Goal: Information Seeking & Learning: Learn about a topic

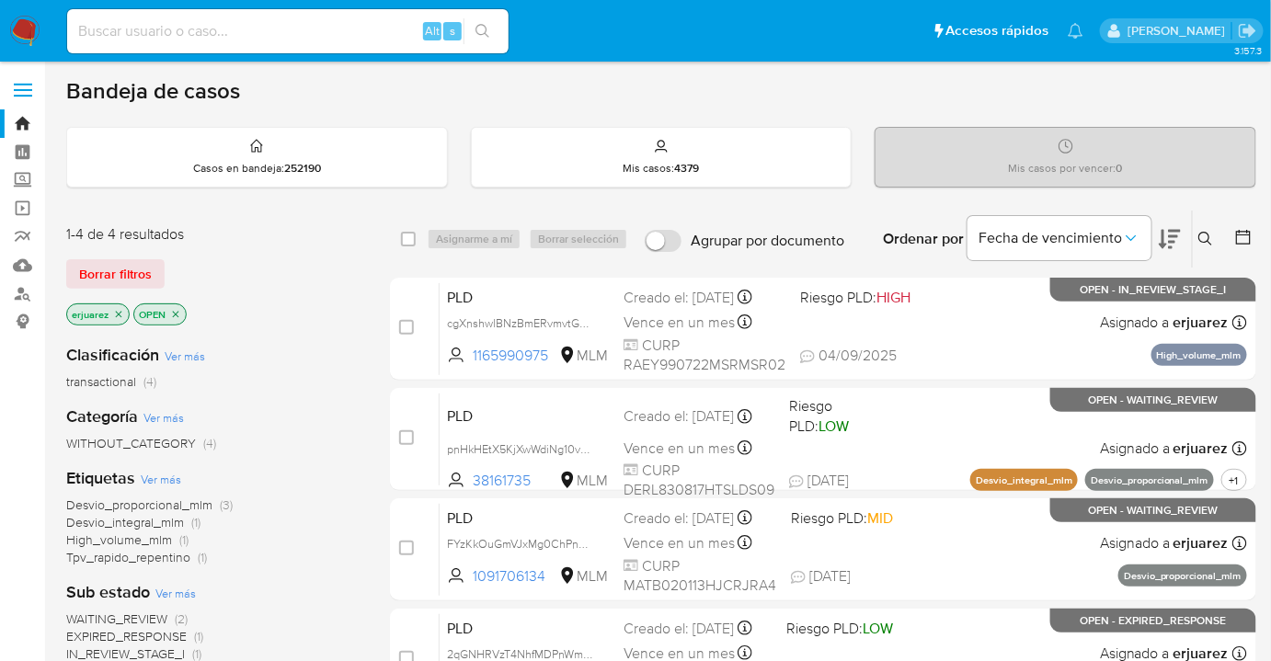
click at [297, 629] on div "WAITING_REVIEW (2) EXPIRED_RESPONSE (1) IN_REVIEW_STAGE_I (1)" at bounding box center [213, 637] width 294 height 52
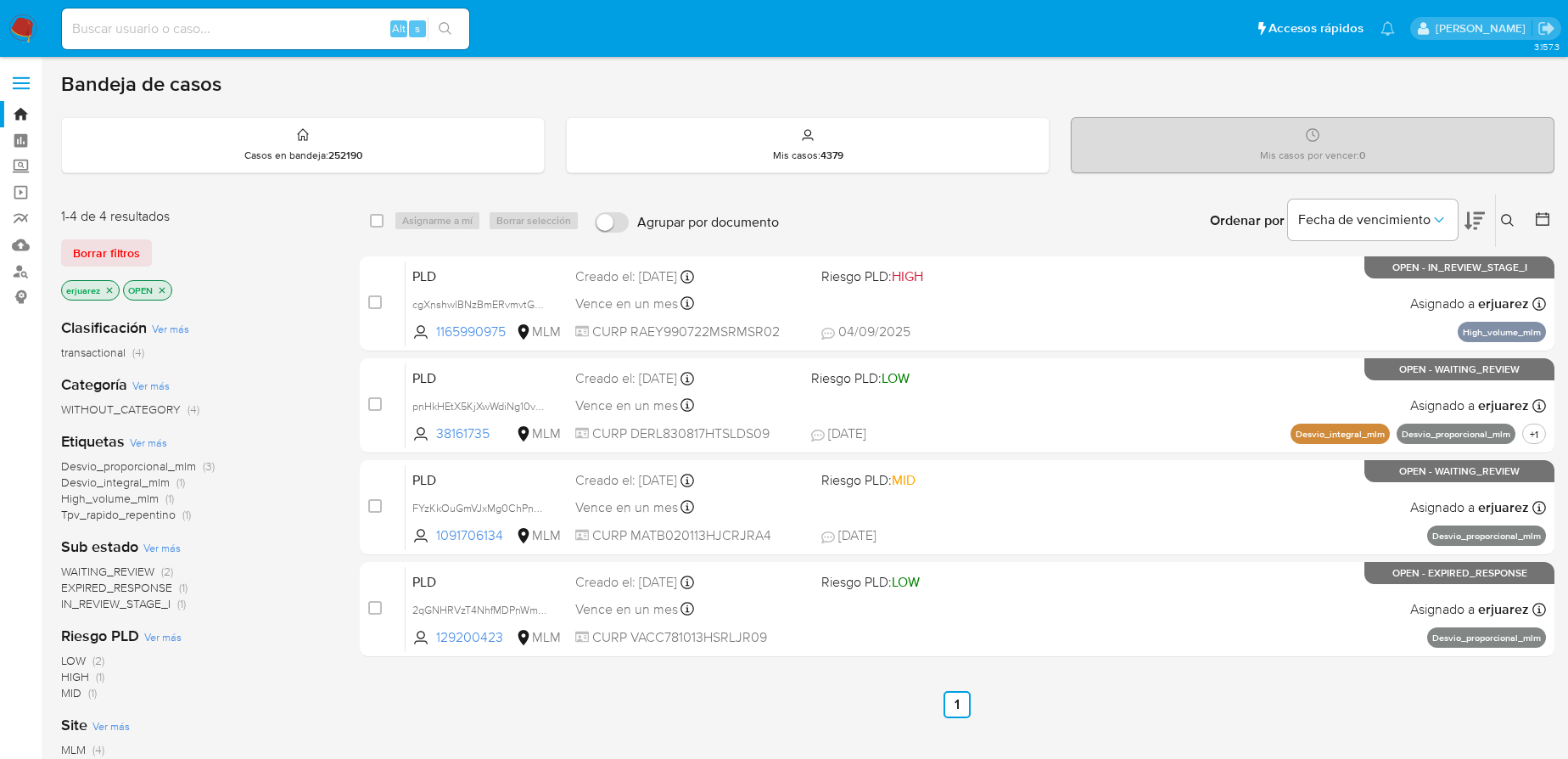
drag, startPoint x: 126, startPoint y: 27, endPoint x: 149, endPoint y: 30, distance: 23.2
click at [126, 27] on input at bounding box center [265, 29] width 407 height 22
paste input "1346570046"
type input "1346570046"
click at [442, 22] on icon "search-icon" at bounding box center [445, 29] width 14 height 14
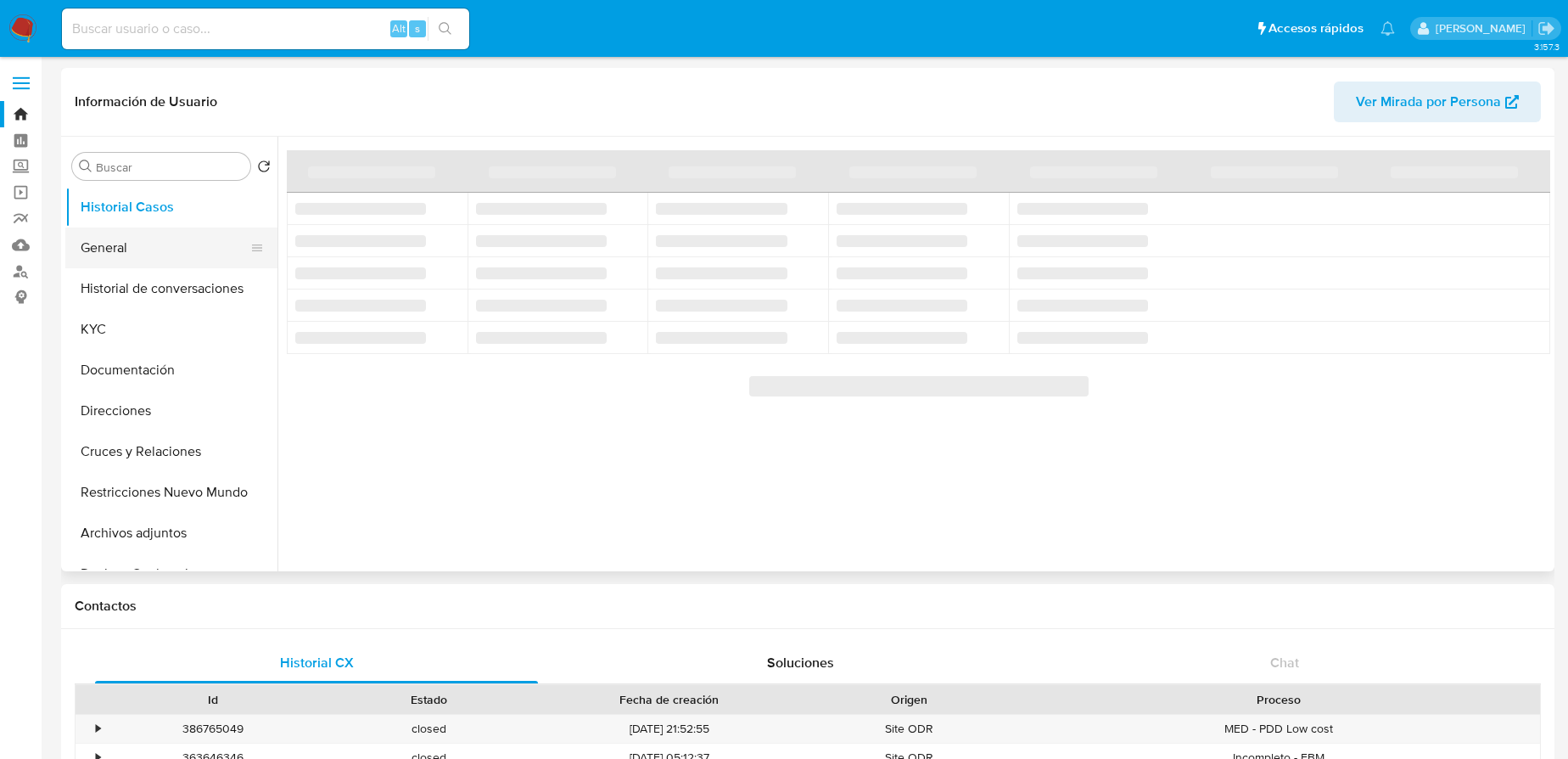
click at [100, 240] on button "General" at bounding box center [164, 247] width 198 height 41
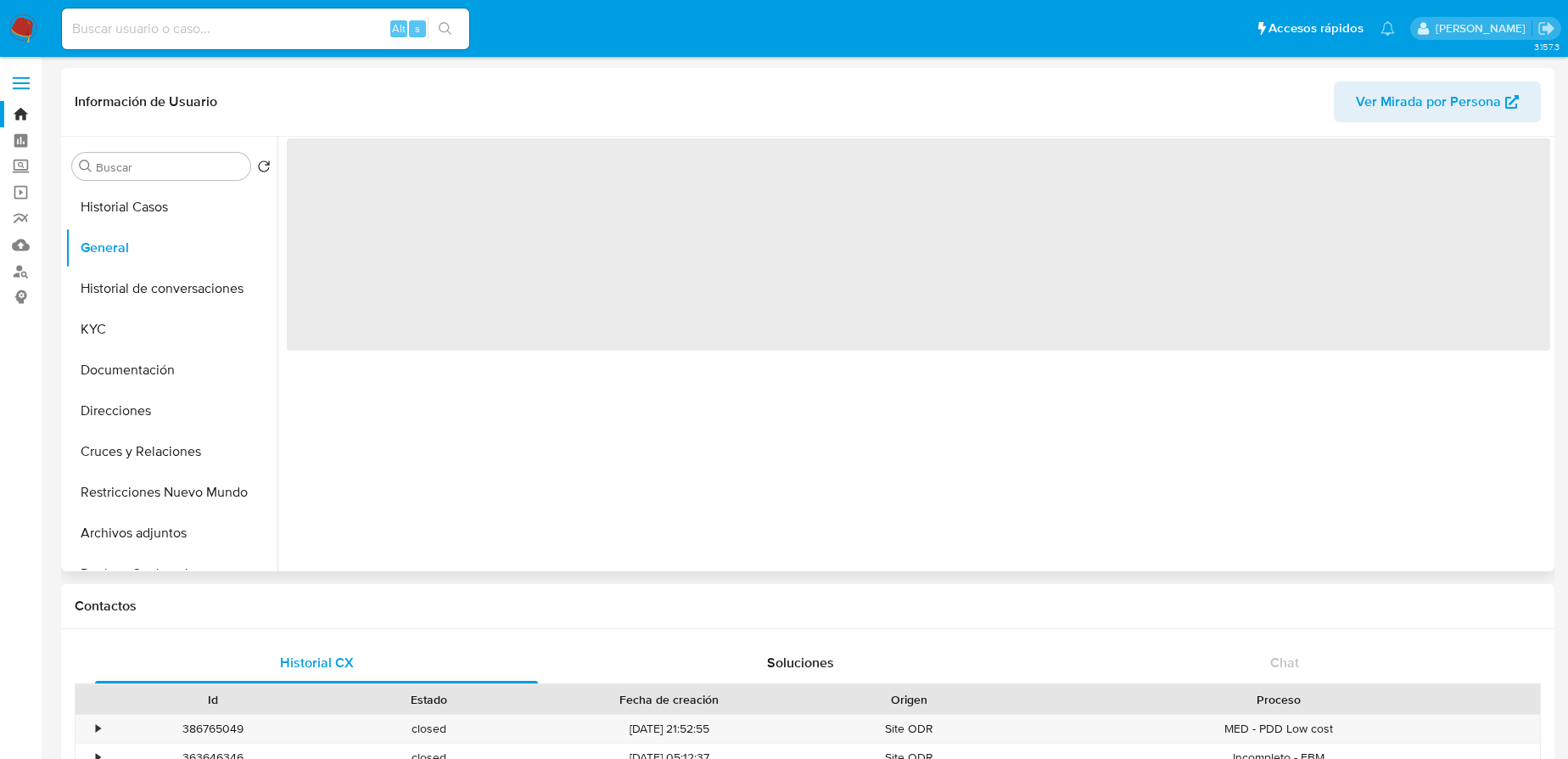
select select "10"
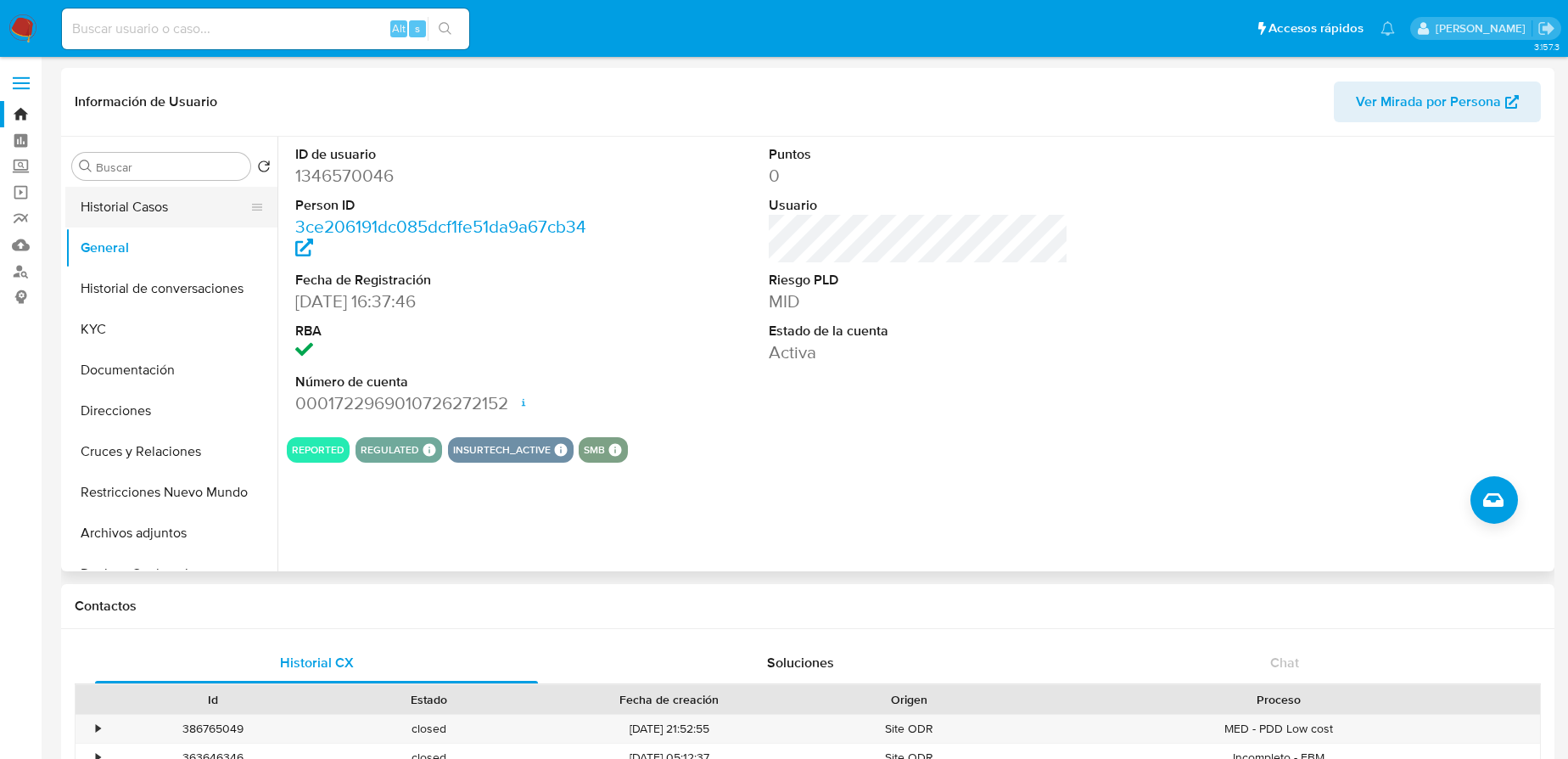
click at [124, 194] on button "Historial Casos" at bounding box center [164, 207] width 198 height 41
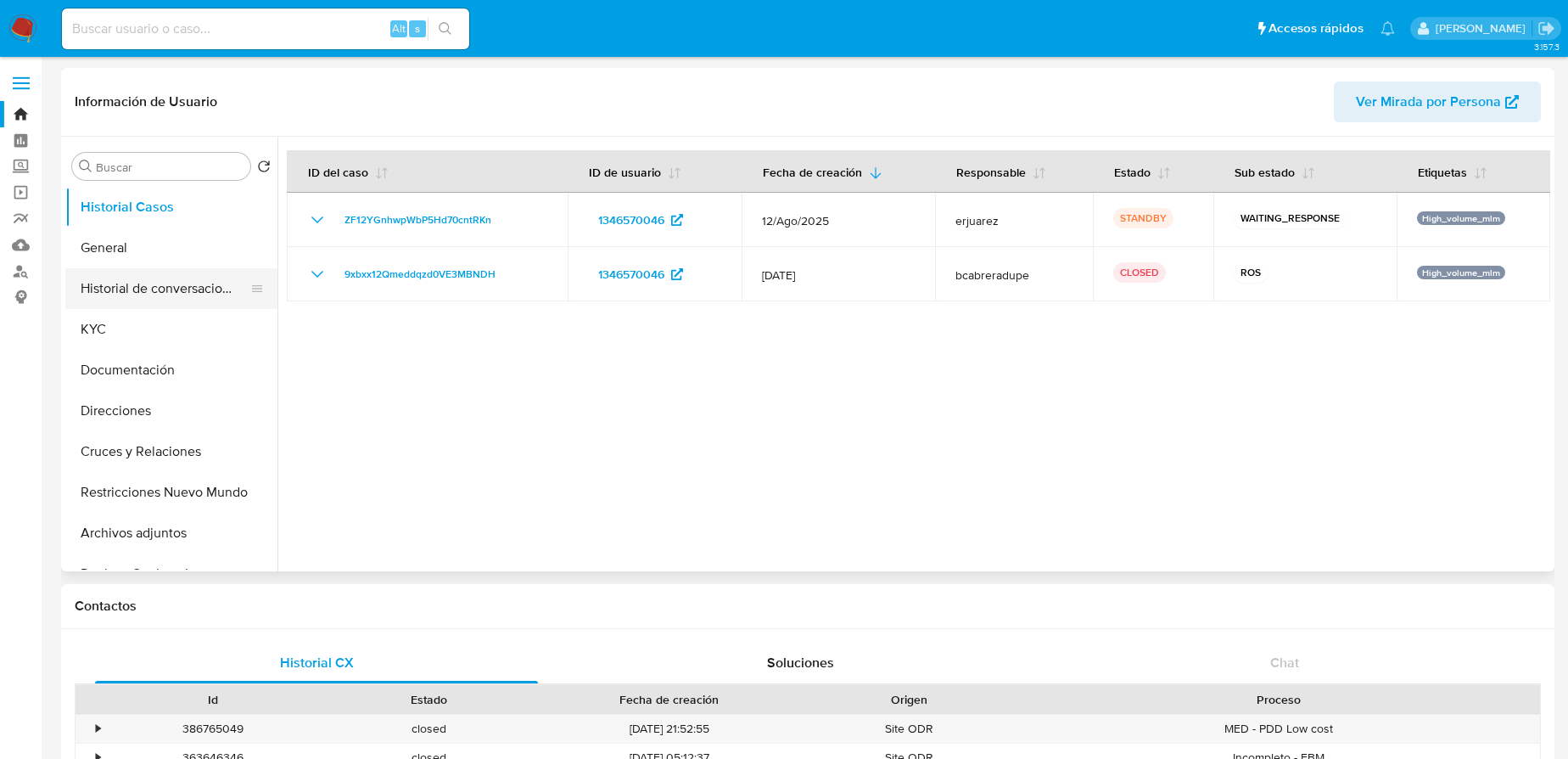
click at [146, 282] on button "Historial de conversaciones" at bounding box center [164, 289] width 198 height 41
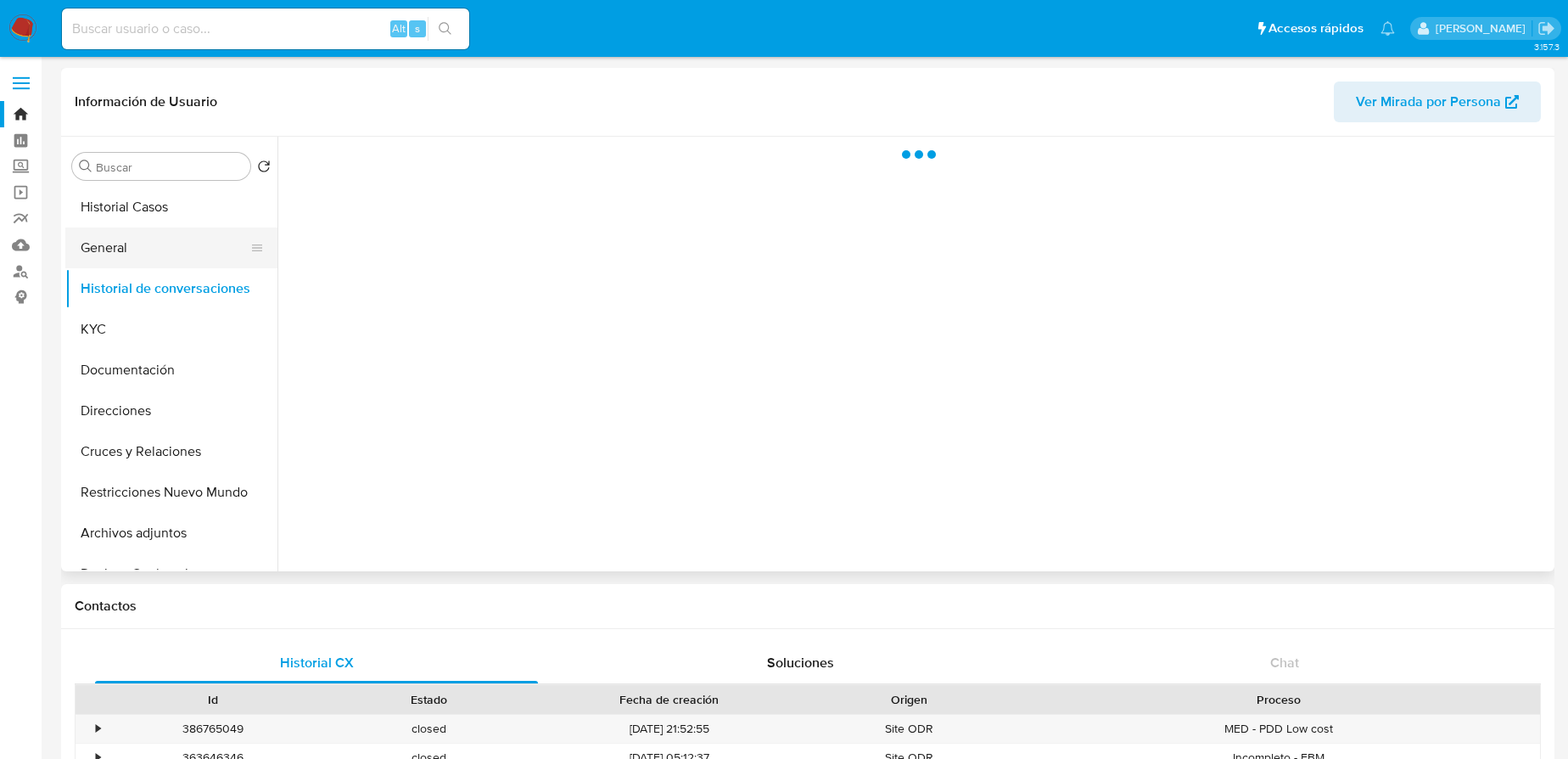
click at [142, 259] on button "General" at bounding box center [164, 247] width 198 height 41
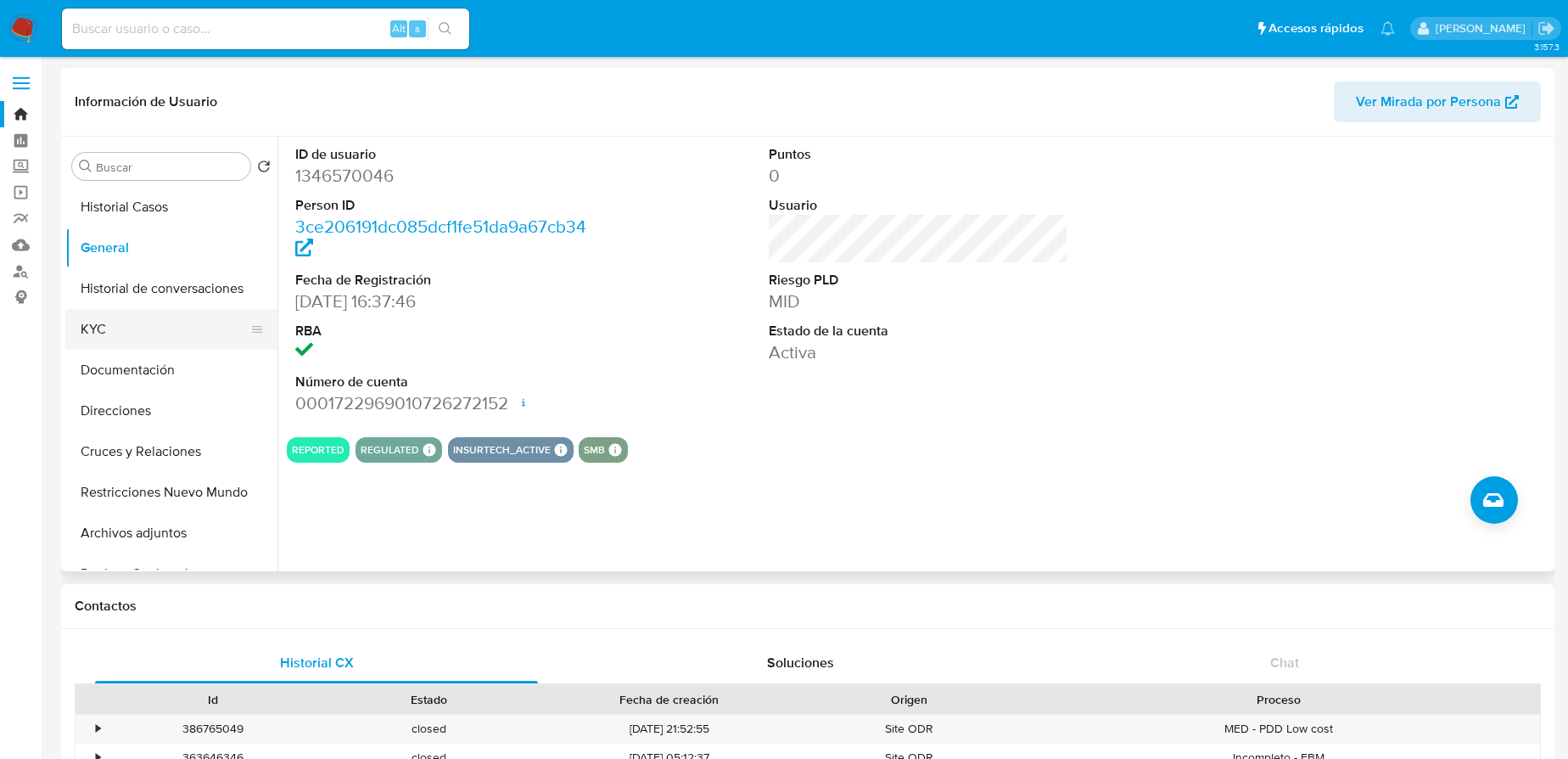
click at [103, 324] on button "KYC" at bounding box center [164, 330] width 198 height 41
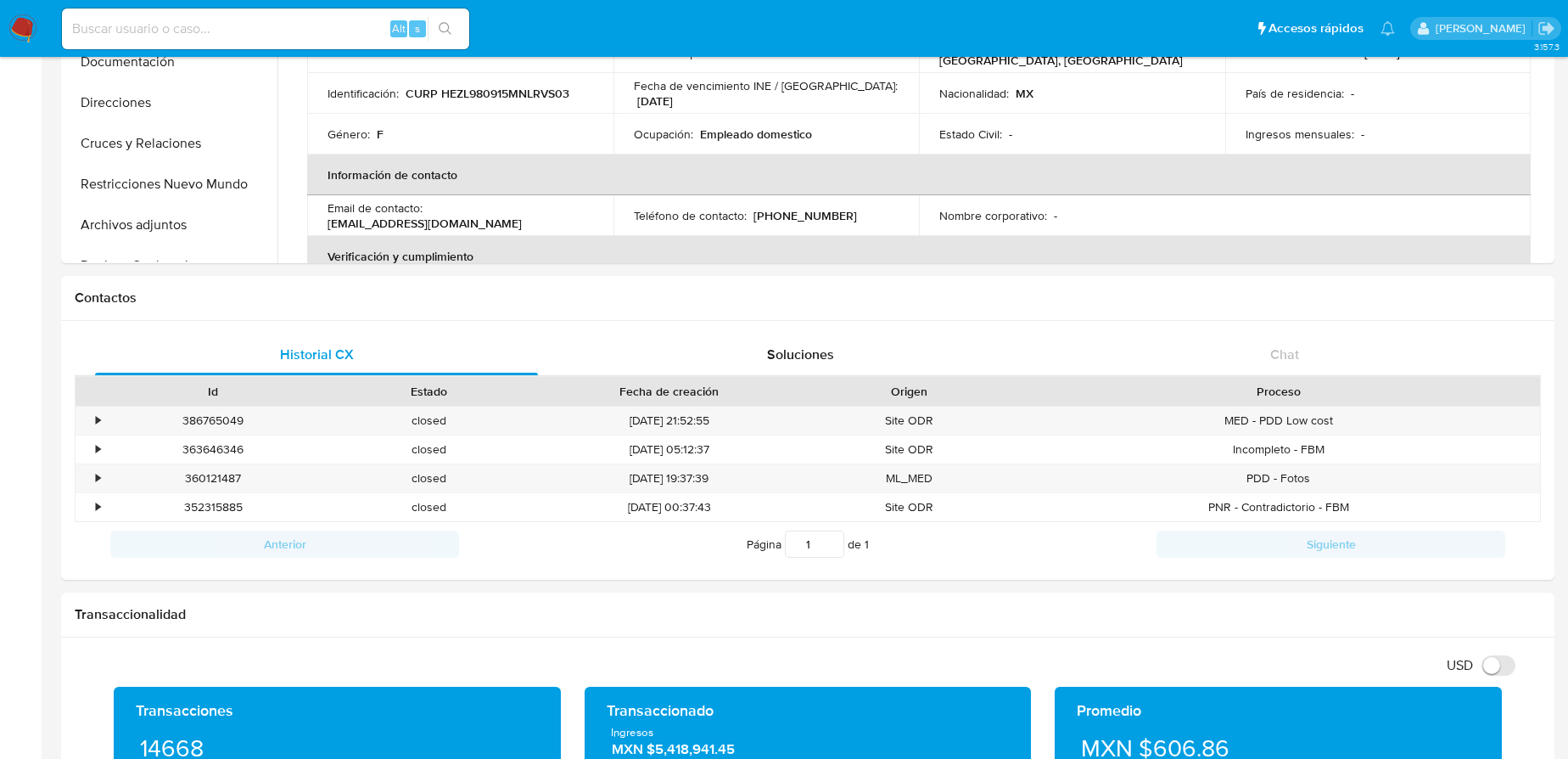
scroll to position [77, 0]
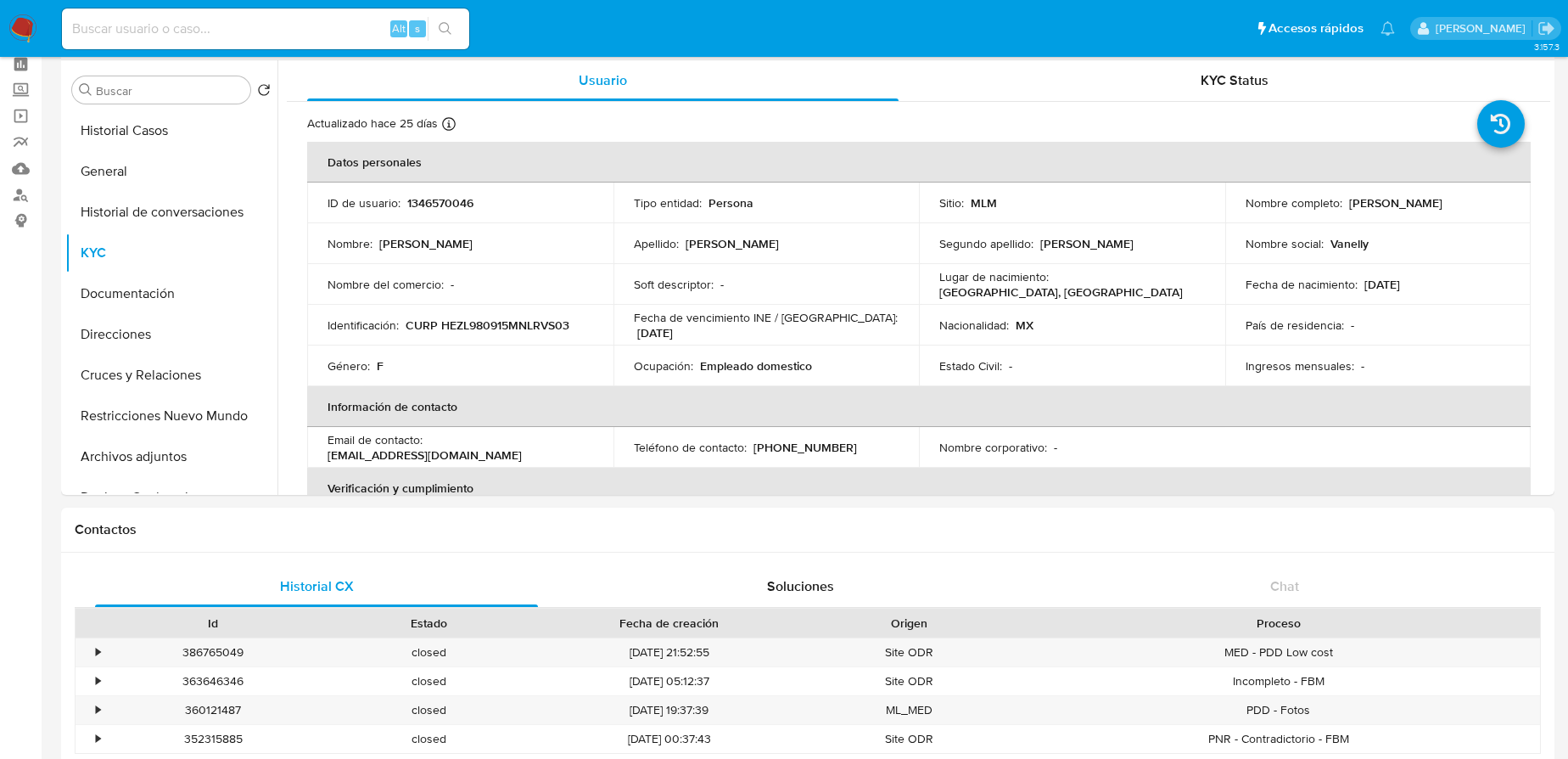
click at [178, 36] on input at bounding box center [265, 29] width 407 height 22
click at [180, 26] on input at bounding box center [265, 29] width 407 height 22
paste input "2100585950"
type input "2100585950"
click at [437, 30] on button "search-icon" at bounding box center [445, 29] width 35 height 24
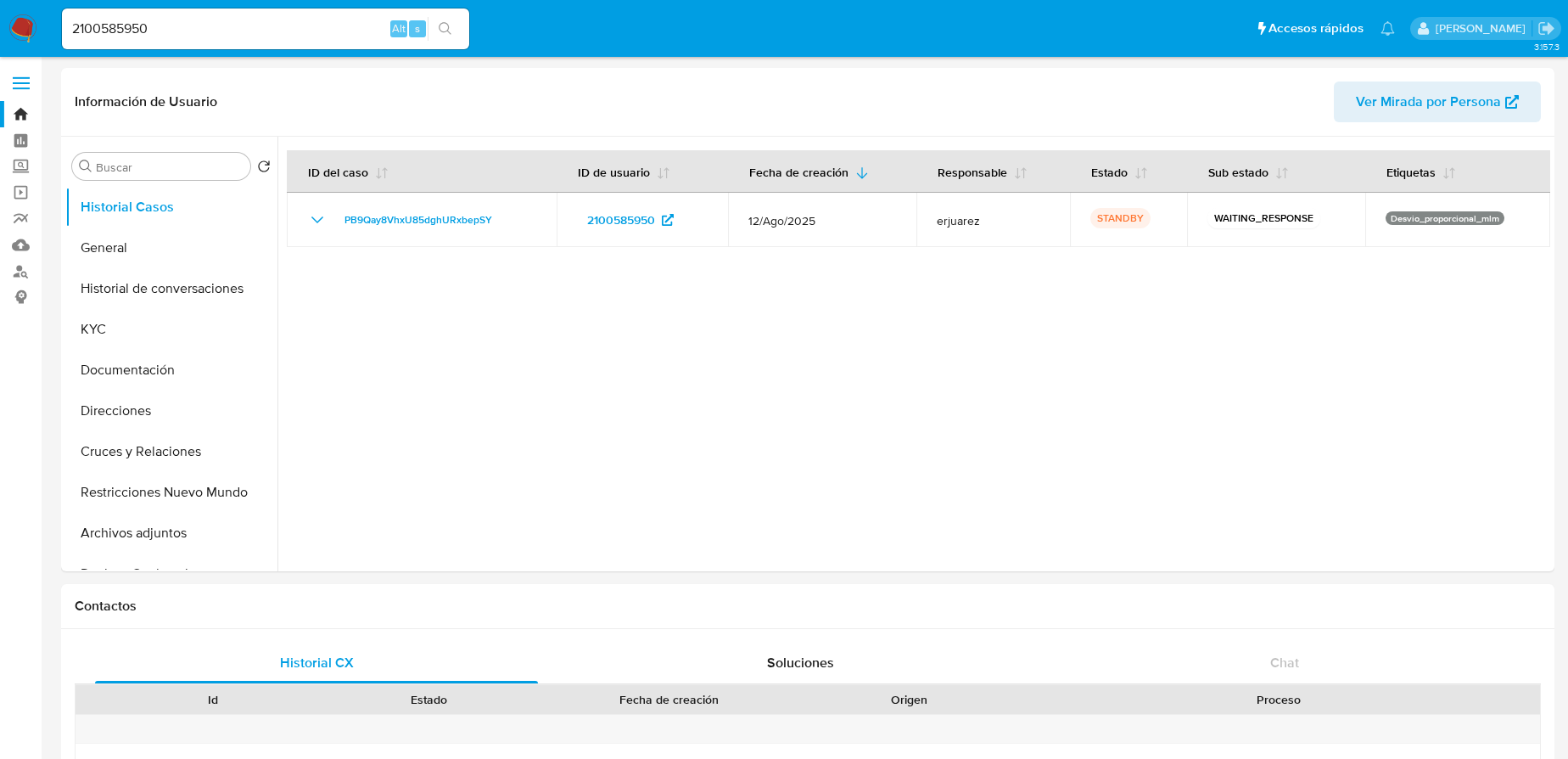
select select "10"
click at [120, 237] on button "General" at bounding box center [164, 247] width 198 height 41
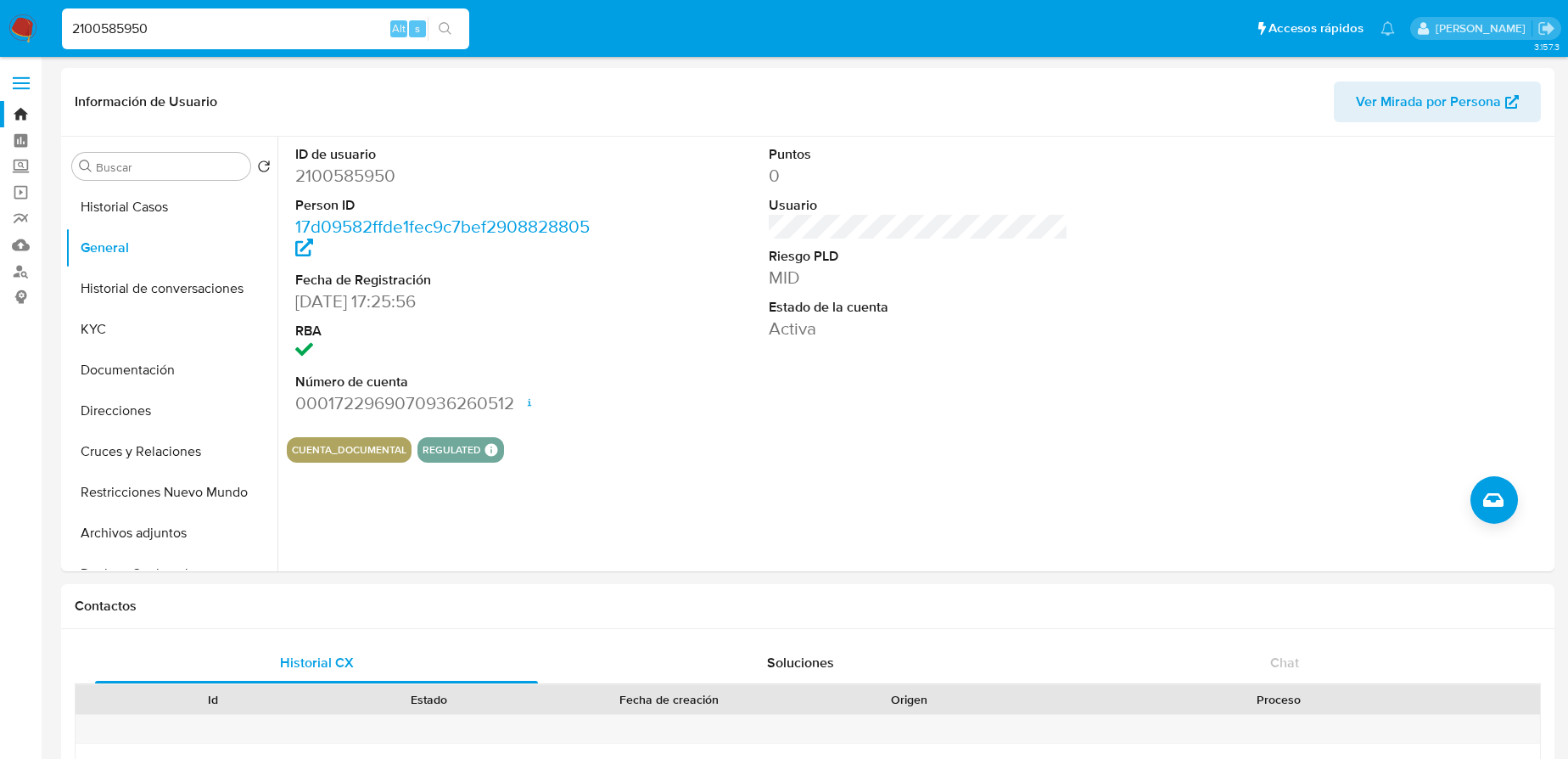
drag, startPoint x: 156, startPoint y: 23, endPoint x: 65, endPoint y: 2, distance: 93.4
click at [65, 2] on nav "Pausado Ver notificaciones 2100585950 Alt s Accesos rápidos Presiona las siguie…" at bounding box center [784, 29] width 1568 height 57
paste input "66909103"
type input "2166909103"
drag, startPoint x: 444, startPoint y: 27, endPoint x: 153, endPoint y: 270, distance: 379.1
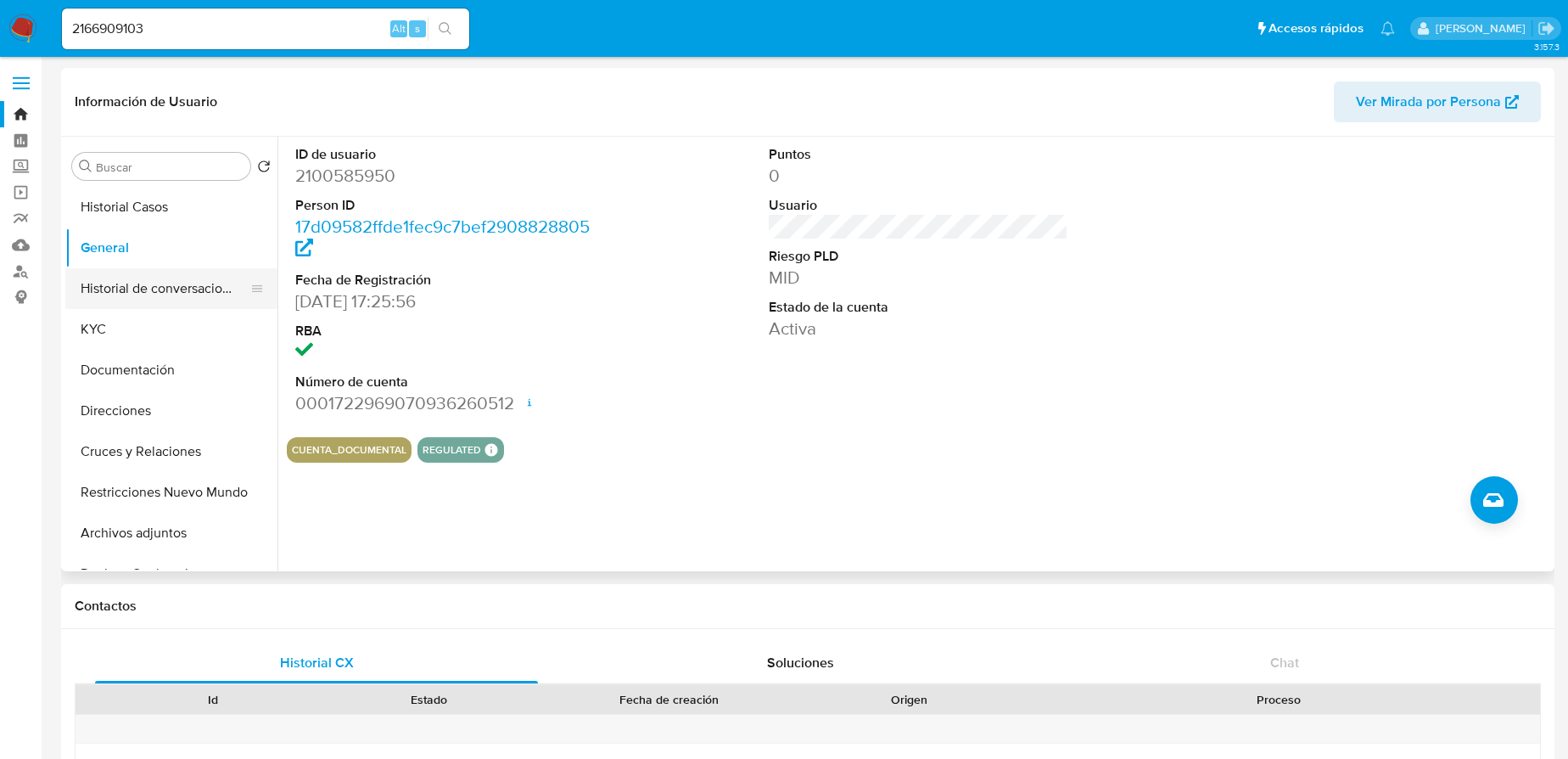
drag, startPoint x: 131, startPoint y: 194, endPoint x: 133, endPoint y: 214, distance: 20.1
click at [131, 194] on button "Historial Casos" at bounding box center [164, 207] width 198 height 41
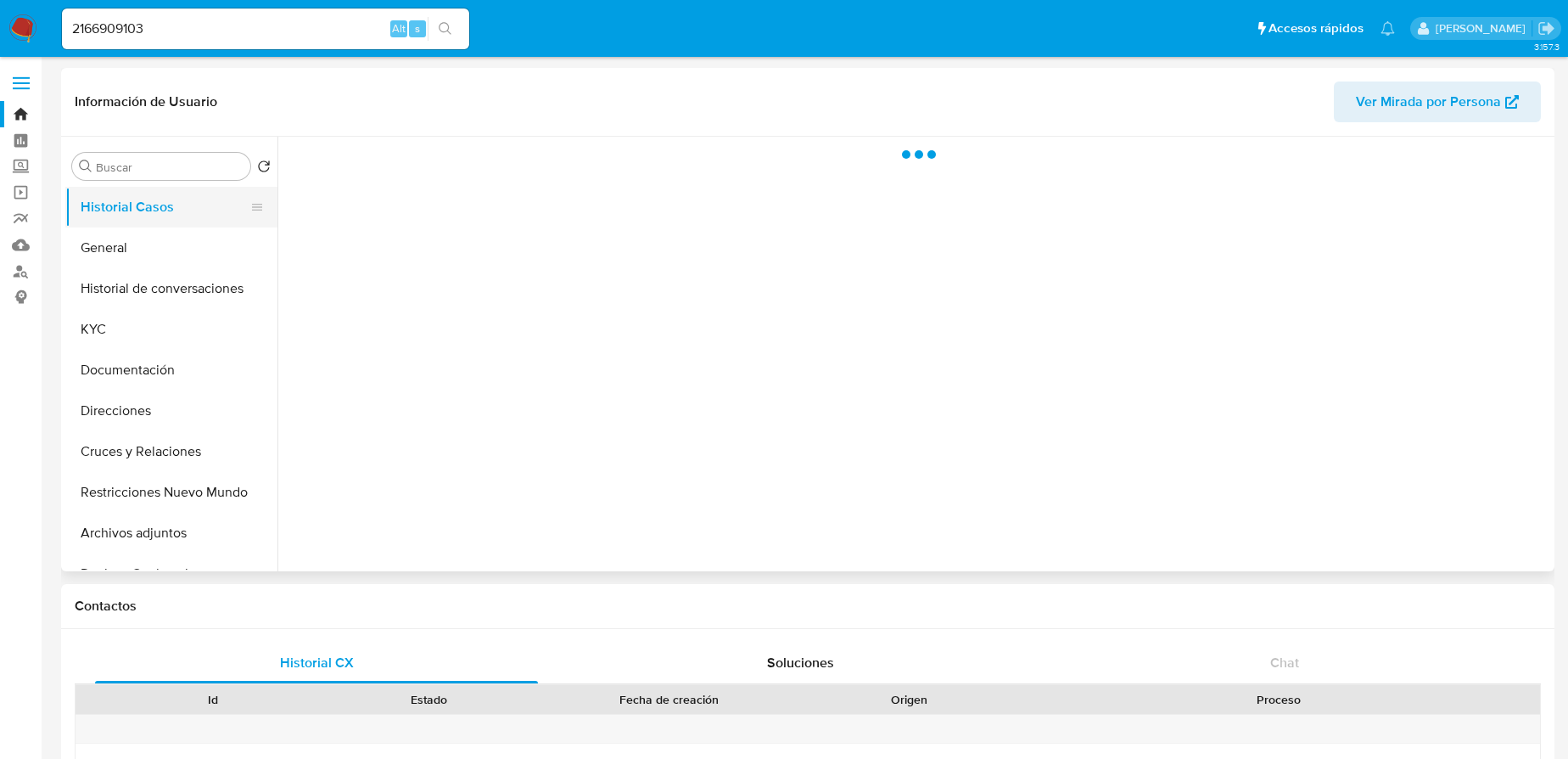
click at [133, 219] on button "Historial Casos" at bounding box center [164, 207] width 198 height 41
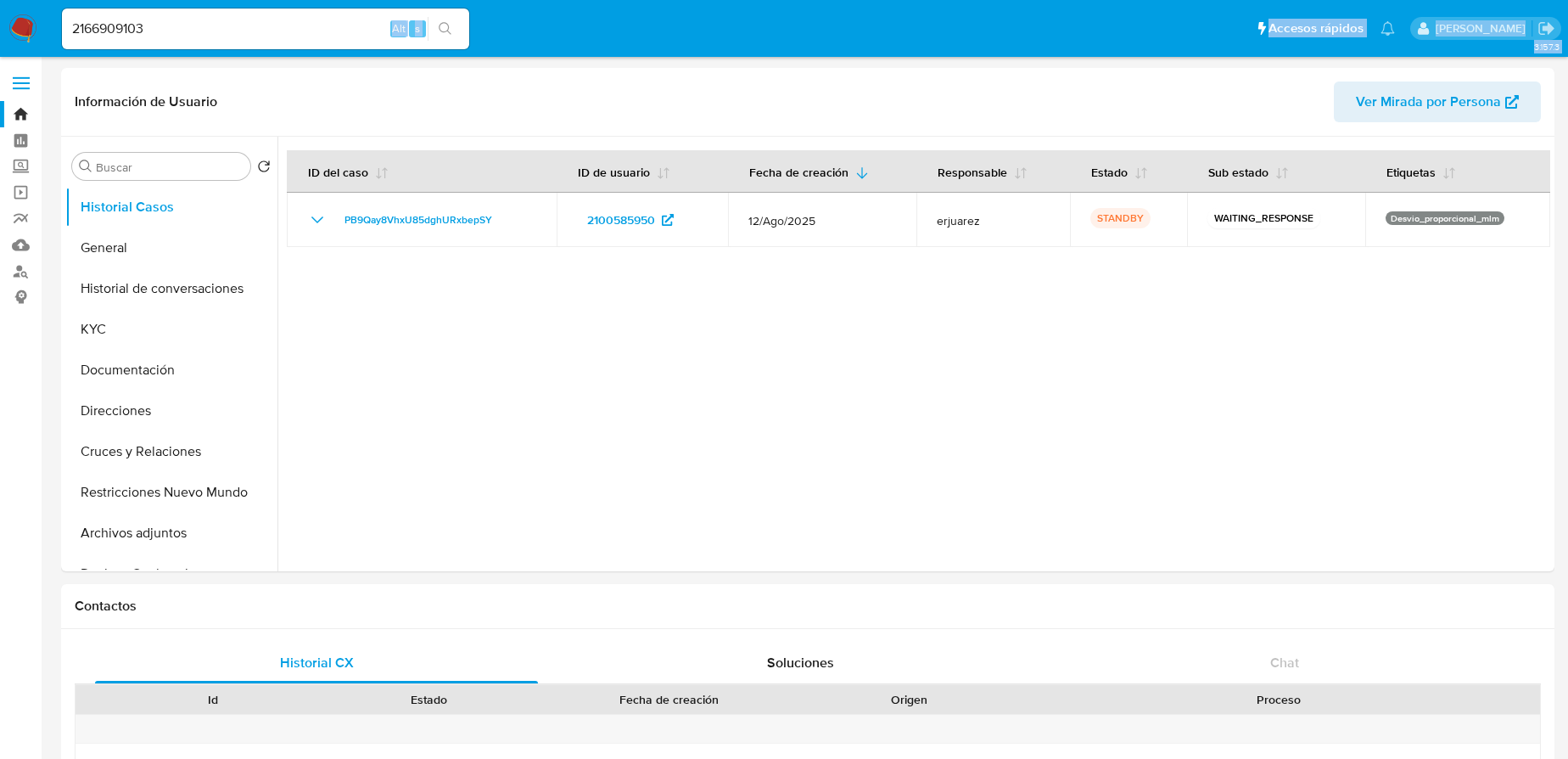
drag, startPoint x: 273, startPoint y: 11, endPoint x: 52, endPoint y: -30, distance: 224.8
click at [170, 37] on input "2166909103" at bounding box center [265, 29] width 407 height 22
drag, startPoint x: 170, startPoint y: 31, endPoint x: 63, endPoint y: 32, distance: 107.0
click at [9, 3] on nav "Pausado Ver notificaciones 2166909103 Alt s Accesos rápidos Presiona las siguie…" at bounding box center [784, 29] width 1568 height 57
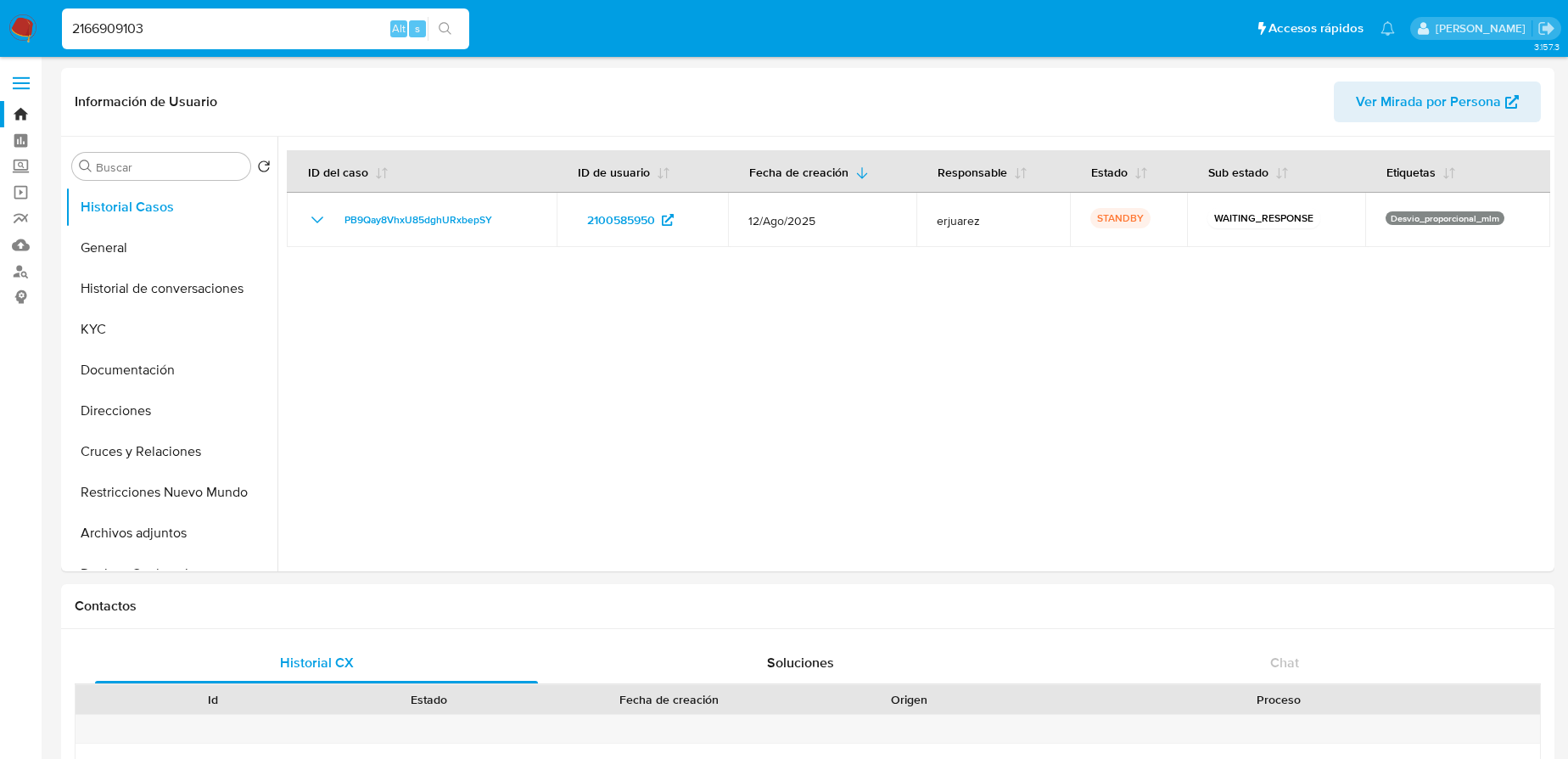
click at [449, 24] on icon "search-icon" at bounding box center [445, 29] width 13 height 13
select select "10"
click at [136, 242] on button "General" at bounding box center [164, 247] width 198 height 41
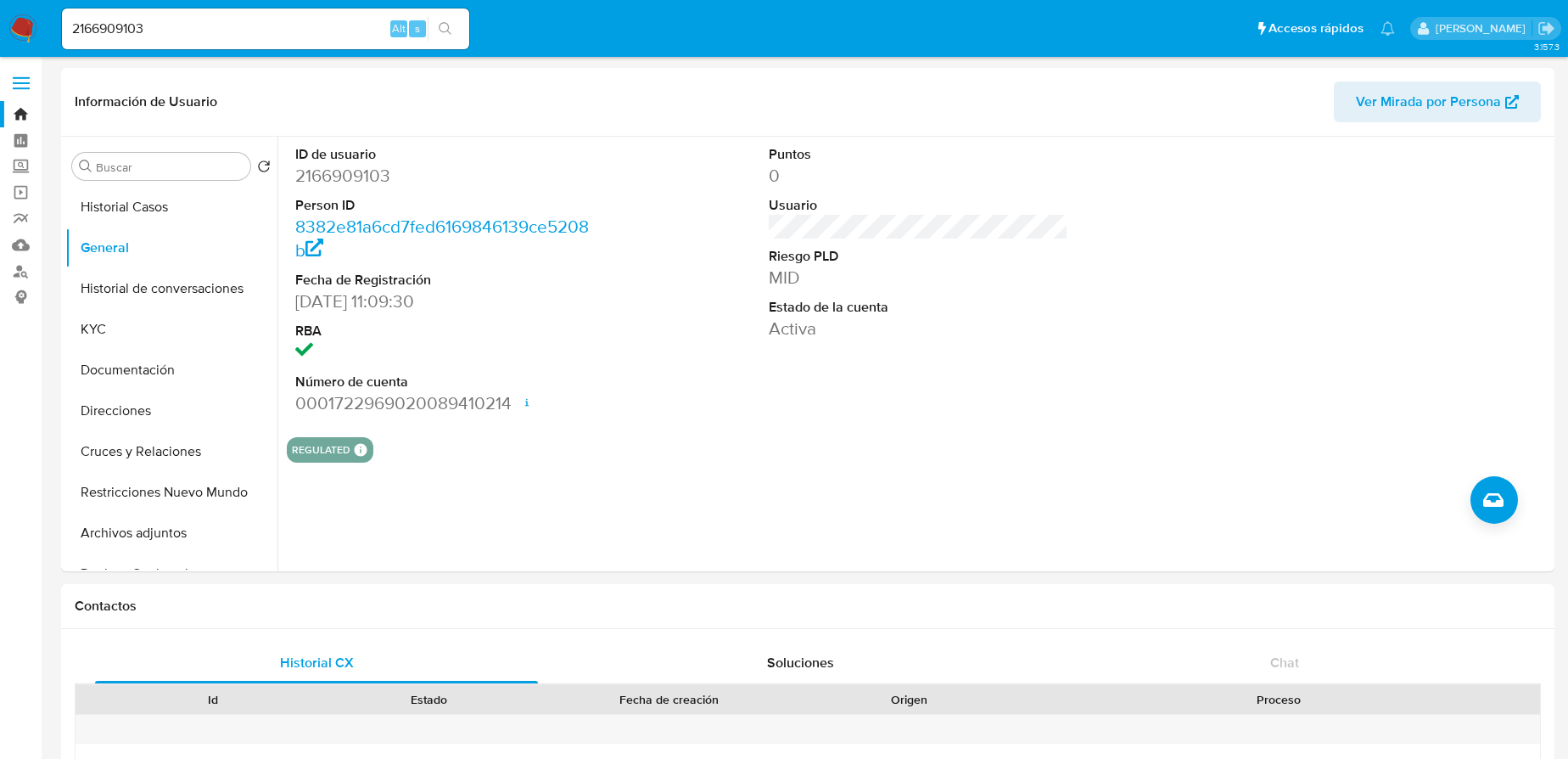
drag, startPoint x: 165, startPoint y: 23, endPoint x: -7, endPoint y: -12, distance: 175.5
paste input "255800810"
type input "2255800810"
drag, startPoint x: 445, startPoint y: 24, endPoint x: 24, endPoint y: 149, distance: 439.2
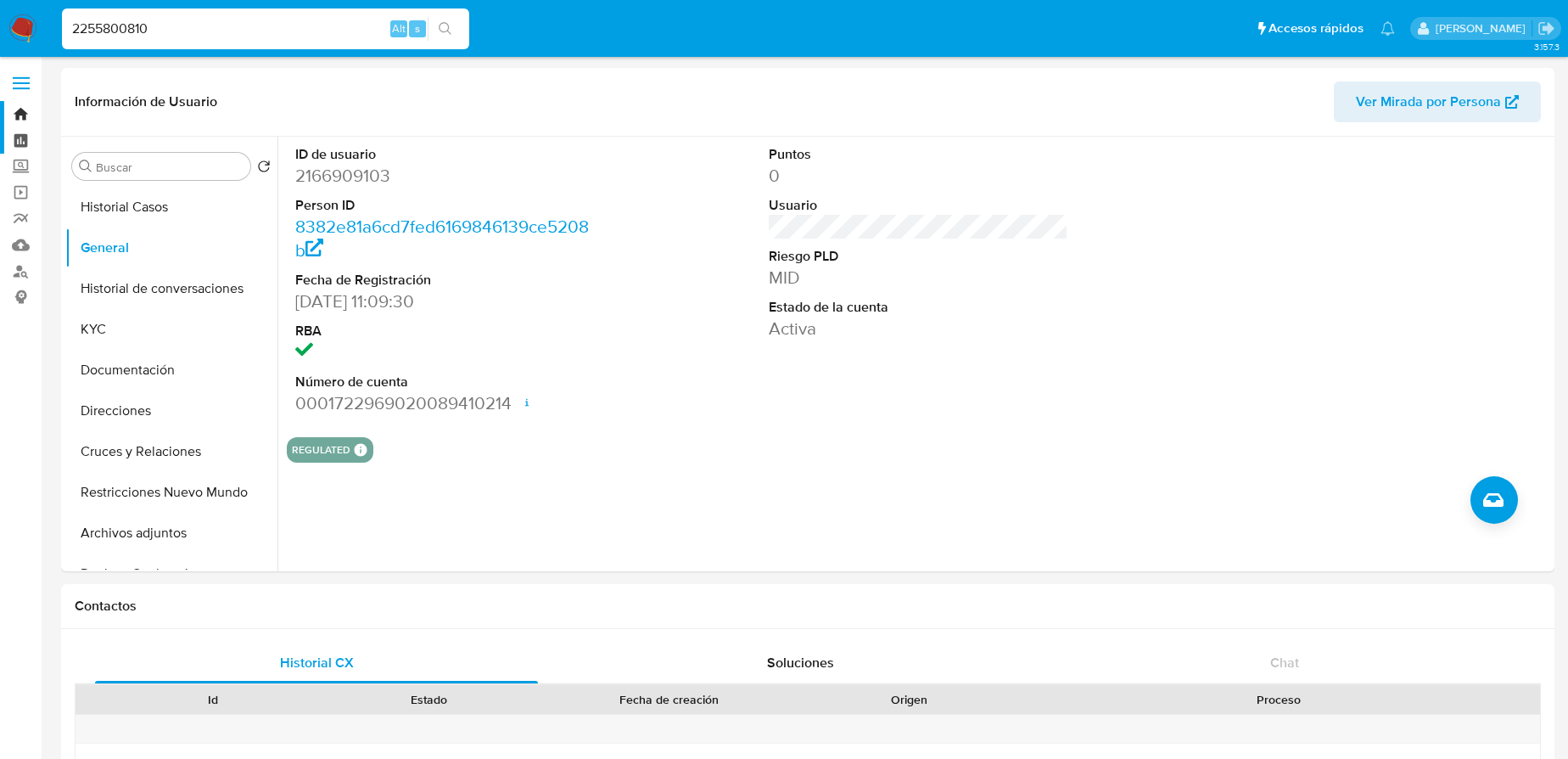
click at [431, 23] on button "search-icon" at bounding box center [445, 29] width 35 height 24
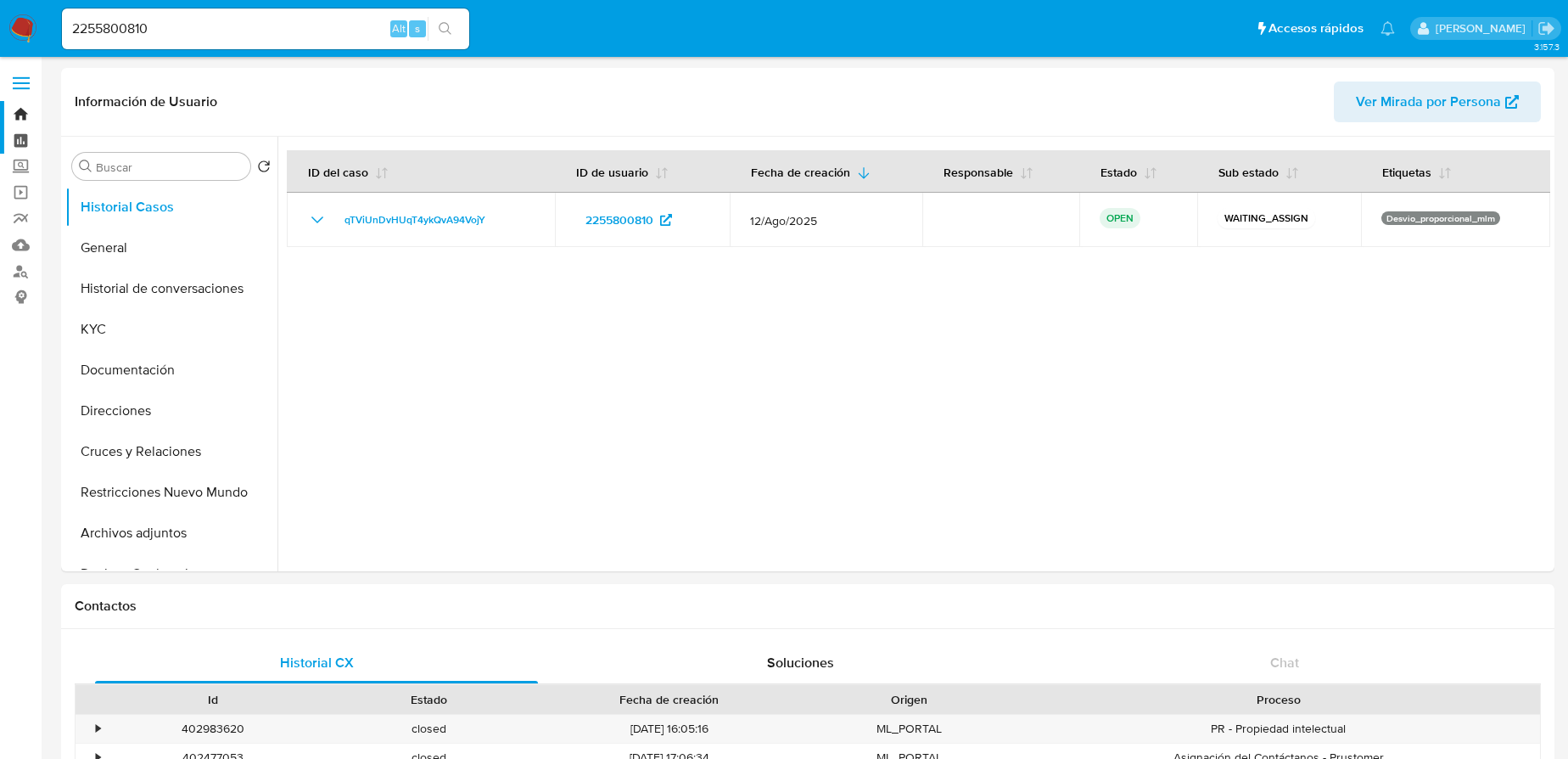
select select "10"
click at [162, 244] on button "General" at bounding box center [164, 247] width 198 height 41
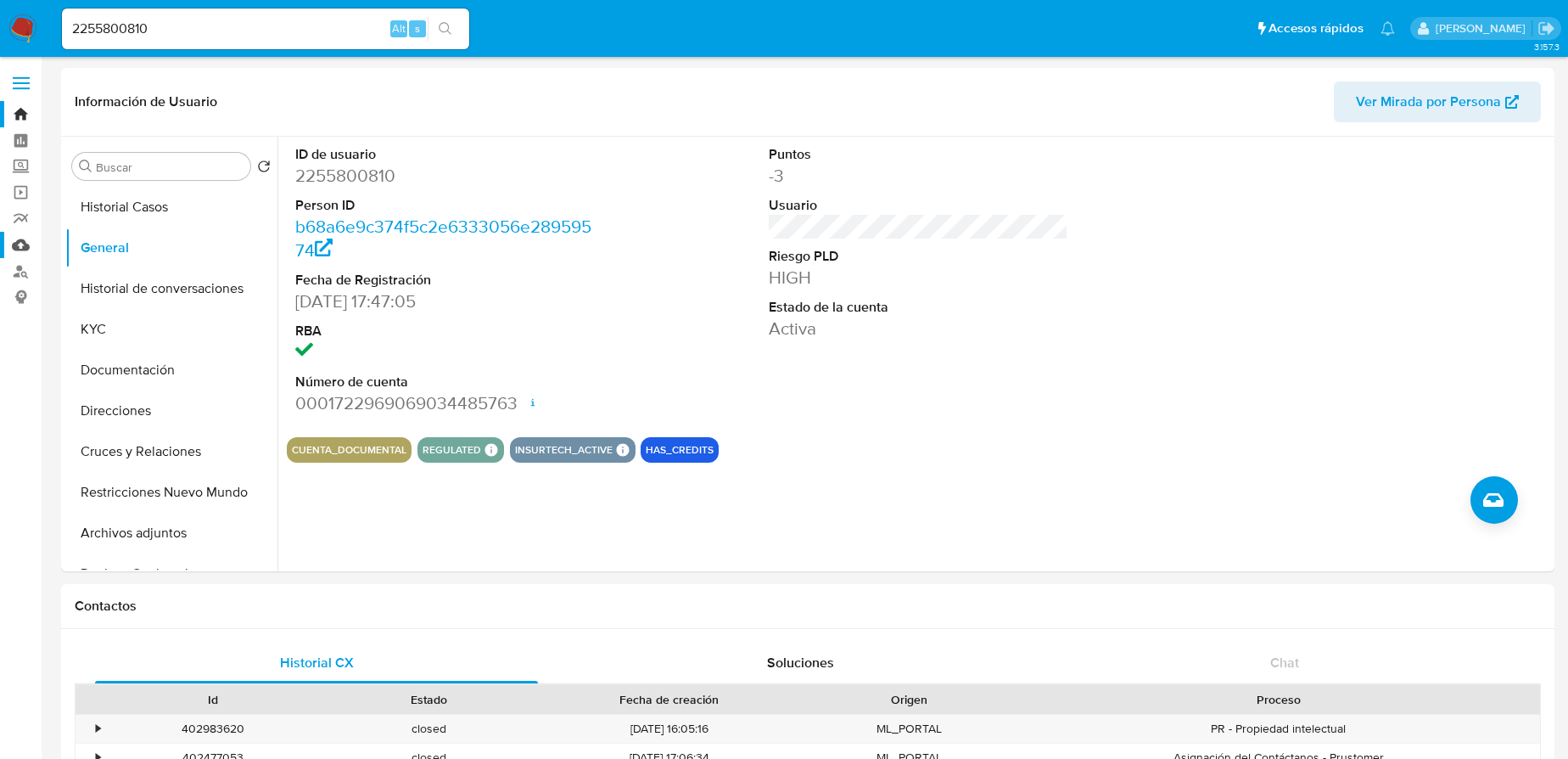
click at [27, 248] on link "Mulan" at bounding box center [101, 245] width 202 height 27
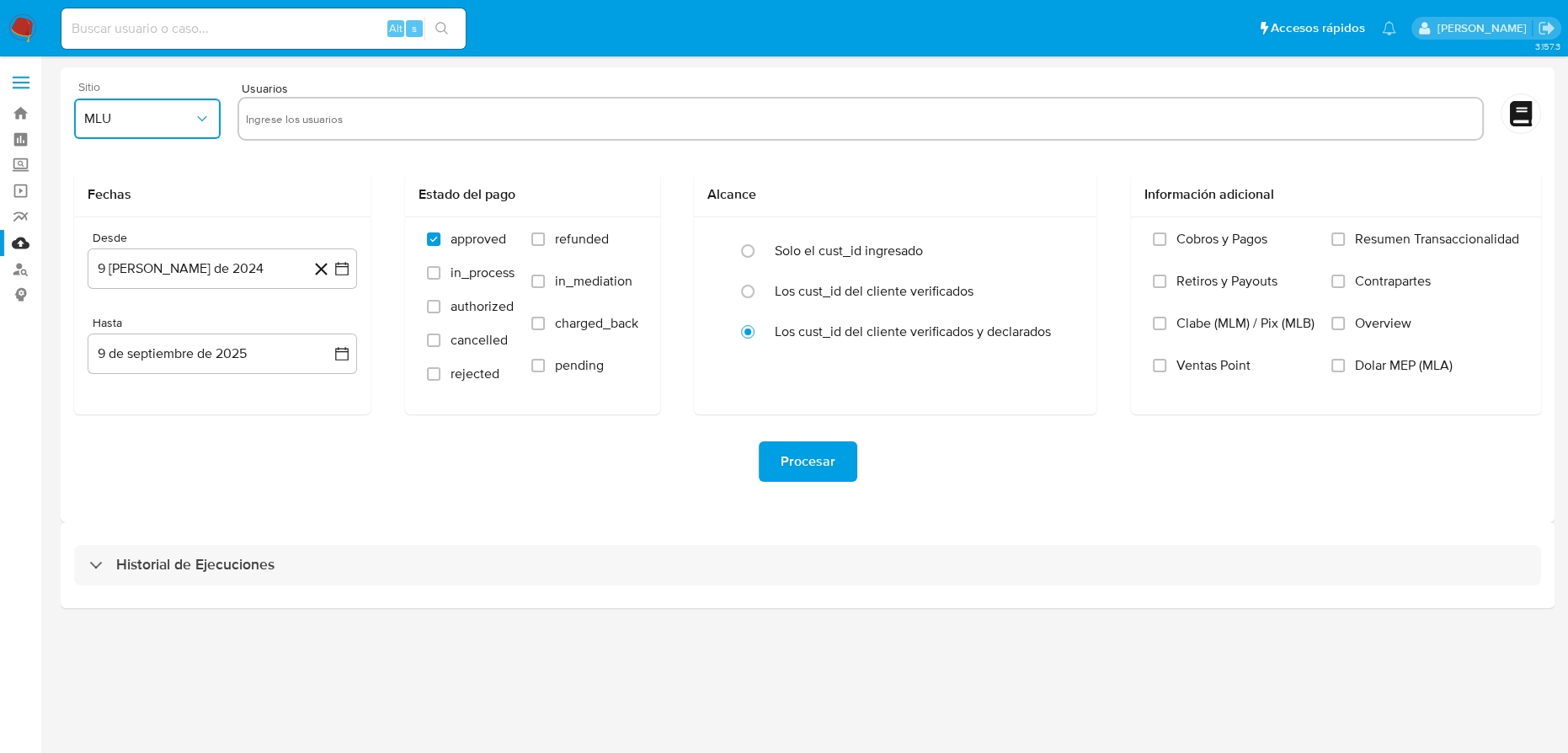
drag, startPoint x: 146, startPoint y: 121, endPoint x: 148, endPoint y: 131, distance: 10.2
click at [146, 123] on span "MLU" at bounding box center [139, 118] width 110 height 16
drag, startPoint x: 152, startPoint y: 362, endPoint x: 247, endPoint y: 147, distance: 235.1
click at [155, 357] on div "MLM" at bounding box center [142, 366] width 116 height 40
click at [281, 97] on span "Usuarios" at bounding box center [262, 88] width 50 height 16
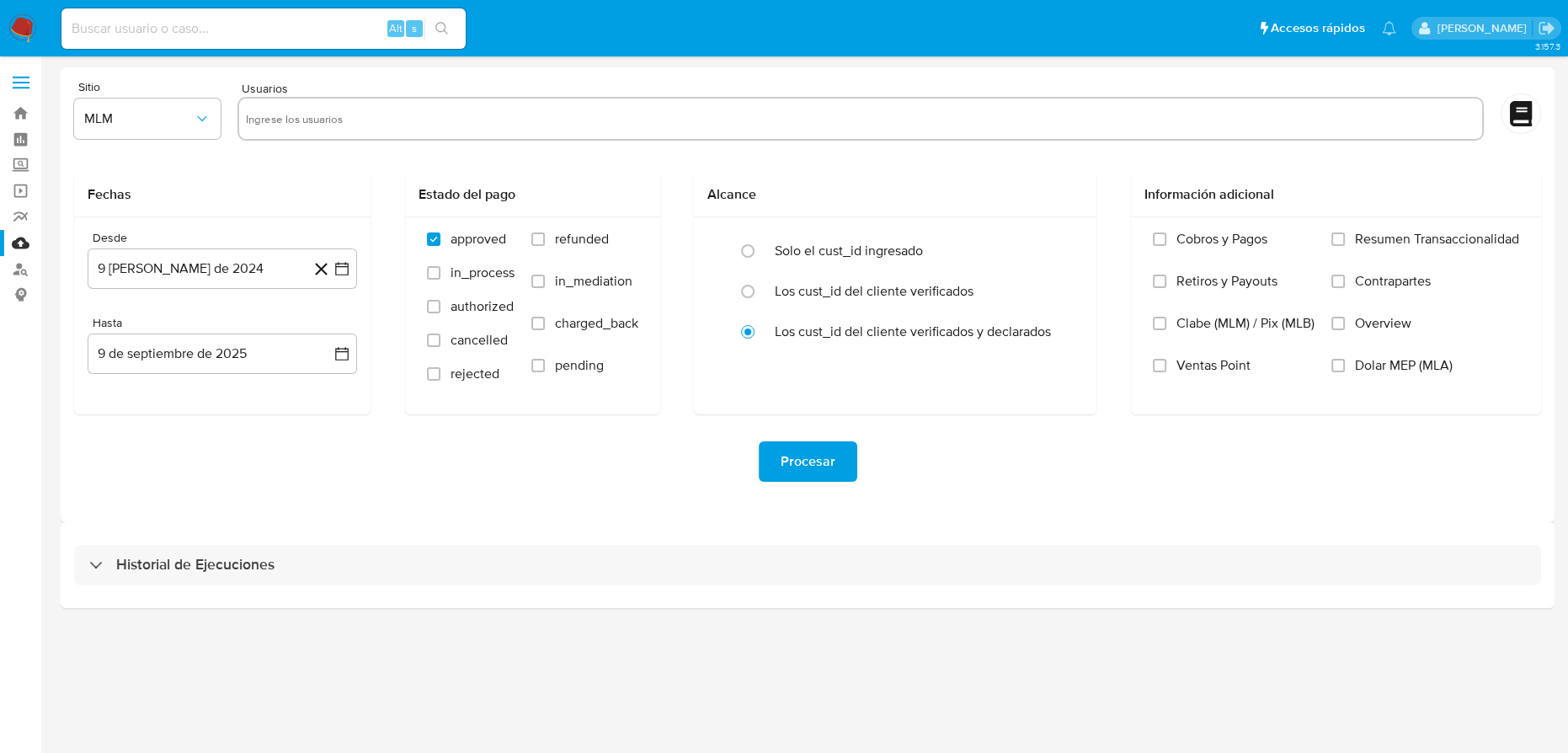
click at [281, 125] on input "text" at bounding box center [862, 118] width 1231 height 27
paste input "2100585950"
type input "2100585950"
click at [335, 267] on icon "button" at bounding box center [342, 268] width 14 height 14
click at [332, 327] on icon "Mes siguiente" at bounding box center [327, 330] width 20 height 20
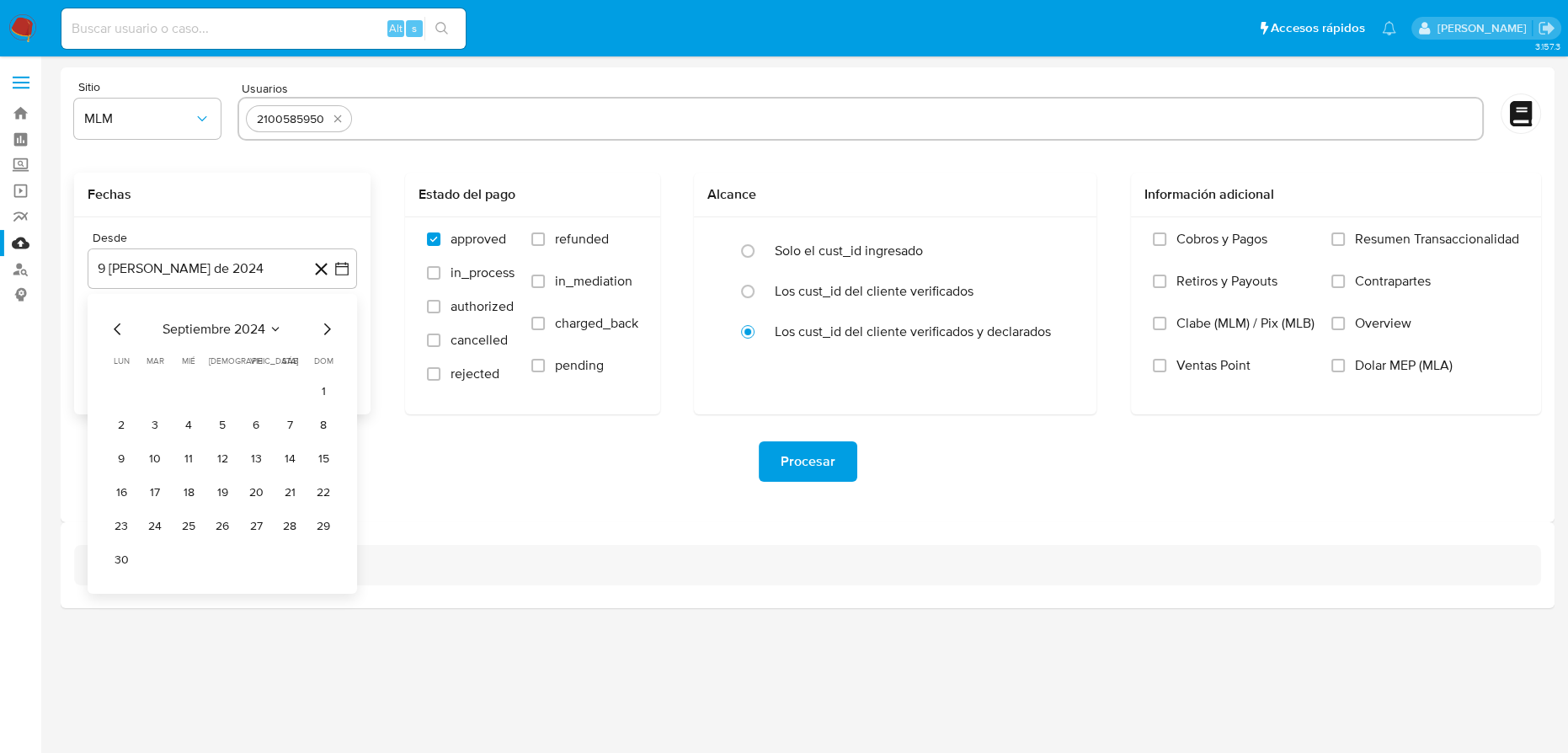
click at [332, 329] on icon "Mes siguiente" at bounding box center [327, 330] width 20 height 20
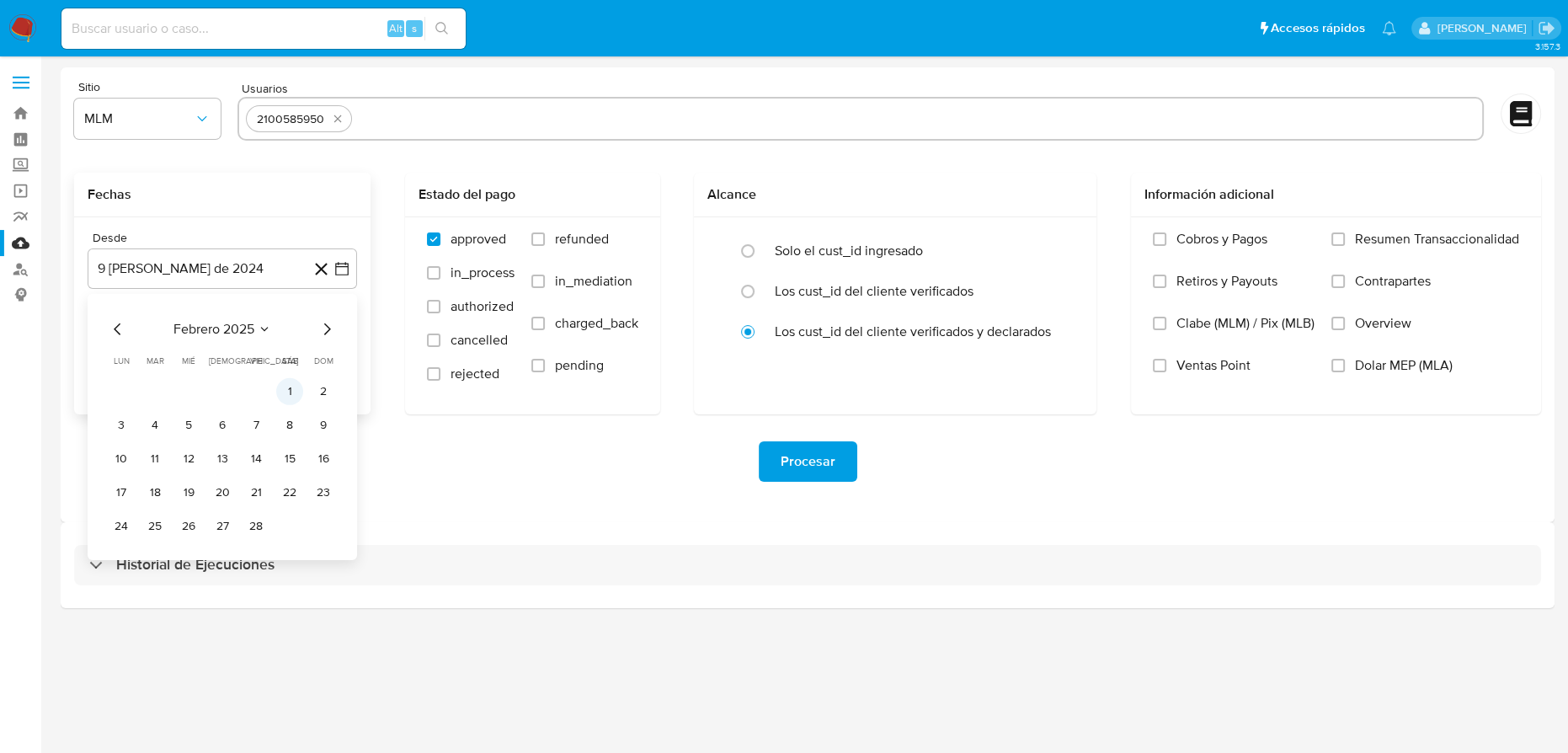
click at [288, 396] on button "1" at bounding box center [289, 391] width 27 height 27
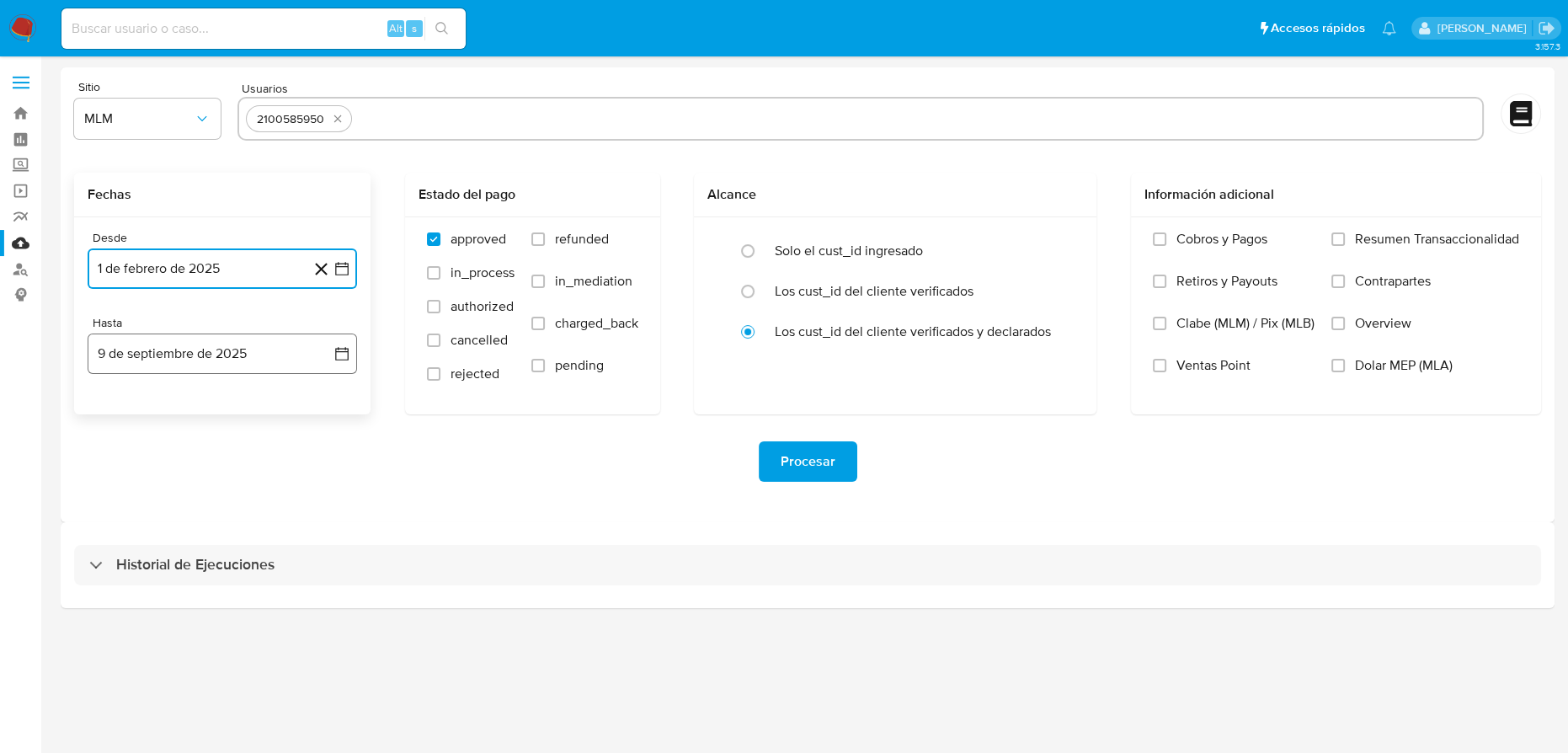
click at [347, 349] on icon "button" at bounding box center [342, 354] width 16 height 16
click at [120, 412] on icon "Mes anterior" at bounding box center [118, 414] width 20 height 20
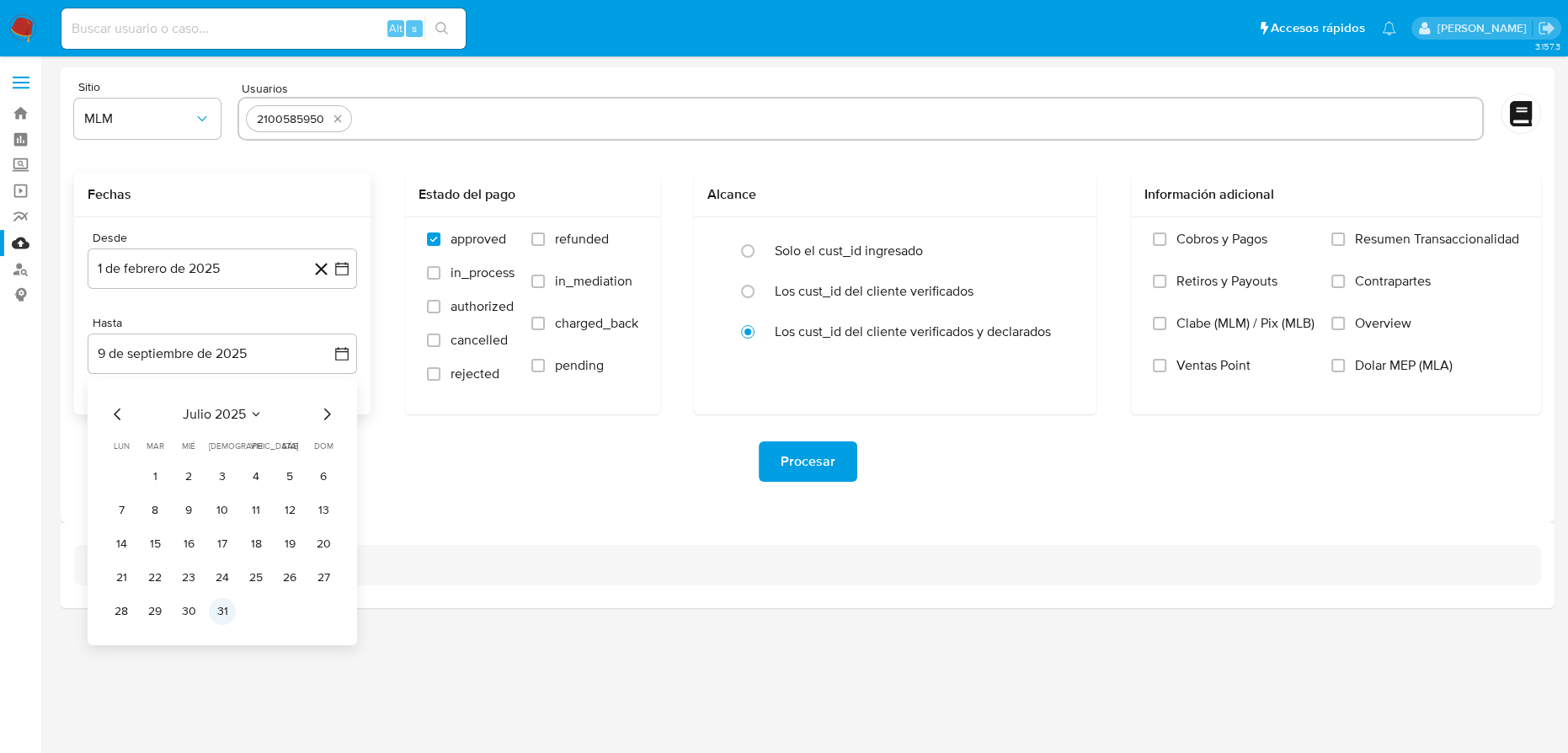
click at [222, 626] on div "julio 2025 julio 2025 lun lunes mar martes mié miércoles jue jueves vie viernes…" at bounding box center [223, 512] width 269 height 267
click at [222, 619] on button "31" at bounding box center [222, 611] width 27 height 27
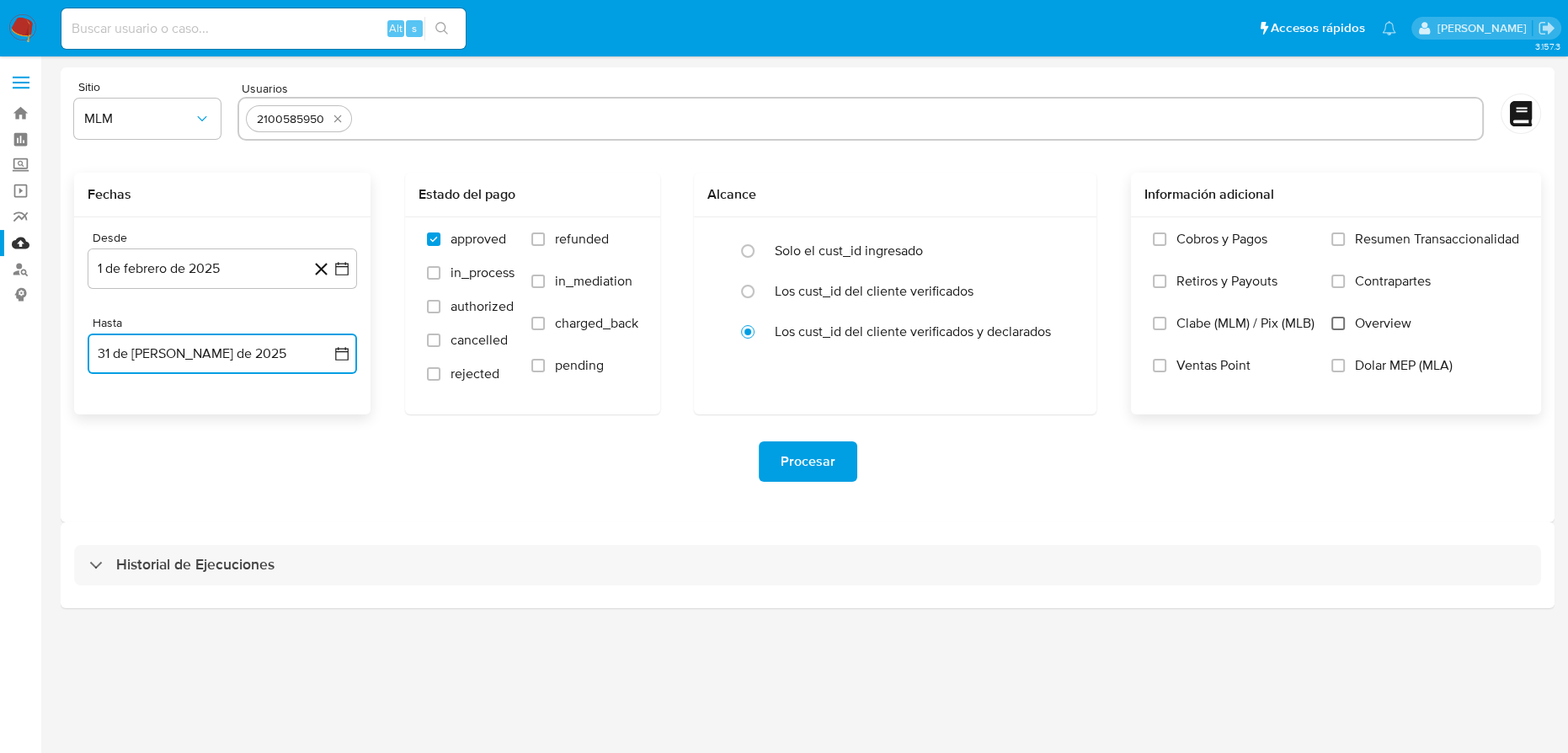
click at [1338, 330] on input "Overview" at bounding box center [1338, 323] width 14 height 14
click at [787, 460] on span "Procesar" at bounding box center [809, 462] width 55 height 37
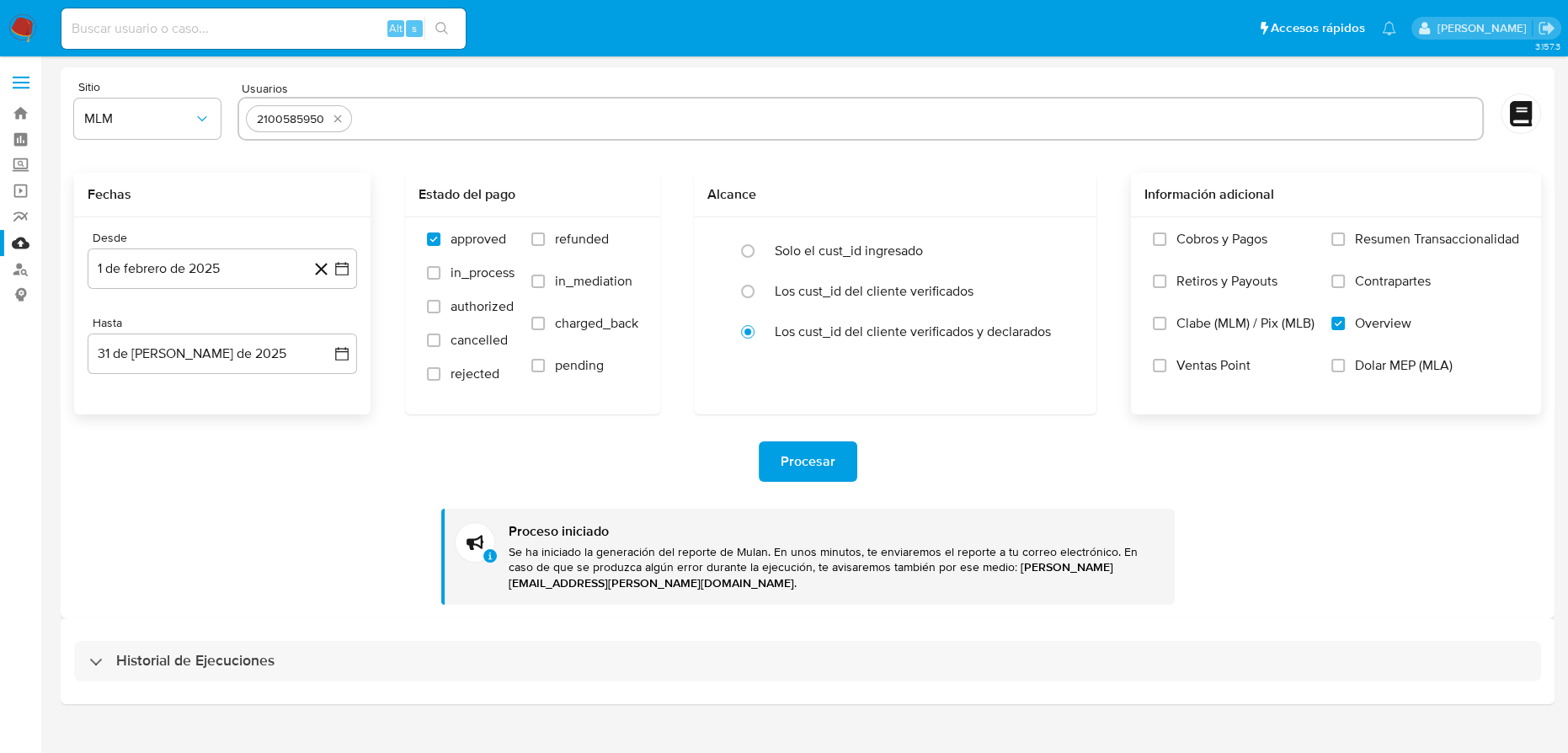
click at [337, 117] on icon "quitar 2100585950" at bounding box center [337, 119] width 7 height 7
click at [334, 134] on div at bounding box center [861, 119] width 1247 height 44
click at [332, 123] on input "text" at bounding box center [862, 118] width 1231 height 27
paste input "2166909103"
type input "2166909103"
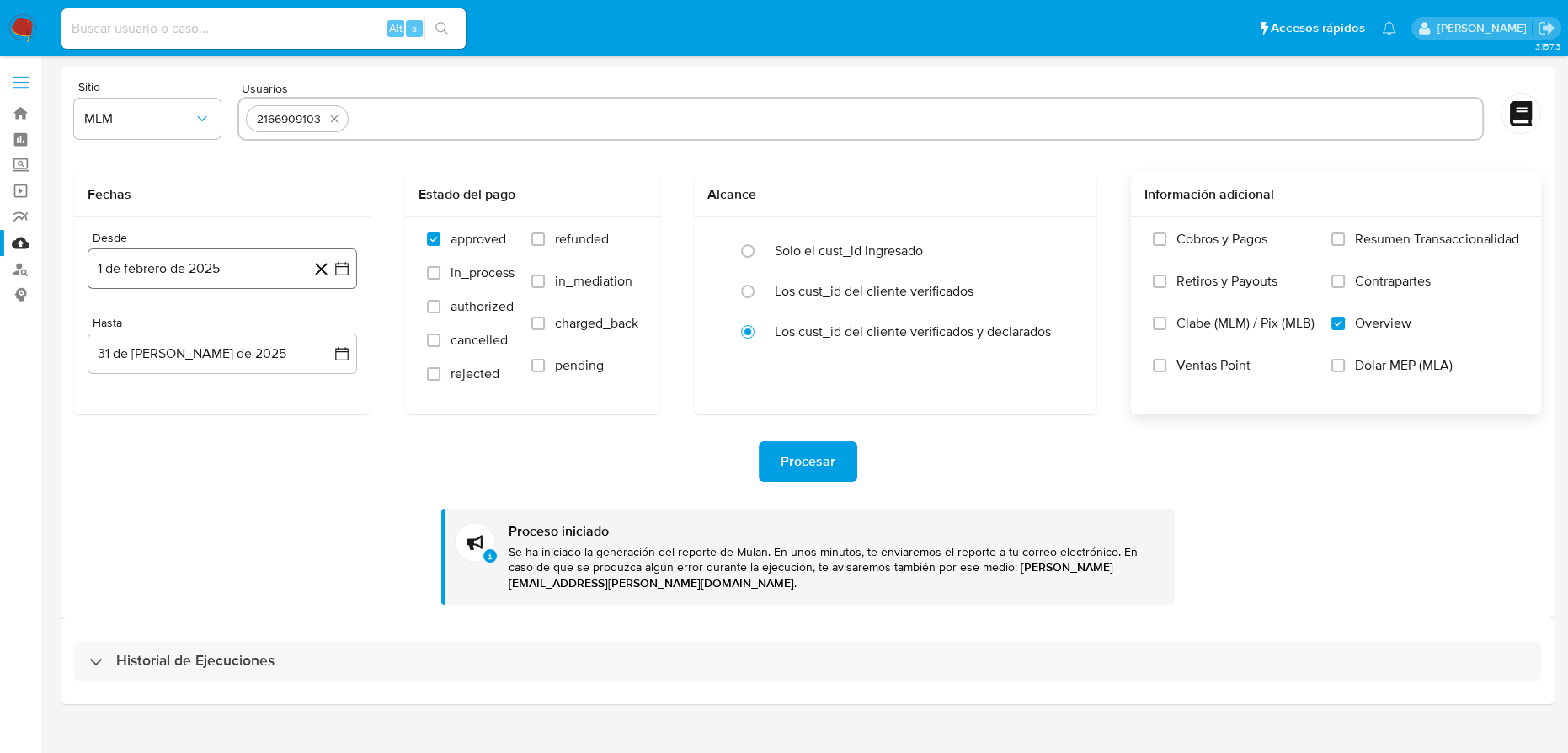
click at [338, 266] on icon "button" at bounding box center [342, 268] width 16 height 16
click at [330, 330] on icon "Mes siguiente" at bounding box center [327, 330] width 20 height 20
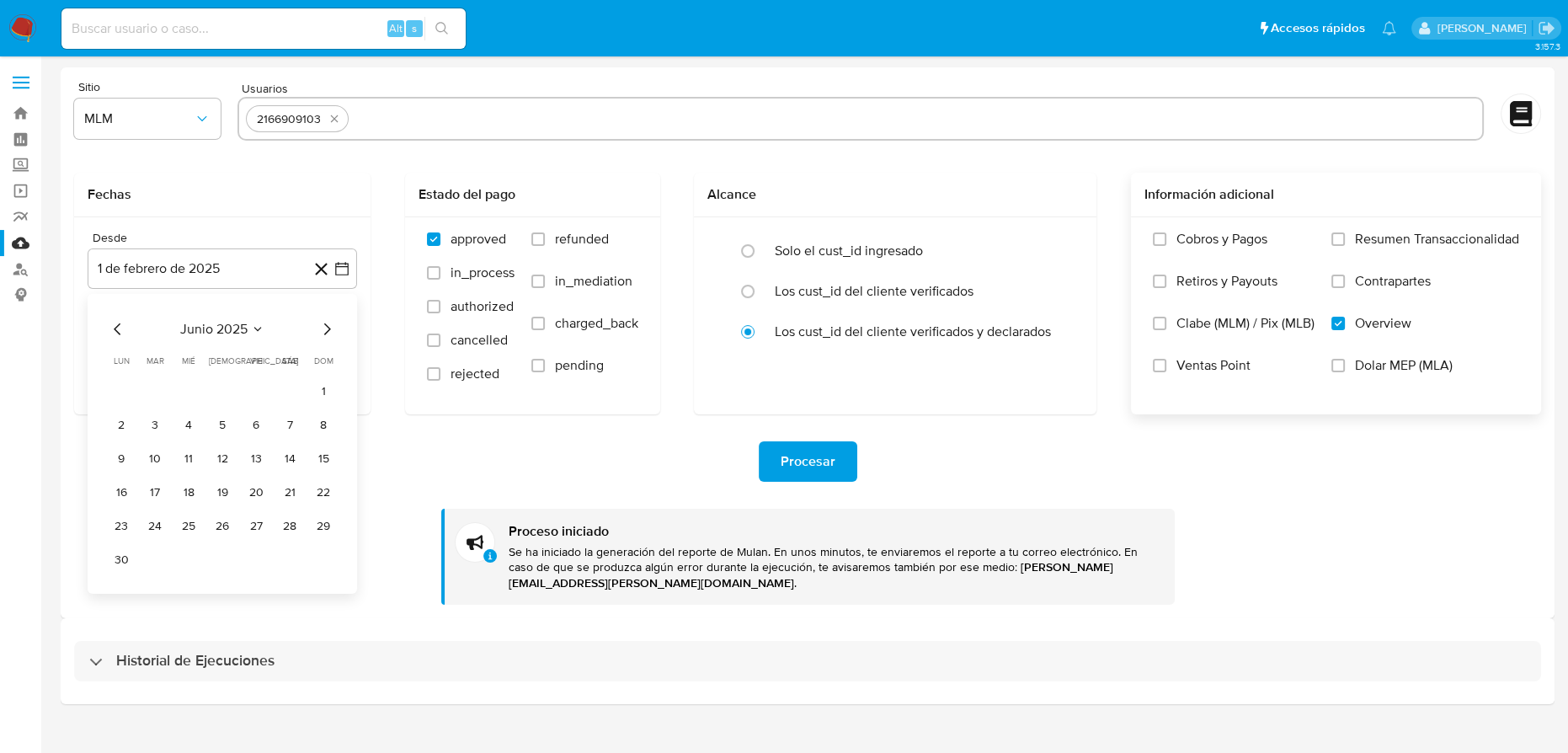
click at [120, 330] on icon "Mes anterior" at bounding box center [118, 330] width 20 height 20
click at [124, 522] on button "28" at bounding box center [121, 526] width 27 height 27
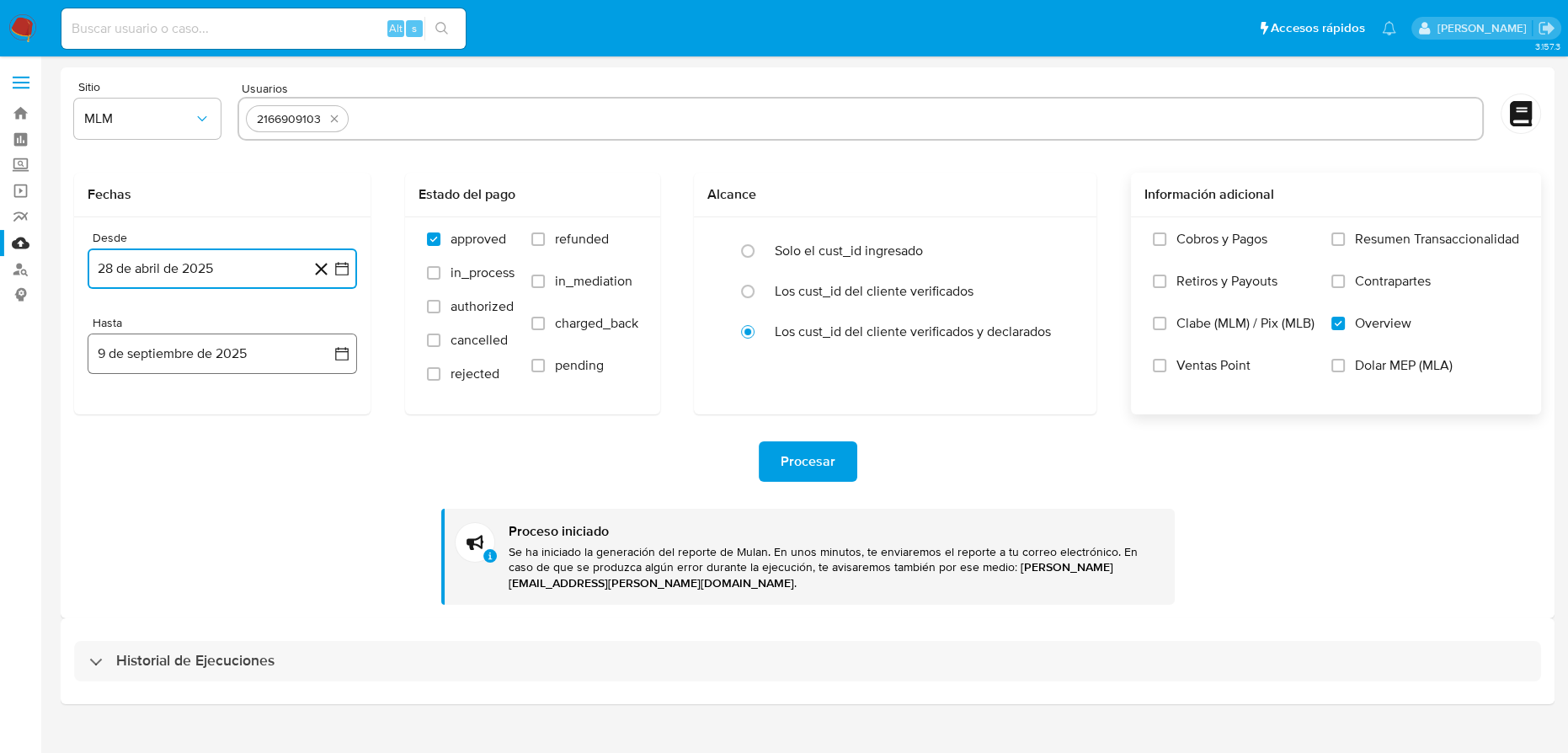
click at [341, 347] on icon "button" at bounding box center [342, 354] width 16 height 16
click at [115, 417] on icon "Mes anterior" at bounding box center [118, 414] width 20 height 20
click at [225, 609] on button "31" at bounding box center [222, 611] width 27 height 27
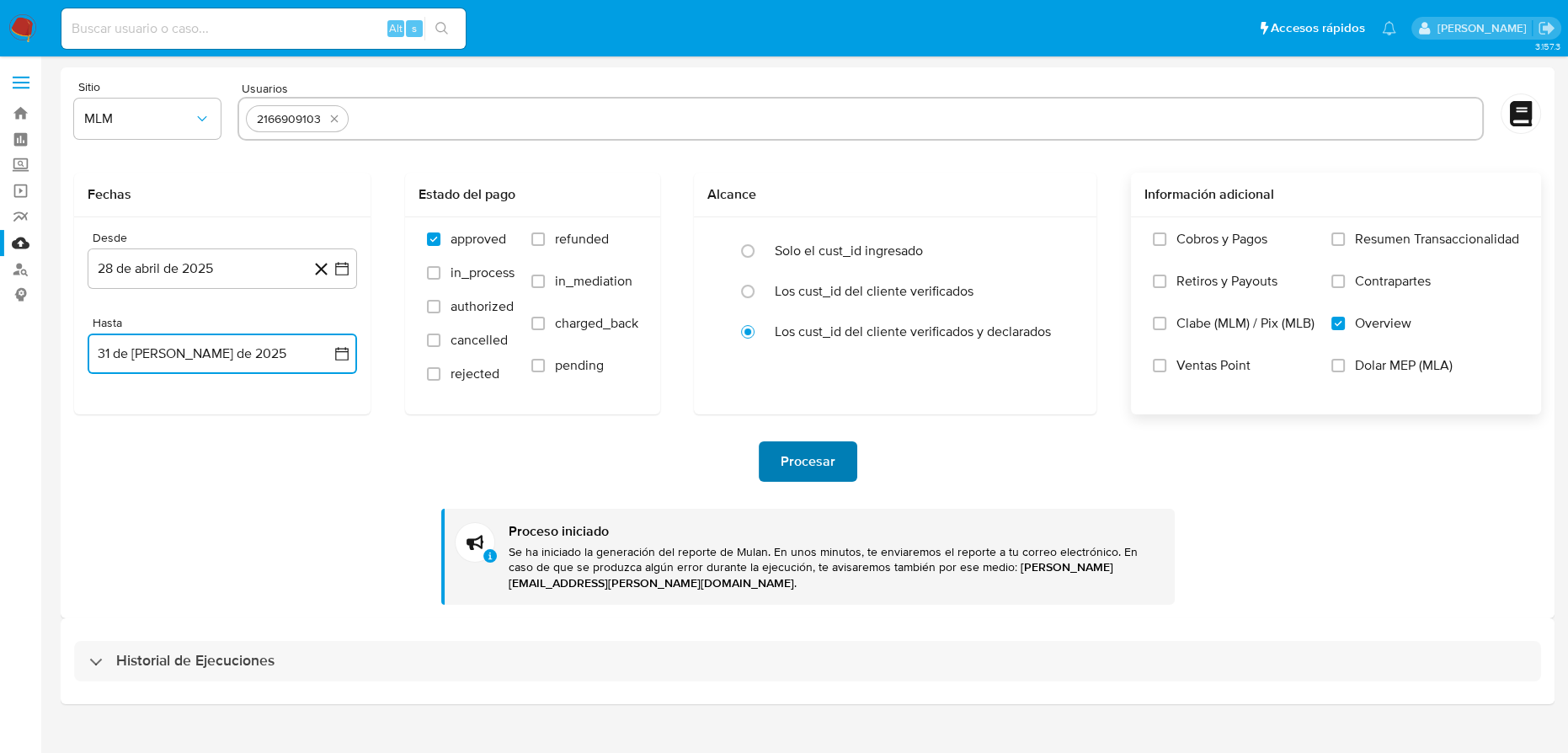
click at [797, 473] on span "Procesar" at bounding box center [809, 462] width 55 height 37
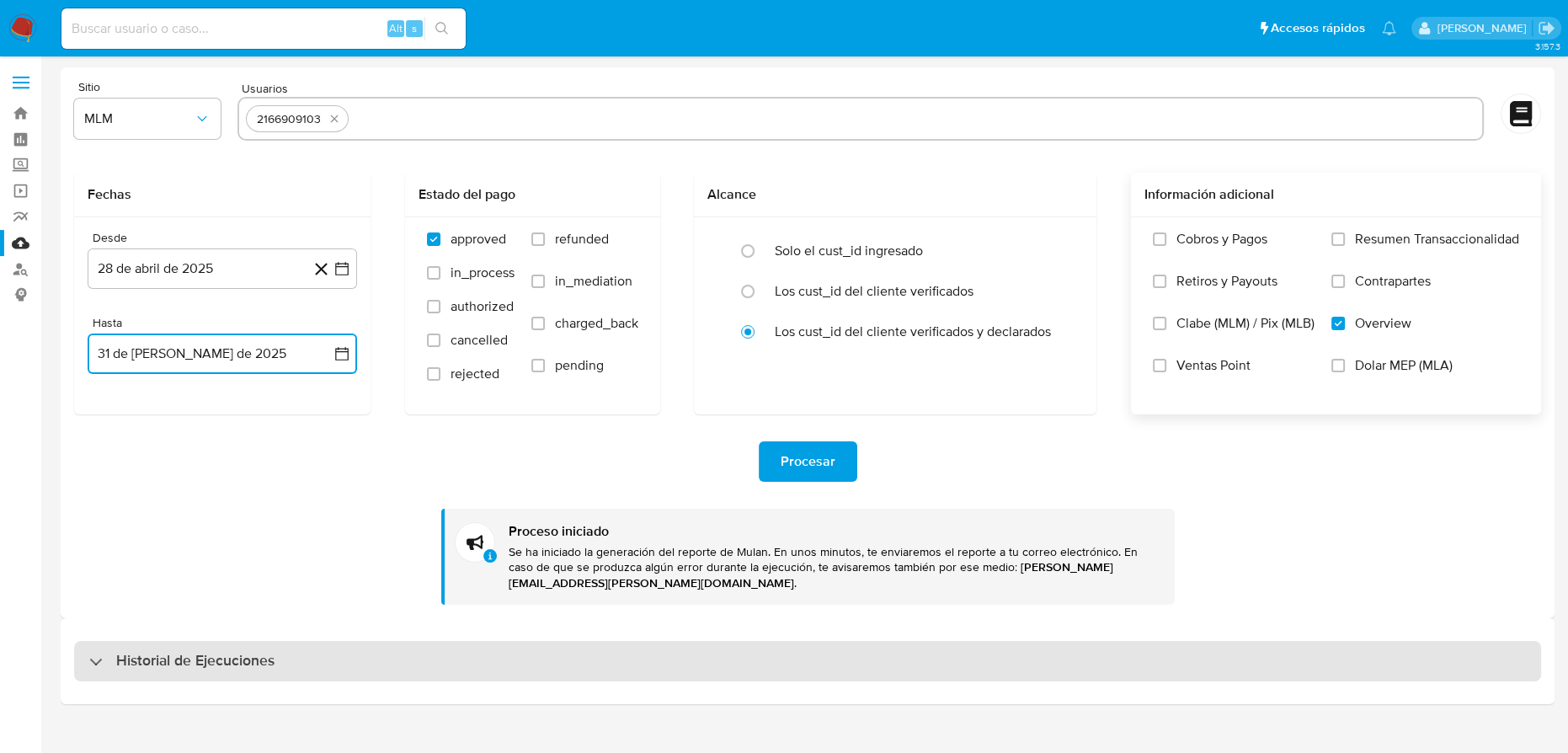
drag, startPoint x: 143, startPoint y: 651, endPoint x: 162, endPoint y: 640, distance: 22.0
click at [143, 652] on h3 "Historial de Ejecuciones" at bounding box center [195, 661] width 158 height 20
select select "10"
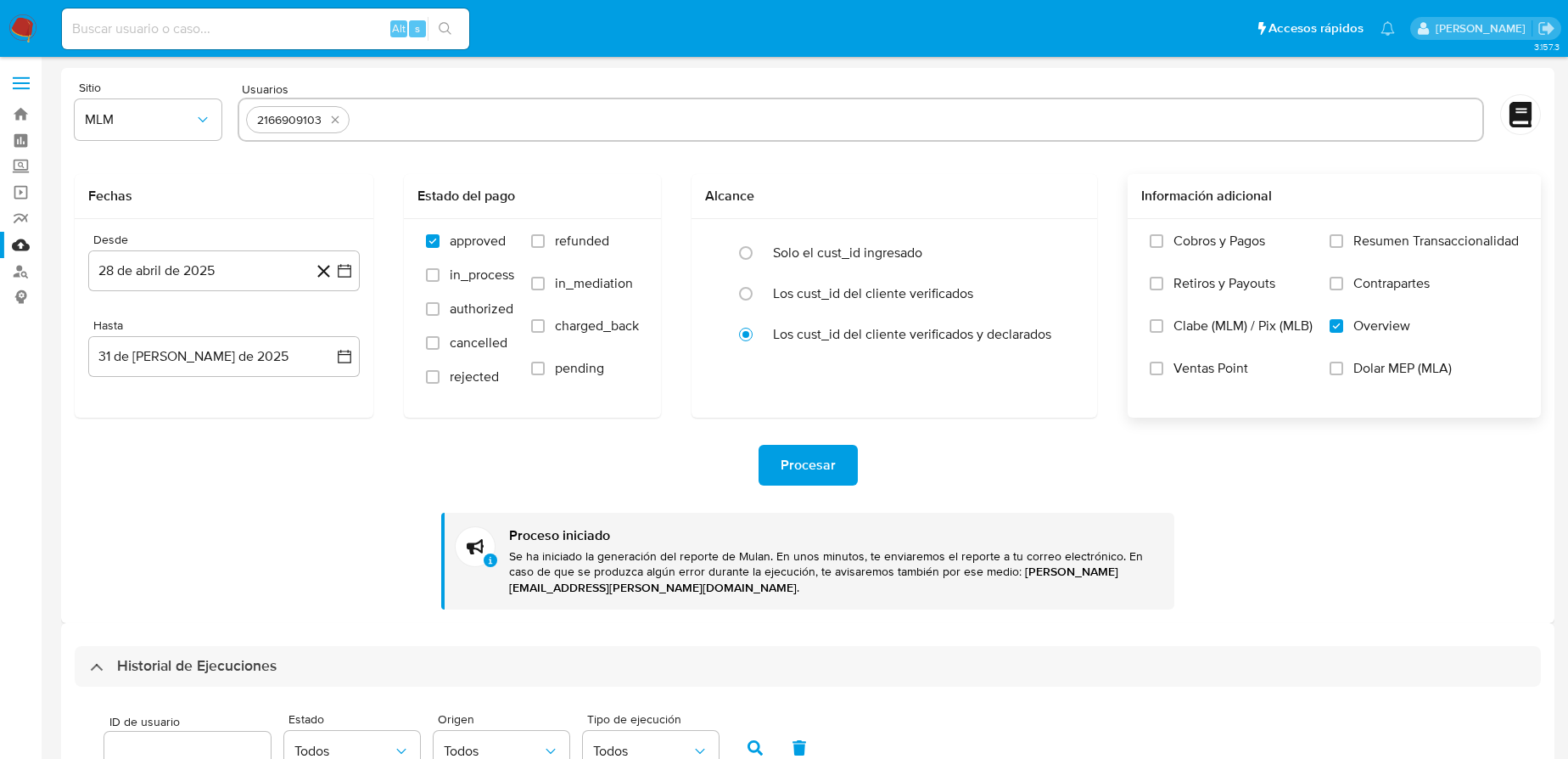
click at [334, 116] on icon "quitar 2166909103" at bounding box center [335, 119] width 14 height 14
click at [330, 126] on input "text" at bounding box center [861, 119] width 1230 height 27
paste input "2255800810"
type input "2255800810"
click at [343, 271] on icon "button" at bounding box center [344, 271] width 17 height 17
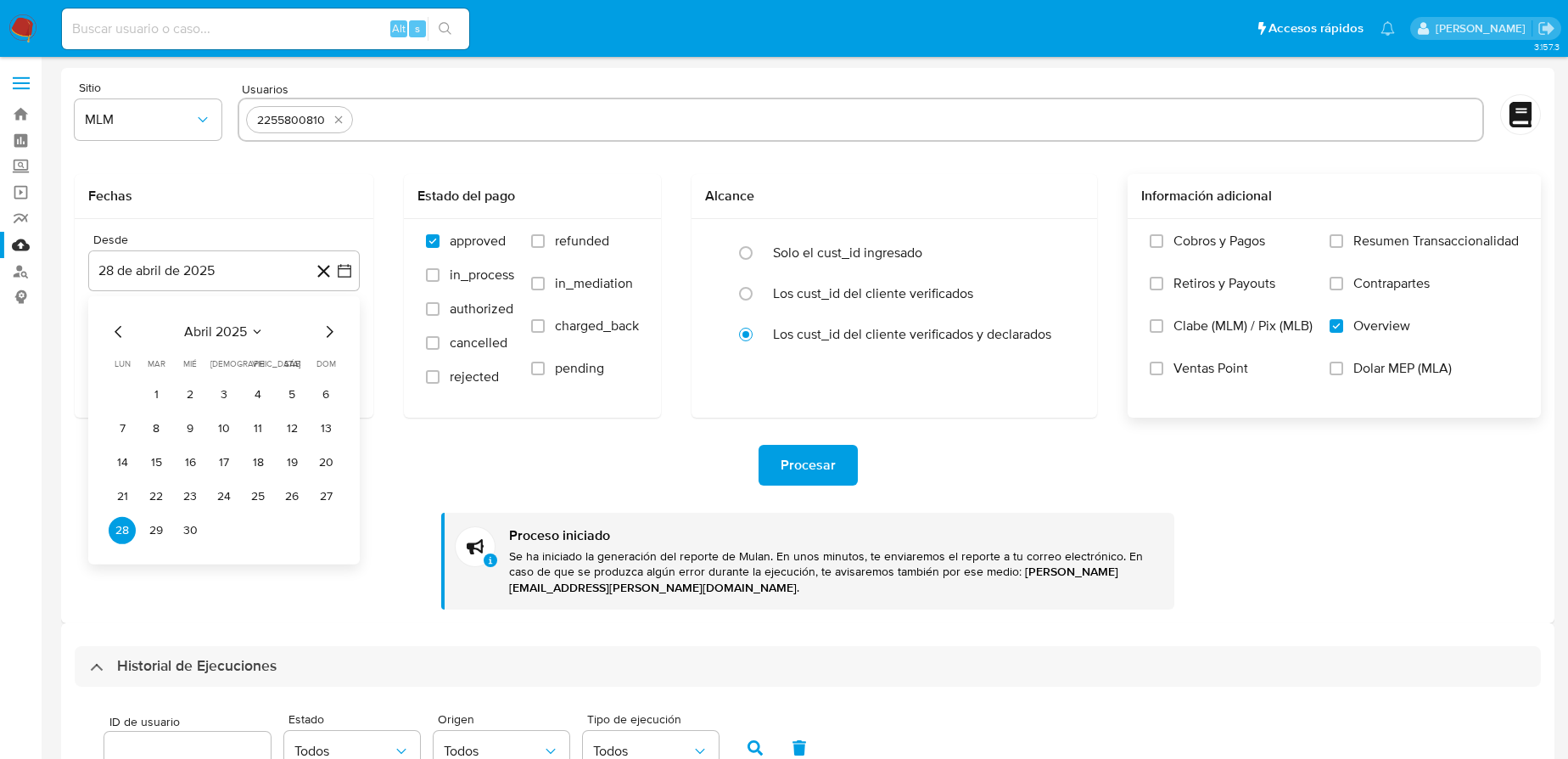
click at [329, 334] on icon "Mes siguiente" at bounding box center [329, 331] width 6 height 12
click at [222, 490] on button "22" at bounding box center [223, 496] width 27 height 27
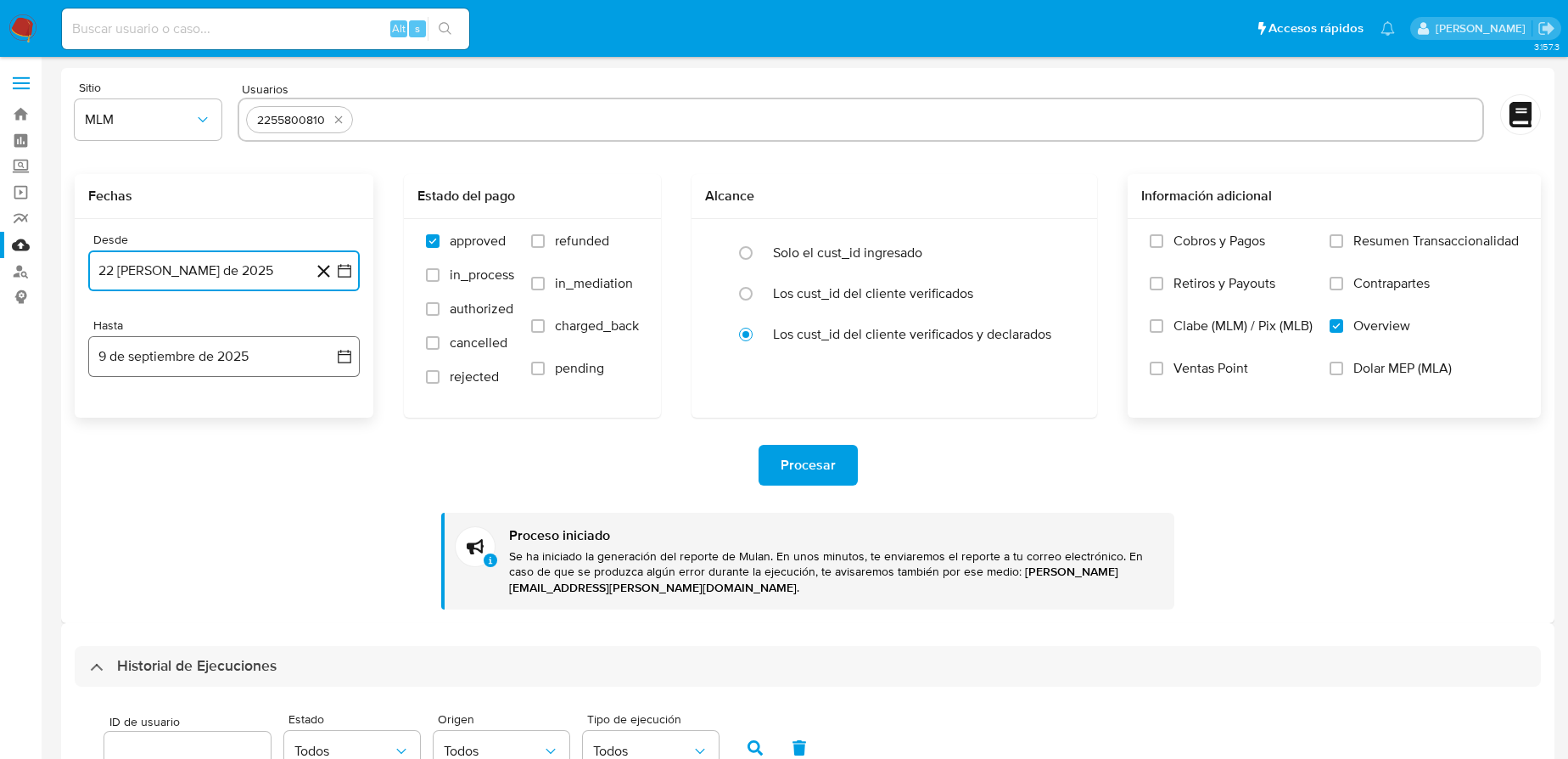
click at [330, 356] on button "9 de septiembre de 2025" at bounding box center [224, 356] width 271 height 41
click at [122, 419] on icon "Mes anterior" at bounding box center [119, 417] width 20 height 20
click at [114, 420] on icon "Mes anterior" at bounding box center [119, 417] width 20 height 20
click at [228, 618] on button "31" at bounding box center [223, 616] width 27 height 27
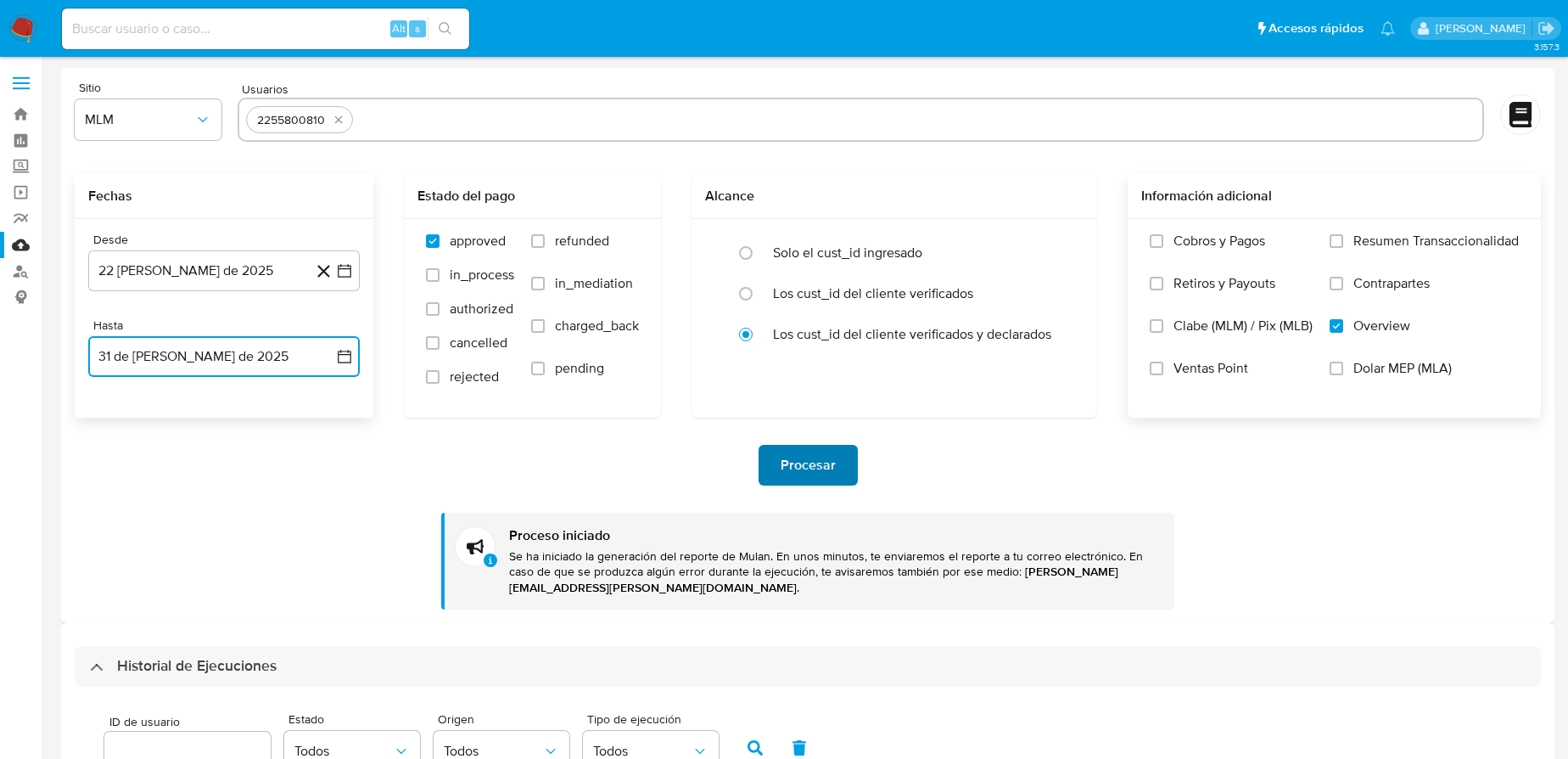
click at [829, 454] on span "Procesar" at bounding box center [808, 465] width 55 height 37
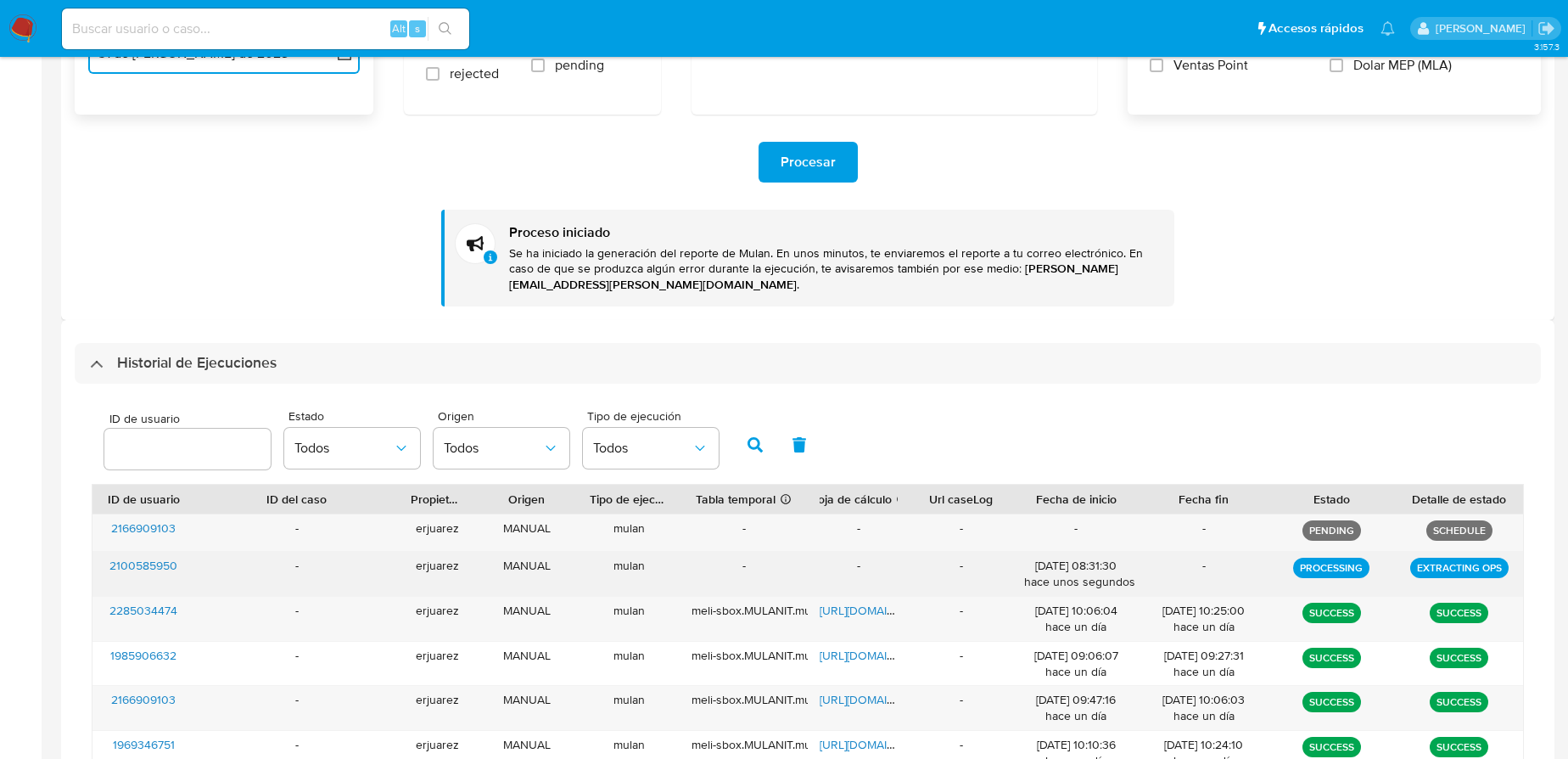
scroll to position [308, 0]
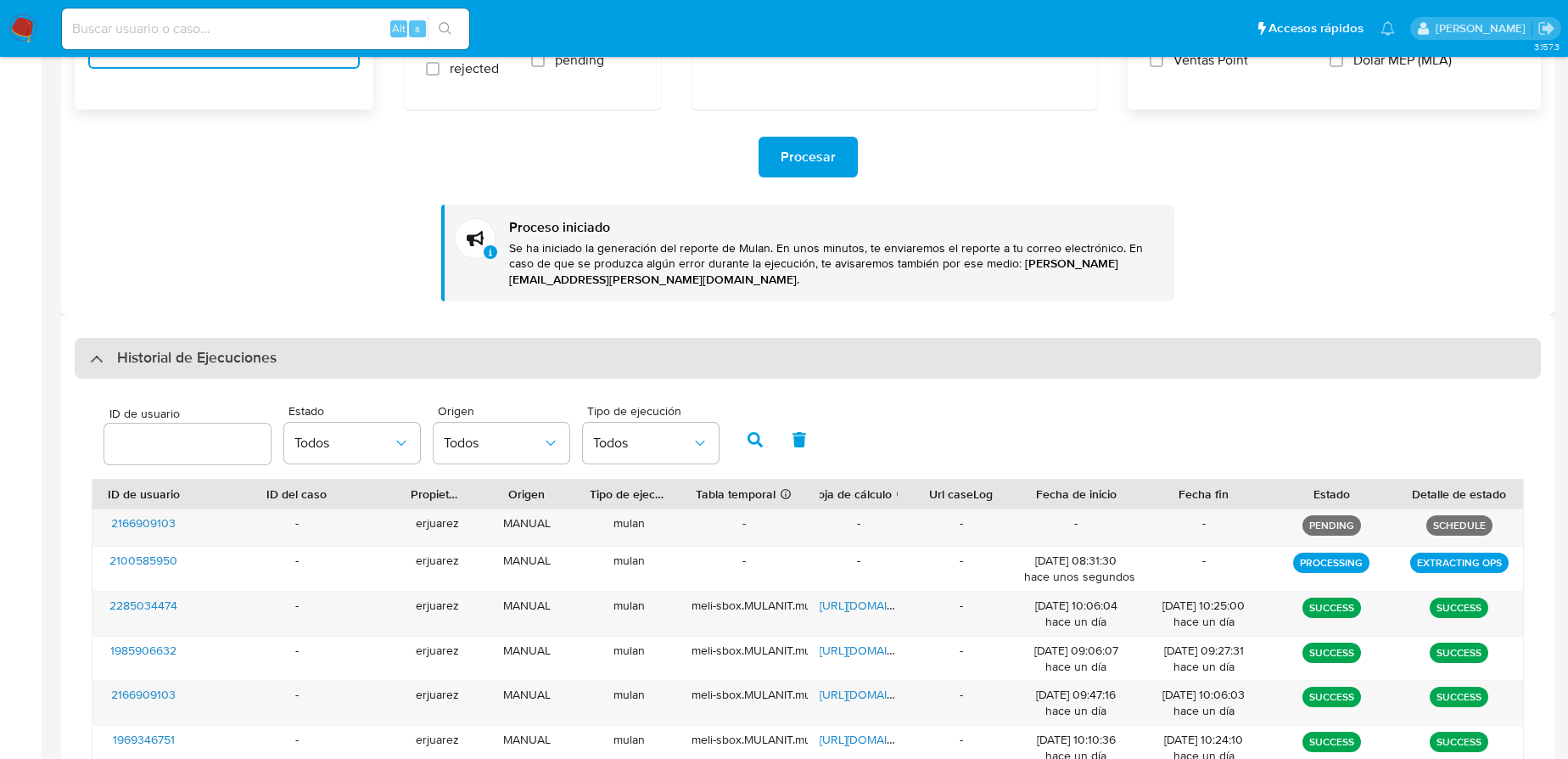
click at [101, 356] on div "Historial de Ejecuciones" at bounding box center [183, 358] width 186 height 20
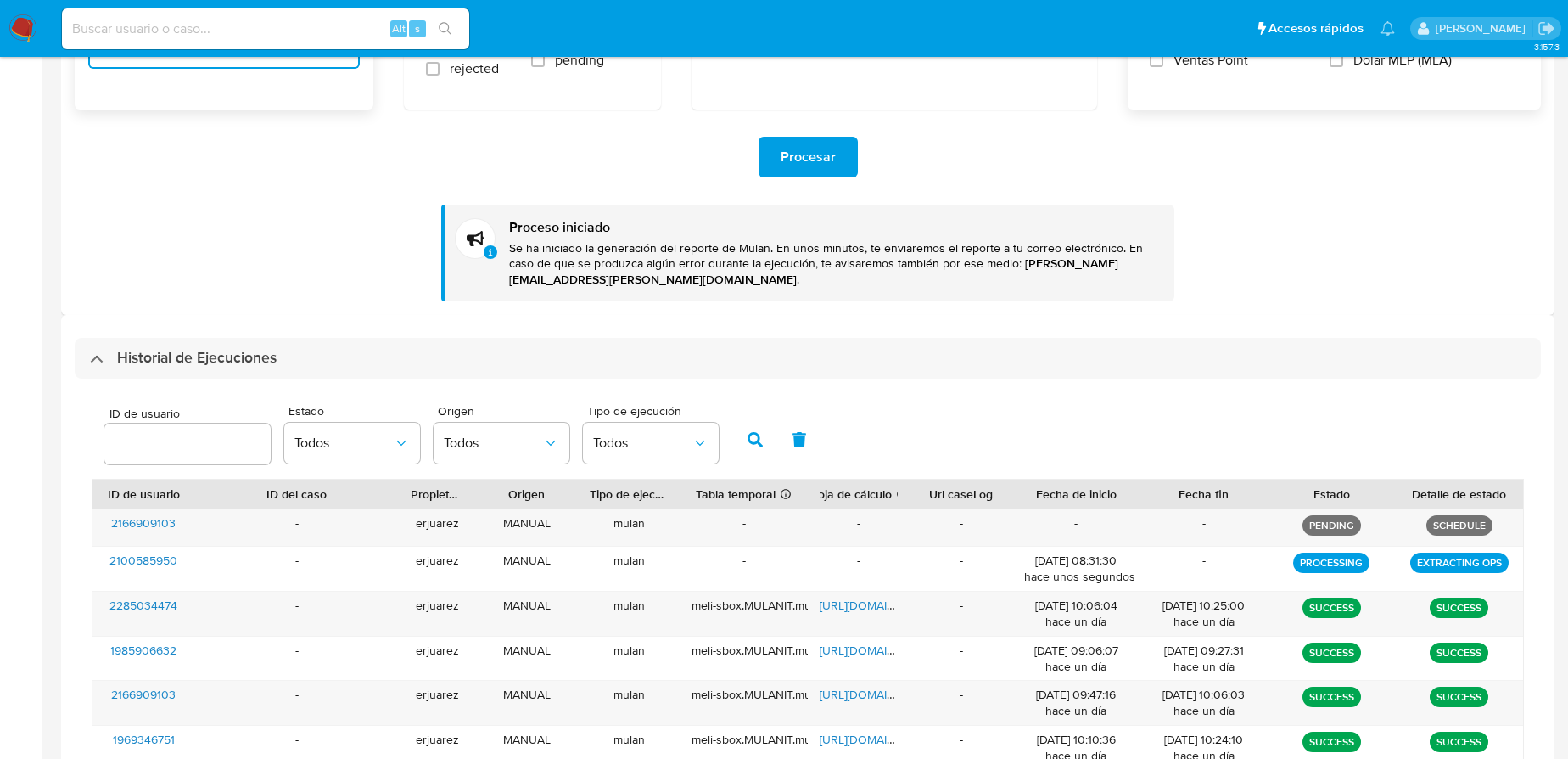
scroll to position [0, 0]
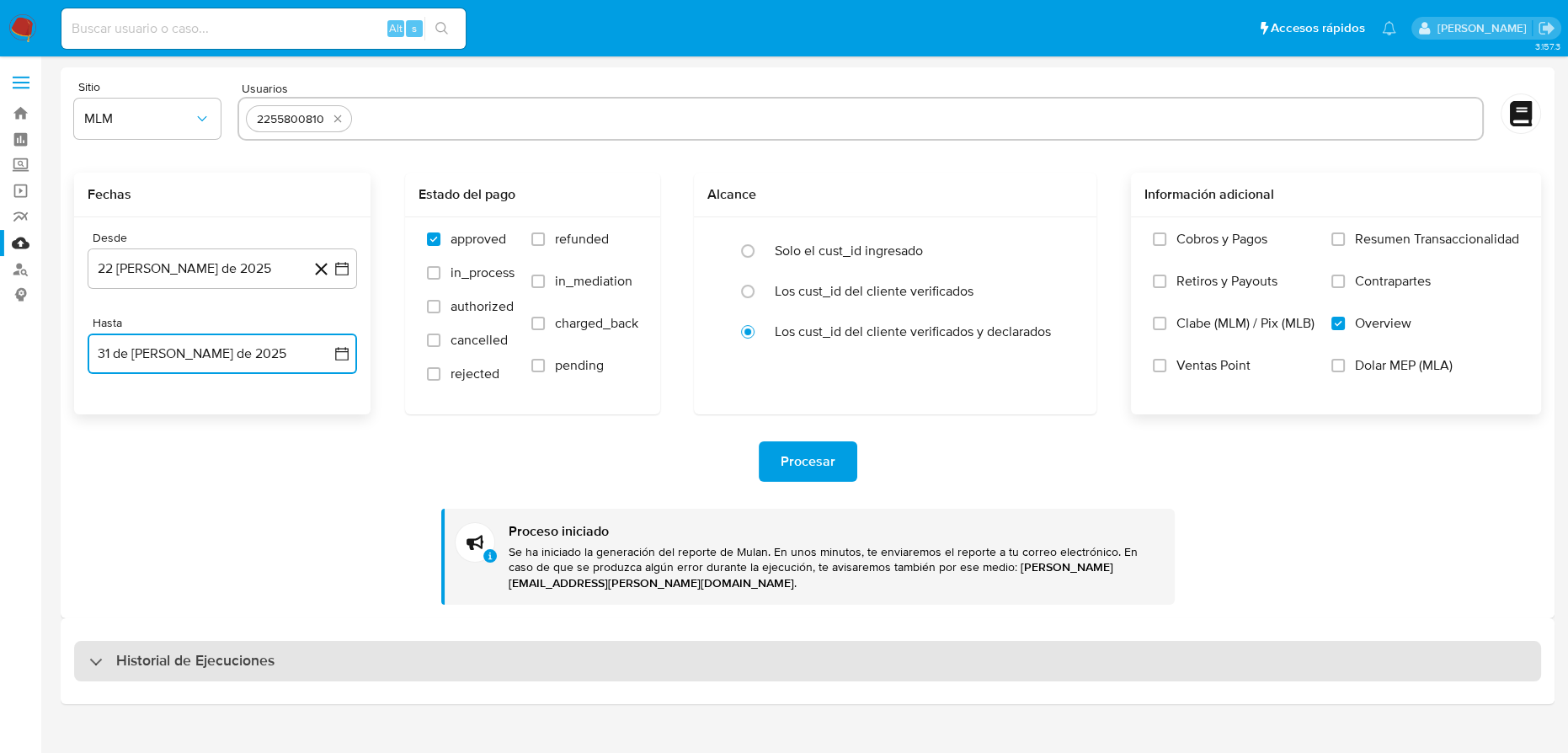
click at [93, 651] on div "Historial de Ejecuciones" at bounding box center [181, 661] width 185 height 20
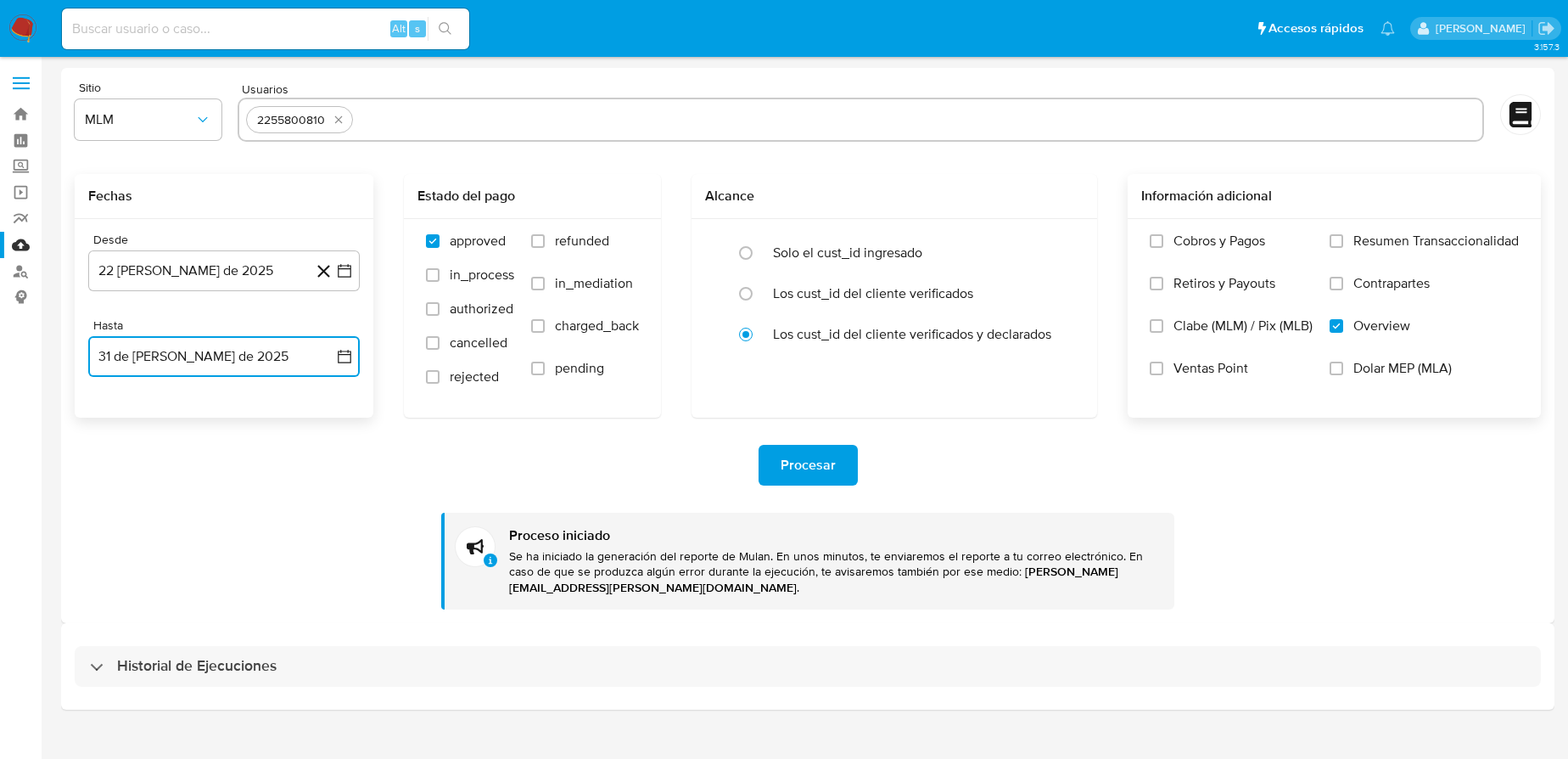
select select "10"
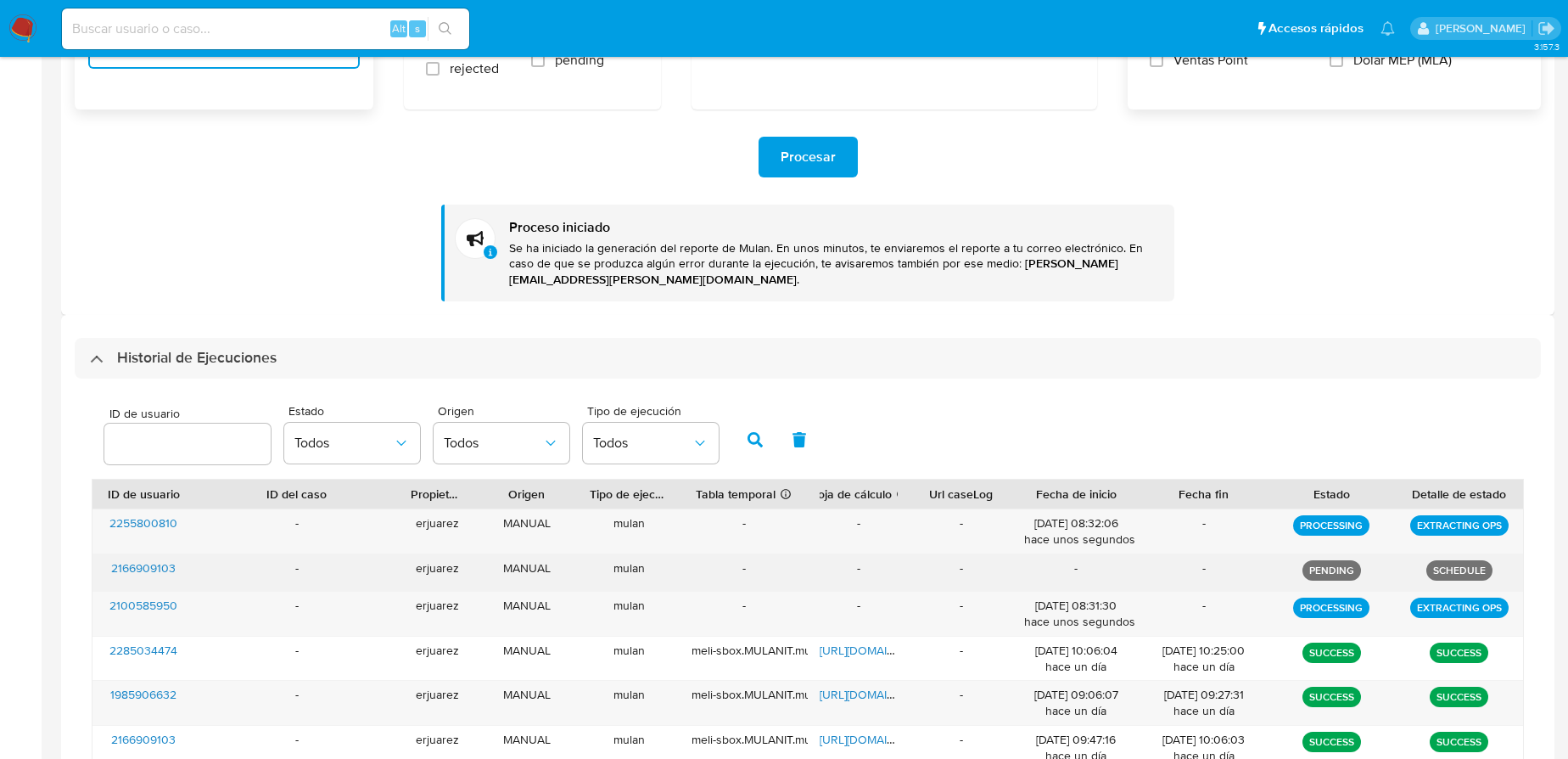
scroll to position [386, 0]
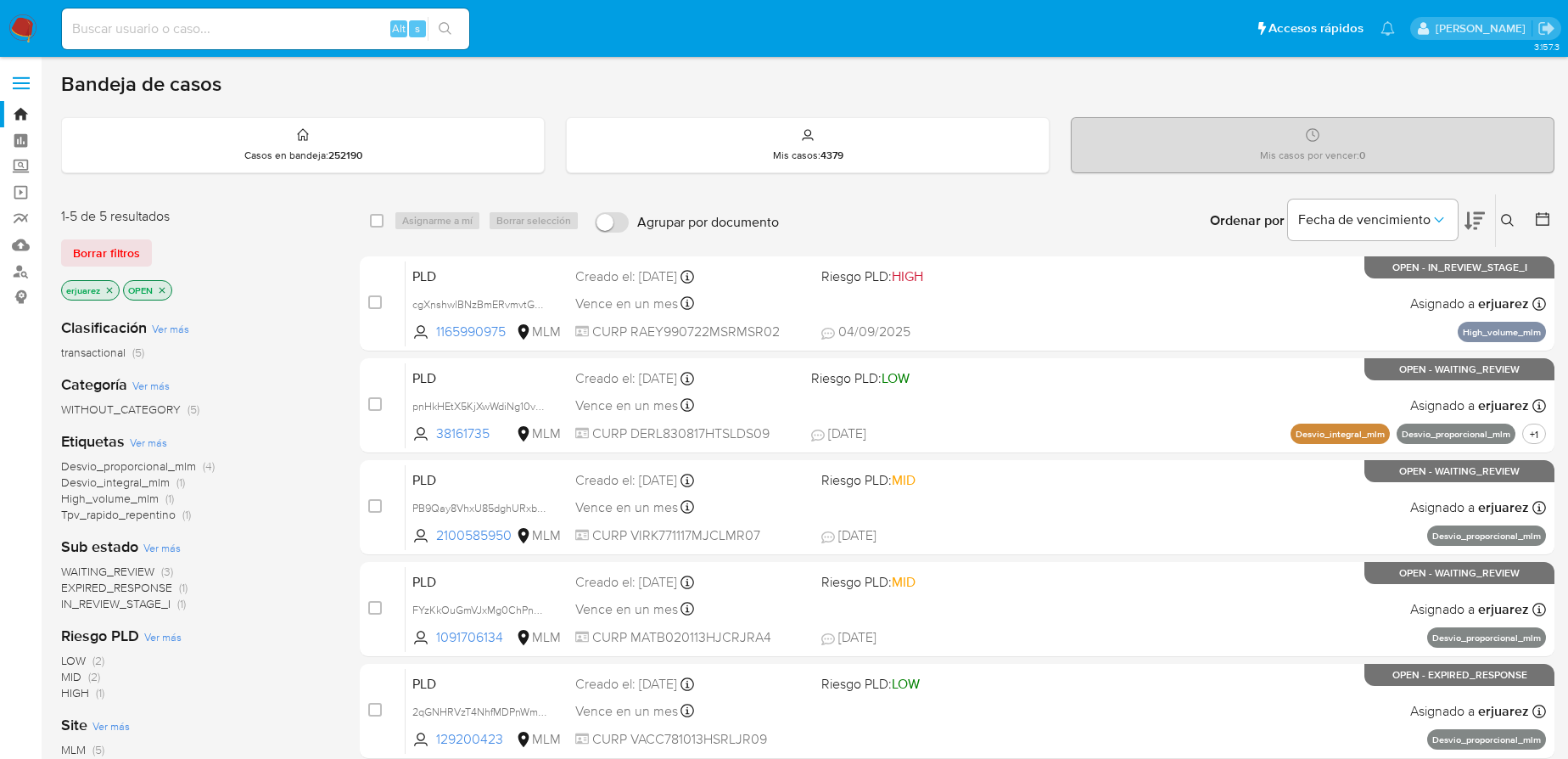
click at [111, 289] on icon "close-filter" at bounding box center [109, 290] width 10 height 10
click at [1502, 217] on icon at bounding box center [1508, 221] width 14 height 14
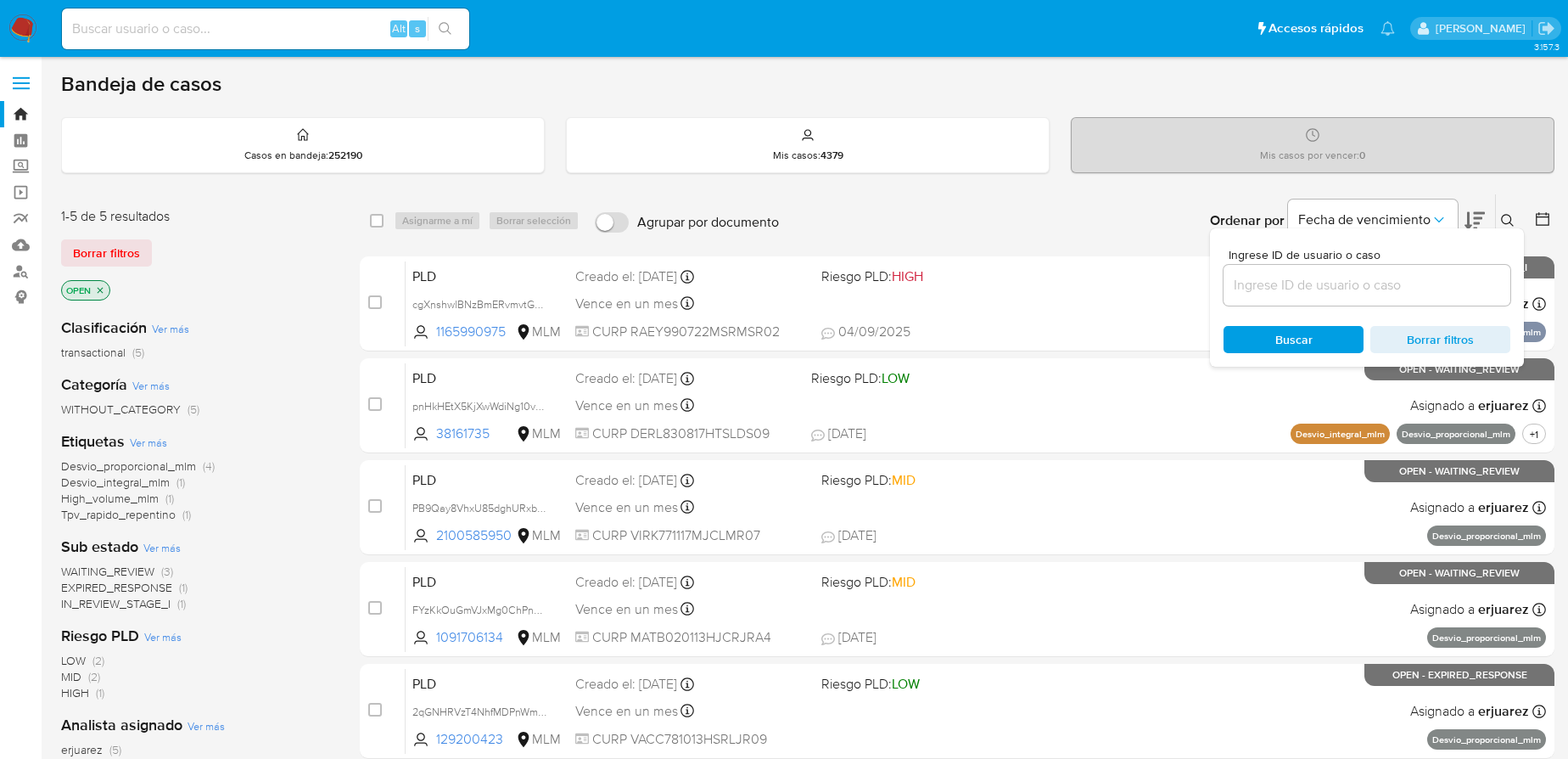
click at [1403, 284] on input at bounding box center [1367, 285] width 287 height 22
type input "1969346751"
click at [1237, 284] on input "1969346751" at bounding box center [1367, 285] width 287 height 22
click at [1235, 284] on input "1969346751" at bounding box center [1367, 285] width 287 height 22
click at [1328, 289] on input "1969346751" at bounding box center [1367, 285] width 287 height 22
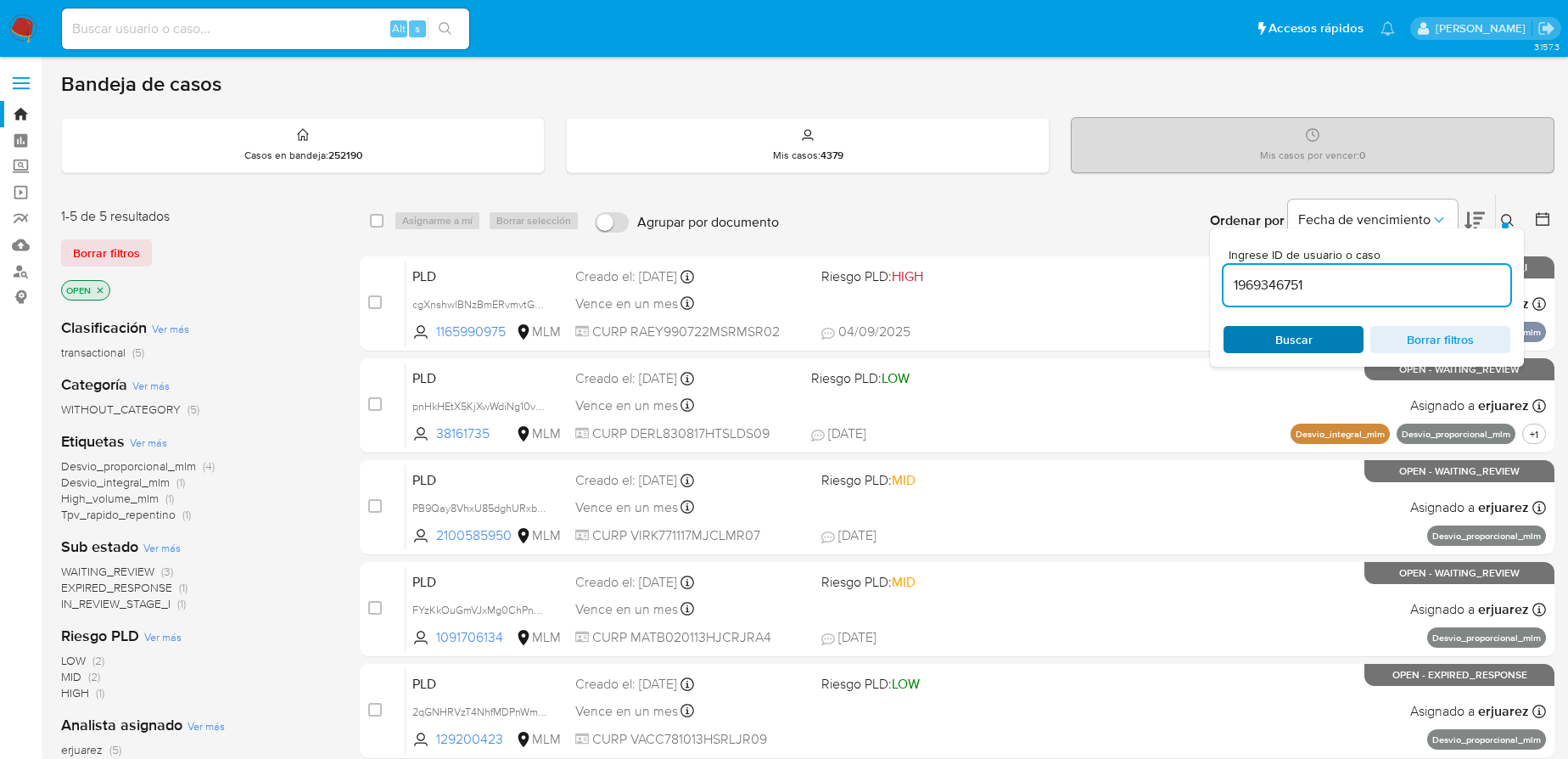
click at [1301, 334] on span "Buscar" at bounding box center [1294, 339] width 37 height 27
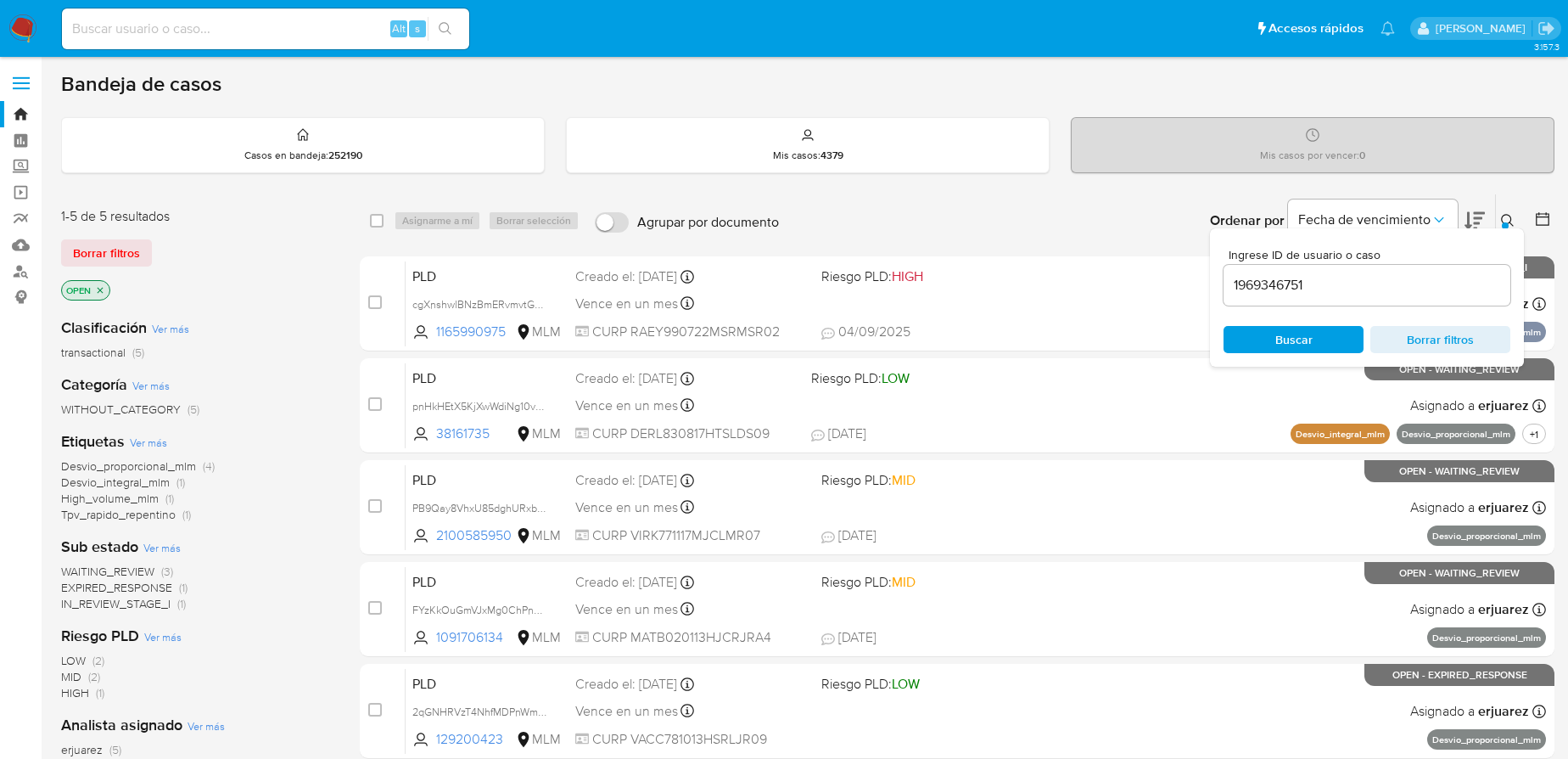
click at [96, 287] on icon "close-filter" at bounding box center [100, 290] width 10 height 10
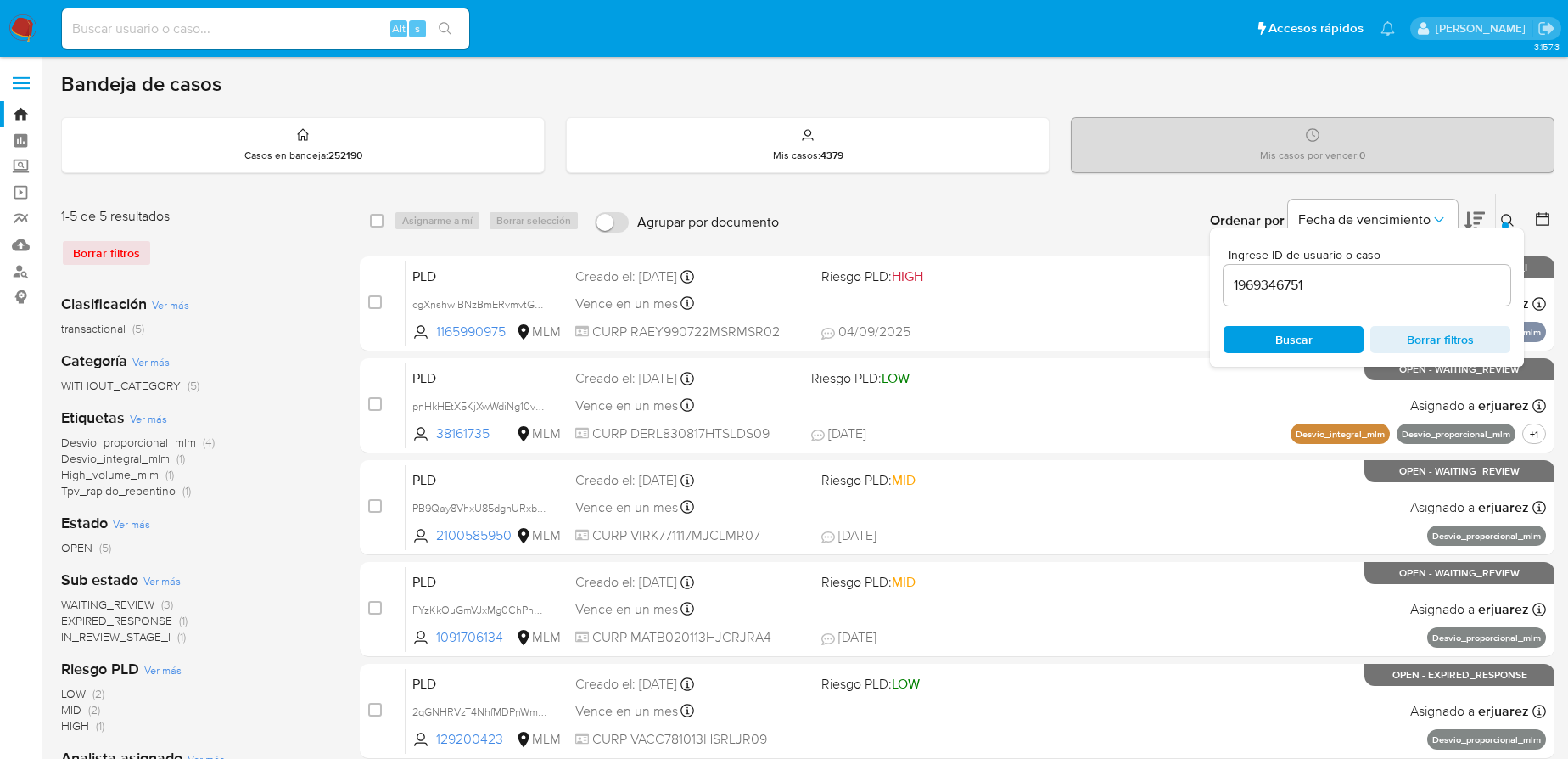
click at [1514, 217] on icon at bounding box center [1508, 221] width 14 height 14
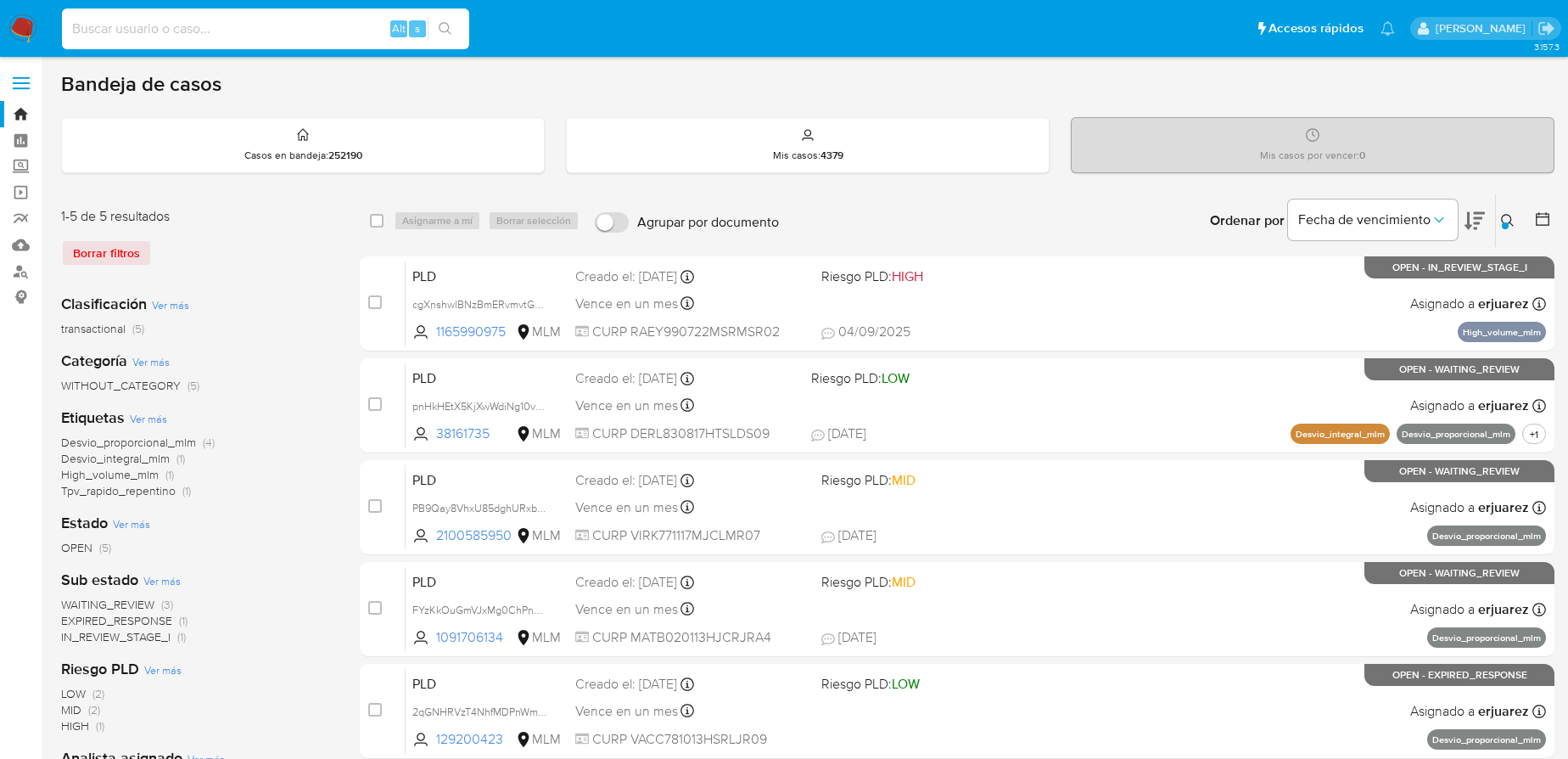
click at [130, 31] on input at bounding box center [265, 29] width 407 height 22
paste input "1969346751"
type input "1969346751"
click at [455, 22] on button "search-icon" at bounding box center [445, 29] width 35 height 24
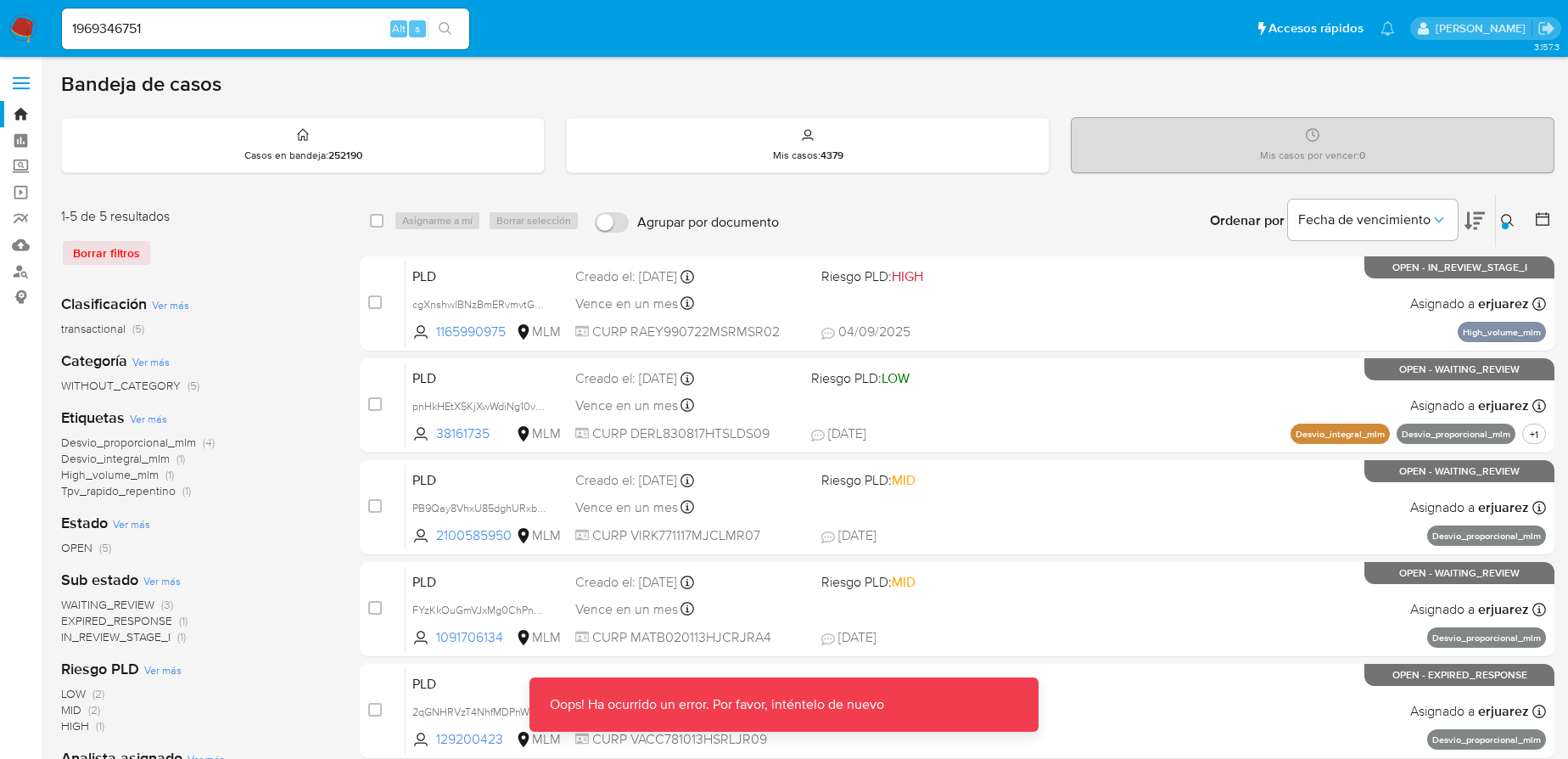
click at [444, 24] on icon "search-icon" at bounding box center [445, 29] width 14 height 14
click at [272, 36] on input "1969346751" at bounding box center [265, 29] width 407 height 22
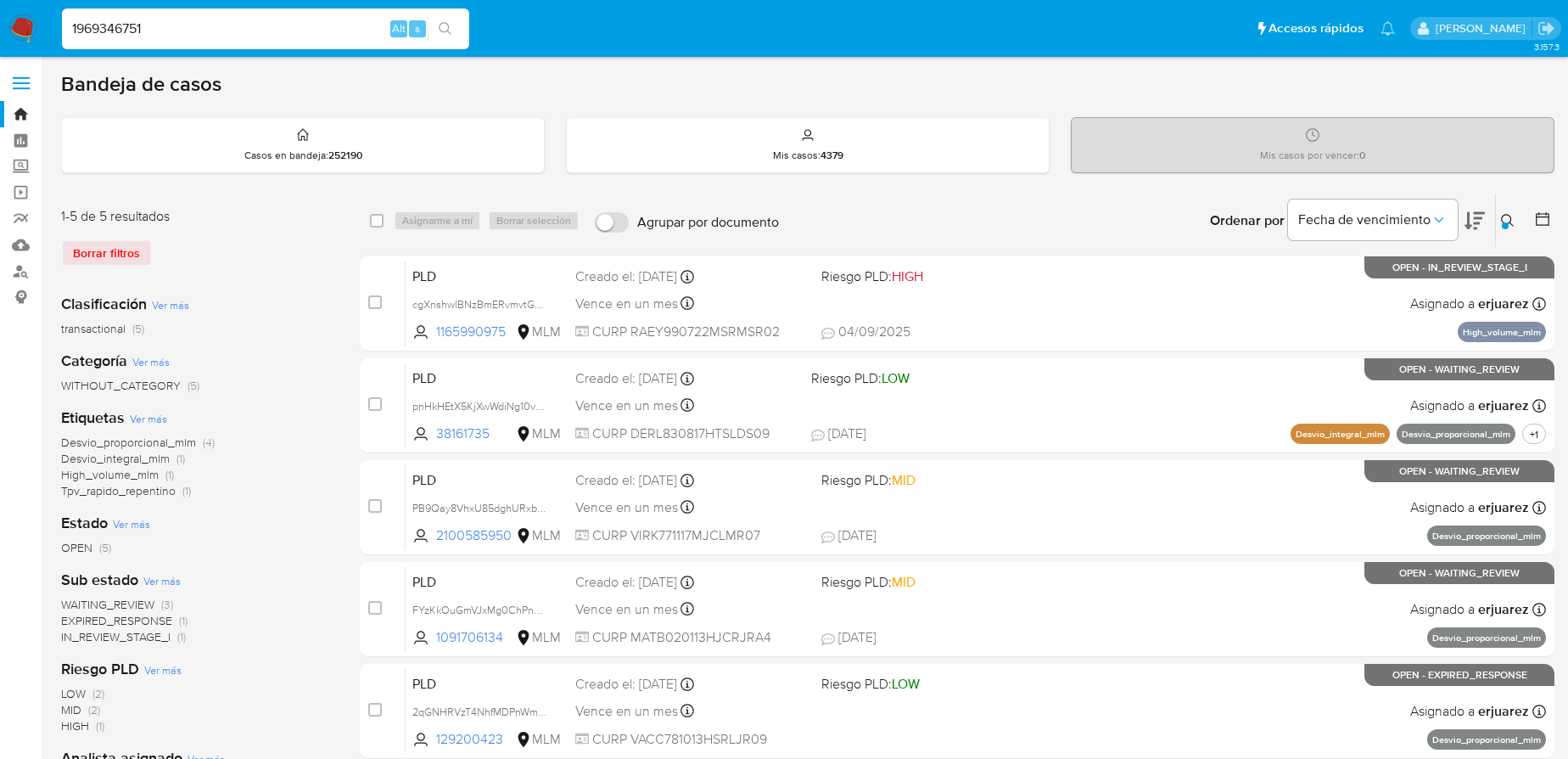
drag, startPoint x: 177, startPoint y: 32, endPoint x: -41, endPoint y: 19, distance: 218.4
click at [0, 19] on html "Pausado Ver notificaciones 1969346751 Alt s Accesos rápidos Presiona las siguie…" at bounding box center [784, 475] width 1568 height 949
click at [131, 20] on input at bounding box center [265, 29] width 407 height 22
paste input "1969346751"
type input "1969346751"
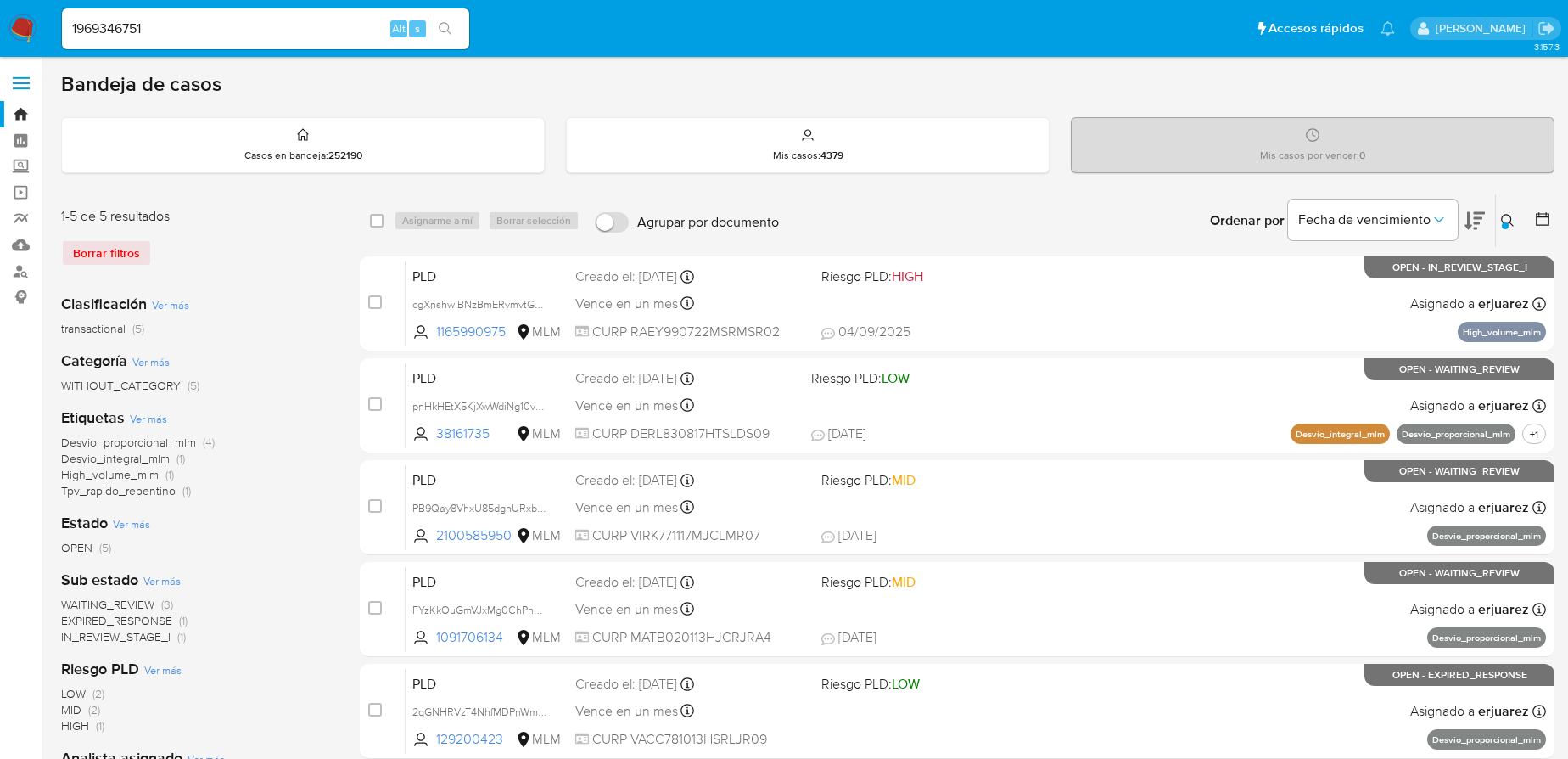
click at [461, 27] on button "search-icon" at bounding box center [445, 29] width 35 height 24
drag, startPoint x: 161, startPoint y: 33, endPoint x: 39, endPoint y: 30, distance: 122.0
click at [14, 29] on nav "Pausado Ver notificaciones 1969346751 Alt s Accesos rápidos Presiona las siguie…" at bounding box center [784, 29] width 1568 height 57
drag, startPoint x: 197, startPoint y: 30, endPoint x: 20, endPoint y: 24, distance: 177.1
click at [0, 24] on html "Pausado Ver notificaciones 1969346751 Alt s Accesos rápidos Presiona las siguie…" at bounding box center [784, 475] width 1568 height 949
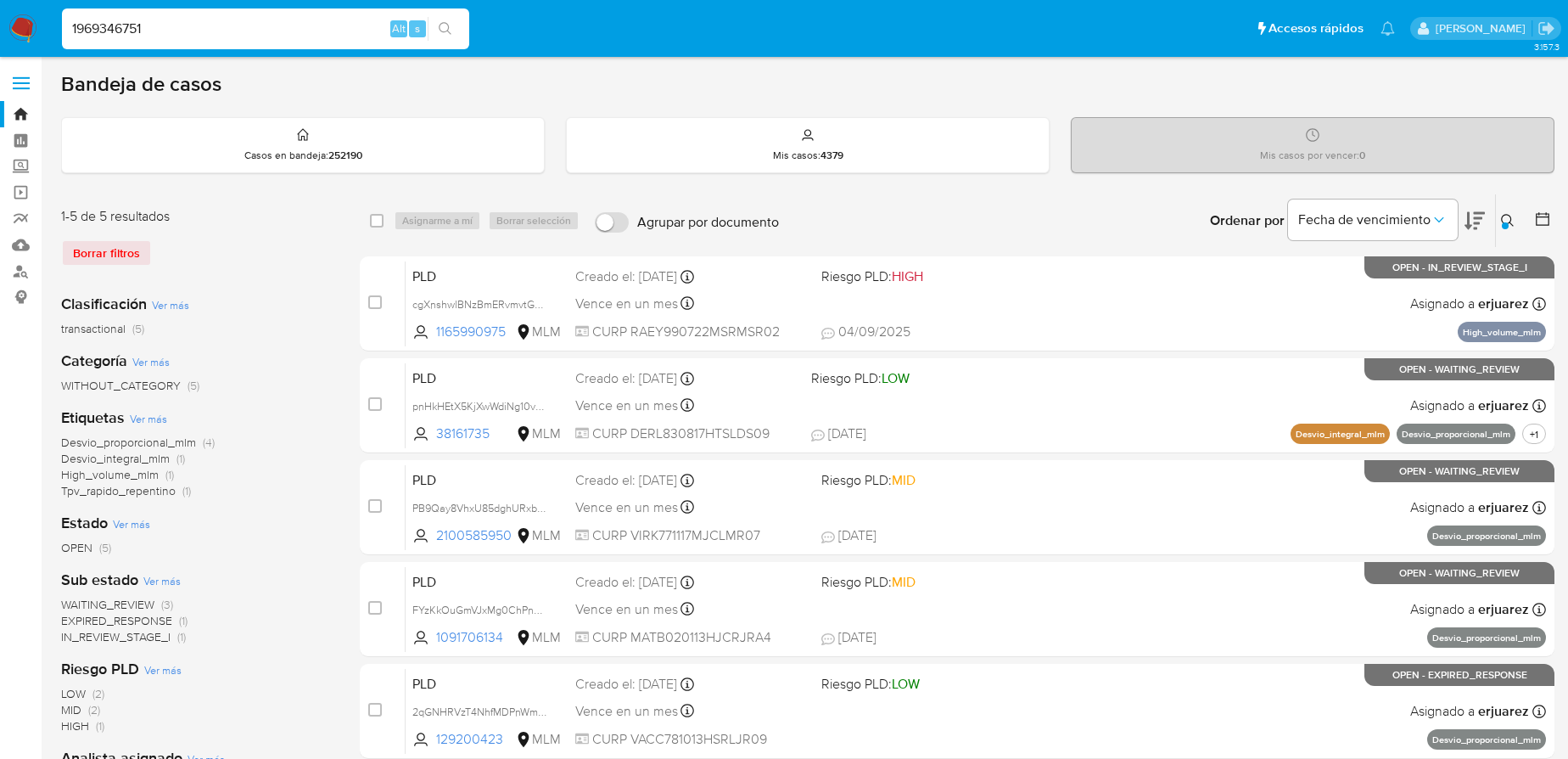
click at [195, 29] on input "1969346751" at bounding box center [265, 29] width 407 height 22
drag, startPoint x: 208, startPoint y: 30, endPoint x: 98, endPoint y: 13, distance: 111.3
click at [69, 8] on div "1969346751 Alt s" at bounding box center [265, 29] width 407 height 41
drag, startPoint x: 98, startPoint y: 13, endPoint x: 120, endPoint y: 26, distance: 25.6
click at [99, 14] on div "1969346751 Alt s" at bounding box center [265, 29] width 407 height 41
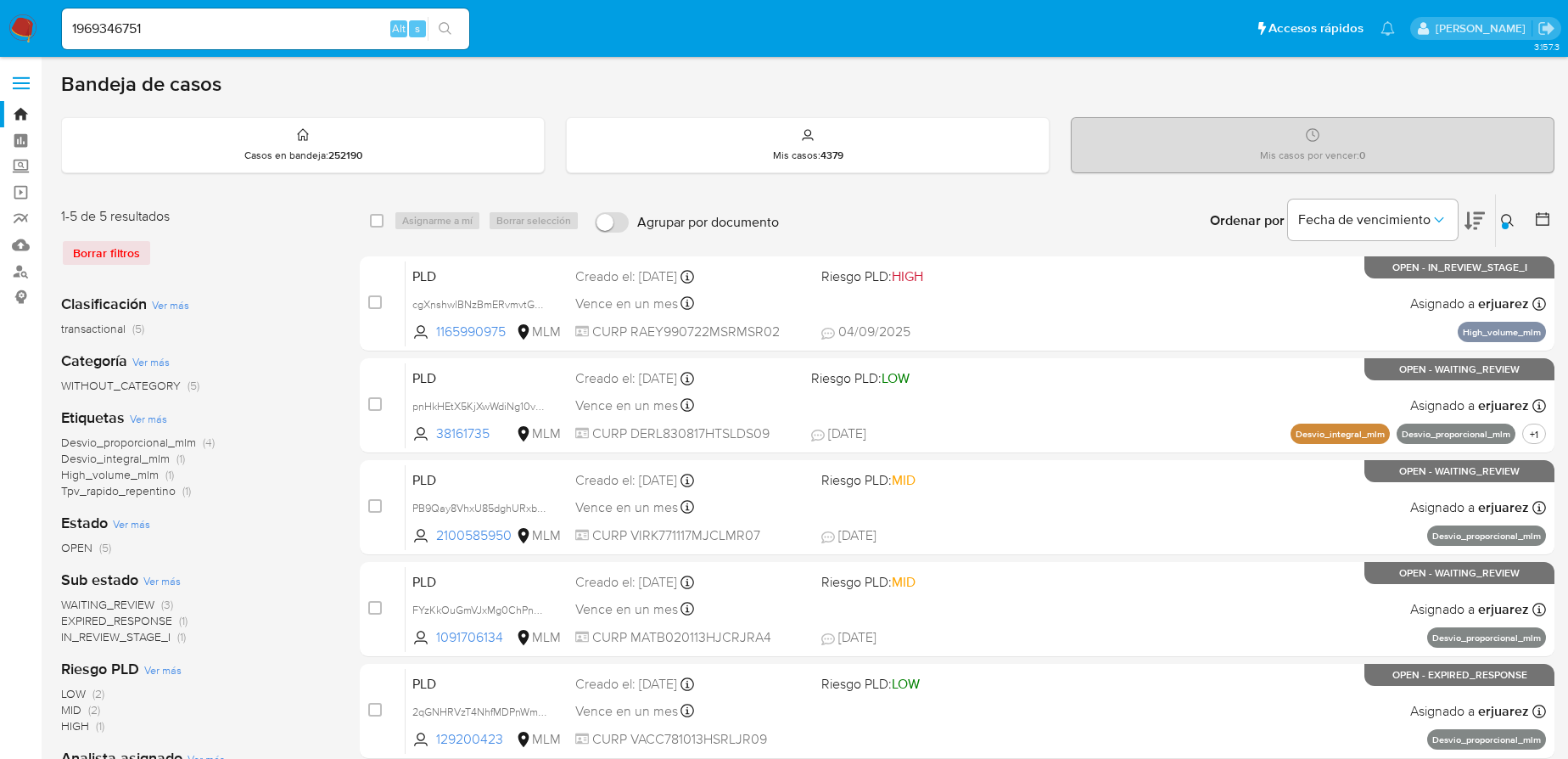
click at [26, 18] on img at bounding box center [22, 29] width 29 height 29
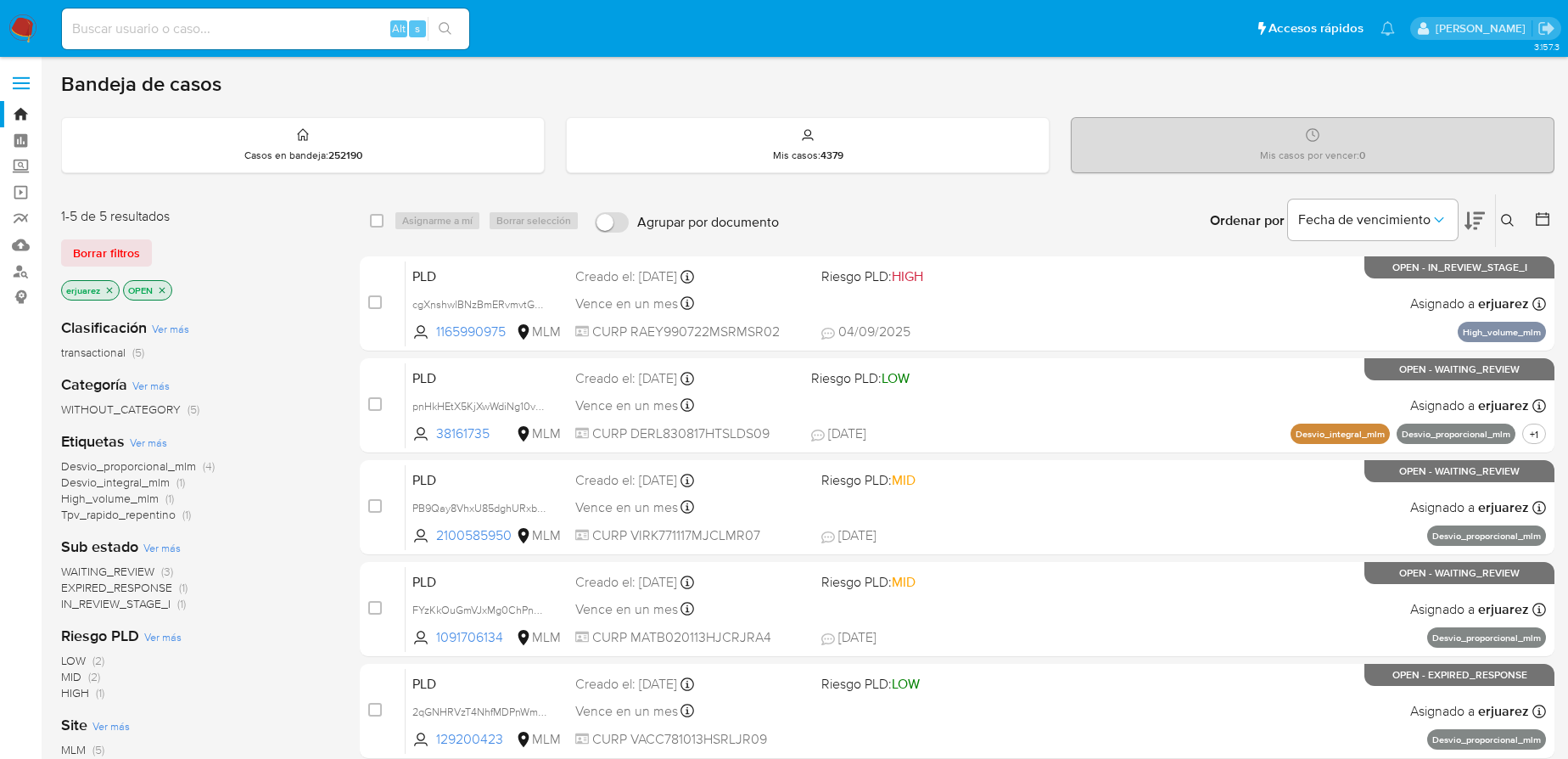
click at [1503, 217] on icon at bounding box center [1508, 221] width 14 height 14
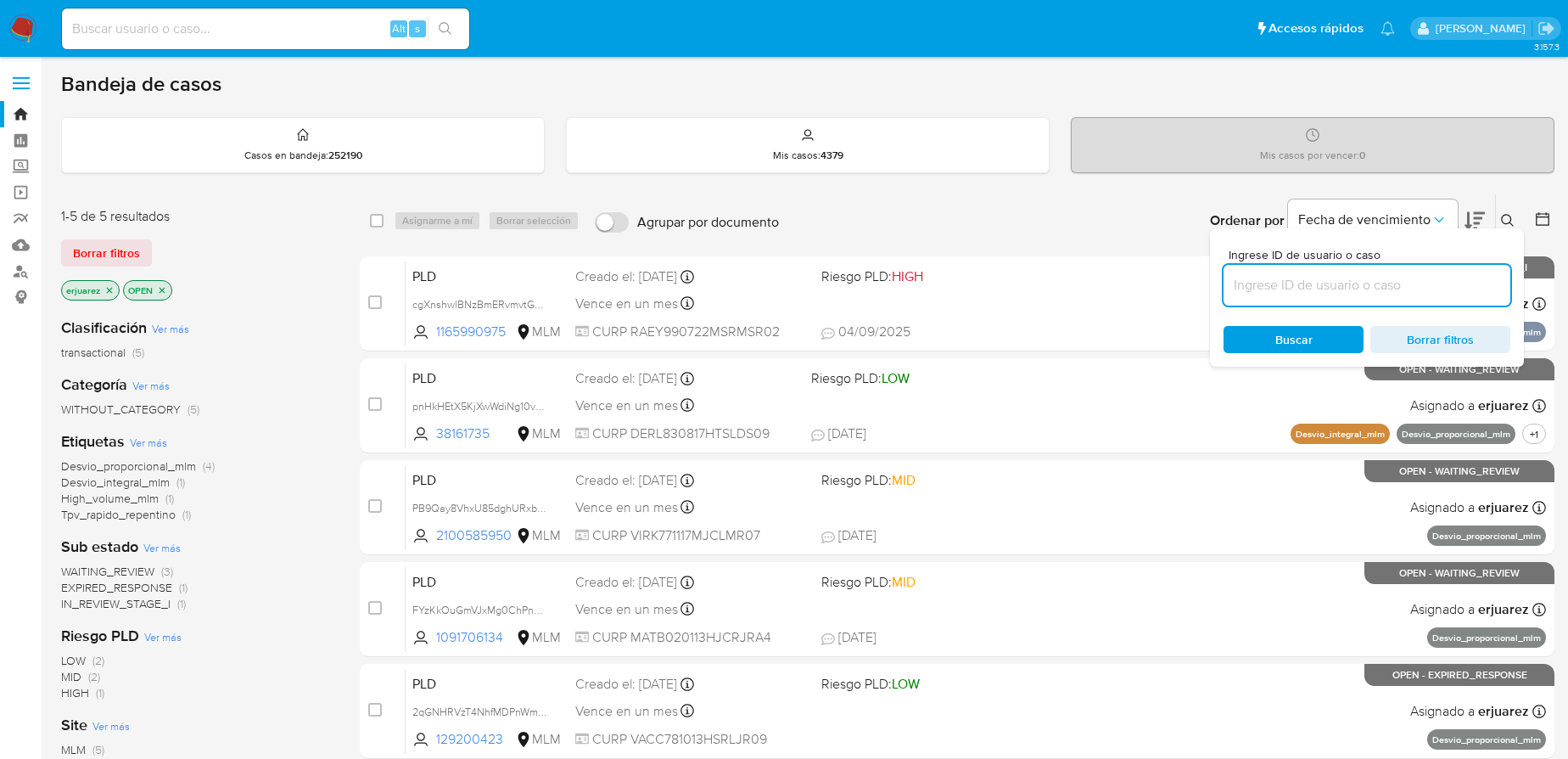
click at [1369, 292] on input at bounding box center [1367, 285] width 287 height 22
type input "1969346751"
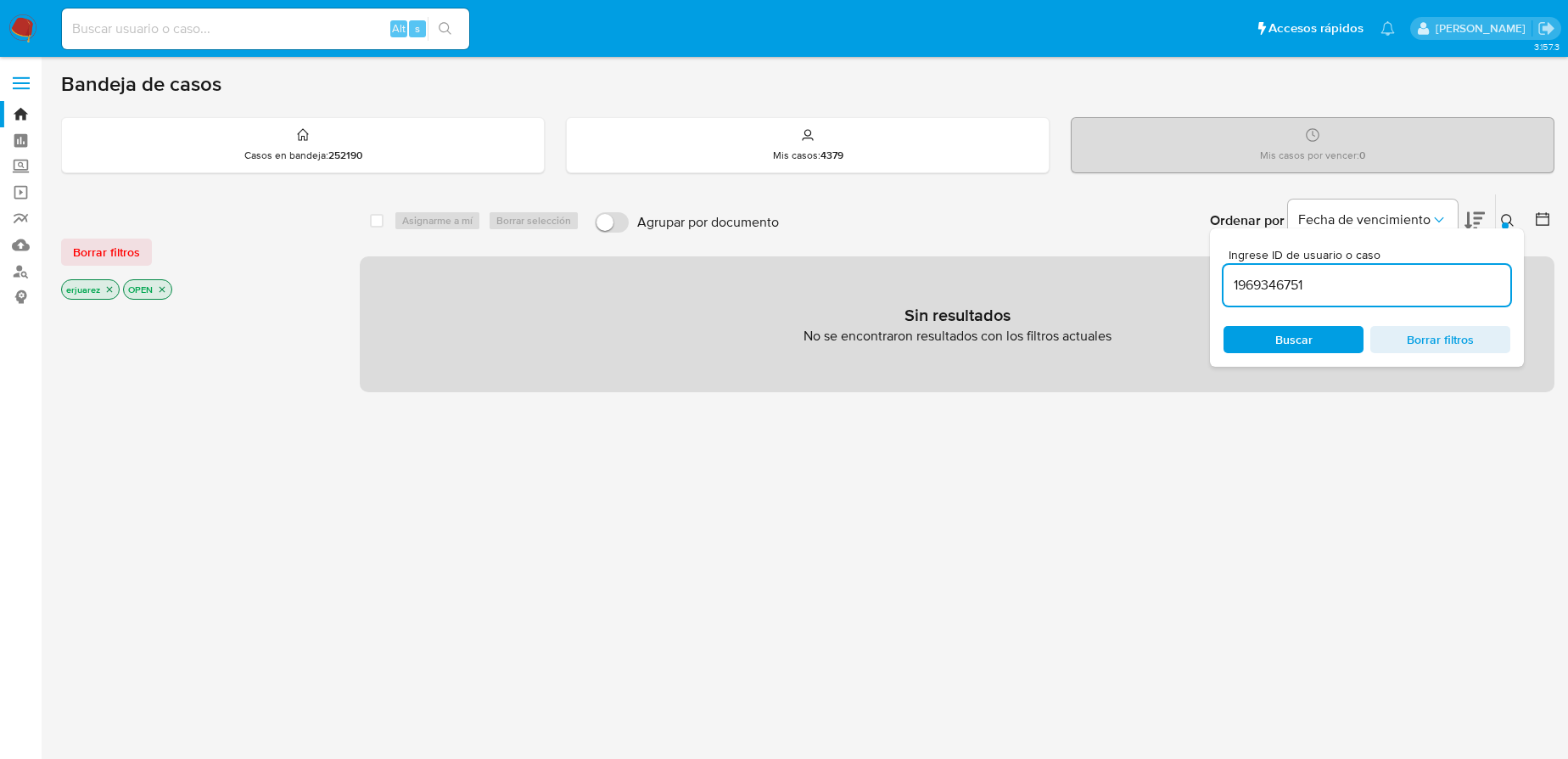
click at [103, 293] on p "erjuarez" at bounding box center [90, 289] width 57 height 18
click at [109, 291] on icon "close-filter" at bounding box center [109, 289] width 10 height 10
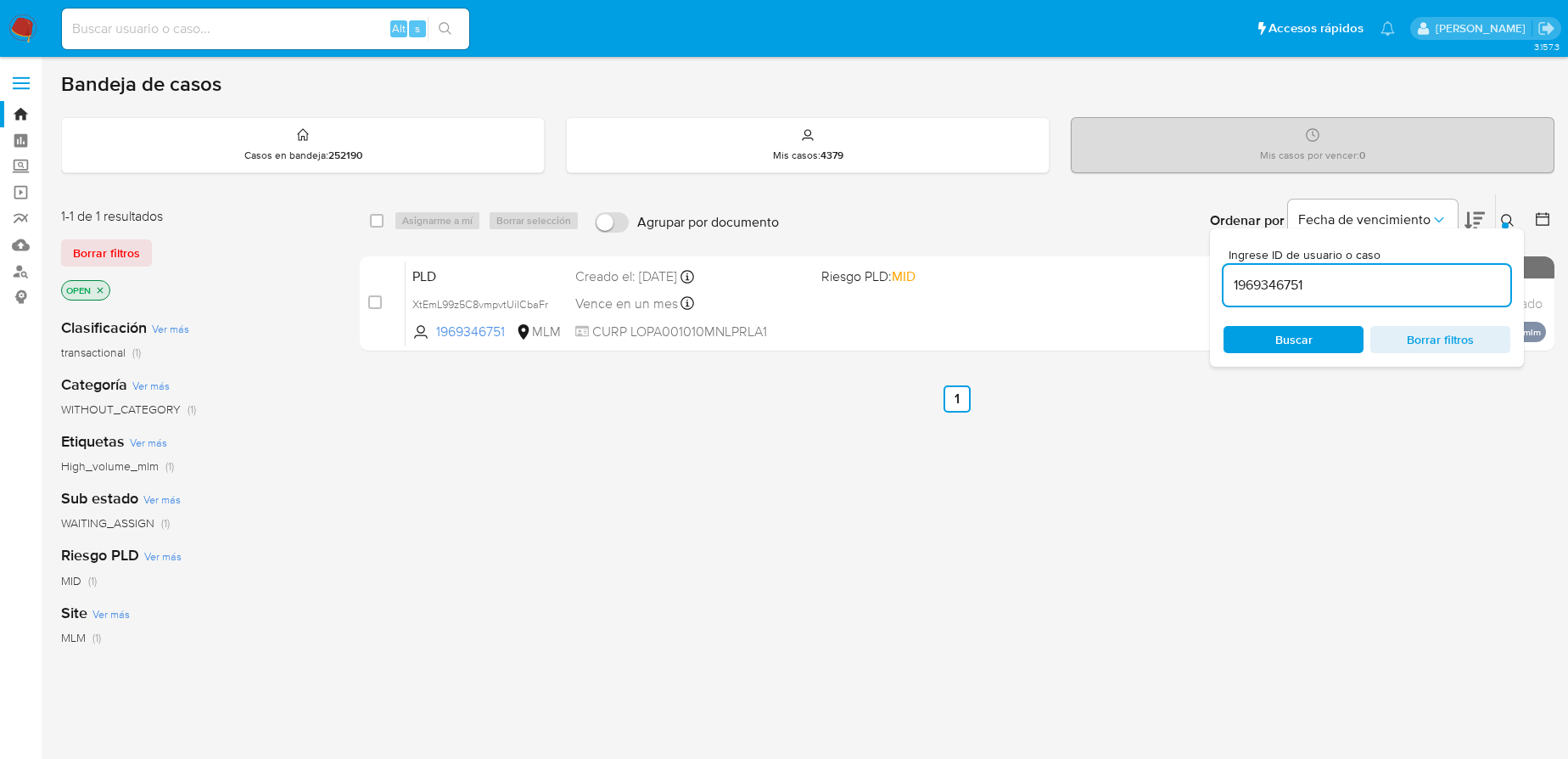
drag, startPoint x: 508, startPoint y: 305, endPoint x: 81, endPoint y: 305, distance: 427.0
click at [507, 305] on span "XtEmL99z5C8vmpvtUiICbaFr" at bounding box center [480, 304] width 136 height 16
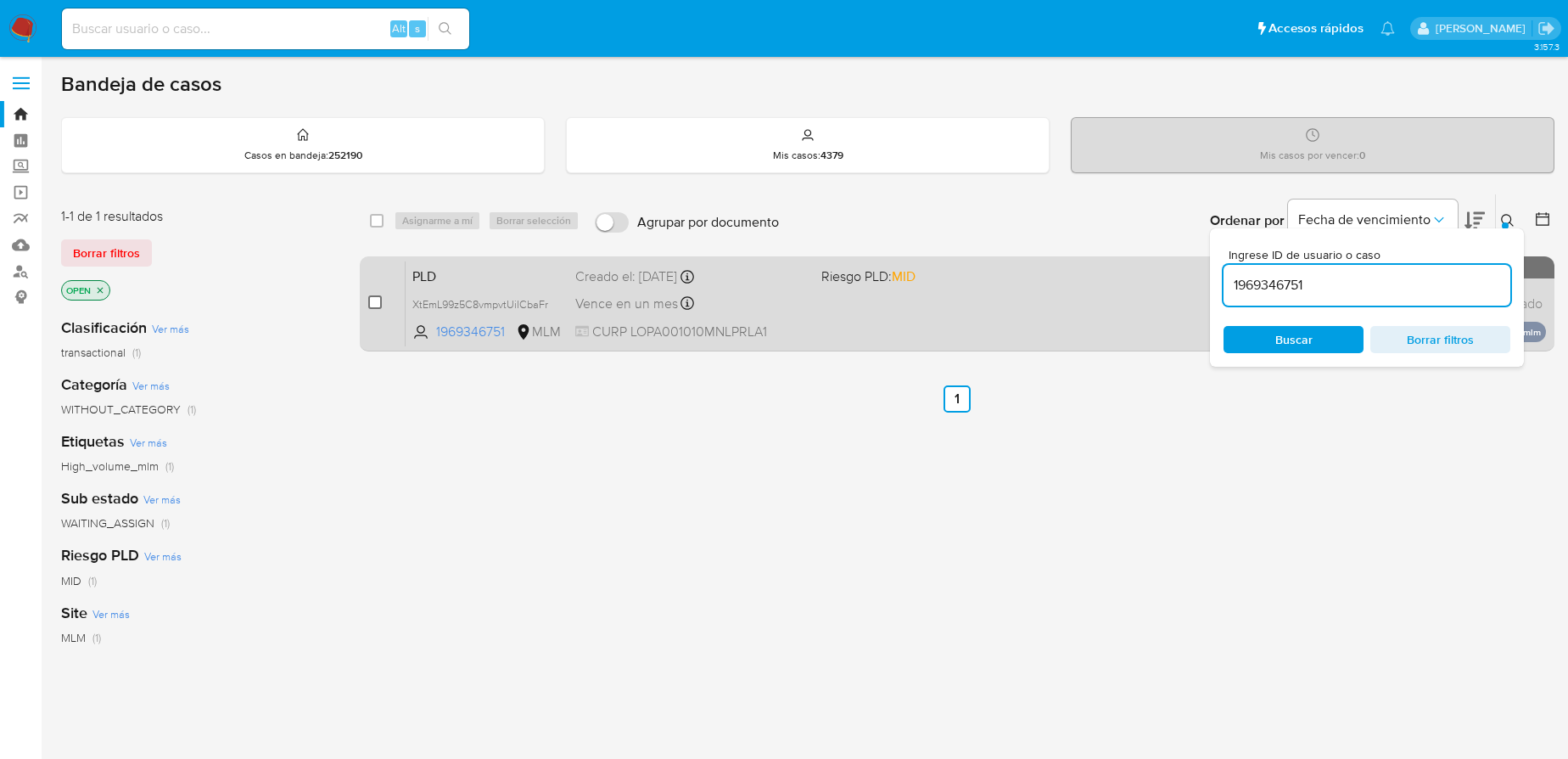
click at [378, 303] on input "checkbox" at bounding box center [375, 302] width 14 height 14
checkbox input "true"
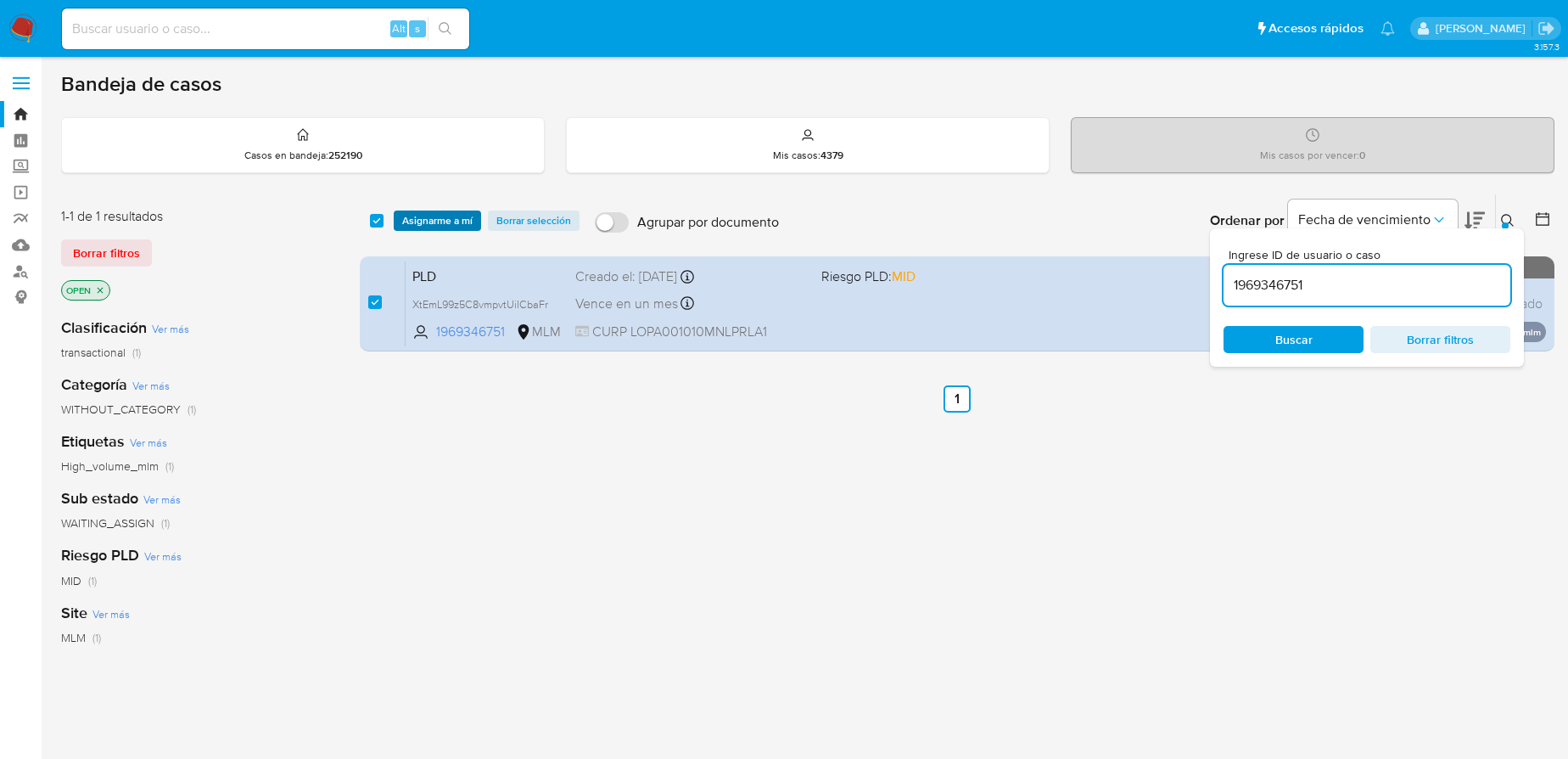
click at [407, 222] on span "Asignarme a mí" at bounding box center [437, 221] width 70 height 17
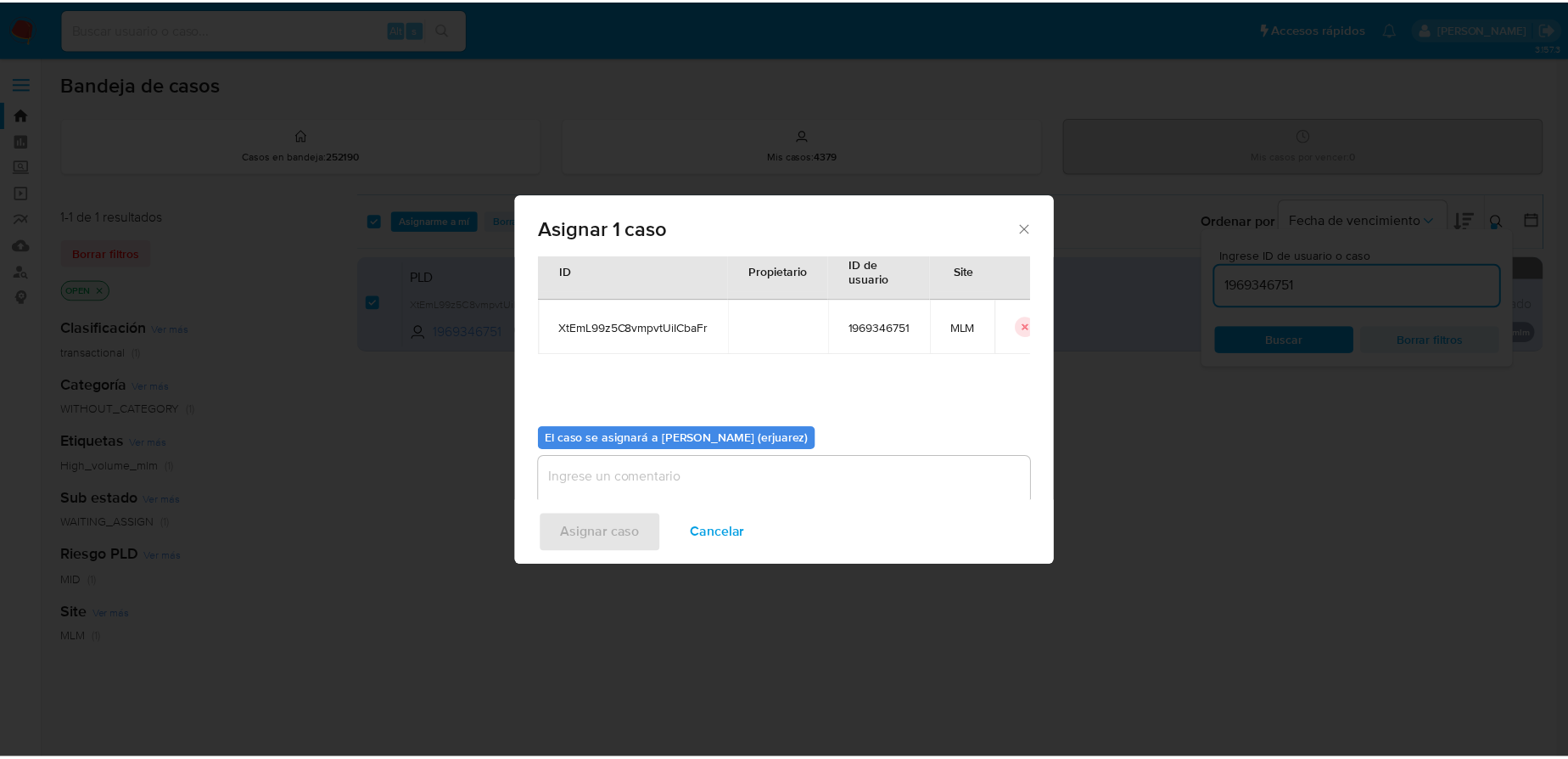
scroll to position [87, 0]
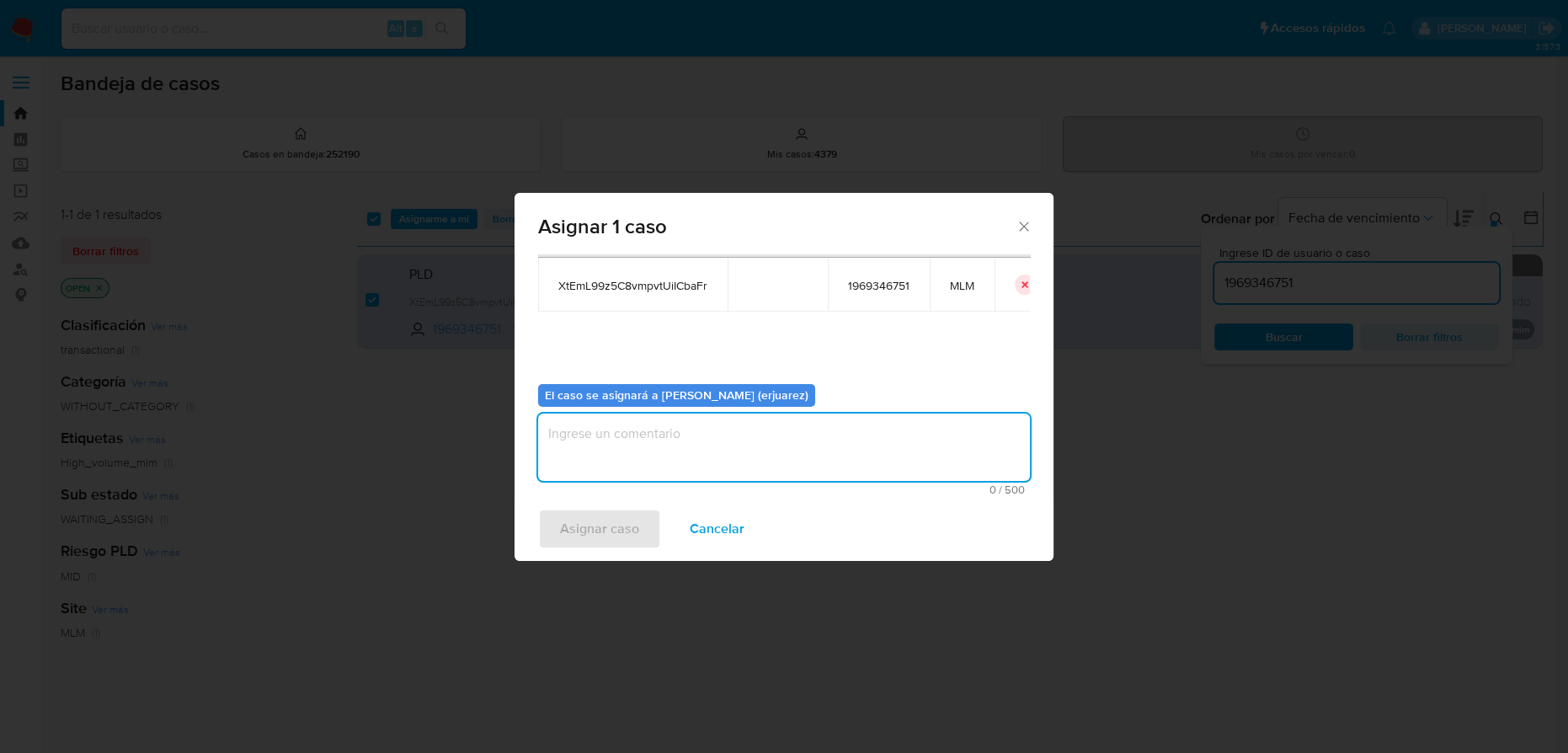
click at [601, 453] on textarea "assign-modal" at bounding box center [784, 448] width 492 height 68
type textarea "EPJU"
click at [603, 535] on span "Asignar caso" at bounding box center [600, 529] width 79 height 37
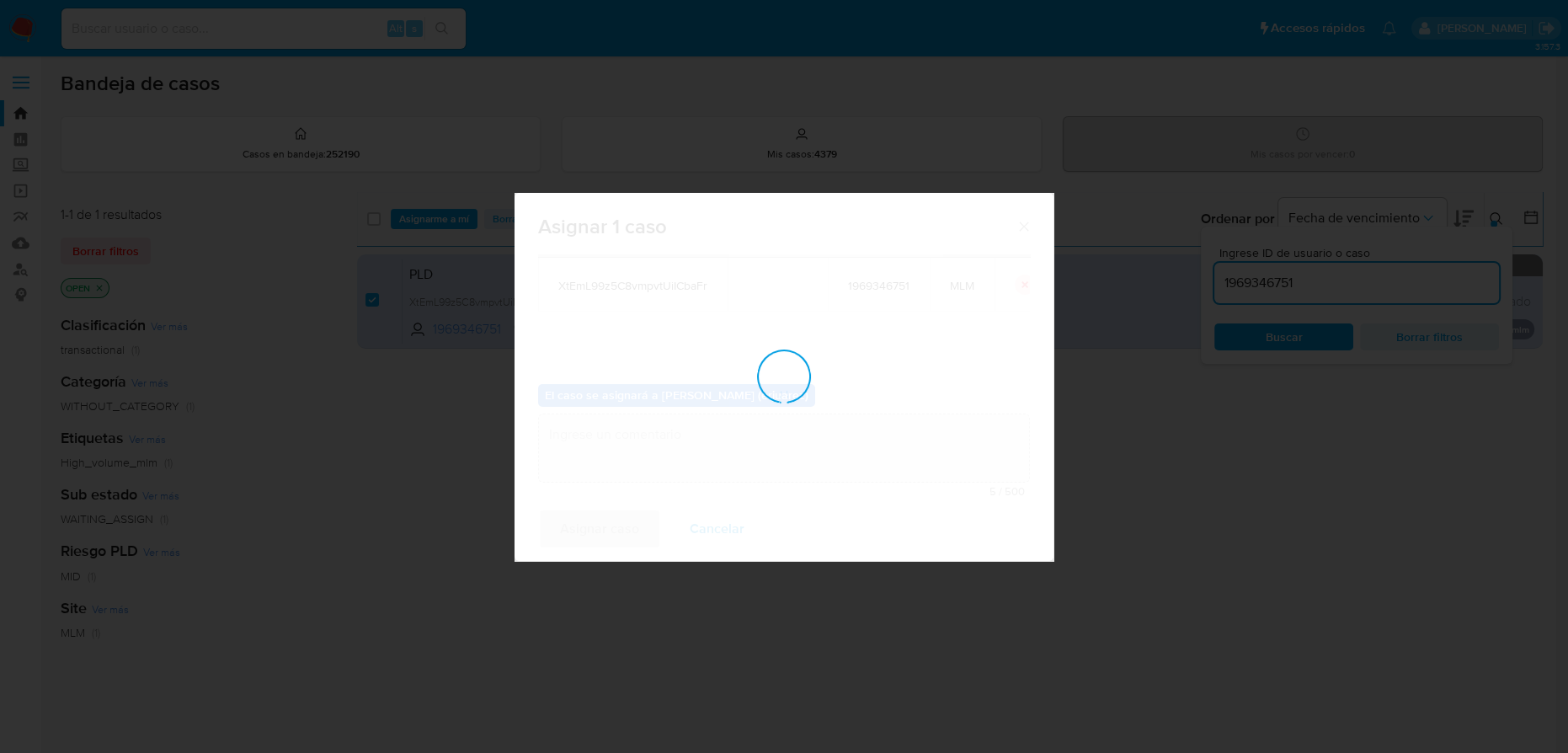
checkbox input "false"
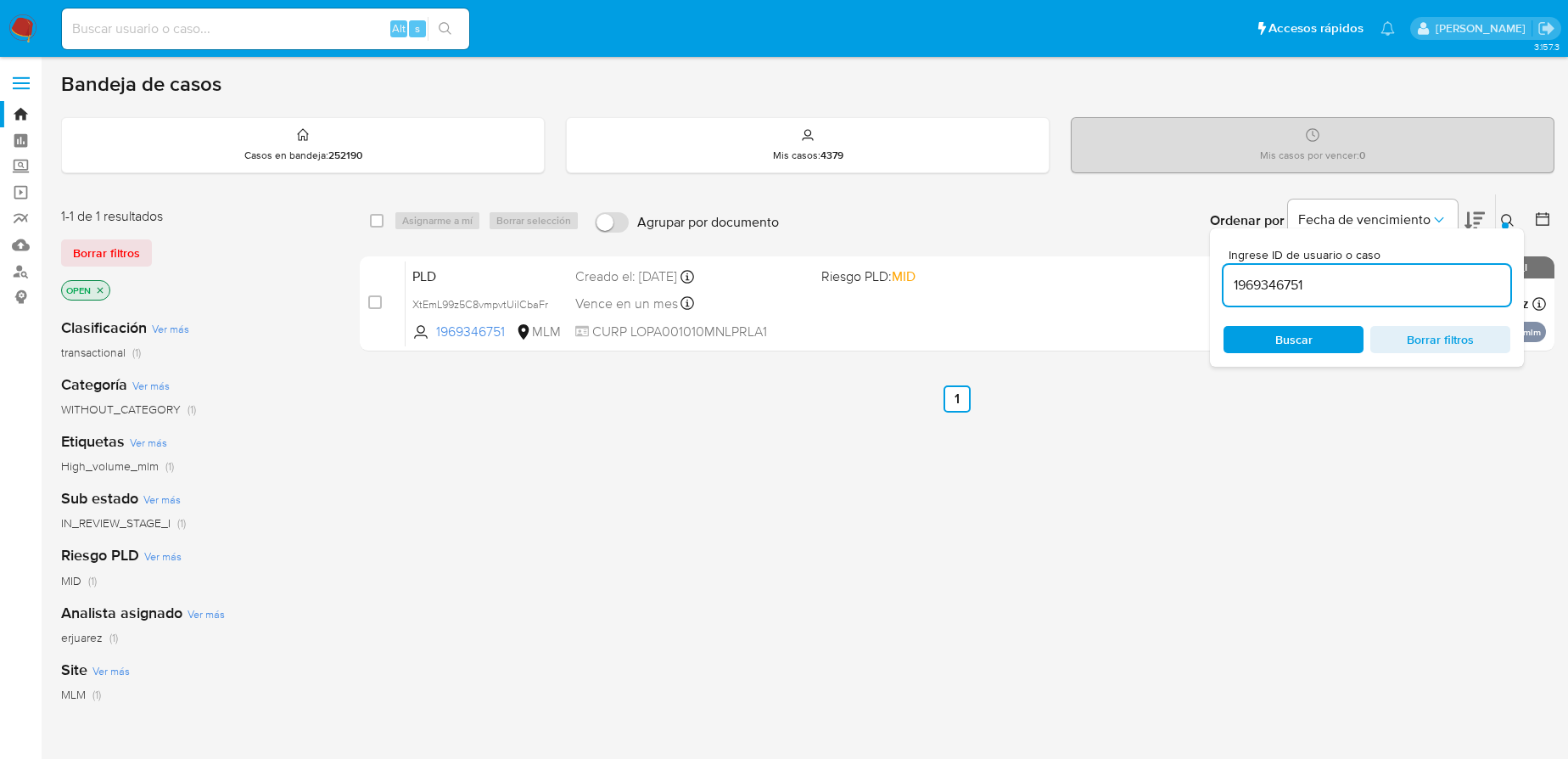
click at [1030, 516] on div "select-all-cases-checkbox Asignarme a mí Borrar selección Agrupar por documento…" at bounding box center [957, 578] width 1195 height 769
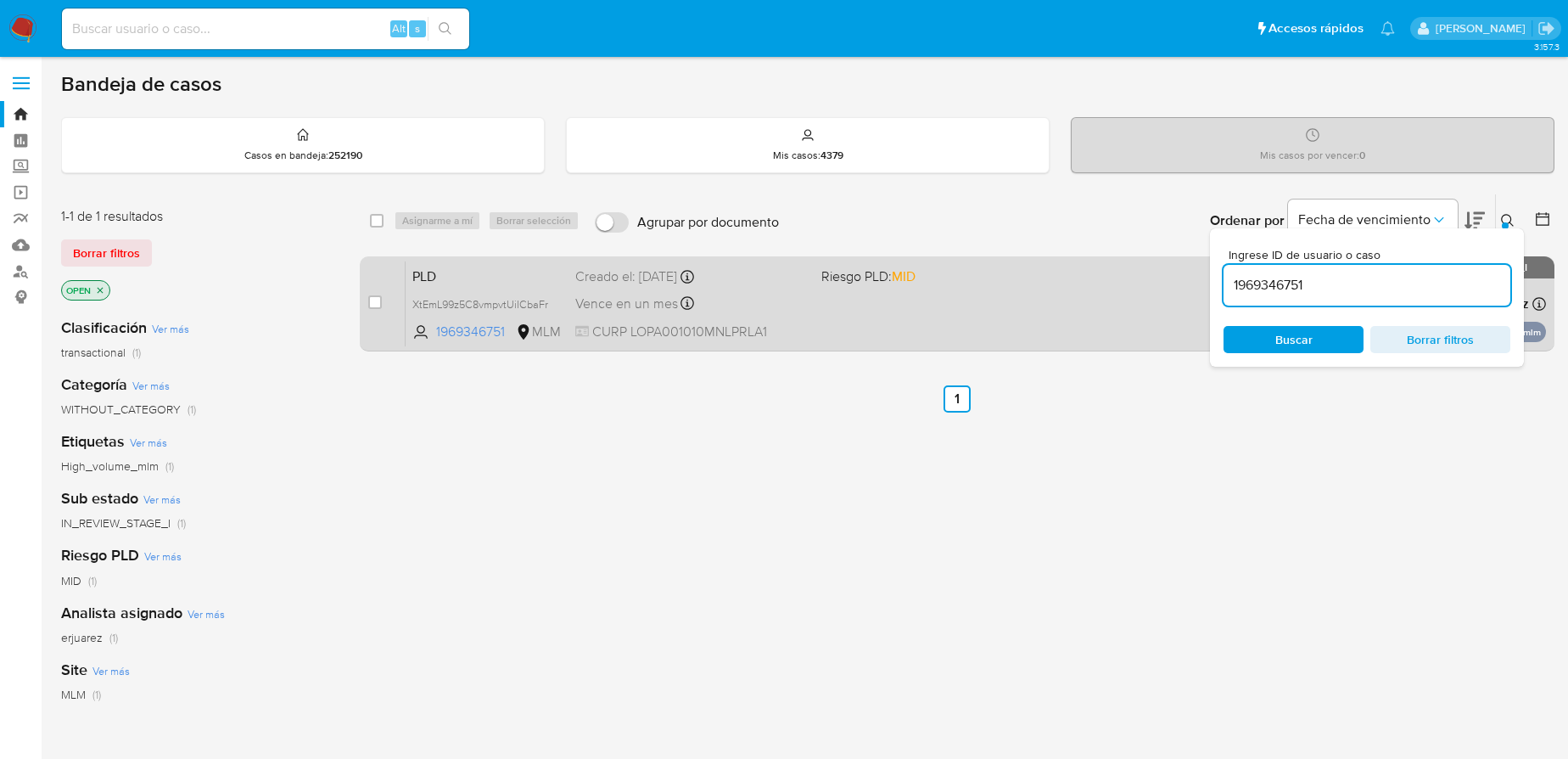
drag, startPoint x: 999, startPoint y: 310, endPoint x: 990, endPoint y: 311, distance: 9.1
click at [990, 311] on div "PLD XtEmL99z5C8vmpvtUiICbaFr 1969346751 MLM Riesgo PLD: MID Creado el: 12/08/20…" at bounding box center [976, 303] width 1141 height 86
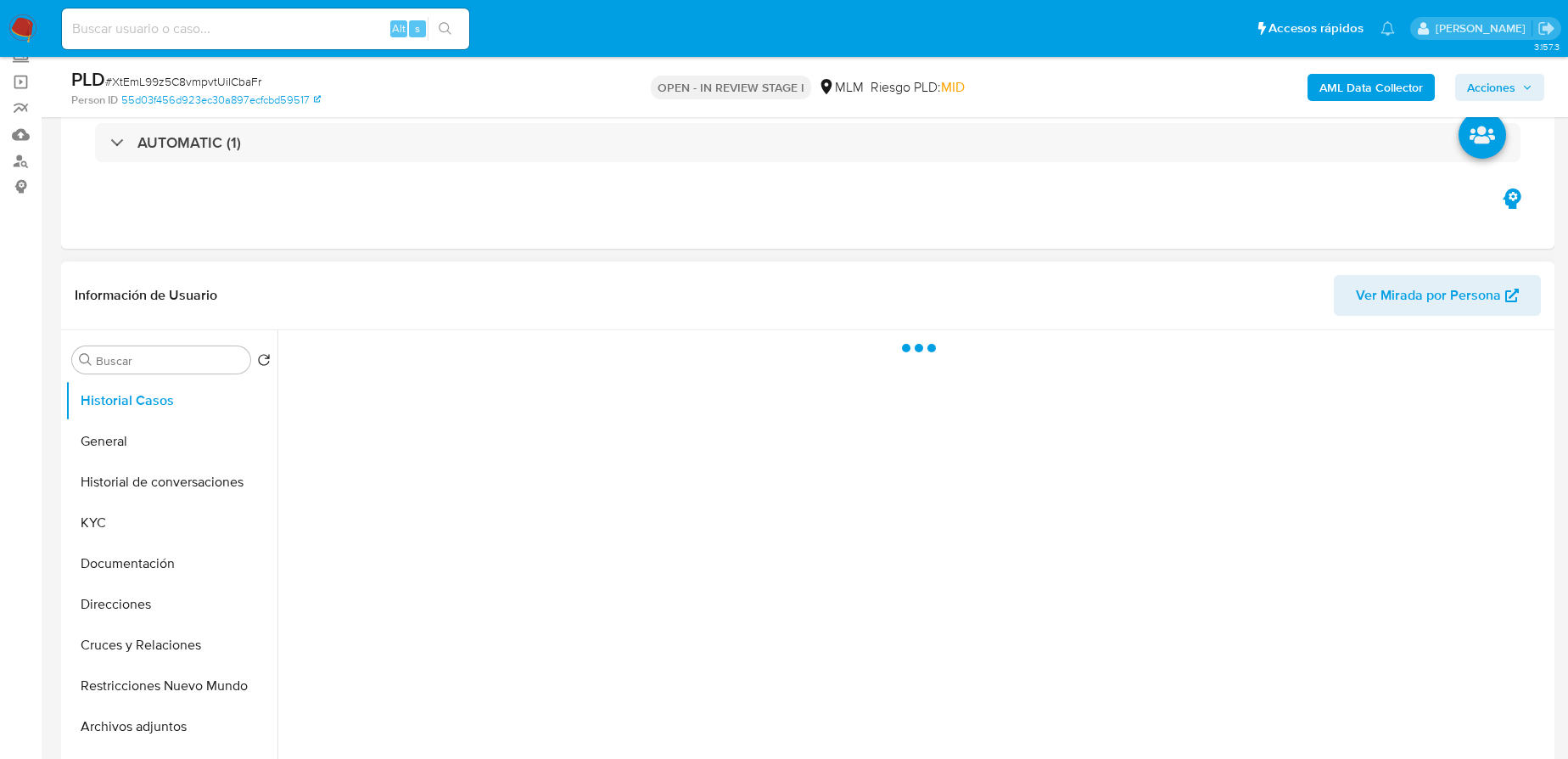
scroll to position [231, 0]
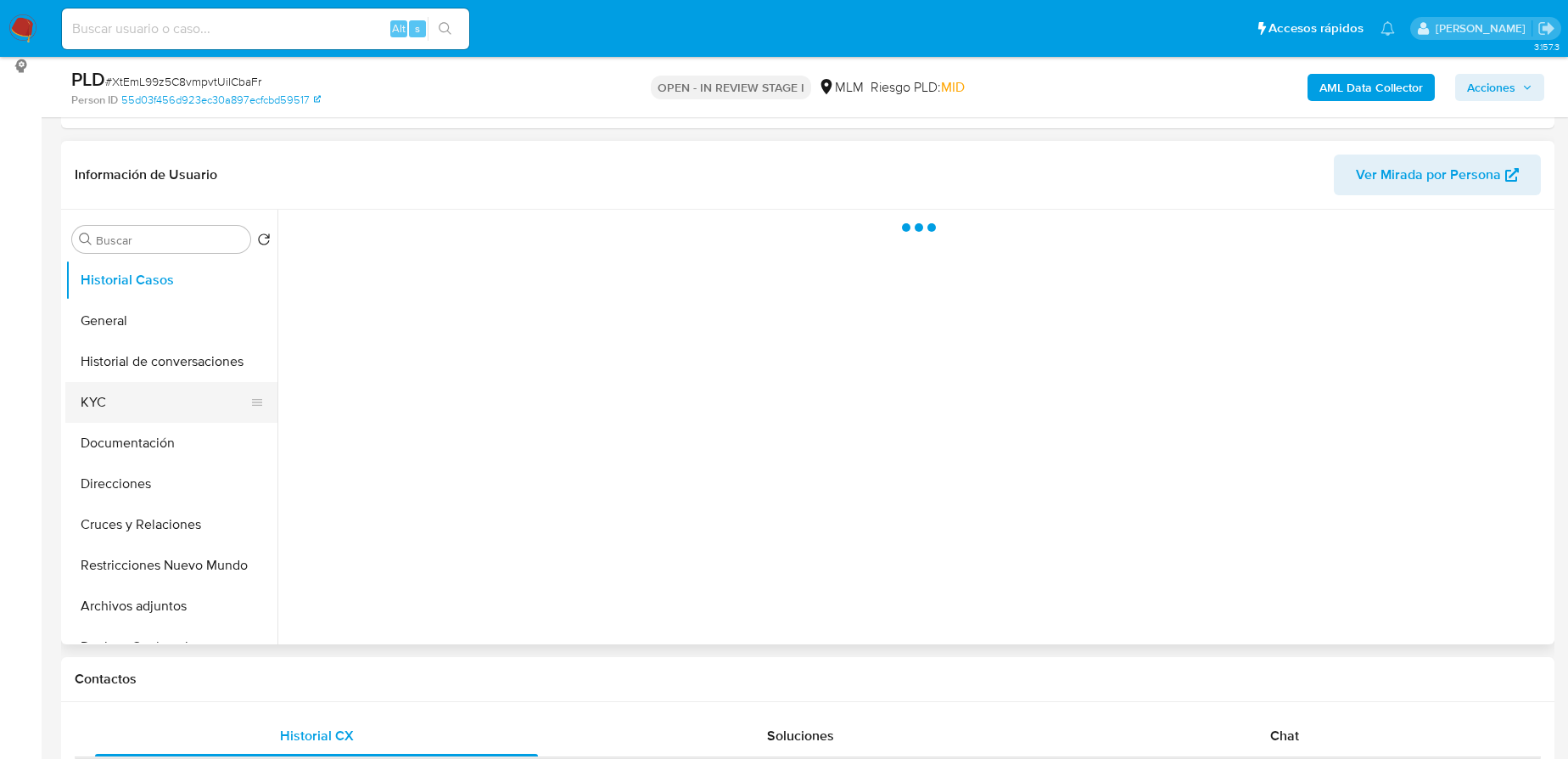
click at [104, 398] on button "KYC" at bounding box center [164, 403] width 198 height 41
select select "10"
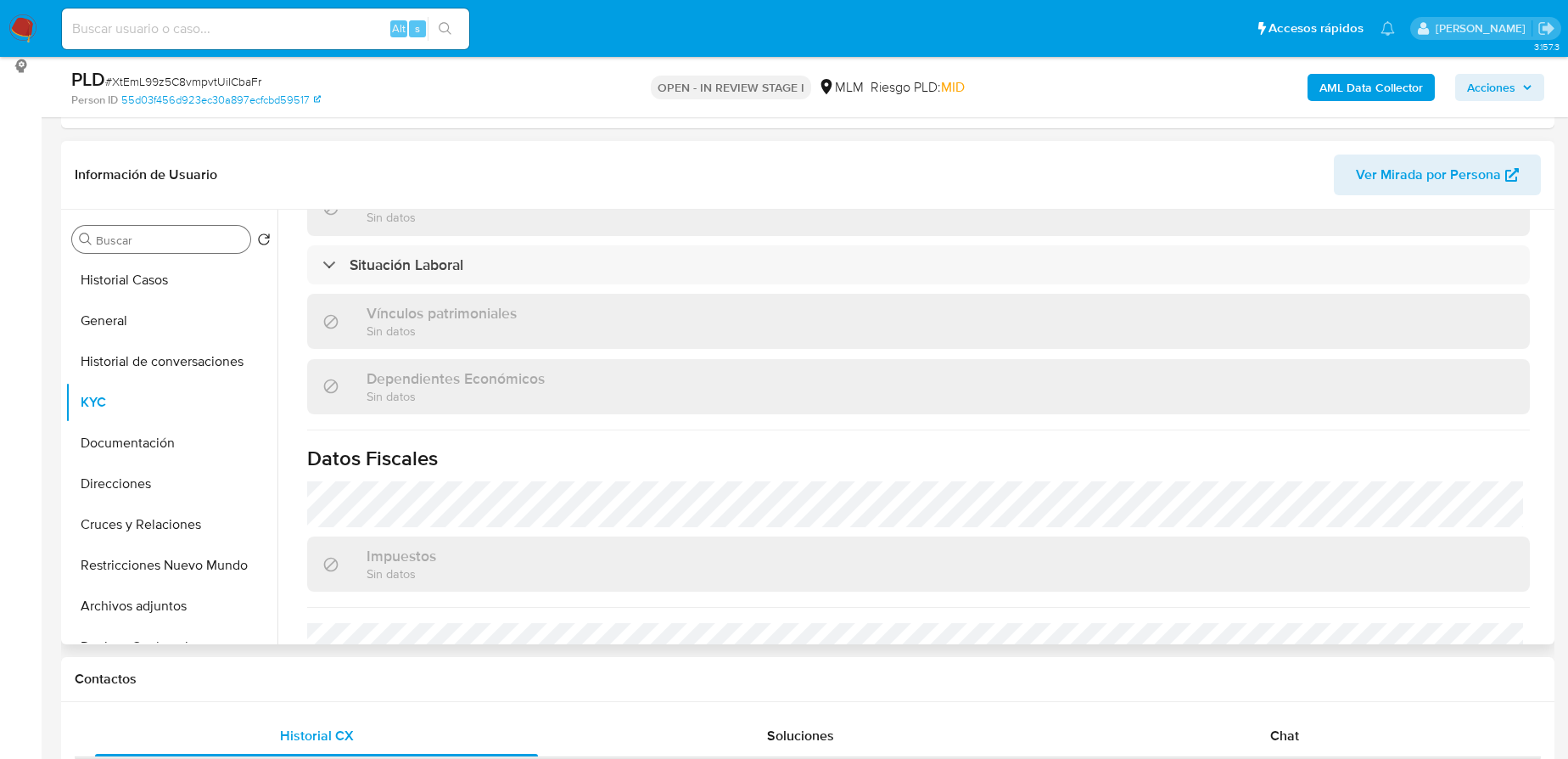
scroll to position [0, 0]
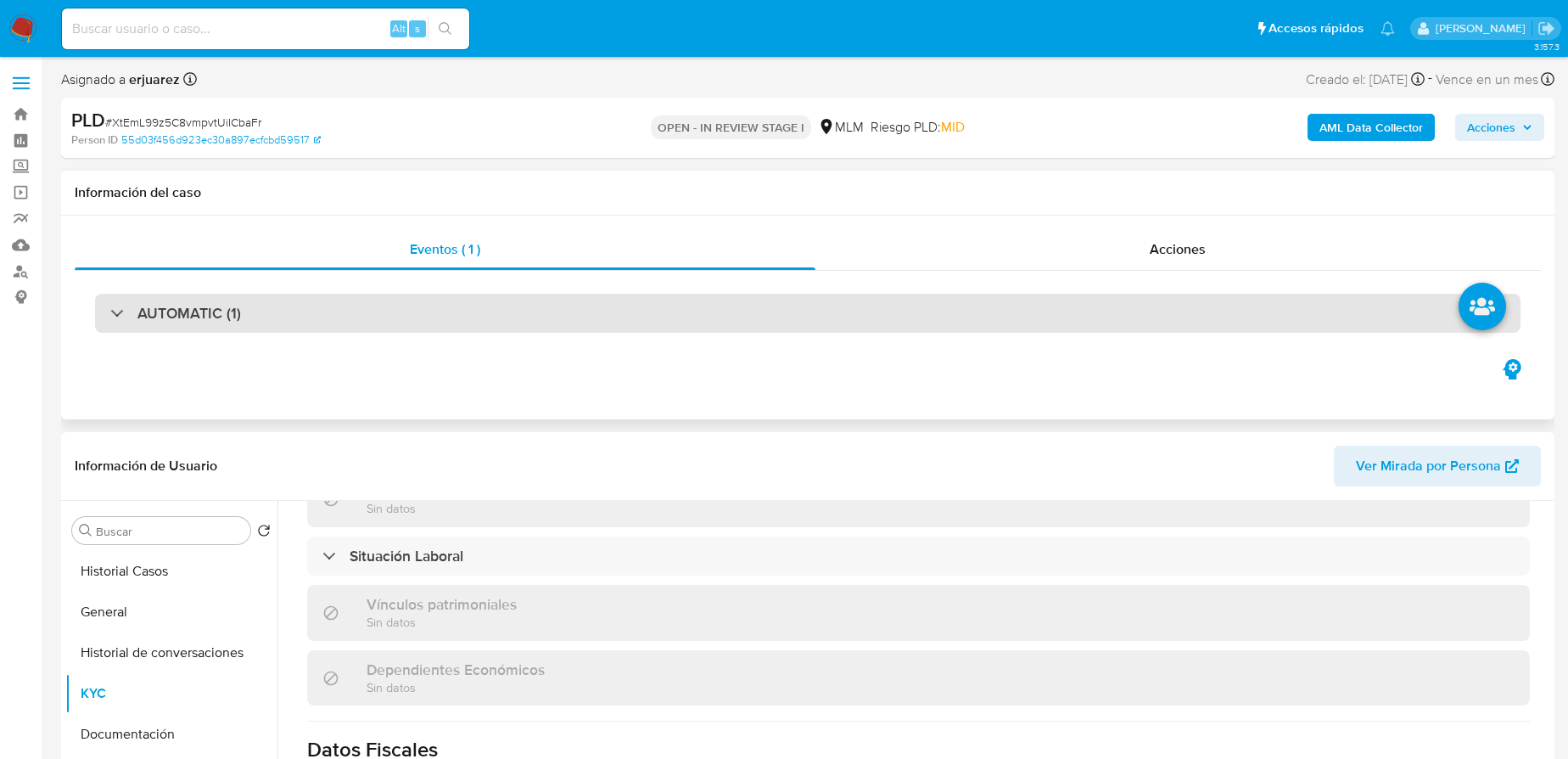
drag, startPoint x: 149, startPoint y: 577, endPoint x: 542, endPoint y: 293, distance: 484.9
click at [150, 576] on button "Historial Casos" at bounding box center [172, 572] width 212 height 41
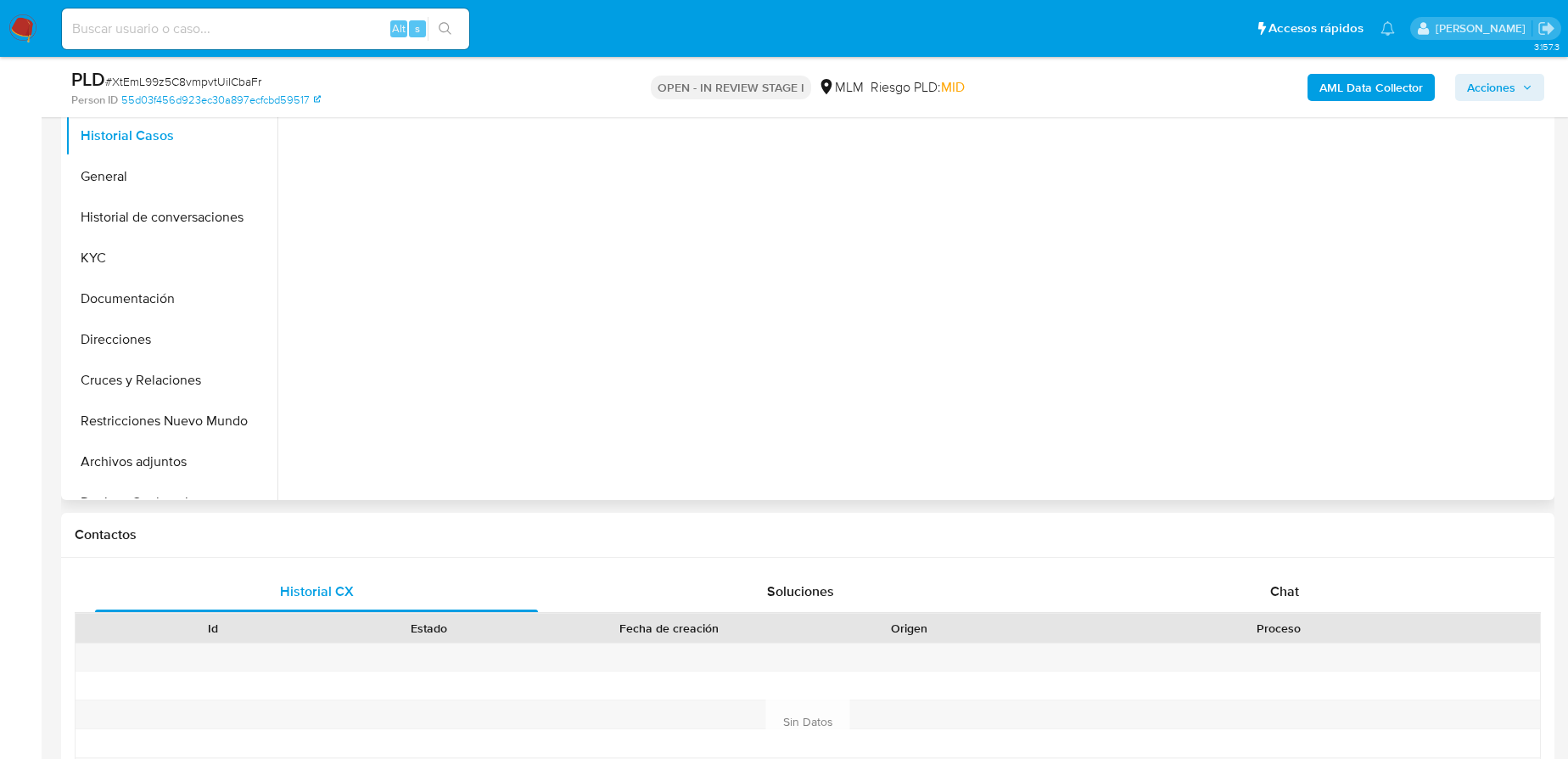
scroll to position [308, 0]
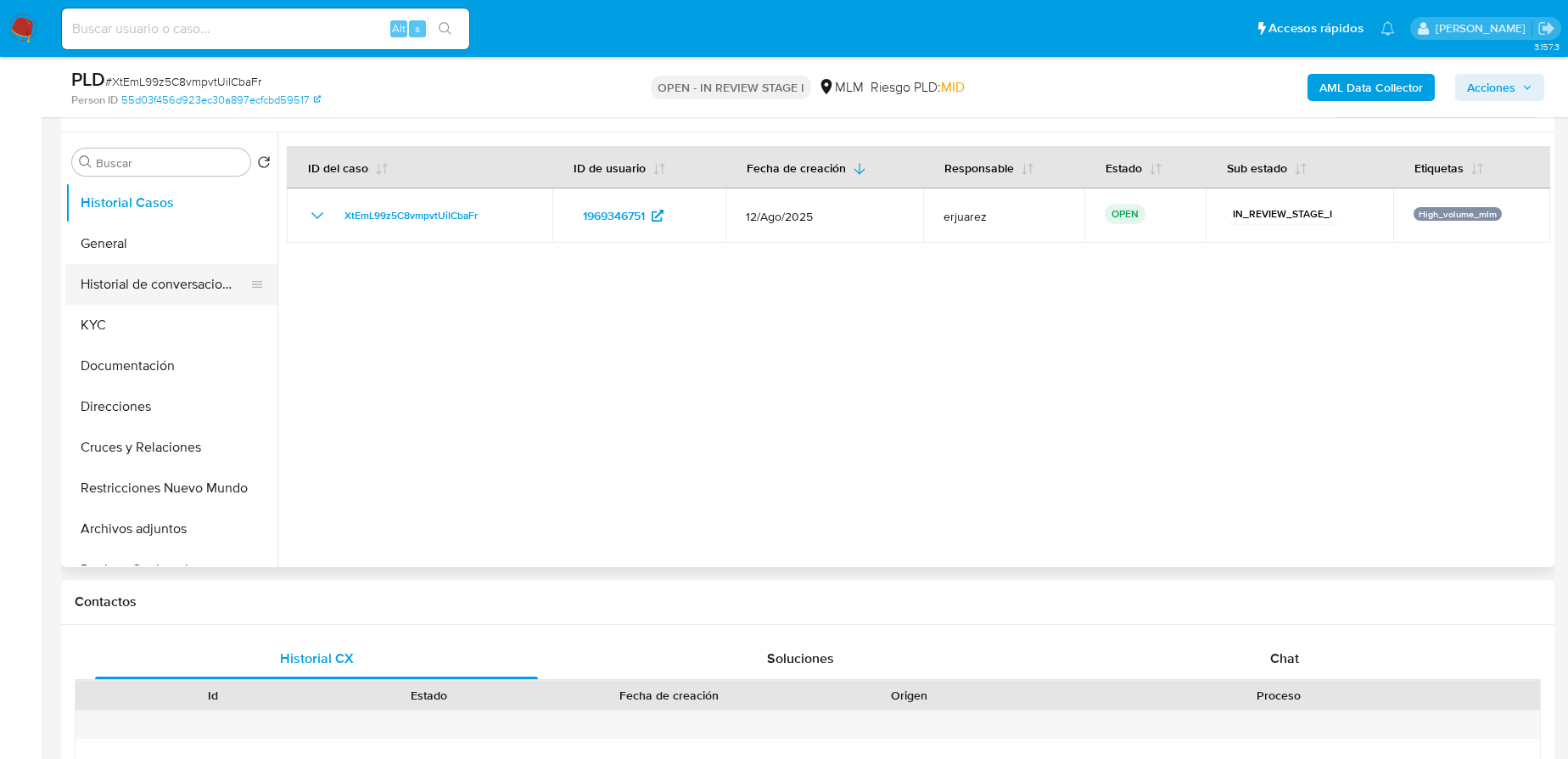
click at [137, 264] on button "Historial de conversaciones" at bounding box center [164, 284] width 198 height 41
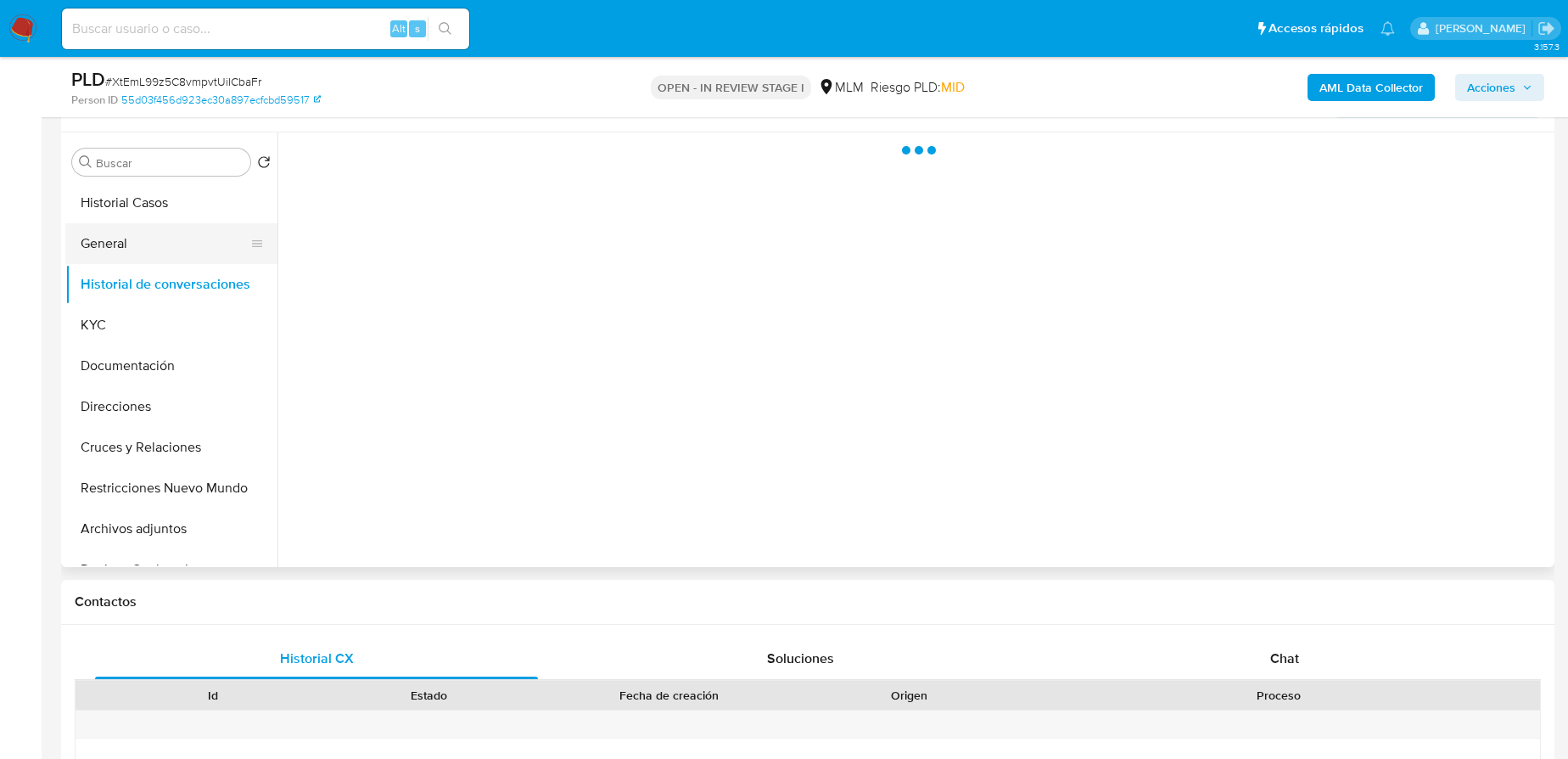
click at [135, 250] on button "General" at bounding box center [164, 244] width 198 height 41
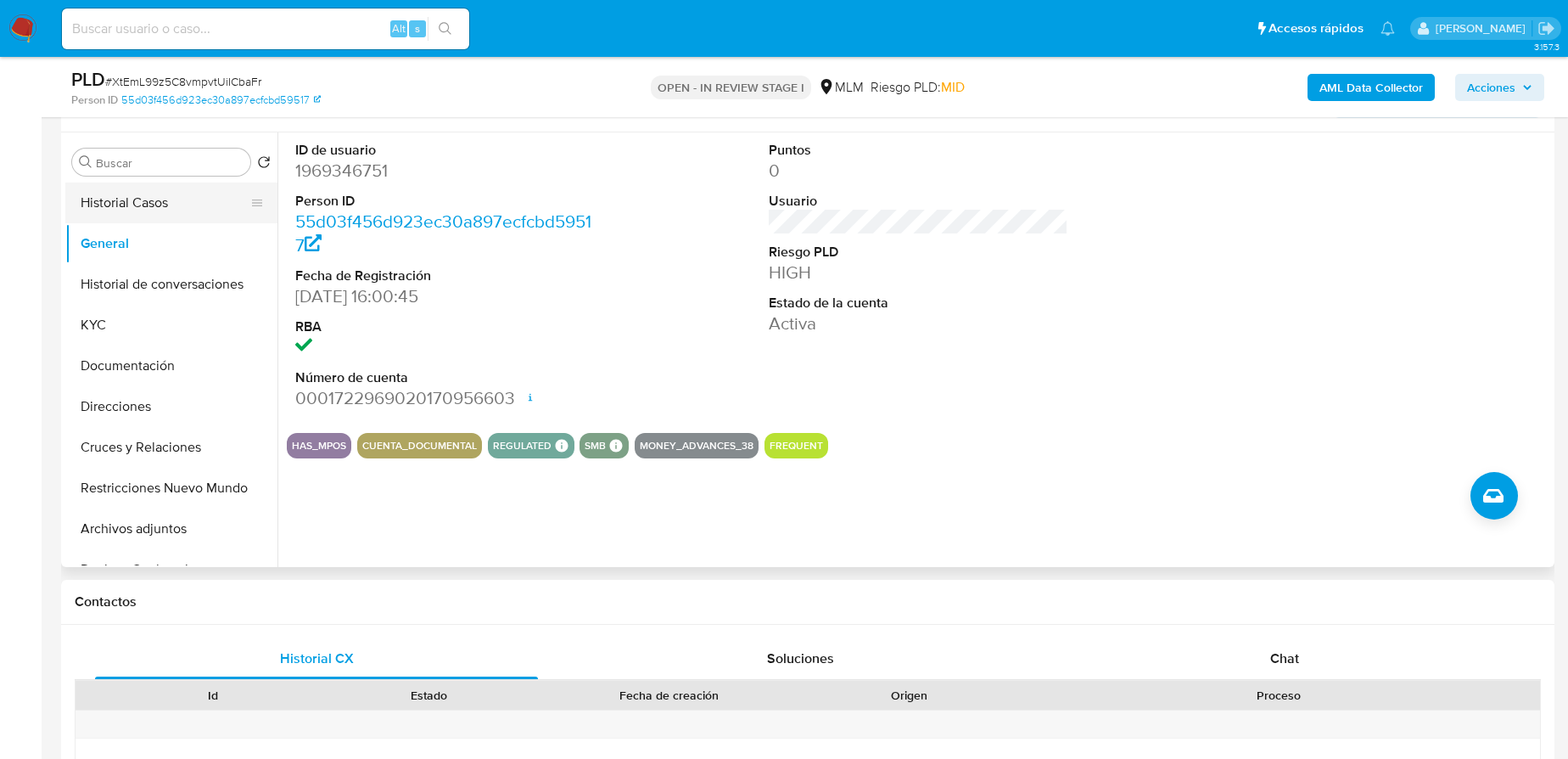
click at [118, 210] on button "Historial Casos" at bounding box center [164, 203] width 198 height 41
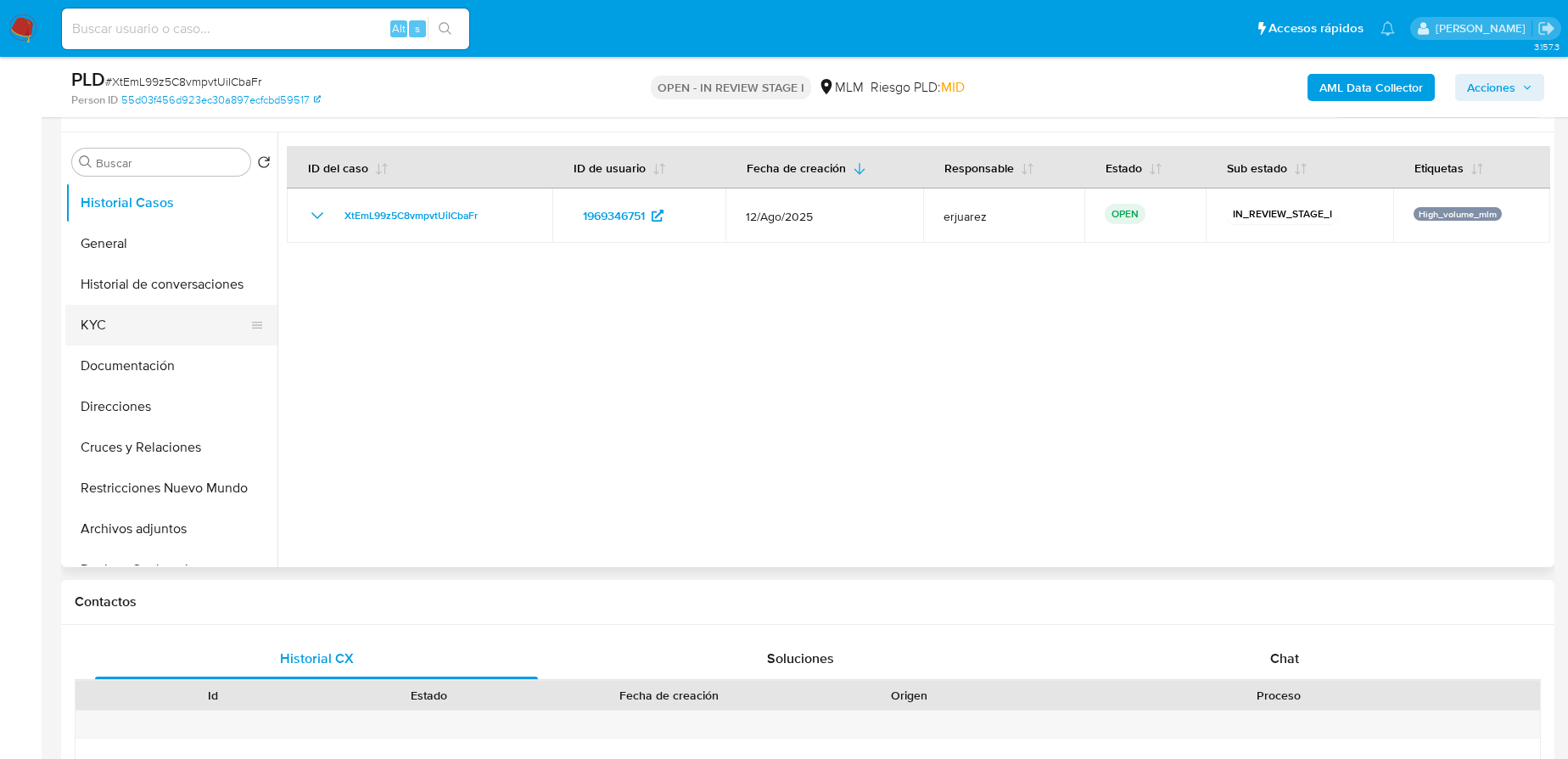
drag, startPoint x: 110, startPoint y: 323, endPoint x: 161, endPoint y: 322, distance: 51.0
click at [110, 323] on button "KYC" at bounding box center [164, 325] width 198 height 41
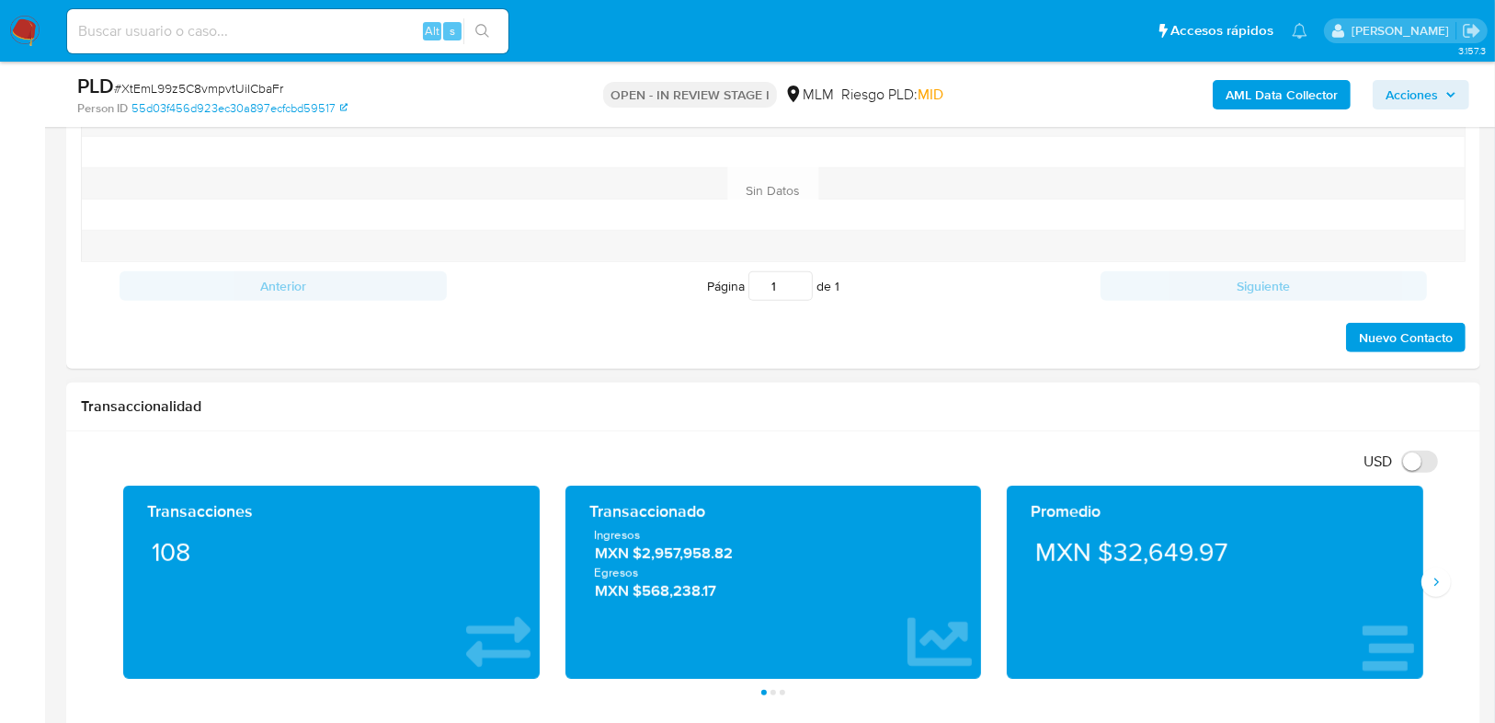
scroll to position [1144, 0]
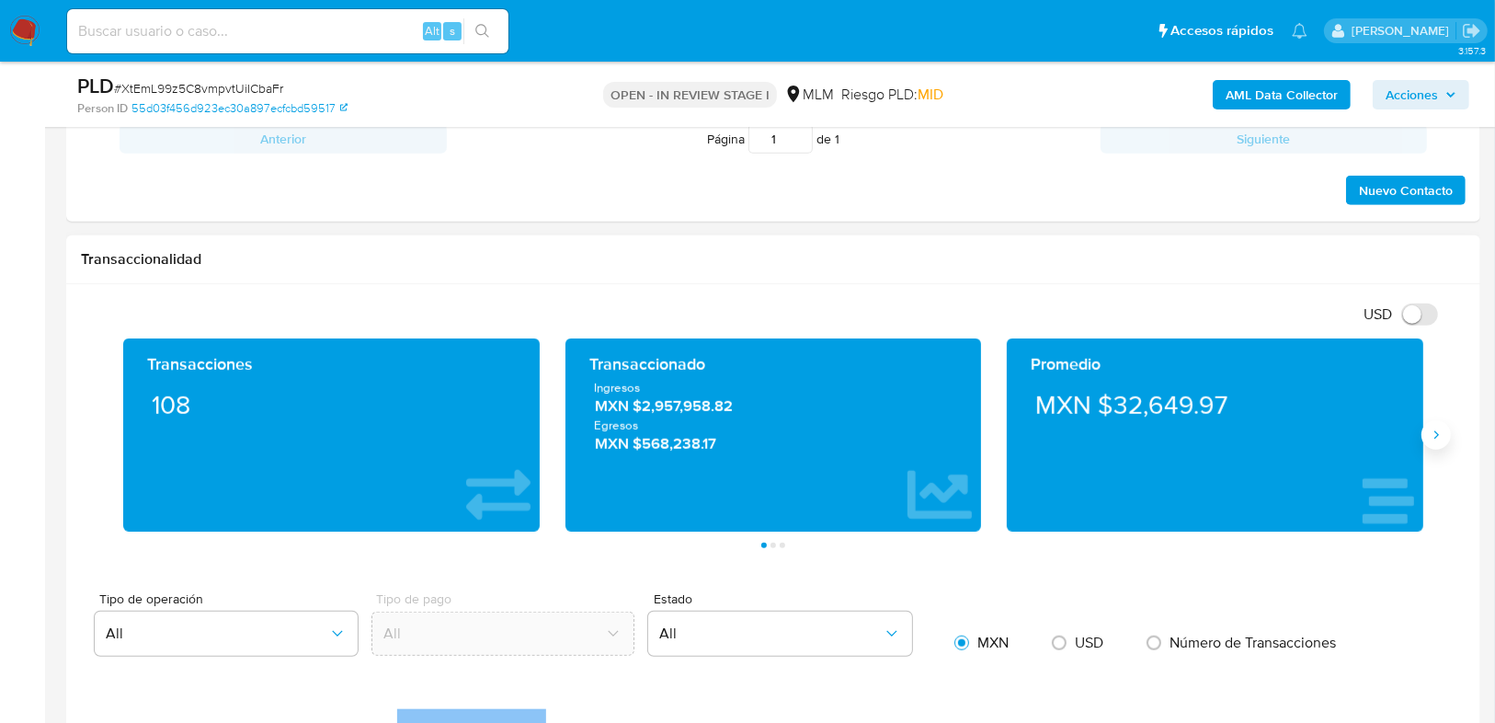
click at [1434, 430] on icon "Siguiente" at bounding box center [1436, 435] width 15 height 15
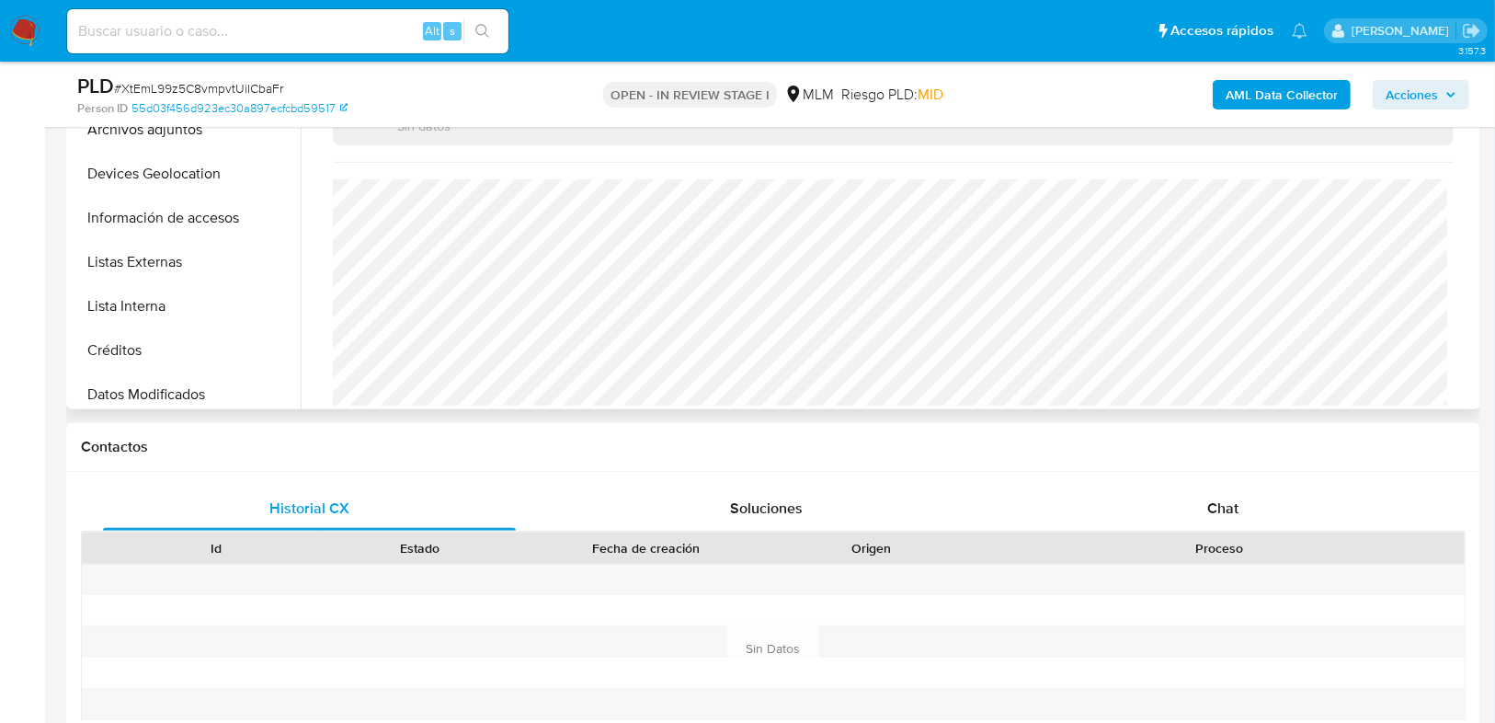
scroll to position [368, 0]
click at [177, 133] on button "Listas Externas" at bounding box center [178, 132] width 215 height 44
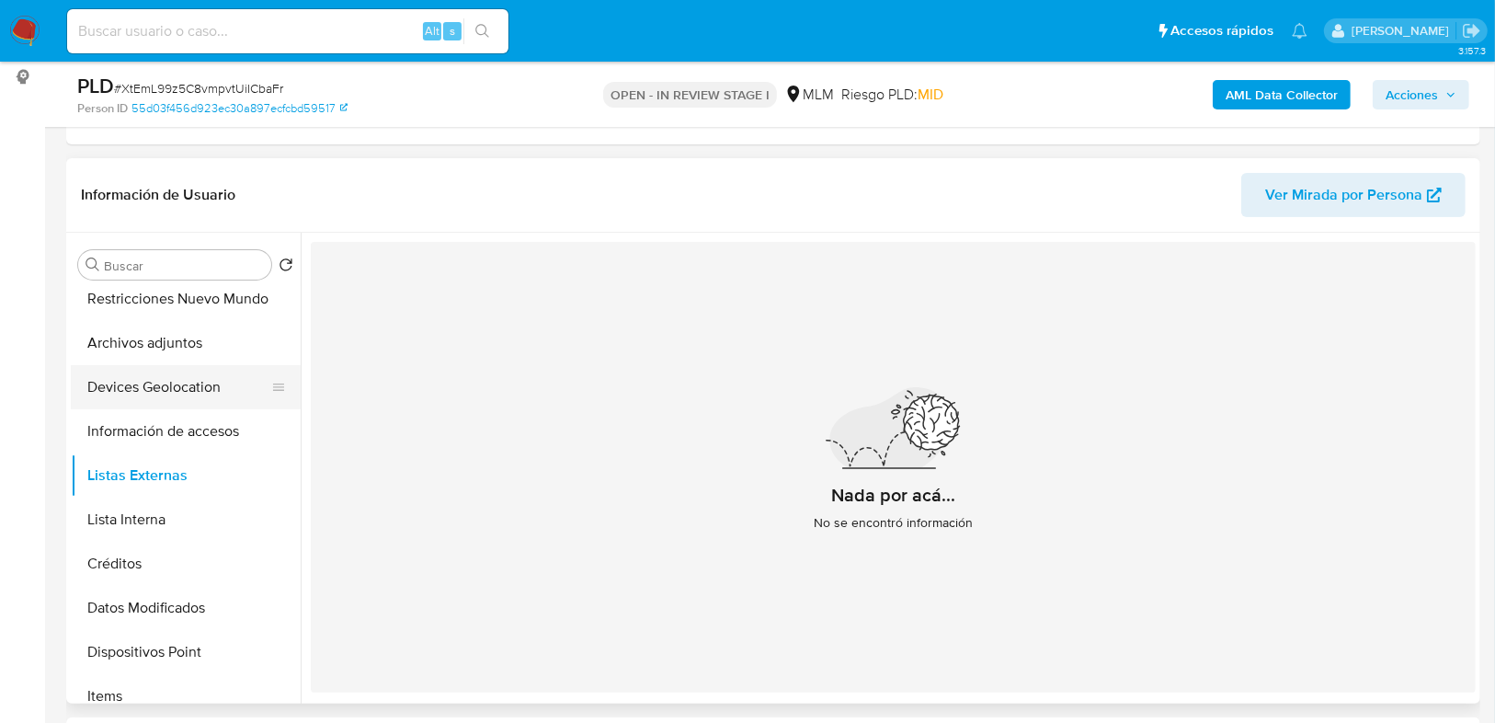
scroll to position [294, 0]
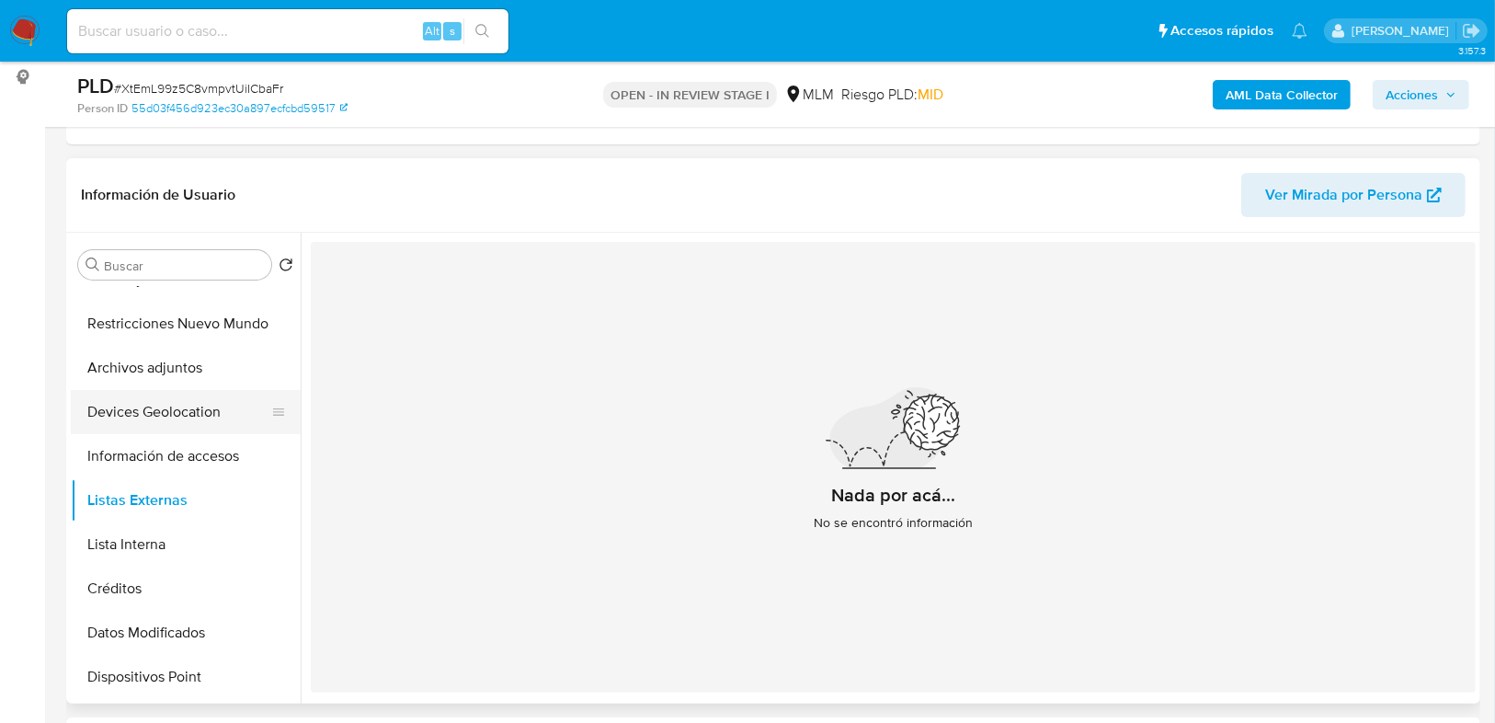
click at [152, 413] on button "Devices Geolocation" at bounding box center [178, 412] width 215 height 44
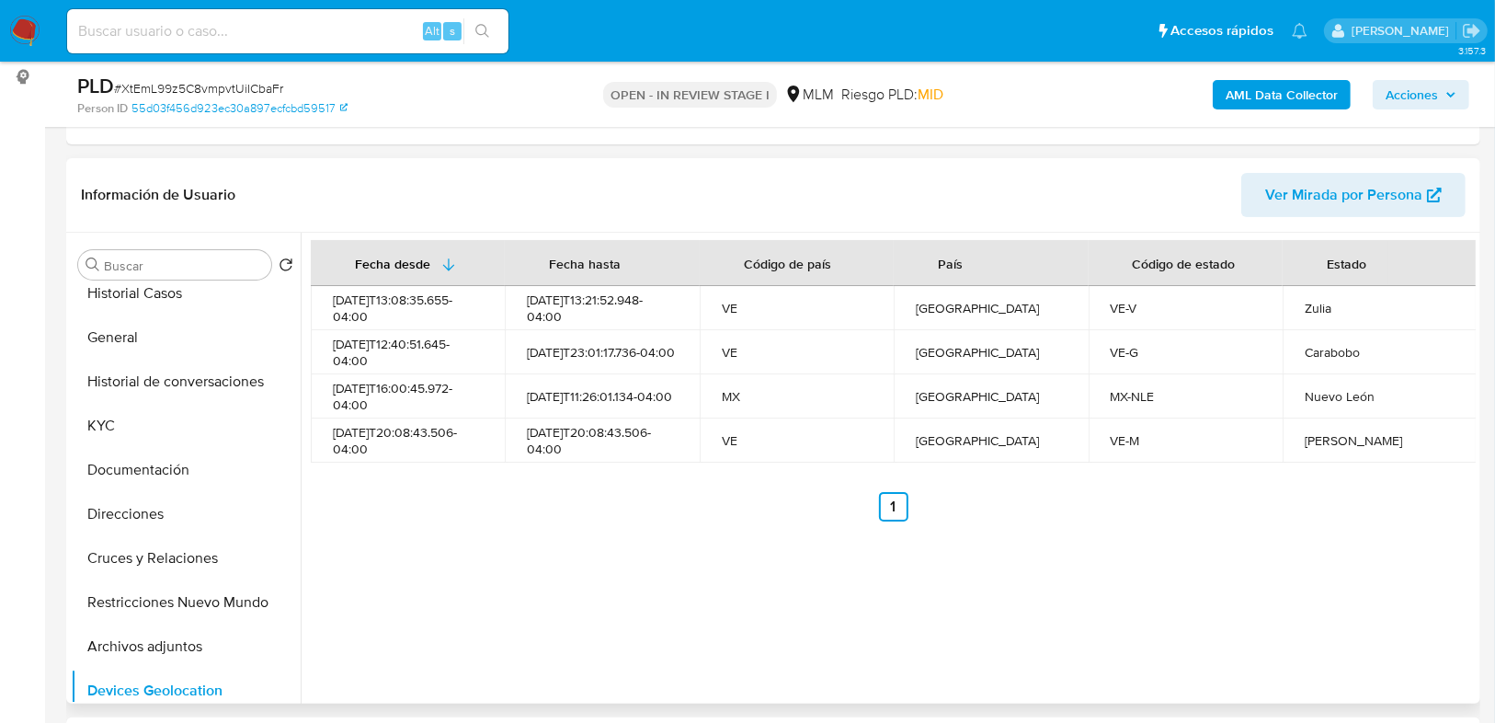
scroll to position [0, 0]
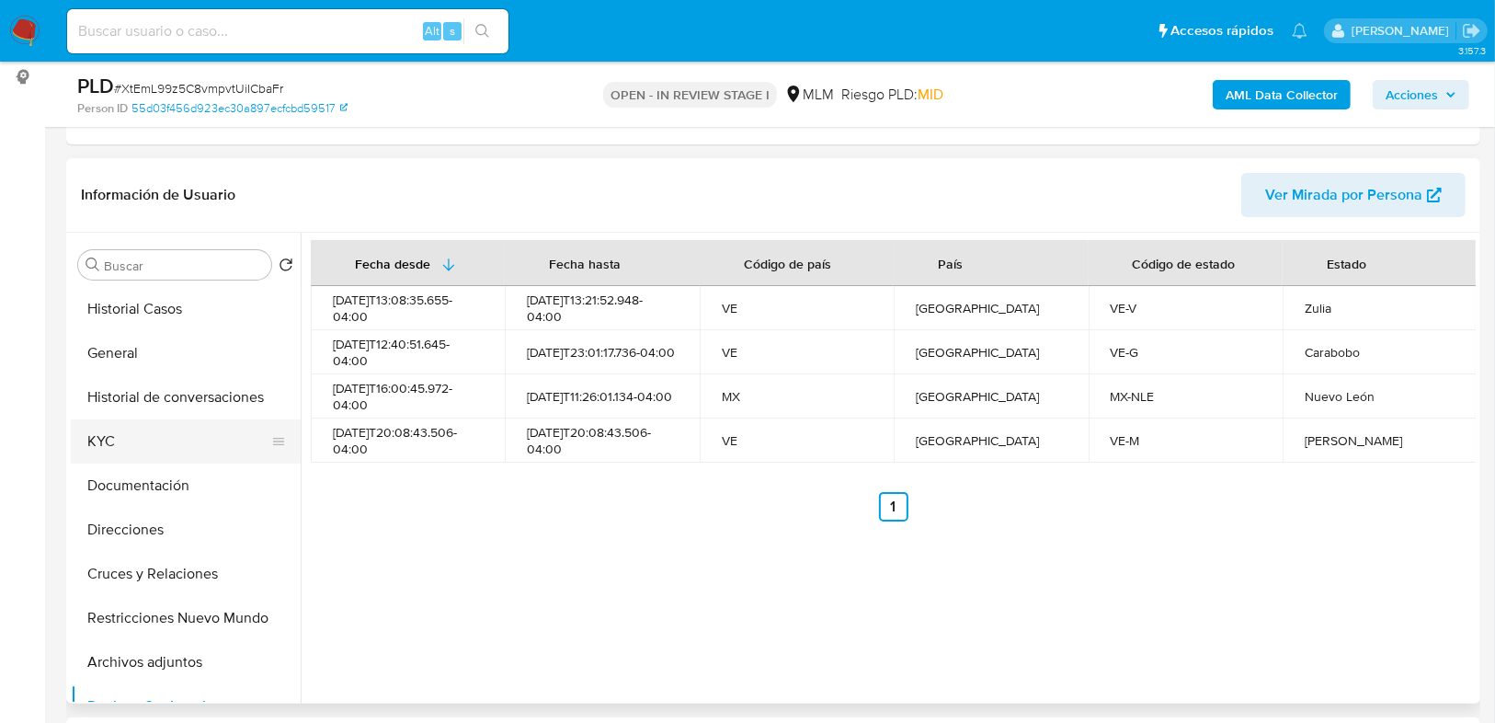
drag, startPoint x: 158, startPoint y: 486, endPoint x: 194, endPoint y: 459, distance: 45.2
click at [158, 486] on button "Documentación" at bounding box center [186, 485] width 230 height 44
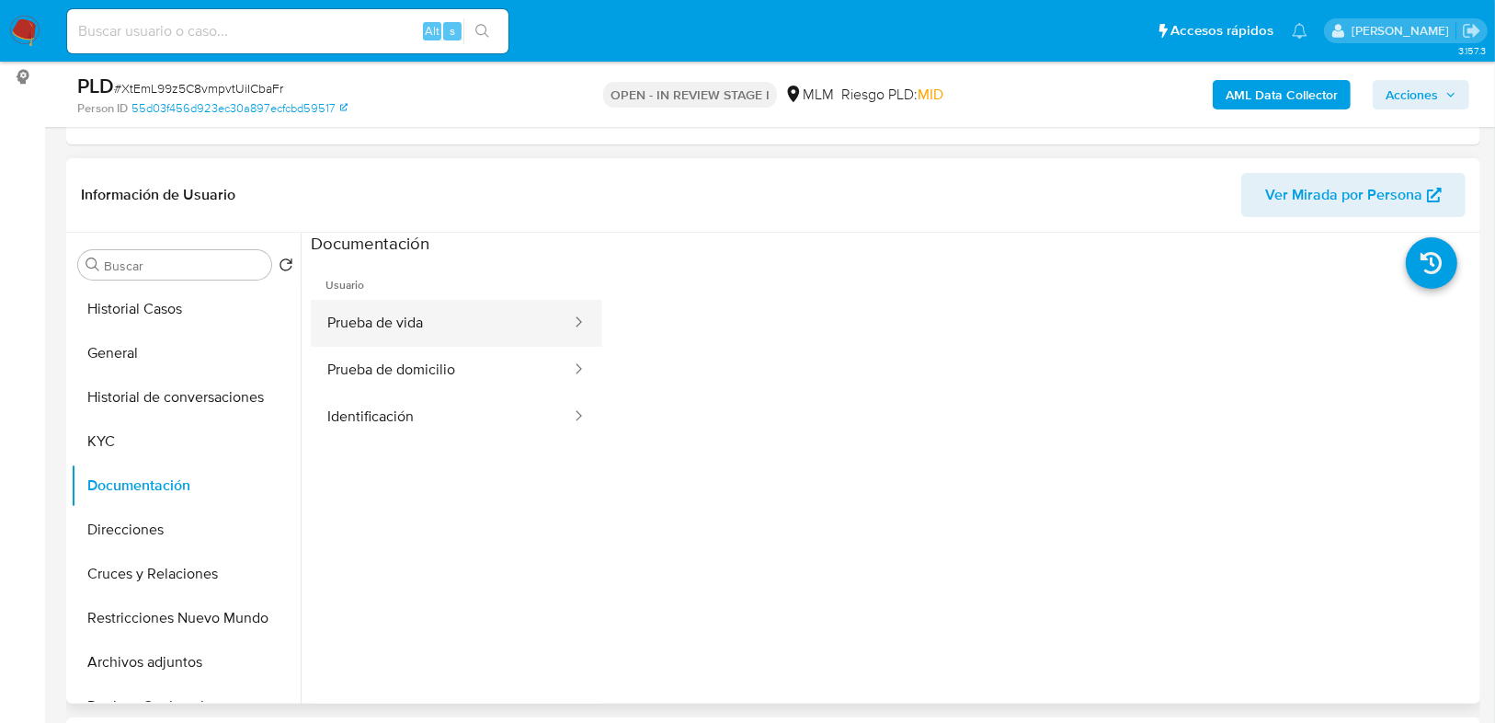
click at [394, 327] on button "Prueba de vida" at bounding box center [442, 323] width 262 height 47
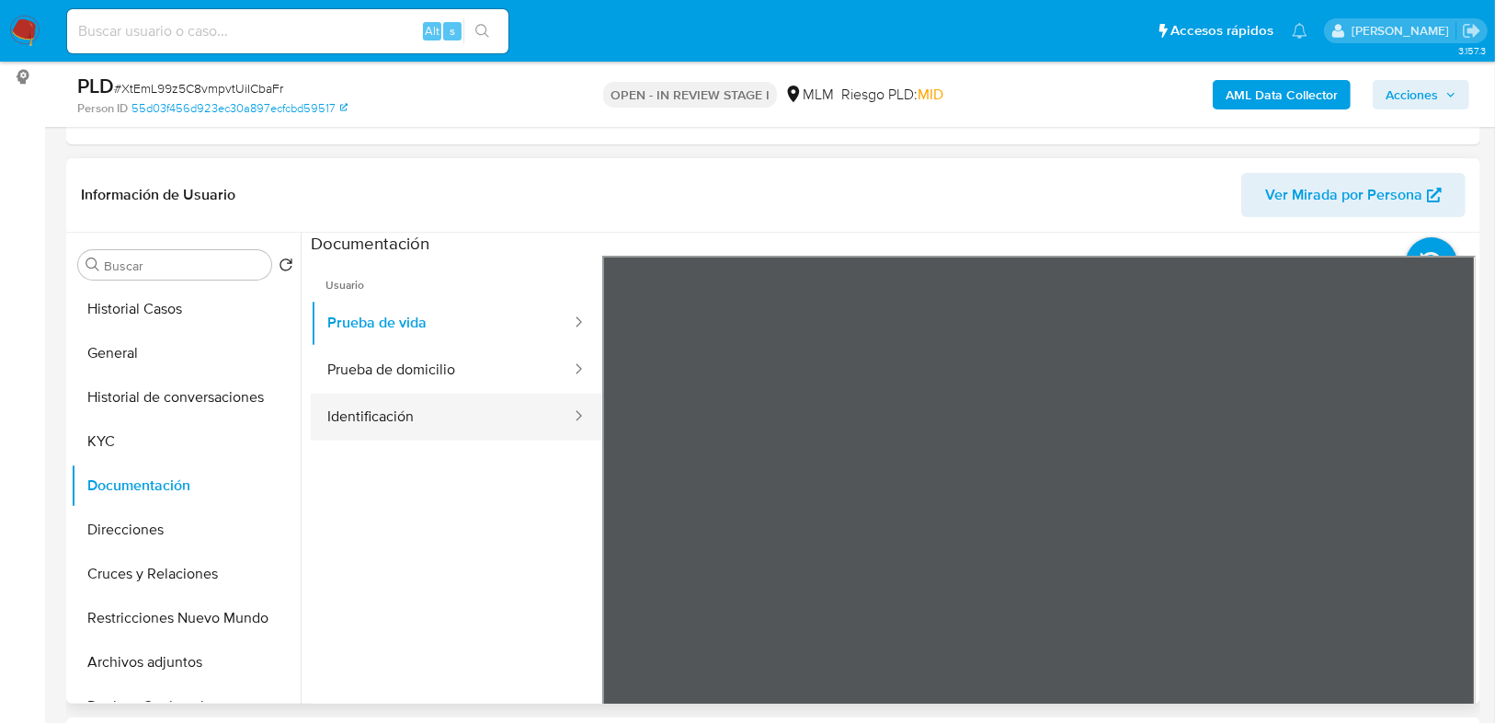
drag, startPoint x: 425, startPoint y: 366, endPoint x: 563, endPoint y: 401, distance: 142.3
click at [427, 367] on button "Prueba de domicilio" at bounding box center [442, 370] width 262 height 47
click at [428, 407] on button "Identificación" at bounding box center [442, 417] width 262 height 47
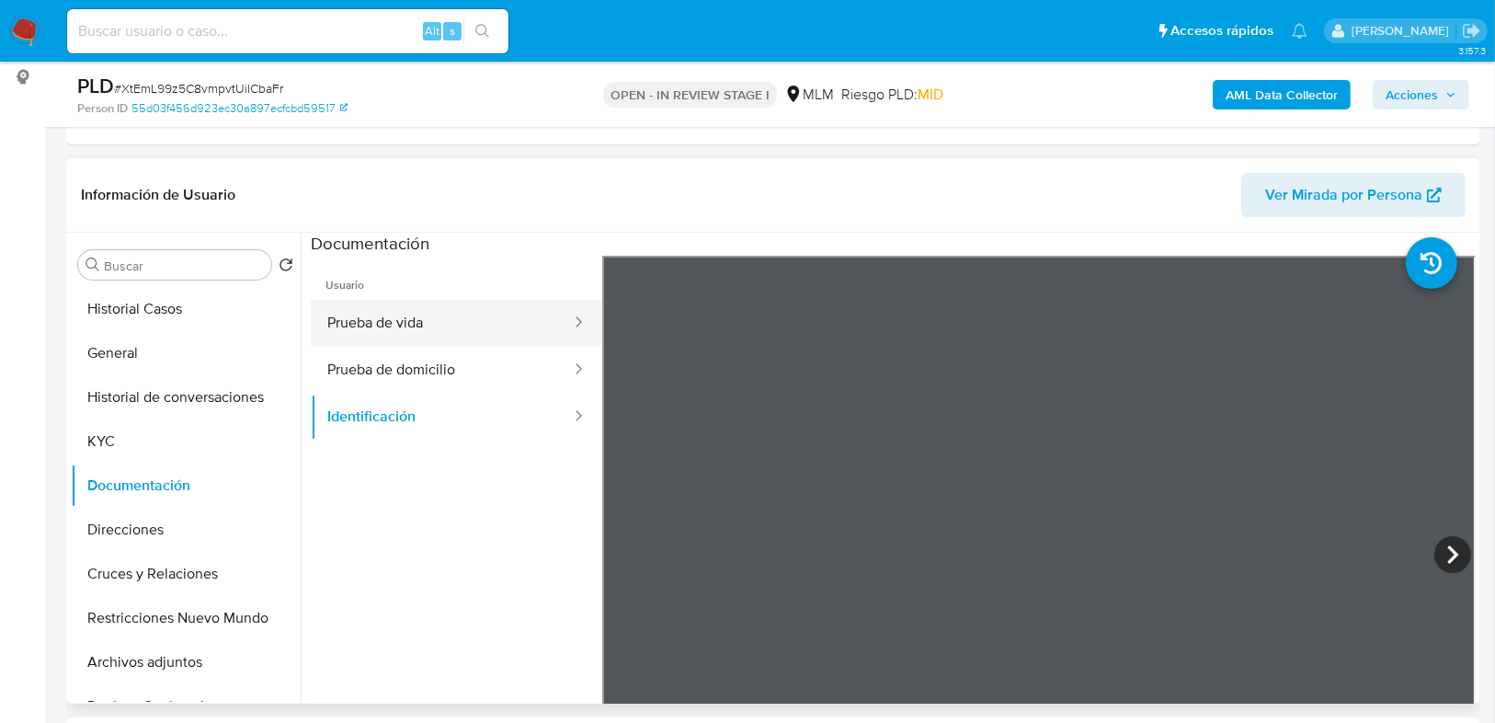
click at [428, 334] on button "Prueba de vida" at bounding box center [442, 323] width 262 height 47
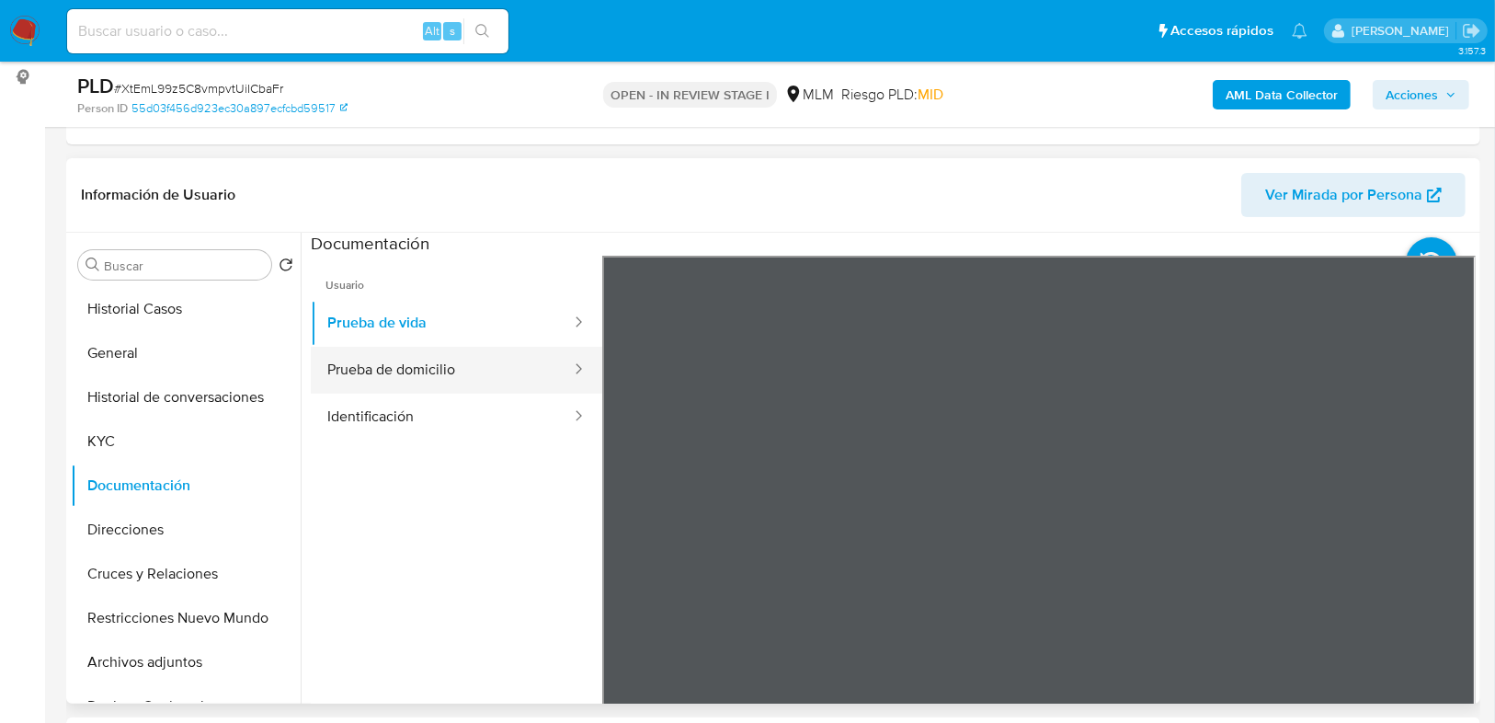
click at [452, 380] on button "Prueba de domicilio" at bounding box center [442, 370] width 262 height 47
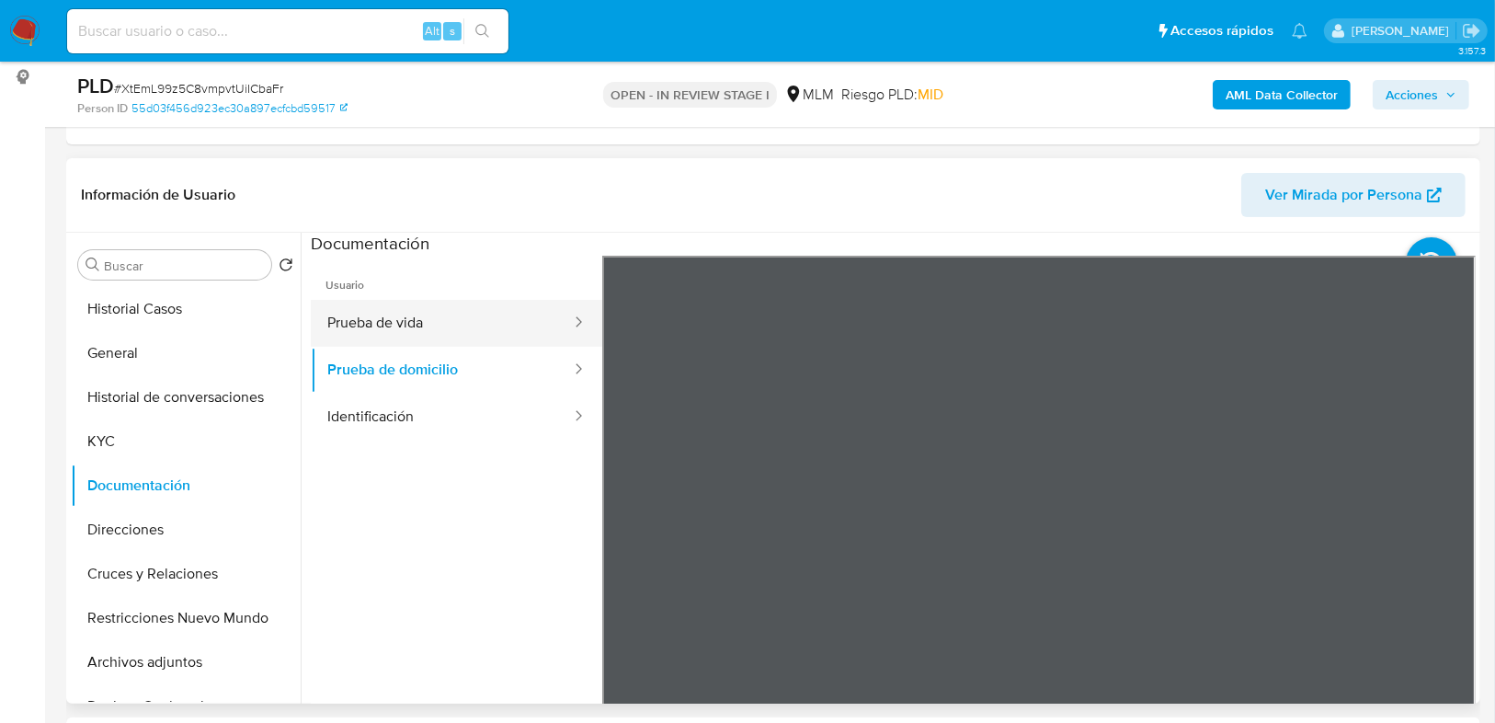
click at [360, 327] on button "Prueba de vida" at bounding box center [442, 323] width 262 height 47
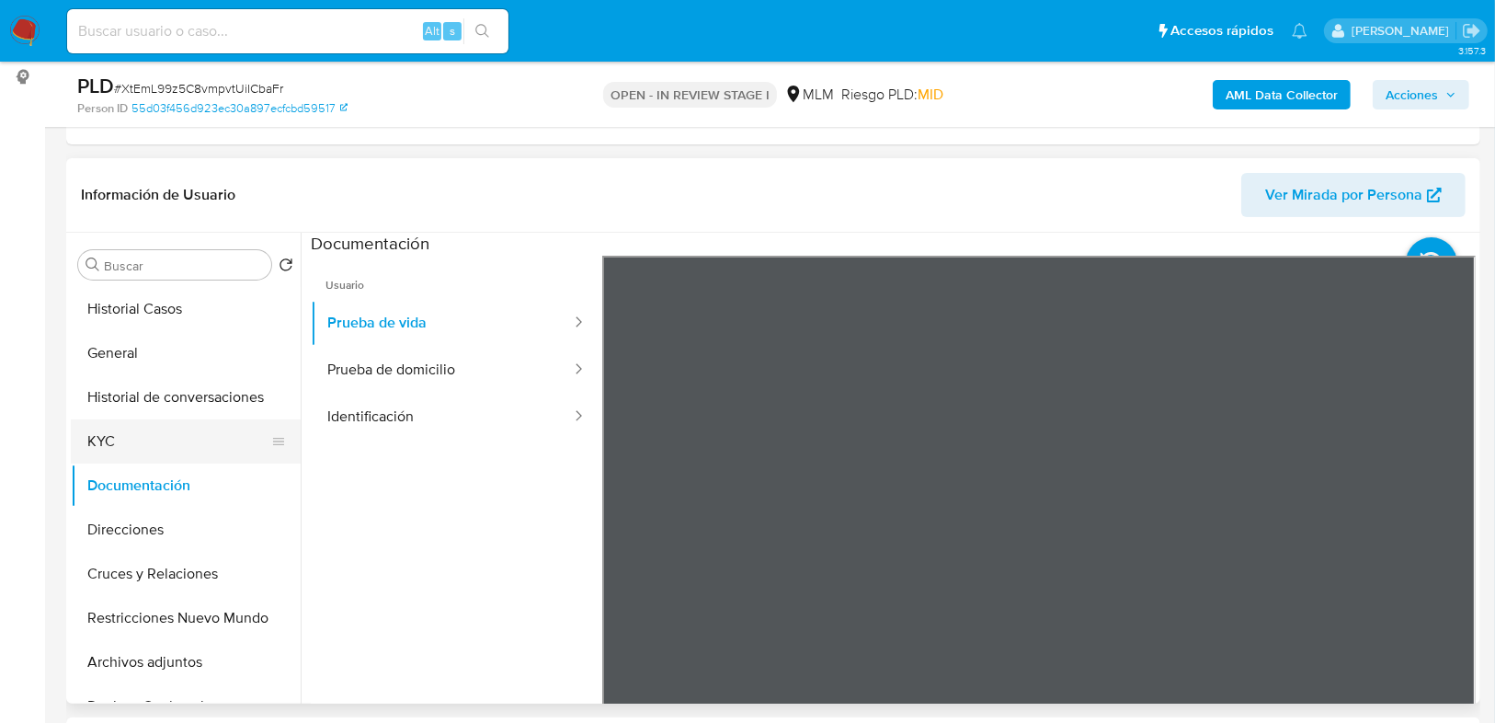
click at [131, 452] on button "KYC" at bounding box center [178, 441] width 215 height 44
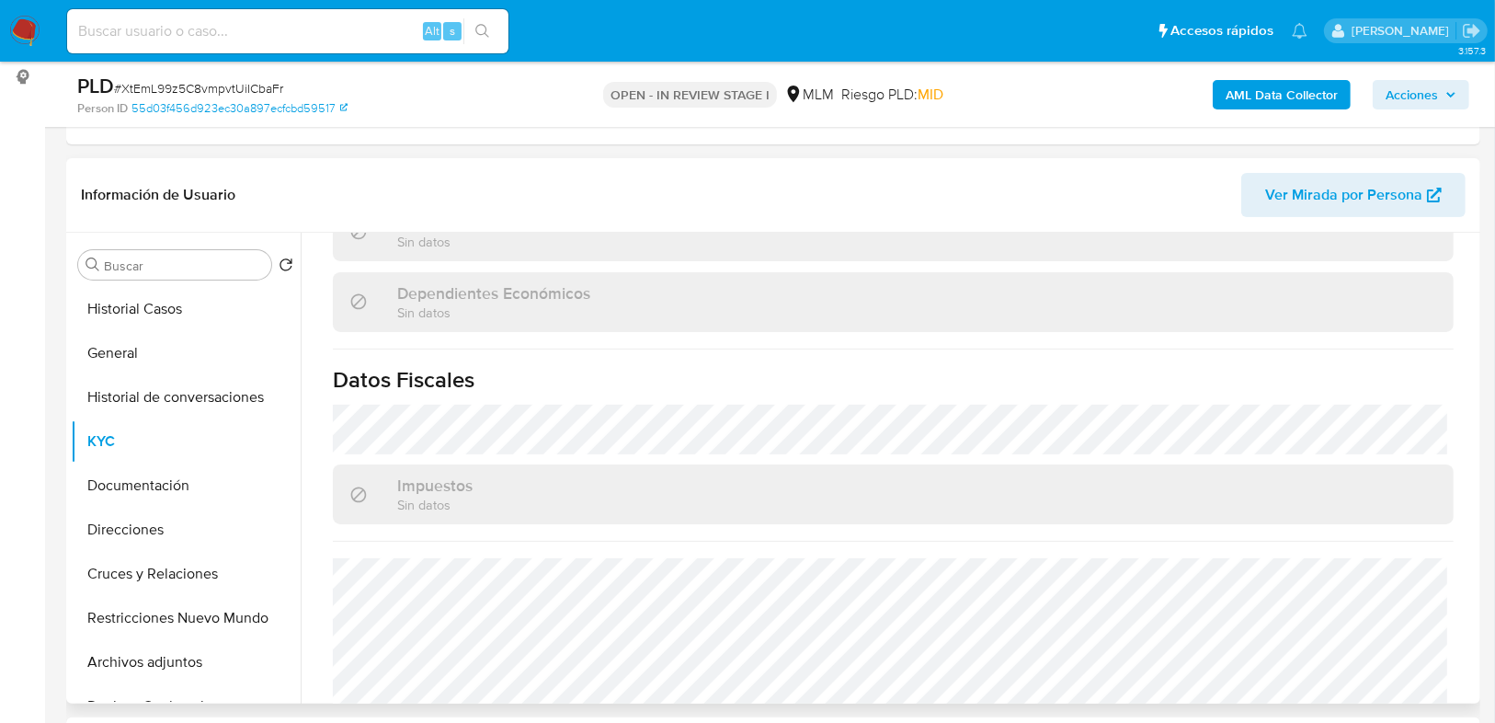
scroll to position [1138, 0]
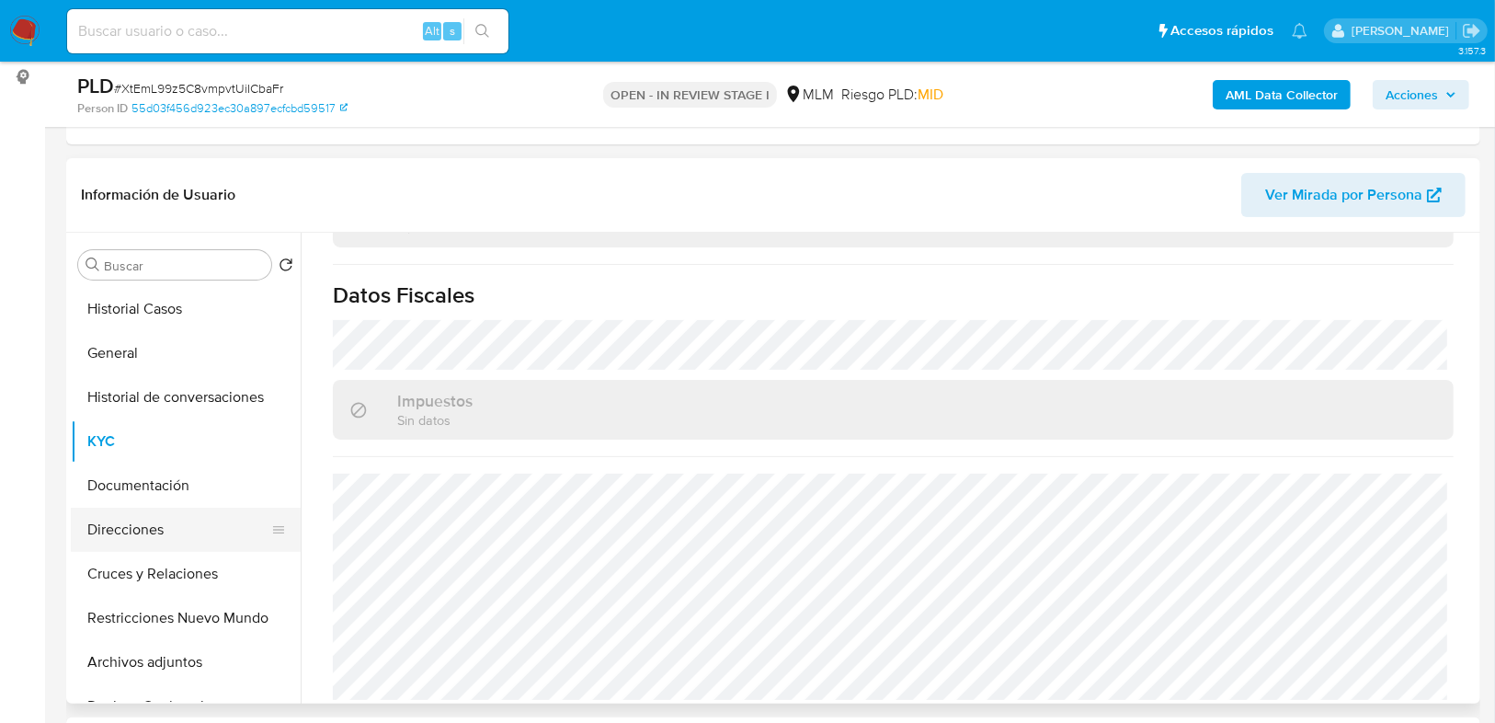
click at [132, 537] on button "Direcciones" at bounding box center [178, 530] width 215 height 44
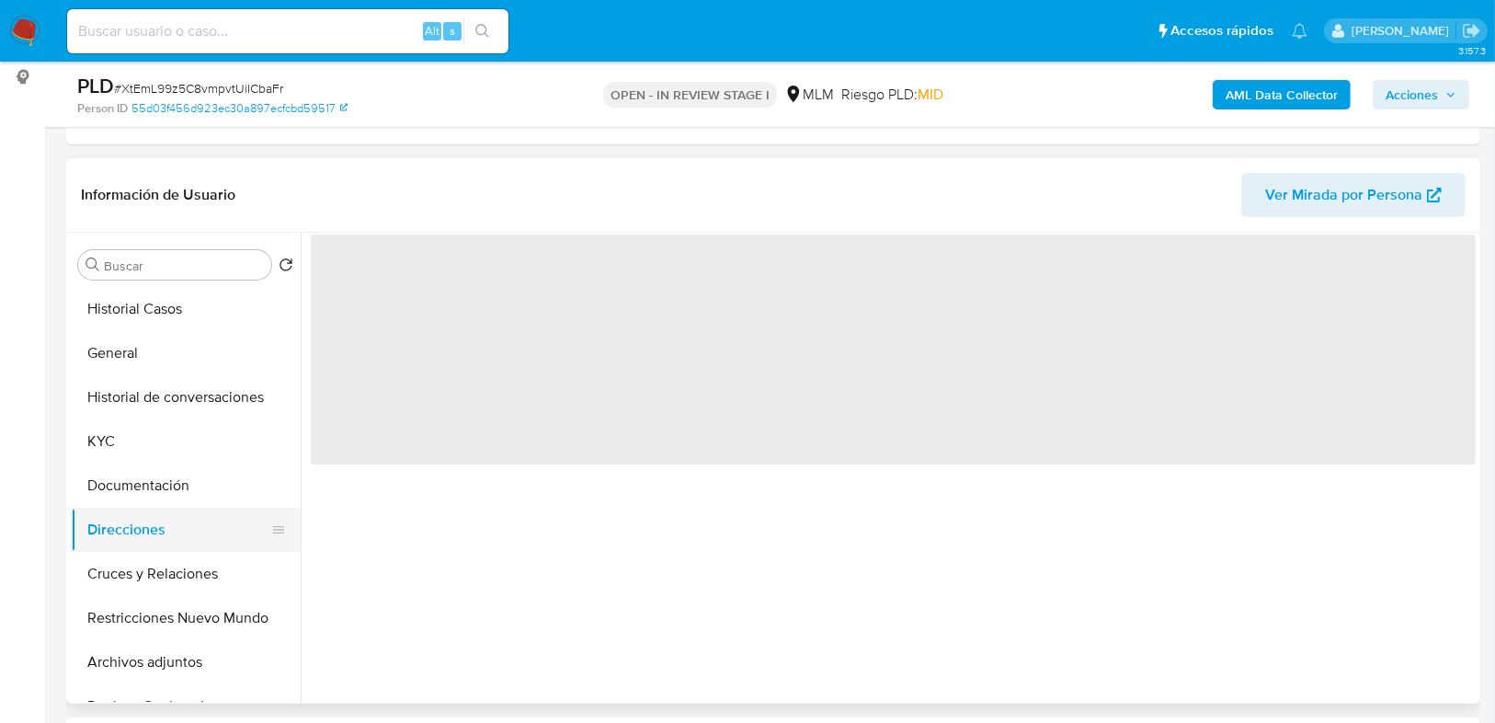
scroll to position [0, 0]
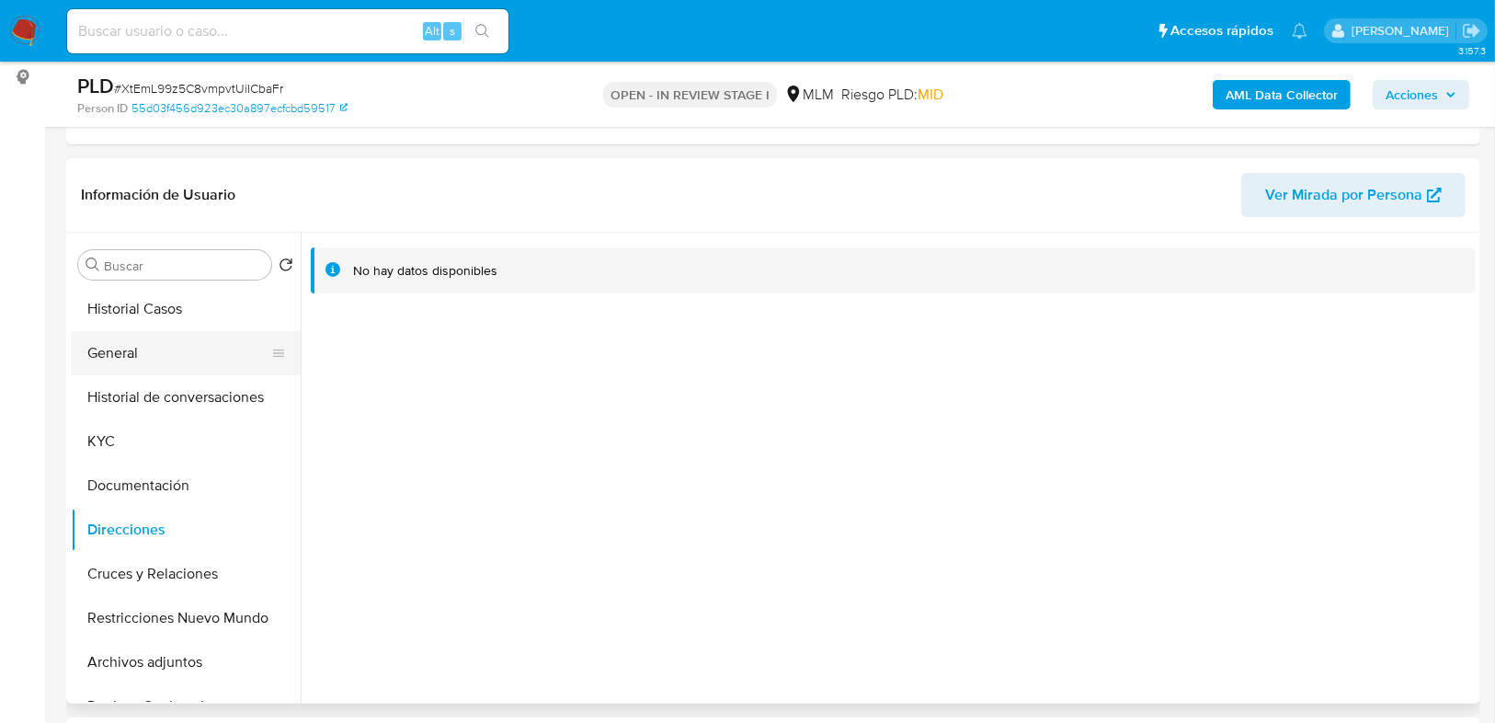
click at [122, 356] on button "General" at bounding box center [178, 353] width 215 height 44
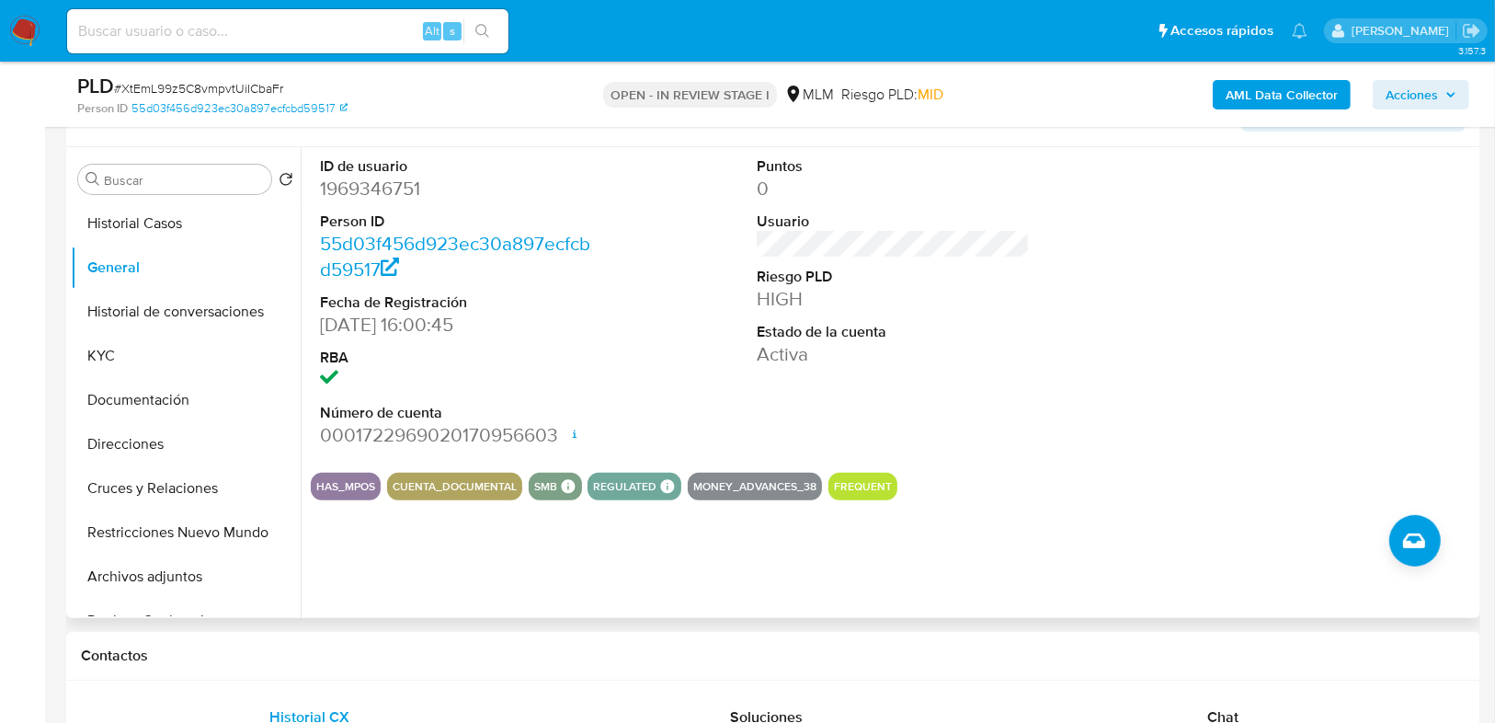
scroll to position [539, 0]
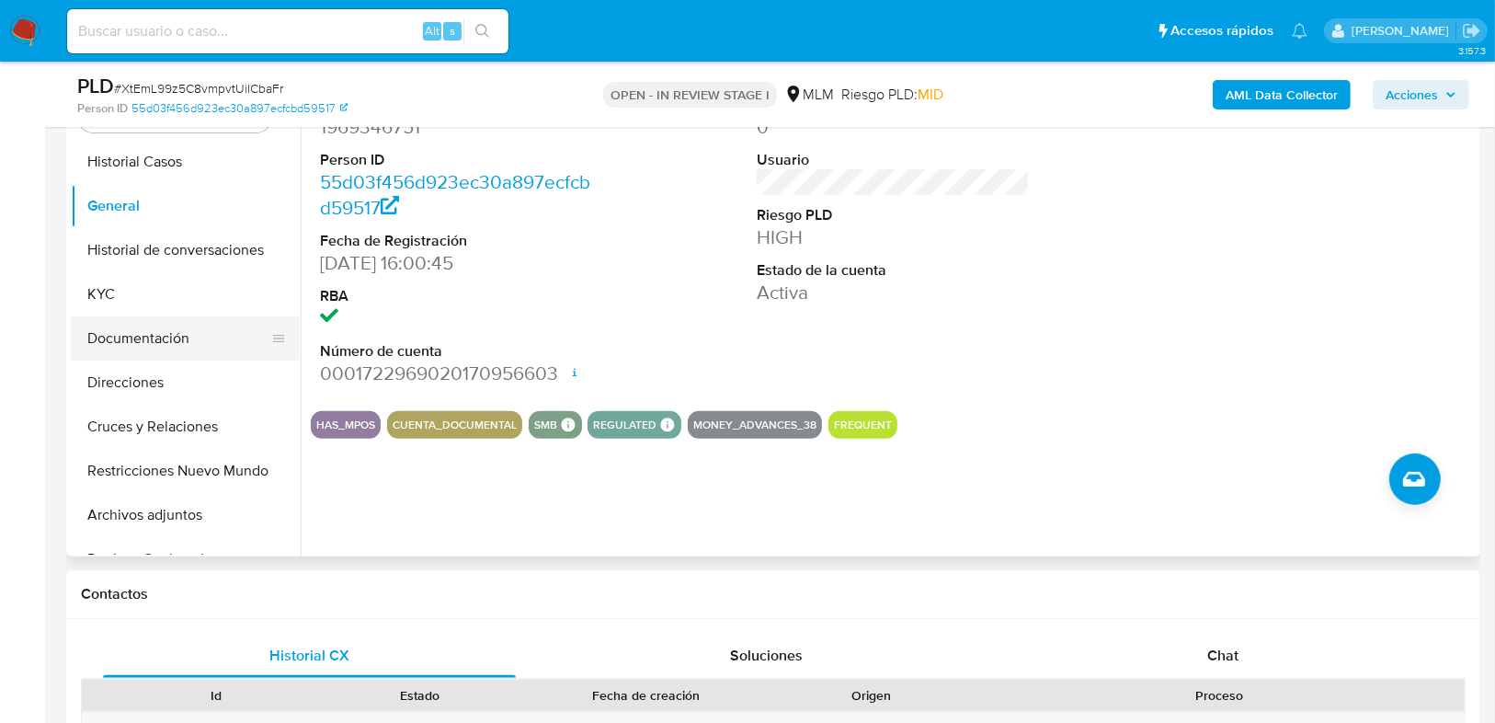
click at [132, 354] on button "Documentación" at bounding box center [178, 338] width 215 height 44
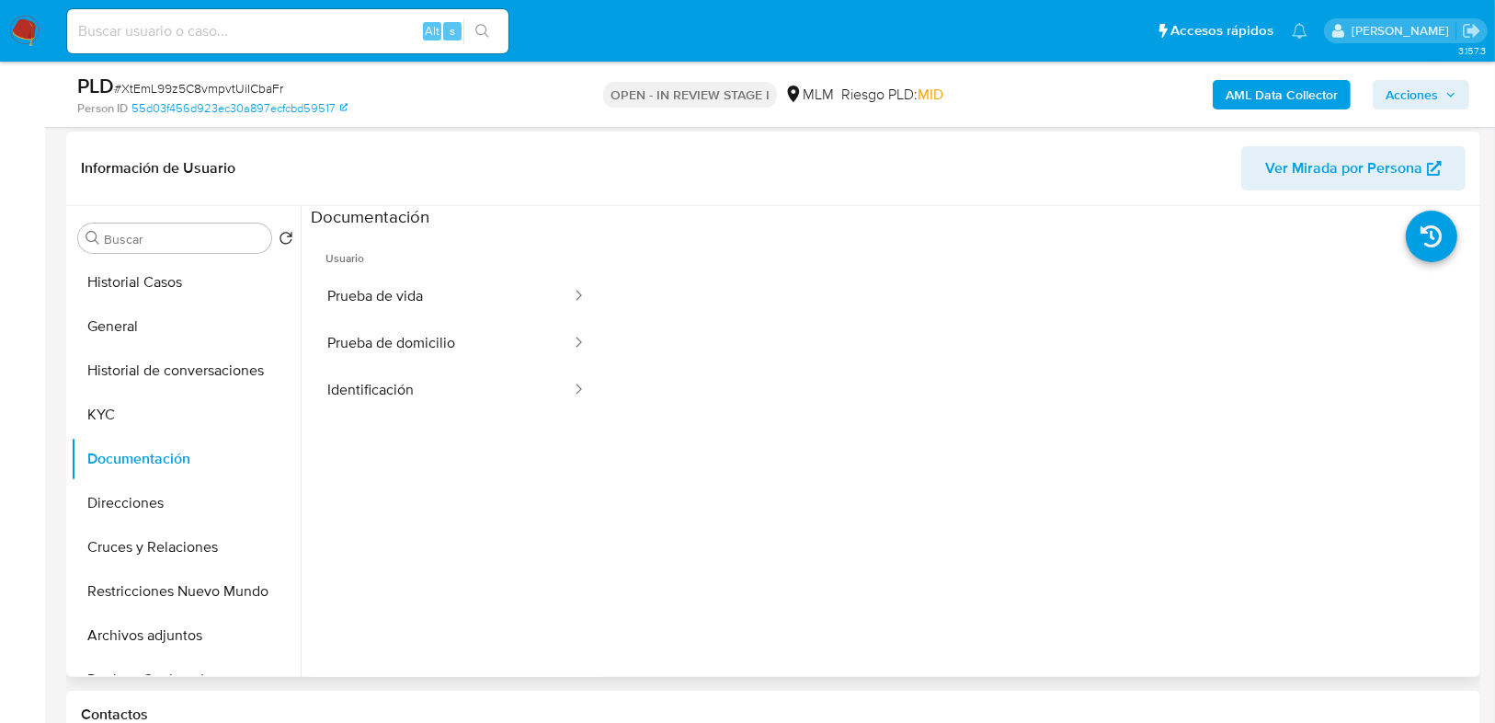
scroll to position [171, 0]
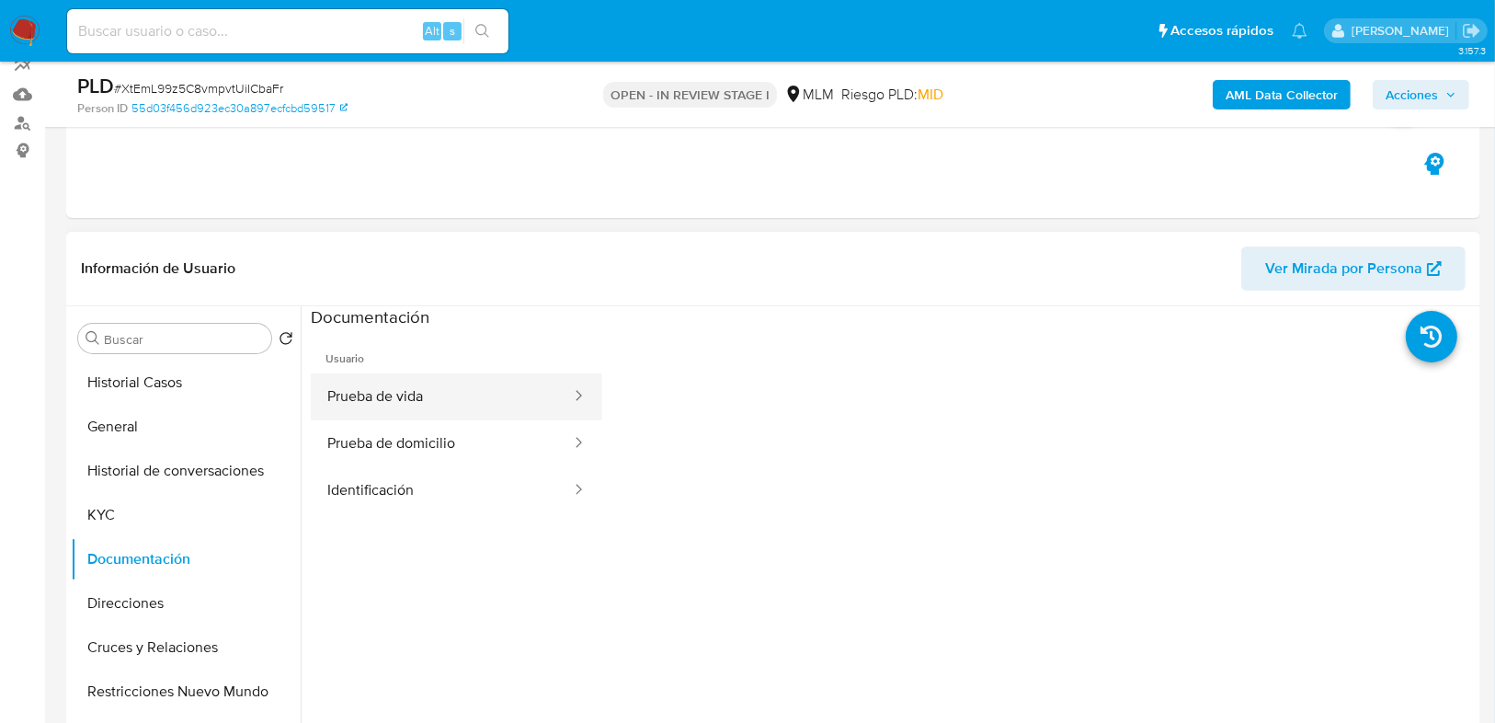
click at [386, 406] on button "Prueba de vida" at bounding box center [442, 396] width 262 height 47
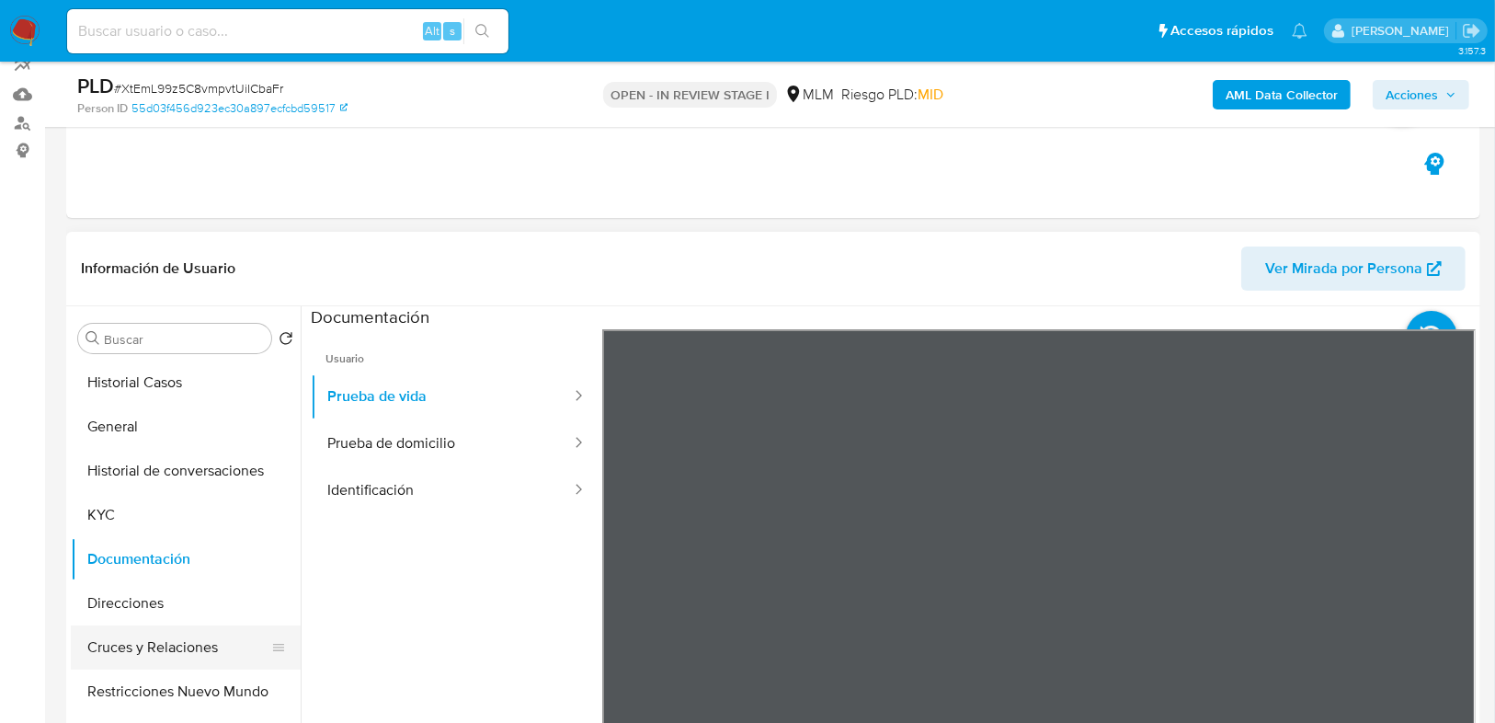
click at [155, 659] on button "Cruces y Relaciones" at bounding box center [178, 647] width 215 height 44
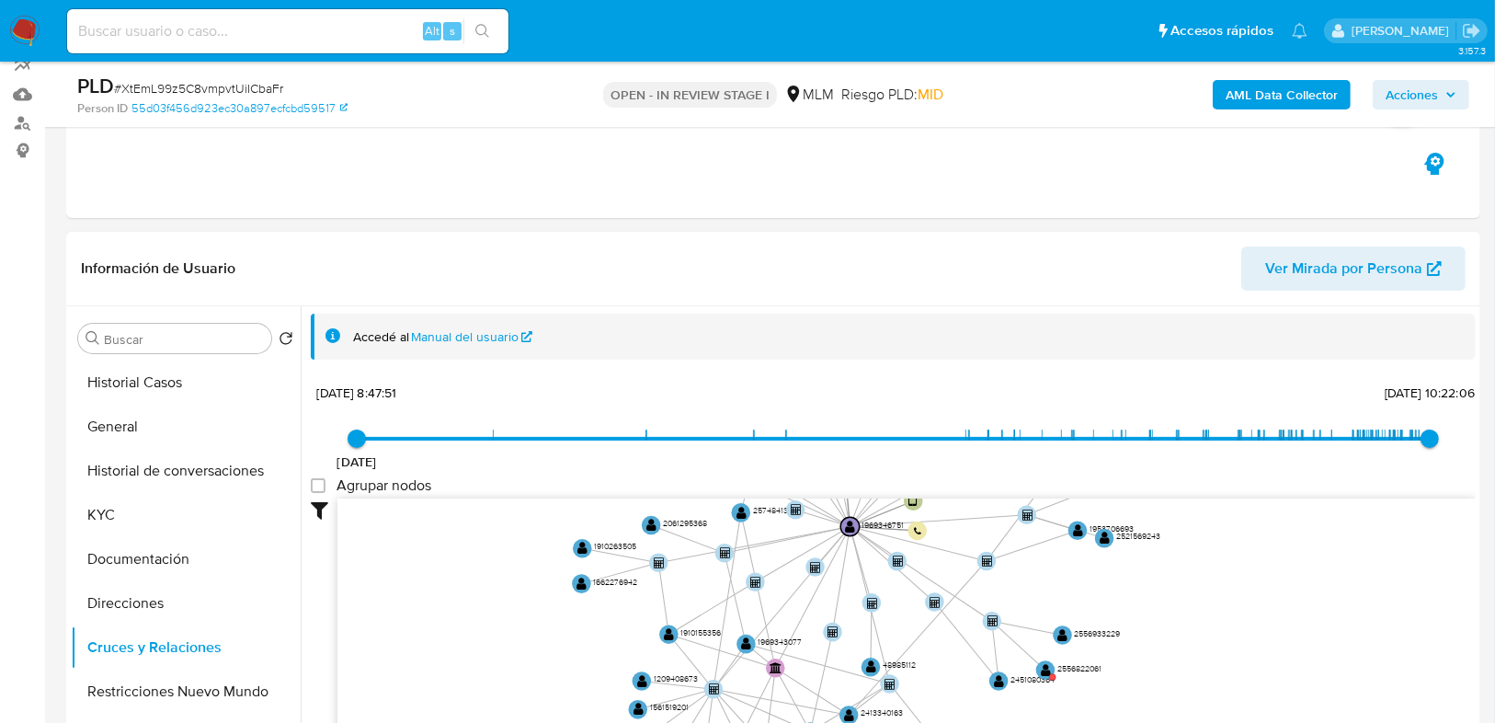
drag, startPoint x: 601, startPoint y: 589, endPoint x: 560, endPoint y: 477, distance: 118.4
click at [556, 478] on div "1/2/2023 1/2/2023, 8:47:51 30/8/2025, 10:22:06 Agrupar nodos Filtros Confianza …" at bounding box center [893, 574] width 1165 height 391
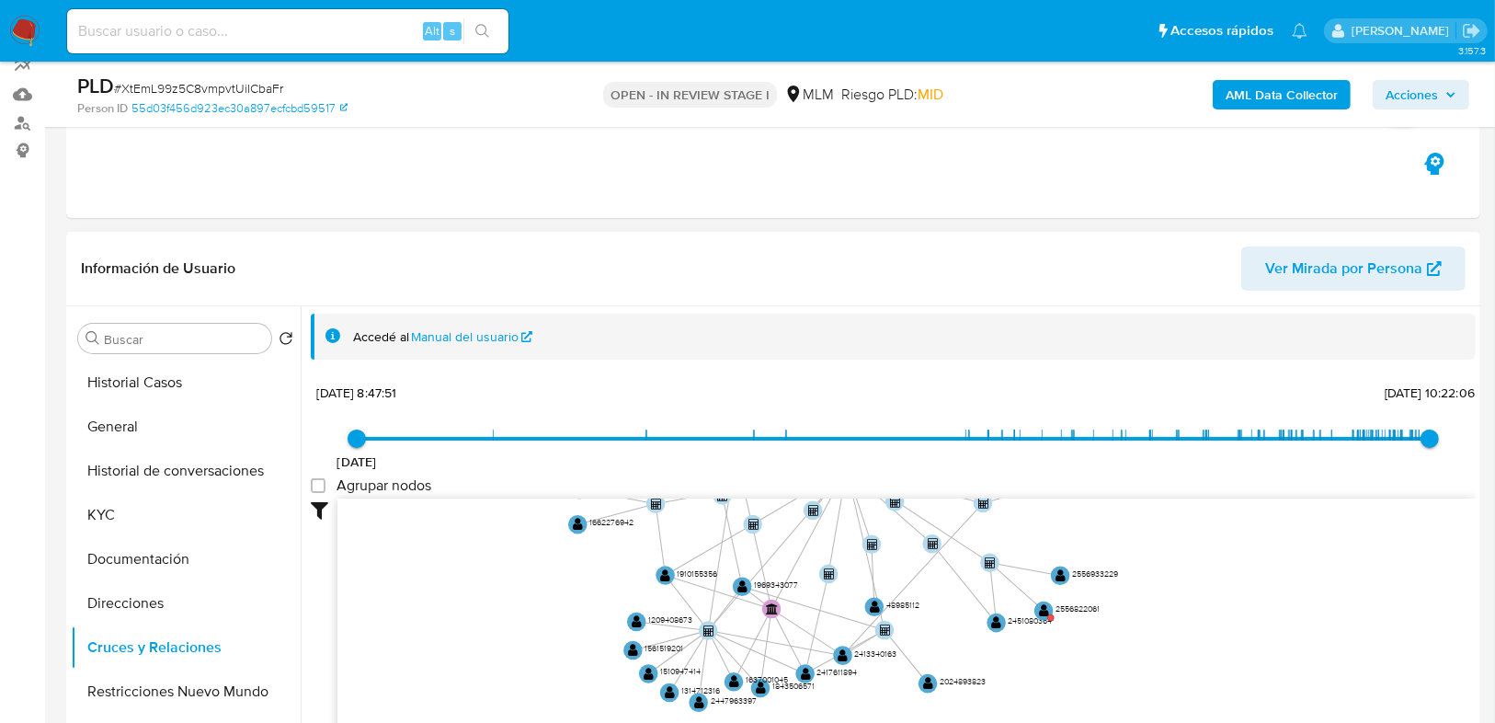
drag, startPoint x: 1226, startPoint y: 621, endPoint x: 1217, endPoint y: 558, distance: 63.2
click at [1217, 558] on icon "device-66d3766dc3bde677e3dbe0f9  user-1969346751  1969346751 person-55d03f456…" at bounding box center [907, 631] width 1139 height 267
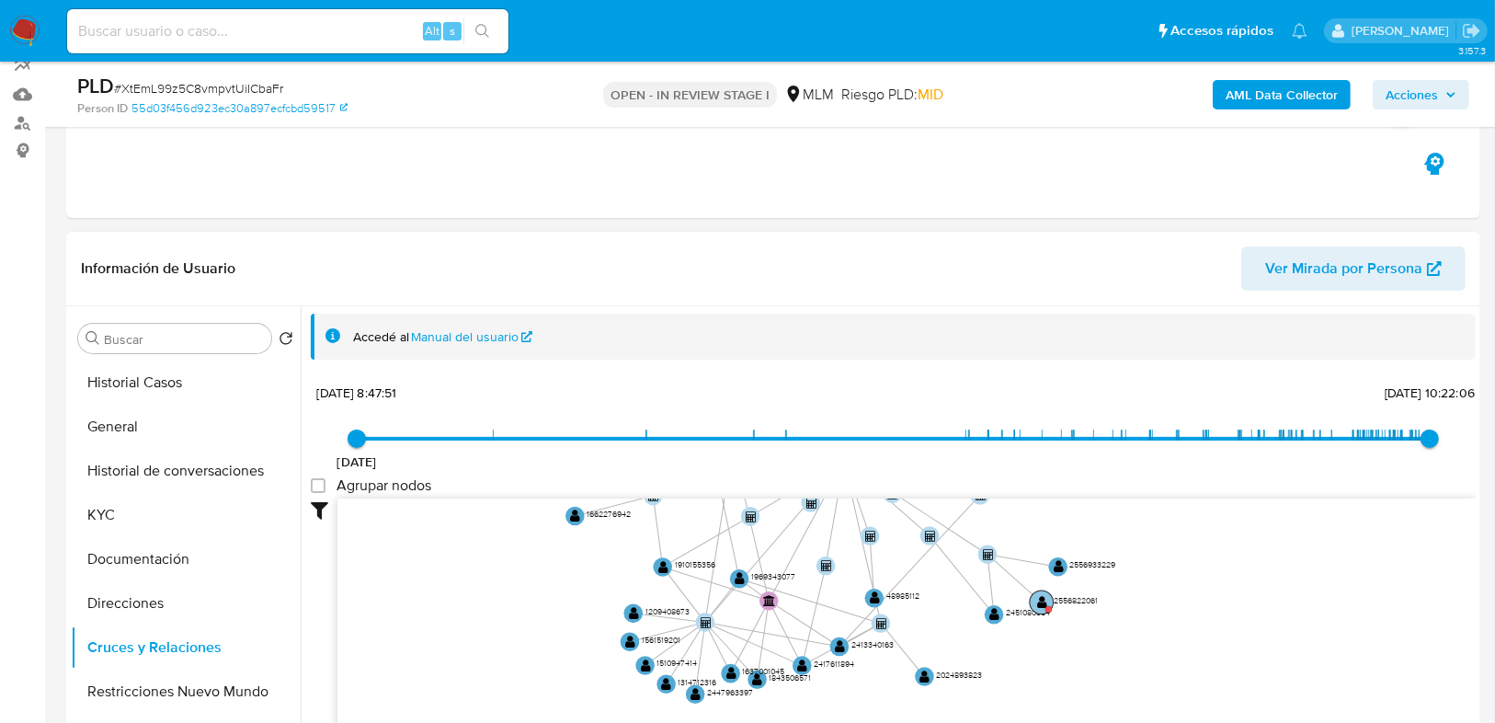
click at [1039, 596] on text "" at bounding box center [1042, 602] width 10 height 14
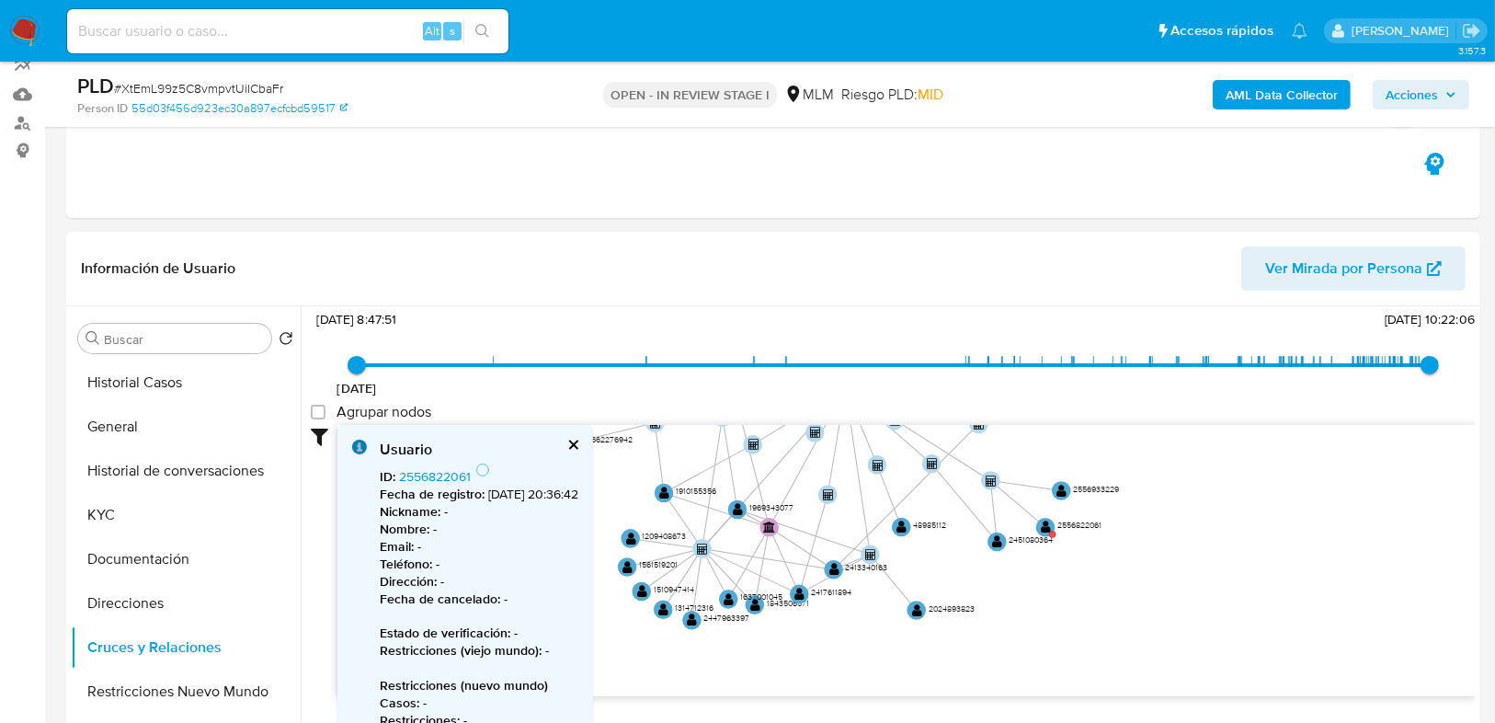
scroll to position [144, 0]
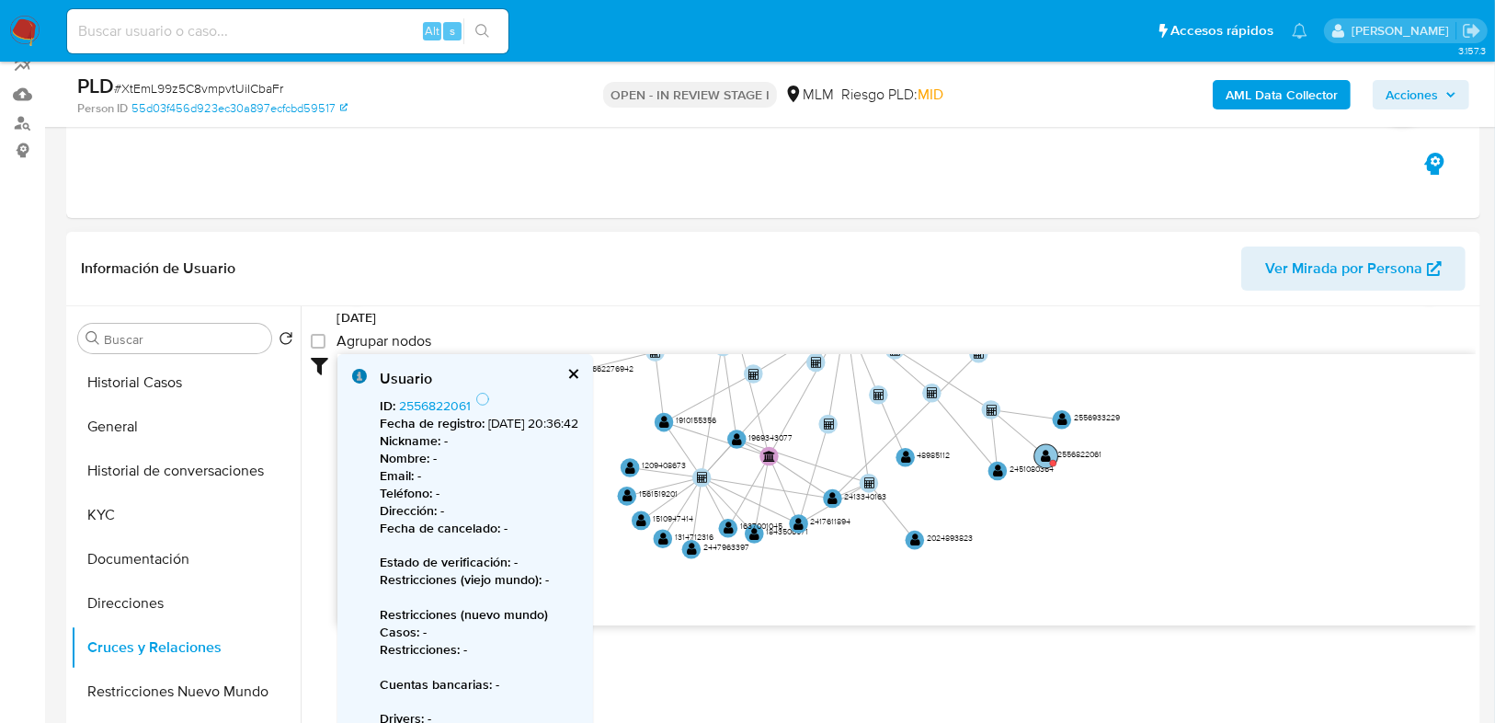
click at [1042, 449] on text "" at bounding box center [1047, 456] width 10 height 14
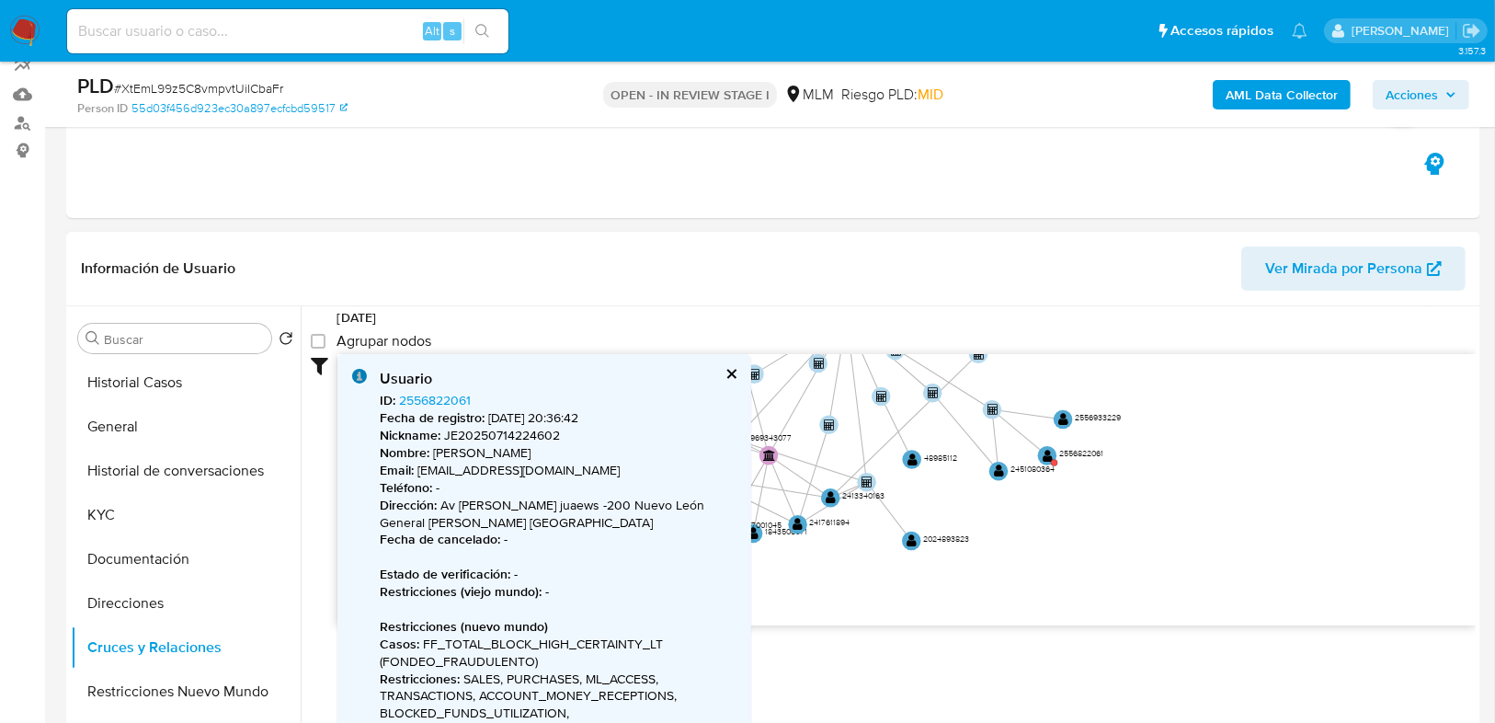
scroll to position [218, 0]
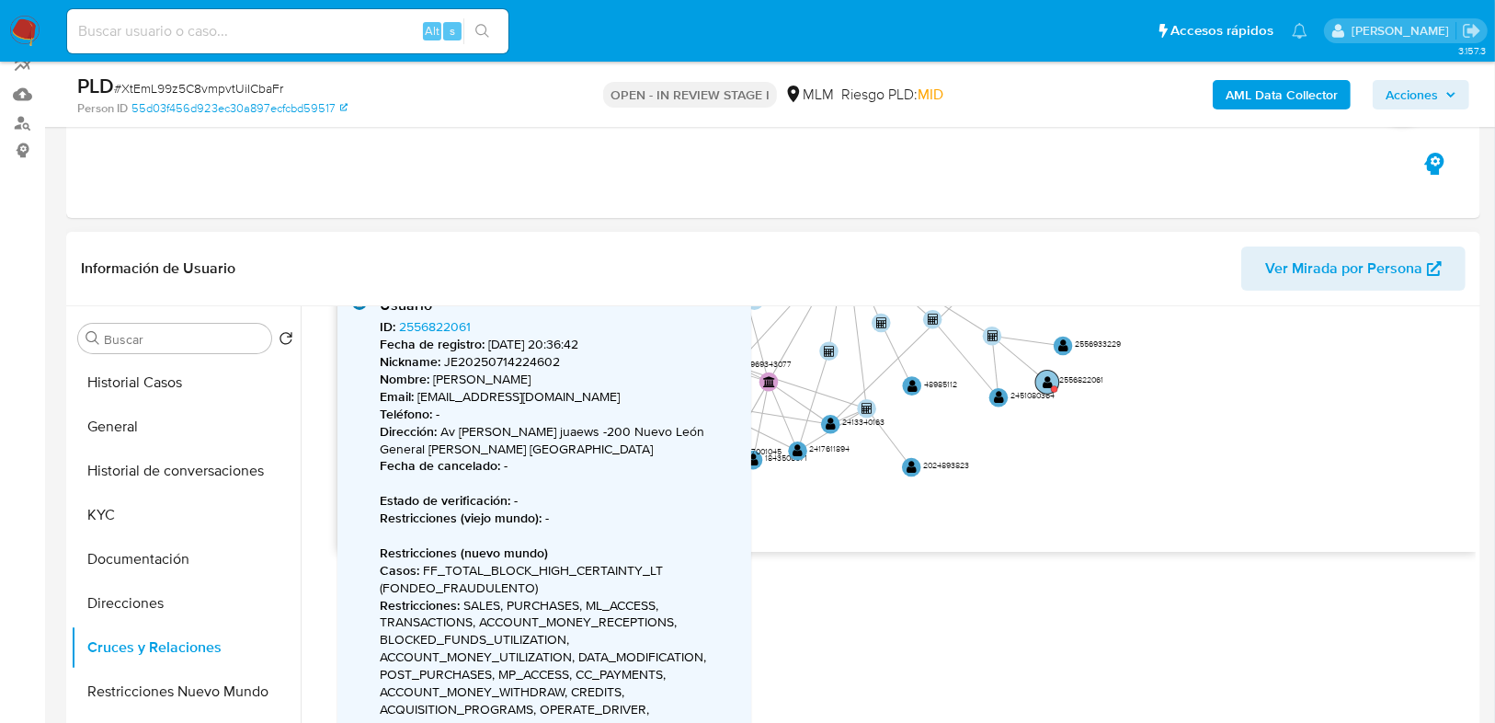
click at [1047, 383] on text "" at bounding box center [1048, 381] width 10 height 14
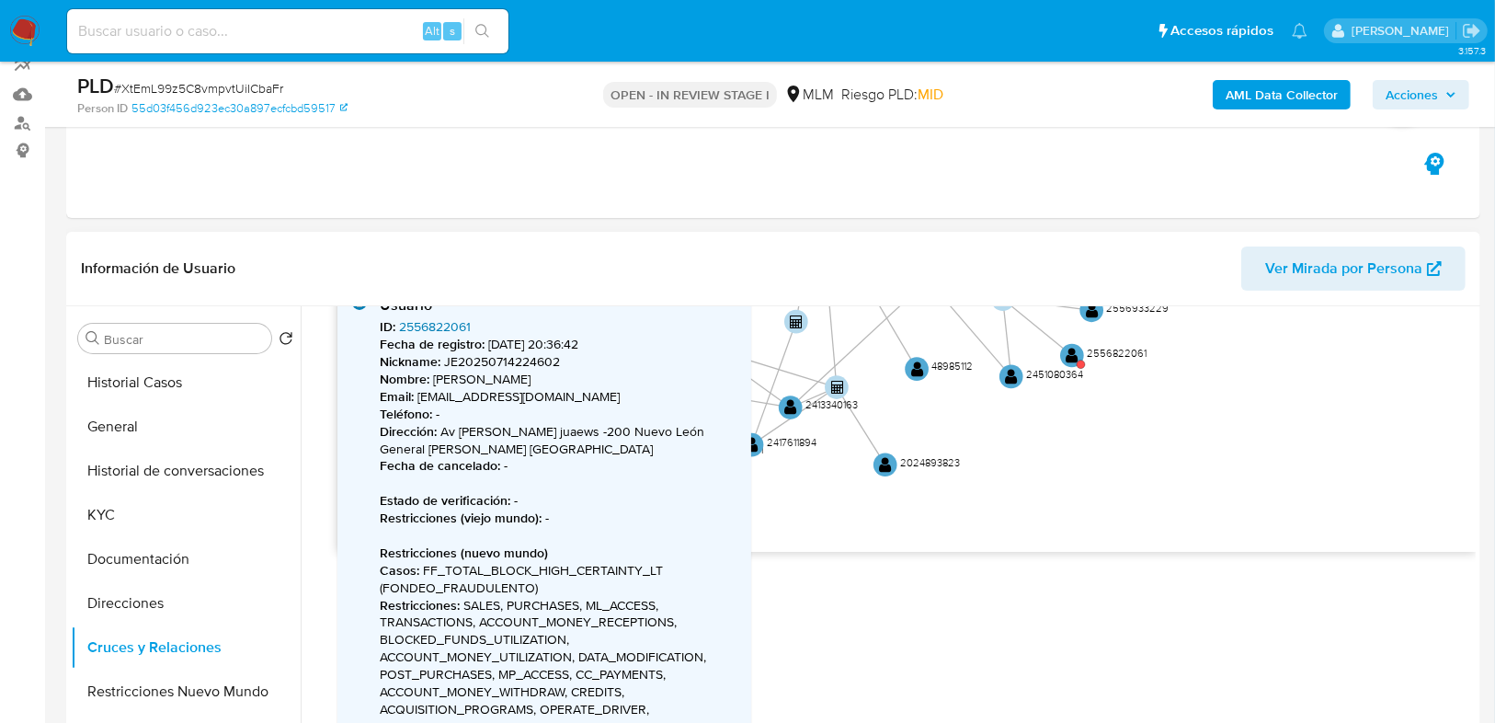
click at [446, 319] on link "2556822061" at bounding box center [435, 326] width 72 height 18
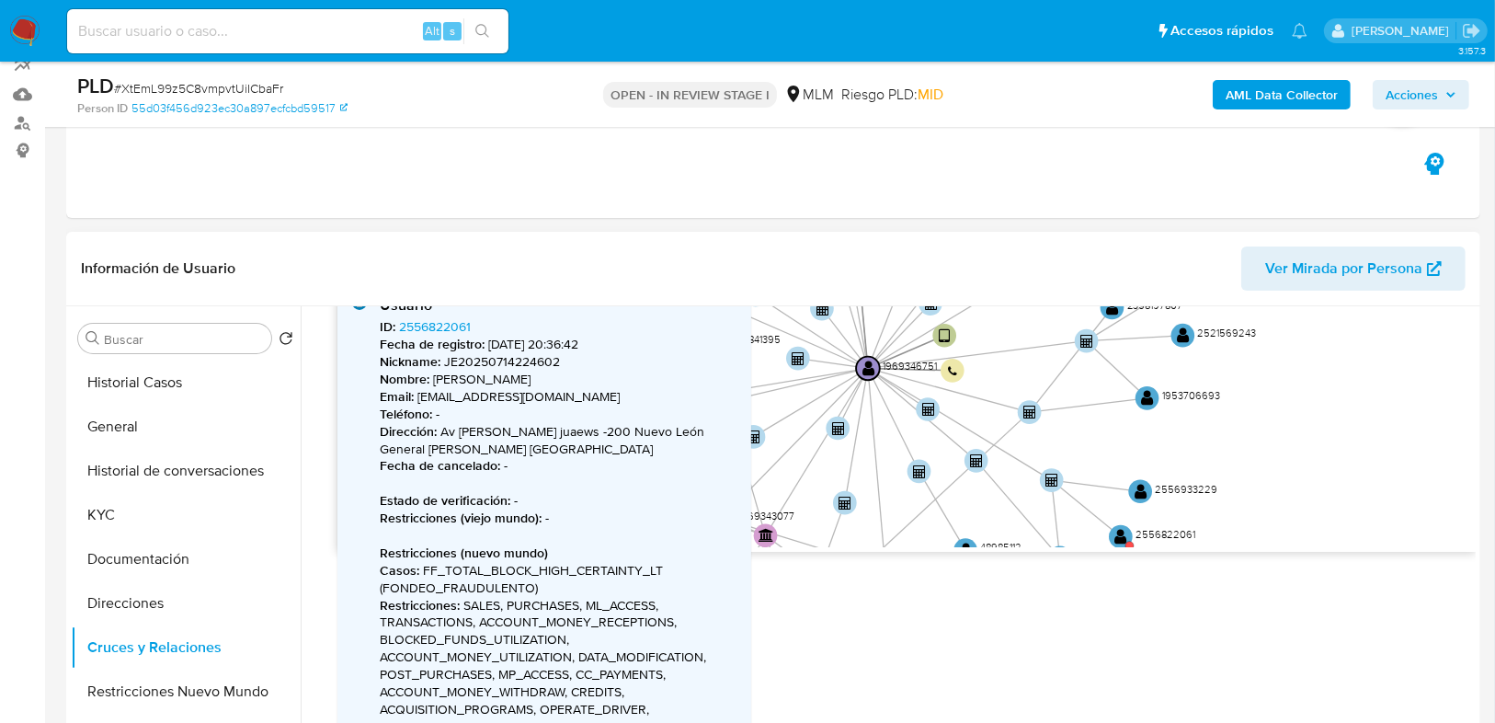
drag, startPoint x: 1079, startPoint y: 477, endPoint x: 818, endPoint y: 416, distance: 267.5
click at [1128, 658] on div "Accedé al Manual del usuario 1/2/2023 1/2/2023, 8:47:51 30/8/2025, 10:22:06 Agr…" at bounding box center [888, 541] width 1175 height 471
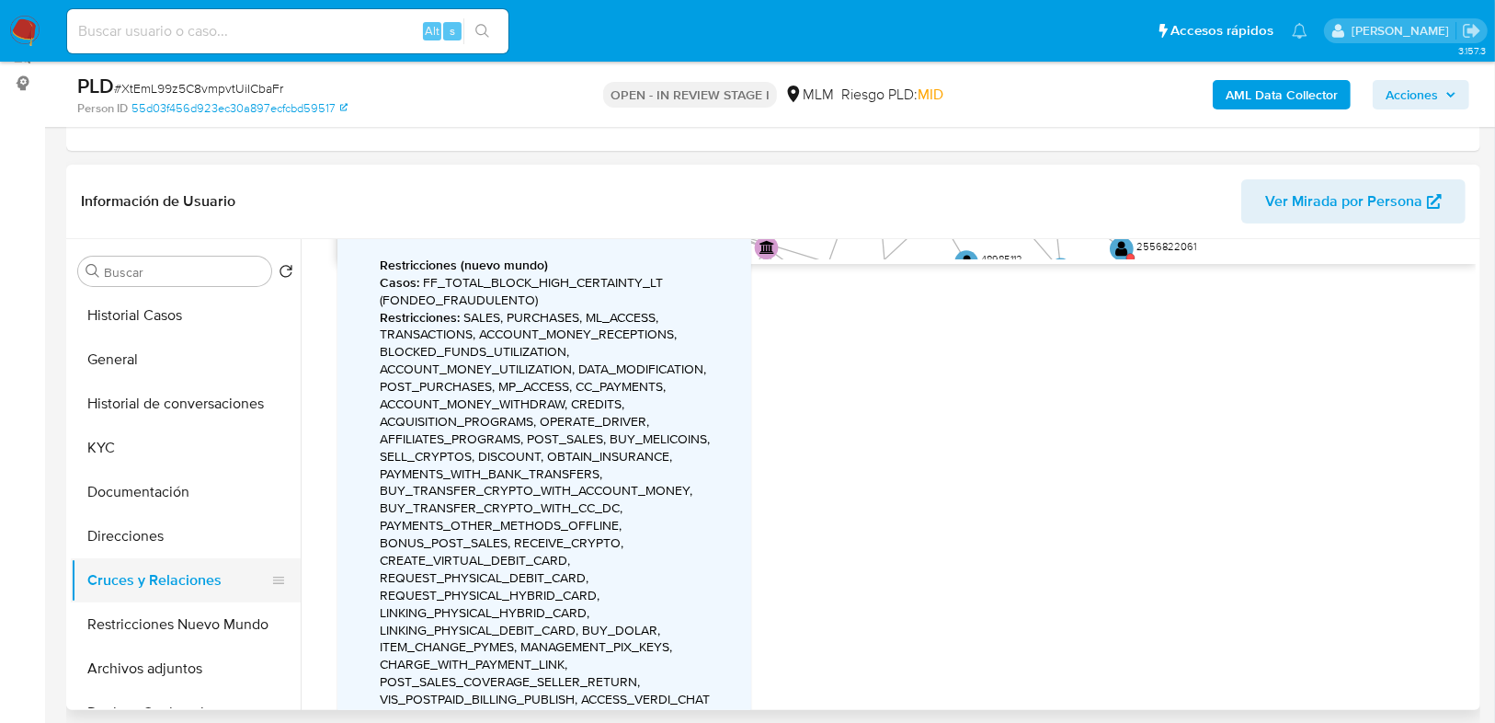
scroll to position [318, 0]
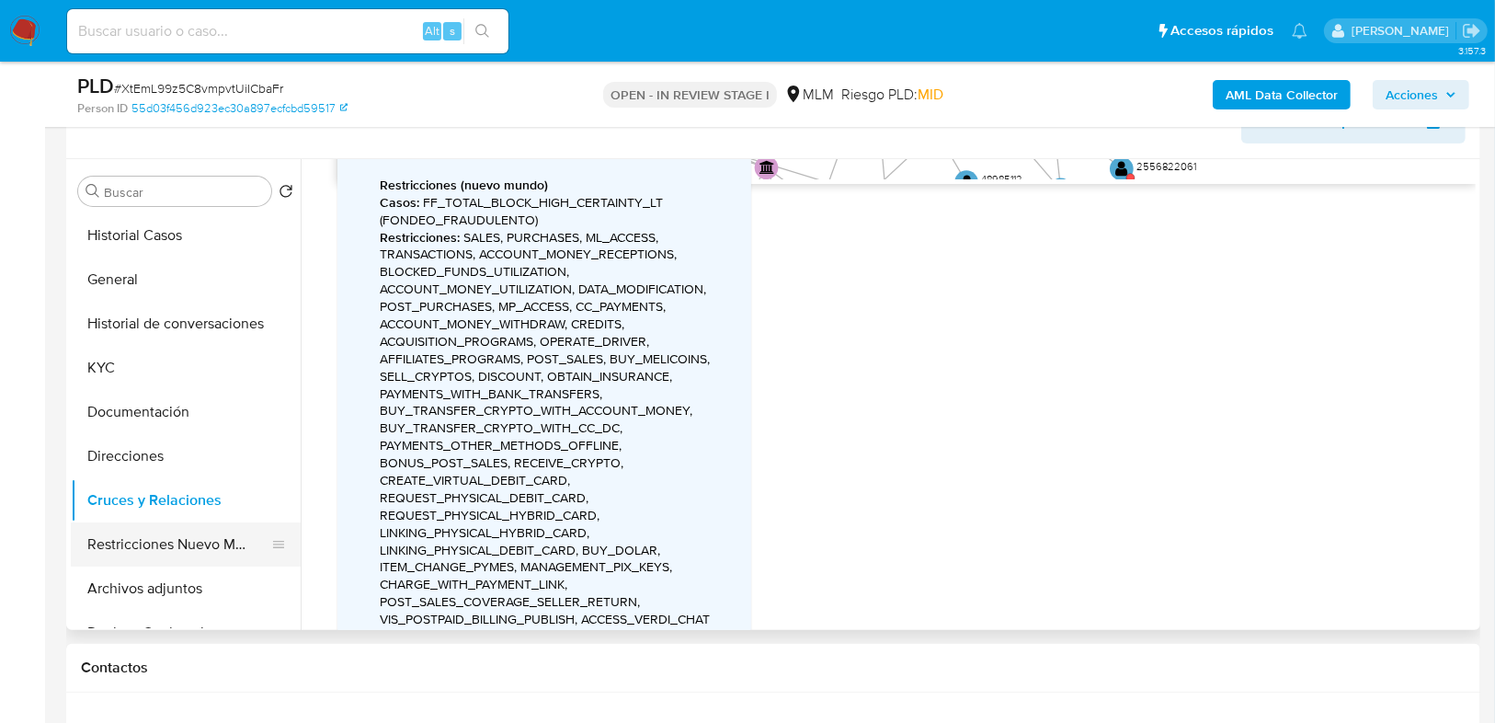
click at [147, 544] on button "Restricciones Nuevo Mundo" at bounding box center [178, 544] width 215 height 44
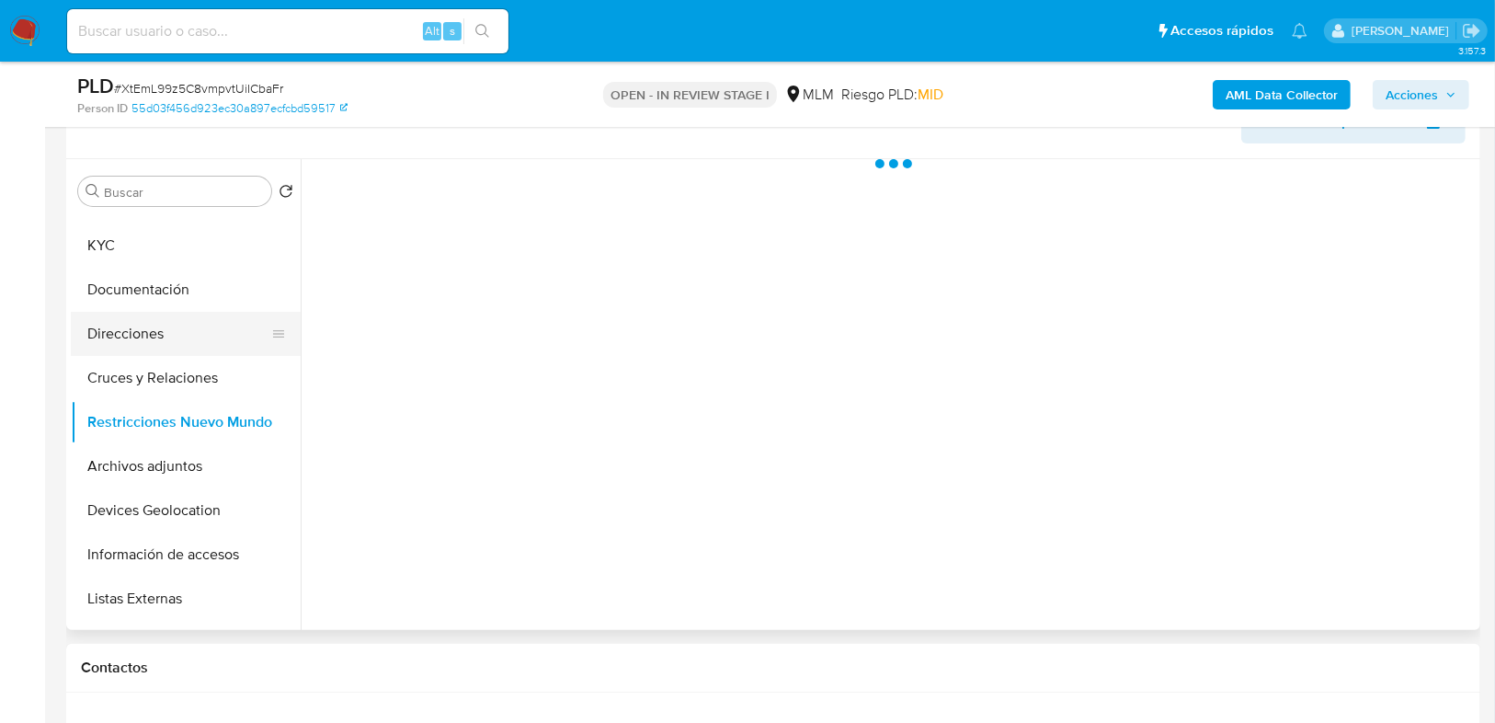
scroll to position [147, 0]
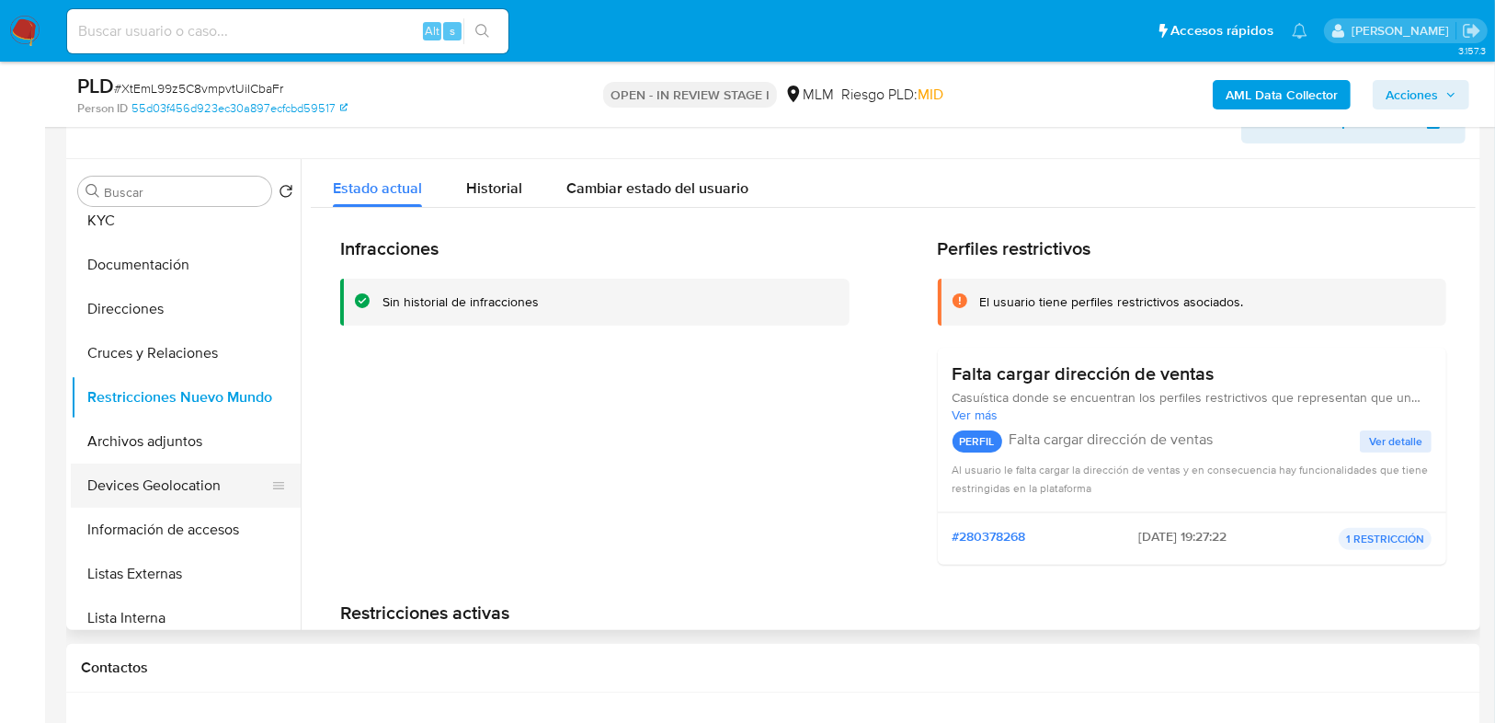
click at [187, 495] on button "Devices Geolocation" at bounding box center [178, 485] width 215 height 44
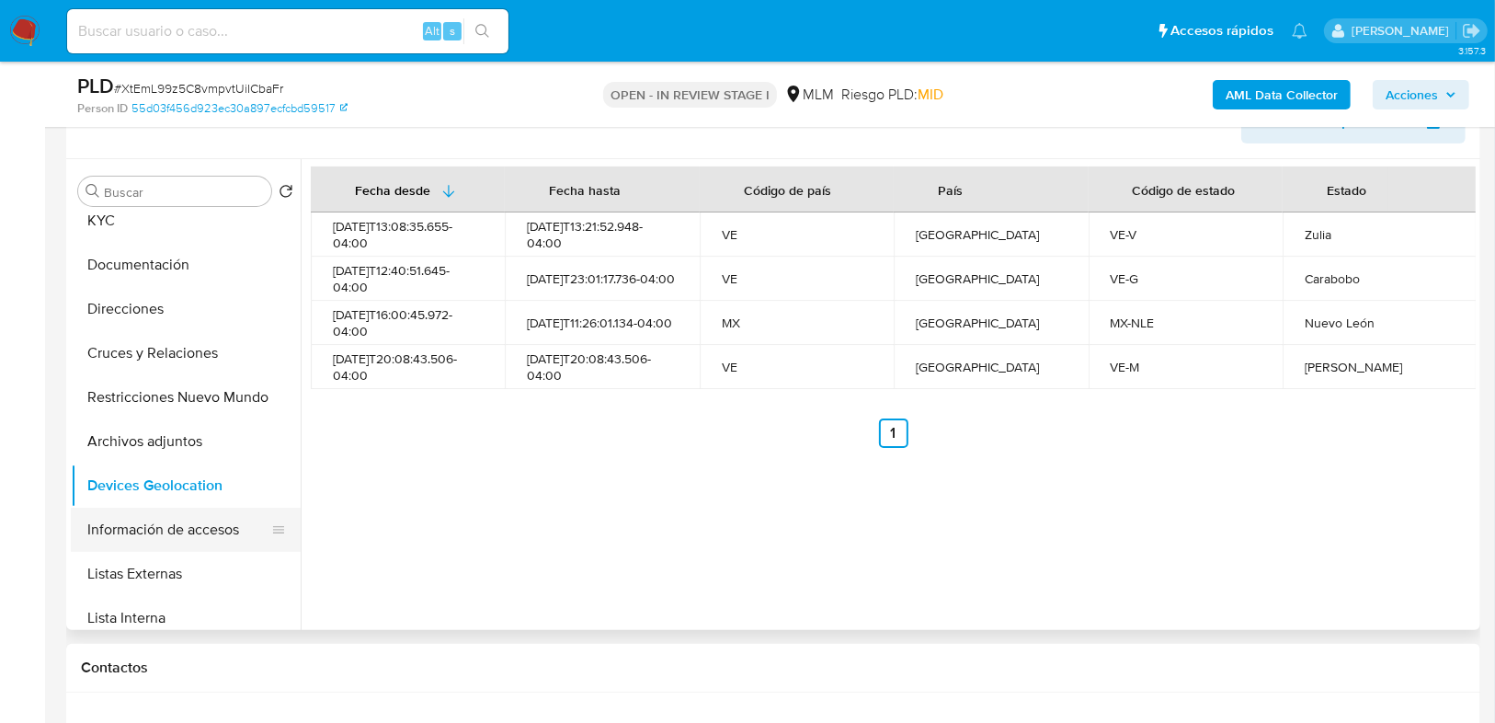
click at [192, 533] on button "Información de accesos" at bounding box center [178, 530] width 215 height 44
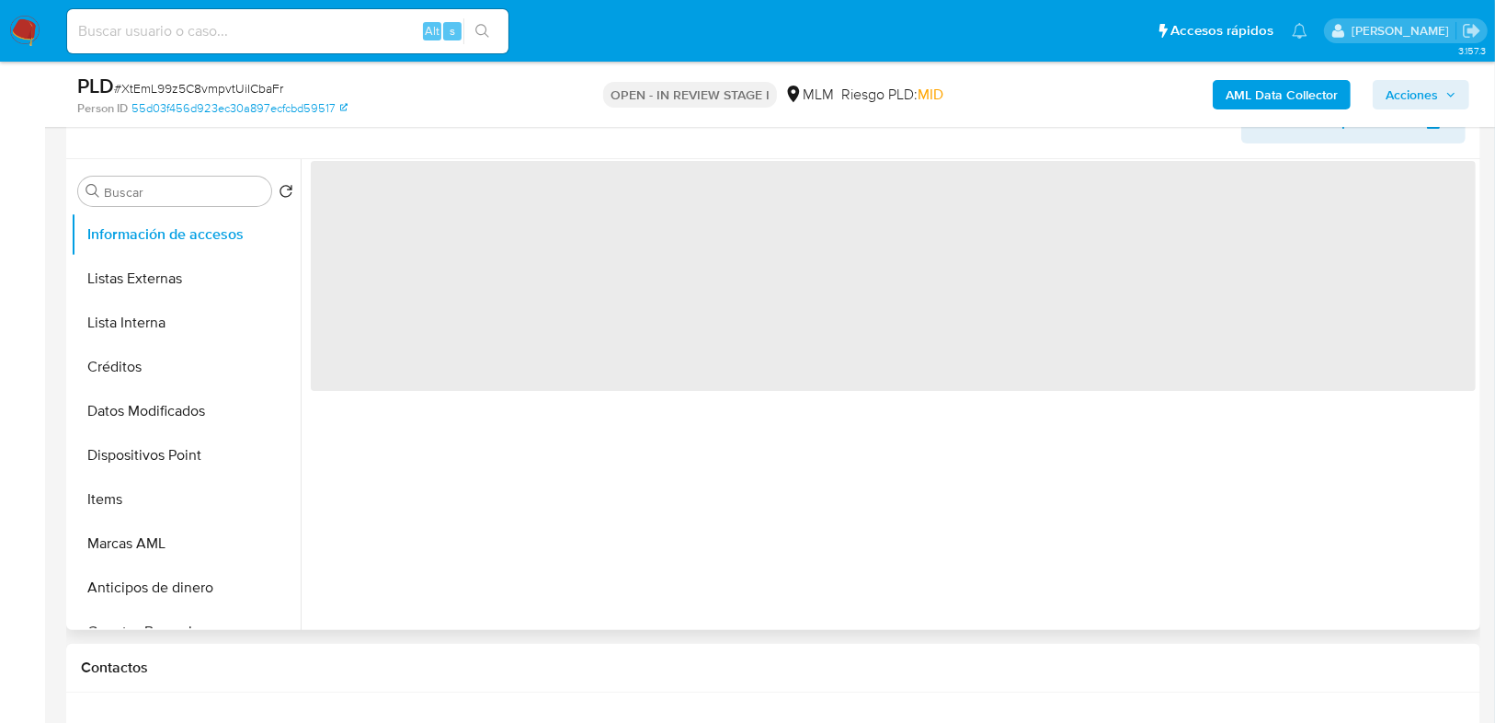
scroll to position [515, 0]
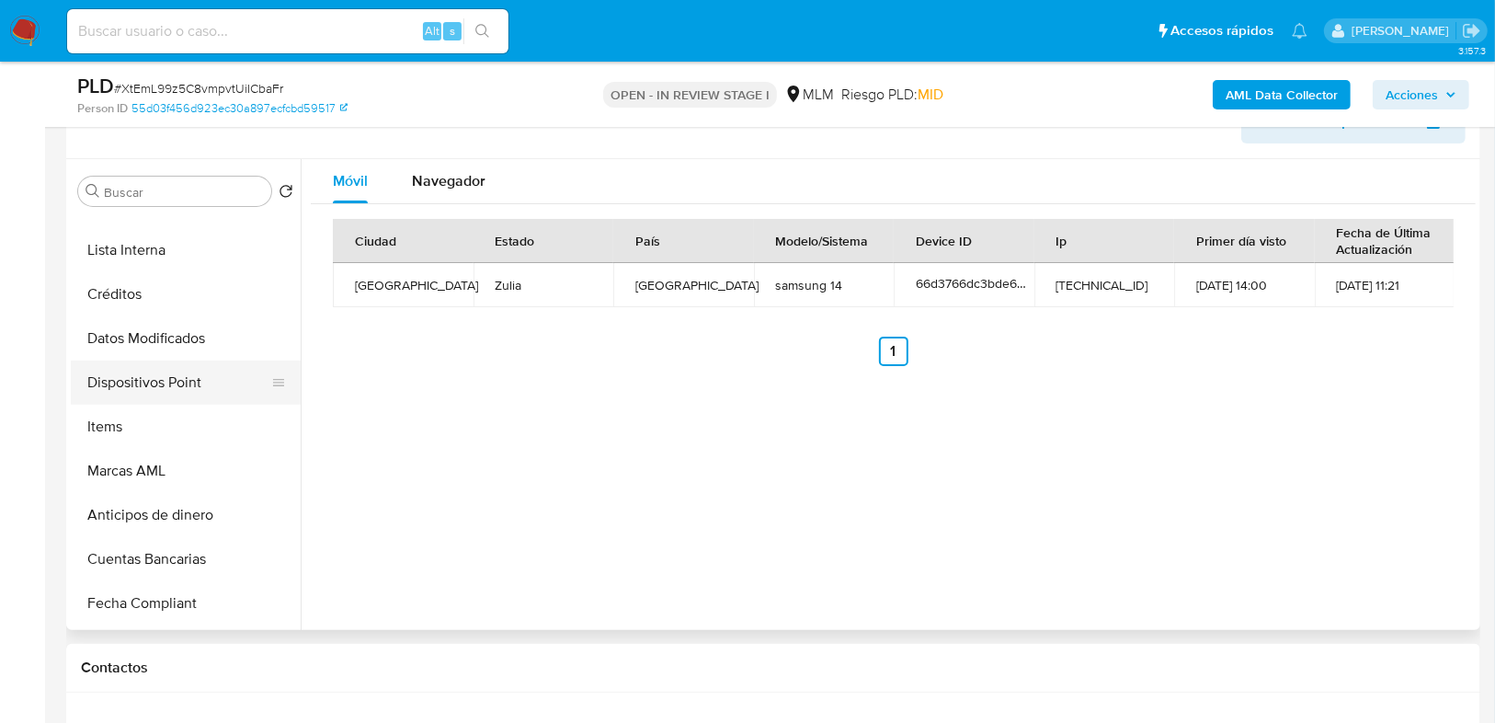
click at [168, 385] on button "Dispositivos Point" at bounding box center [178, 382] width 215 height 44
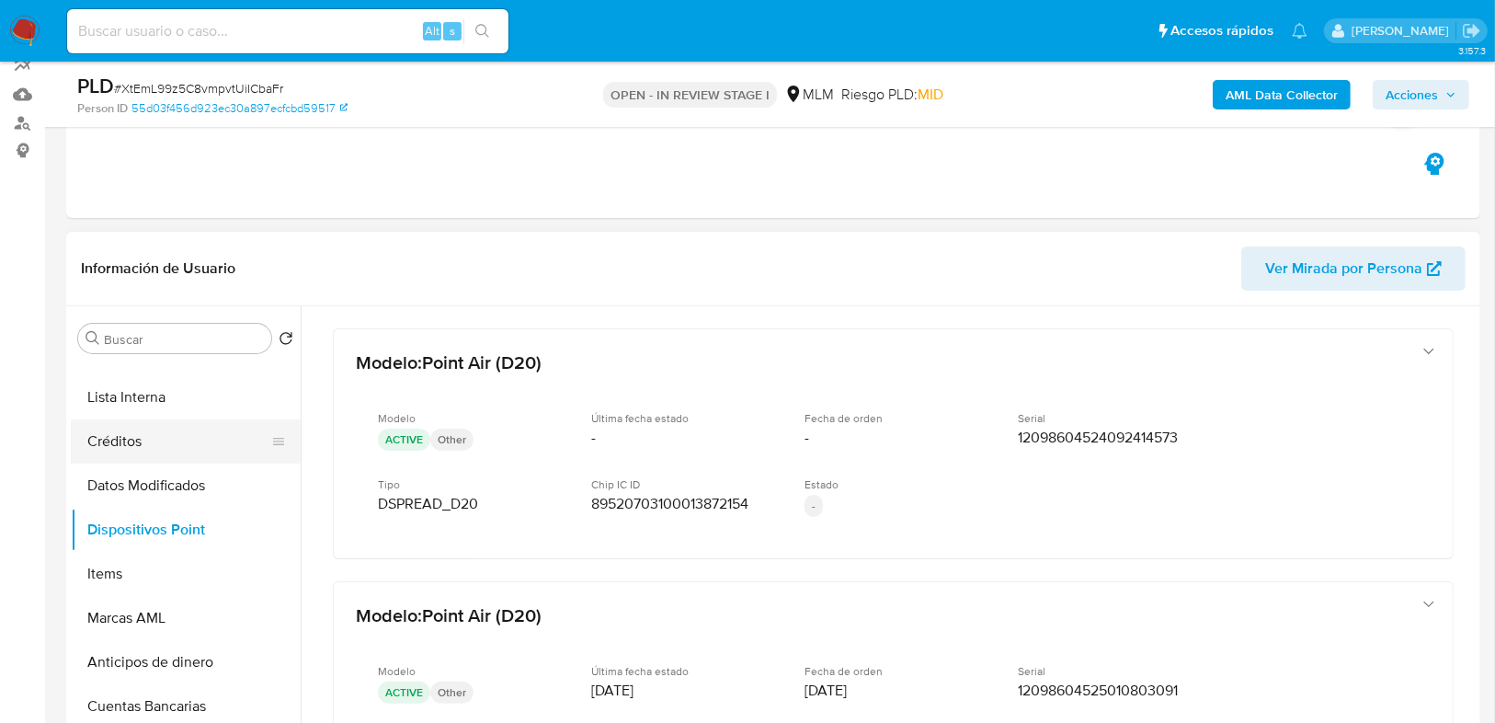
scroll to position [147, 0]
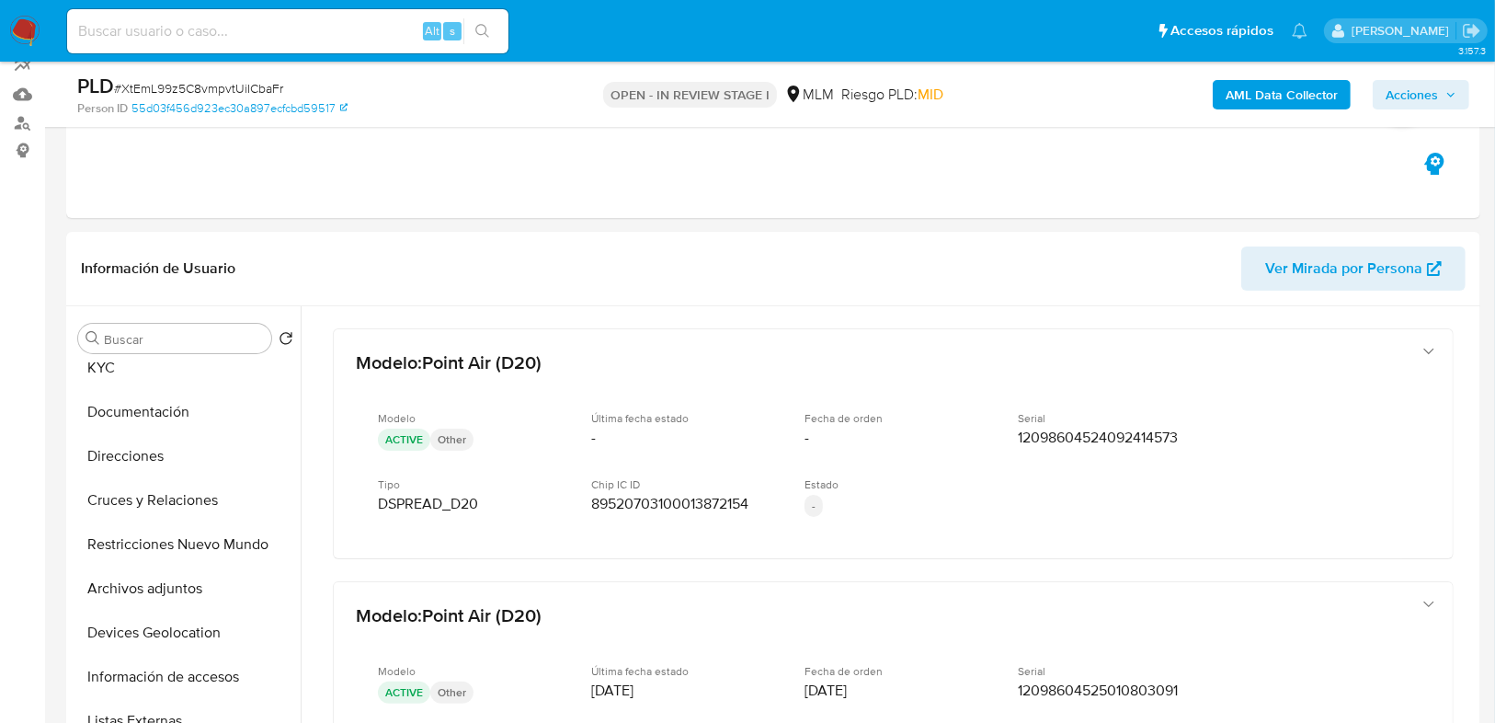
drag, startPoint x: 125, startPoint y: 360, endPoint x: 20, endPoint y: 413, distance: 117.2
click at [119, 362] on button "KYC" at bounding box center [186, 368] width 230 height 44
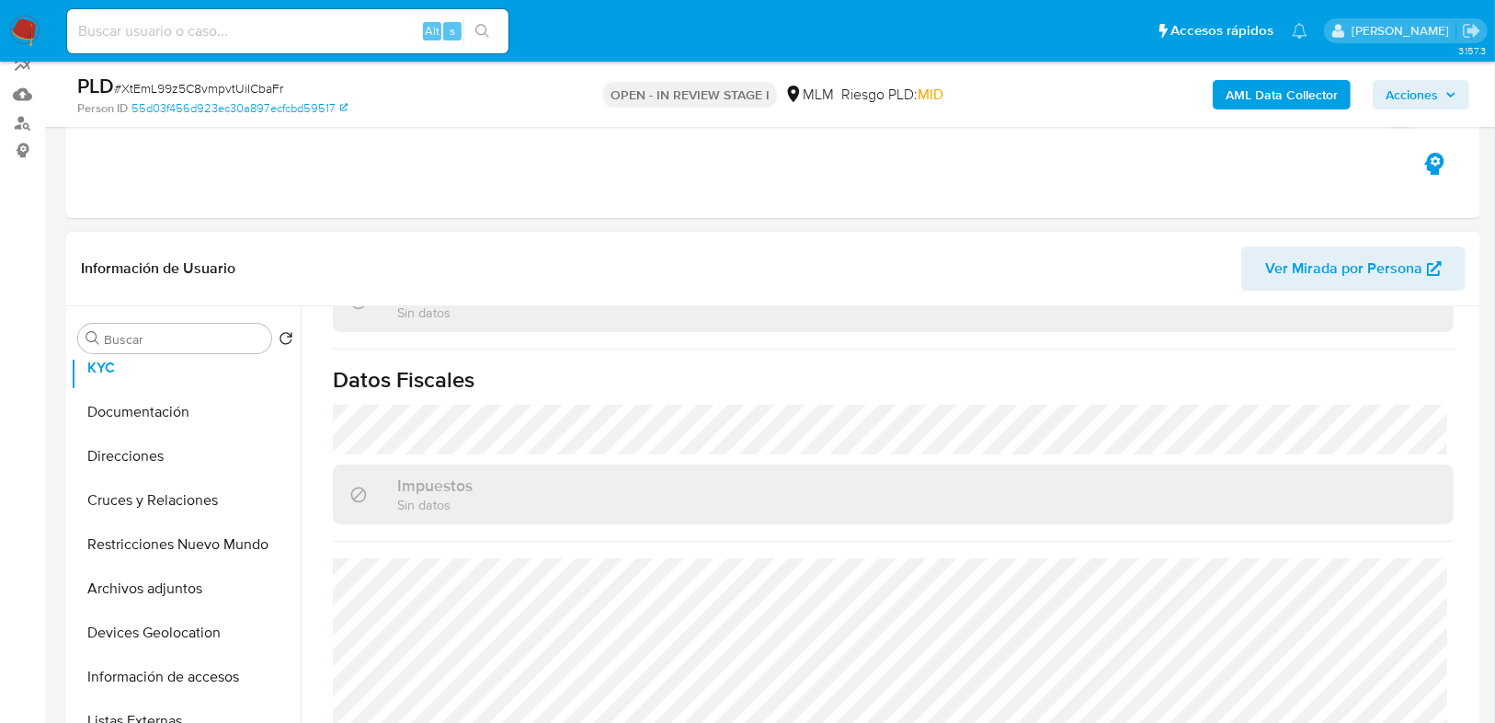
scroll to position [1138, 0]
click at [167, 508] on button "Cruces y Relaciones" at bounding box center [178, 500] width 215 height 44
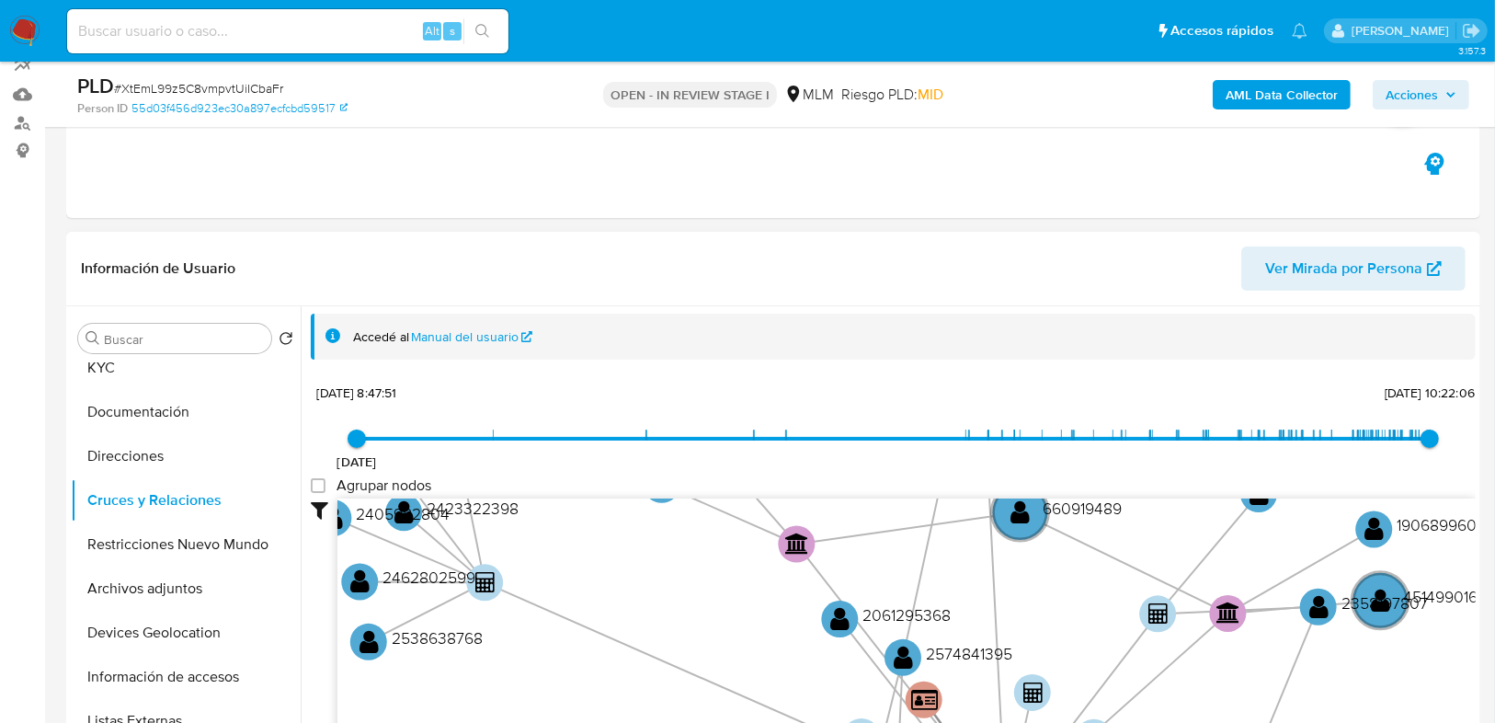
scroll to position [2, 0]
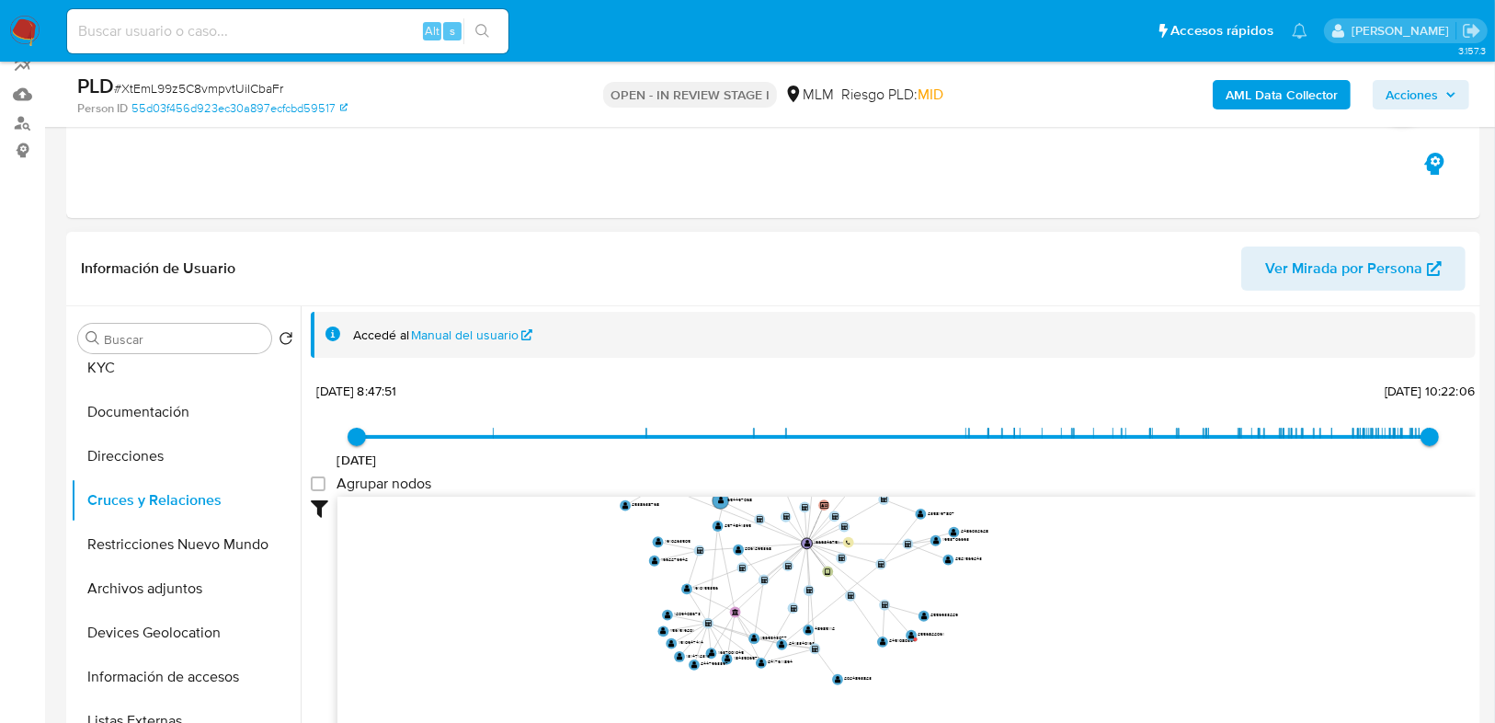
drag, startPoint x: 727, startPoint y: 624, endPoint x: 534, endPoint y: 528, distance: 215.5
click at [534, 528] on icon "device-66d3766dc3bde677e3dbe0f9  user-1969346751  1969346751 person-55d03f456…" at bounding box center [907, 630] width 1139 height 267
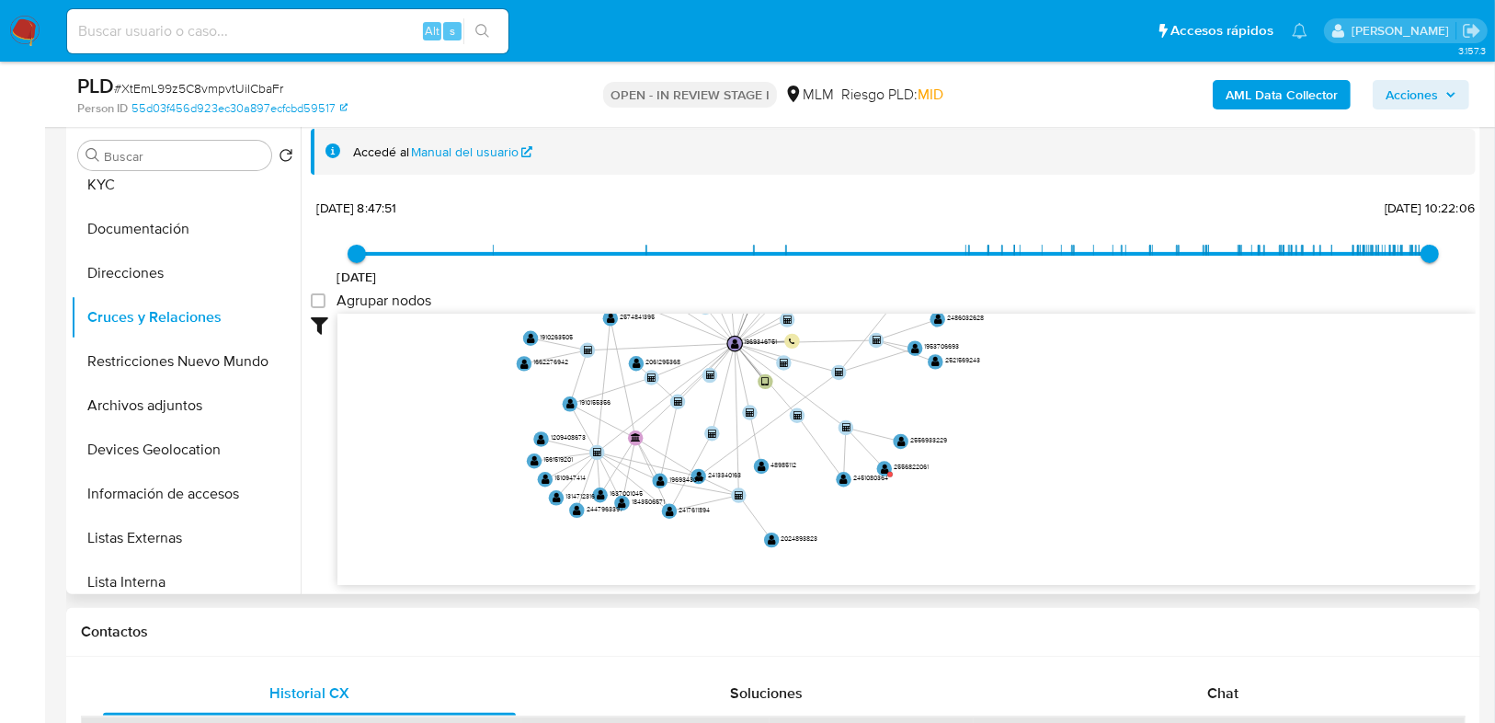
scroll to position [392, 0]
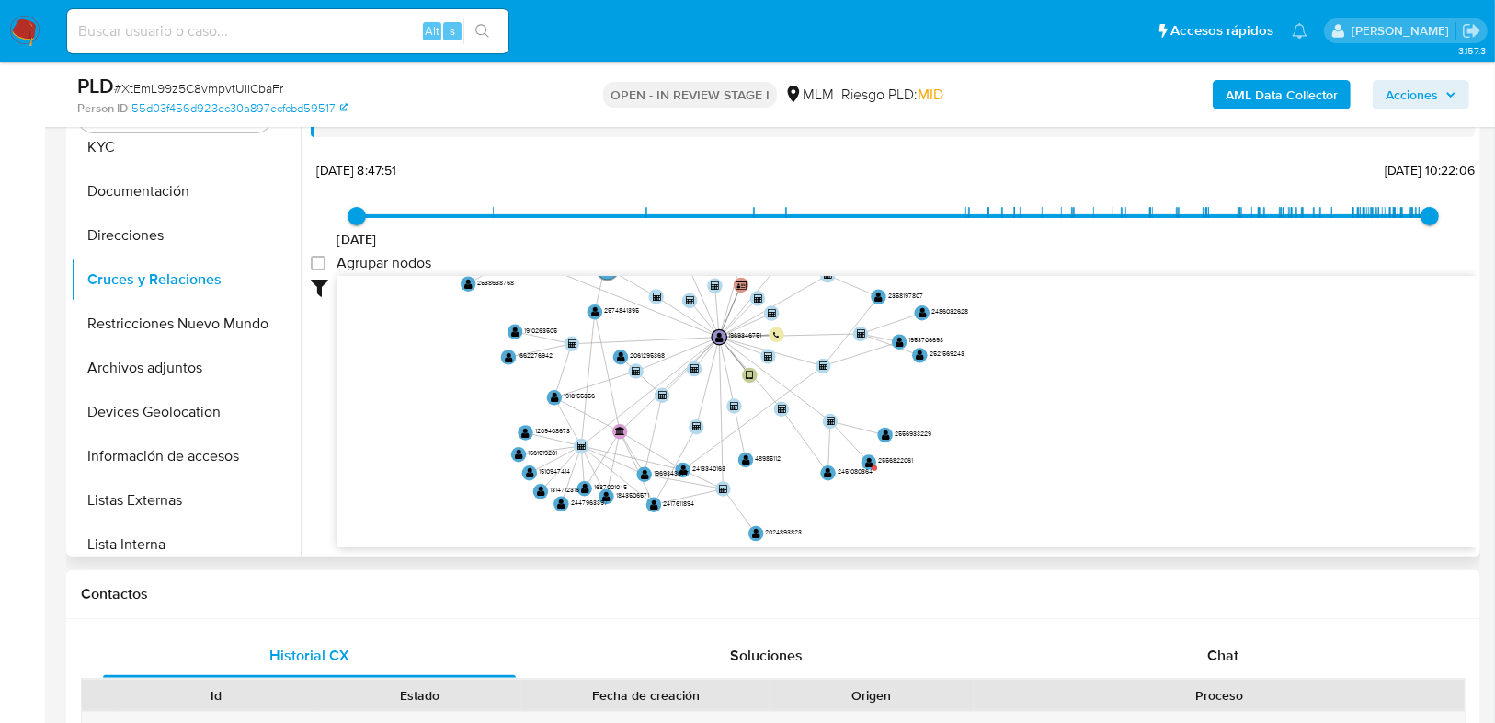
drag, startPoint x: 1093, startPoint y: 426, endPoint x: 1078, endPoint y: 457, distance: 35.0
click at [1078, 457] on icon "device-66d3766dc3bde677e3dbe0f9  user-1969346751  1969346751 person-55d03f456…" at bounding box center [907, 409] width 1139 height 267
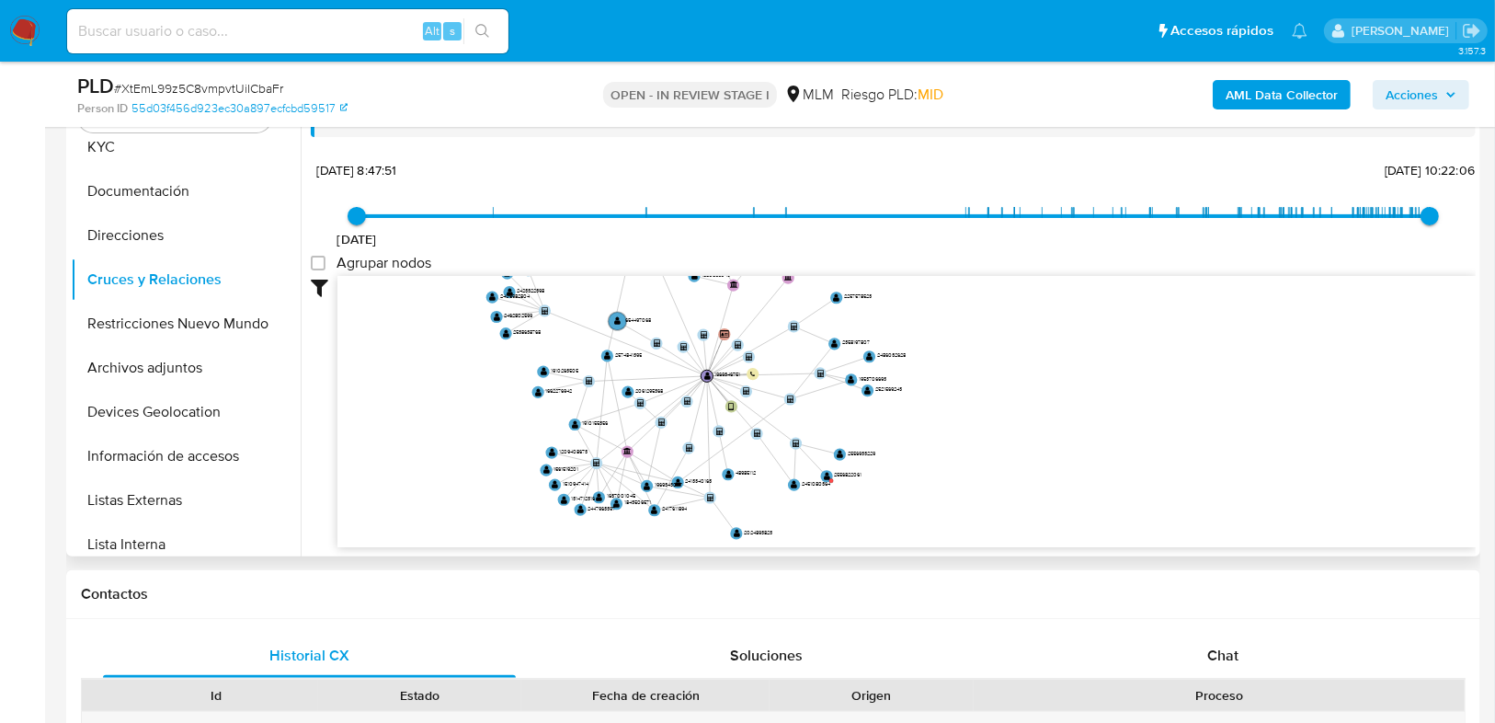
drag, startPoint x: 1085, startPoint y: 442, endPoint x: 1001, endPoint y: 457, distance: 85.0
click at [1001, 457] on icon "device-66d3766dc3bde677e3dbe0f9  user-1969346751  1969346751 person-55d03f456…" at bounding box center [907, 409] width 1139 height 267
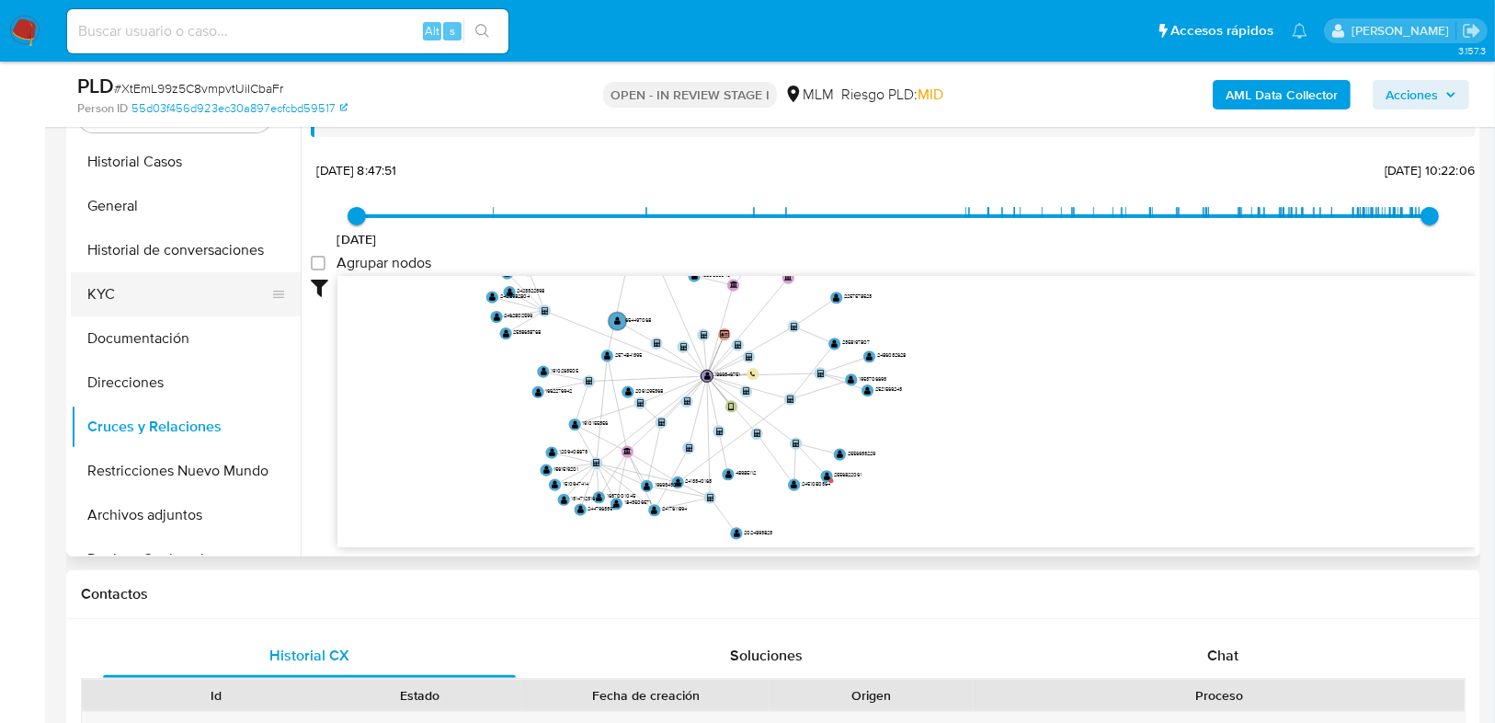
drag, startPoint x: 109, startPoint y: 294, endPoint x: 289, endPoint y: 299, distance: 179.4
click at [113, 295] on button "KYC" at bounding box center [178, 294] width 215 height 44
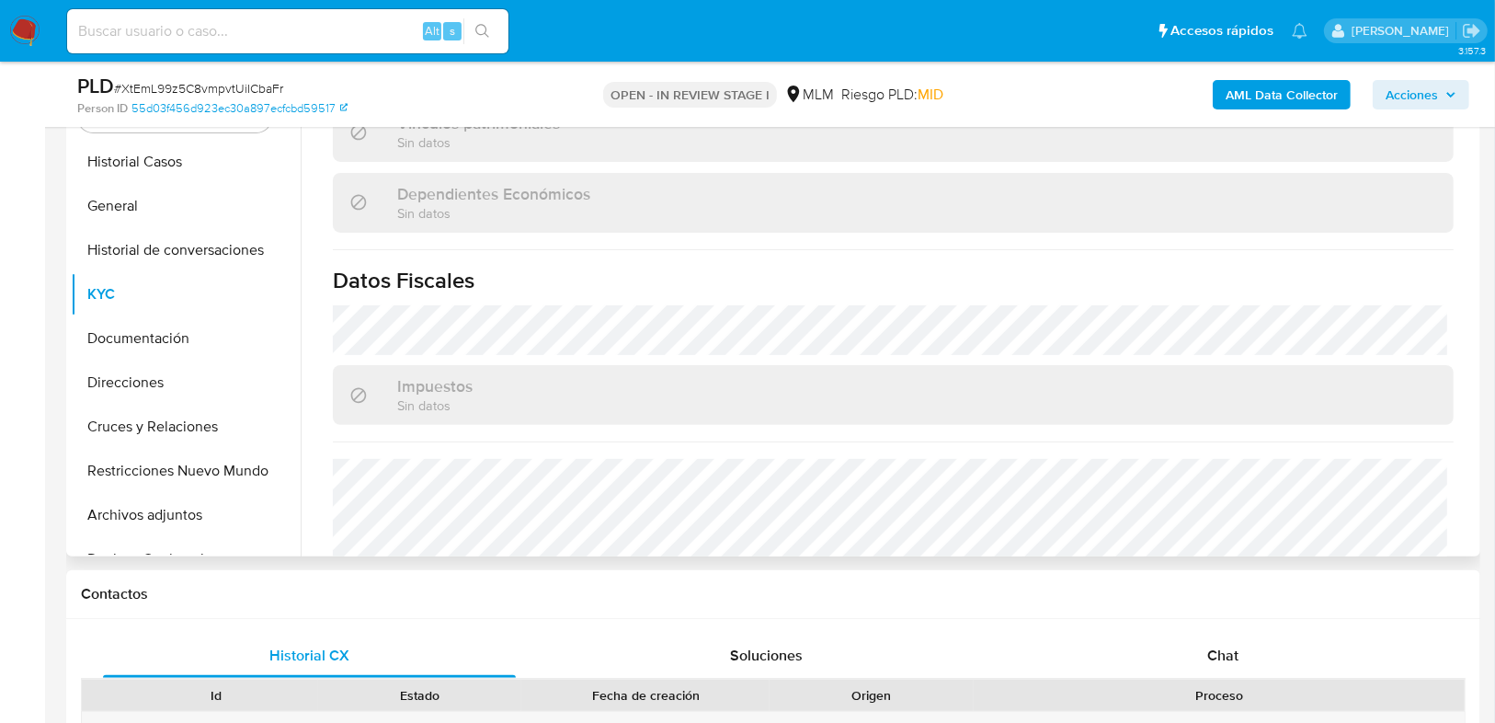
scroll to position [1022, 0]
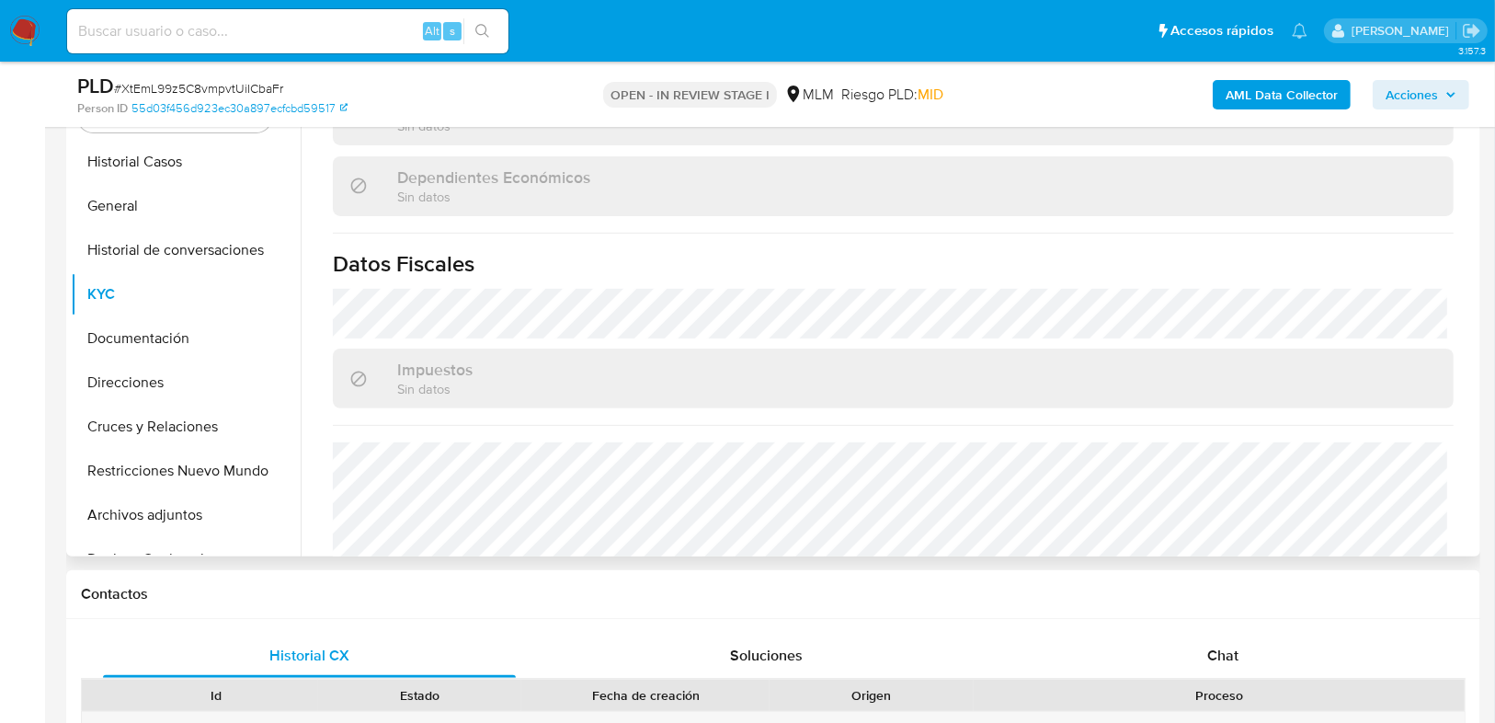
drag, startPoint x: 150, startPoint y: 376, endPoint x: 399, endPoint y: 459, distance: 262.6
click at [150, 376] on button "Direcciones" at bounding box center [186, 382] width 230 height 44
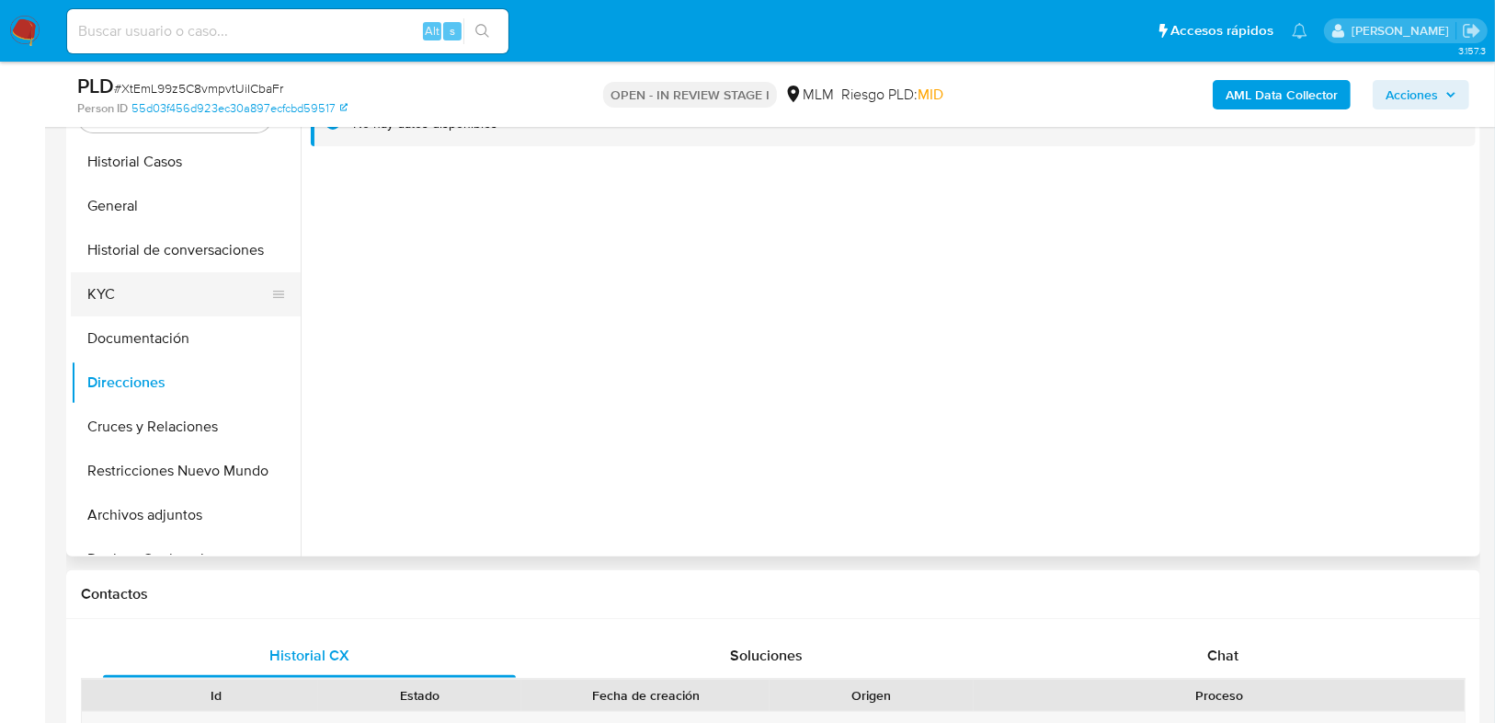
click at [130, 297] on button "KYC" at bounding box center [178, 294] width 215 height 44
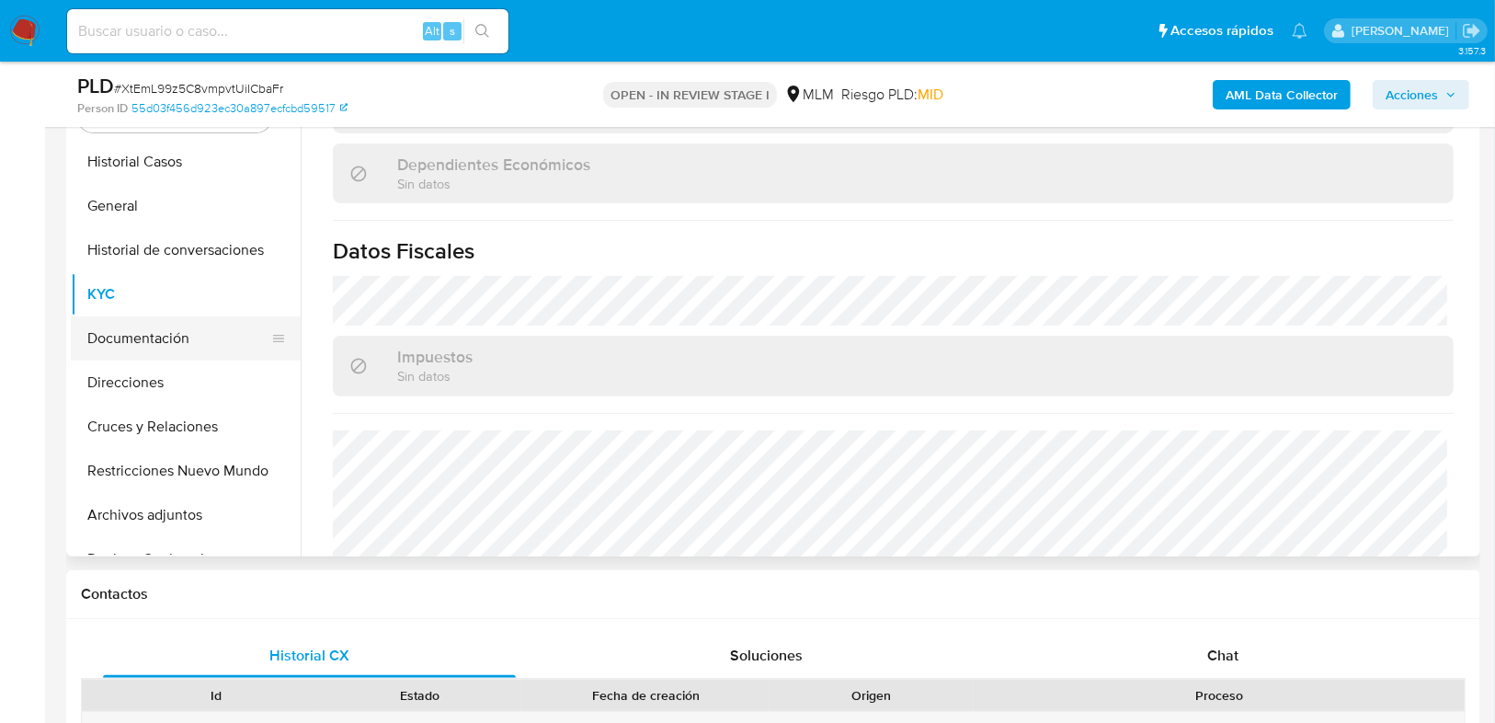
scroll to position [1023, 0]
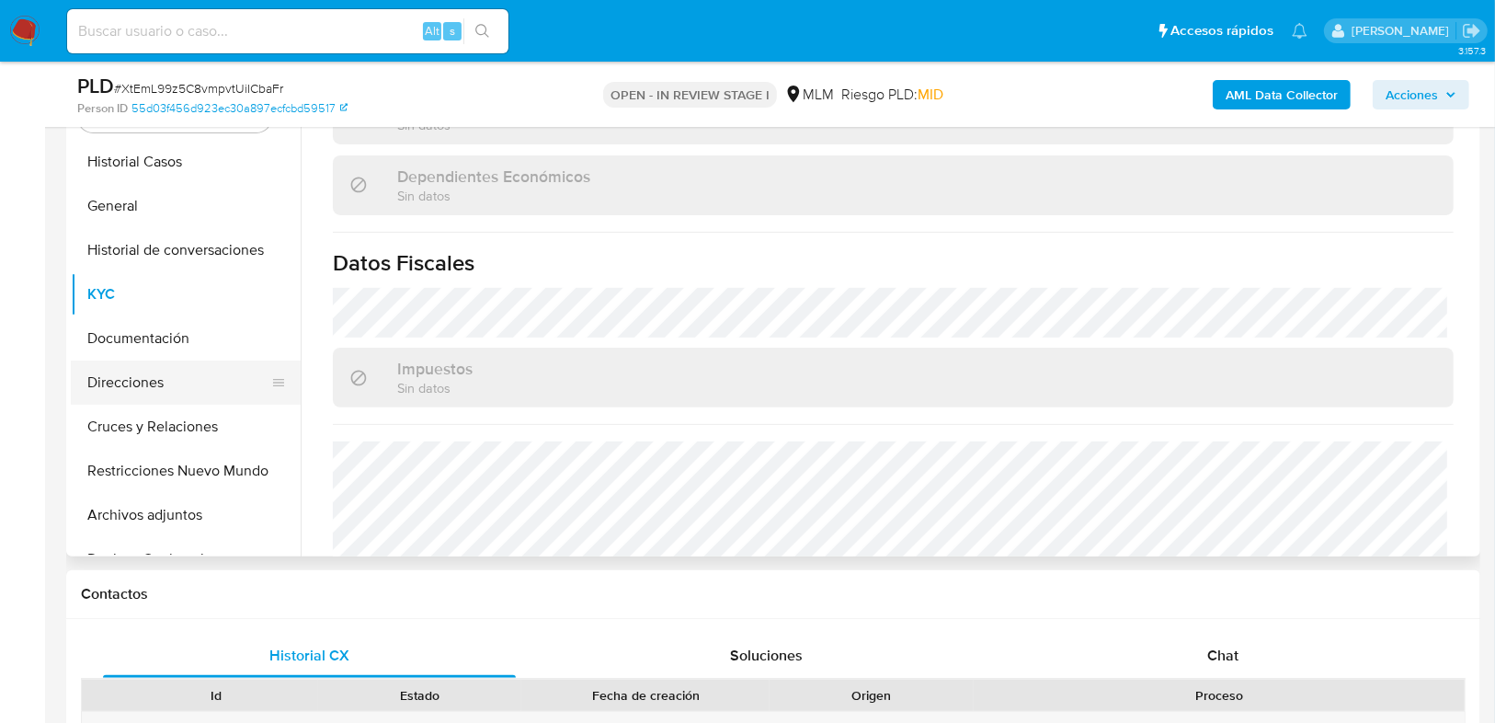
drag, startPoint x: 116, startPoint y: 373, endPoint x: 134, endPoint y: 367, distance: 19.5
click at [117, 373] on button "Direcciones" at bounding box center [178, 382] width 215 height 44
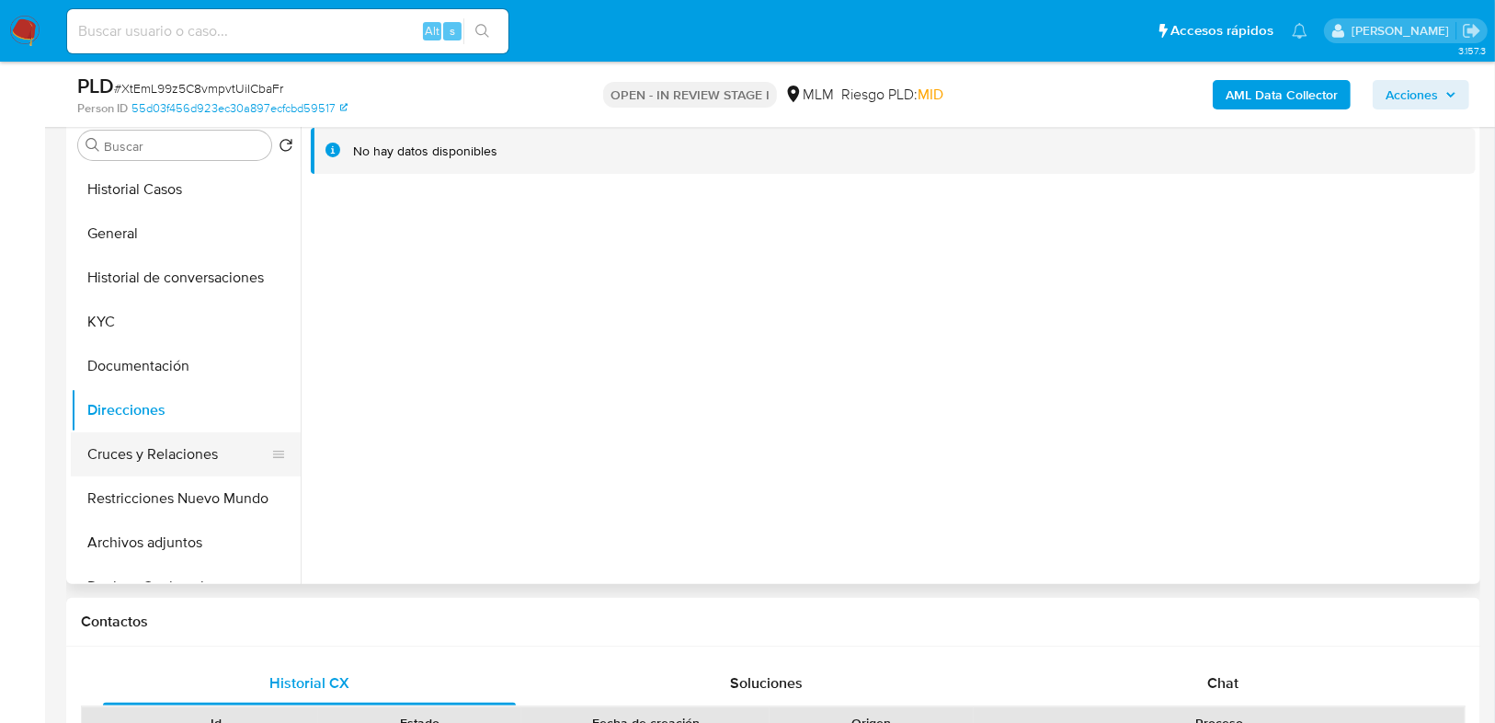
scroll to position [392, 0]
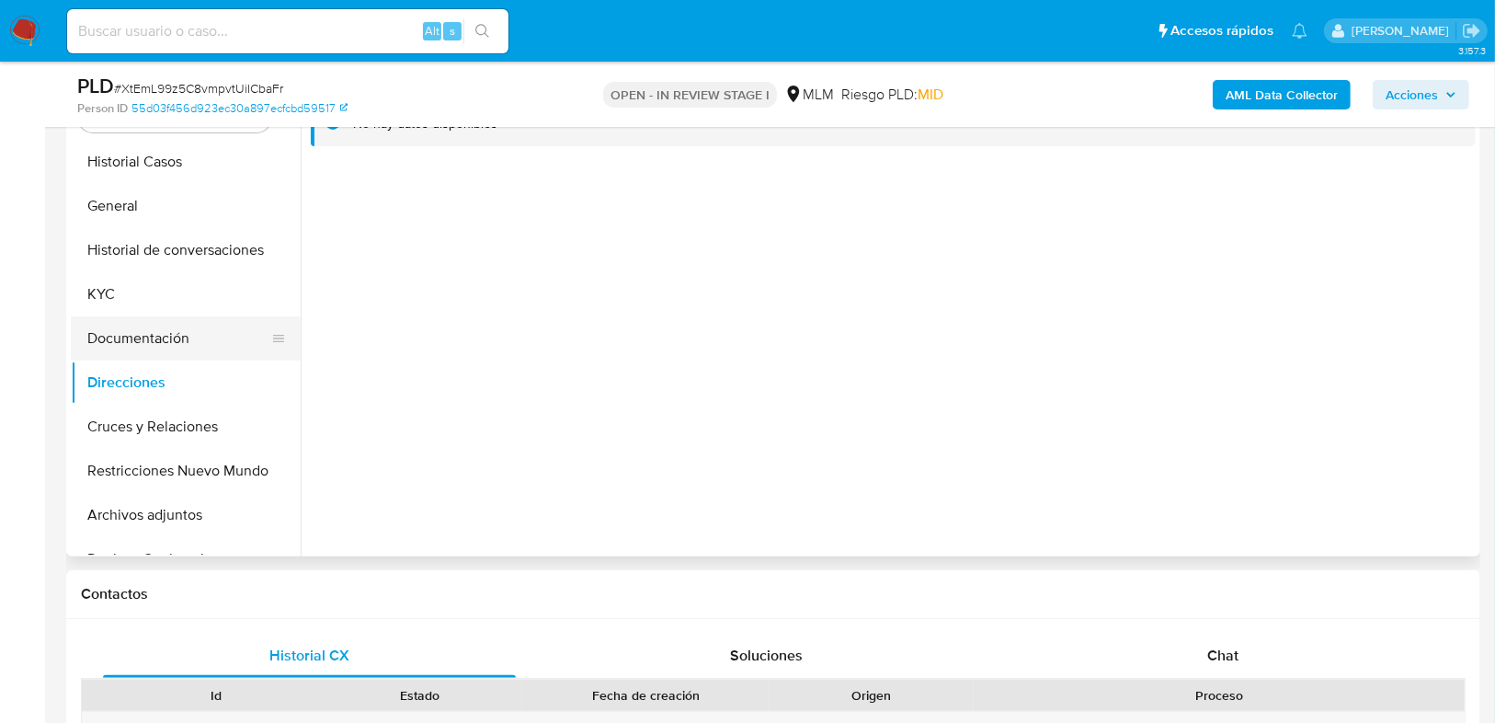
click at [107, 344] on button "Documentación" at bounding box center [178, 338] width 215 height 44
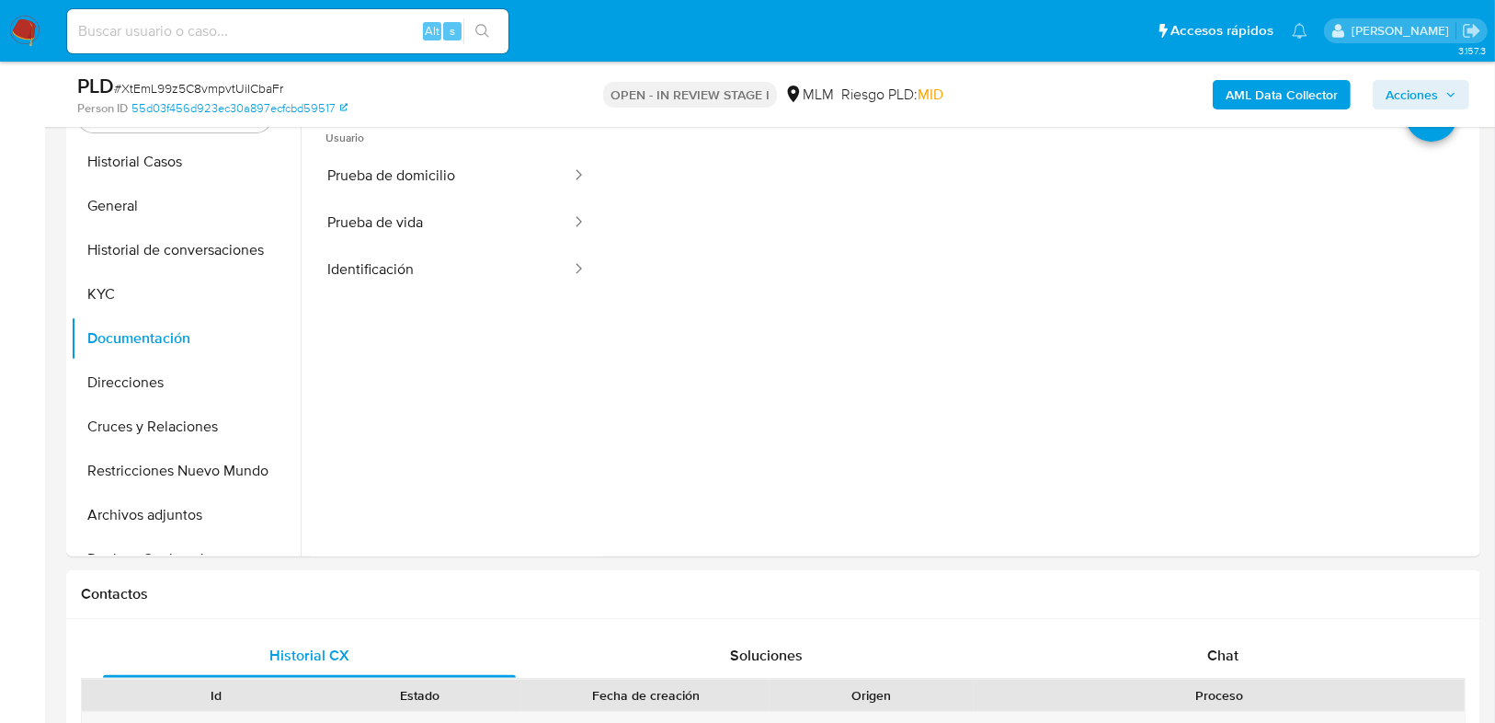
scroll to position [318, 0]
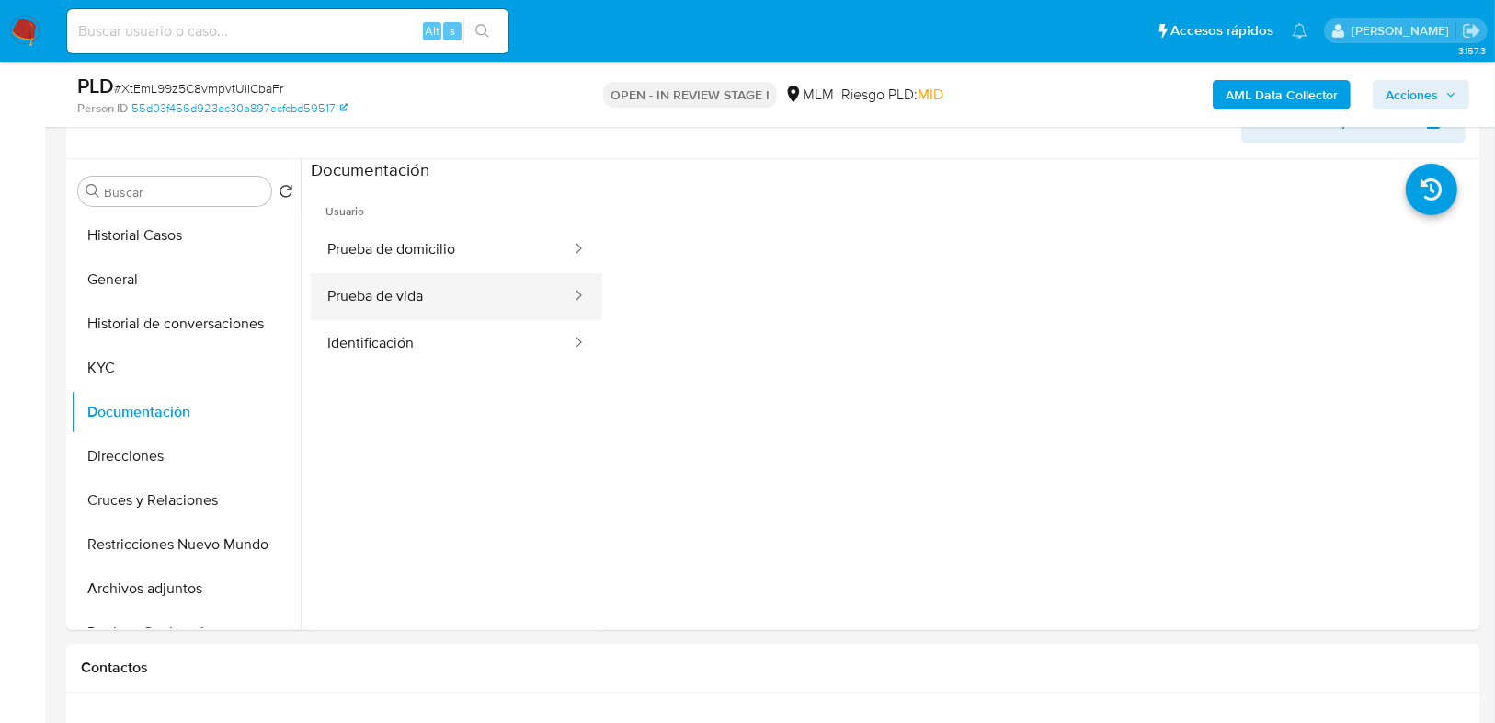
click at [416, 305] on button "Prueba de vida" at bounding box center [442, 296] width 262 height 47
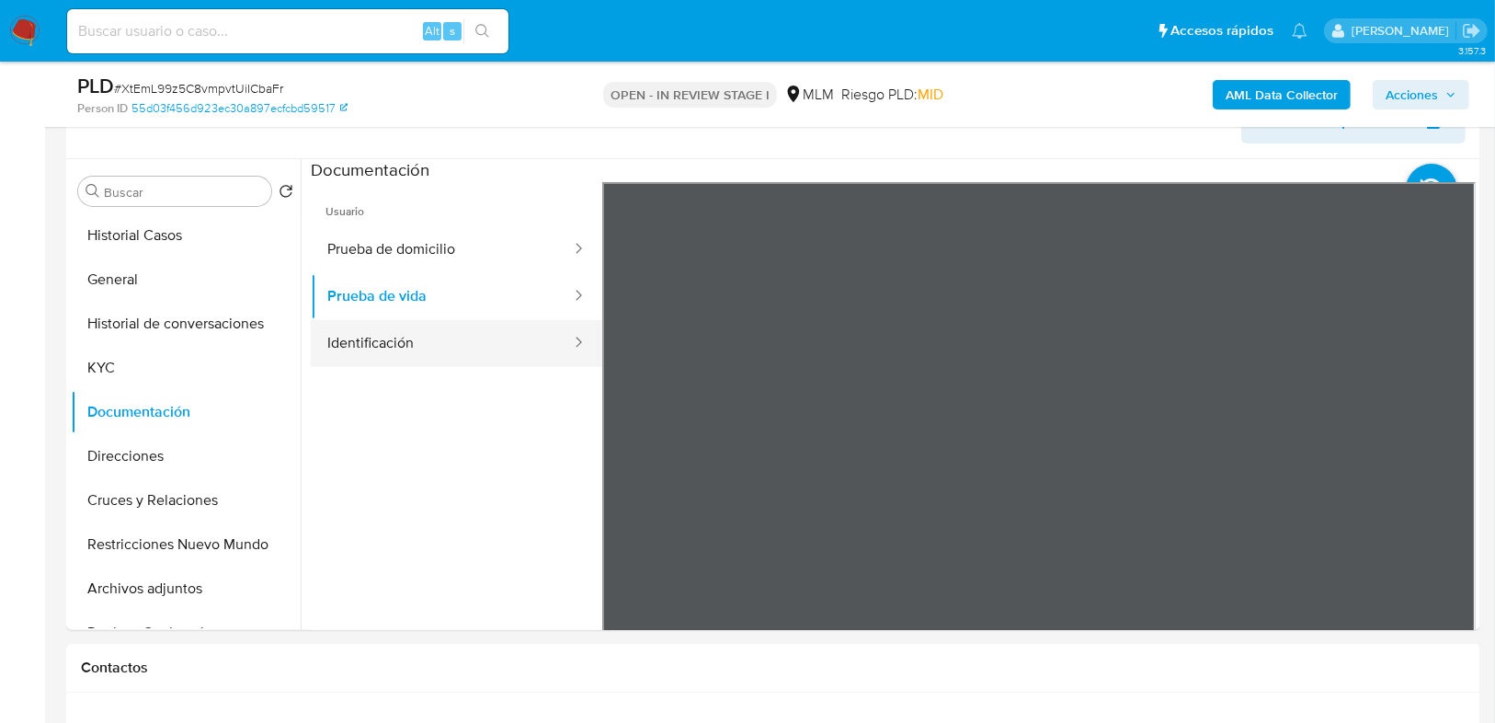
drag, startPoint x: 394, startPoint y: 332, endPoint x: 514, endPoint y: 331, distance: 120.5
click at [407, 331] on button "Identificación" at bounding box center [442, 343] width 262 height 47
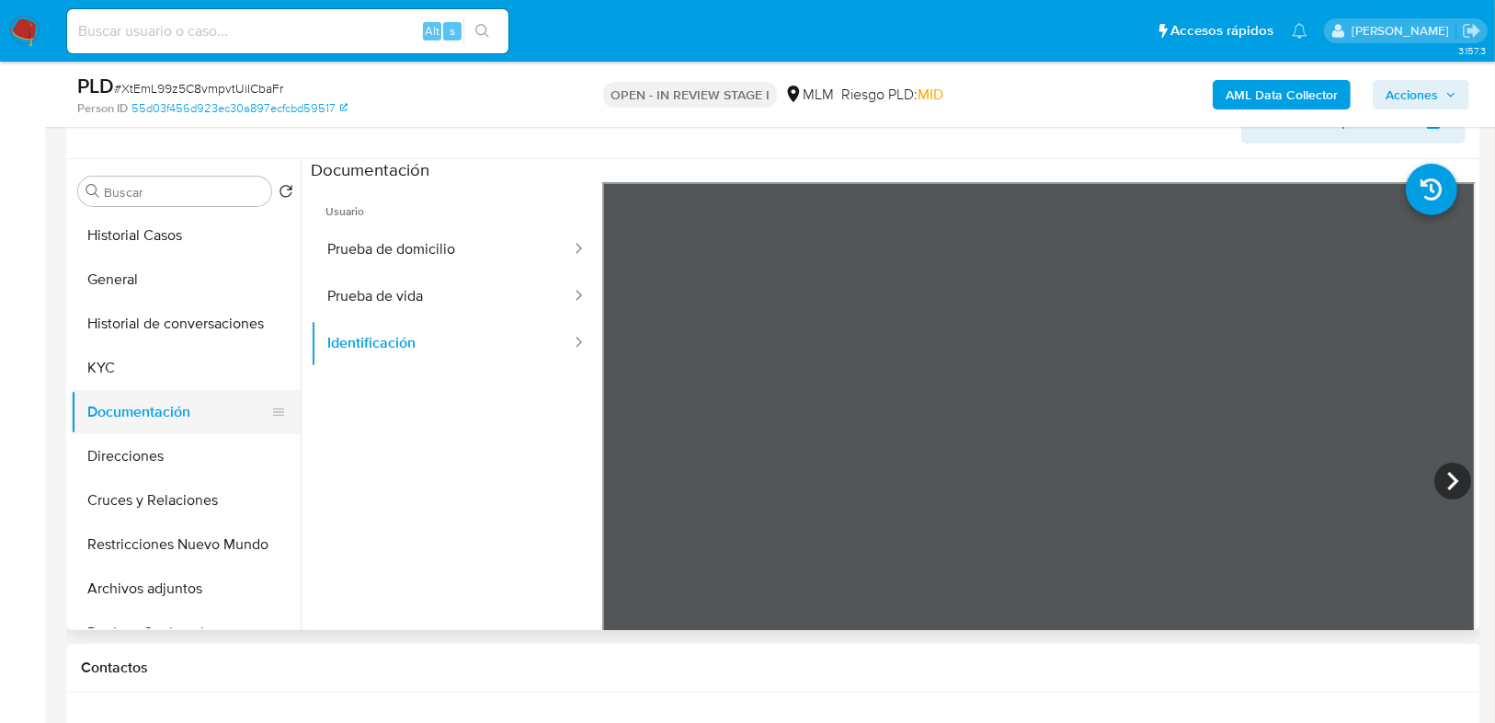
click at [103, 391] on button "Documentación" at bounding box center [178, 412] width 215 height 44
click at [147, 505] on button "Cruces y Relaciones" at bounding box center [178, 500] width 215 height 44
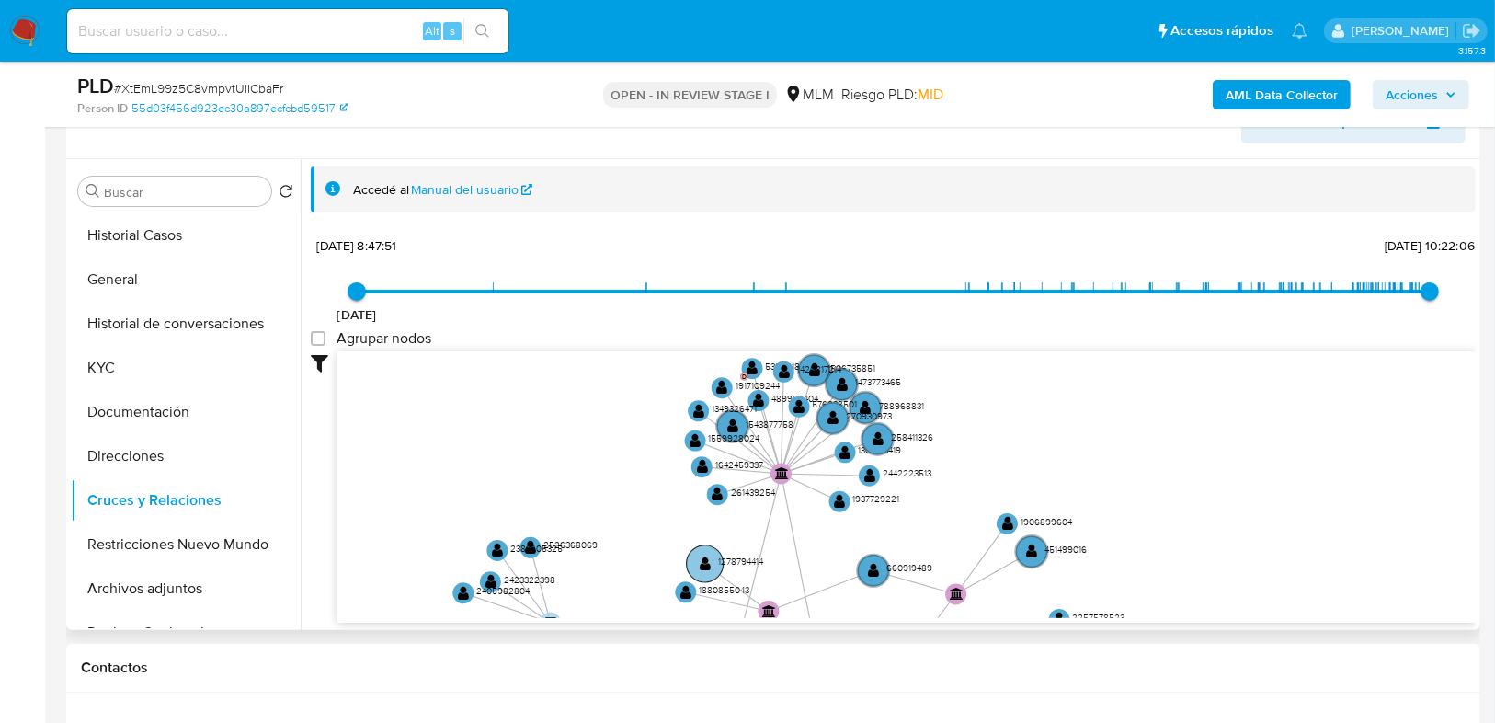
drag, startPoint x: 795, startPoint y: 423, endPoint x: 722, endPoint y: 561, distance: 155.9
click at [678, 604] on icon "device-66d3766dc3bde677e3dbe0f9  user-1969346751  1969346751 person-55d03f456…" at bounding box center [907, 484] width 1139 height 267
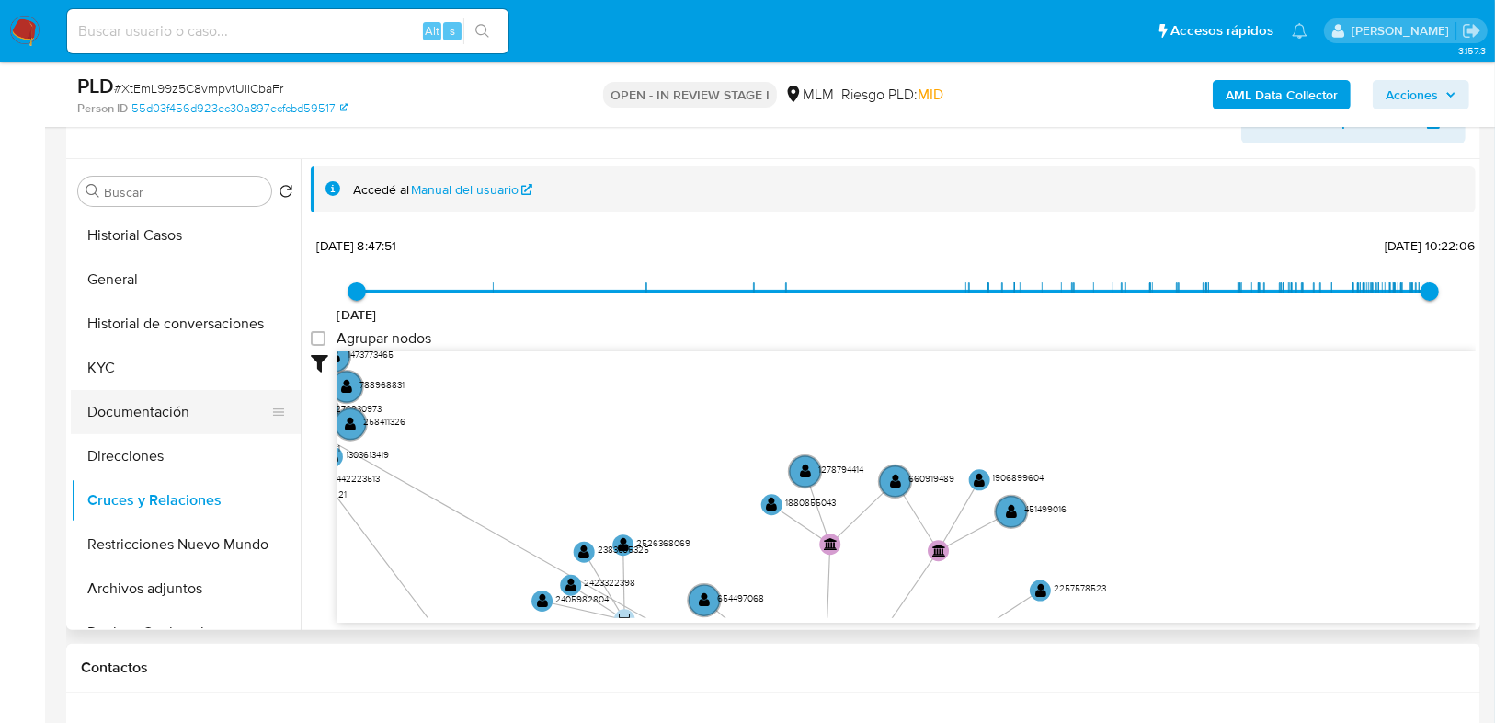
drag, startPoint x: 775, startPoint y: 473, endPoint x: 271, endPoint y: 403, distance: 508.8
click at [265, 403] on div "Buscar Volver al orden por defecto Historial Casos General Historial de convers…" at bounding box center [773, 394] width 1405 height 471
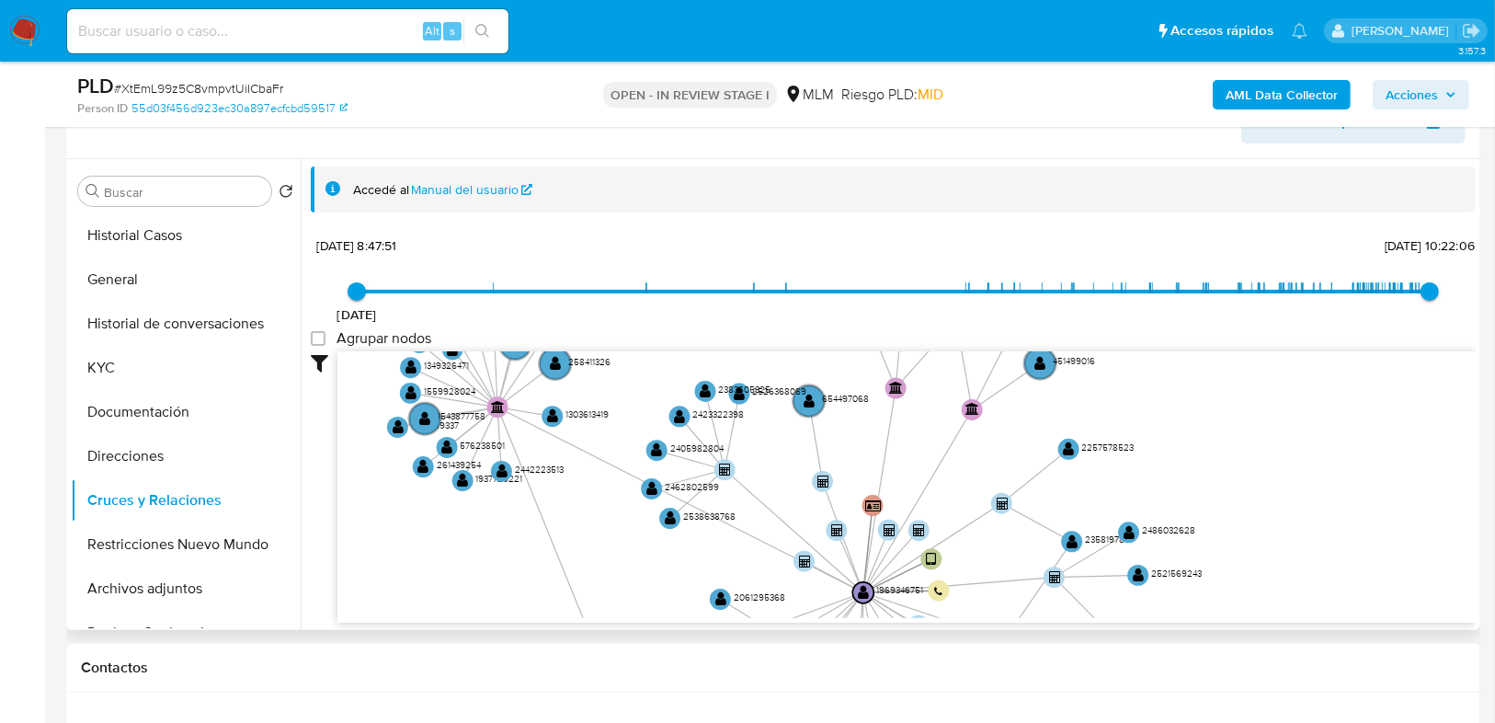
drag, startPoint x: 734, startPoint y: 411, endPoint x: 804, endPoint y: 262, distance: 164.6
click at [804, 256] on div "1/2/2023 1/2/2023, 8:47:51 30/8/2025, 10:22:06 Agrupar nodos Filtros Confianza …" at bounding box center [893, 427] width 1165 height 391
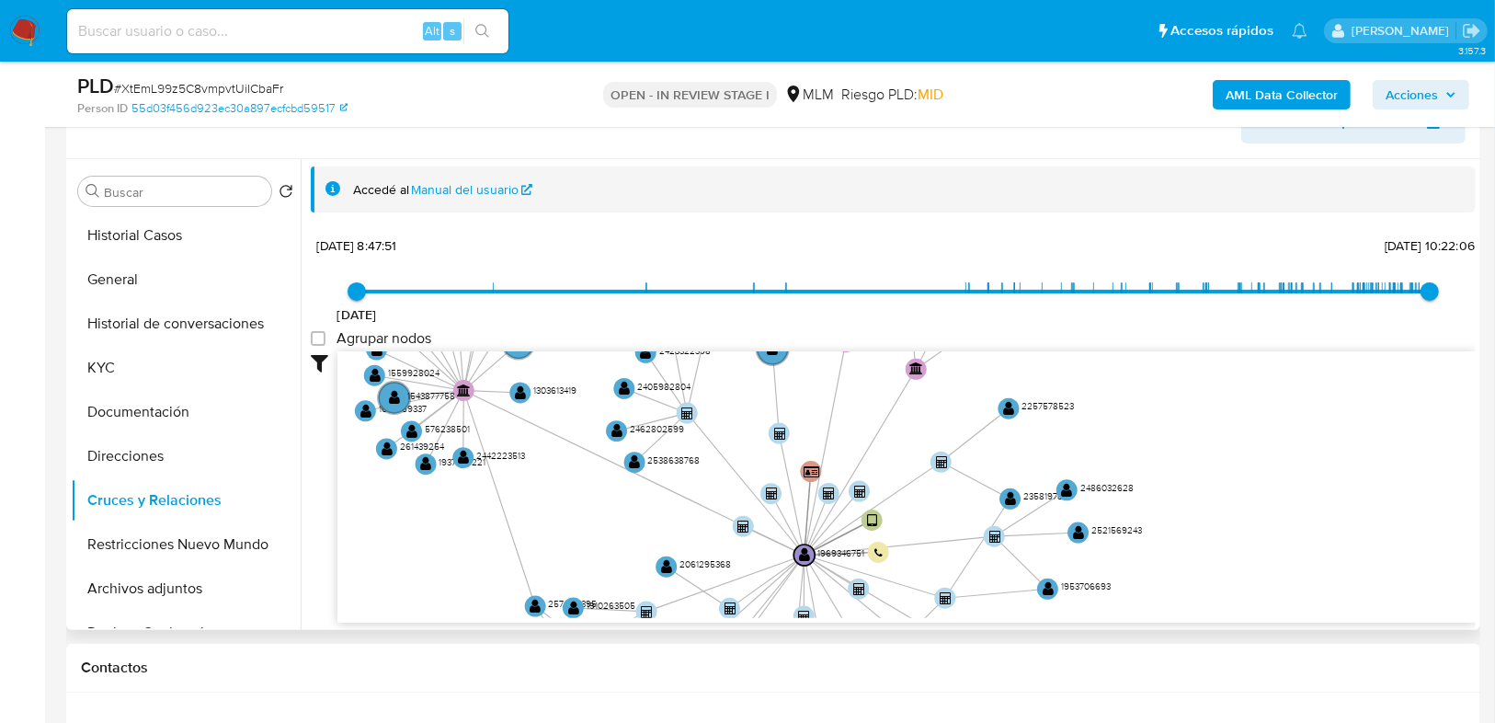
click at [575, 507] on icon "device-66d3766dc3bde677e3dbe0f9  user-1969346751  1969346751 person-55d03f456…" at bounding box center [907, 484] width 1139 height 267
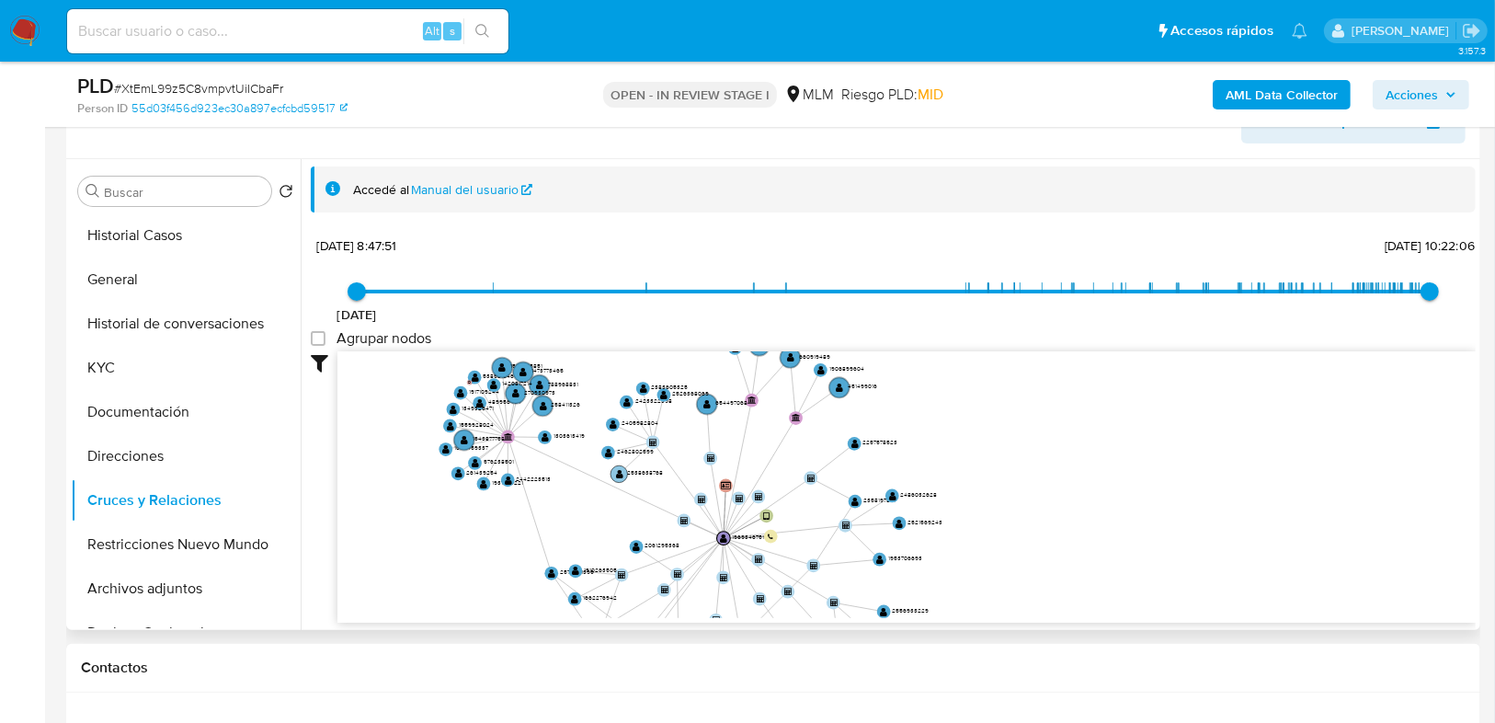
click at [619, 475] on text "" at bounding box center [619, 474] width 7 height 10
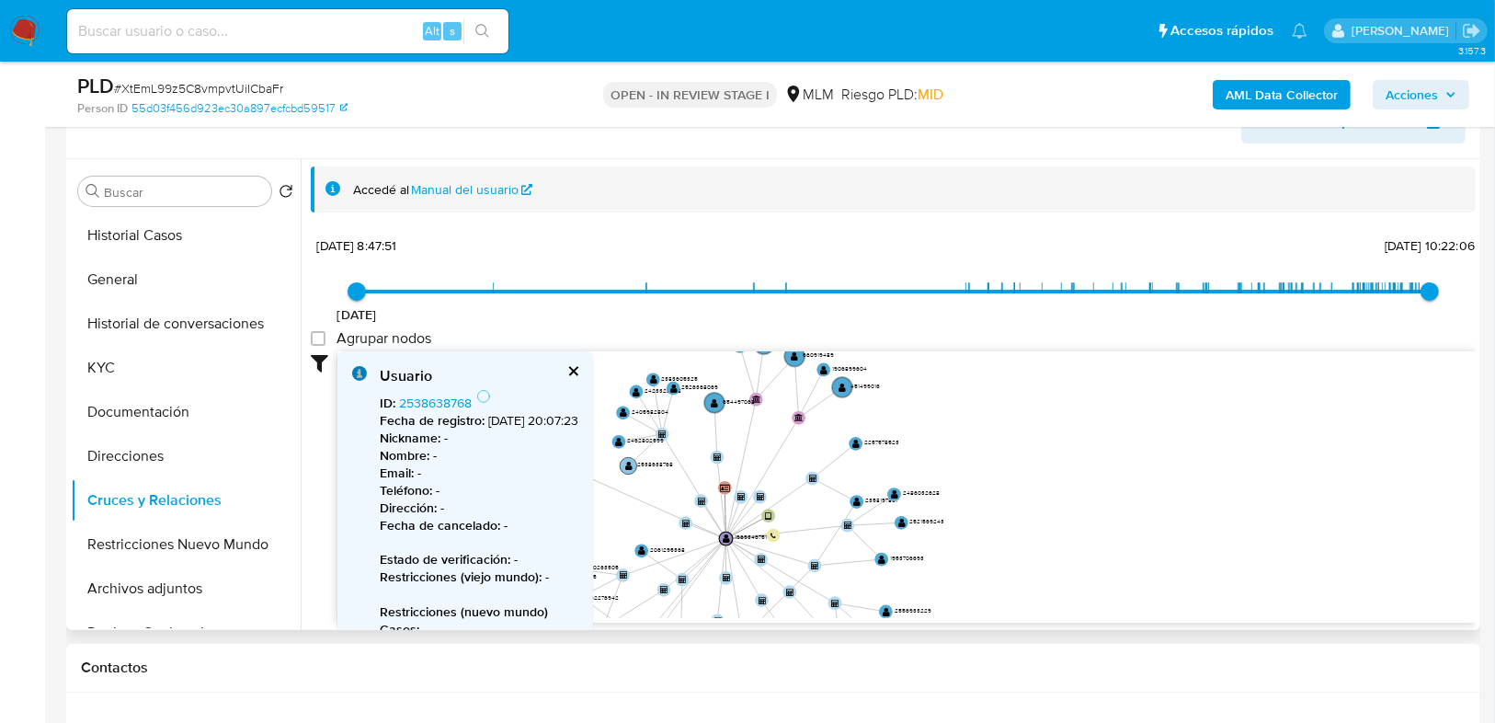
click at [628, 464] on text "" at bounding box center [628, 466] width 7 height 10
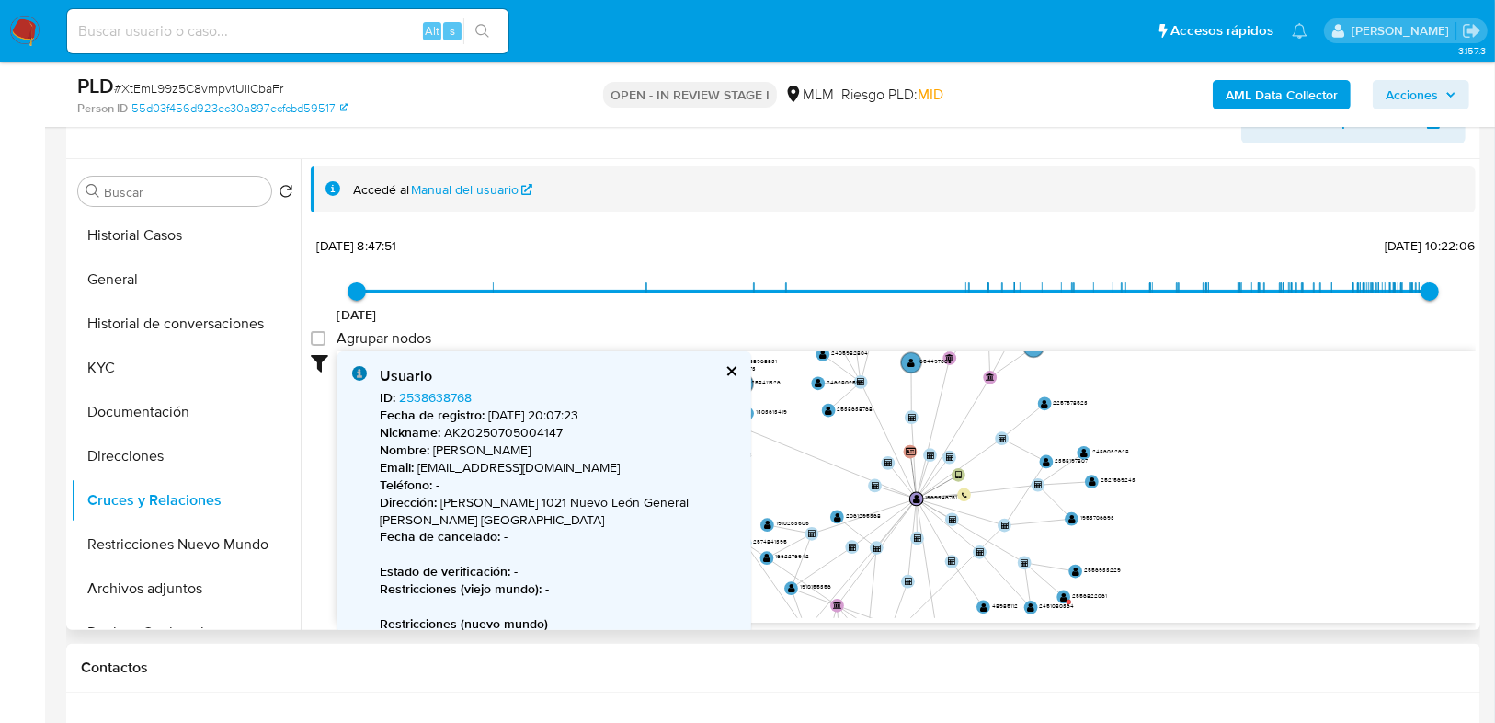
drag, startPoint x: 1074, startPoint y: 483, endPoint x: 1297, endPoint y: 441, distance: 226.5
click at [1301, 442] on icon "device-66d3766dc3bde677e3dbe0f9  user-1969346751  1969346751 person-55d03f456…" at bounding box center [907, 484] width 1139 height 267
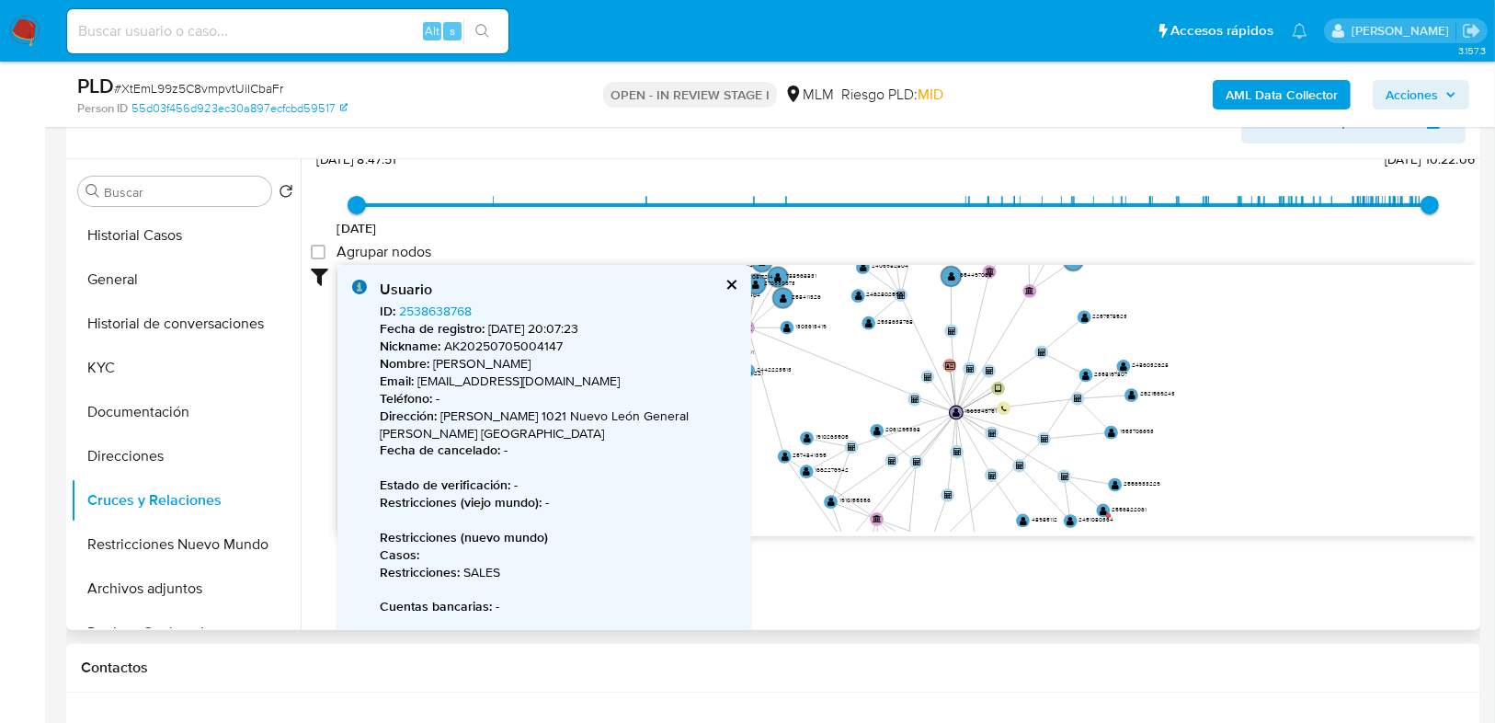
scroll to position [65, 0]
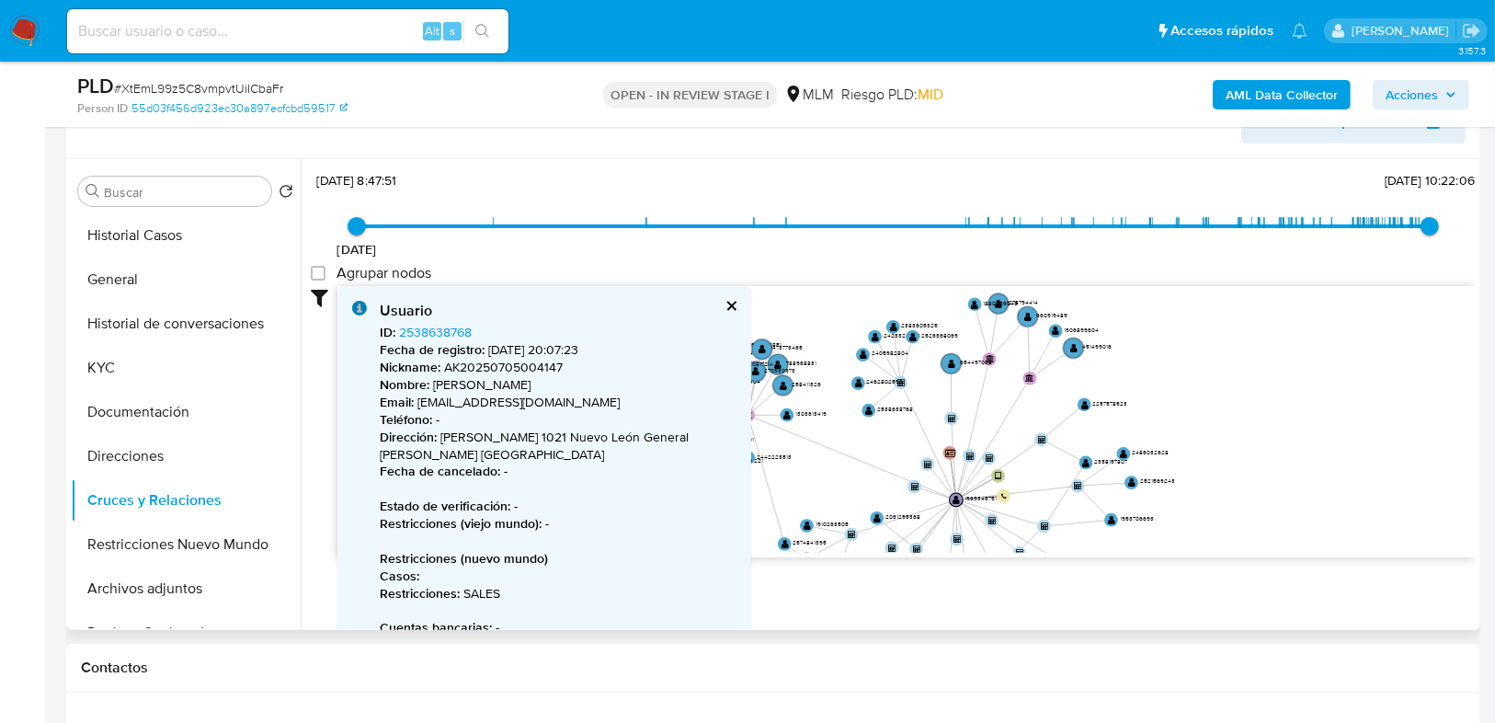
drag, startPoint x: 866, startPoint y: 353, endPoint x: 866, endPoint y: 418, distance: 64.4
click at [866, 418] on icon "device-66d3766dc3bde677e3dbe0f9  user-1969346751  1969346751 person-55d03f456…" at bounding box center [907, 419] width 1139 height 267
click at [857, 375] on circle at bounding box center [858, 382] width 17 height 17
click at [854, 374] on icon "device-66d3766dc3bde677e3dbe0f9  user-1969346751  1969346751 person-55d03f456…" at bounding box center [907, 419] width 1139 height 267
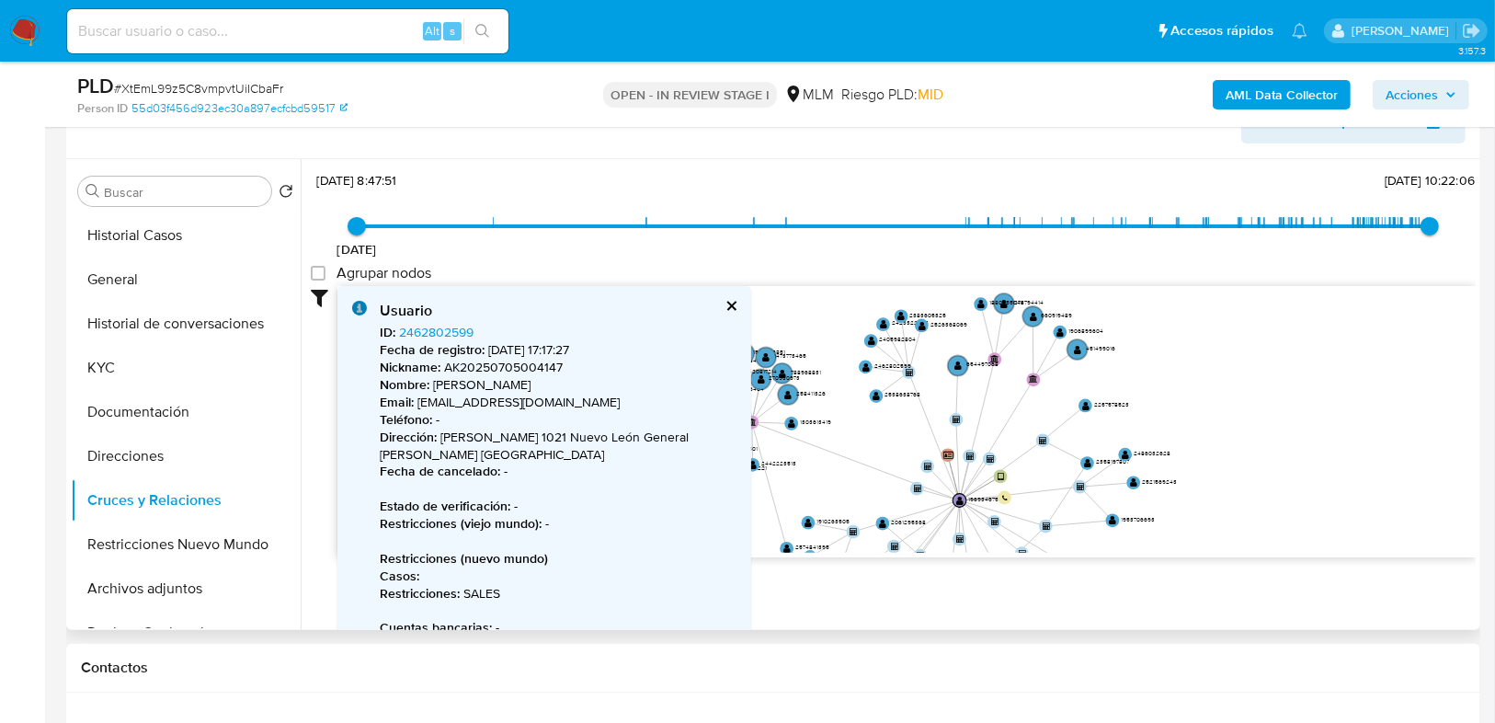
click at [860, 360] on circle at bounding box center [866, 367] width 14 height 14
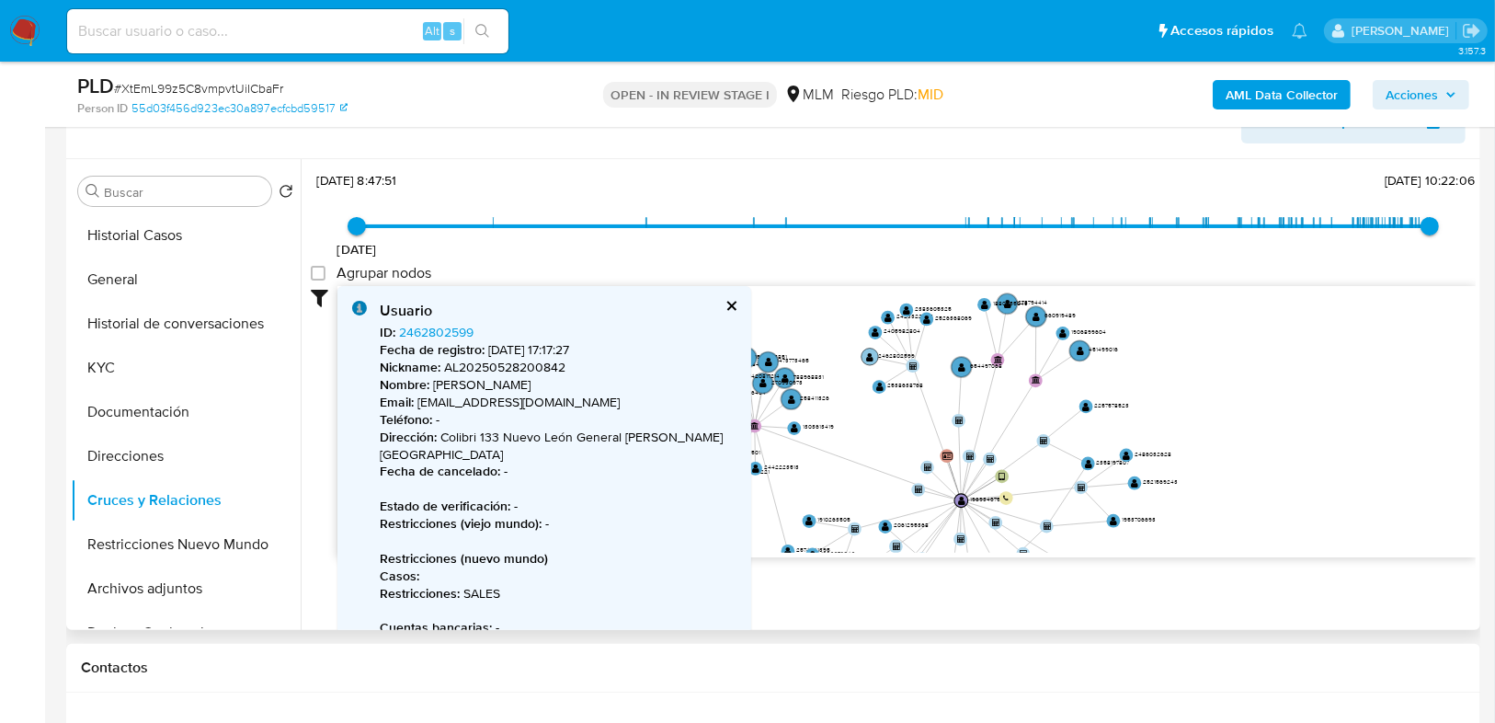
click at [863, 352] on circle at bounding box center [870, 356] width 17 height 17
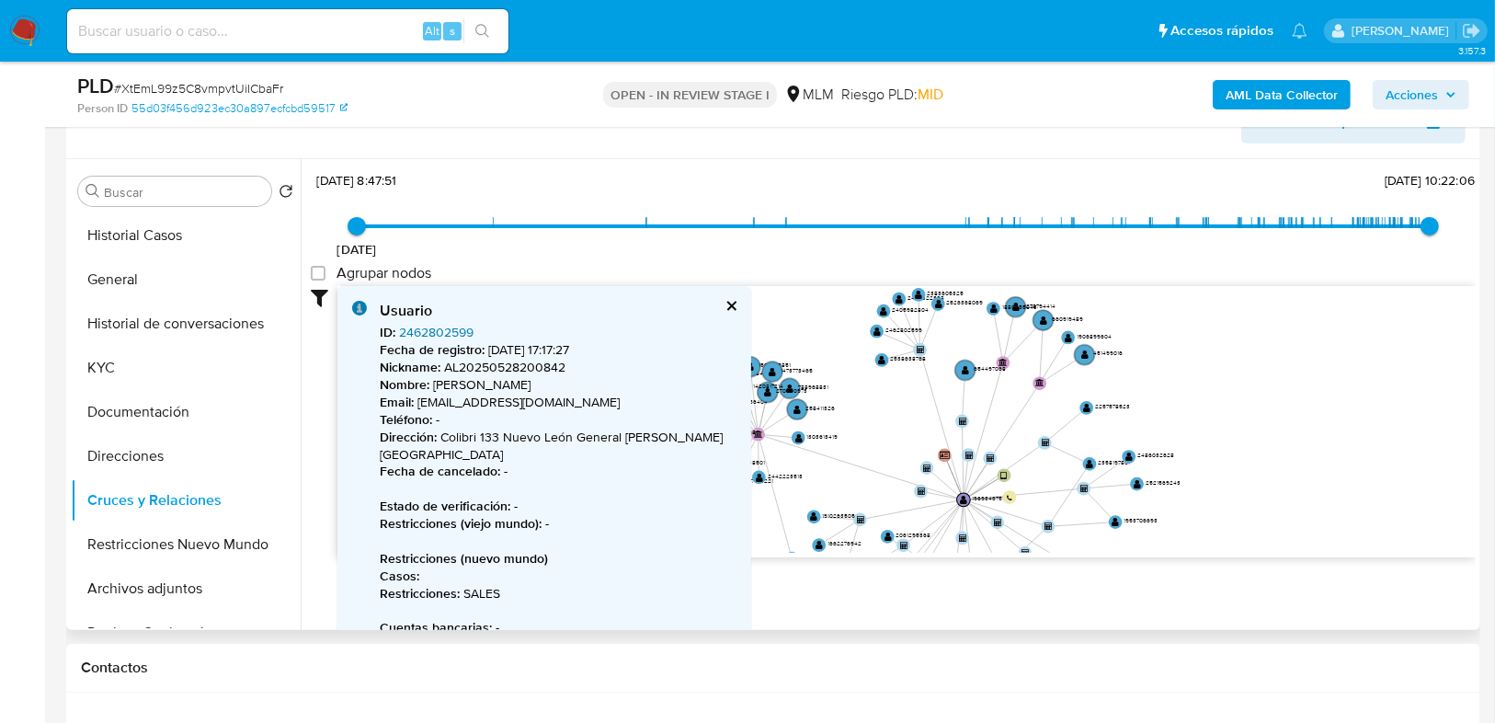
click at [427, 324] on link "2462802599" at bounding box center [436, 332] width 74 height 18
click at [725, 300] on button "cerrar" at bounding box center [731, 306] width 12 height 12
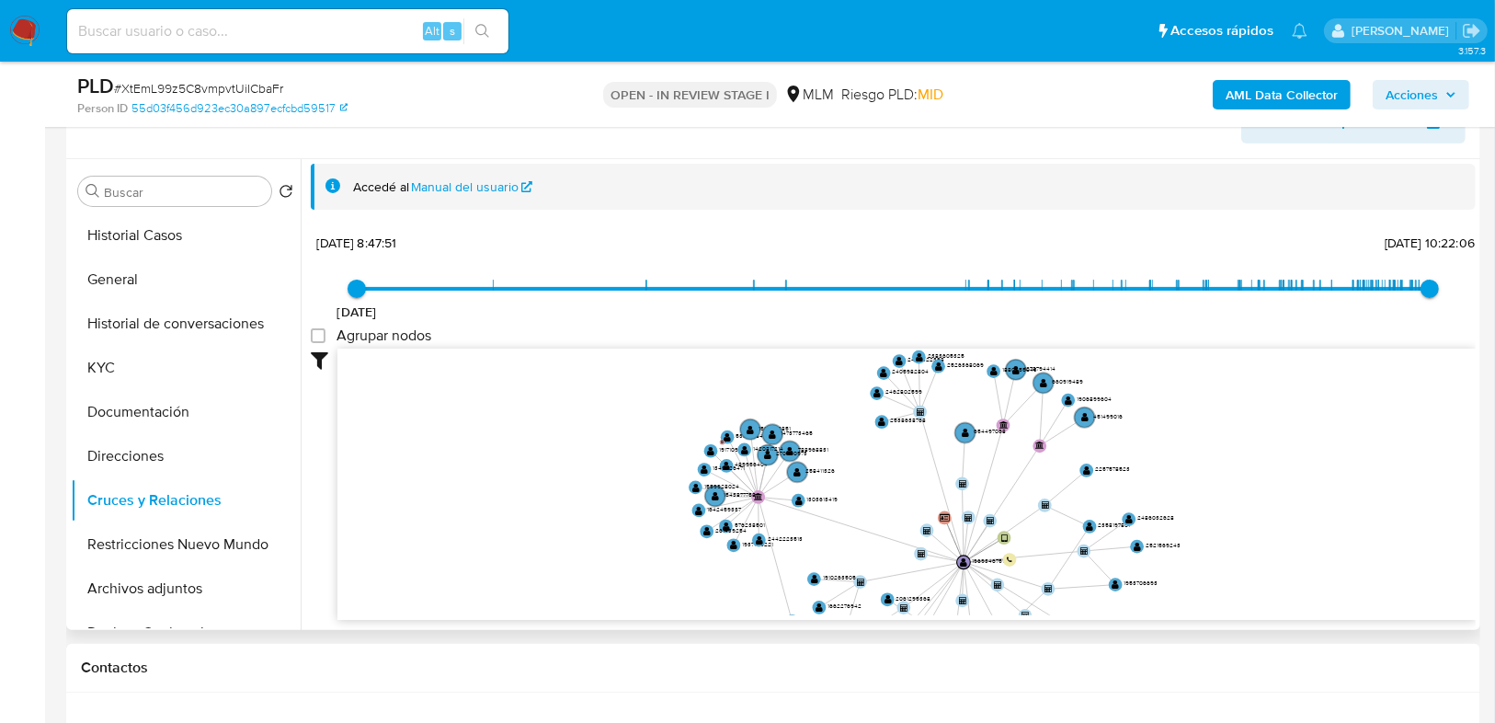
scroll to position [2, 0]
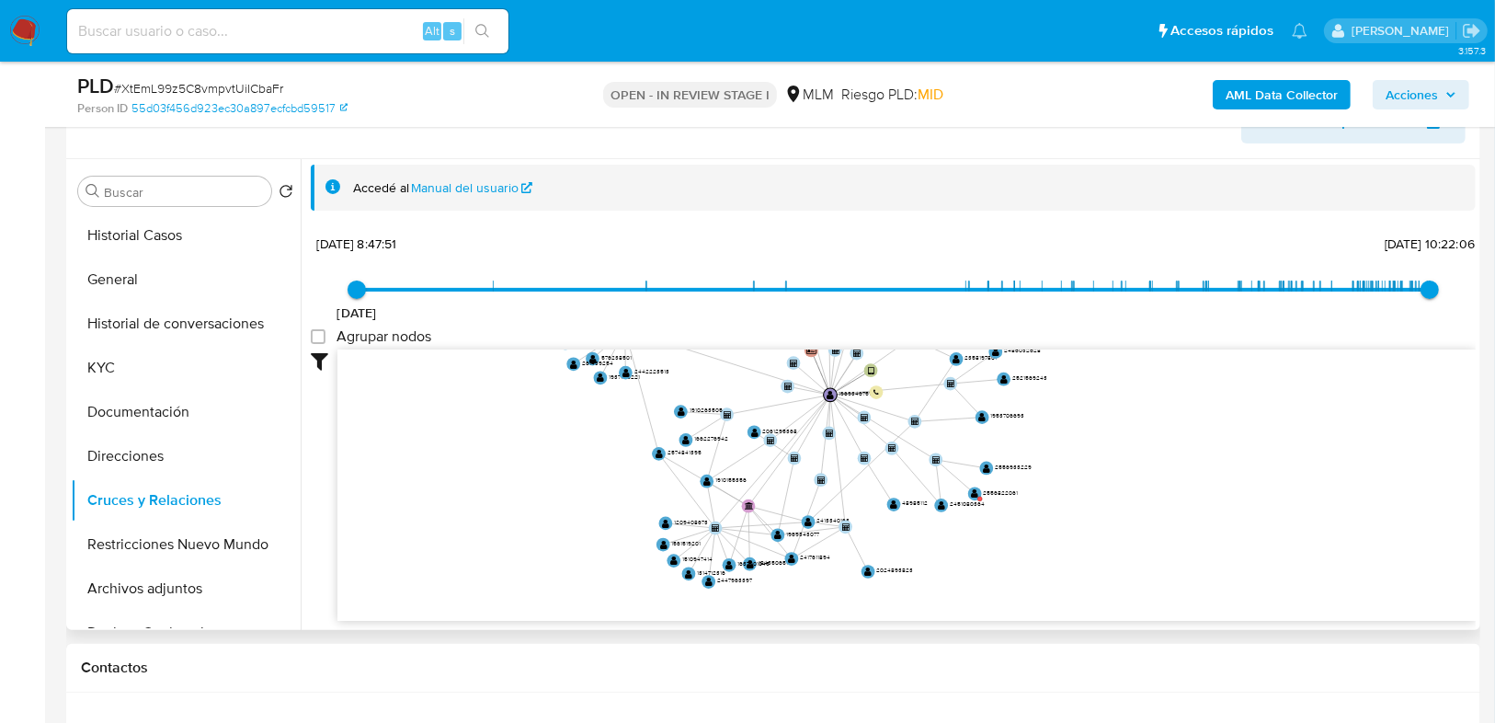
drag, startPoint x: 849, startPoint y: 482, endPoint x: 724, endPoint y: 304, distance: 217.1
click at [717, 303] on div "1/2/2023 1/2/2023, 8:47:51 30/8/2025, 10:22:06 Agrupar nodos Filtros Confianza …" at bounding box center [893, 425] width 1165 height 391
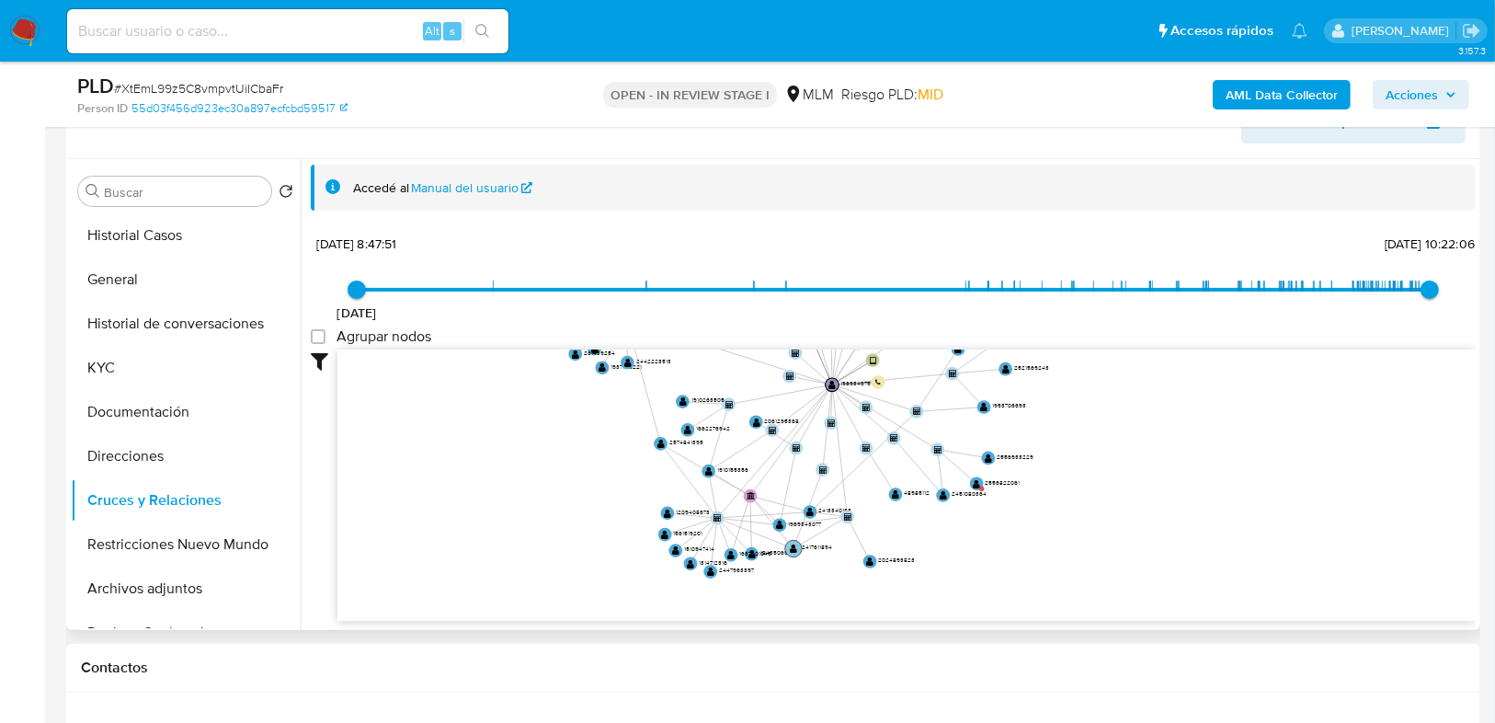
click at [794, 545] on text "" at bounding box center [793, 549] width 7 height 10
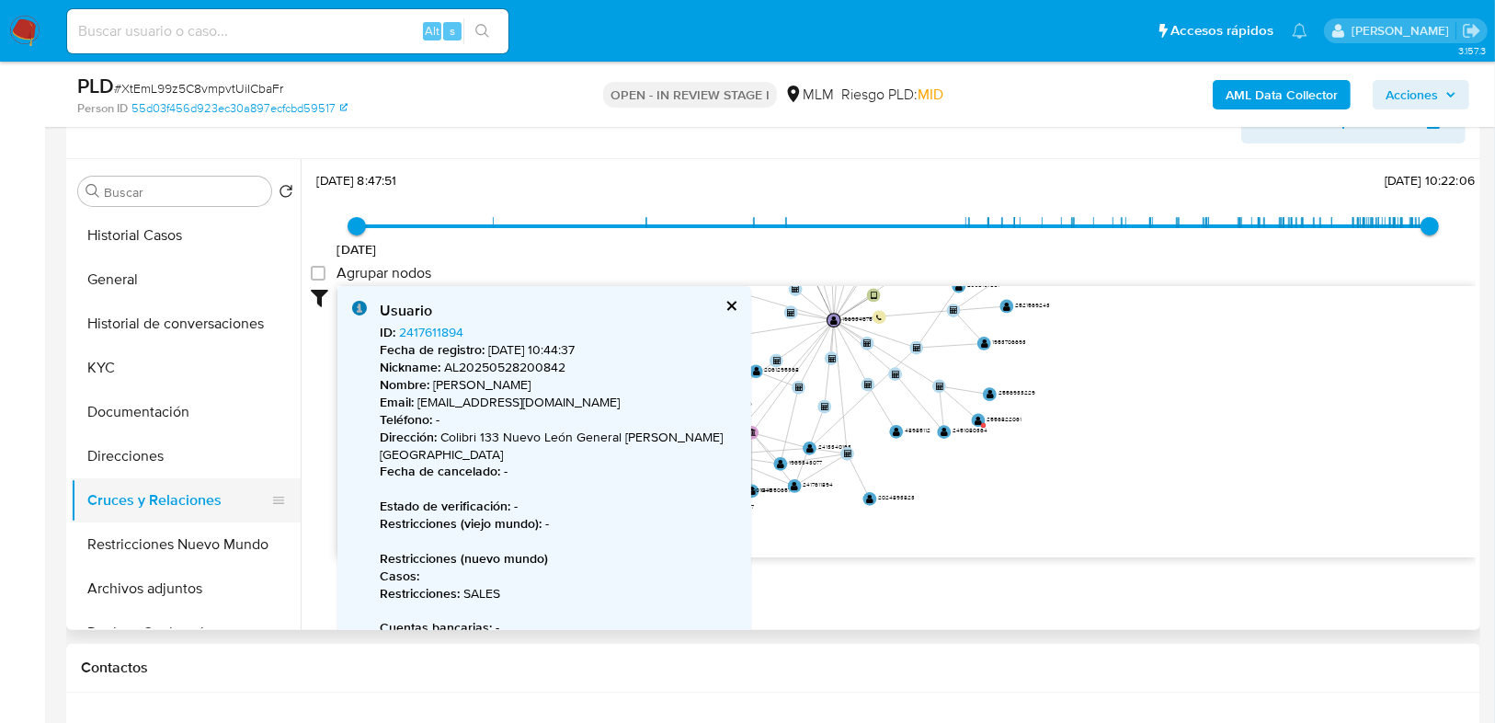
scroll to position [74, 0]
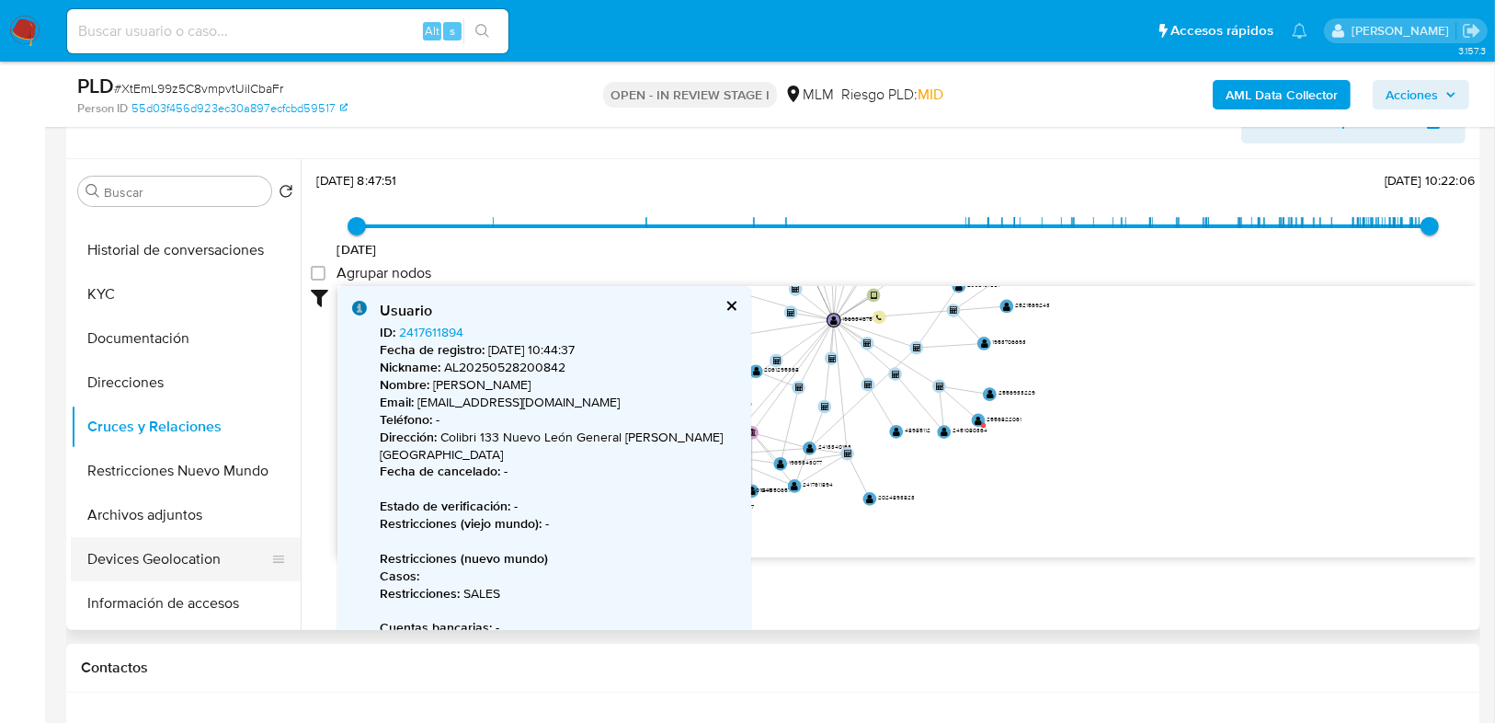
drag, startPoint x: 156, startPoint y: 566, endPoint x: 201, endPoint y: 560, distance: 45.5
click at [158, 568] on button "Devices Geolocation" at bounding box center [178, 559] width 215 height 44
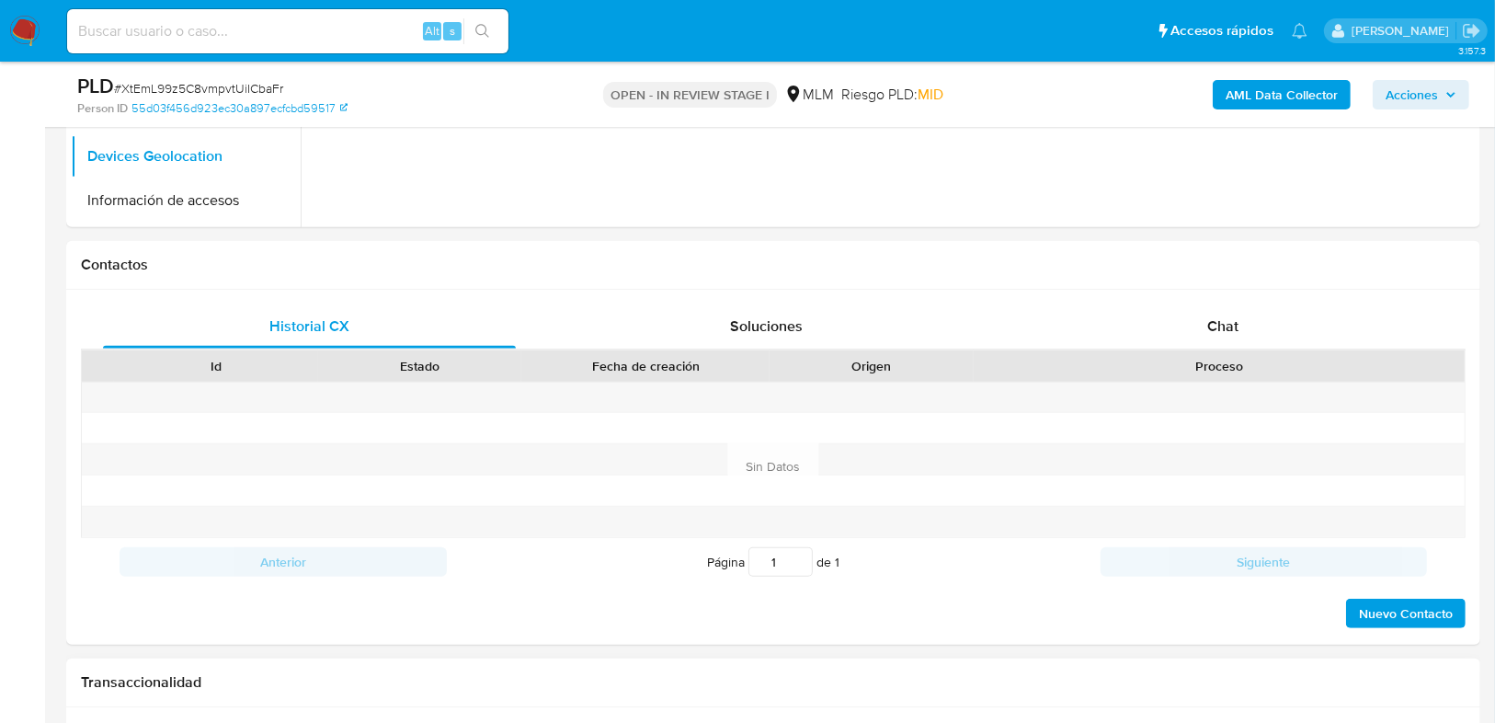
scroll to position [907, 0]
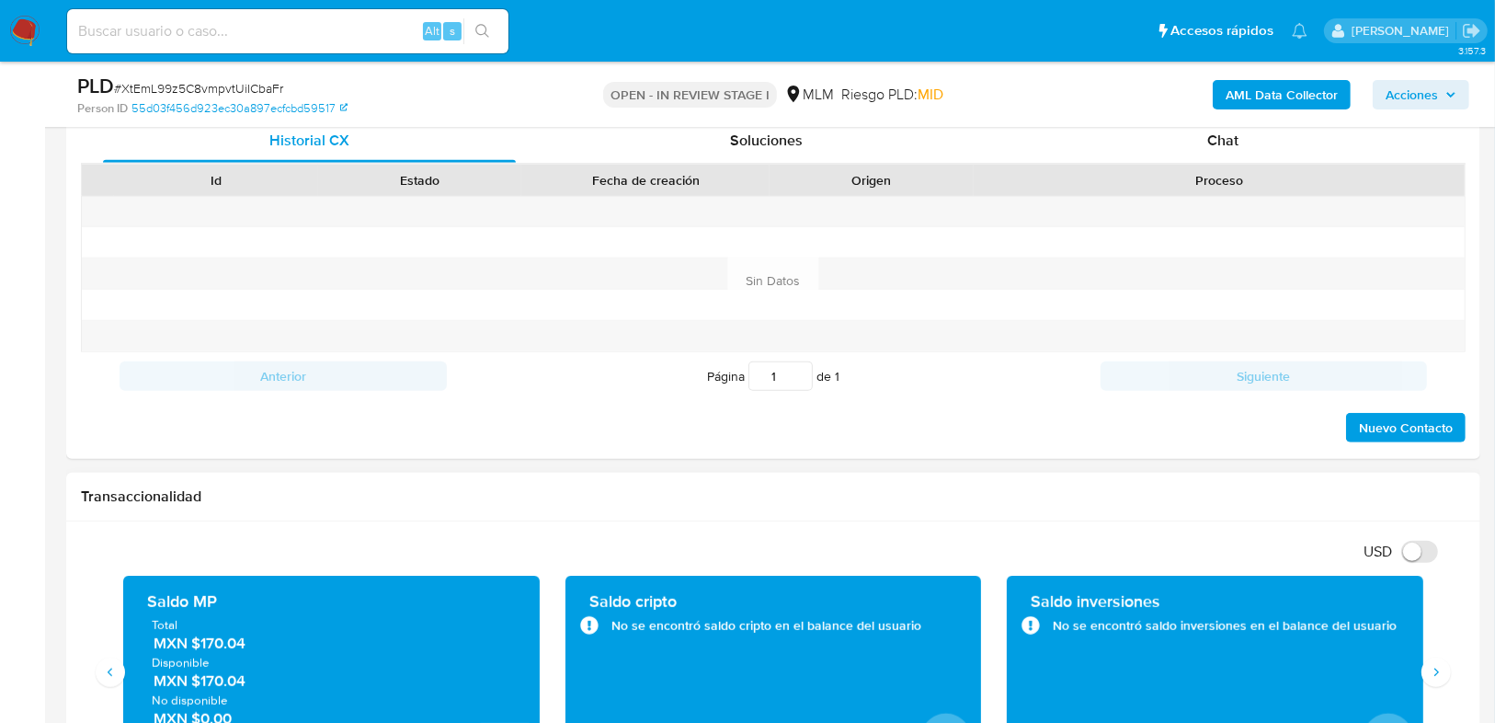
drag, startPoint x: 202, startPoint y: 641, endPoint x: 276, endPoint y: 644, distance: 73.6
click at [276, 644] on span "MXN $170.04" at bounding box center [333, 643] width 358 height 21
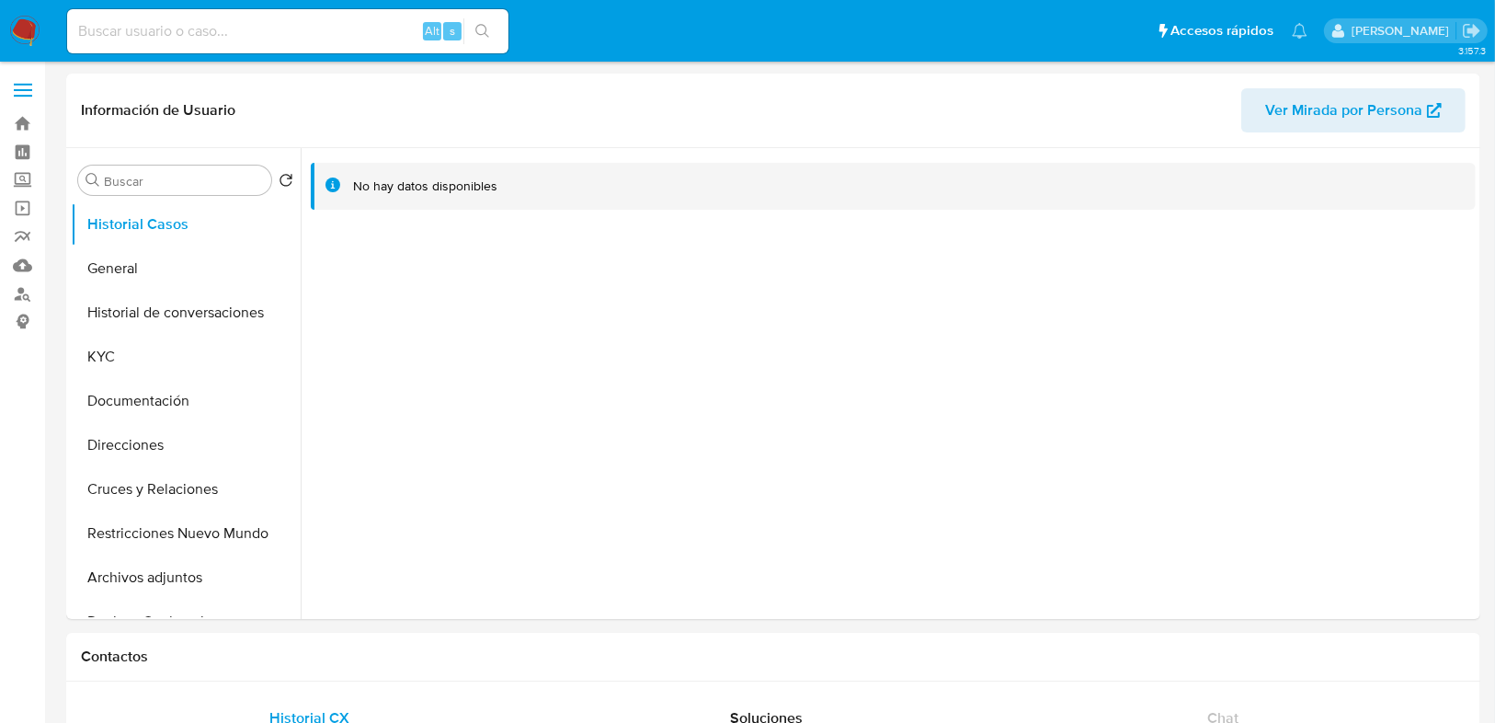
select select "10"
click at [140, 344] on button "KYC" at bounding box center [178, 357] width 215 height 44
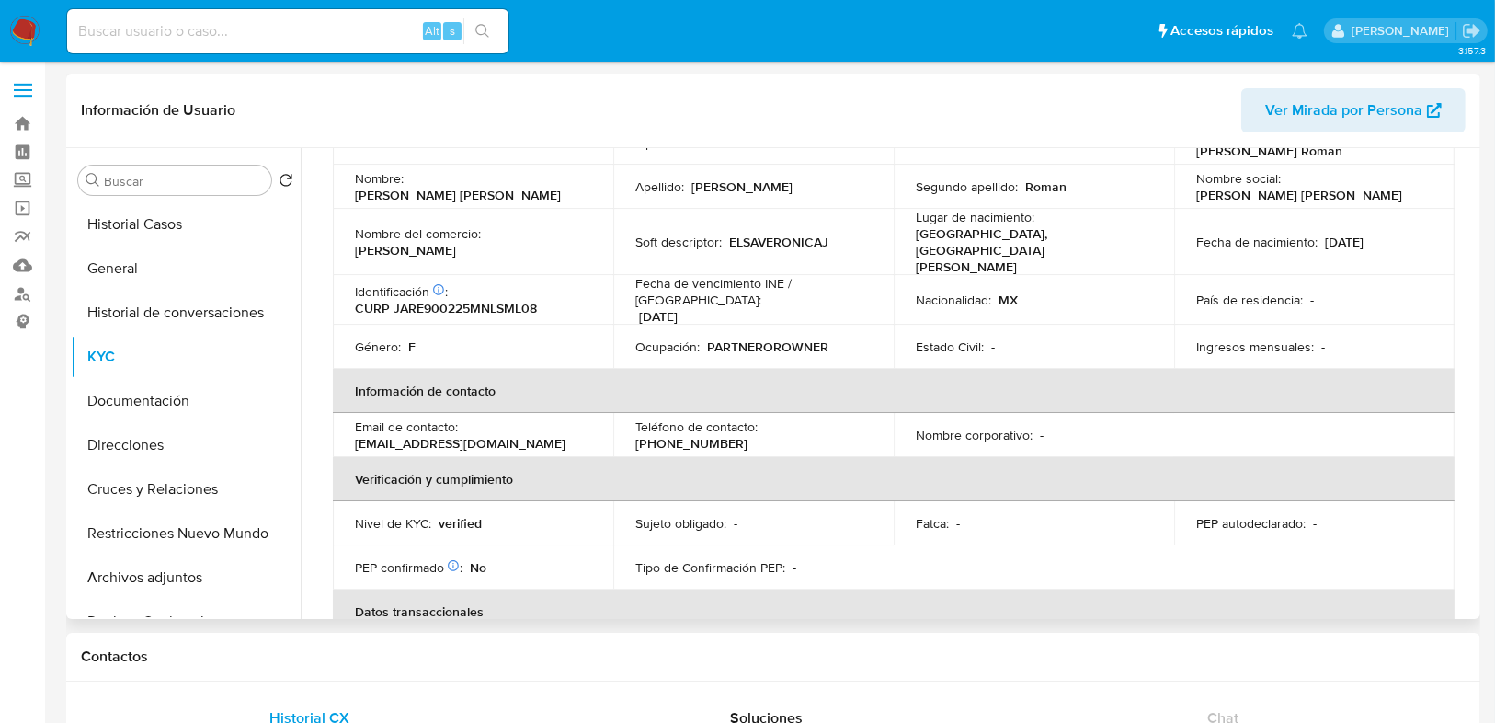
scroll to position [74, 0]
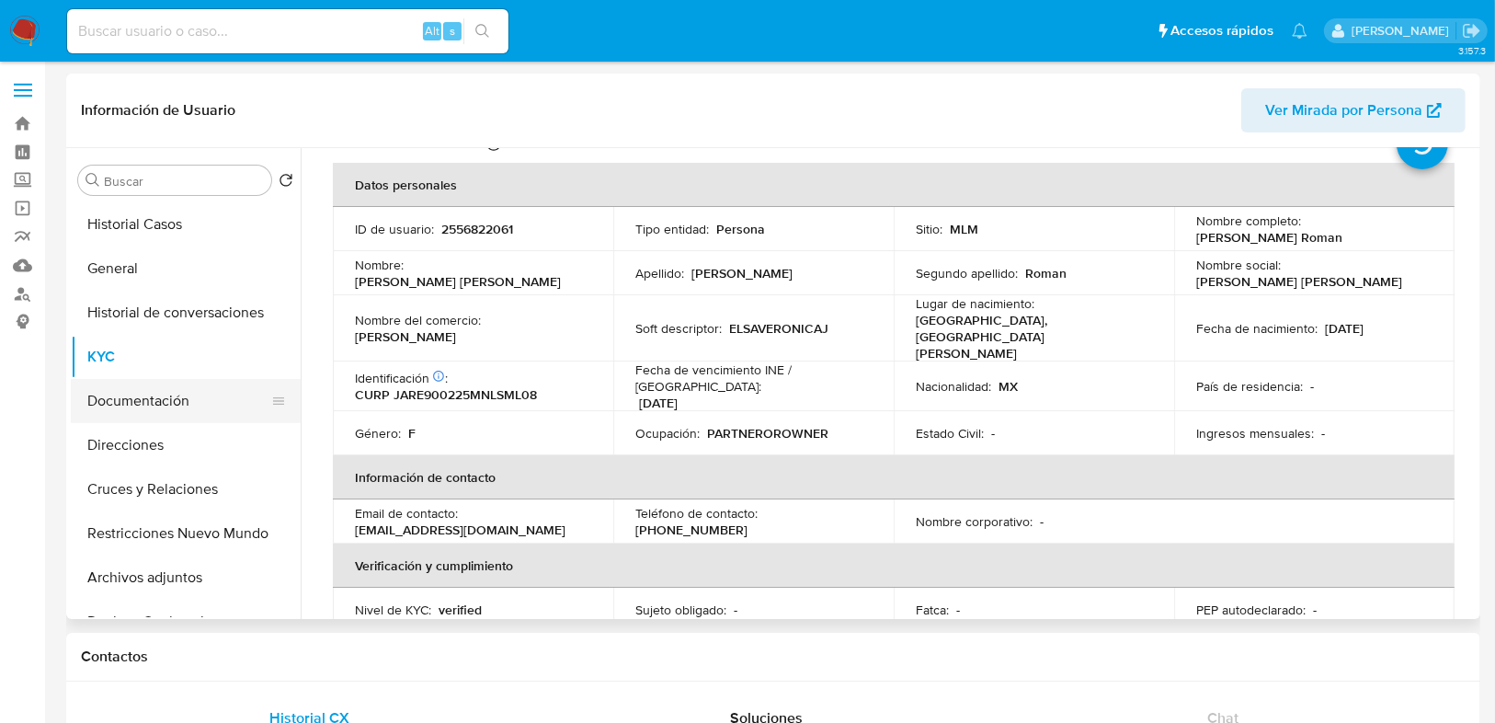
click at [188, 408] on button "Documentación" at bounding box center [178, 401] width 215 height 44
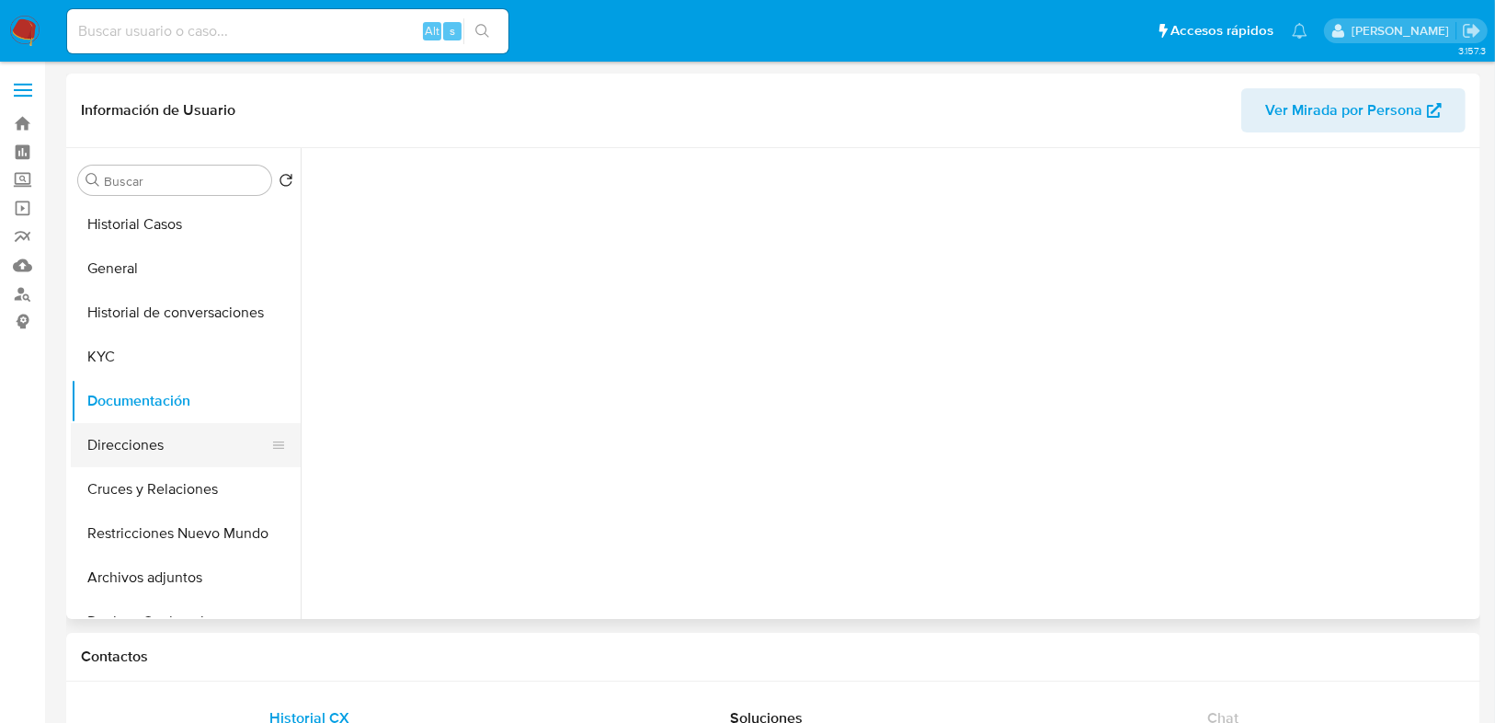
scroll to position [0, 0]
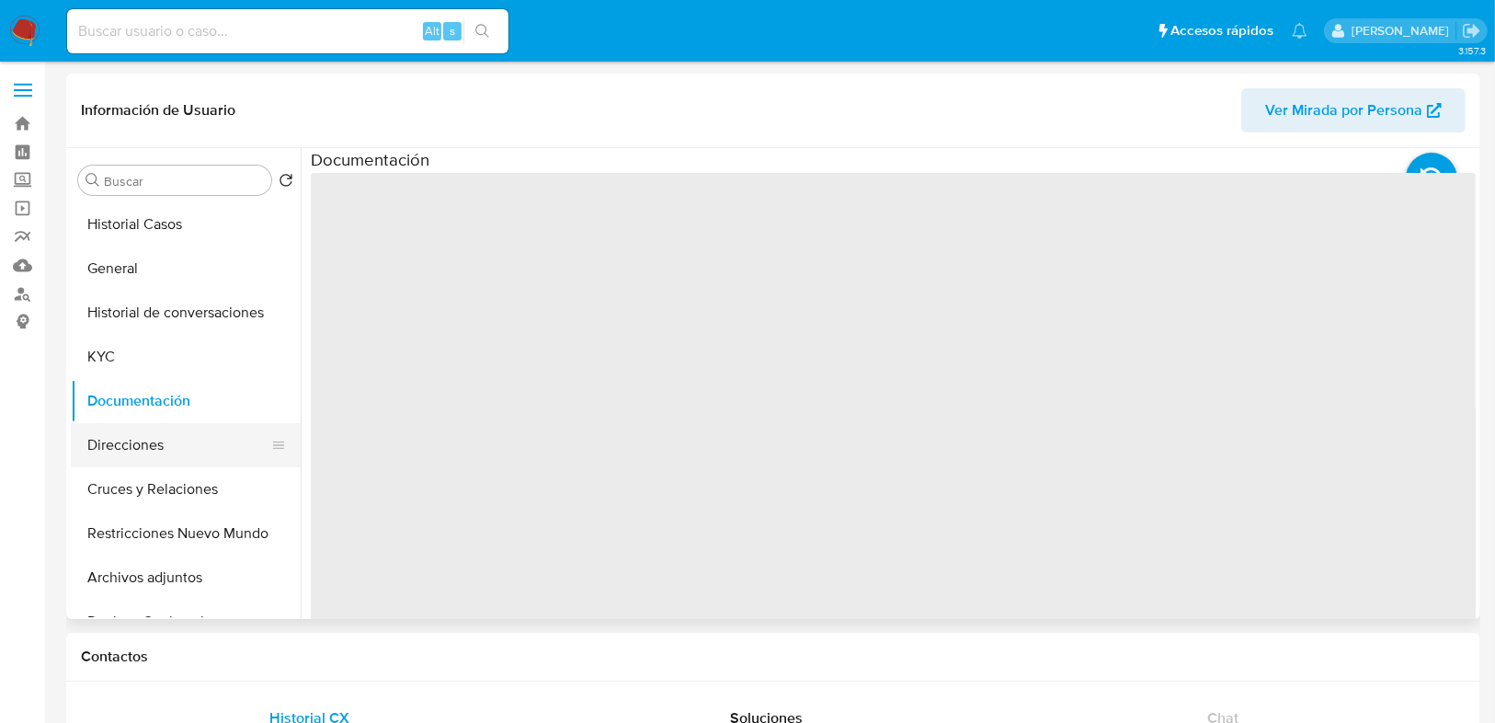
click at [168, 463] on button "Direcciones" at bounding box center [178, 445] width 215 height 44
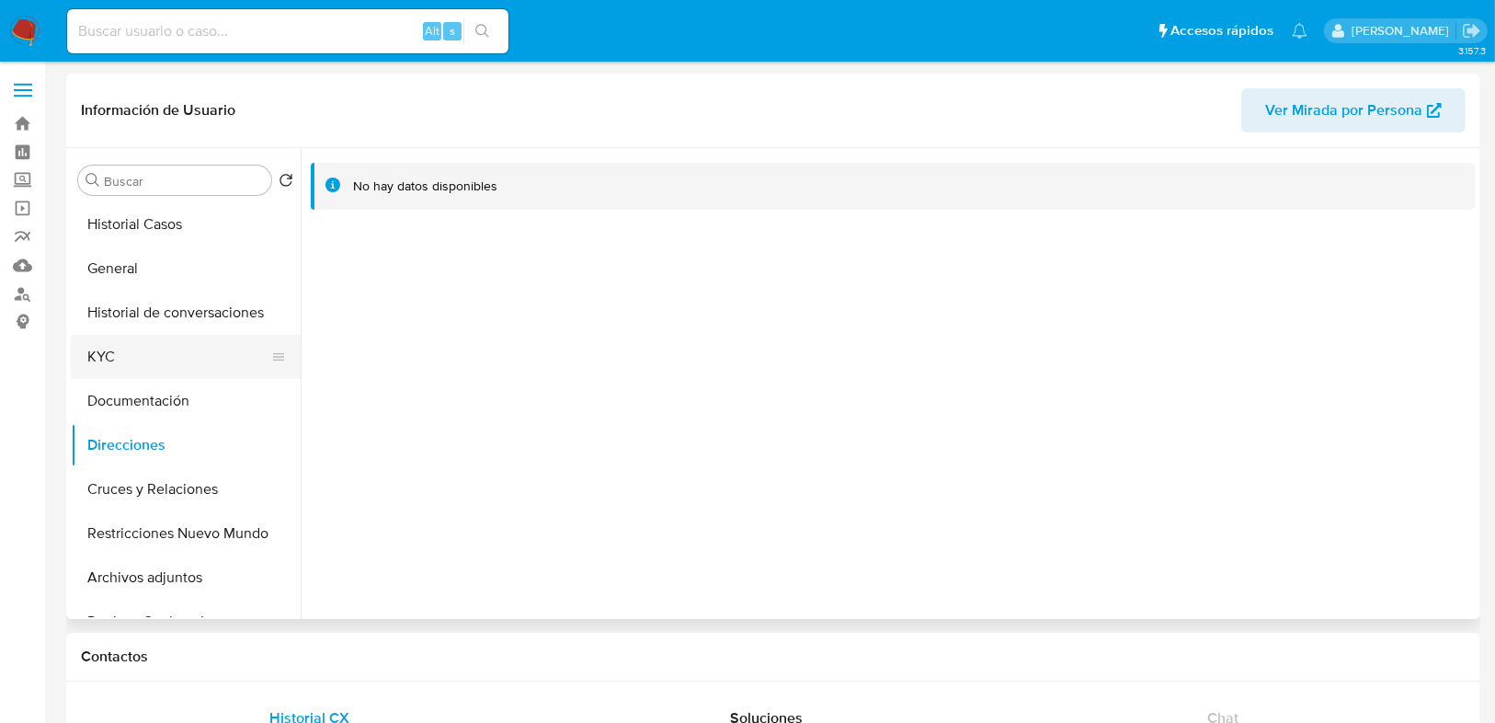
drag, startPoint x: 186, startPoint y: 392, endPoint x: 276, endPoint y: 366, distance: 93.7
click at [186, 392] on button "Documentación" at bounding box center [186, 401] width 230 height 44
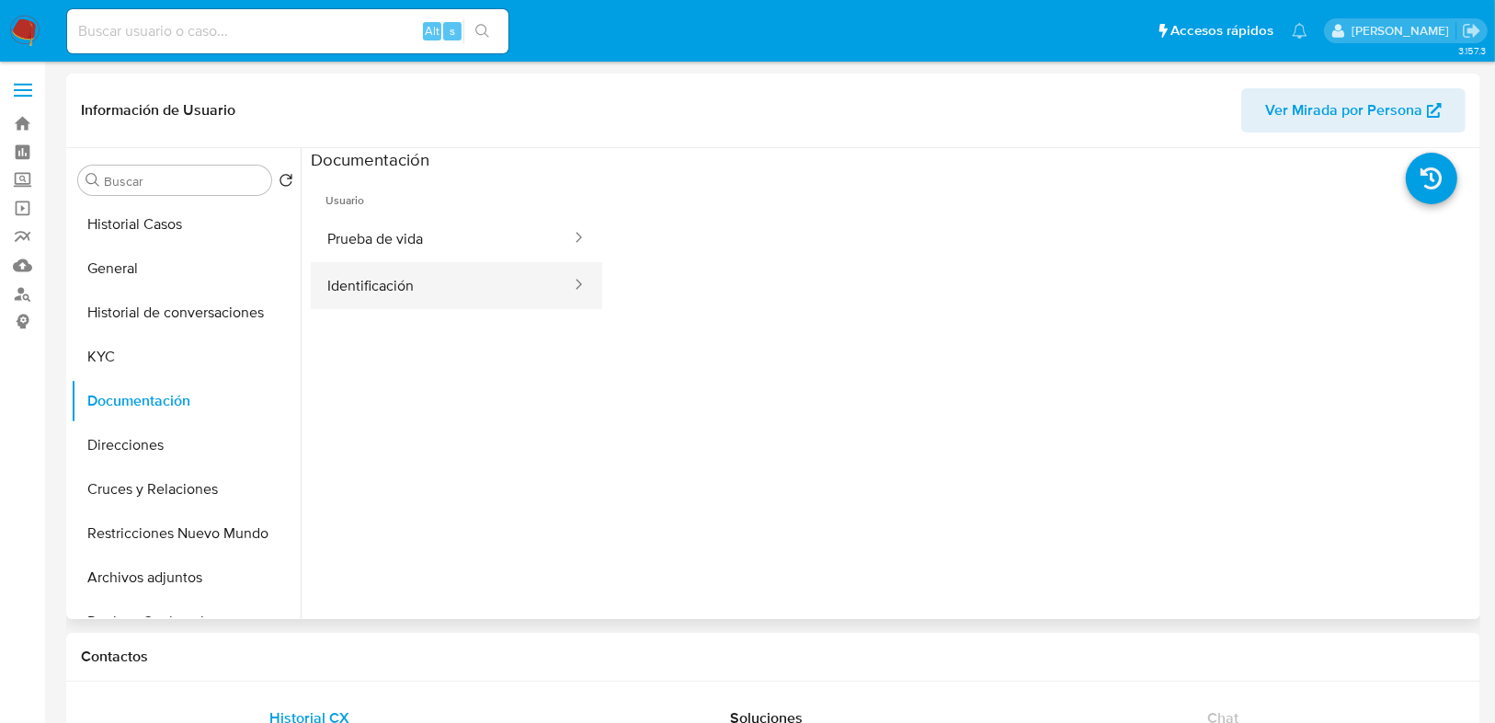
drag, startPoint x: 381, startPoint y: 240, endPoint x: 397, endPoint y: 303, distance: 65.6
click at [382, 242] on button "Prueba de vida" at bounding box center [442, 238] width 262 height 47
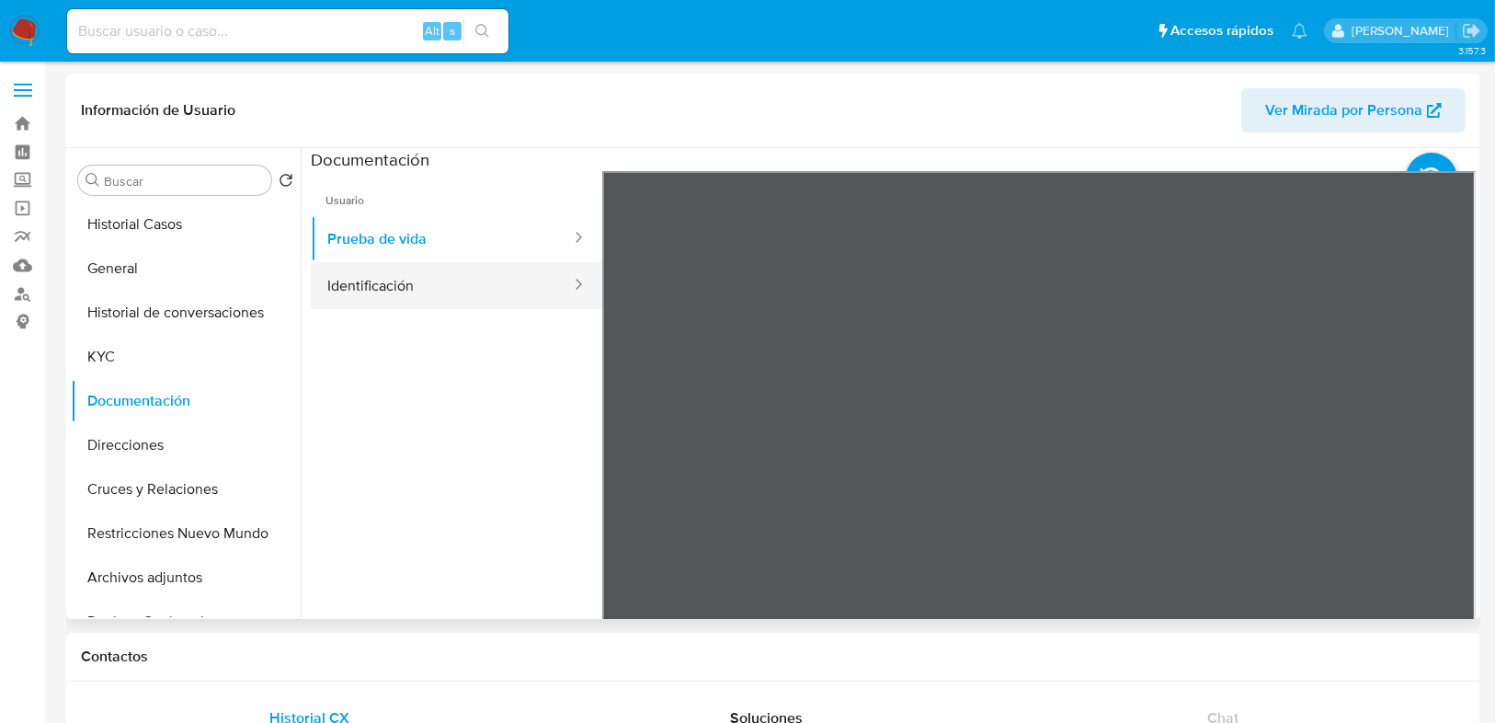
click at [398, 282] on button "Identificación" at bounding box center [442, 285] width 262 height 47
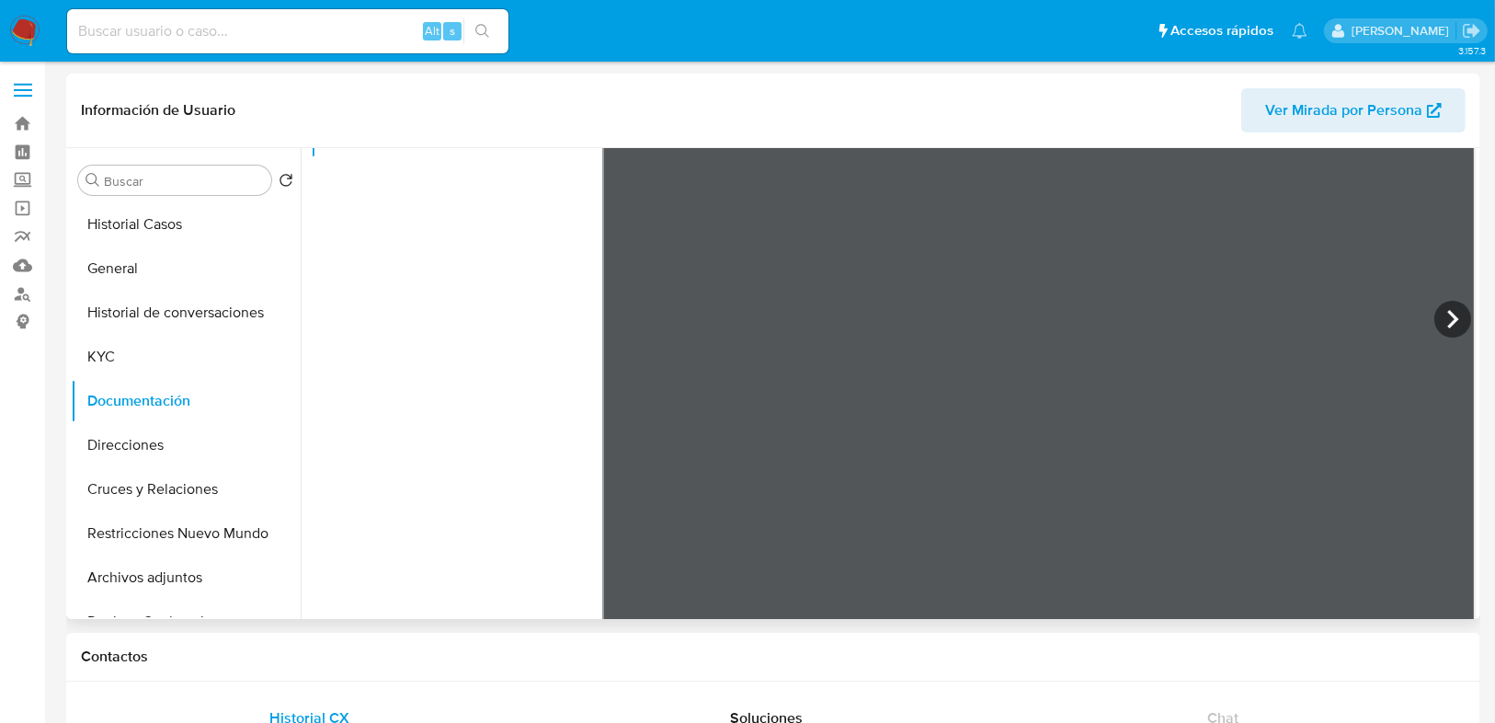
scroll to position [154, 0]
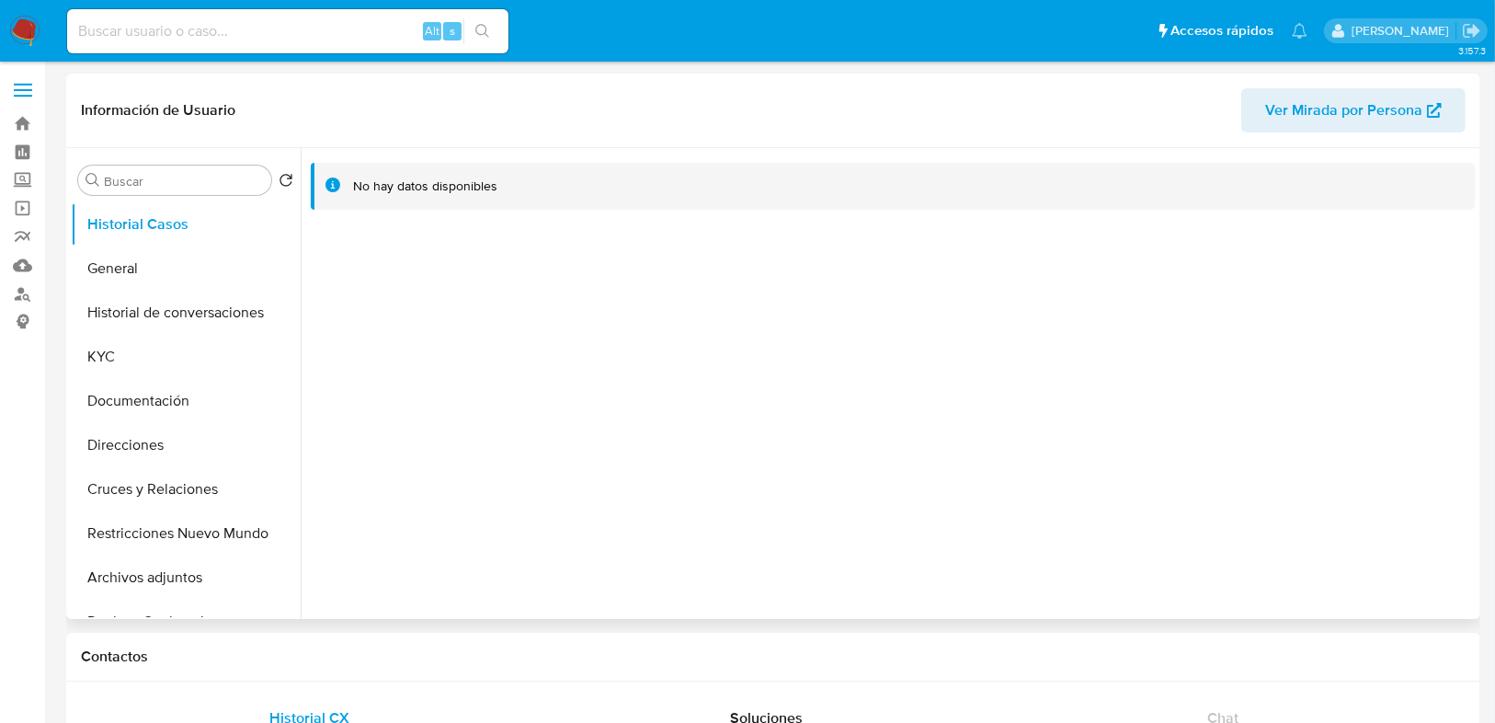
select select "10"
click at [116, 278] on button "General" at bounding box center [178, 268] width 215 height 44
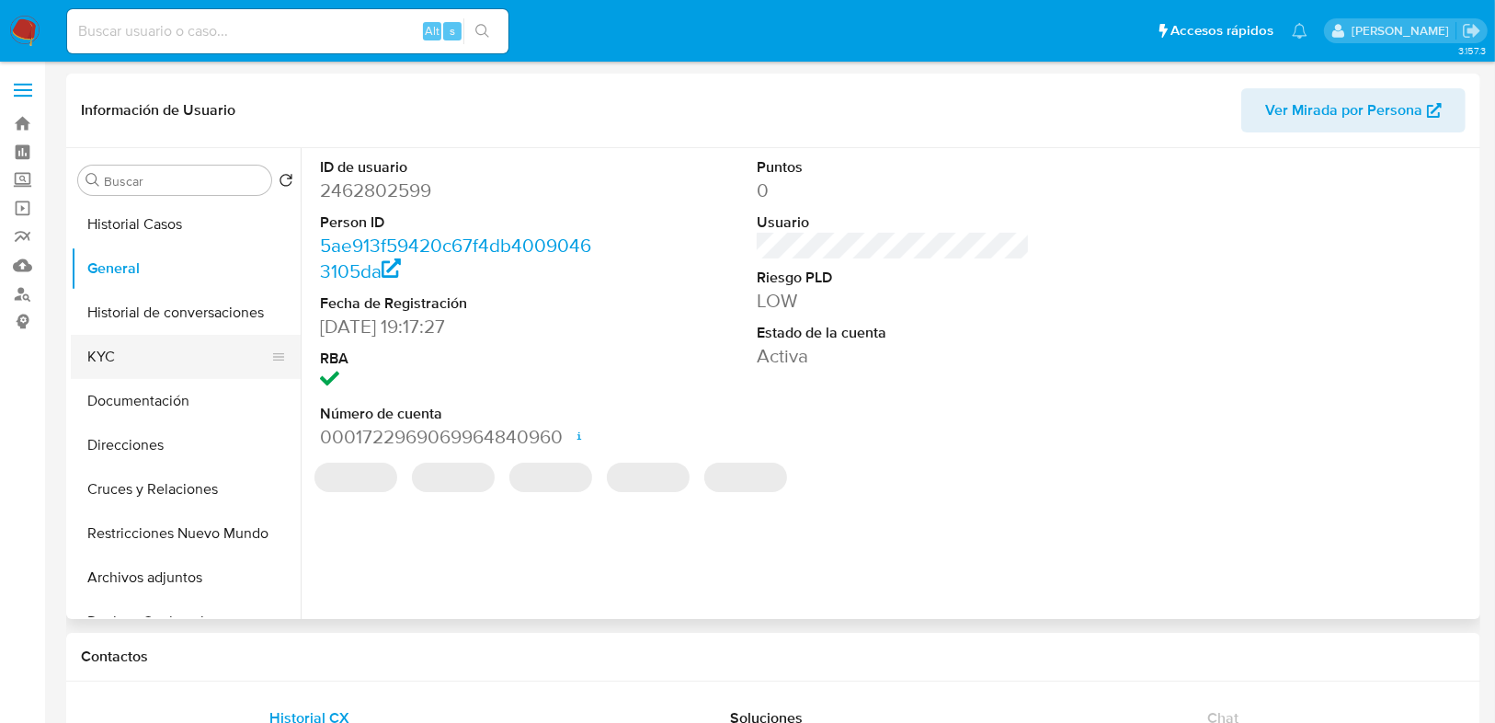
click at [117, 354] on button "KYC" at bounding box center [178, 357] width 215 height 44
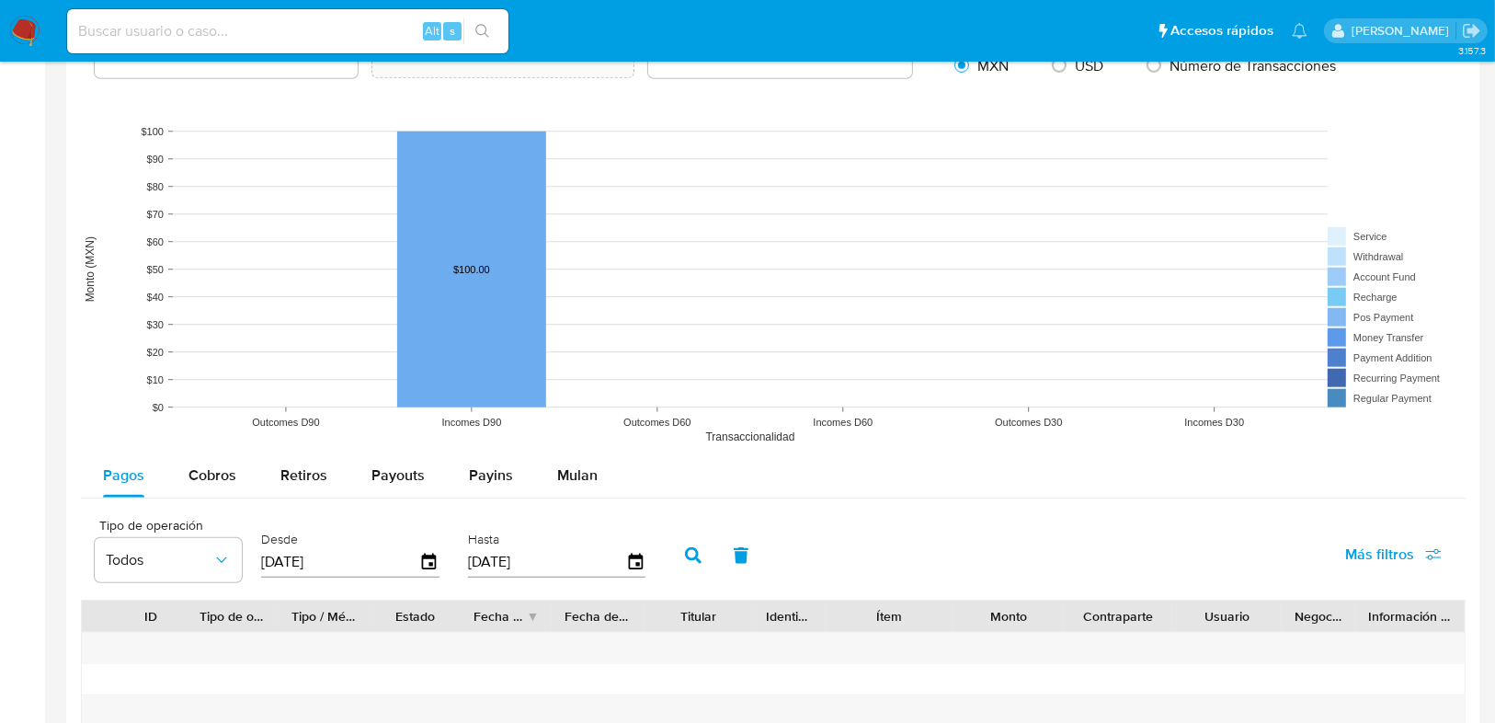
scroll to position [1497, 0]
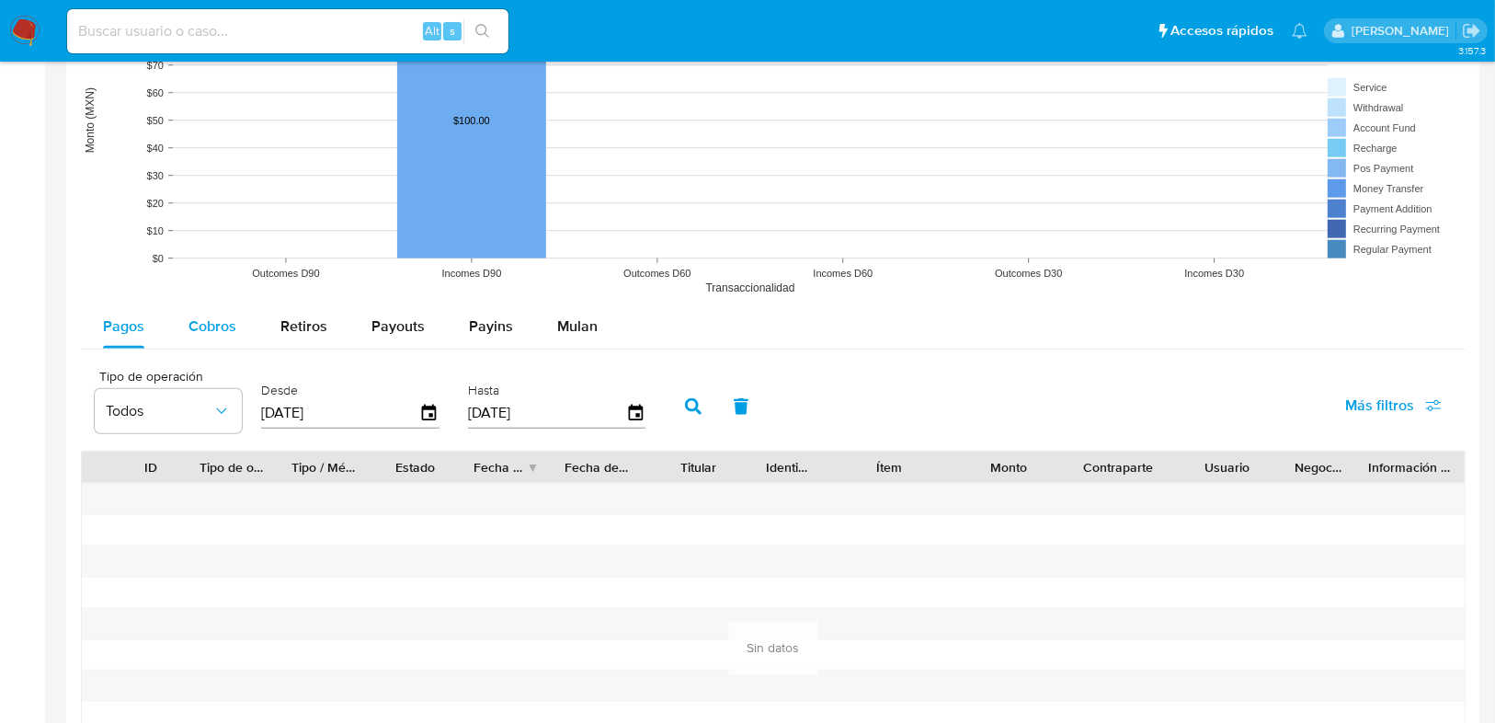
click at [210, 326] on span "Cobros" at bounding box center [213, 325] width 48 height 21
select select "10"
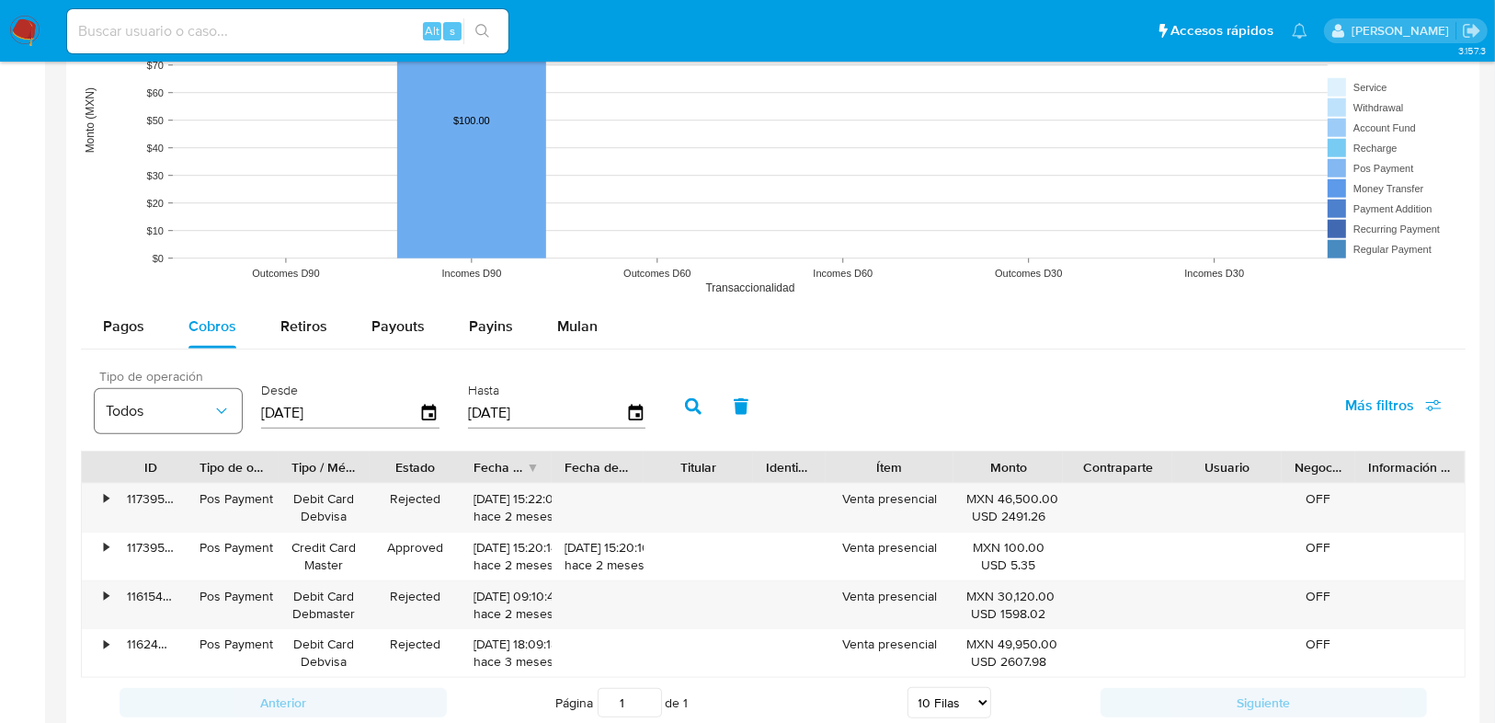
drag, startPoint x: 369, startPoint y: 409, endPoint x: 228, endPoint y: 410, distance: 140.7
click at [228, 410] on div "Tipo de operación Todos Desde [DATE] Hasta [DATE]" at bounding box center [375, 405] width 578 height 74
type input "0_/__/____"
type input "[DATE]"
click at [694, 409] on button "button" at bounding box center [693, 406] width 48 height 44
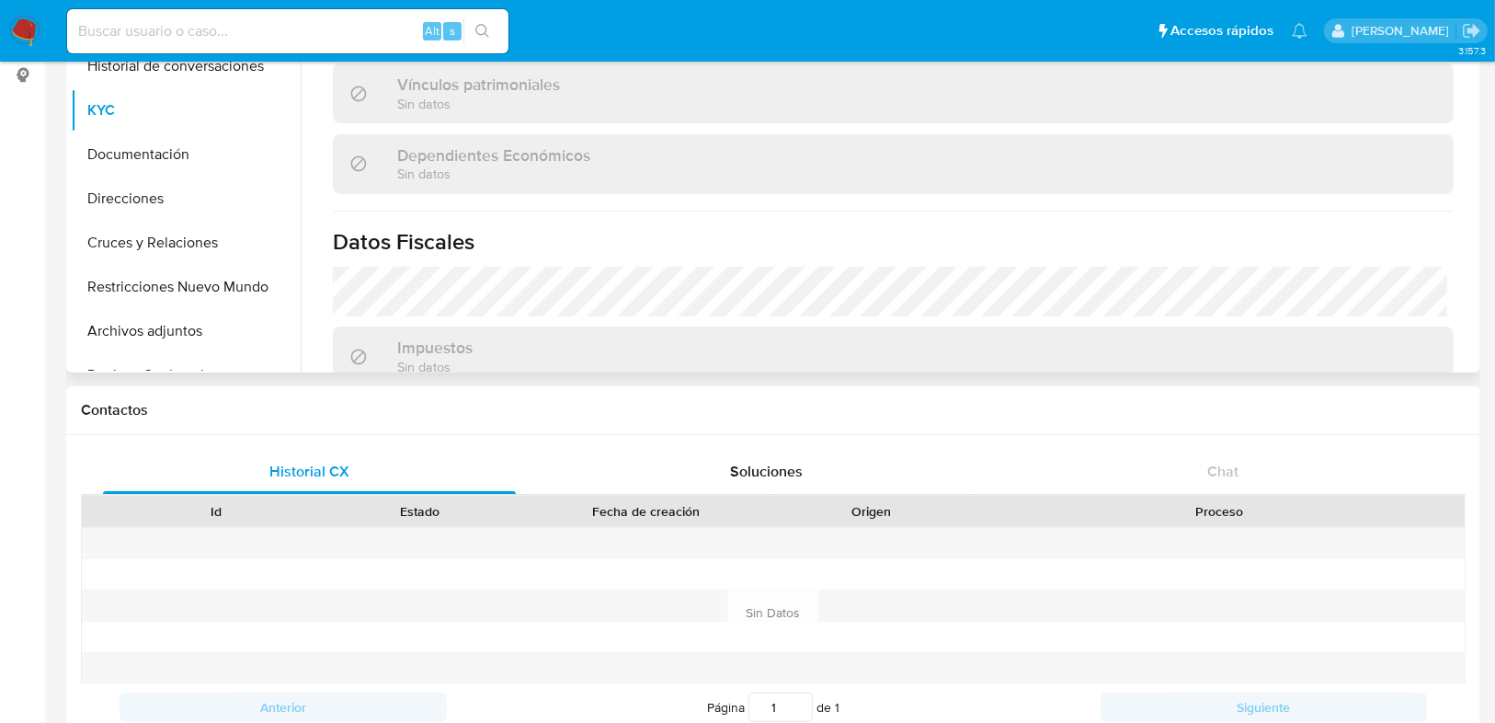
scroll to position [714, 0]
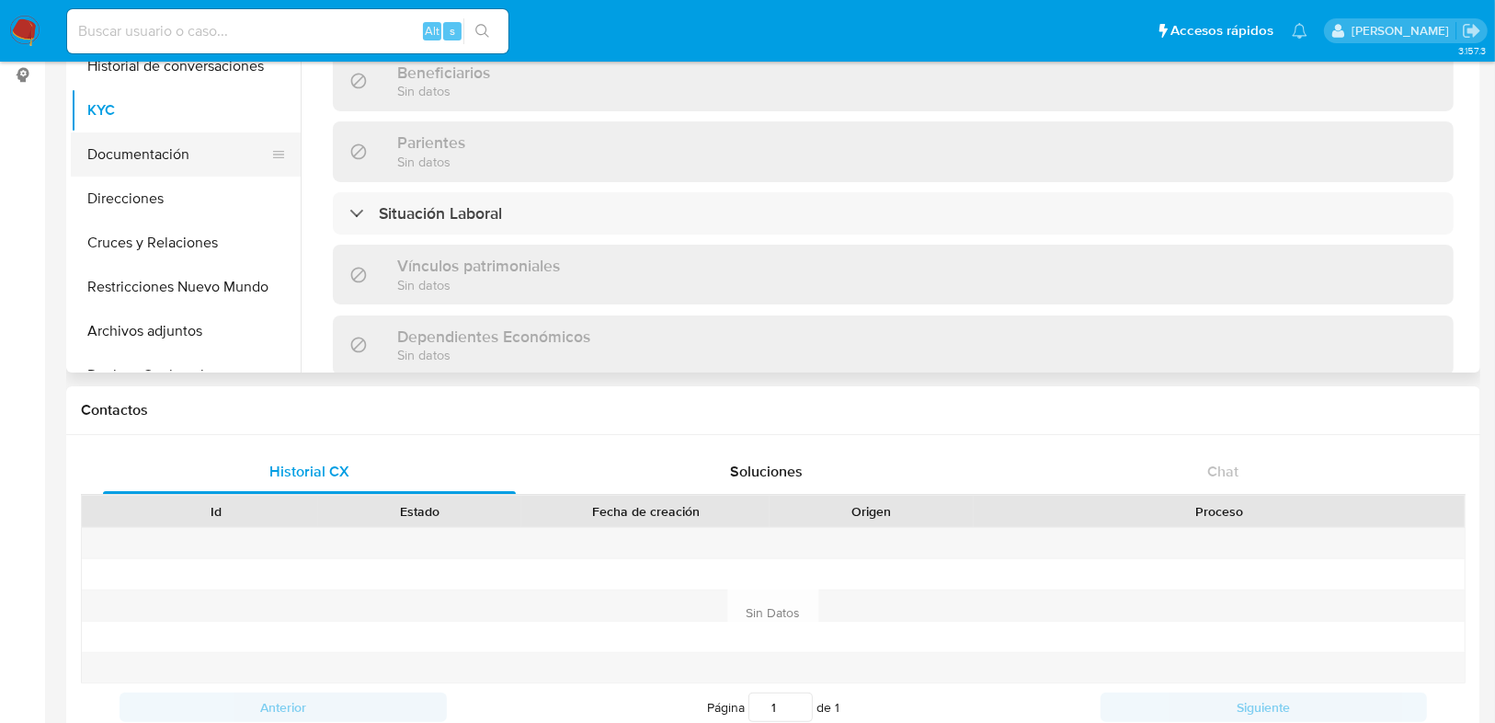
click at [181, 152] on button "Documentación" at bounding box center [178, 154] width 215 height 44
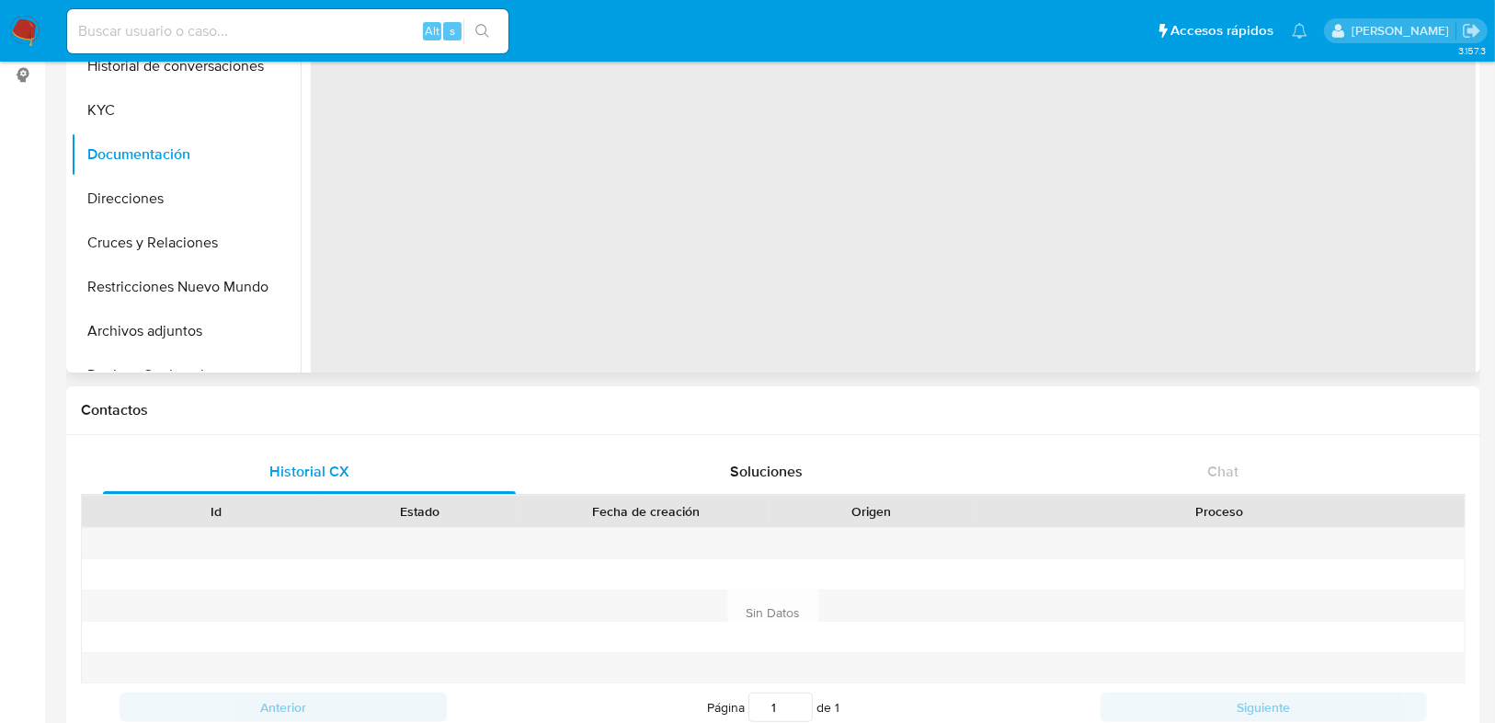
scroll to position [0, 0]
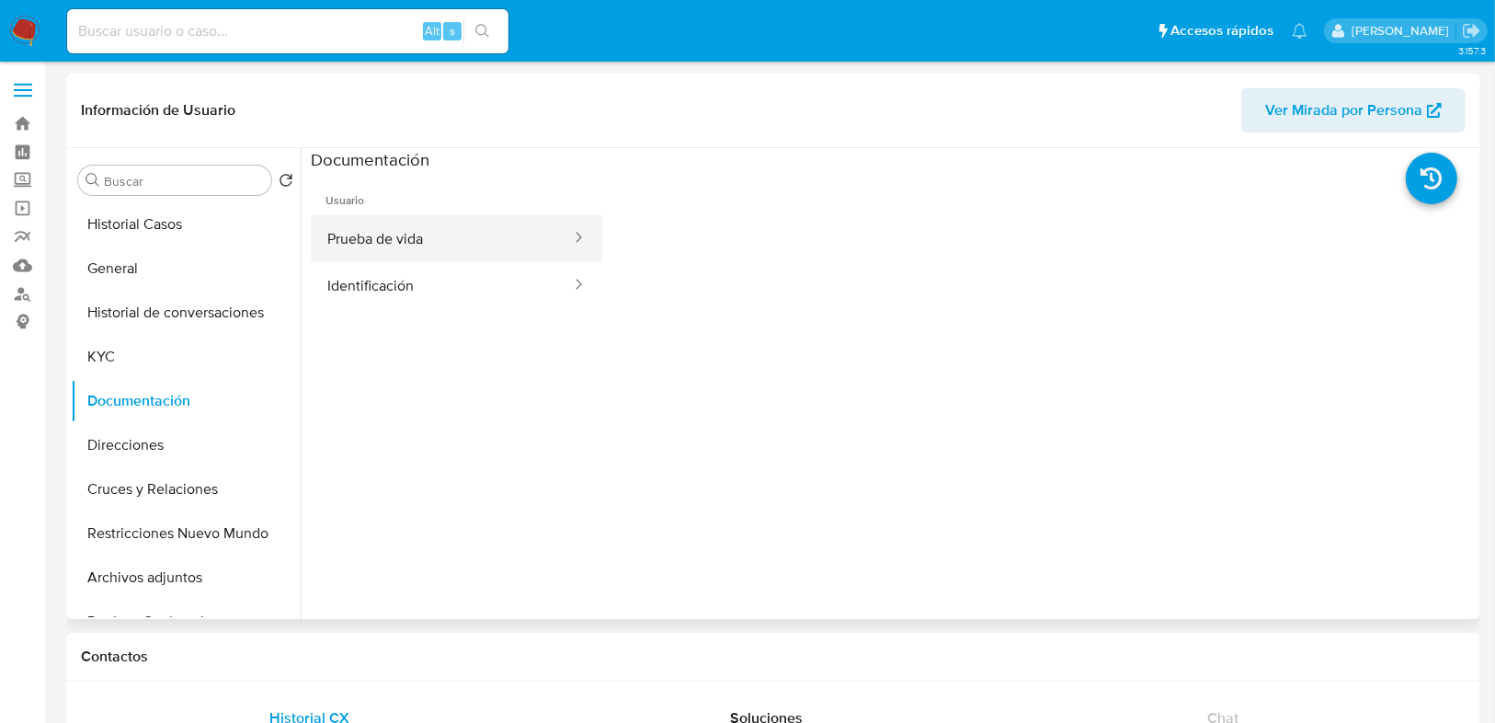
click at [403, 235] on button "Prueba de vida" at bounding box center [442, 238] width 262 height 47
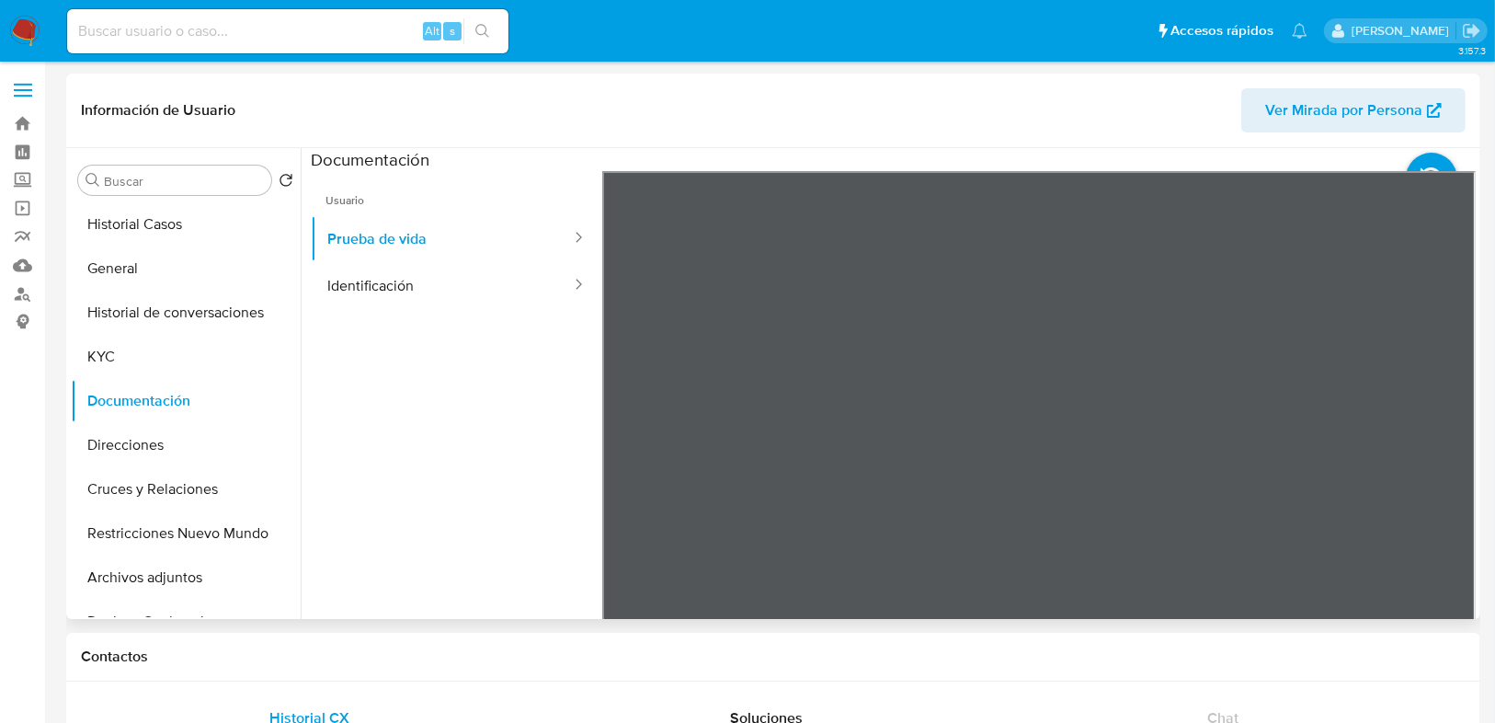
drag, startPoint x: 345, startPoint y: 279, endPoint x: 588, endPoint y: 330, distance: 248.2
click at [347, 280] on button "Identificación" at bounding box center [442, 285] width 262 height 47
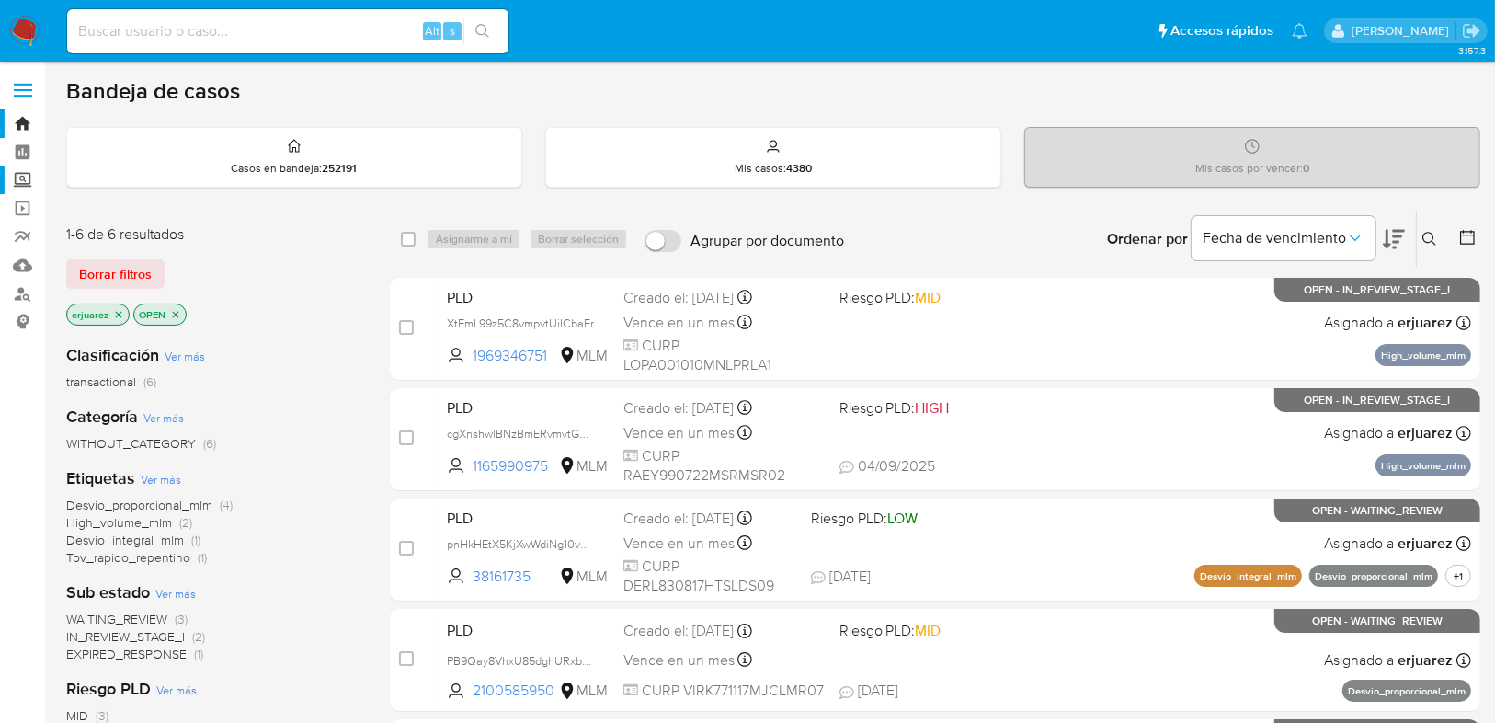
click at [26, 176] on label "Screening" at bounding box center [109, 180] width 219 height 29
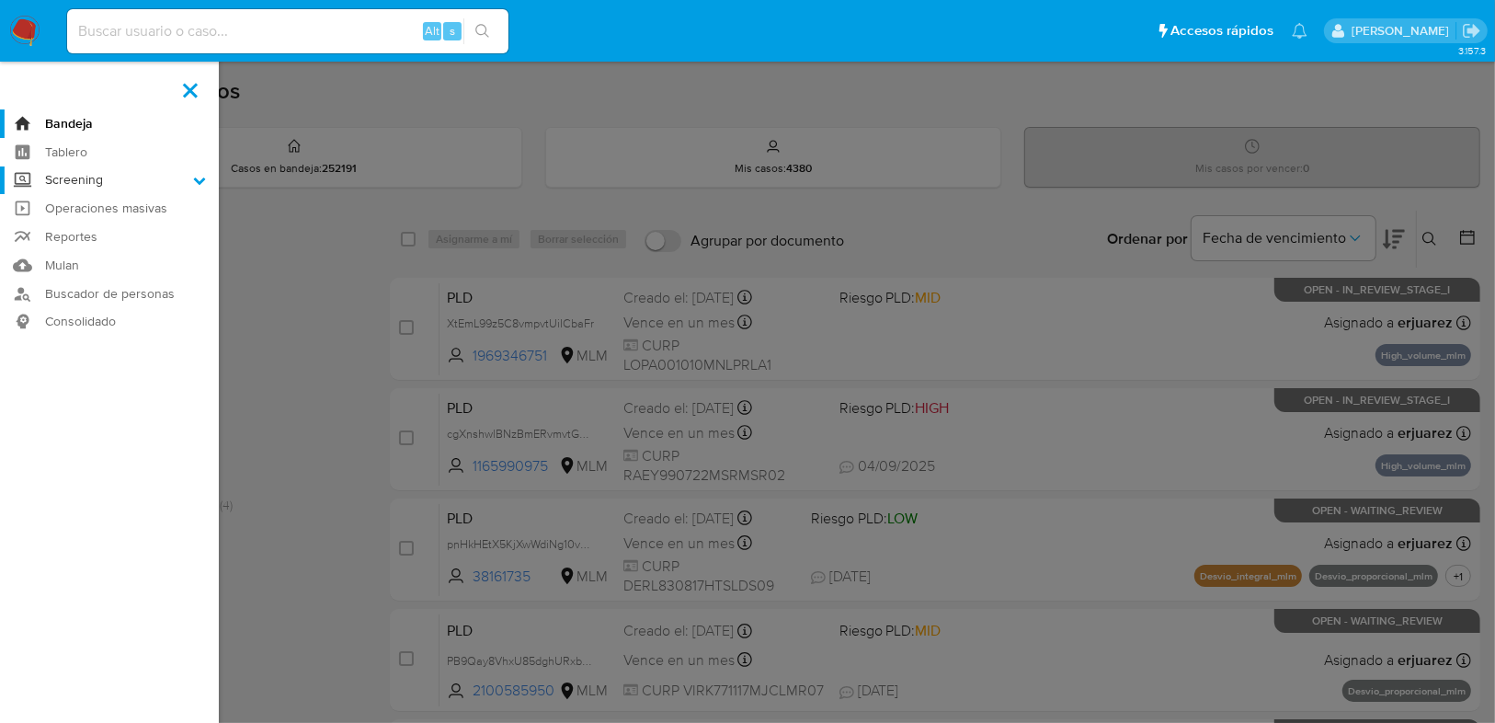
click at [0, 0] on input "Screening" at bounding box center [0, 0] width 0 height 0
click at [85, 253] on link "Herramientas" at bounding box center [109, 252] width 219 height 23
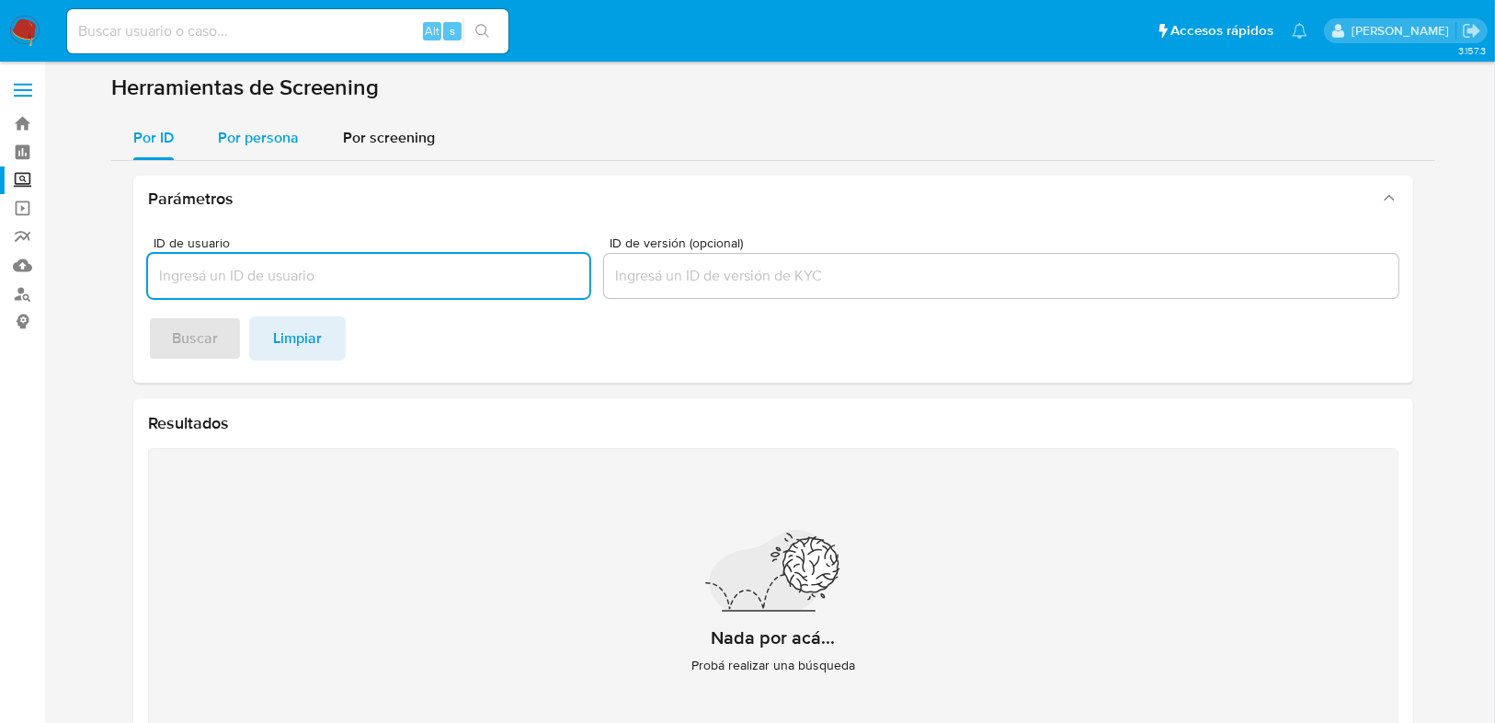
drag, startPoint x: 276, startPoint y: 146, endPoint x: 267, endPoint y: 174, distance: 29.1
click at [276, 146] on span "Por persona" at bounding box center [258, 137] width 81 height 21
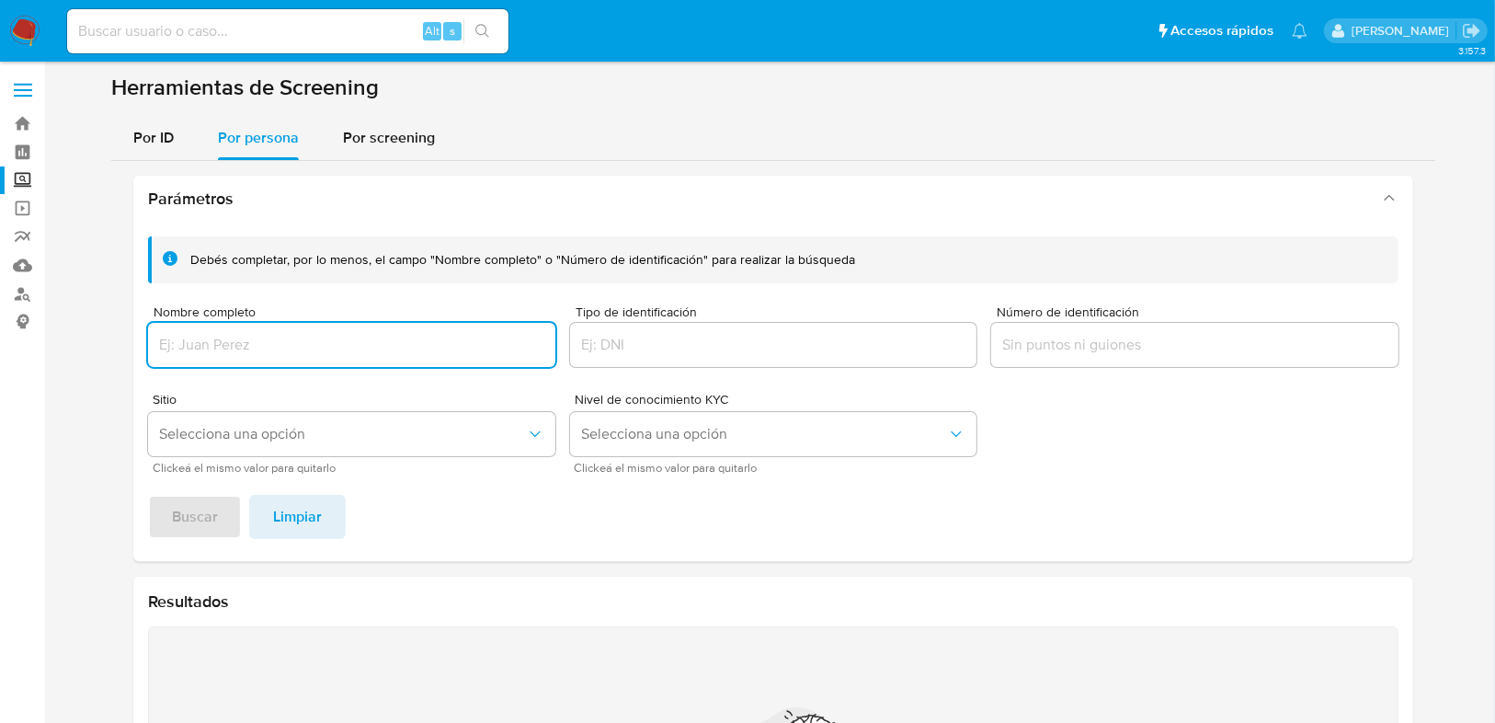
click at [223, 341] on input "Nombre completo" at bounding box center [351, 345] width 407 height 24
type input "[PERSON_NAME]"
click at [185, 514] on span "Buscar" at bounding box center [195, 517] width 46 height 40
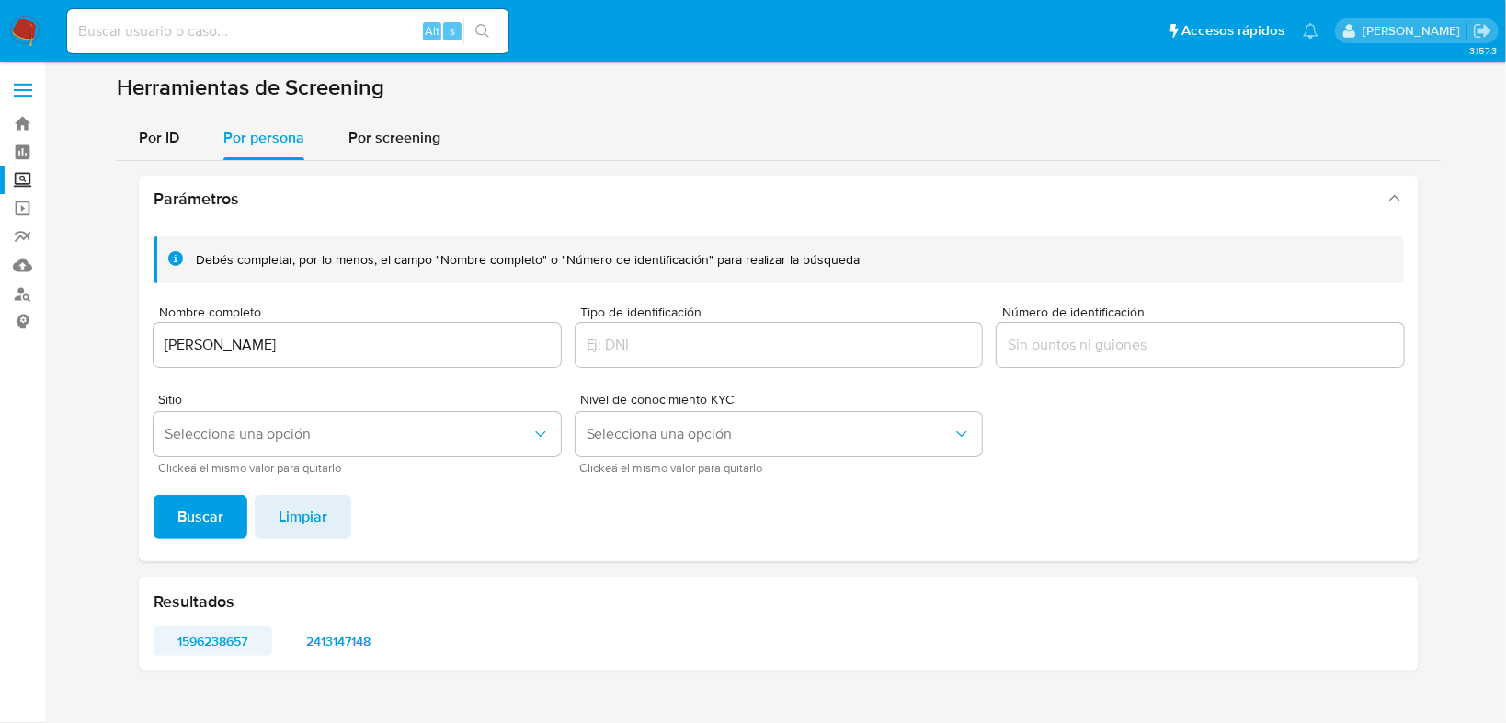
click at [204, 630] on span "1596238657" at bounding box center [212, 641] width 93 height 26
click at [318, 649] on span "2413147148" at bounding box center [338, 641] width 93 height 26
click at [21, 30] on img at bounding box center [24, 31] width 31 height 31
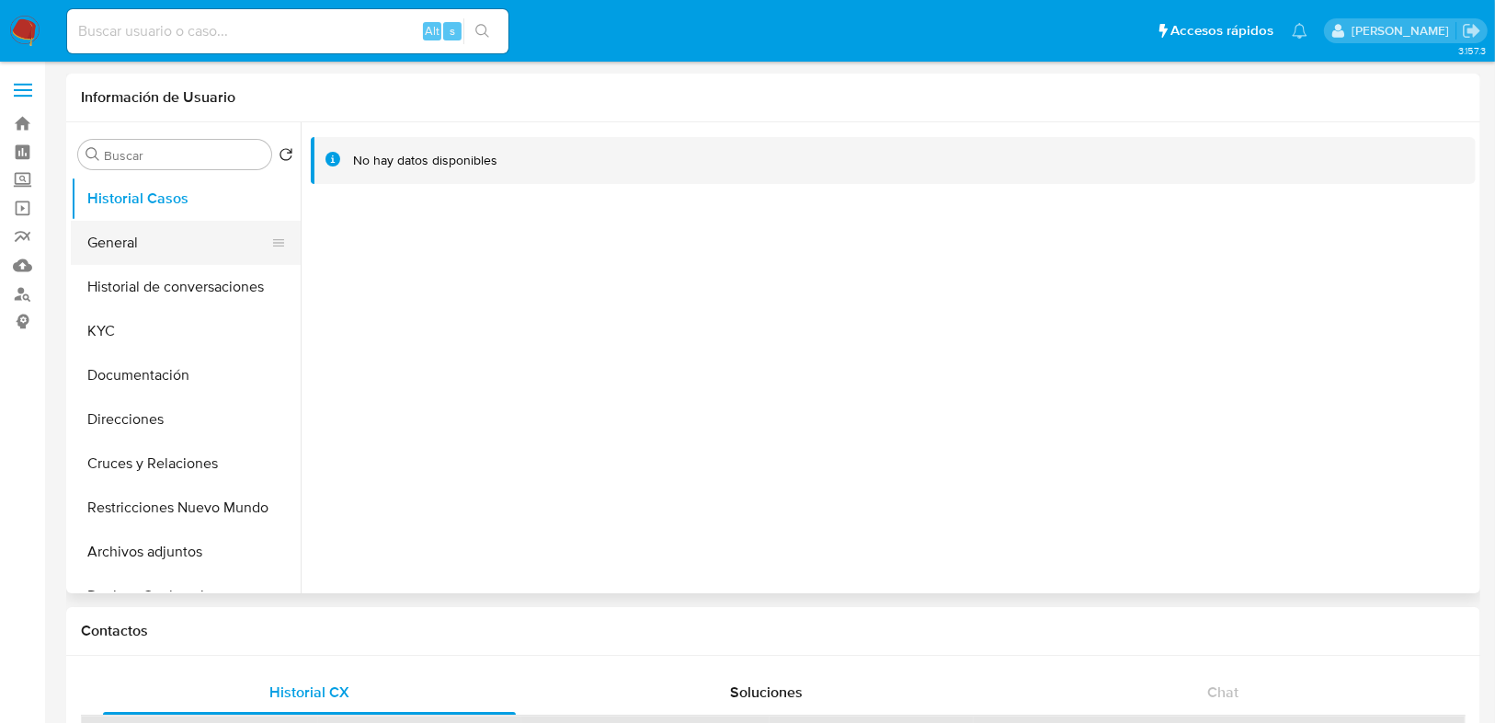
select select "10"
click at [137, 253] on button "General" at bounding box center [178, 243] width 215 height 44
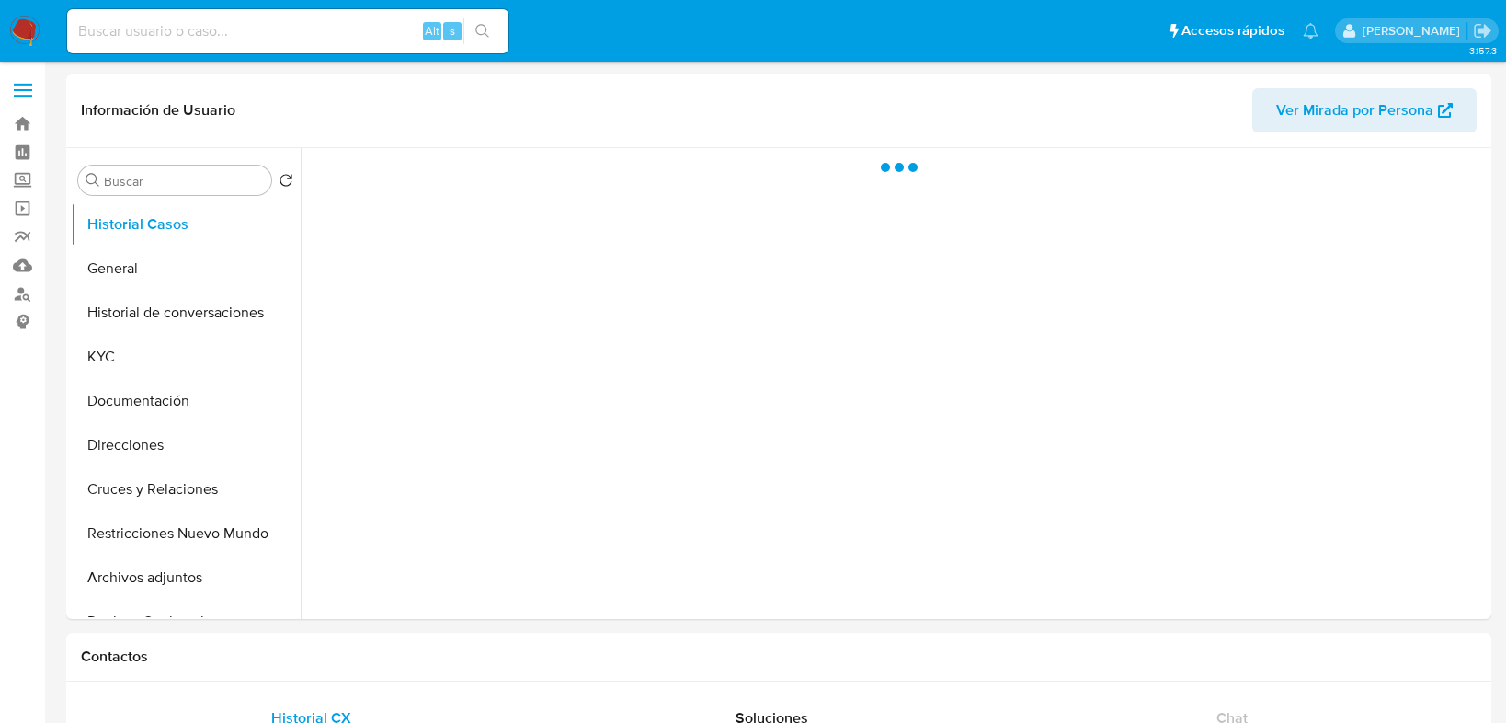
select select "10"
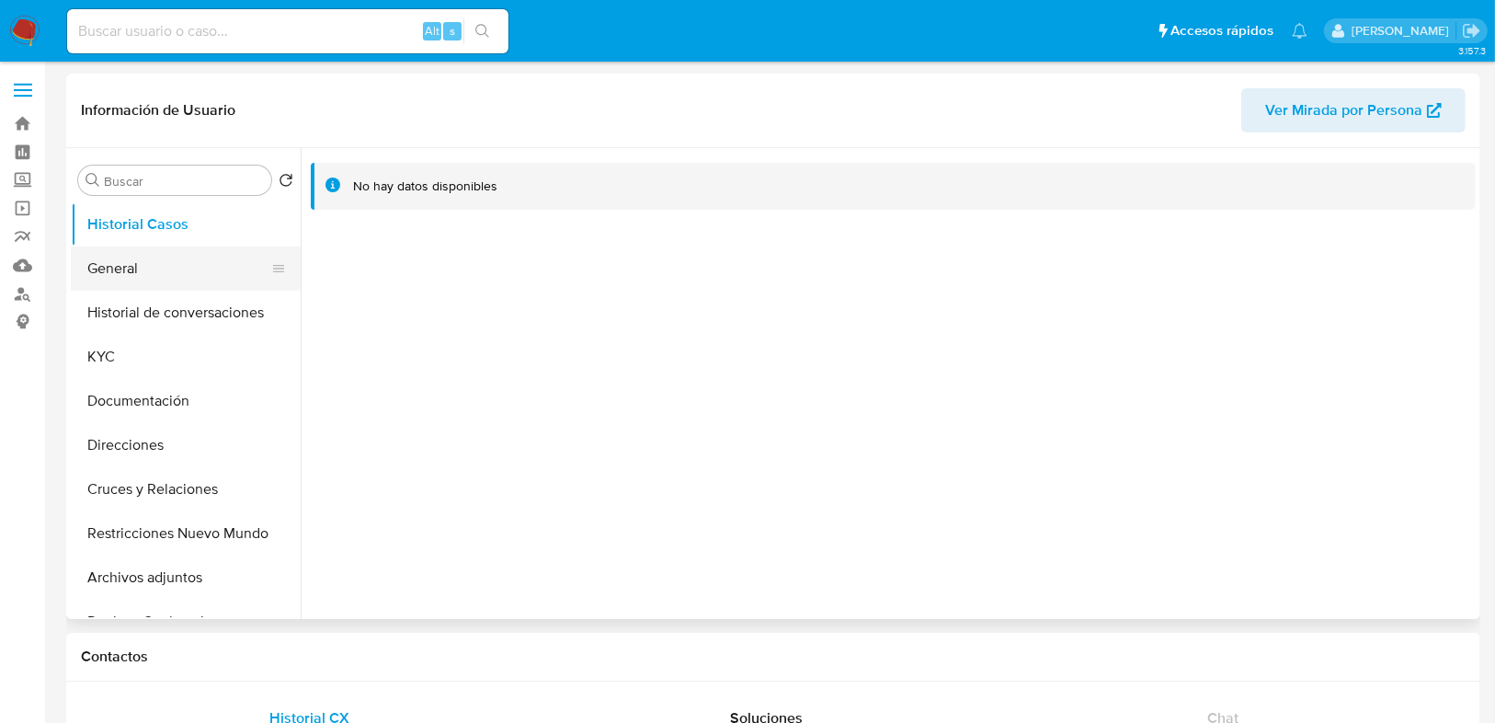
click at [141, 277] on button "General" at bounding box center [178, 268] width 215 height 44
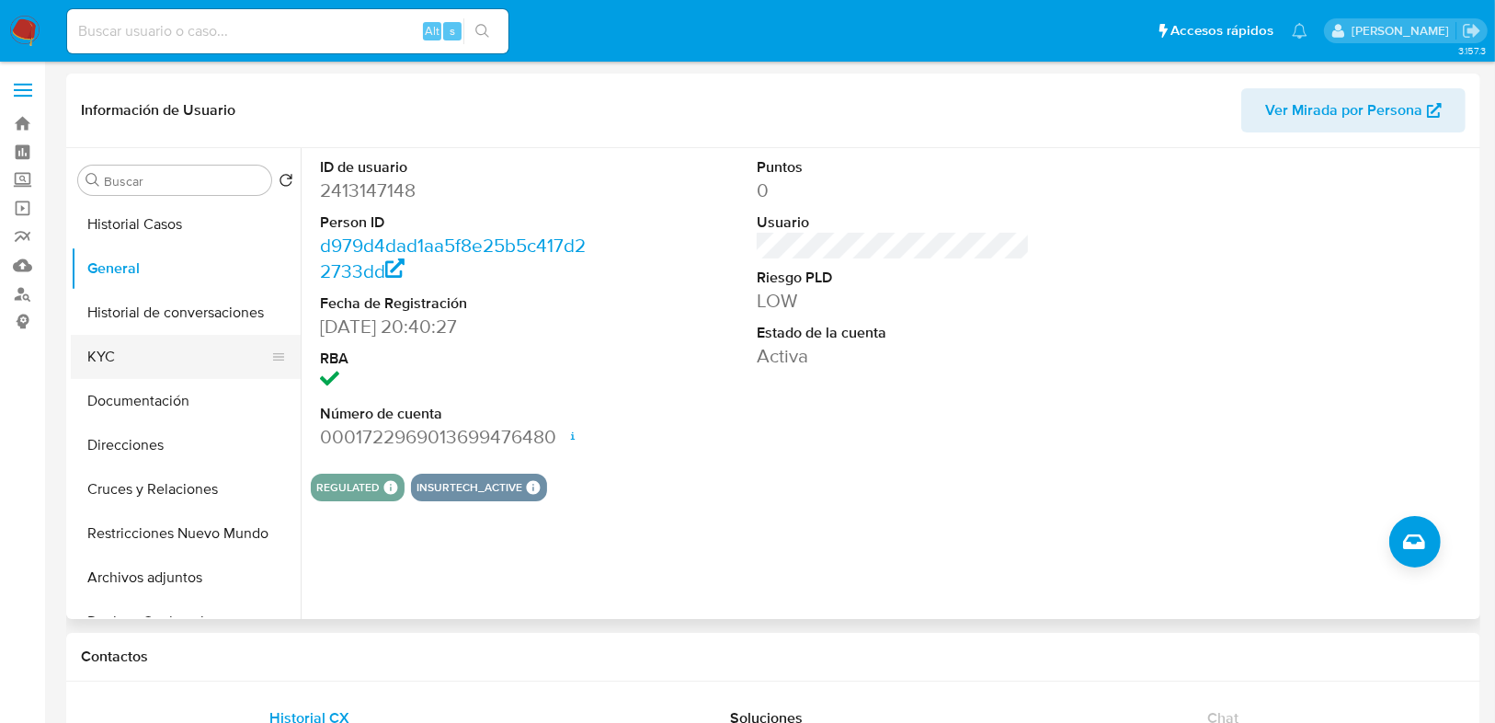
click at [117, 361] on button "KYC" at bounding box center [178, 357] width 215 height 44
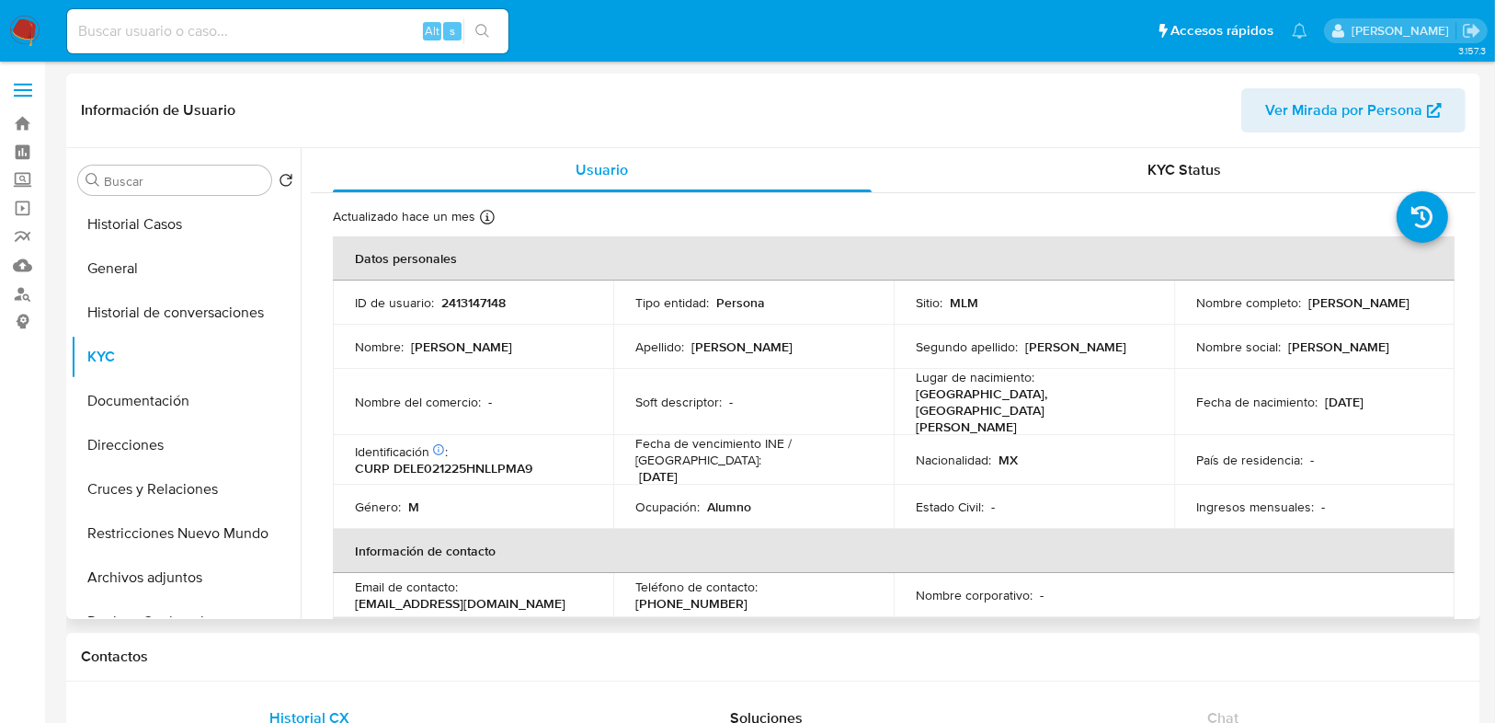
drag, startPoint x: 448, startPoint y: 278, endPoint x: 441, endPoint y: 309, distance: 31.9
click at [448, 280] on table "Datos personales ID de usuario : 2413147148 Tipo entidad : Persona Sitio : MLM …" at bounding box center [894, 581] width 1122 height 690
click at [446, 300] on p "2413147148" at bounding box center [473, 302] width 64 height 17
drag, startPoint x: 441, startPoint y: 302, endPoint x: 518, endPoint y: 297, distance: 77.4
click at [518, 297] on div "ID de usuario : 2413147148" at bounding box center [473, 302] width 236 height 17
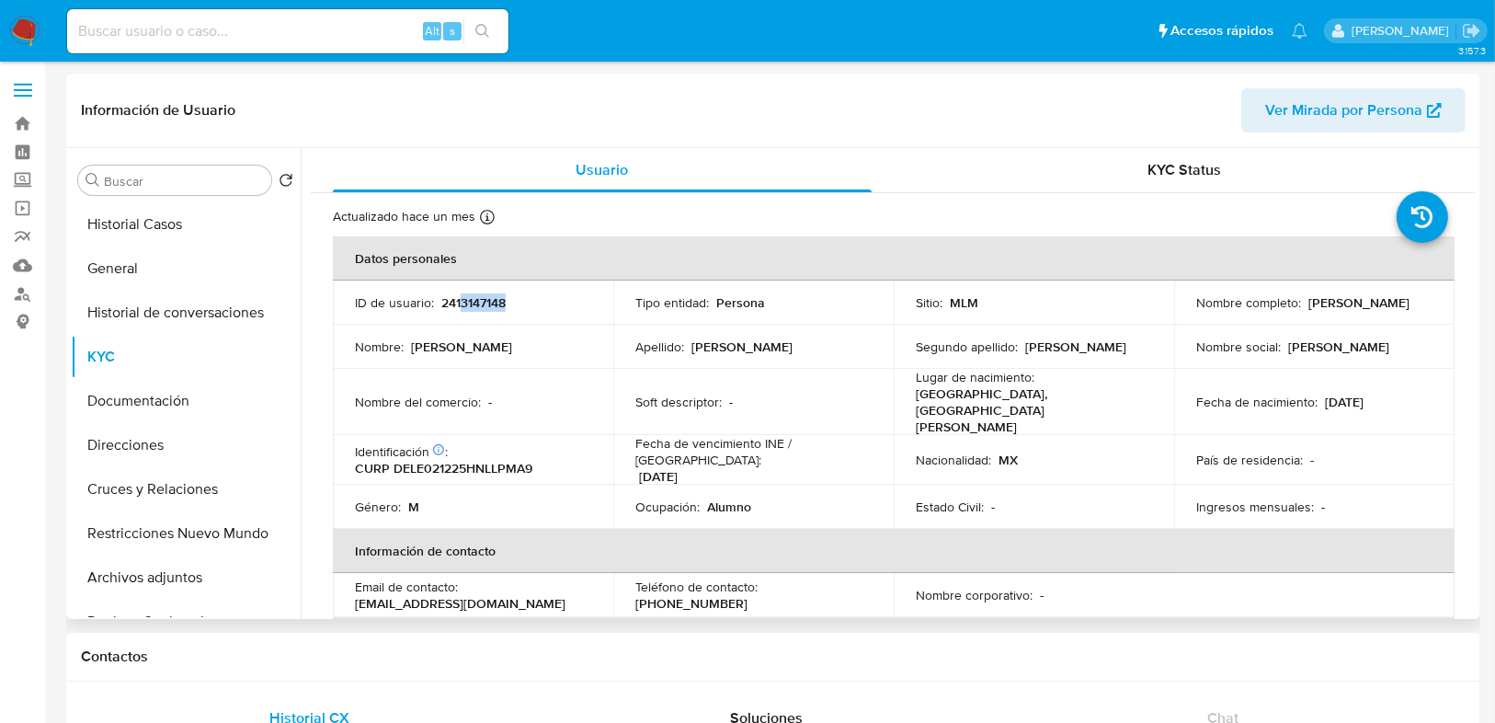
drag, startPoint x: 516, startPoint y: 297, endPoint x: 447, endPoint y: 302, distance: 69.1
click at [450, 302] on div "ID de usuario : 2413147148" at bounding box center [473, 302] width 236 height 17
click at [429, 309] on p "ID de usuario :" at bounding box center [394, 302] width 79 height 17
drag, startPoint x: 441, startPoint y: 303, endPoint x: 40, endPoint y: 373, distance: 406.1
click at [509, 302] on div "ID de usuario : 2413147148" at bounding box center [473, 302] width 236 height 17
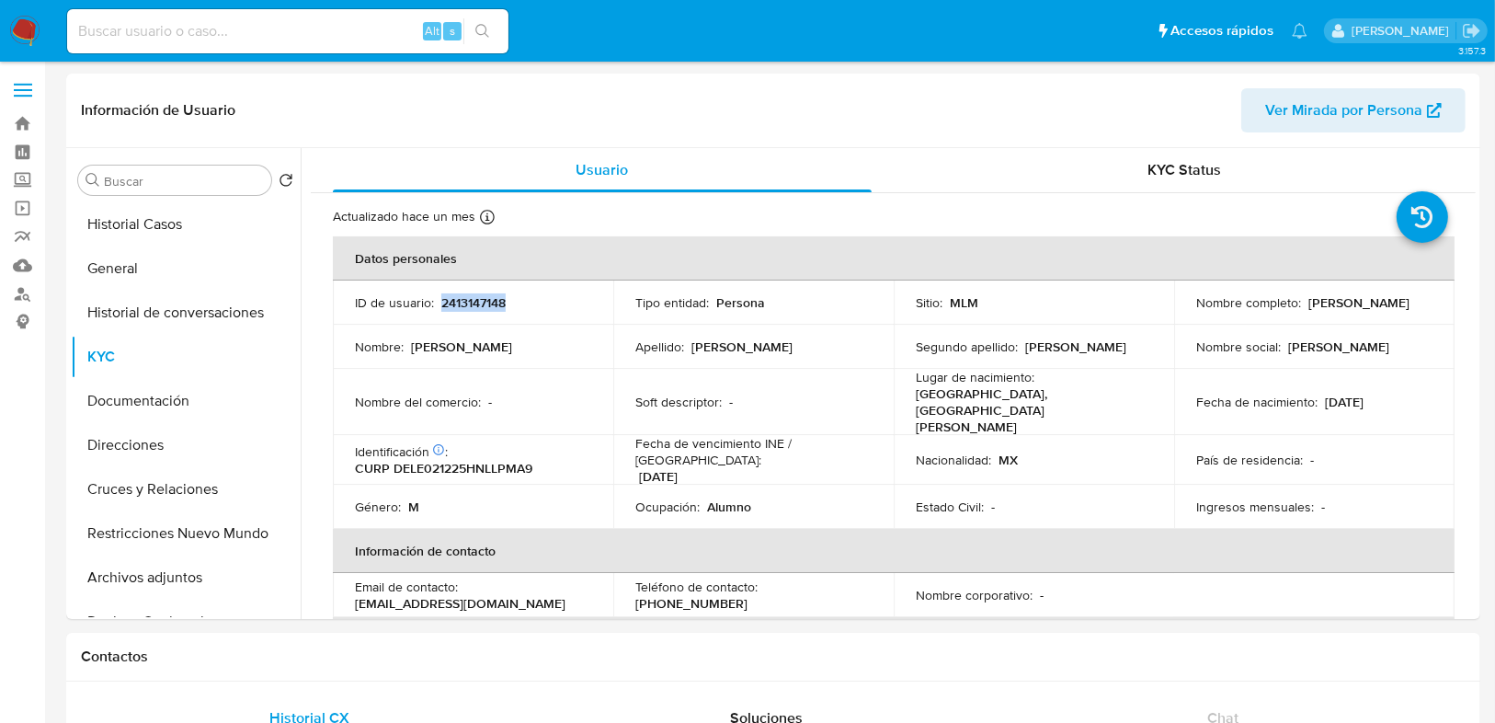
copy p "2413147148"
click at [192, 397] on button "Documentación" at bounding box center [178, 401] width 215 height 44
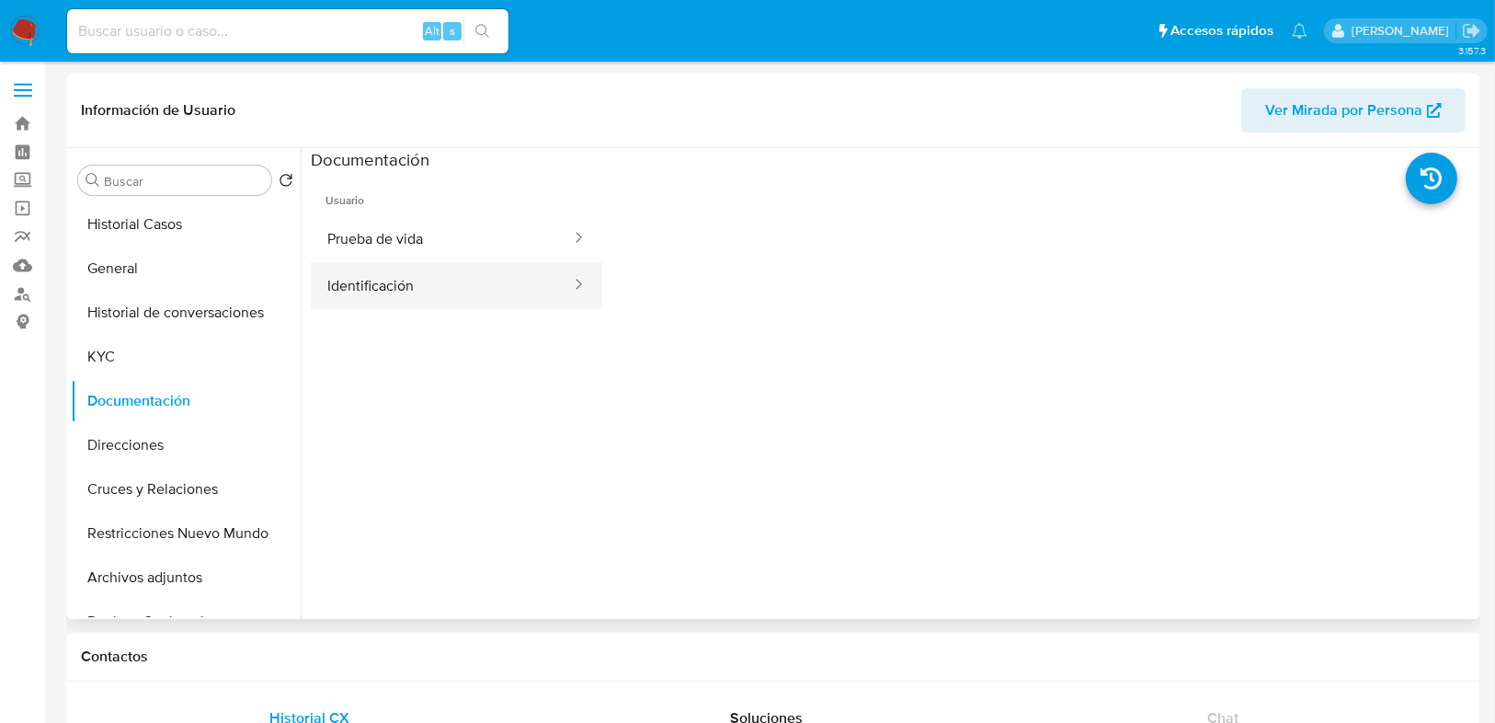
drag, startPoint x: 369, startPoint y: 246, endPoint x: 372, endPoint y: 265, distance: 18.6
click at [369, 247] on button "Prueba de vida" at bounding box center [442, 238] width 262 height 47
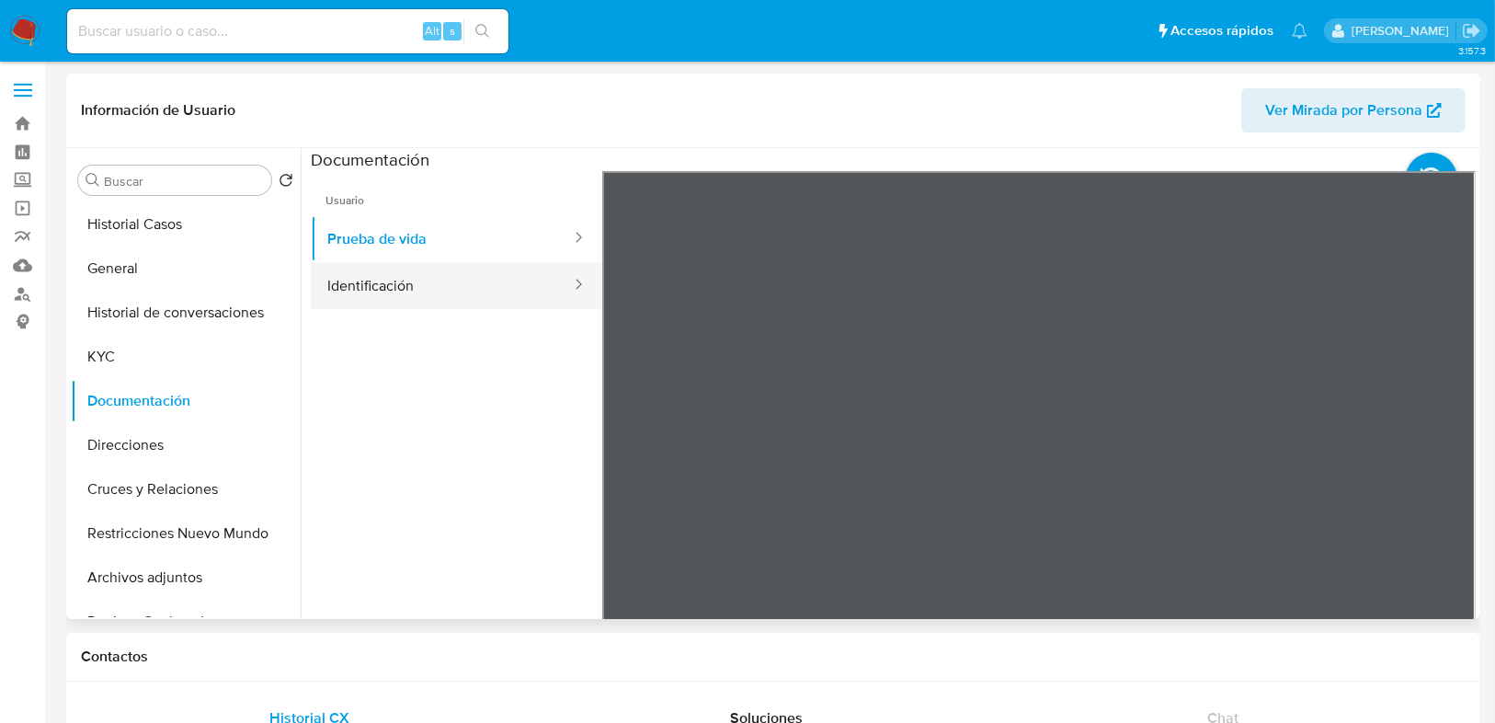
click at [412, 278] on button "Identificación" at bounding box center [442, 285] width 262 height 47
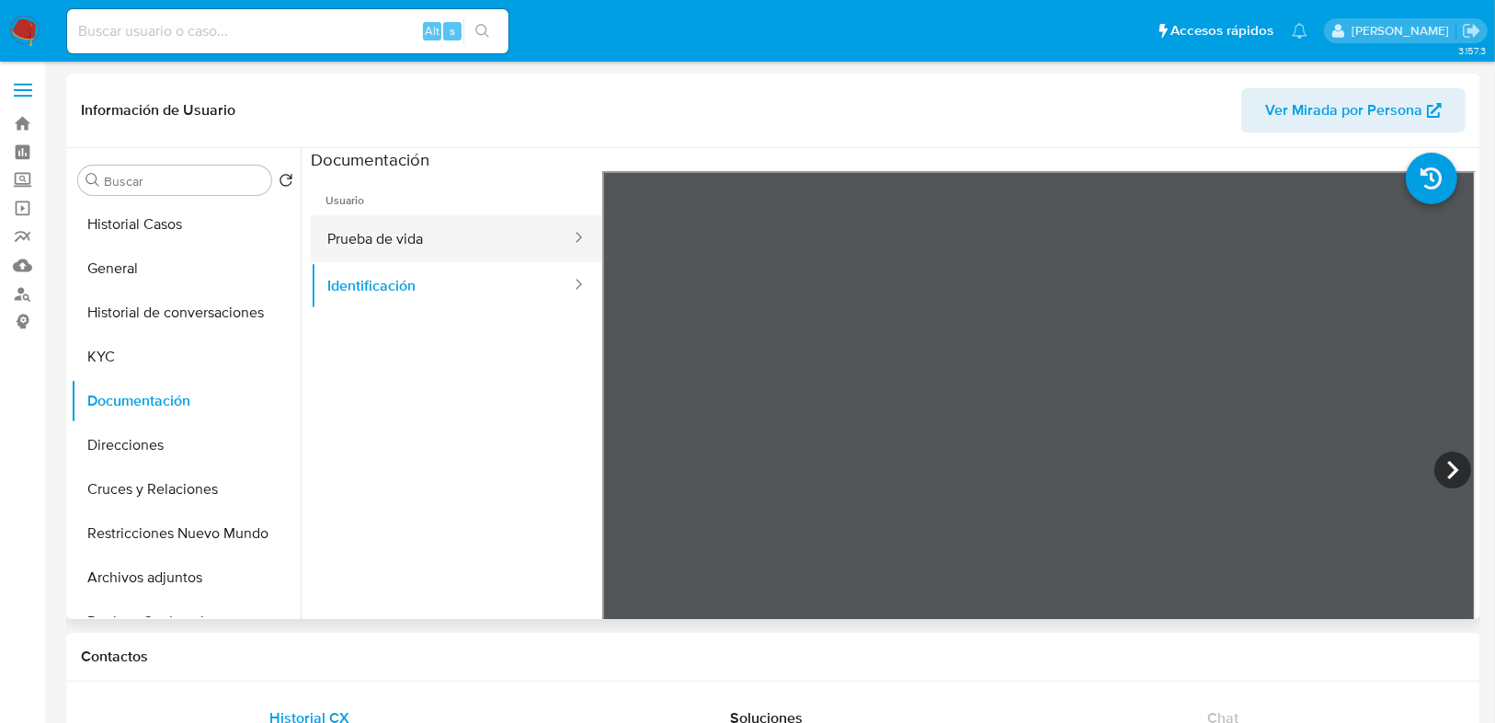
click at [379, 243] on button "Prueba de vida" at bounding box center [442, 238] width 262 height 47
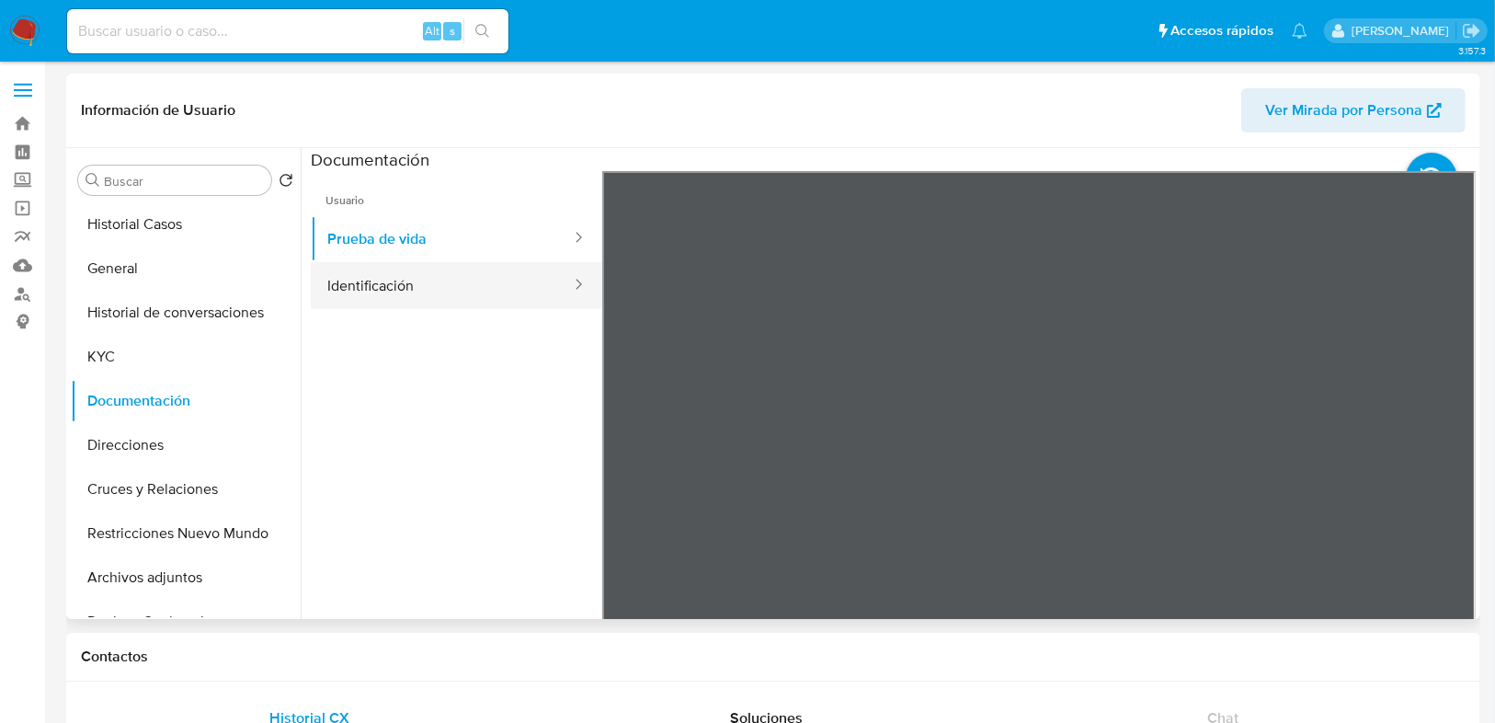
click at [375, 301] on button "Identificación" at bounding box center [442, 285] width 262 height 47
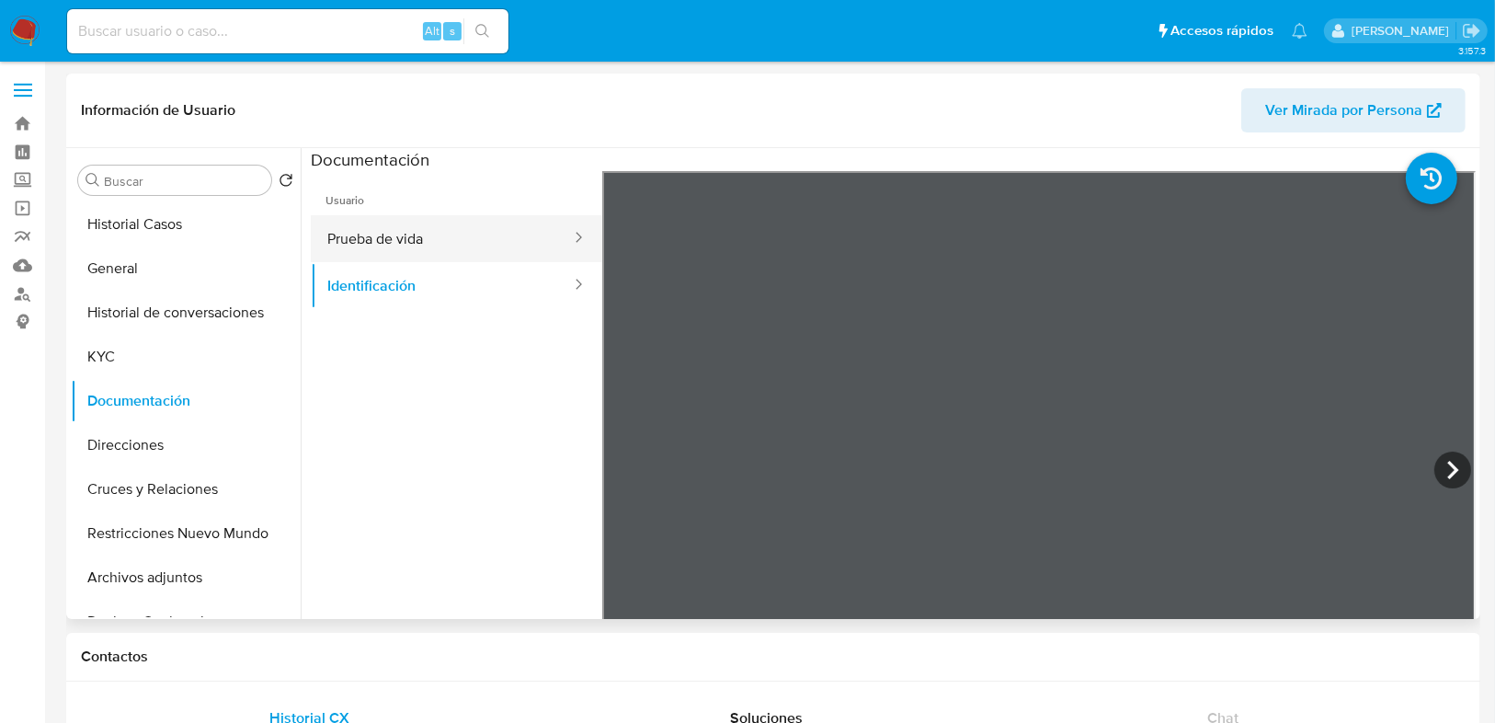
drag, startPoint x: 366, startPoint y: 239, endPoint x: 474, endPoint y: 259, distance: 109.5
click at [369, 239] on button "Prueba de vida" at bounding box center [442, 238] width 262 height 47
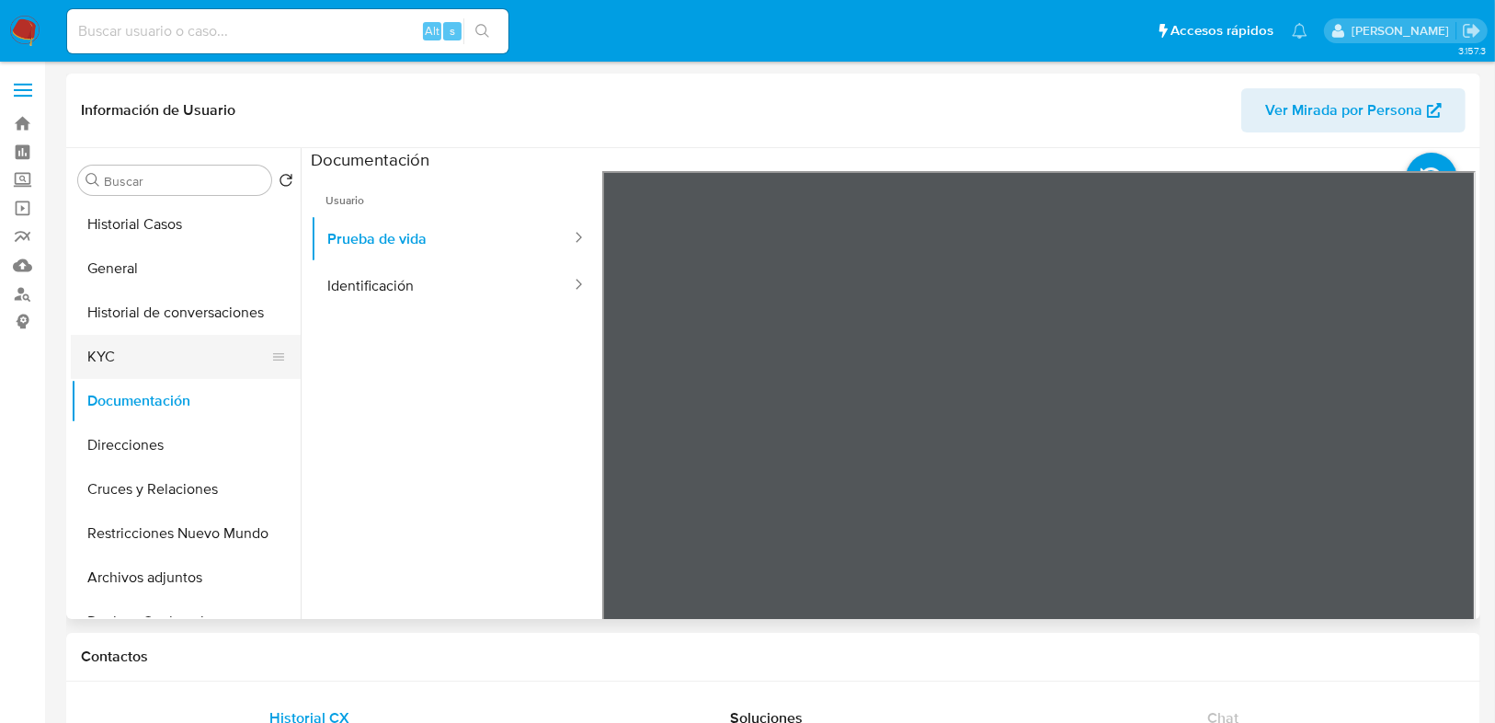
click at [111, 350] on button "KYC" at bounding box center [178, 357] width 215 height 44
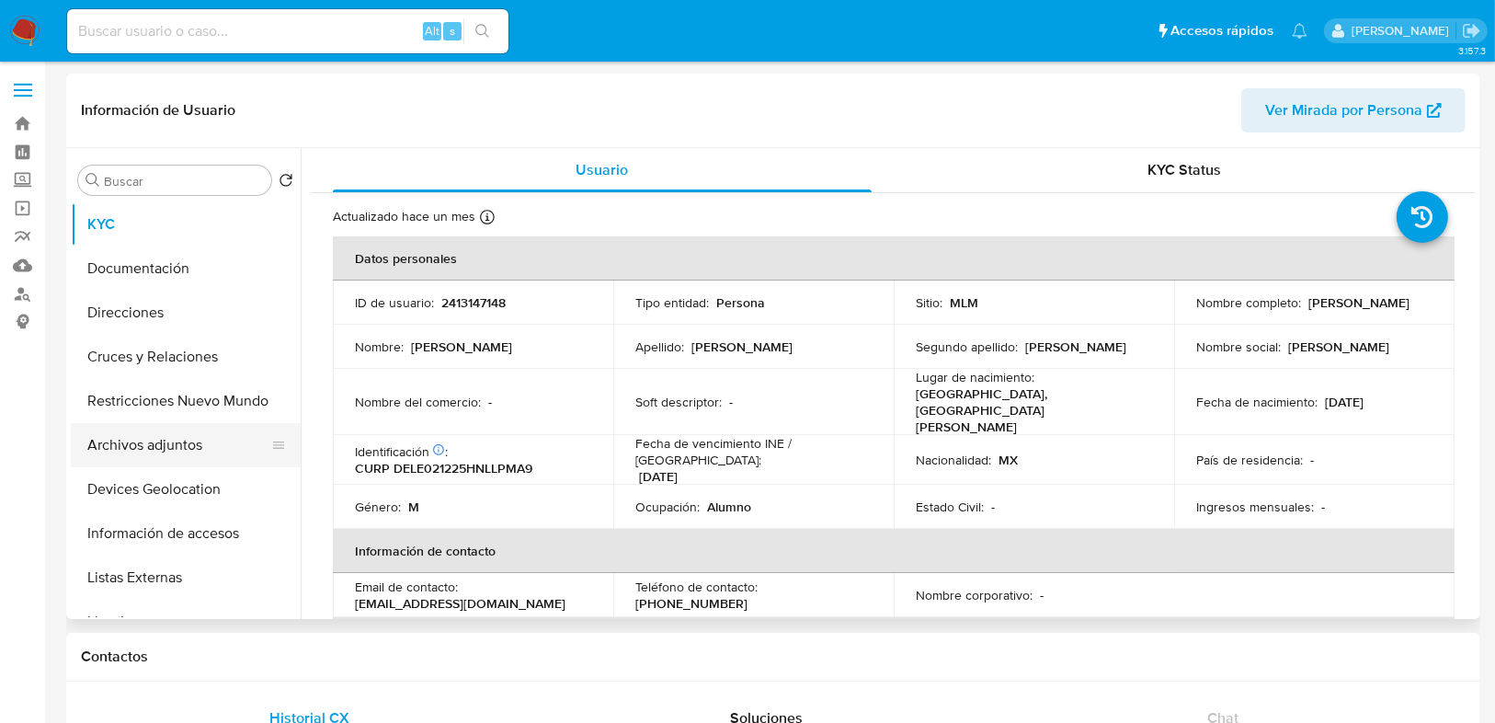
scroll to position [221, 0]
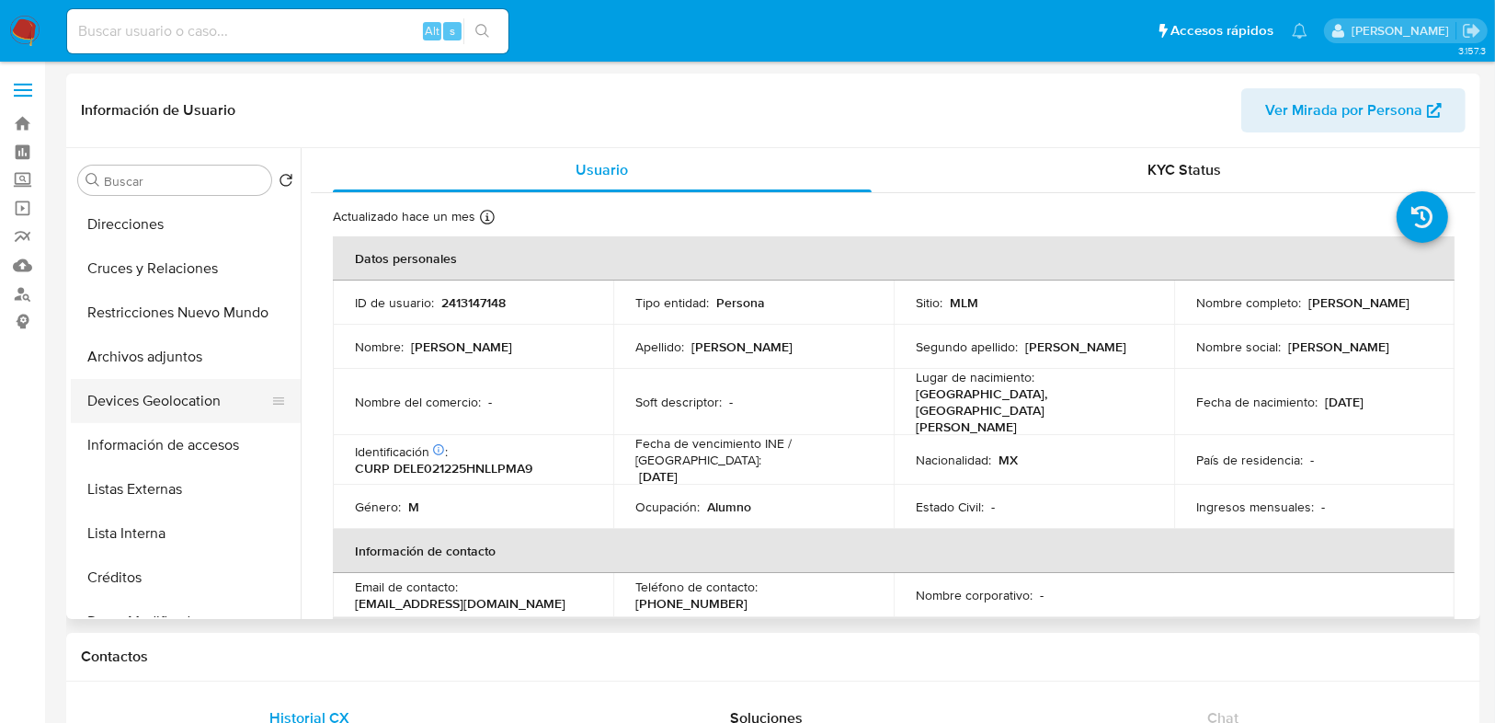
drag, startPoint x: 175, startPoint y: 411, endPoint x: 119, endPoint y: 411, distance: 56.1
click at [175, 411] on button "Devices Geolocation" at bounding box center [178, 401] width 215 height 44
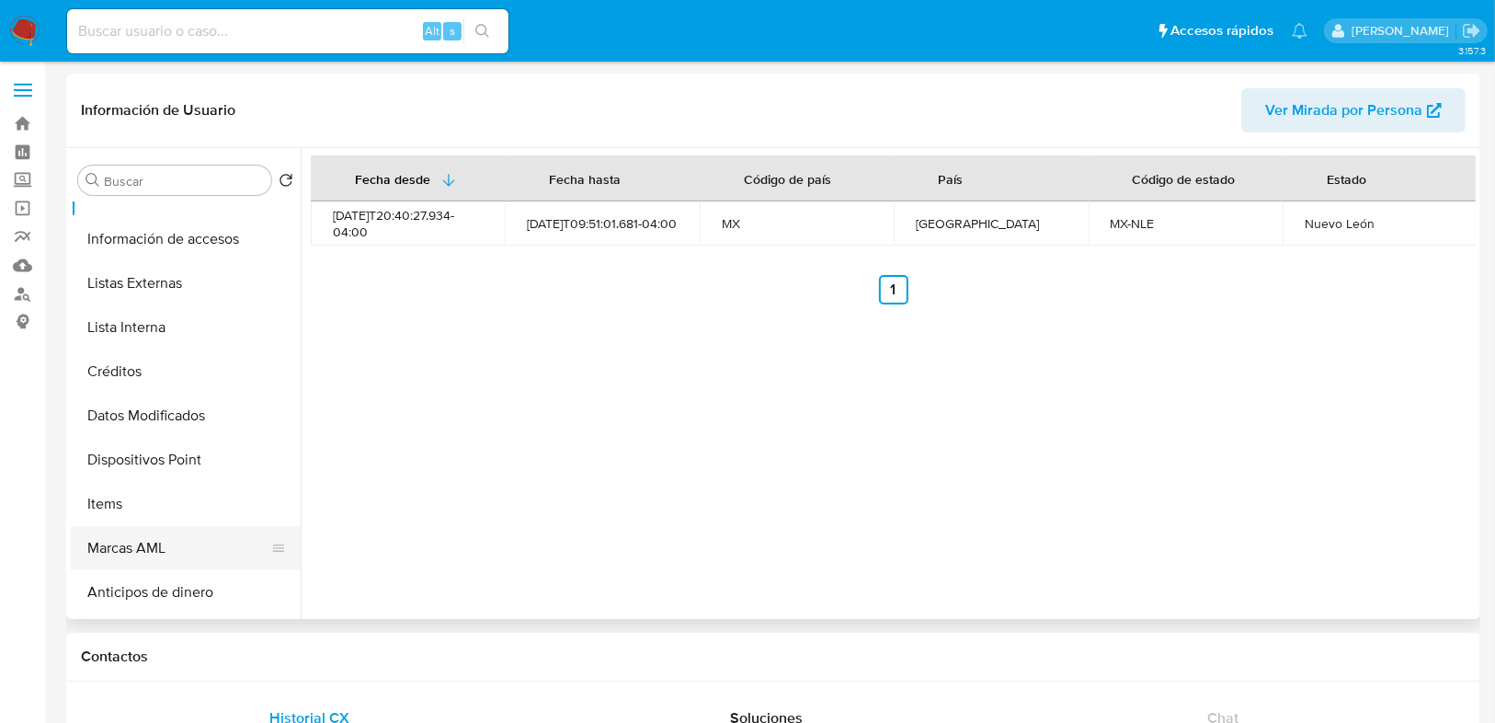
scroll to position [441, 0]
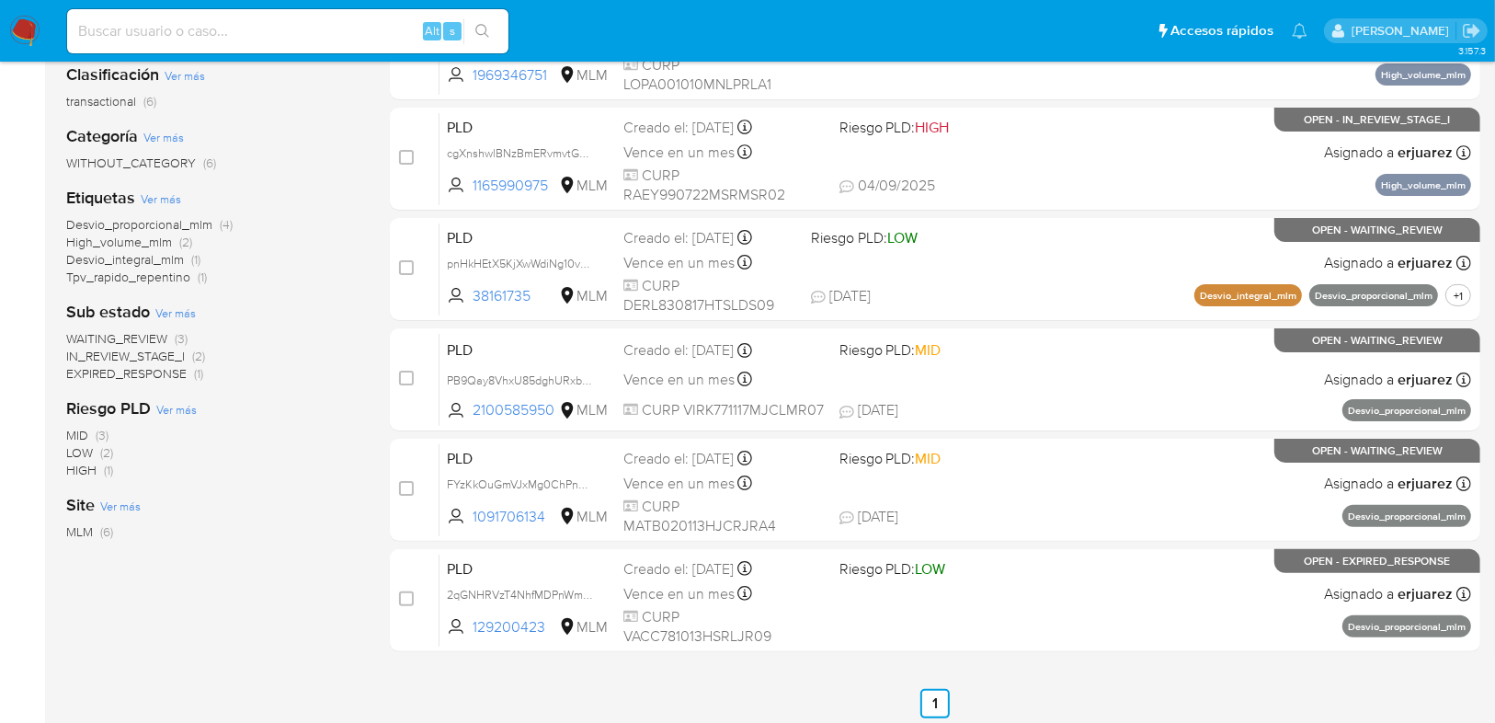
scroll to position [256, 0]
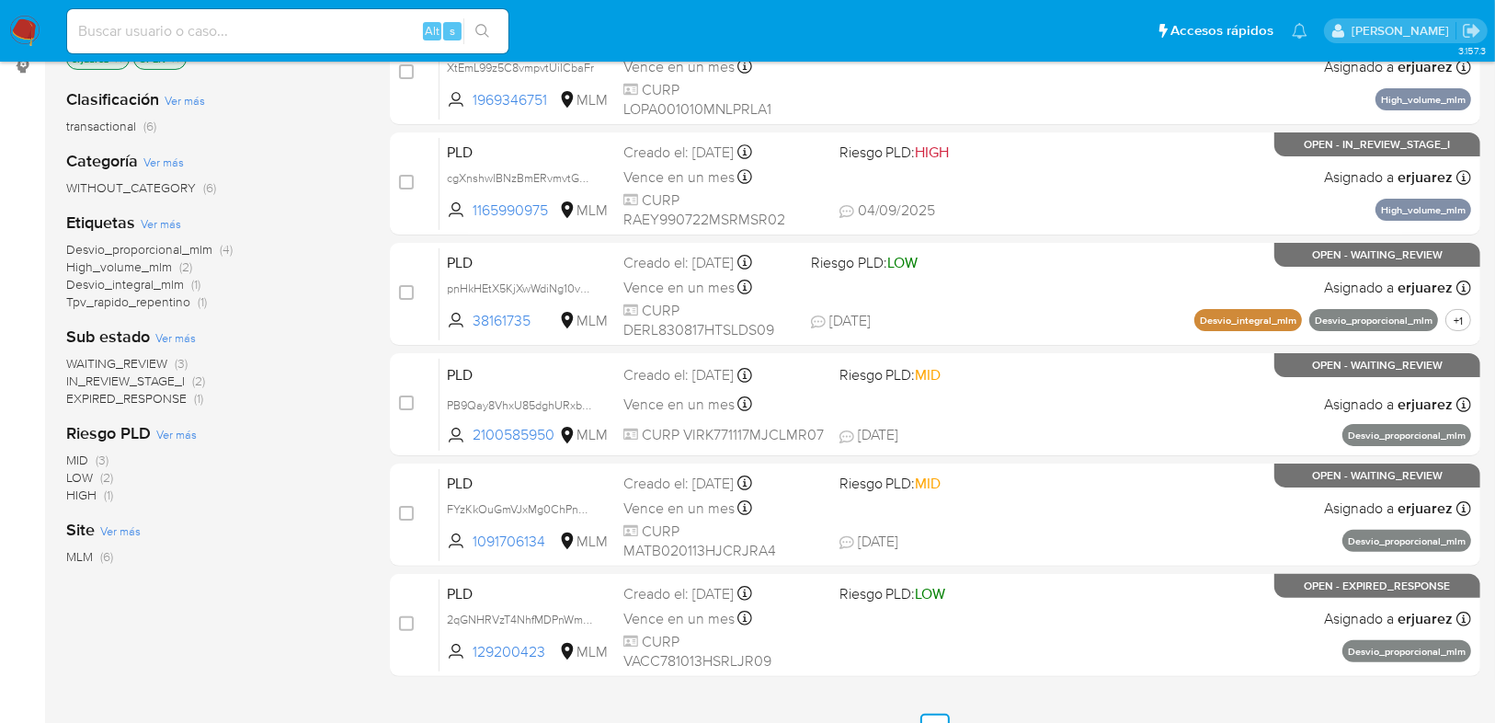
click at [158, 380] on span "IN_REVIEW_STAGE_I" at bounding box center [125, 381] width 119 height 18
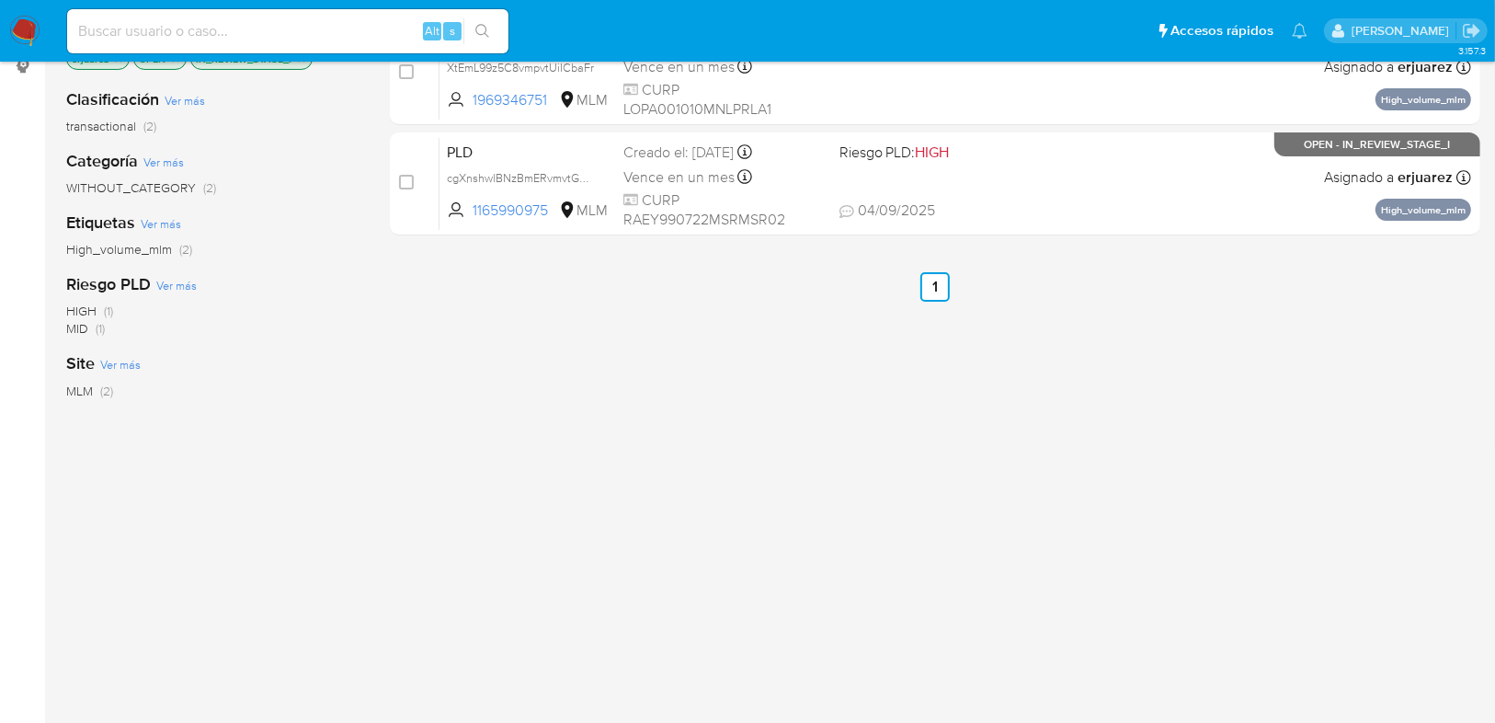
click at [1022, 350] on div "select-all-cases-checkbox Asignarme a mí Borrar selección Agrupar por documento…" at bounding box center [935, 370] width 1091 height 833
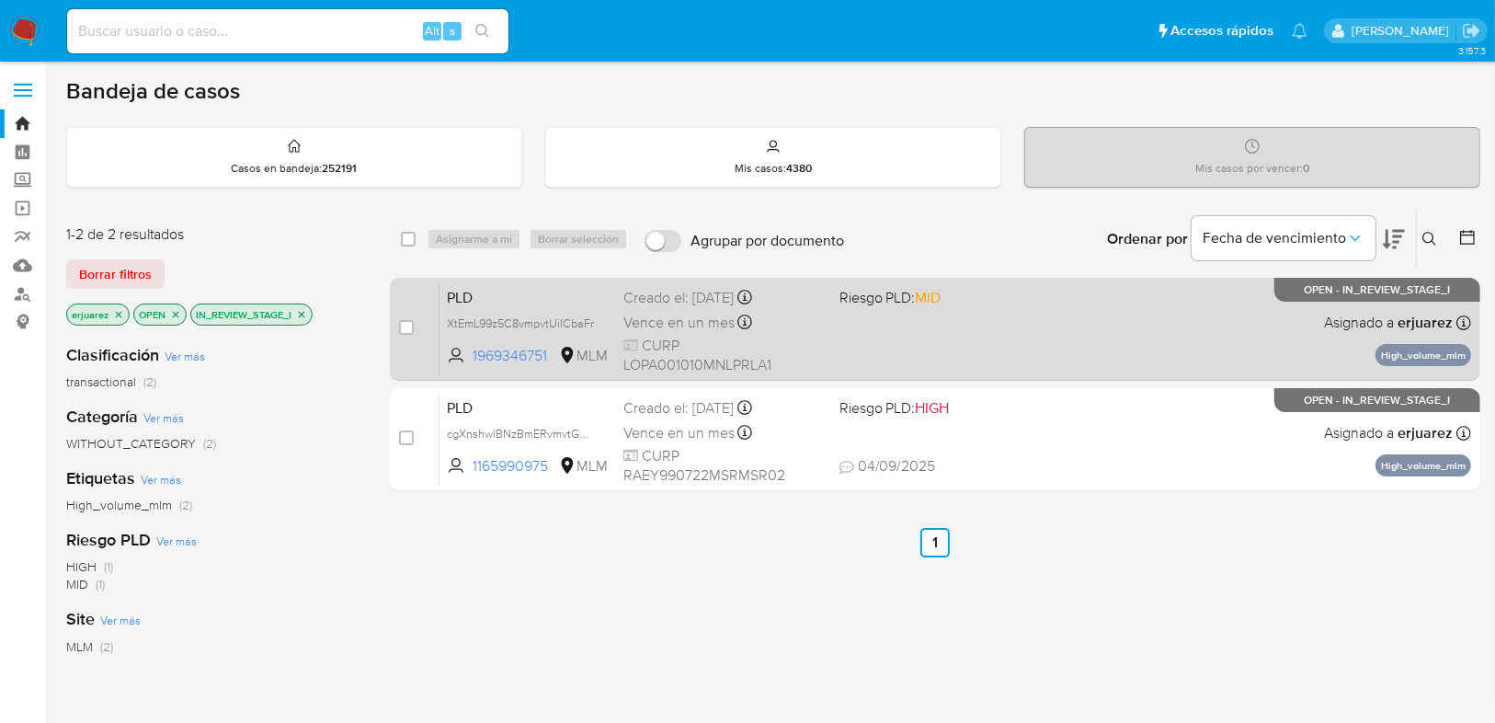
click at [798, 341] on span "CURP LOPA001010MNLPRLA1" at bounding box center [724, 356] width 200 height 40
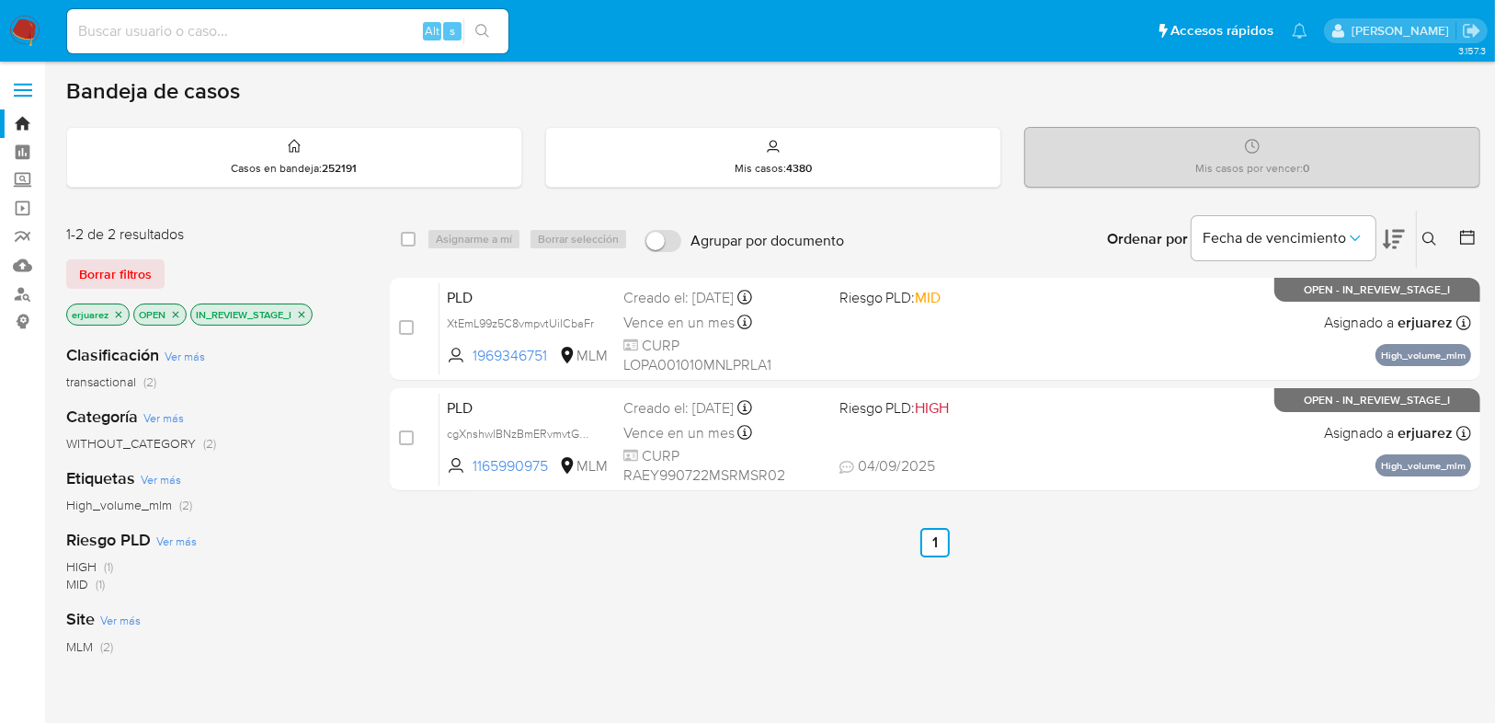
click at [160, 23] on input at bounding box center [287, 31] width 441 height 24
paste input "• 2574841395"
click at [109, 30] on input "• 2574841395" at bounding box center [287, 31] width 441 height 24
type input "2574841395"
click at [491, 21] on button "search-icon" at bounding box center [482, 31] width 38 height 26
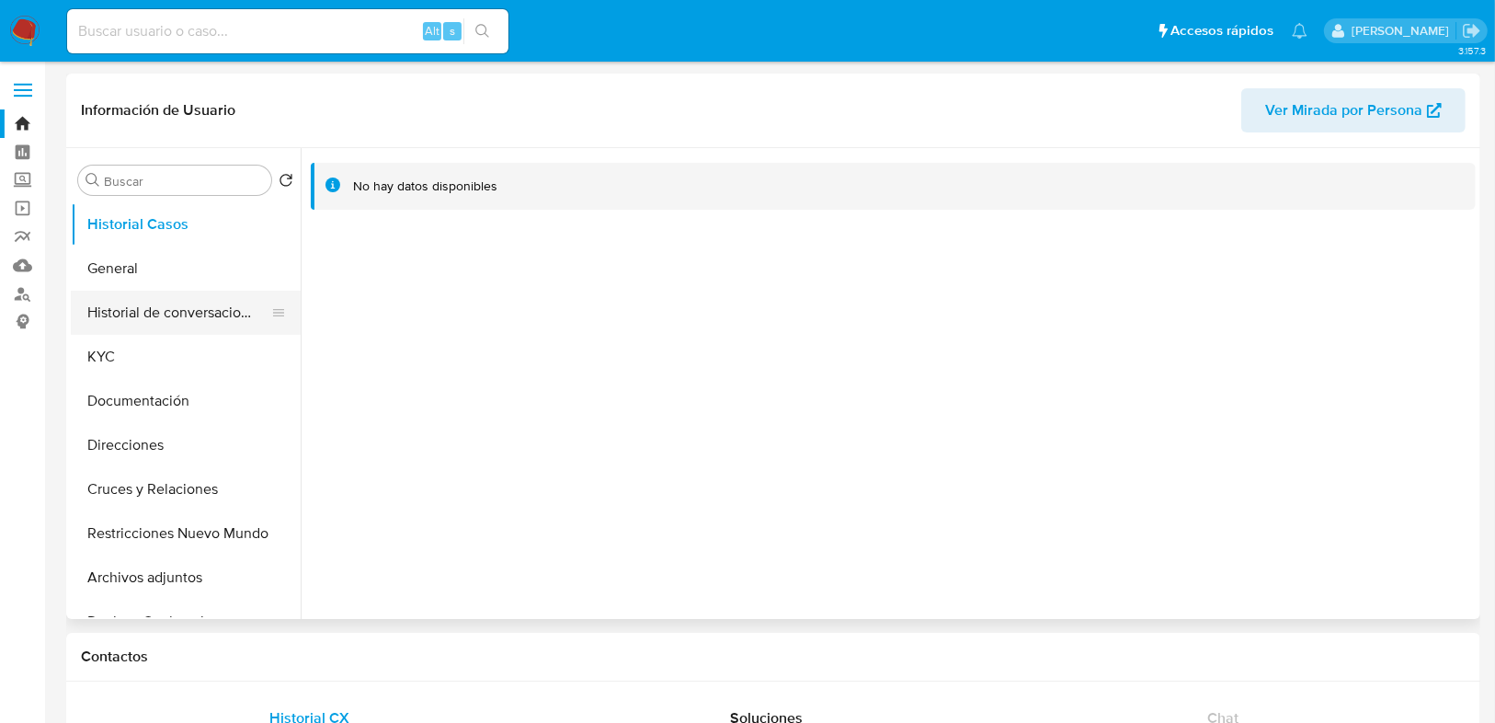
select select "10"
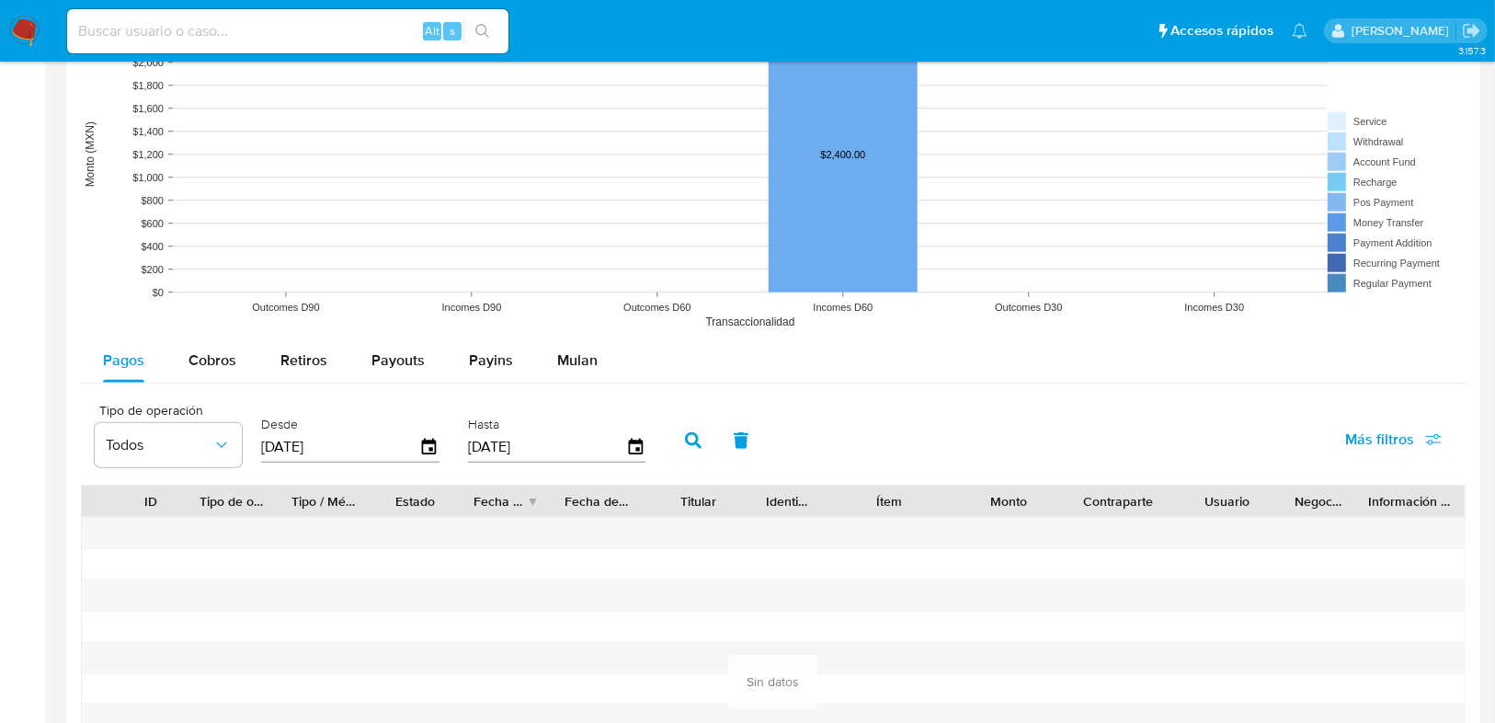
scroll to position [1471, 0]
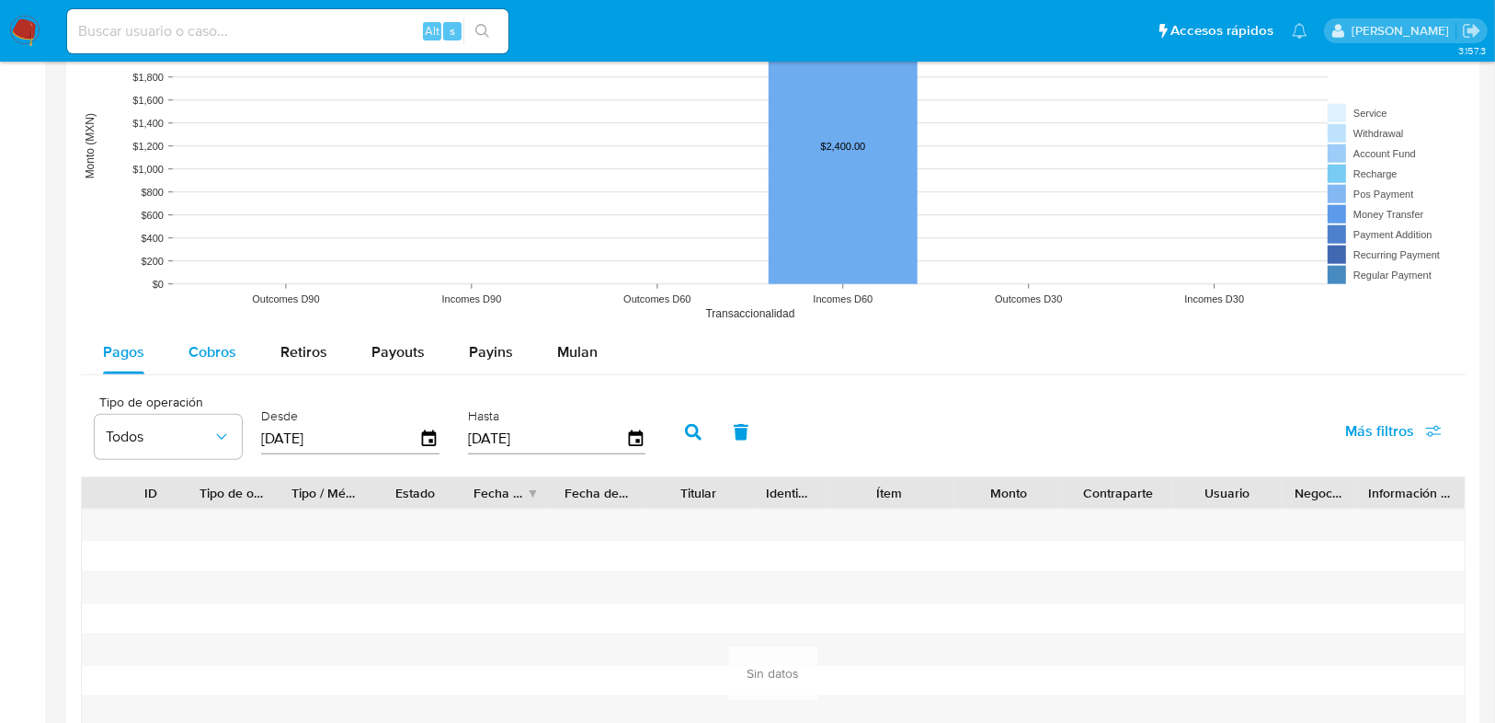
click at [196, 350] on span "Cobros" at bounding box center [213, 351] width 48 height 21
select select "10"
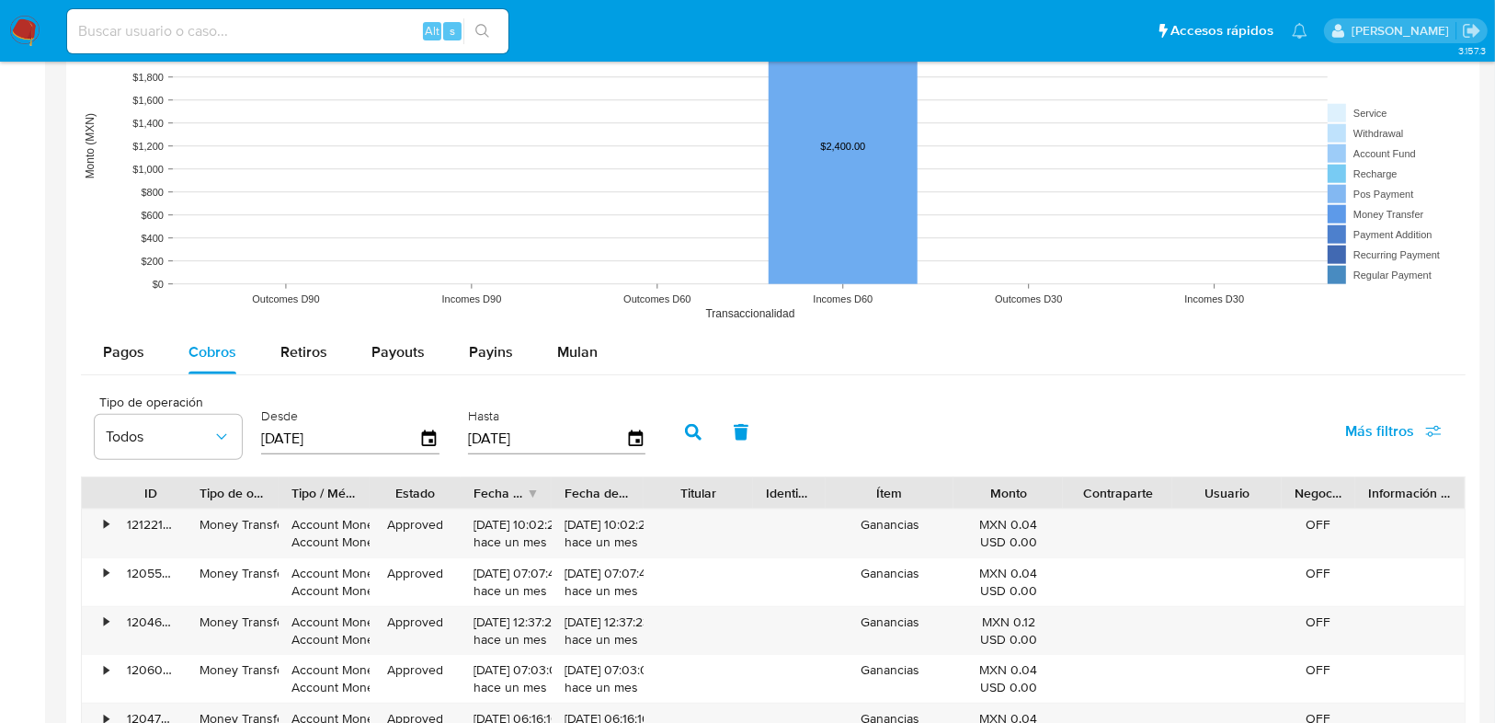
drag, startPoint x: 351, startPoint y: 440, endPoint x: 246, endPoint y: 436, distance: 105.8
click at [246, 436] on div "Tipo de operación Todos Desde [DATE] Hasta [DATE]" at bounding box center [375, 431] width 578 height 74
type input "0_/__/____"
type input "[DATE]"
click at [684, 419] on button "button" at bounding box center [693, 432] width 48 height 44
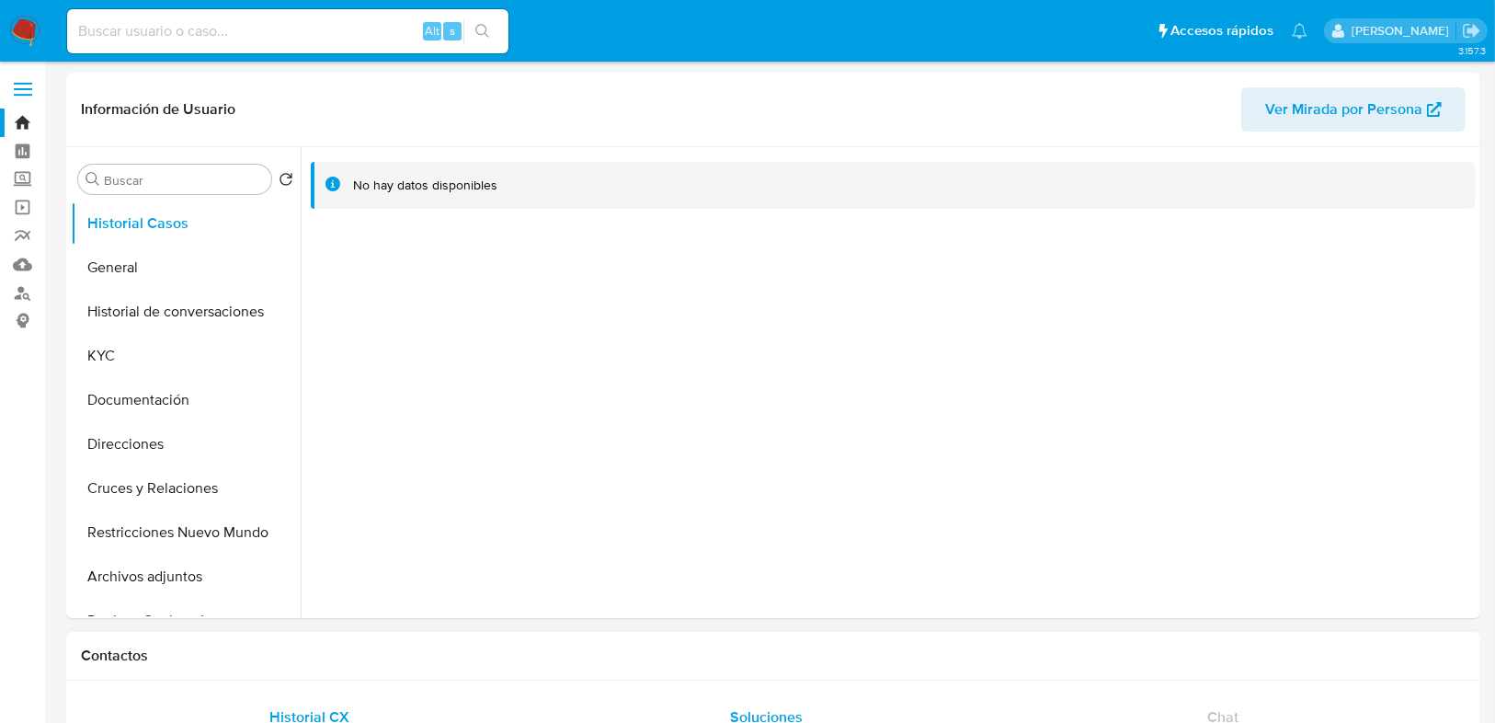
scroll to position [0, 0]
click at [139, 266] on button "General" at bounding box center [178, 268] width 215 height 44
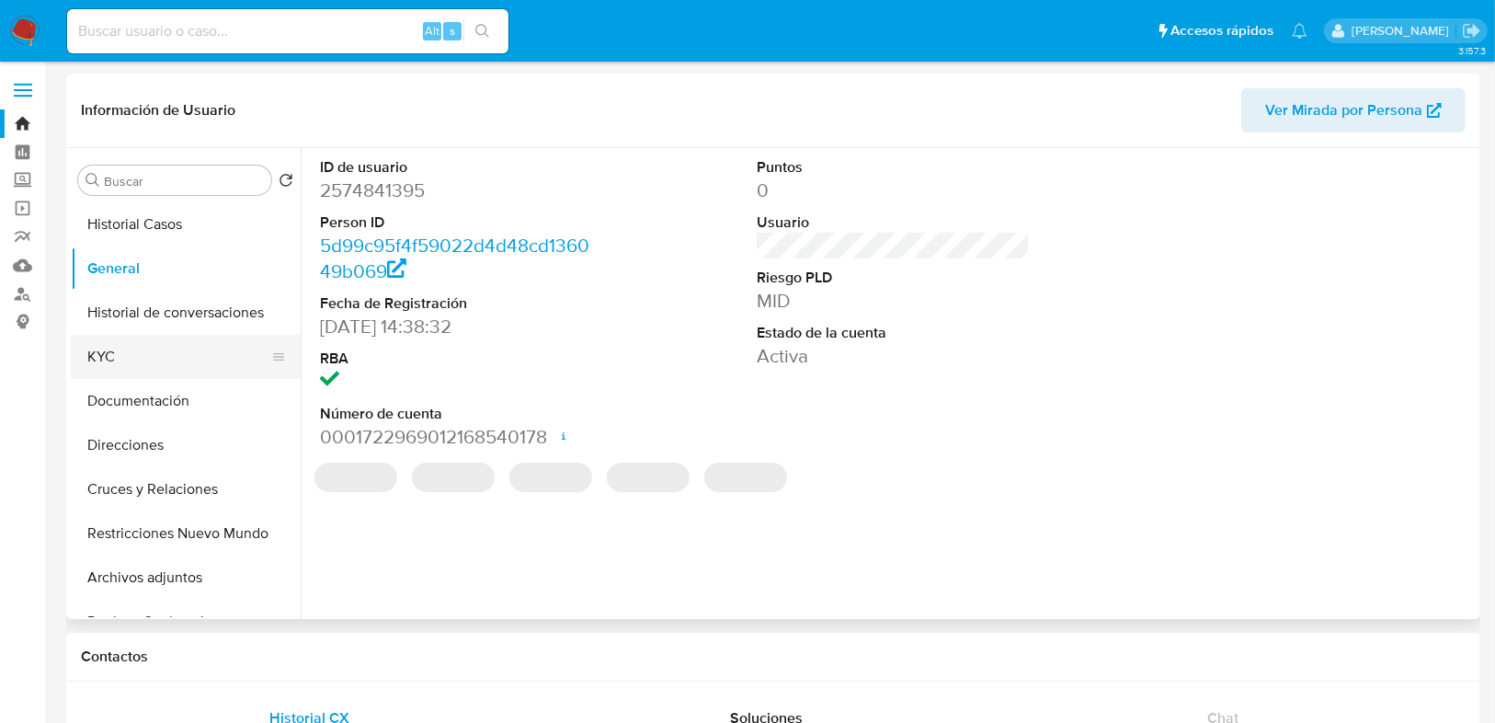
click at [141, 364] on button "KYC" at bounding box center [178, 357] width 215 height 44
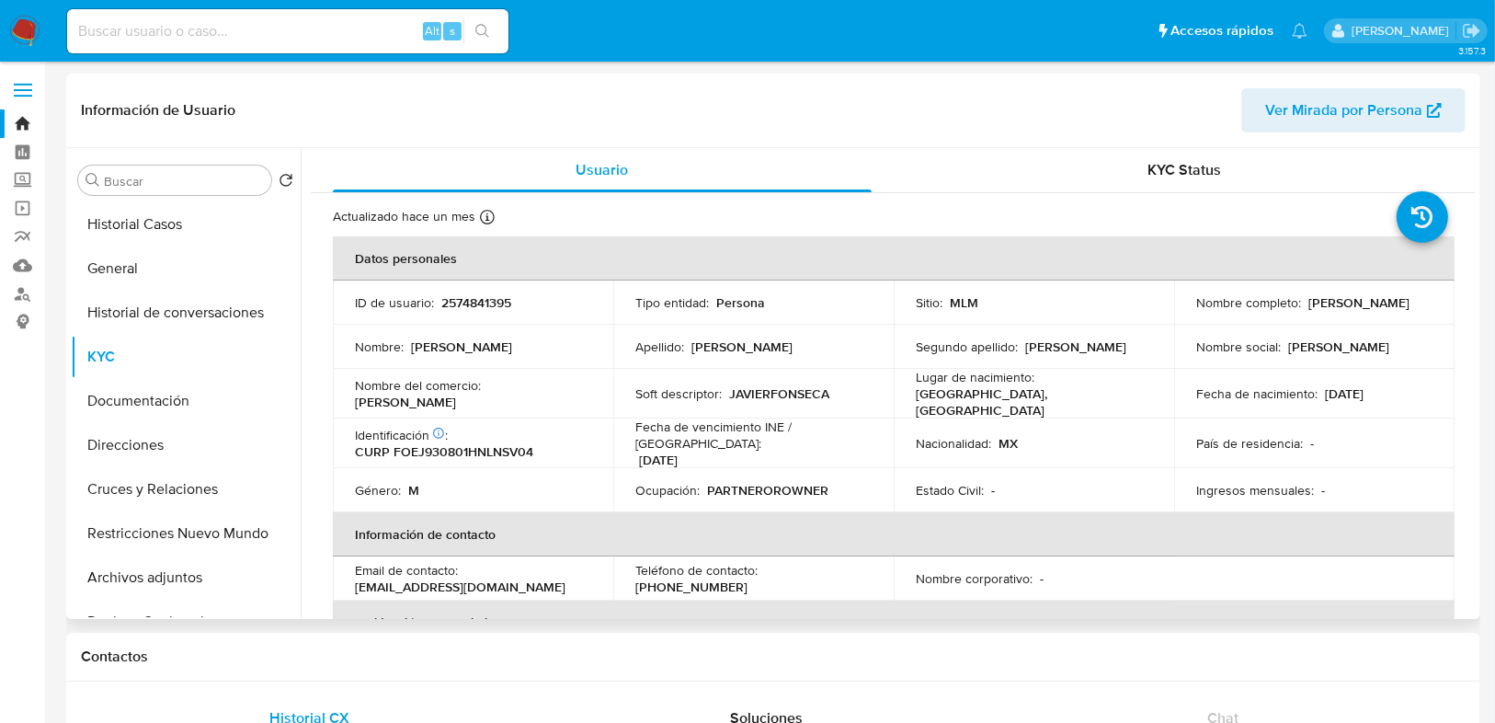
drag, startPoint x: 1189, startPoint y: 315, endPoint x: 1348, endPoint y: 314, distance: 159.1
click at [1348, 314] on td "Nombre completo : [PERSON_NAME]" at bounding box center [1314, 302] width 280 height 44
copy p "[PERSON_NAME]"
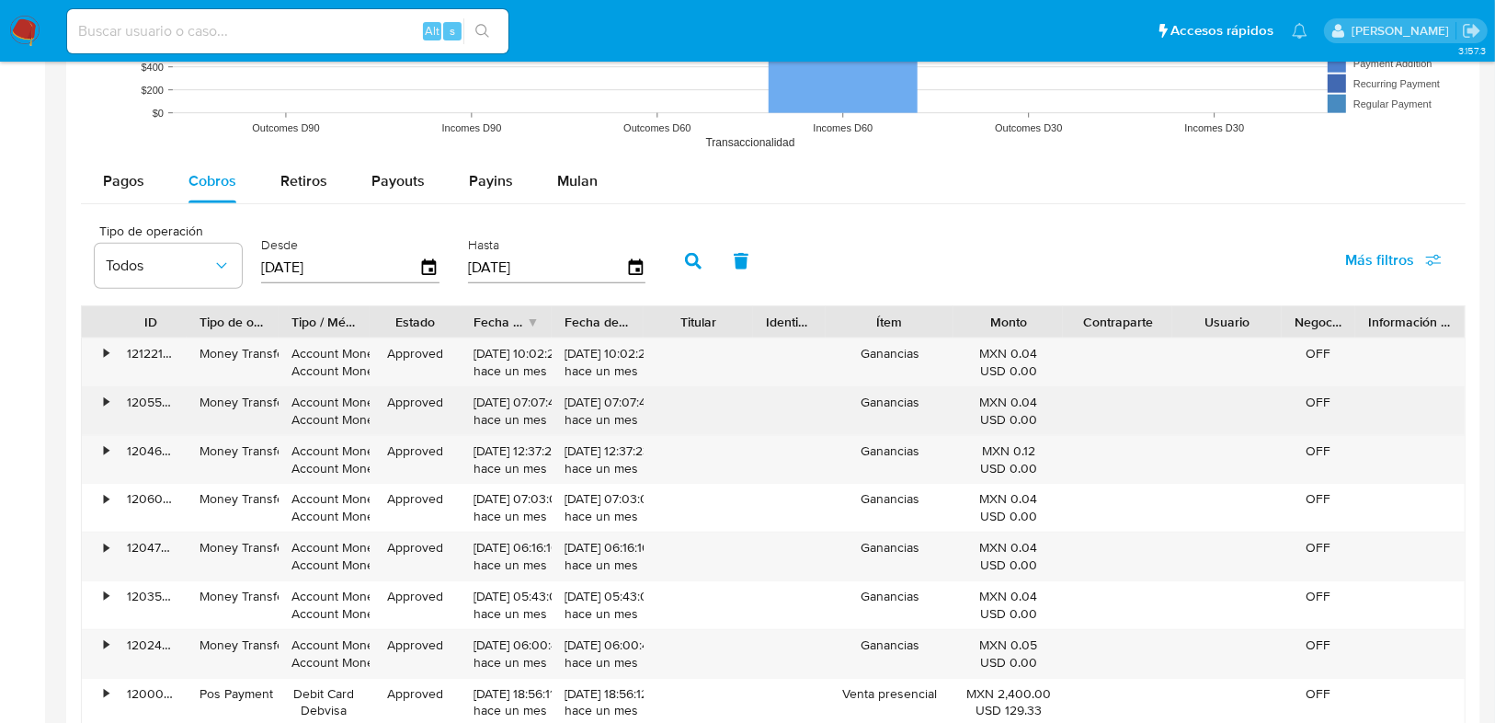
scroll to position [1619, 0]
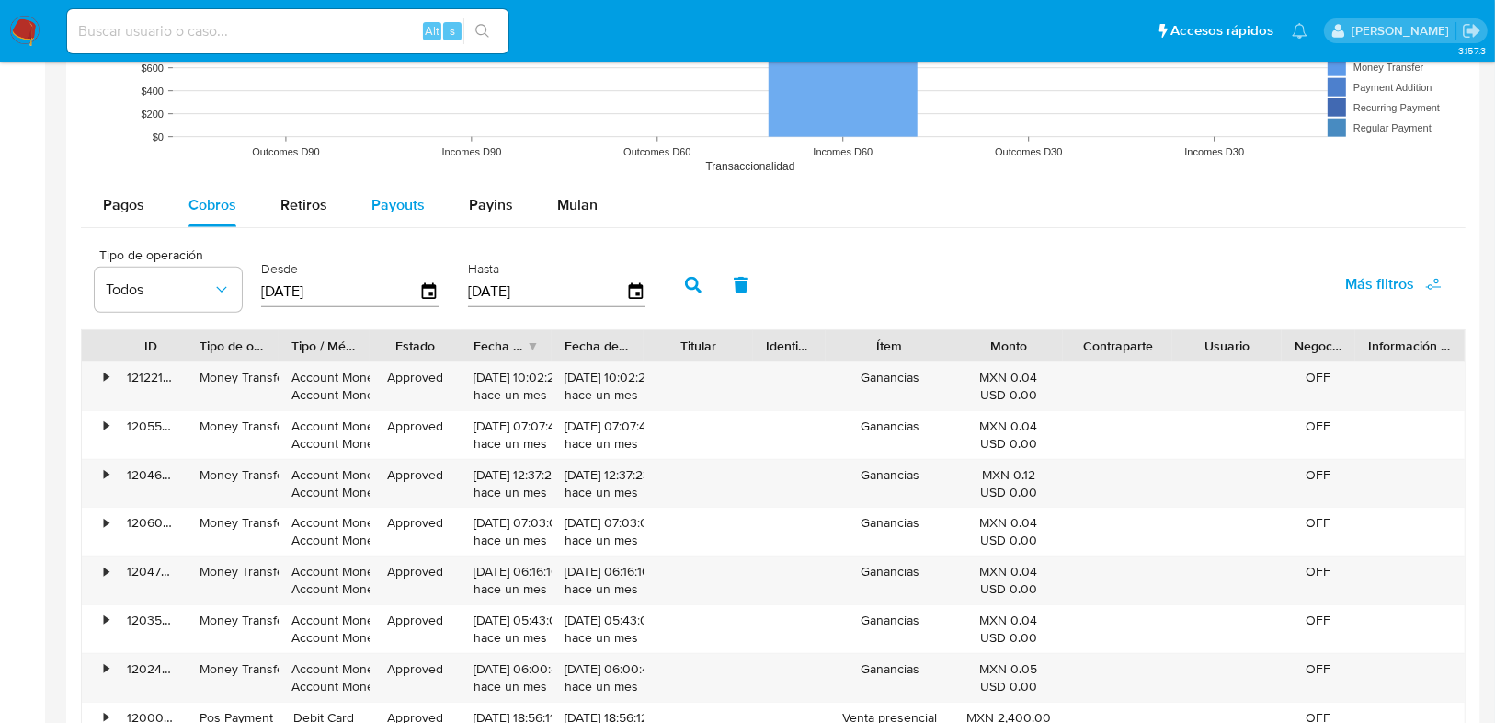
click at [379, 189] on div "Payouts" at bounding box center [398, 205] width 53 height 44
select select "10"
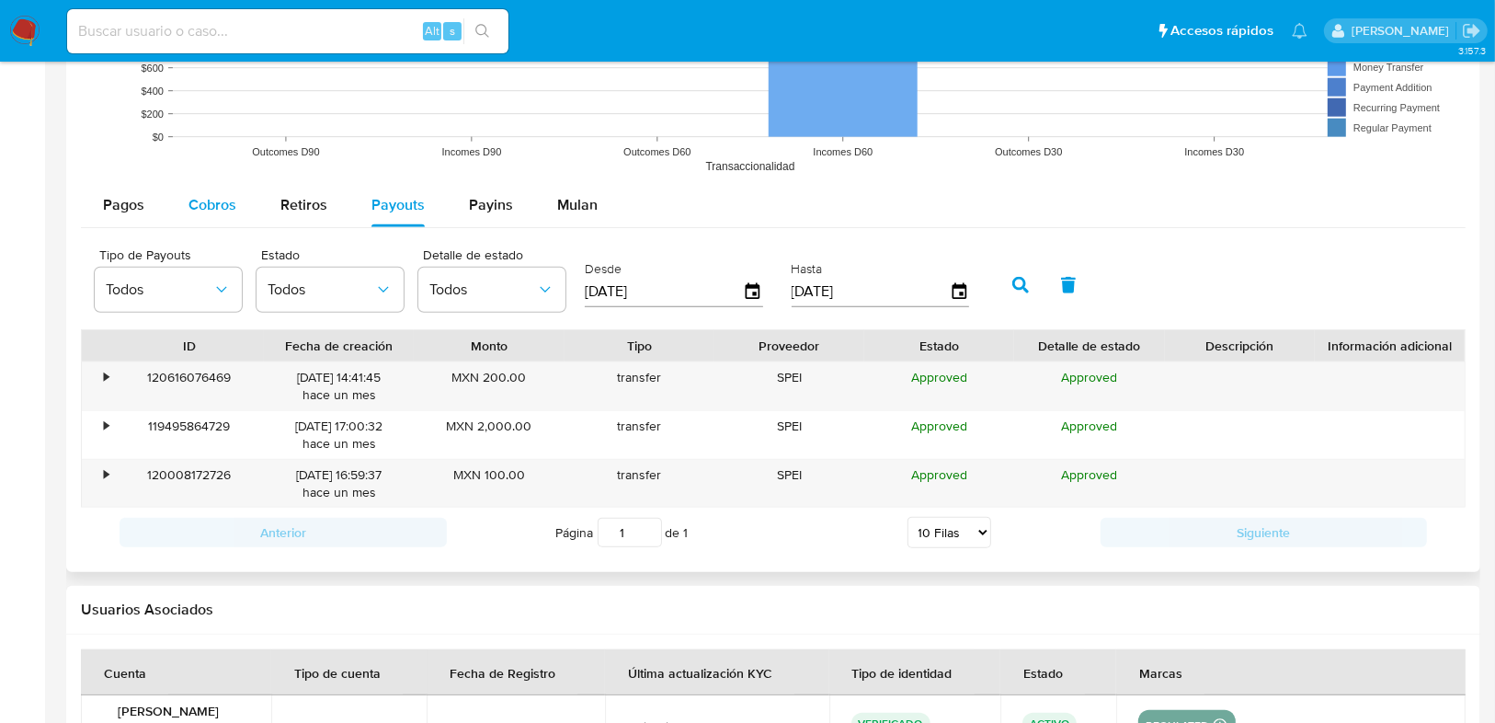
click at [228, 200] on span "Cobros" at bounding box center [213, 204] width 48 height 21
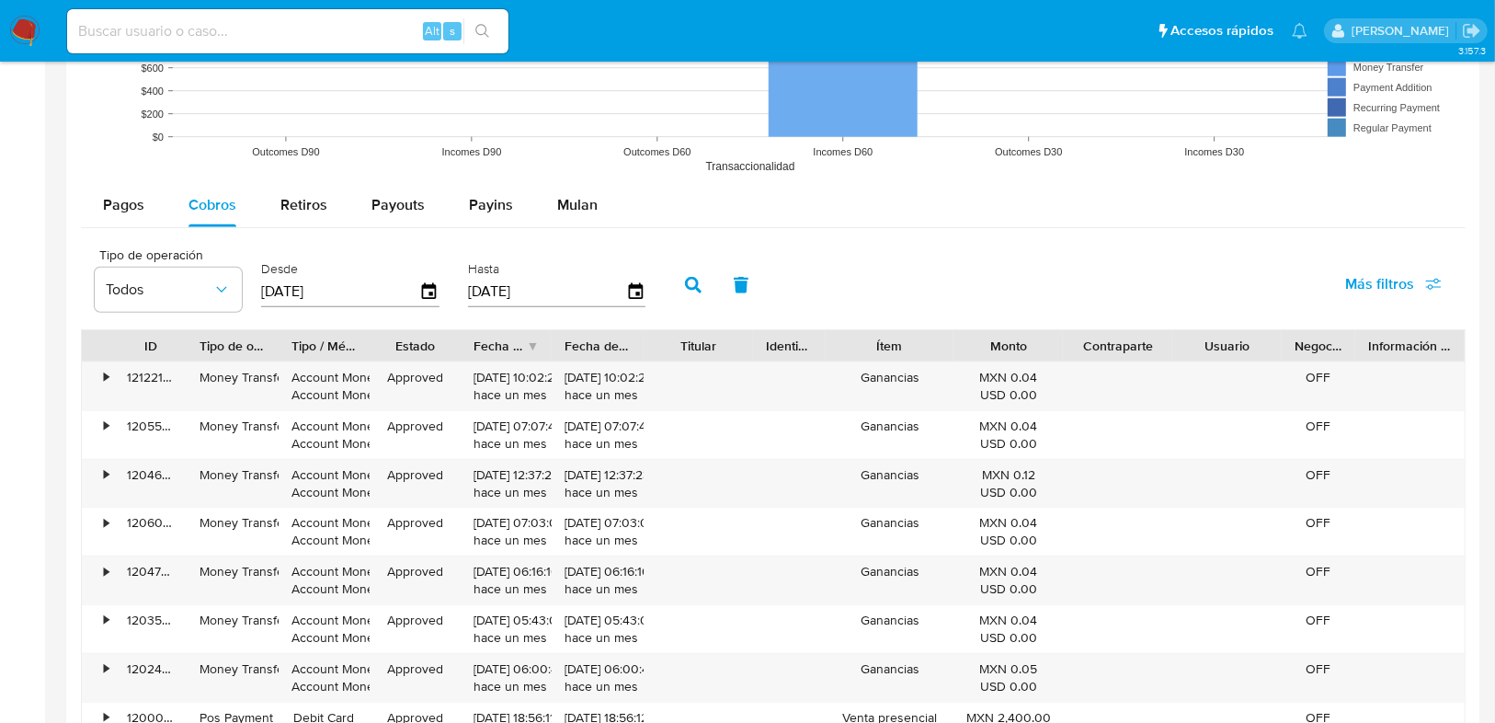
drag, startPoint x: 340, startPoint y: 281, endPoint x: 260, endPoint y: 276, distance: 80.2
click at [259, 276] on div "Desde [DATE]" at bounding box center [353, 283] width 192 height 74
type input "0_/__/____"
type input "01/06/202_"
drag, startPoint x: 345, startPoint y: 281, endPoint x: 187, endPoint y: 280, distance: 158.2
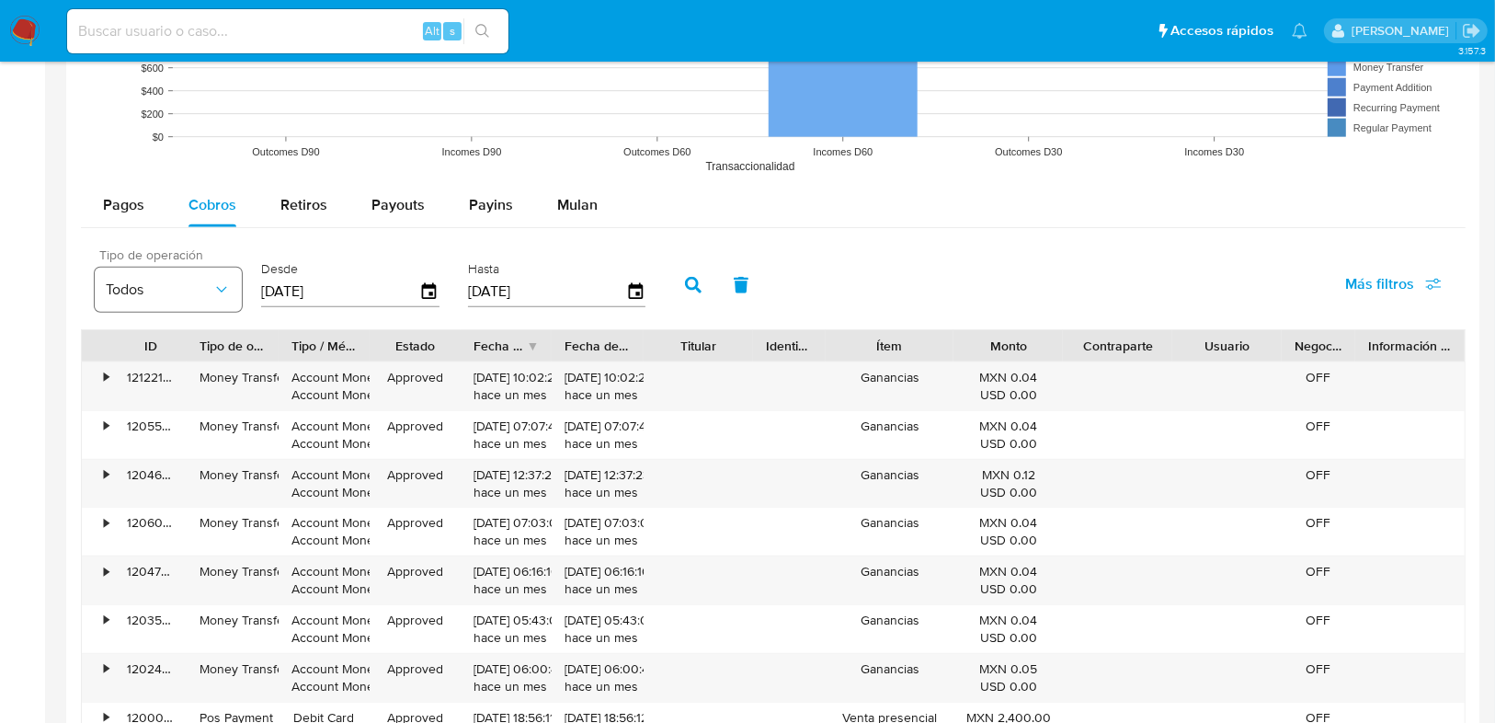
click at [187, 280] on div "Tipo de operación Todos Desde [DATE] Hasta [DATE]" at bounding box center [375, 283] width 578 height 74
type input "0_/__/____"
click at [685, 279] on icon "button" at bounding box center [693, 285] width 17 height 17
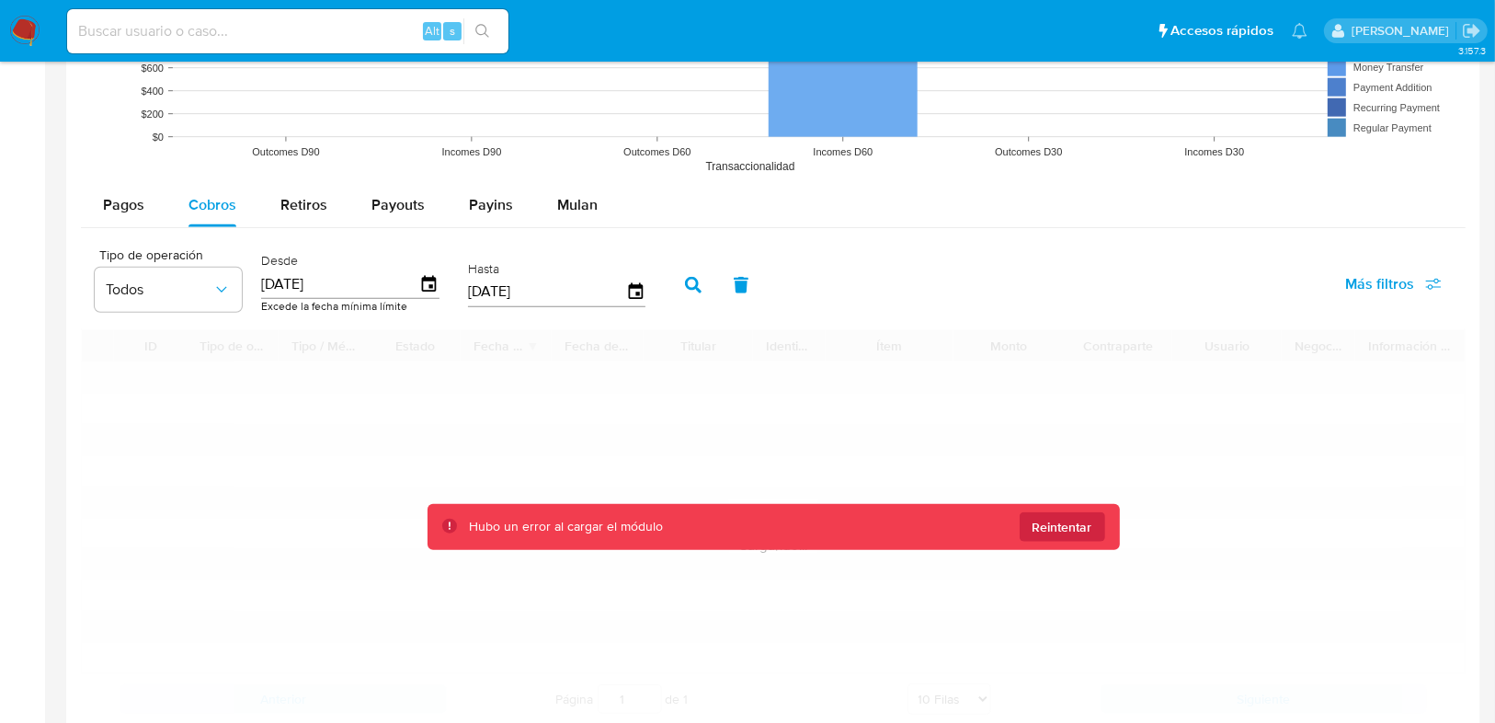
drag, startPoint x: 568, startPoint y: 288, endPoint x: 454, endPoint y: 288, distance: 114.0
click at [454, 288] on div "Tipo de operación Todos Desde [DATE] Excede la fecha mínima límite Hasta [DATE]" at bounding box center [375, 283] width 578 height 74
drag, startPoint x: 343, startPoint y: 282, endPoint x: 250, endPoint y: 285, distance: 92.9
click at [247, 283] on div "Tipo de operación Todos Desde 01/06/2024 Excede la fecha mínima límite Hasta 09…" at bounding box center [375, 283] width 578 height 74
type input "0_/__/____"
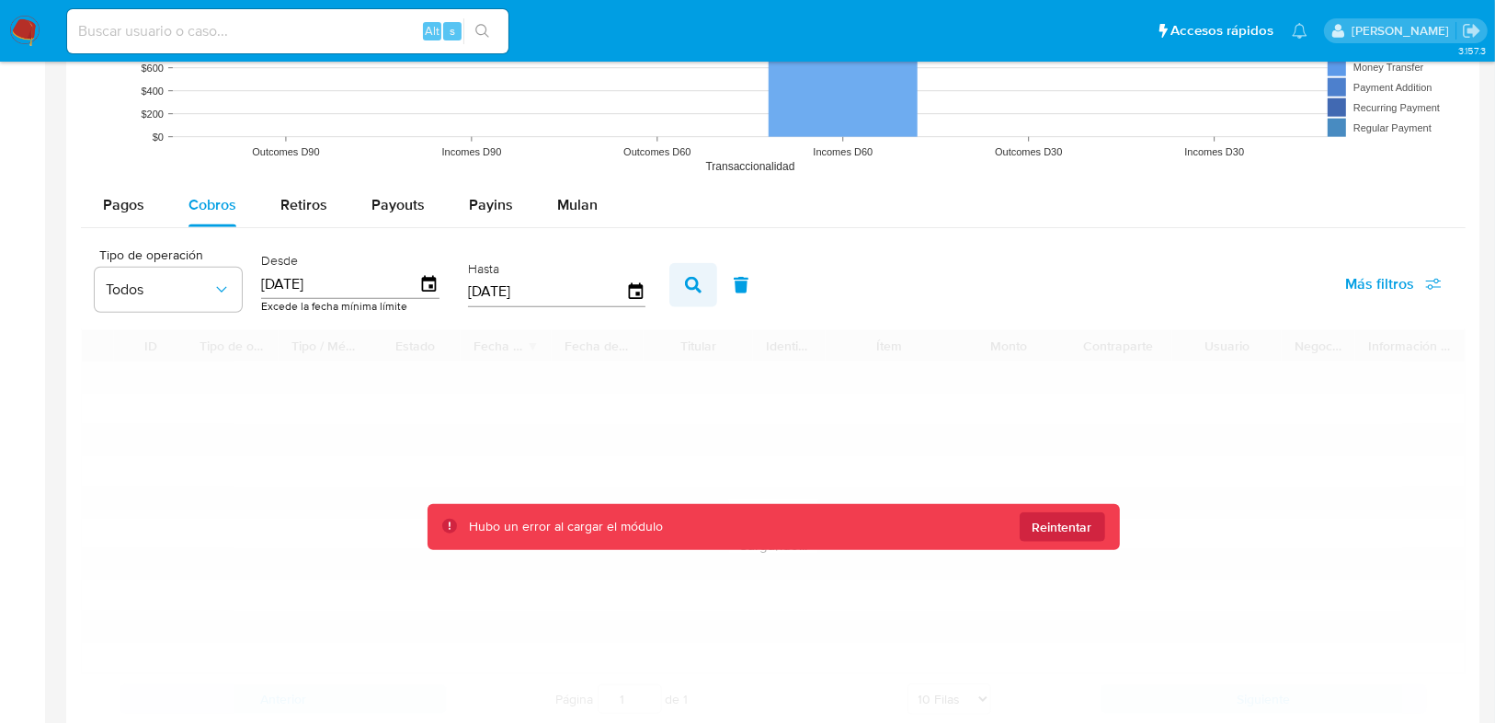
click at [688, 277] on icon "button" at bounding box center [693, 285] width 17 height 17
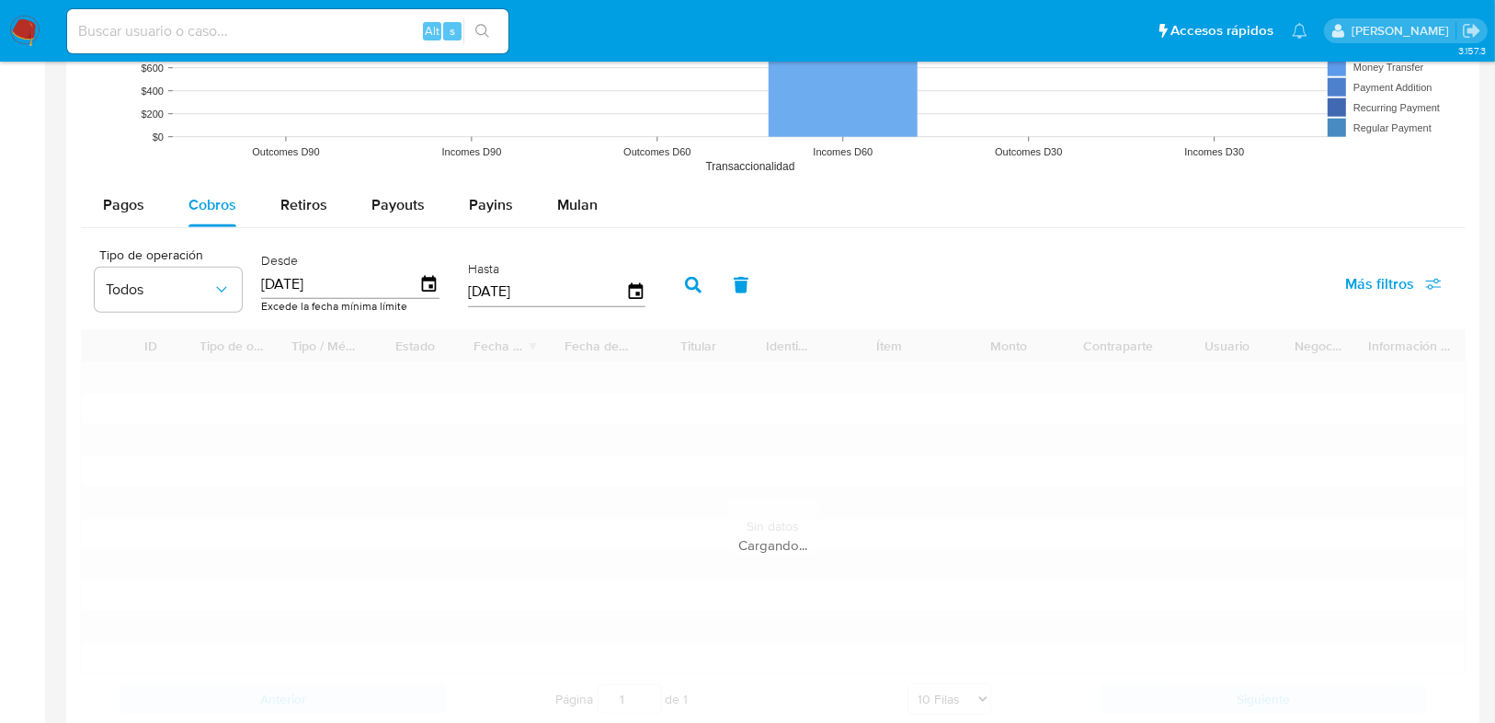
click at [688, 277] on icon "button" at bounding box center [693, 285] width 17 height 17
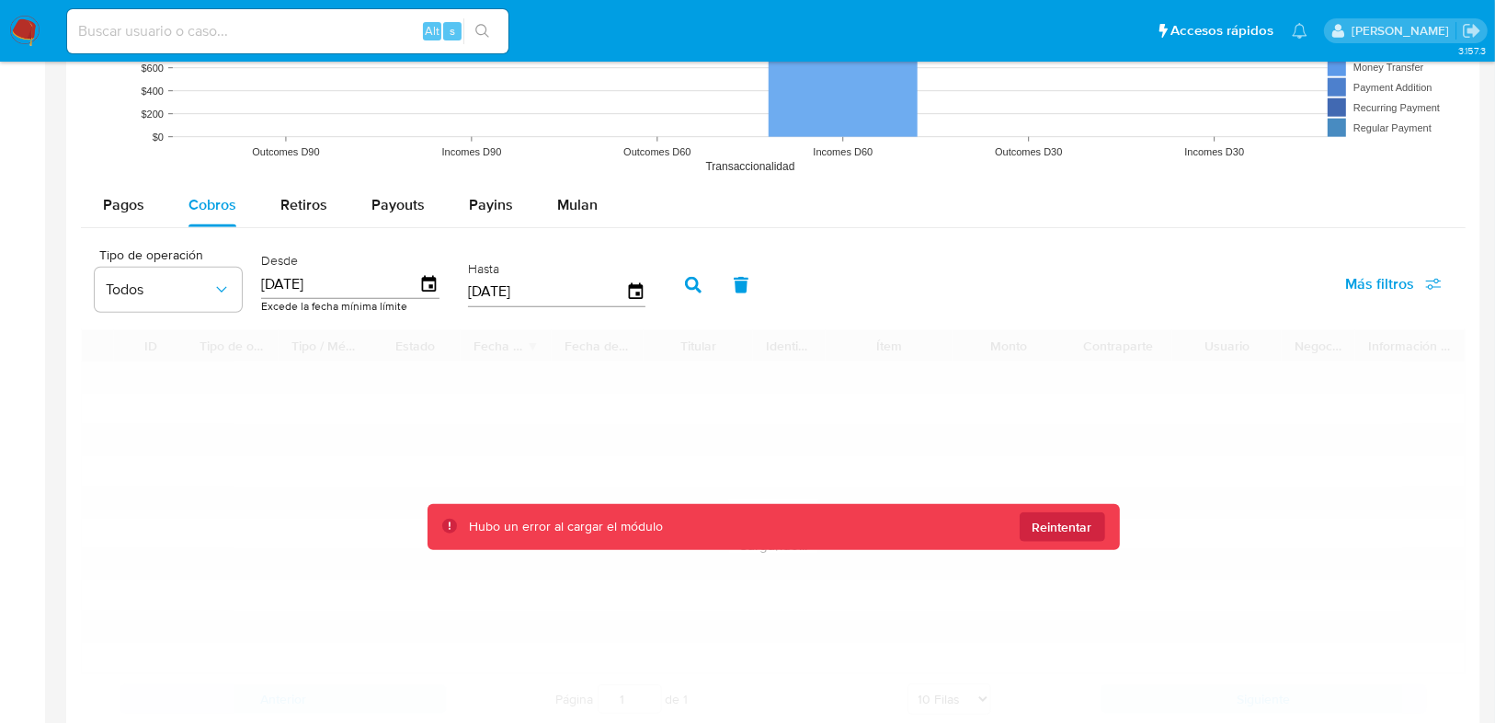
click at [344, 282] on input "01/09/2024" at bounding box center [340, 283] width 158 height 29
drag, startPoint x: 349, startPoint y: 289, endPoint x: 253, endPoint y: 284, distance: 96.7
click at [232, 284] on div "Tipo de operación Todos Desde 01/09/2024 Excede la fecha mínima límite Hasta 09…" at bounding box center [375, 283] width 578 height 74
click at [323, 280] on input "01/09/2024" at bounding box center [340, 283] width 158 height 29
click at [369, 282] on input "01/09/2024" at bounding box center [340, 283] width 158 height 29
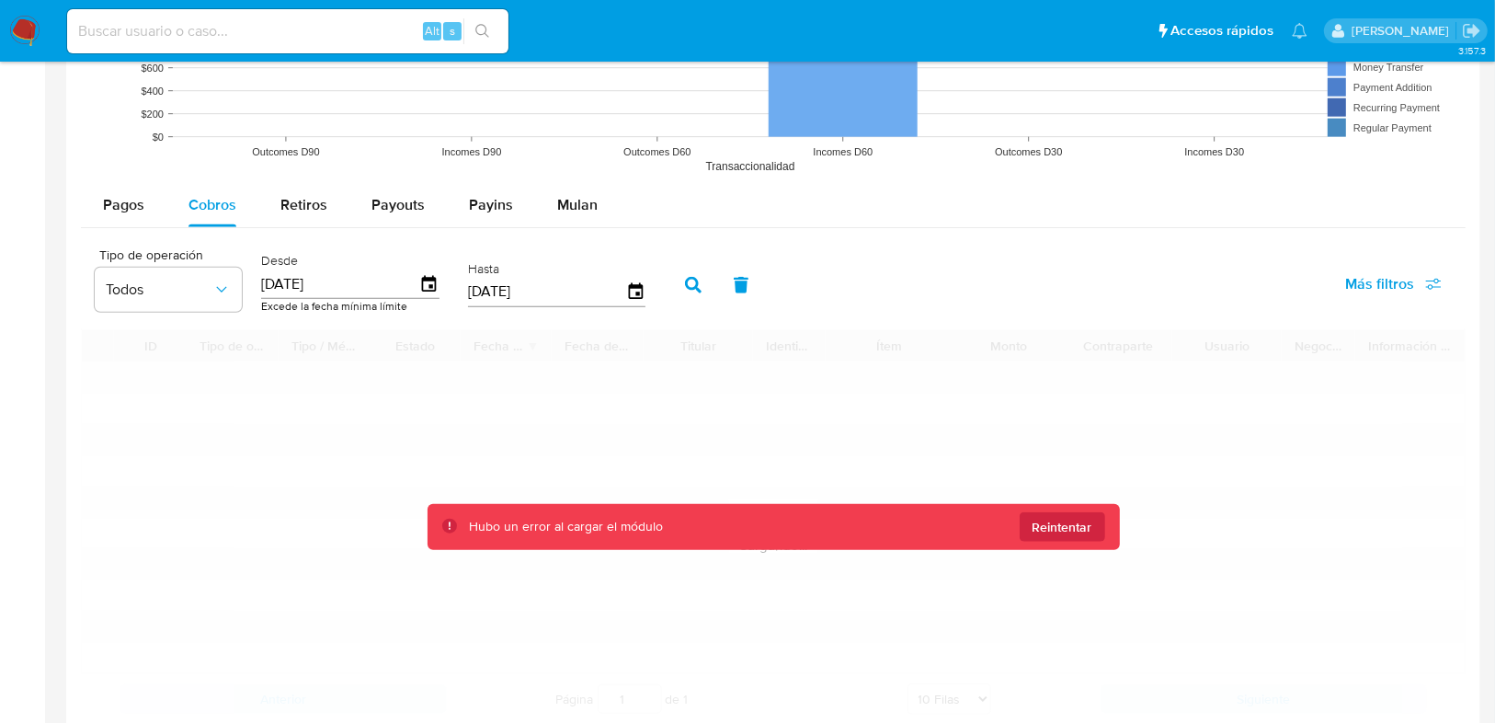
drag, startPoint x: 377, startPoint y: 284, endPoint x: 249, endPoint y: 280, distance: 127.9
click at [249, 280] on div "Tipo de operación Todos Desde 01/09/2024 Excede la fecha mínima límite Hasta 09…" at bounding box center [375, 283] width 578 height 74
type input "0_/__/____"
type input "01/06/2024"
drag, startPoint x: 522, startPoint y: 296, endPoint x: 466, endPoint y: 291, distance: 56.4
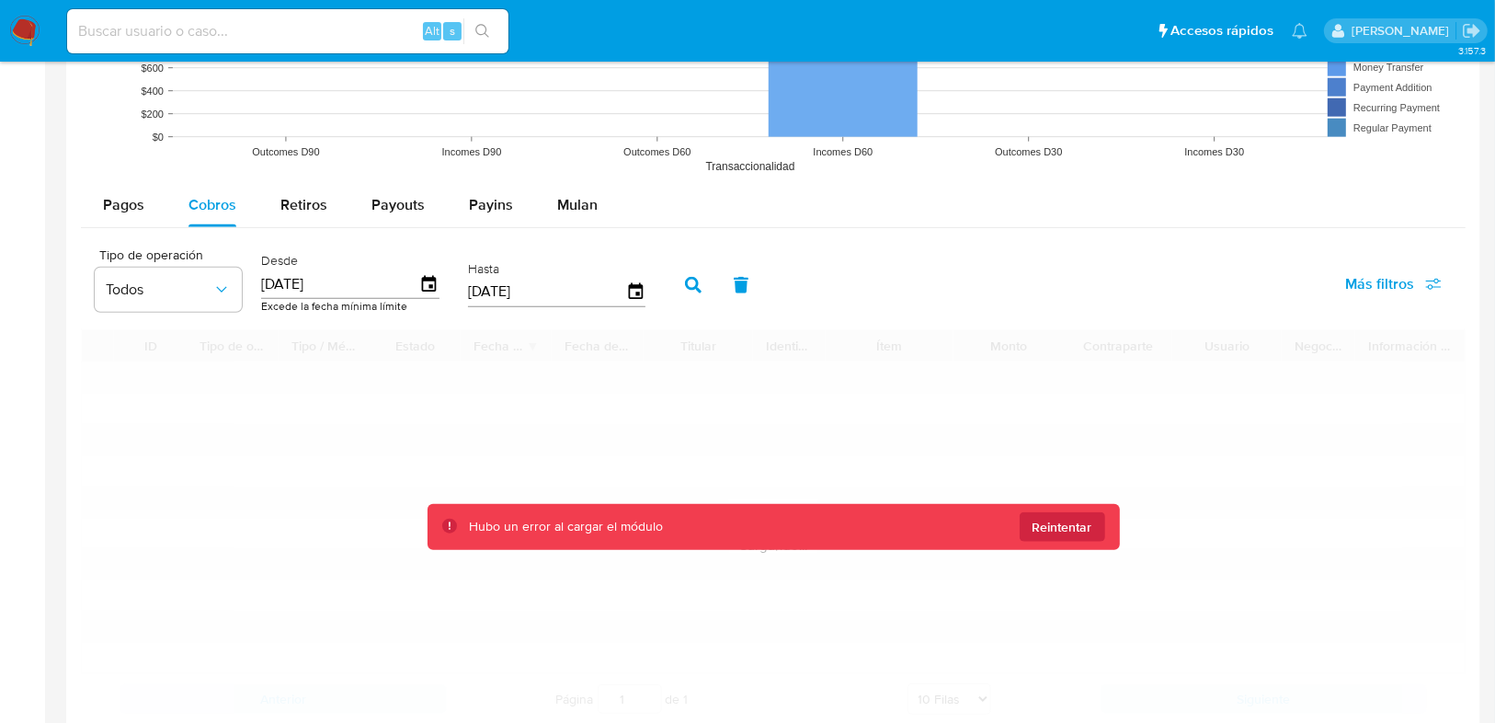
click at [468, 291] on input "[DATE]" at bounding box center [547, 291] width 158 height 29
type input "3_/__/____"
type input "31/12/2024"
click at [677, 280] on button "button" at bounding box center [693, 285] width 48 height 44
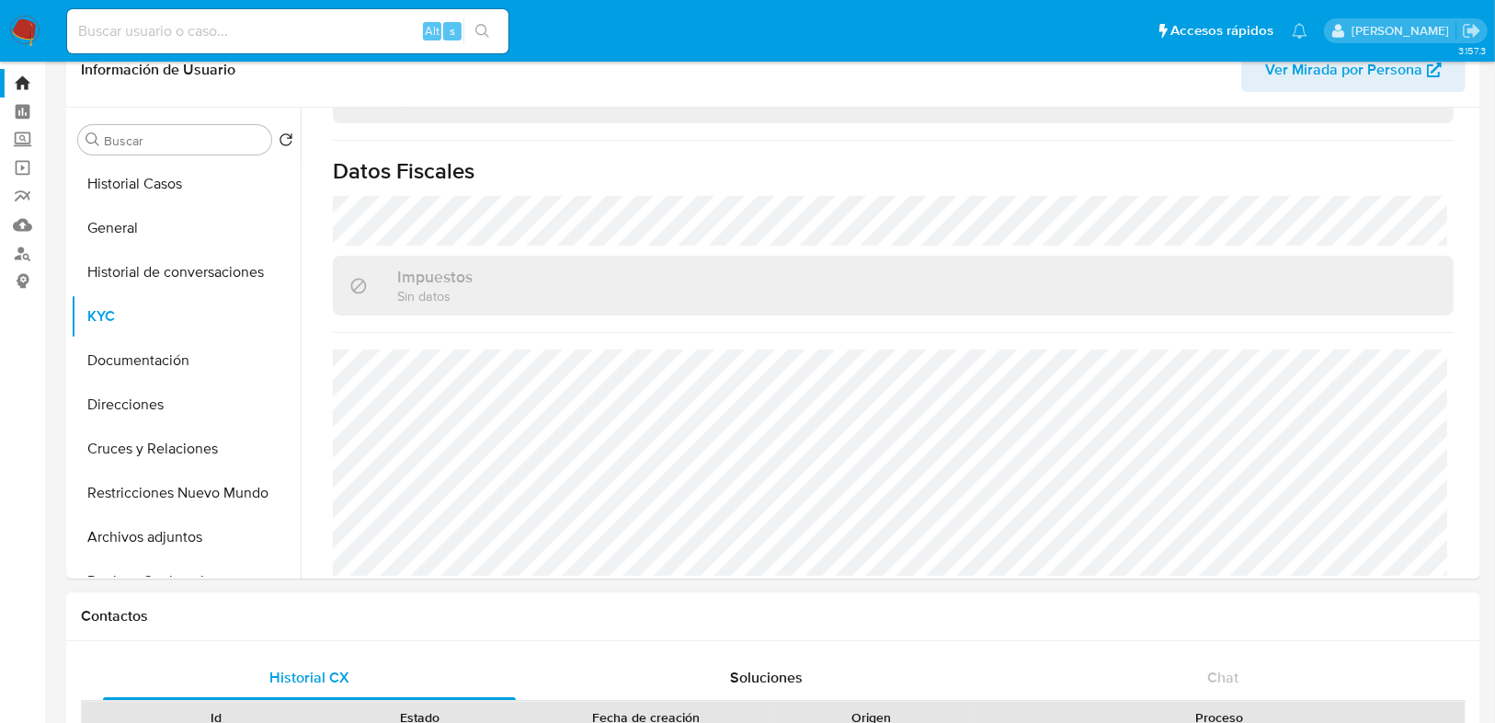
scroll to position [0, 0]
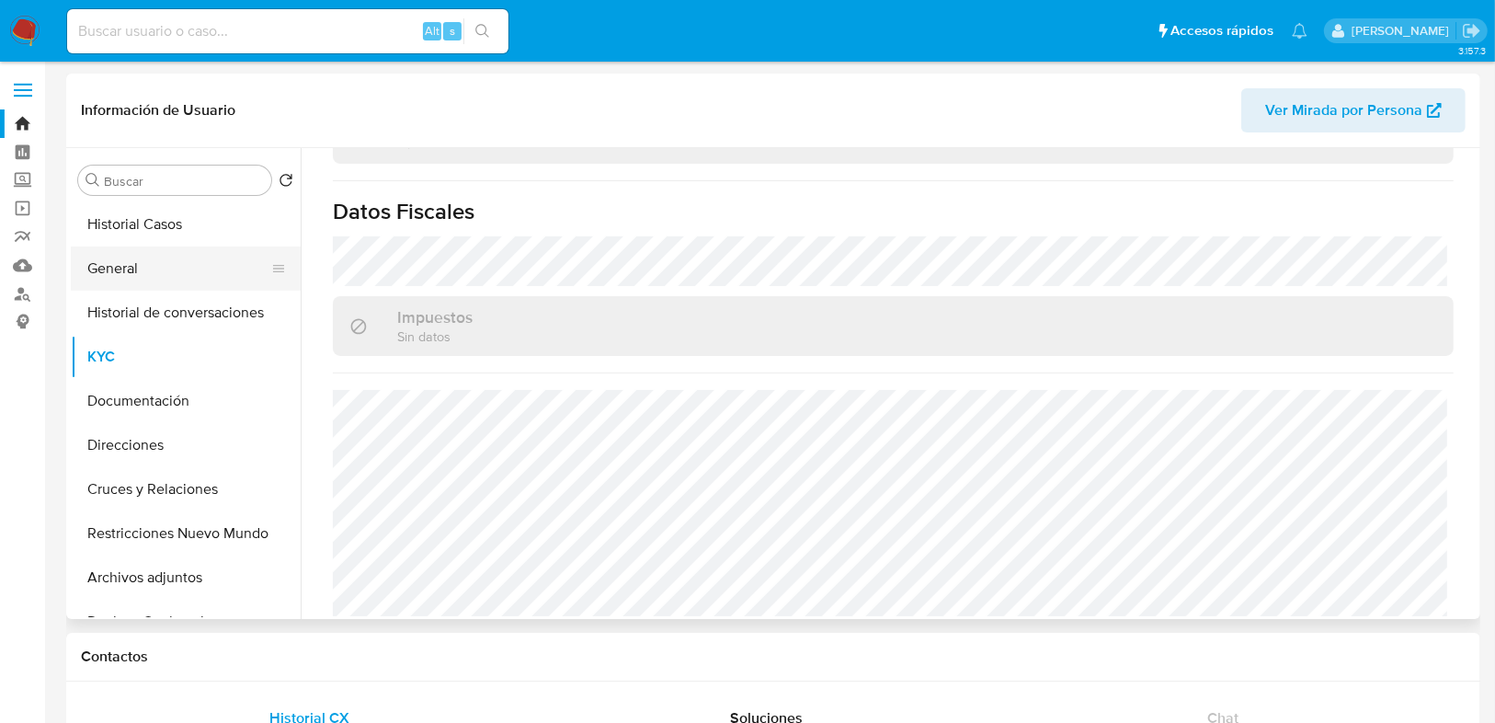
click at [137, 270] on button "General" at bounding box center [178, 268] width 215 height 44
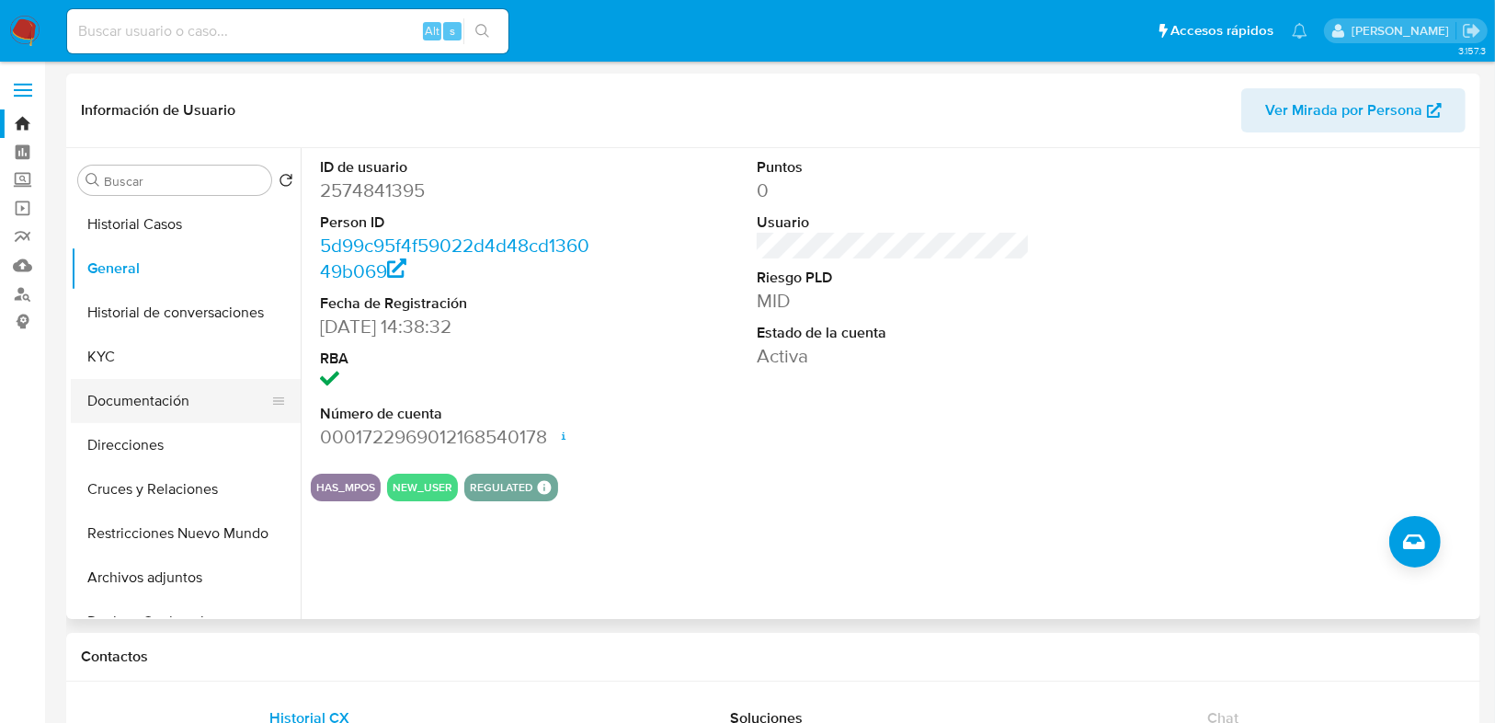
click at [122, 396] on button "Documentación" at bounding box center [178, 401] width 215 height 44
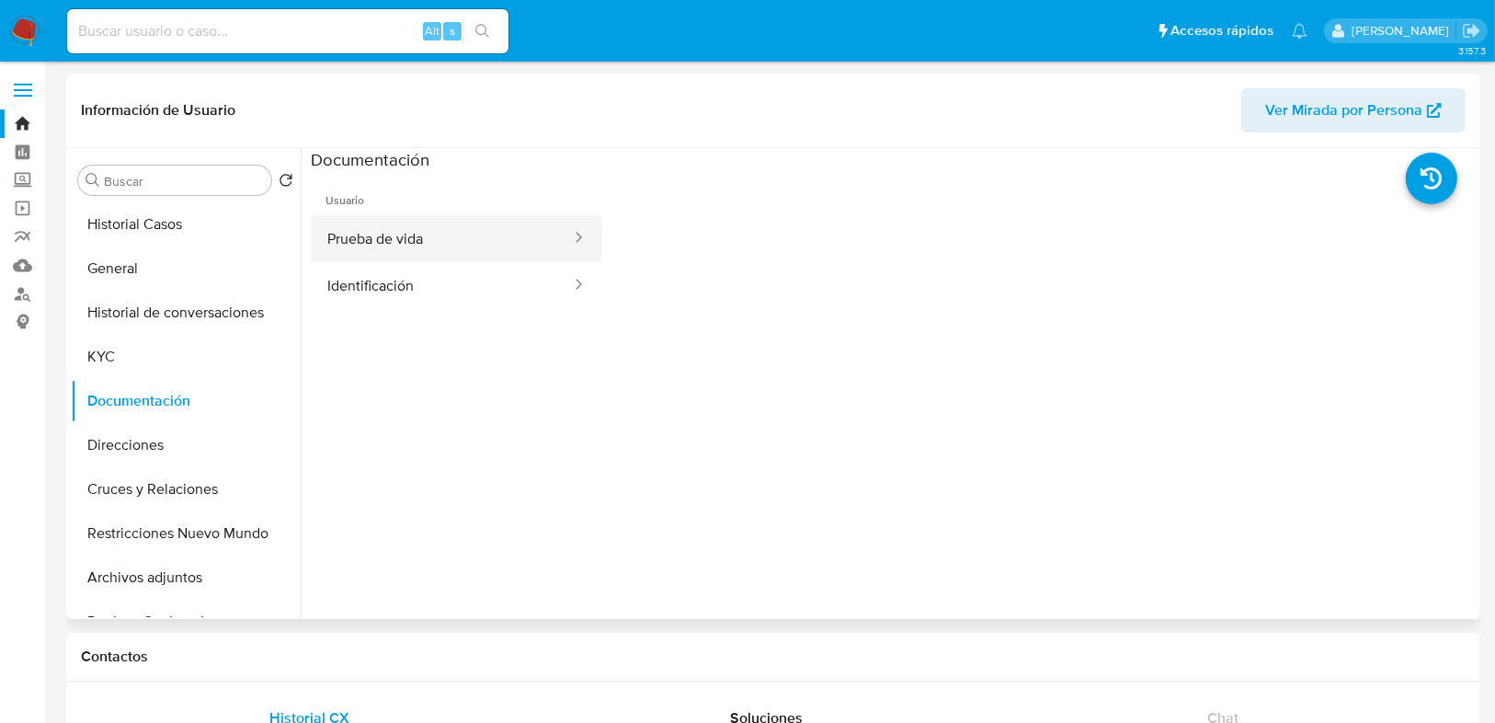
click at [372, 236] on button "Prueba de vida" at bounding box center [442, 238] width 262 height 47
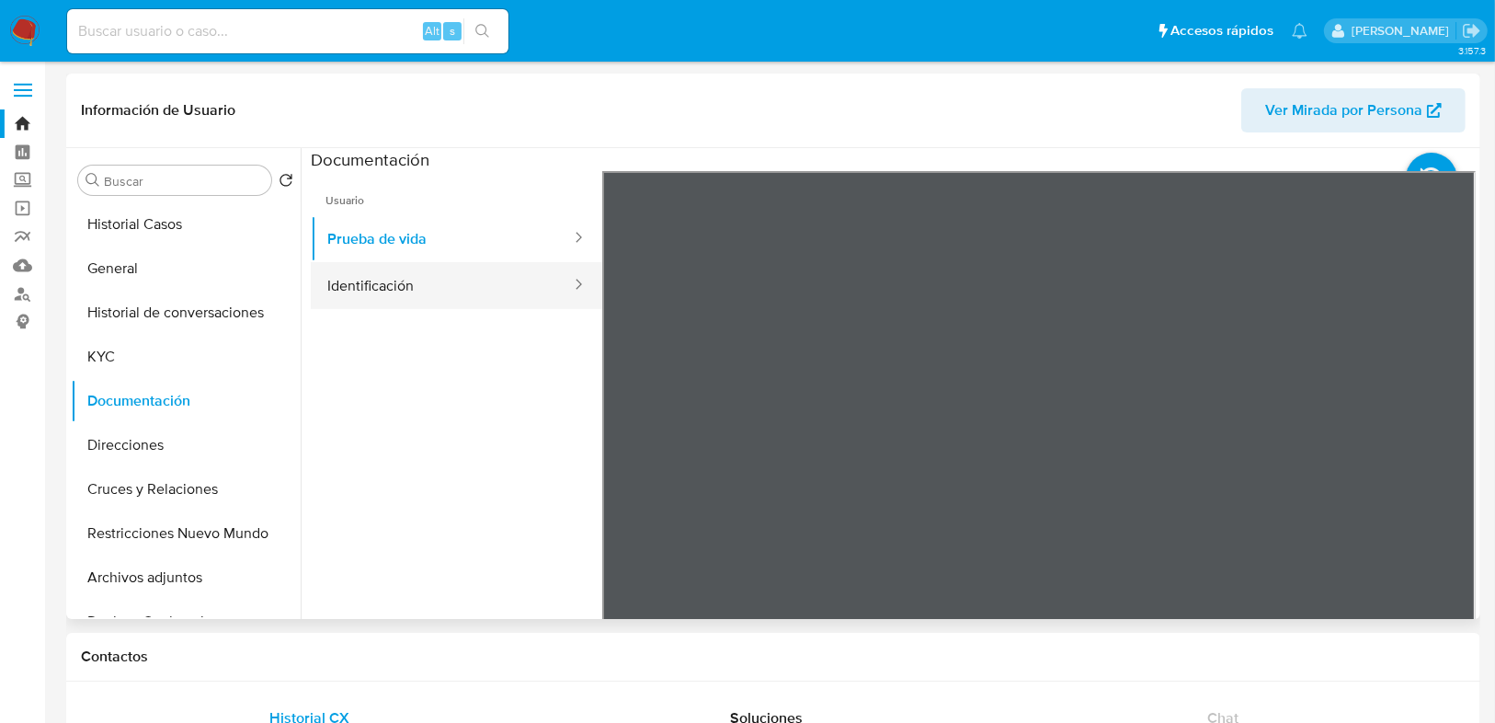
click at [380, 288] on button "Identificación" at bounding box center [442, 285] width 262 height 47
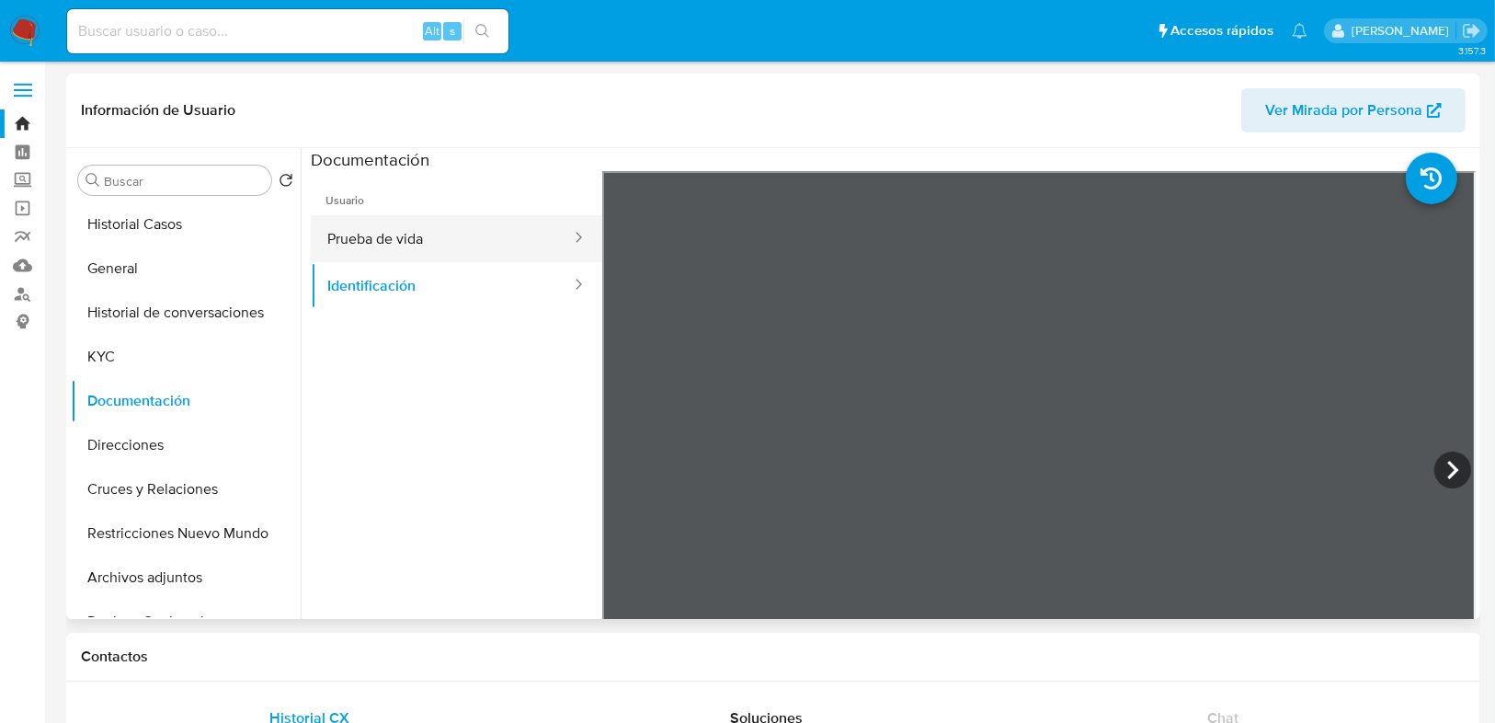
click at [364, 235] on button "Prueba de vida" at bounding box center [442, 238] width 262 height 47
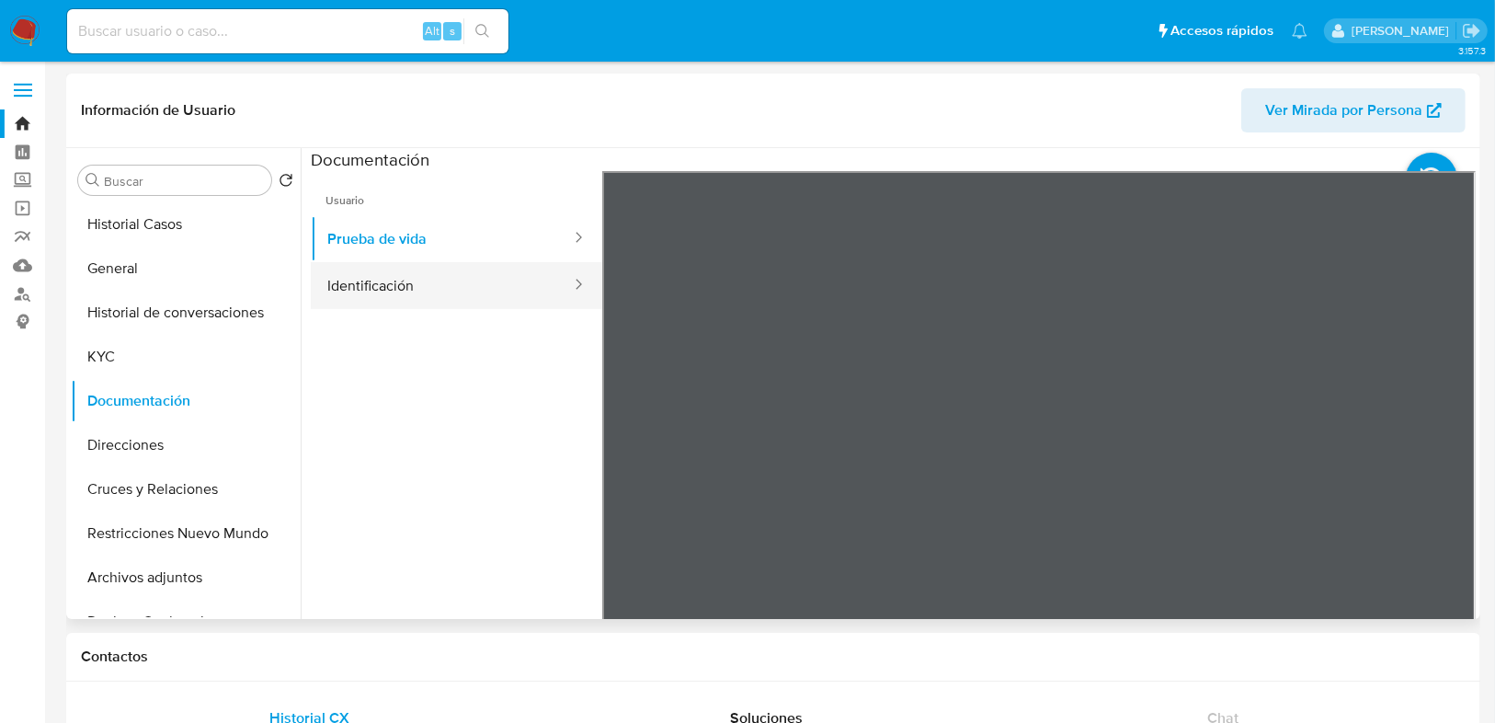
click at [415, 276] on button "Identificación" at bounding box center [442, 285] width 262 height 47
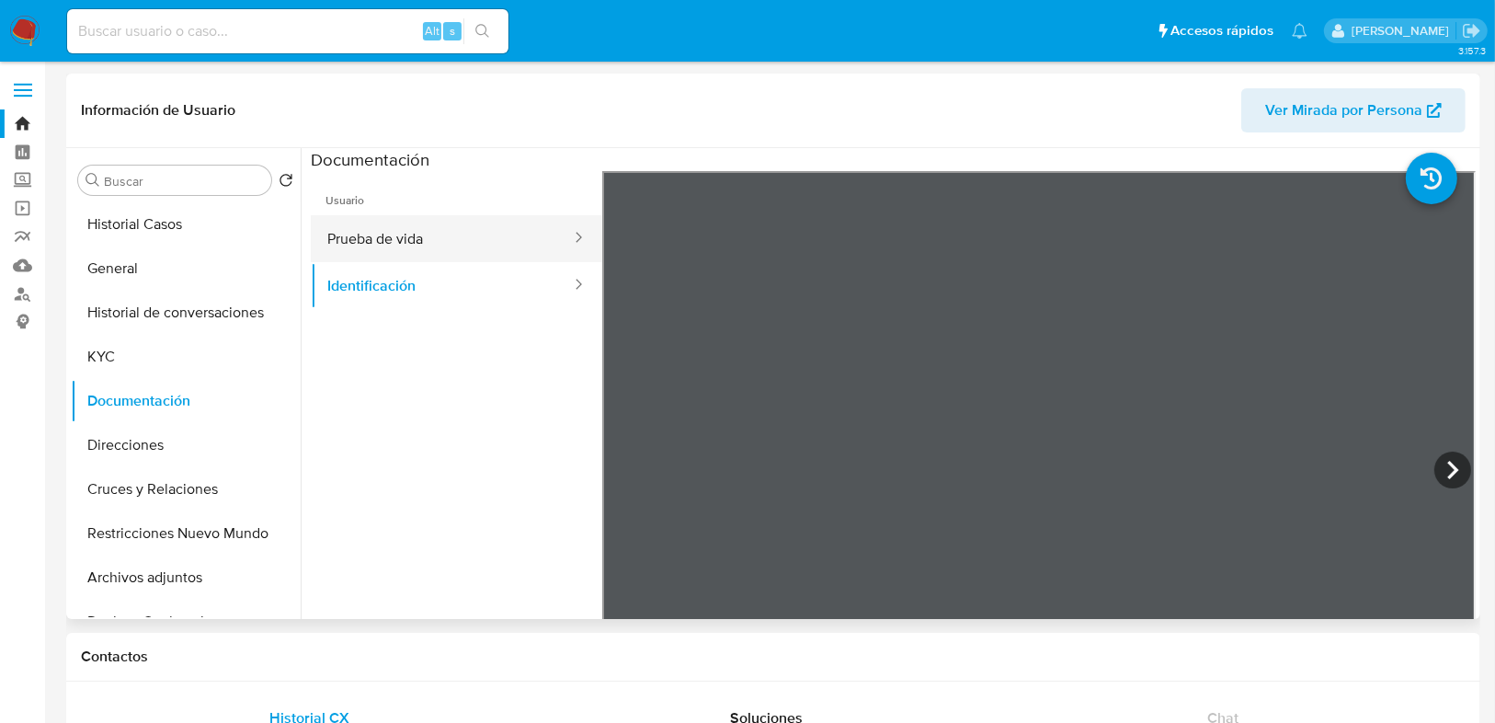
click at [365, 254] on button "Prueba de vida" at bounding box center [442, 238] width 262 height 47
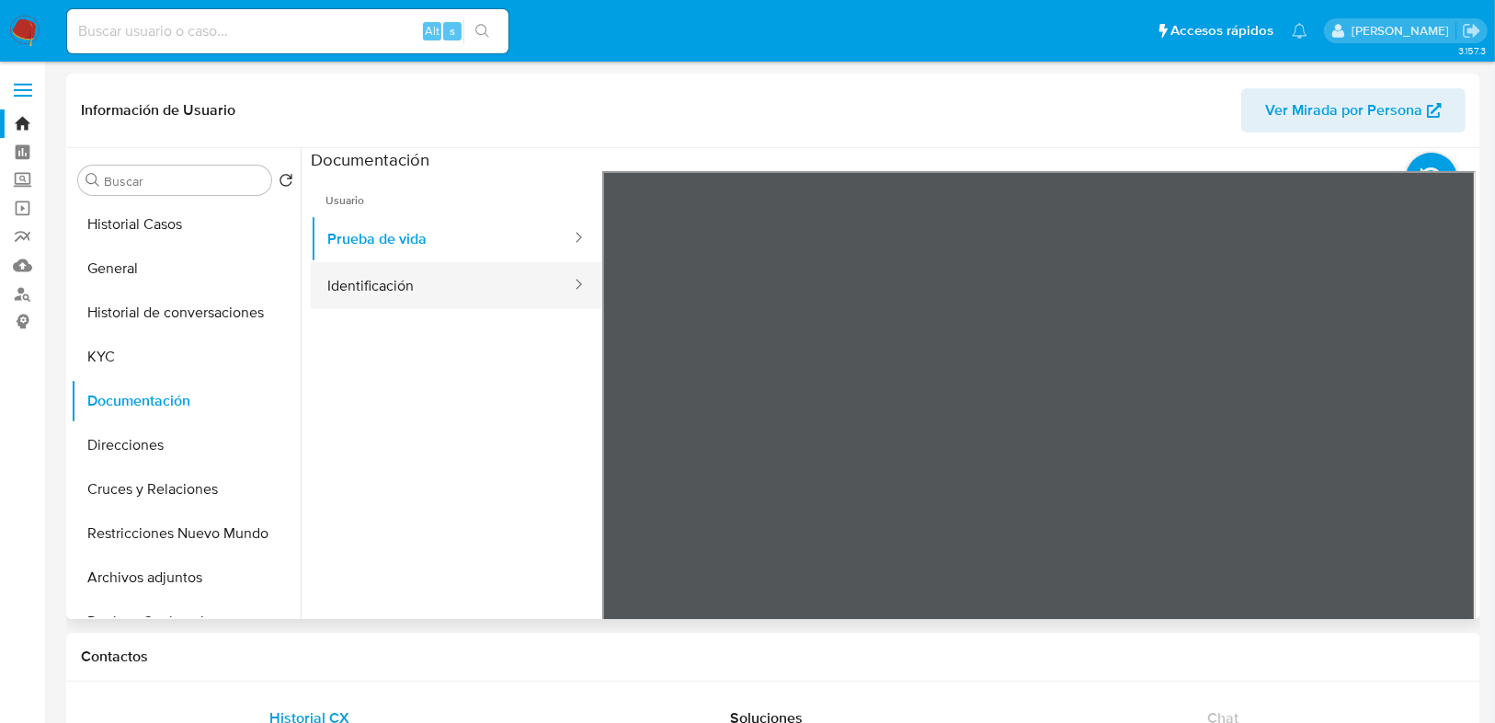
click at [383, 279] on button "Identificación" at bounding box center [442, 285] width 262 height 47
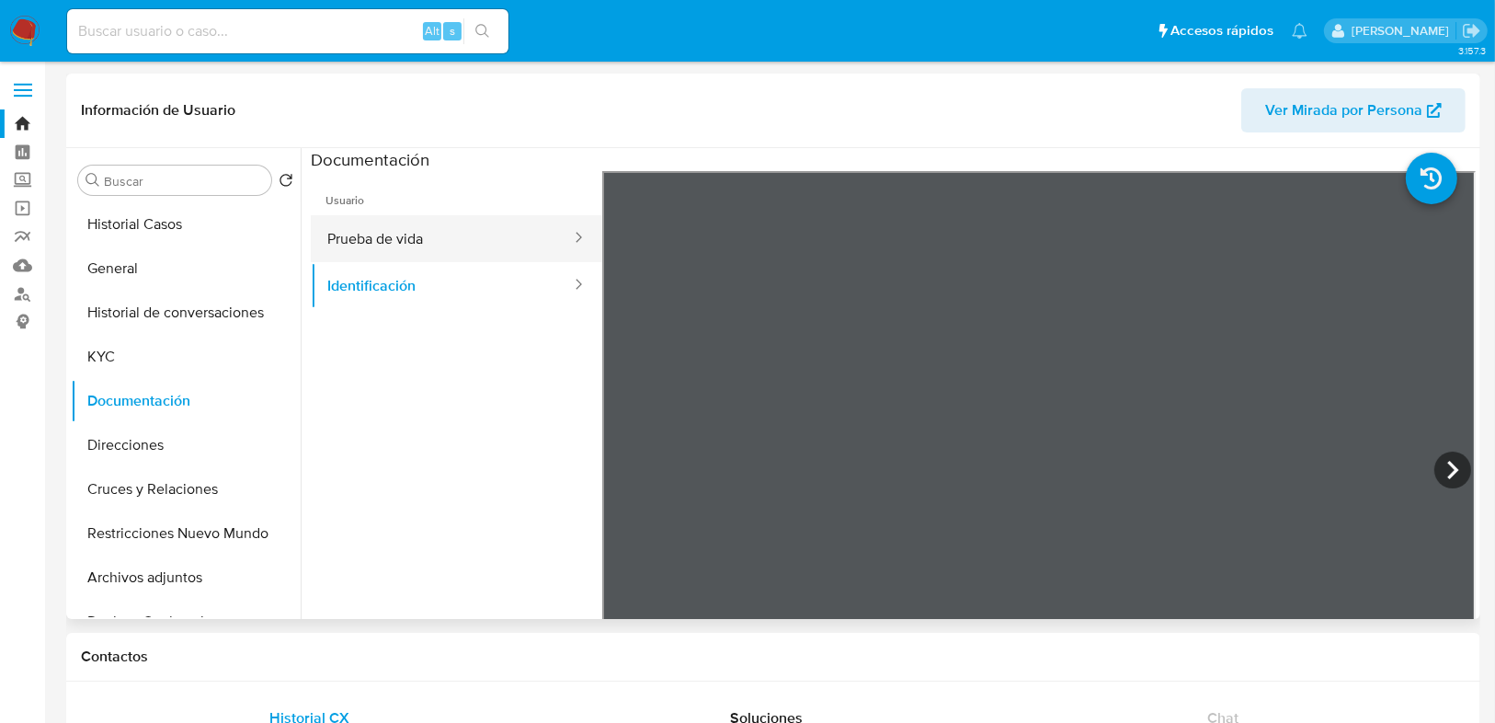
click at [404, 245] on button "Prueba de vida" at bounding box center [442, 238] width 262 height 47
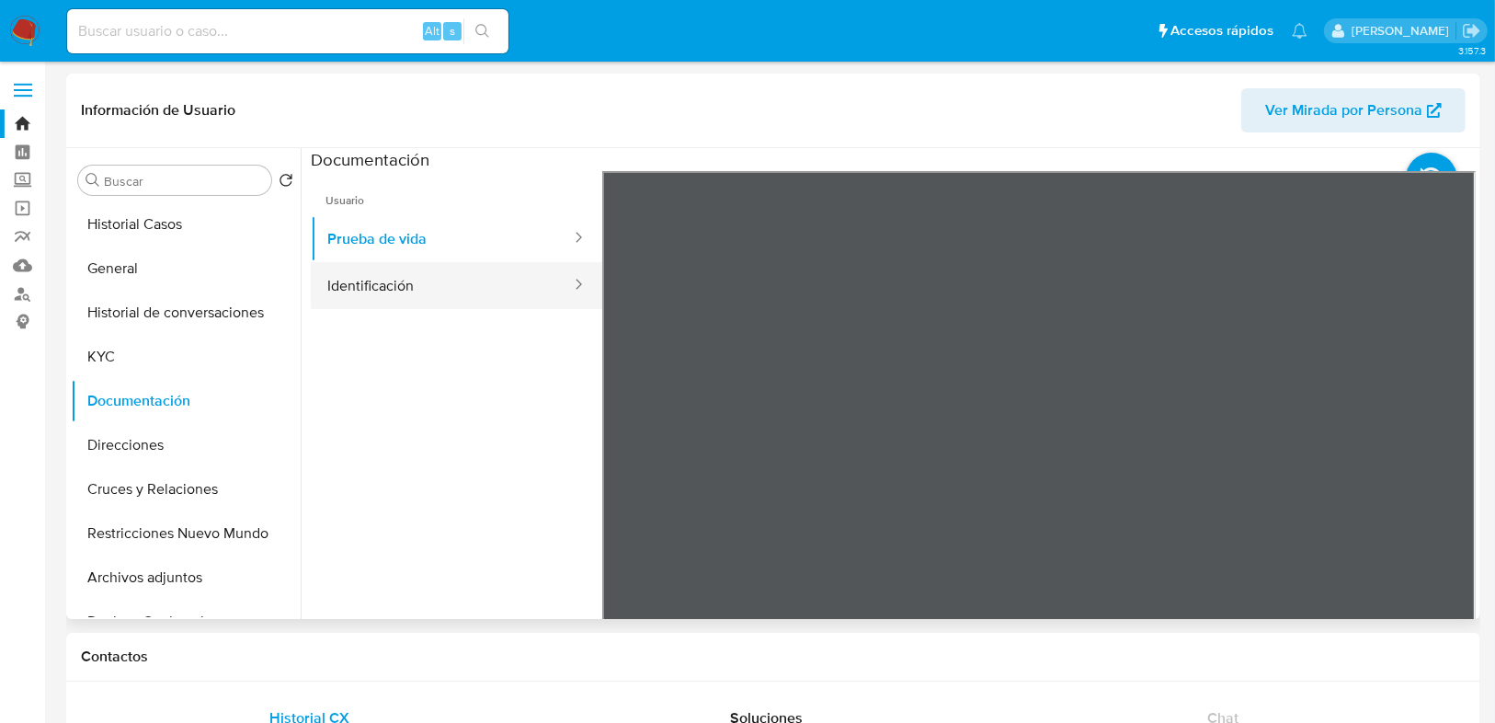
click at [394, 293] on button "Identificación" at bounding box center [442, 285] width 262 height 47
drag, startPoint x: 417, startPoint y: 241, endPoint x: 577, endPoint y: 272, distance: 163.0
click at [418, 241] on button "Prueba de vida" at bounding box center [442, 238] width 262 height 47
drag, startPoint x: 127, startPoint y: 359, endPoint x: 148, endPoint y: 353, distance: 21.9
click at [127, 358] on button "KYC" at bounding box center [178, 357] width 215 height 44
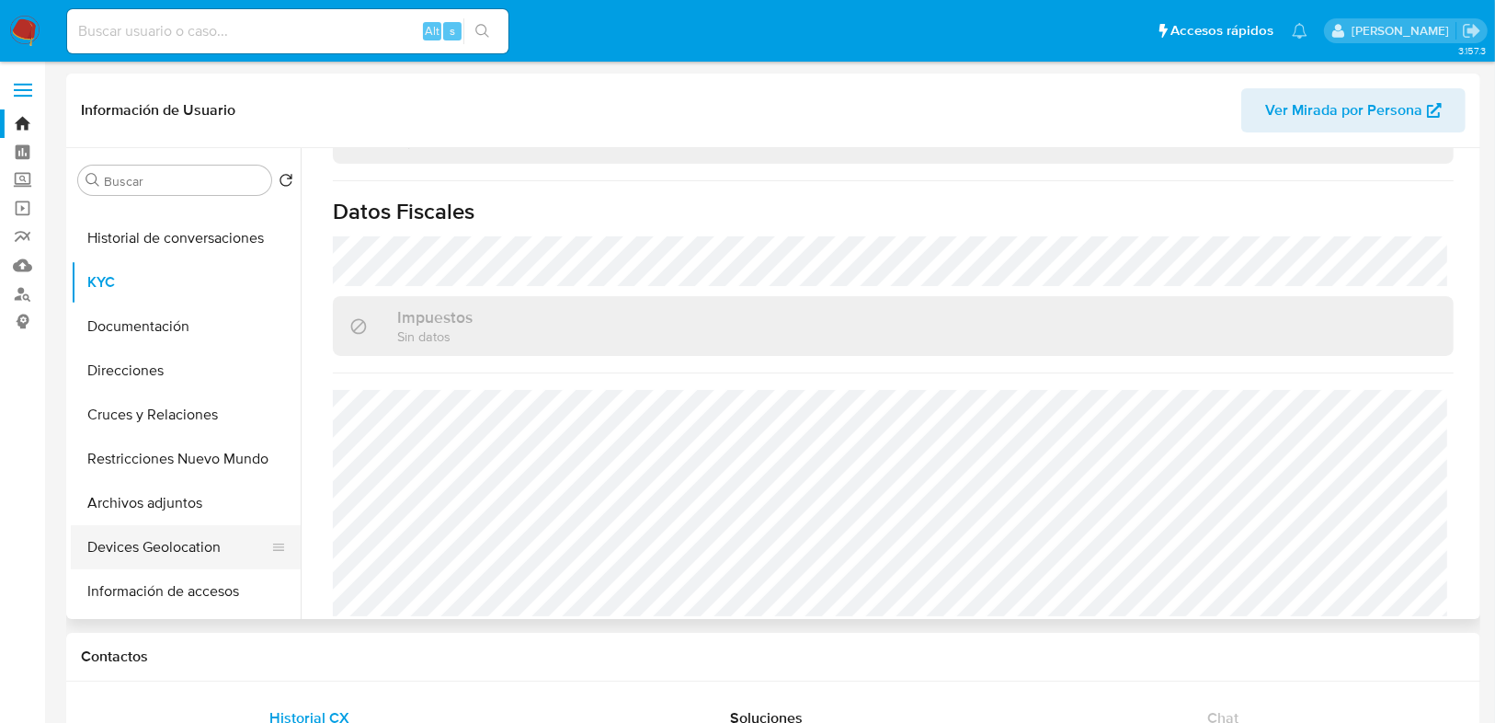
scroll to position [147, 0]
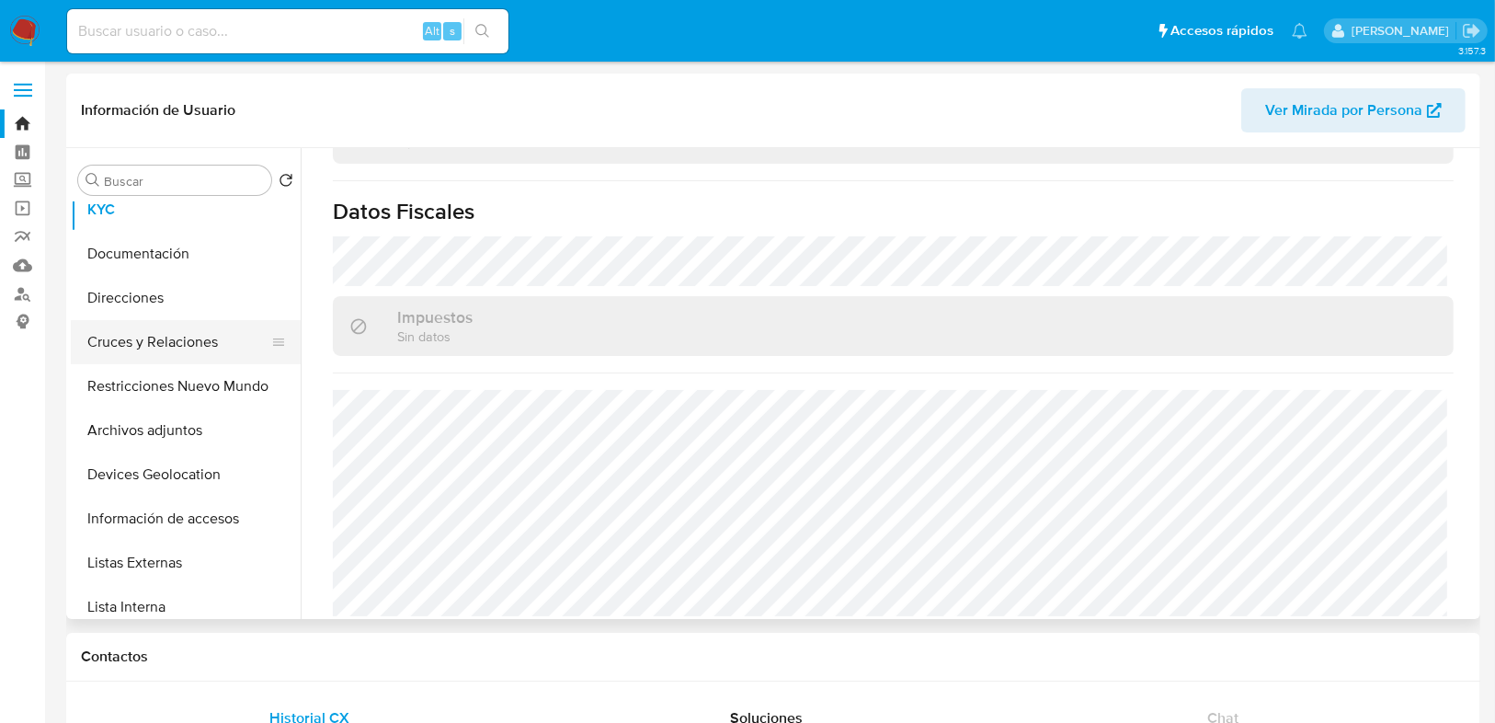
click at [154, 333] on button "Cruces y Relaciones" at bounding box center [178, 342] width 215 height 44
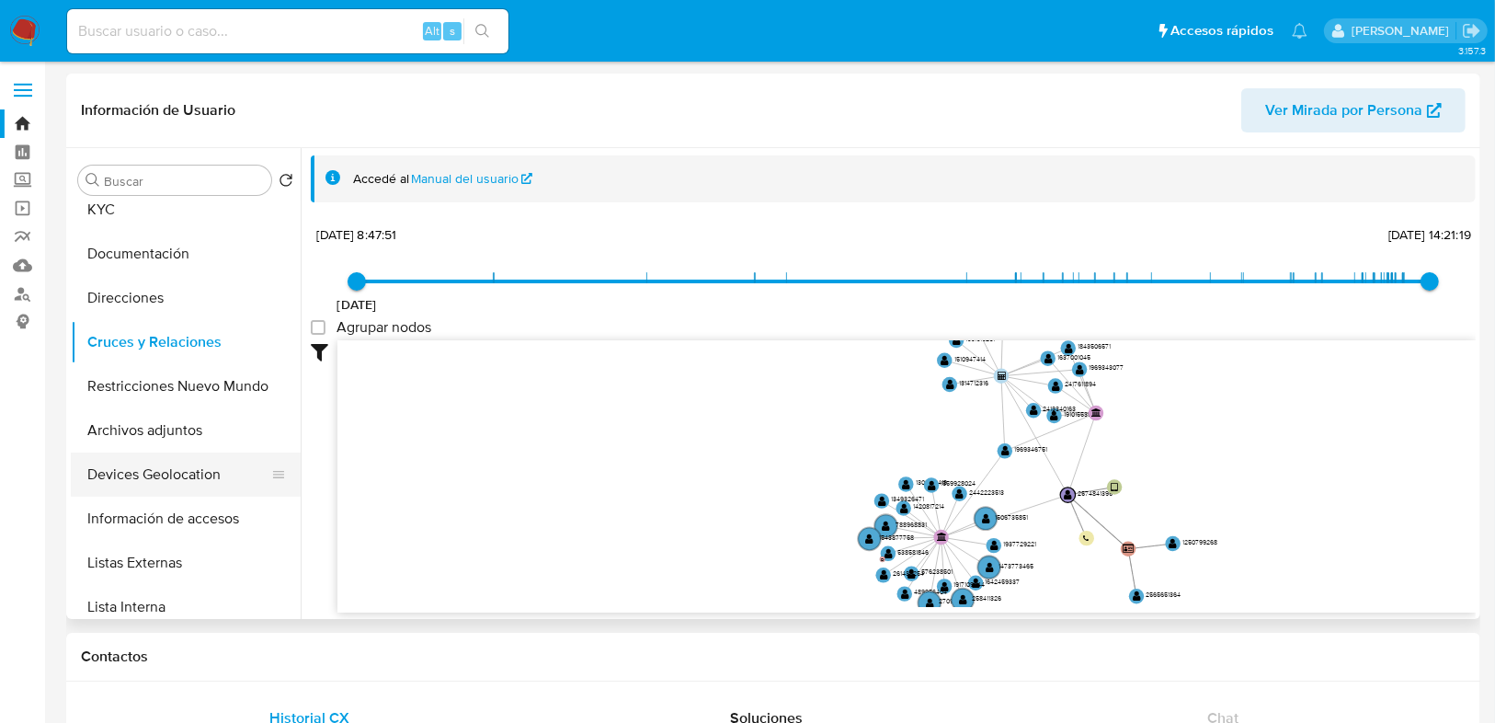
click at [185, 452] on button "Devices Geolocation" at bounding box center [178, 474] width 215 height 44
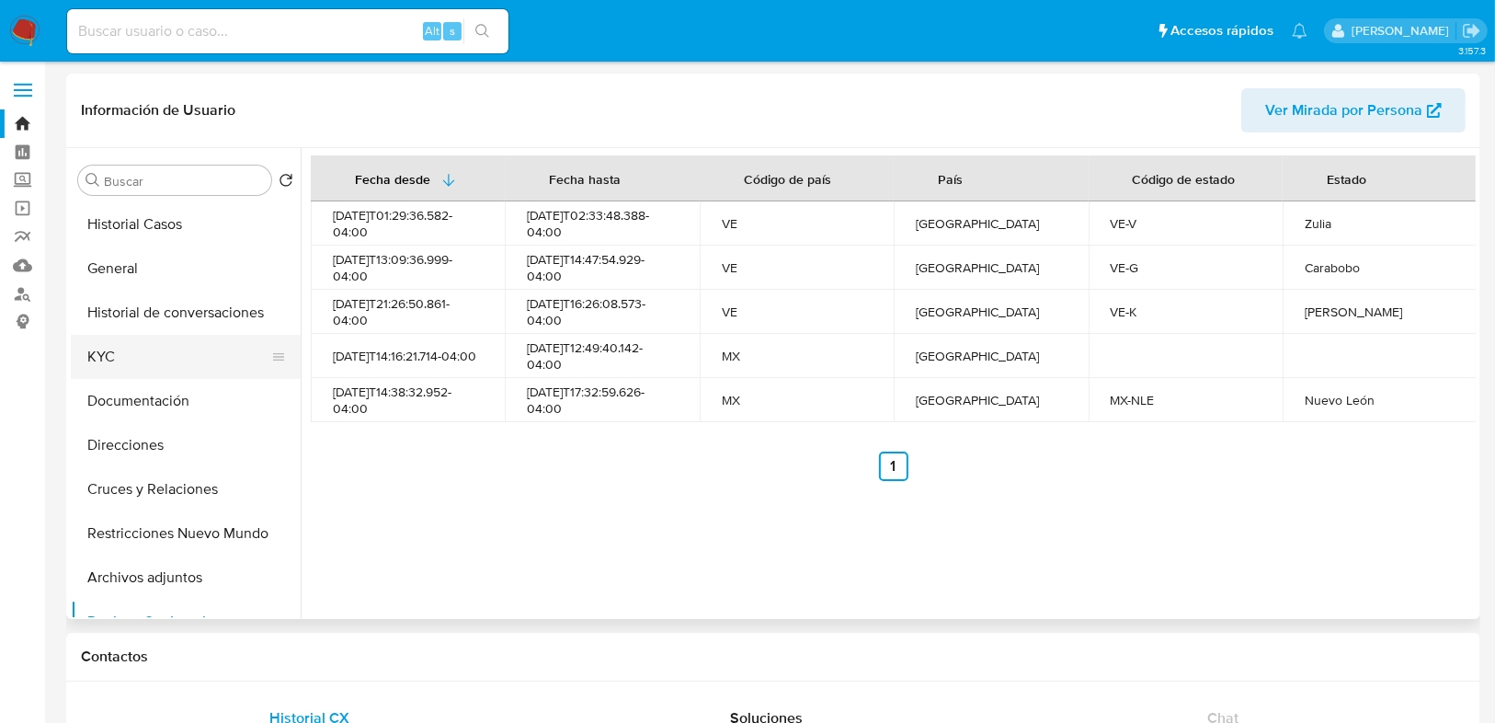
click at [118, 357] on button "KYC" at bounding box center [178, 357] width 215 height 44
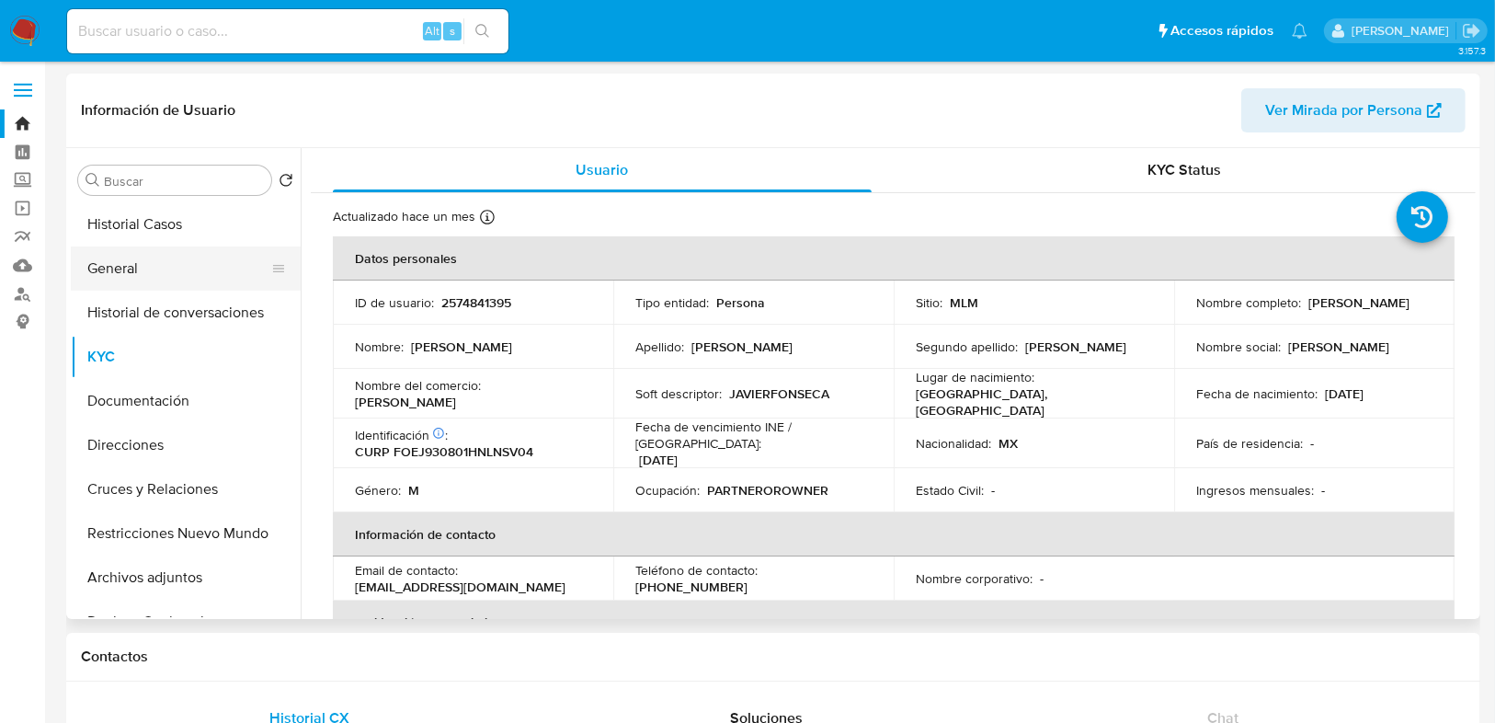
click at [131, 261] on button "General" at bounding box center [178, 268] width 215 height 44
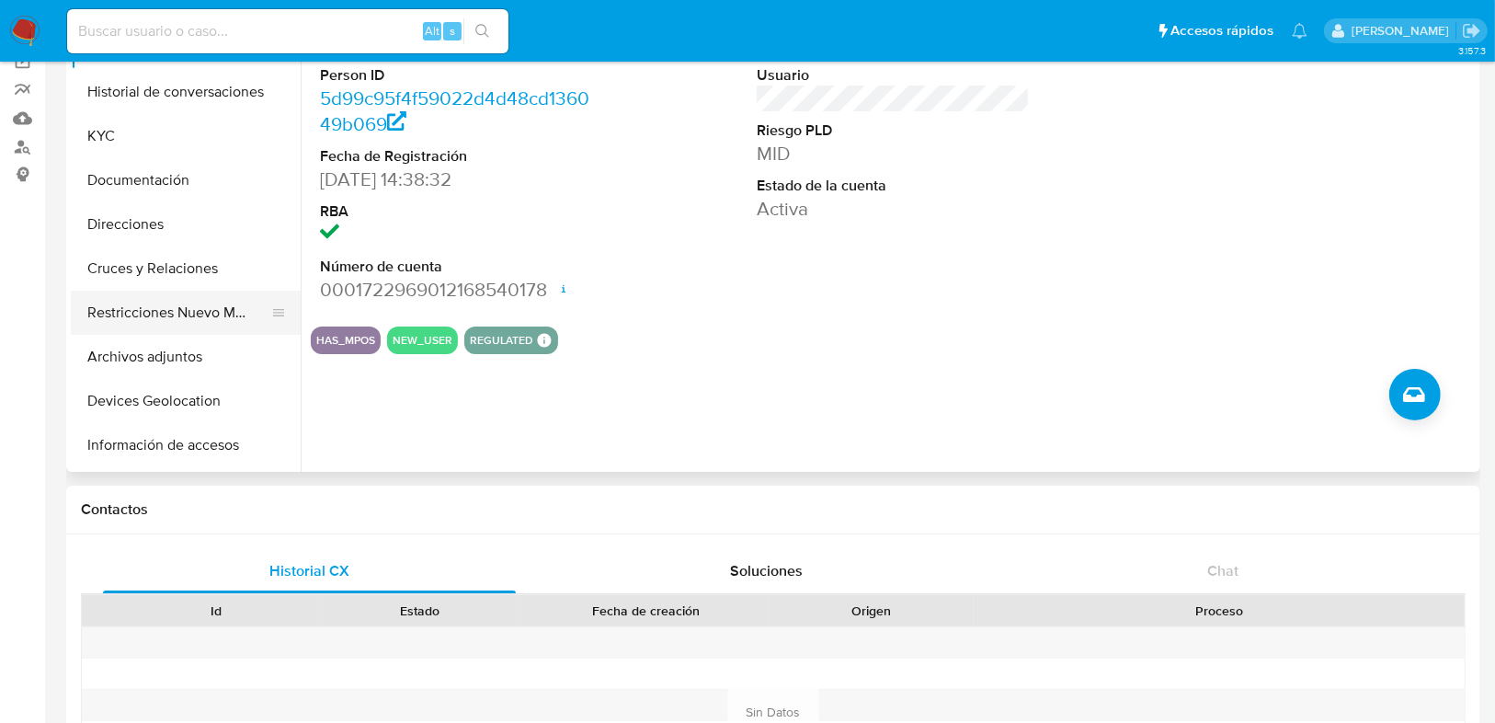
scroll to position [294, 0]
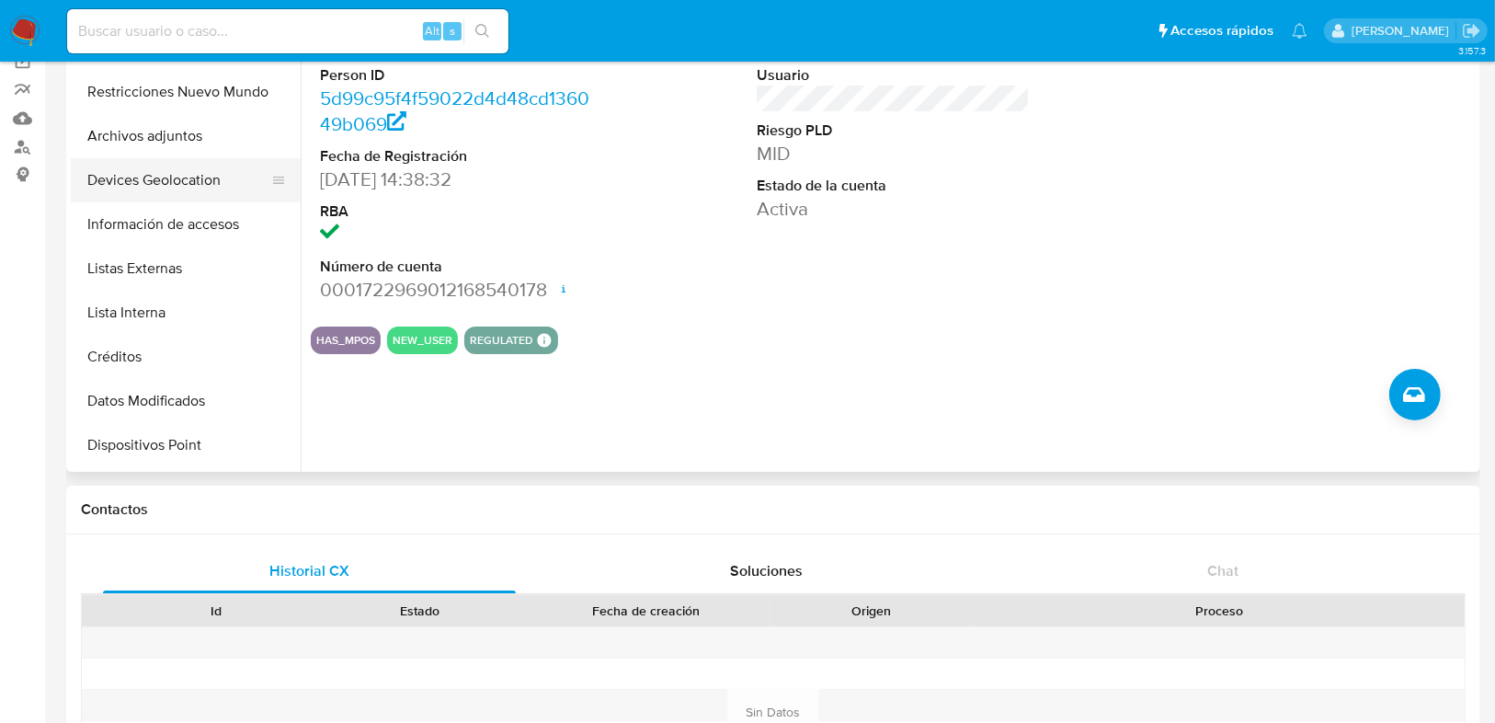
click at [189, 176] on button "Devices Geolocation" at bounding box center [178, 180] width 215 height 44
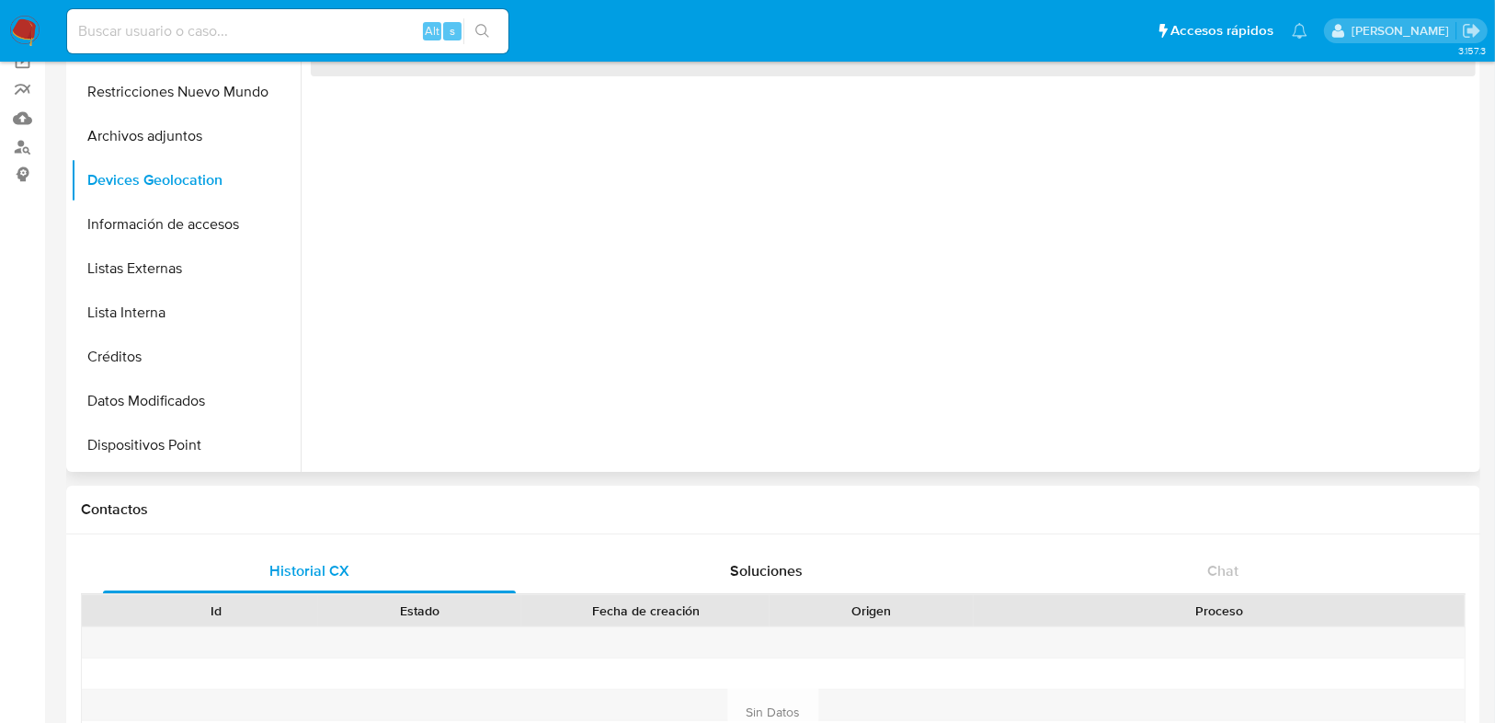
scroll to position [74, 0]
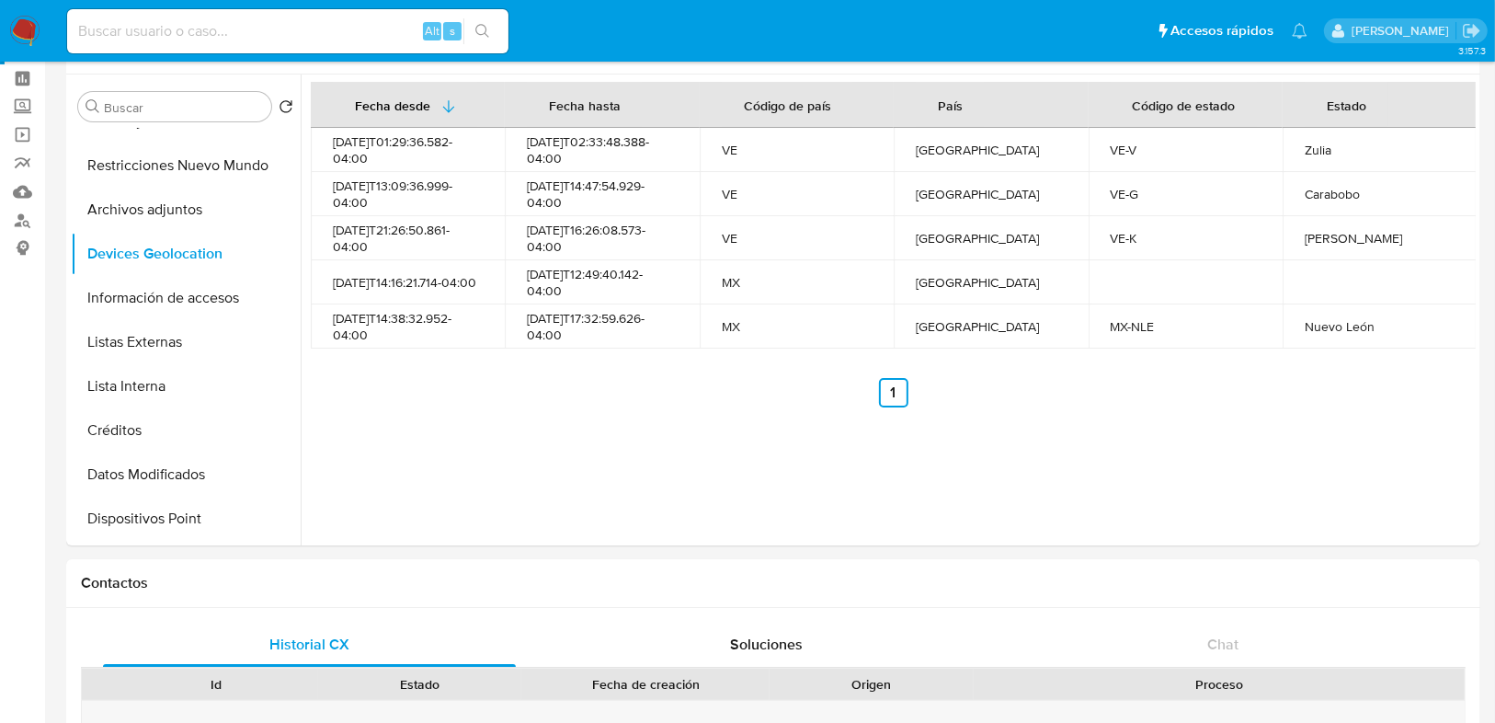
click at [232, 39] on input at bounding box center [287, 31] width 441 height 24
paste input "• 1969343077"
click at [109, 35] on input "• 1969343077" at bounding box center [287, 31] width 441 height 24
click at [236, 32] on input "1969343077" at bounding box center [287, 31] width 441 height 24
type input "1969343077"
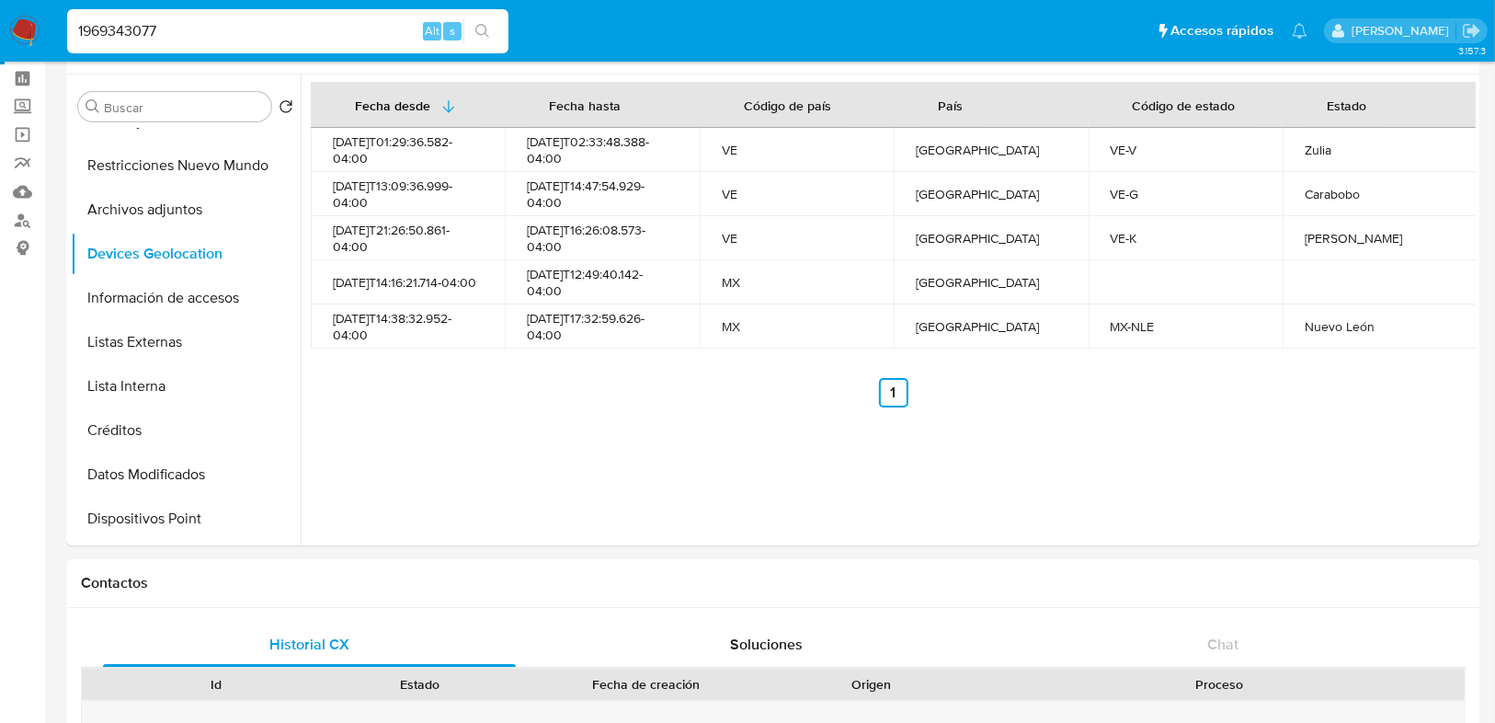
click at [486, 29] on icon "search-icon" at bounding box center [482, 31] width 15 height 15
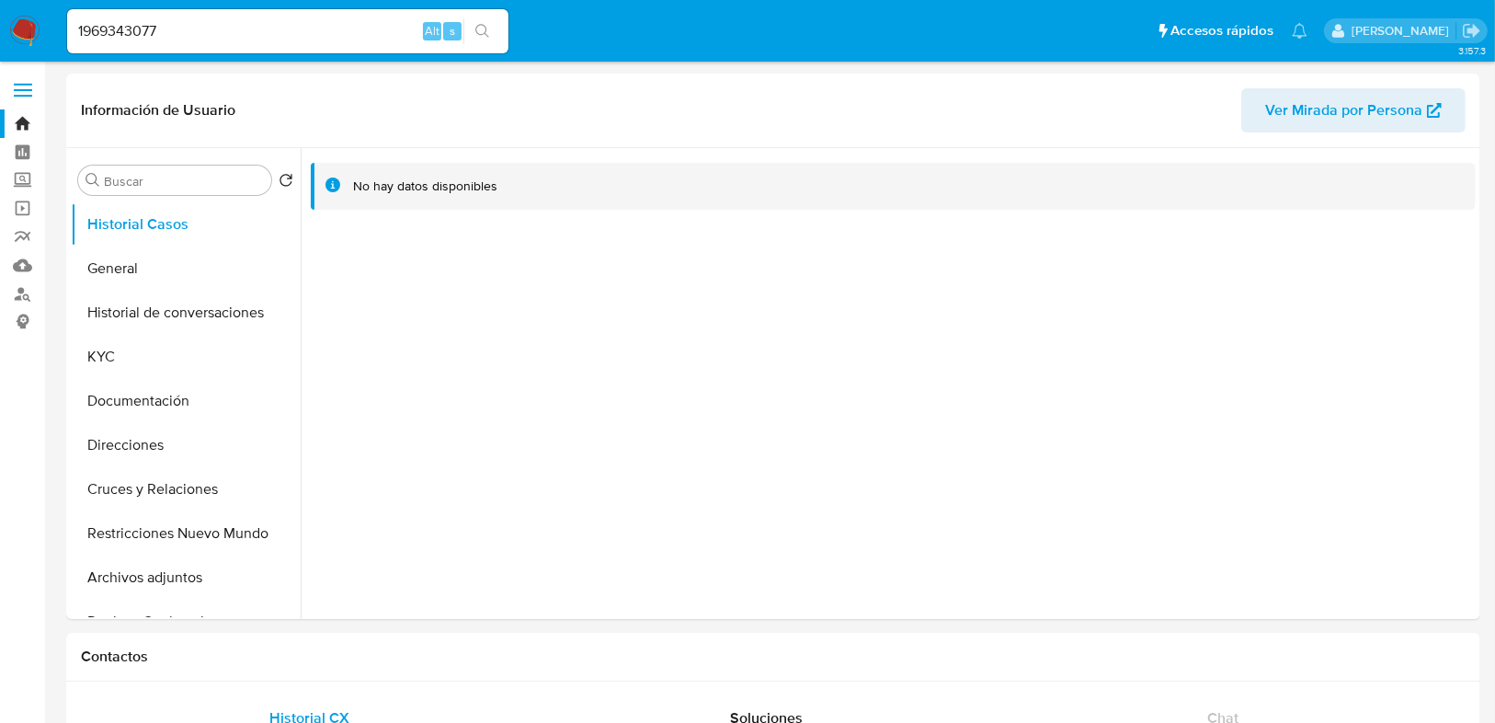
select select "10"
drag, startPoint x: 131, startPoint y: 272, endPoint x: 150, endPoint y: 318, distance: 49.9
click at [131, 270] on button "General" at bounding box center [186, 268] width 230 height 44
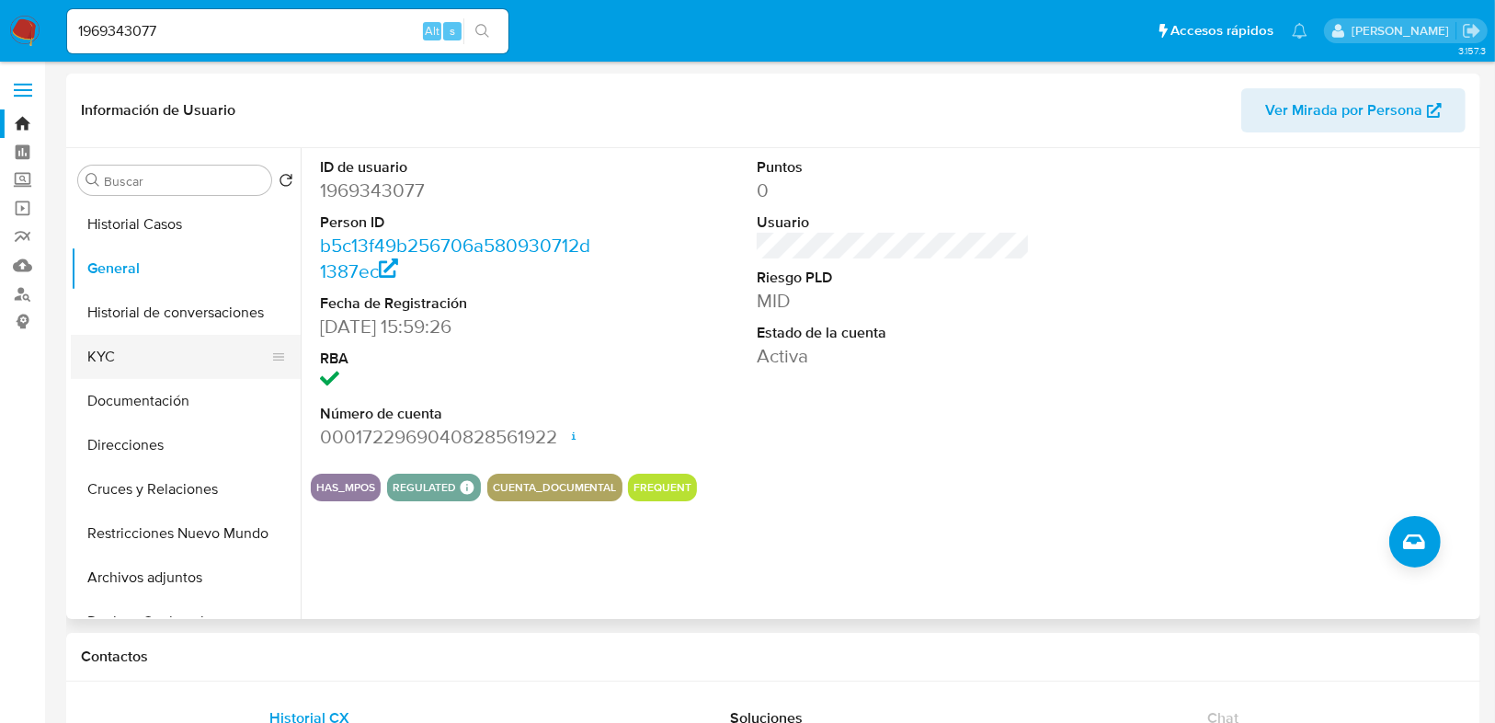
click at [109, 356] on button "KYC" at bounding box center [178, 357] width 215 height 44
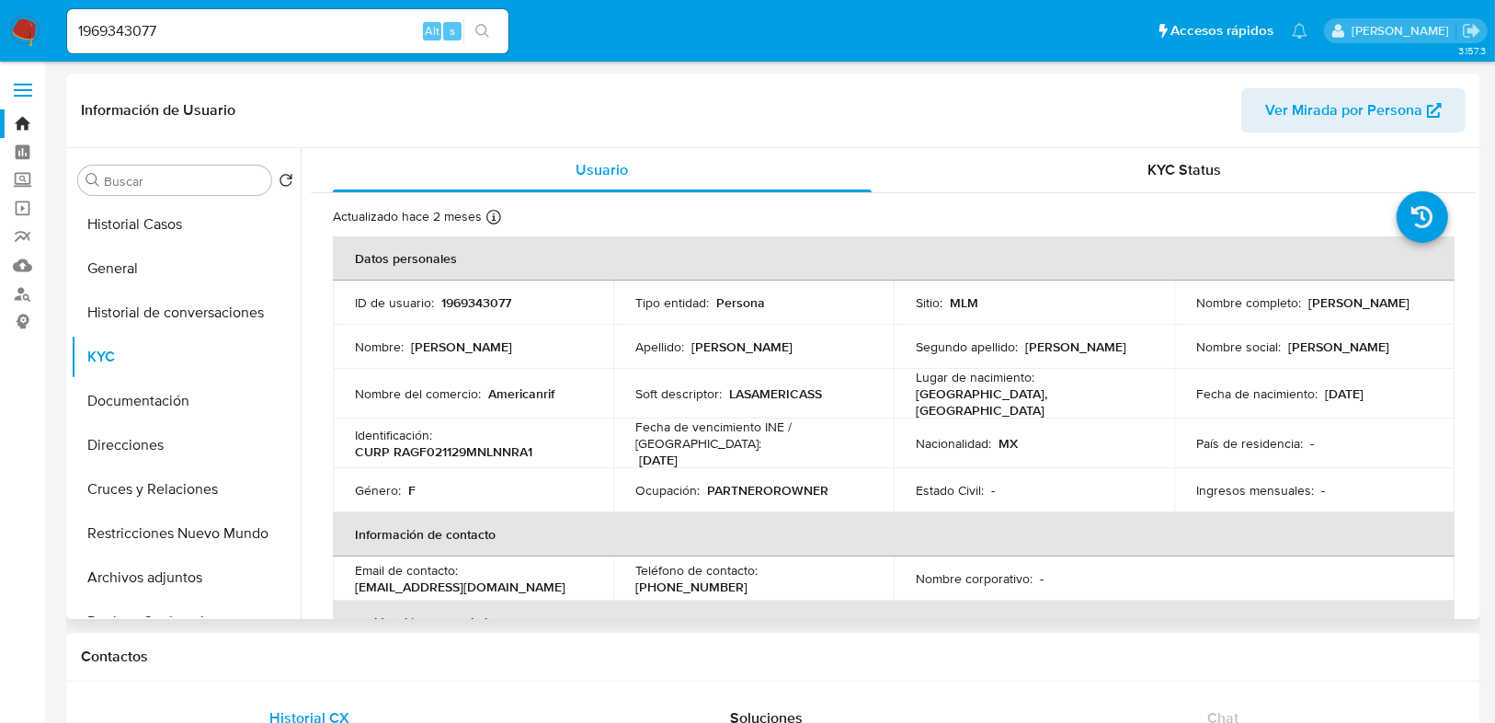
drag, startPoint x: 1196, startPoint y: 314, endPoint x: 1409, endPoint y: 308, distance: 213.4
click at [1409, 308] on div "Nombre completo : Fernanda Nohely Rangel Gonzalez" at bounding box center [1314, 302] width 236 height 17
copy p "ernanda Nohely Rangel Gonzalez"
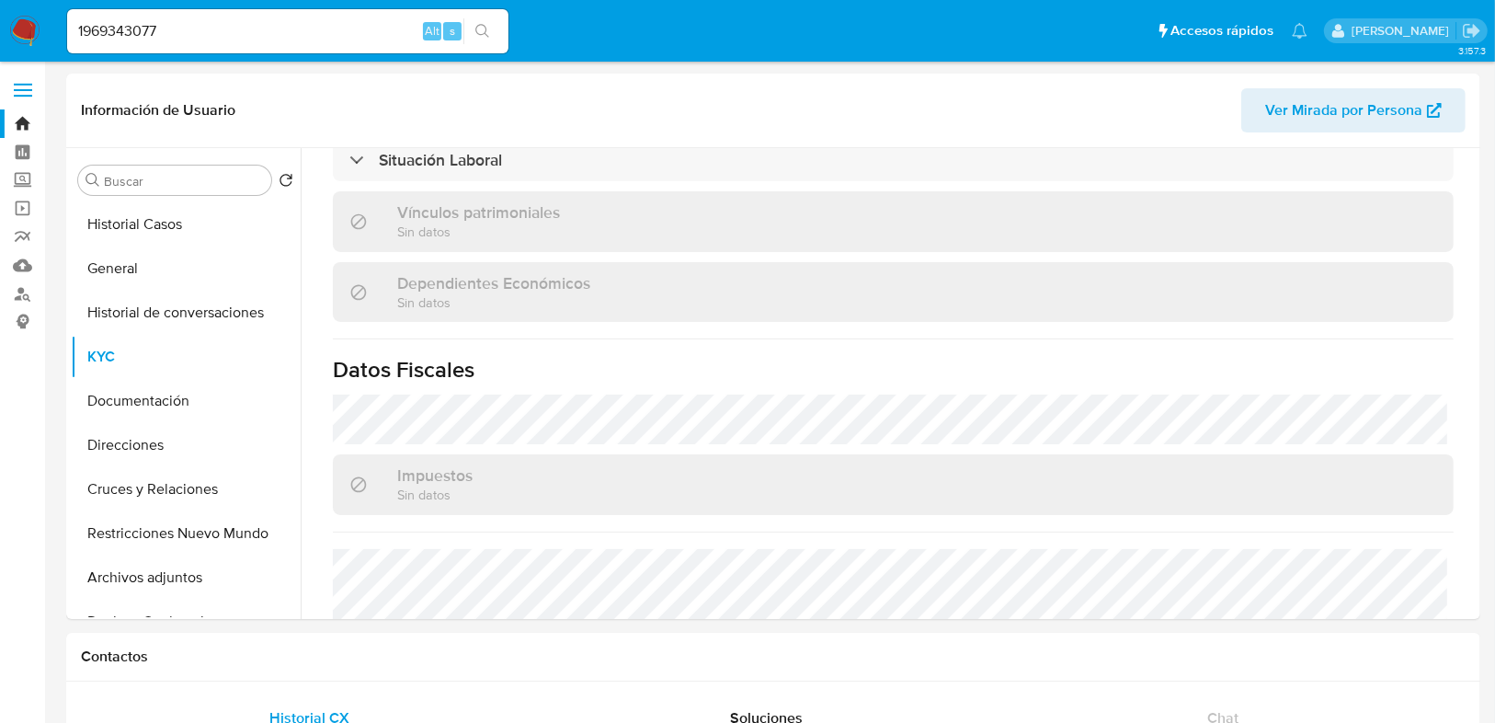
scroll to position [1138, 0]
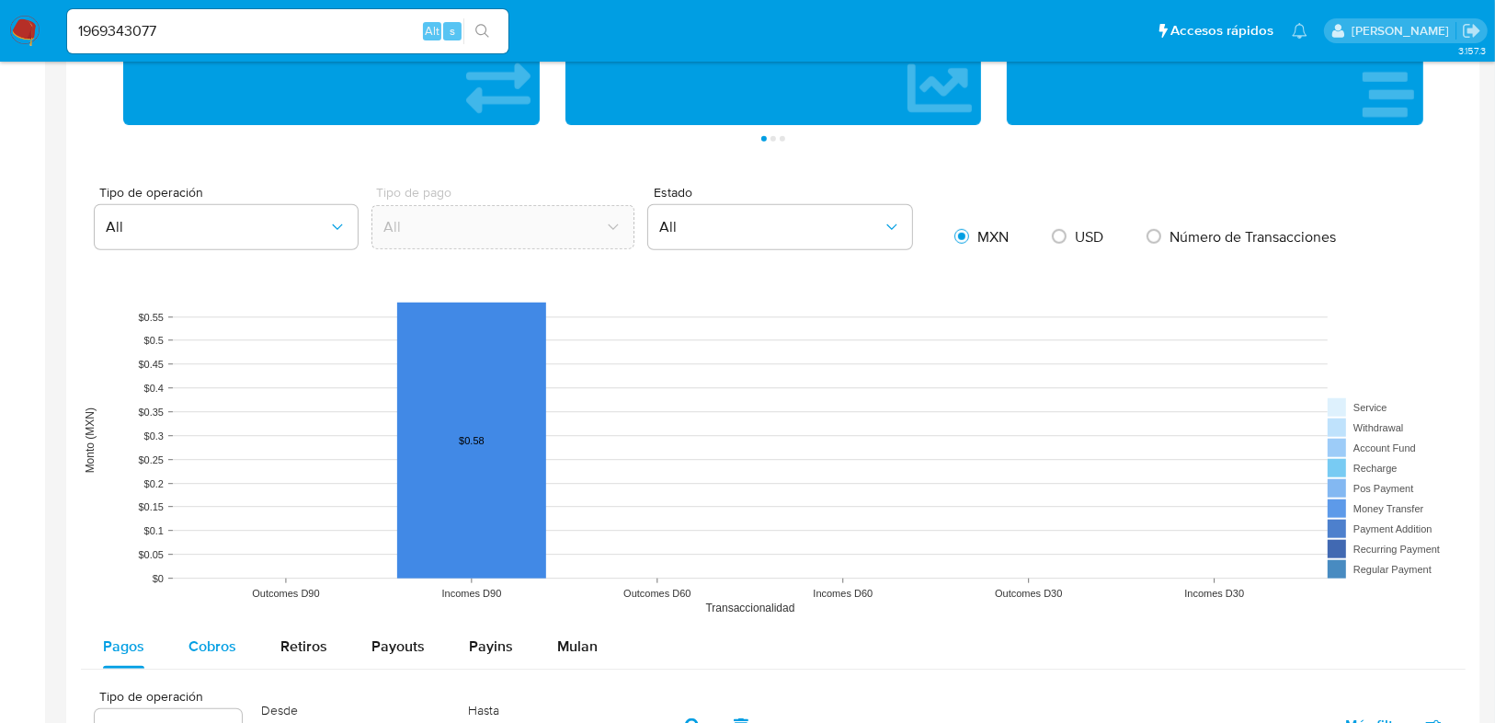
click at [213, 655] on div "Cobros" at bounding box center [213, 646] width 48 height 44
select select "10"
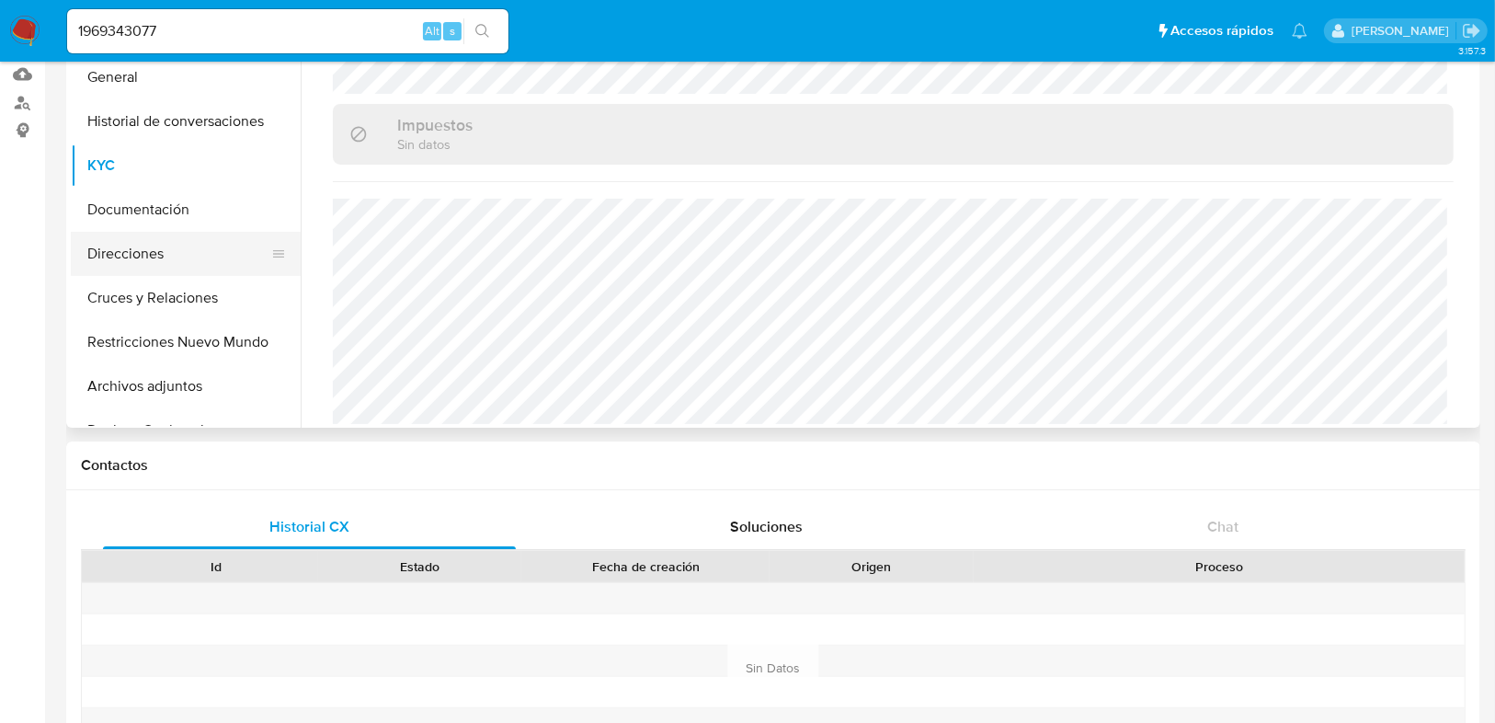
scroll to position [74, 0]
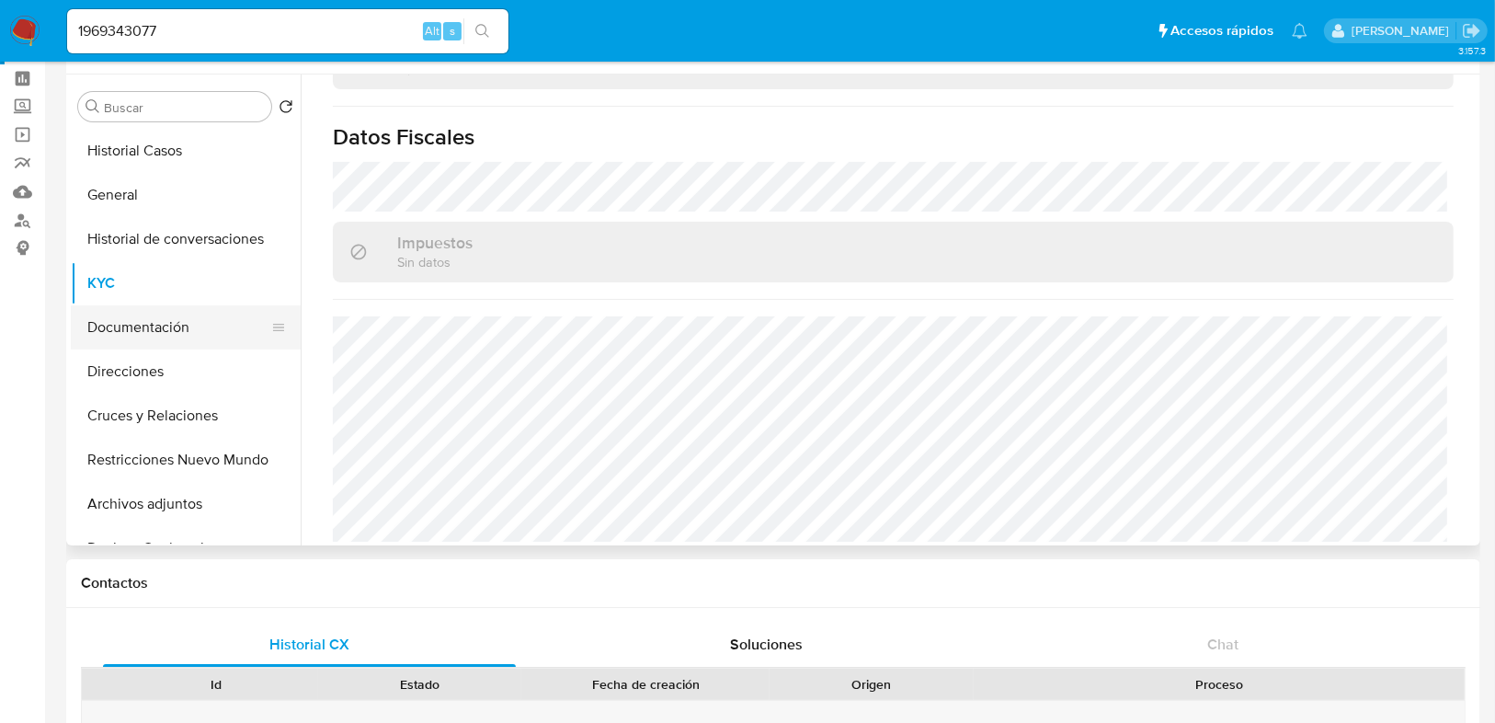
drag, startPoint x: 166, startPoint y: 324, endPoint x: 204, endPoint y: 305, distance: 42.0
click at [166, 322] on button "Documentación" at bounding box center [178, 327] width 215 height 44
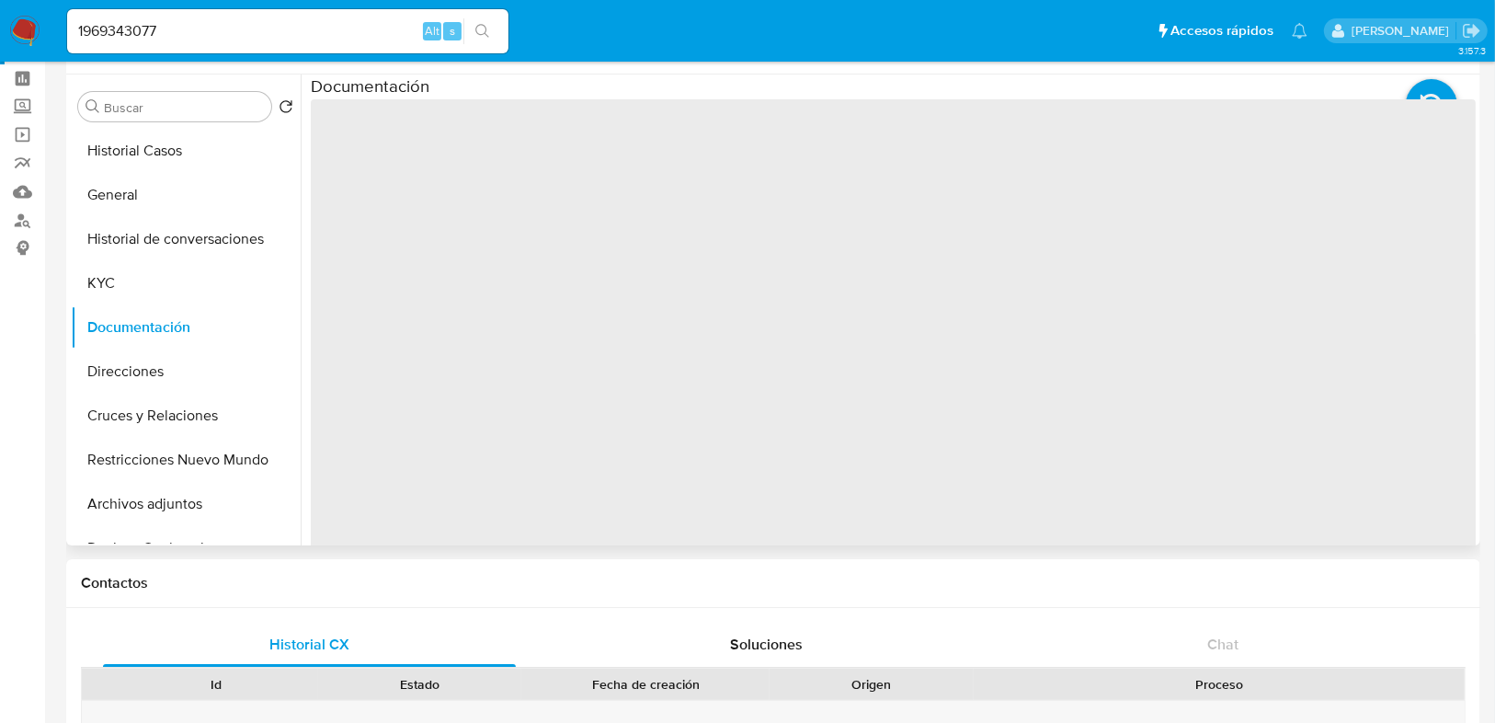
scroll to position [0, 0]
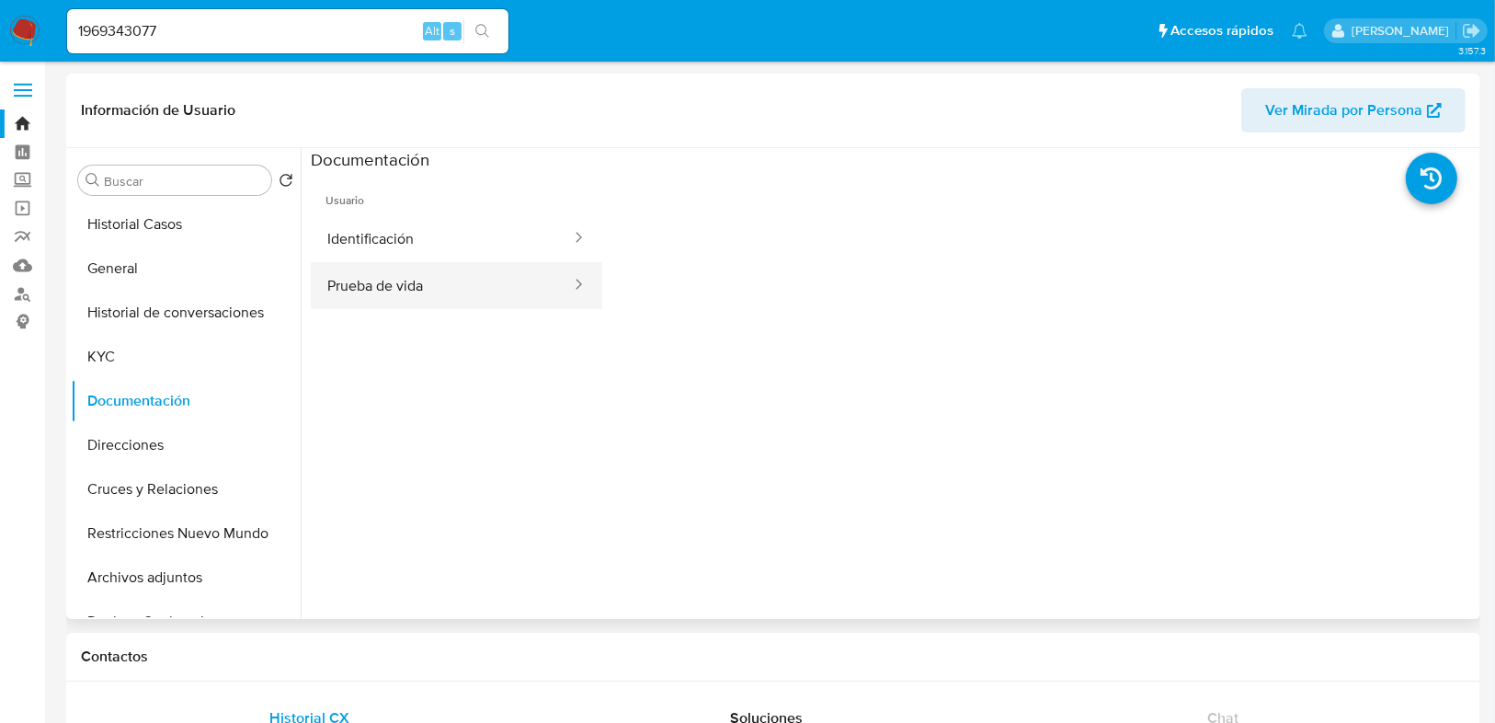
click at [428, 292] on button "Prueba de vida" at bounding box center [442, 285] width 262 height 47
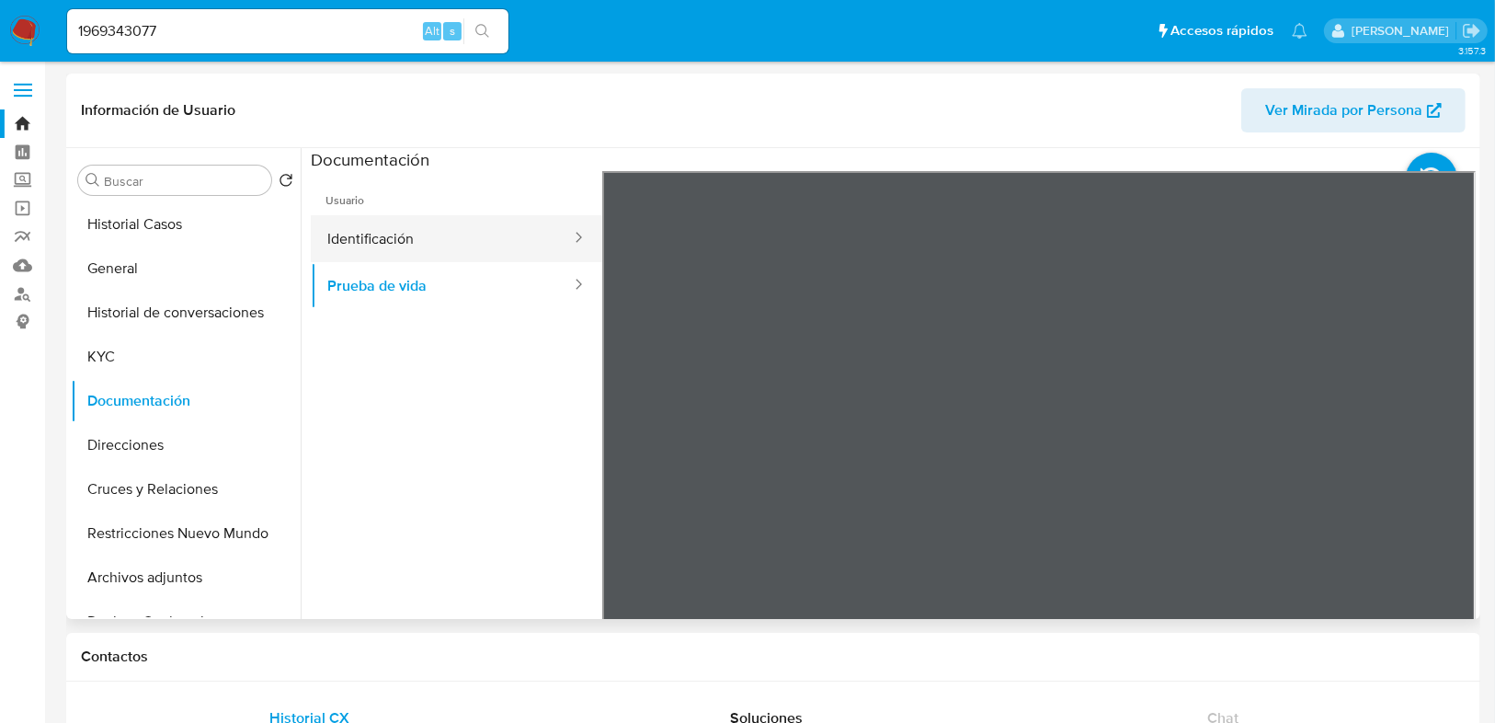
drag, startPoint x: 424, startPoint y: 235, endPoint x: 555, endPoint y: 254, distance: 132.9
click at [427, 236] on button "Identificación" at bounding box center [442, 238] width 262 height 47
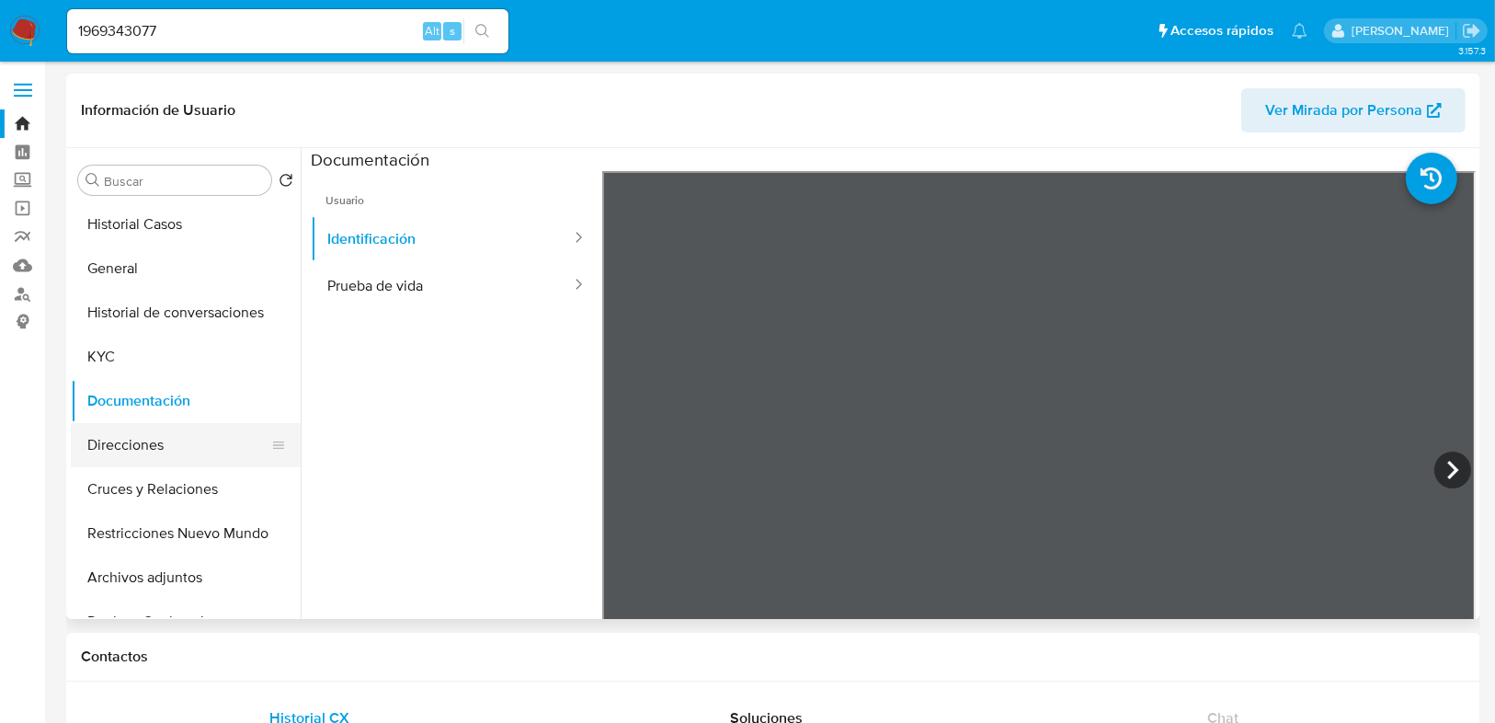
click at [143, 454] on button "Direcciones" at bounding box center [178, 445] width 215 height 44
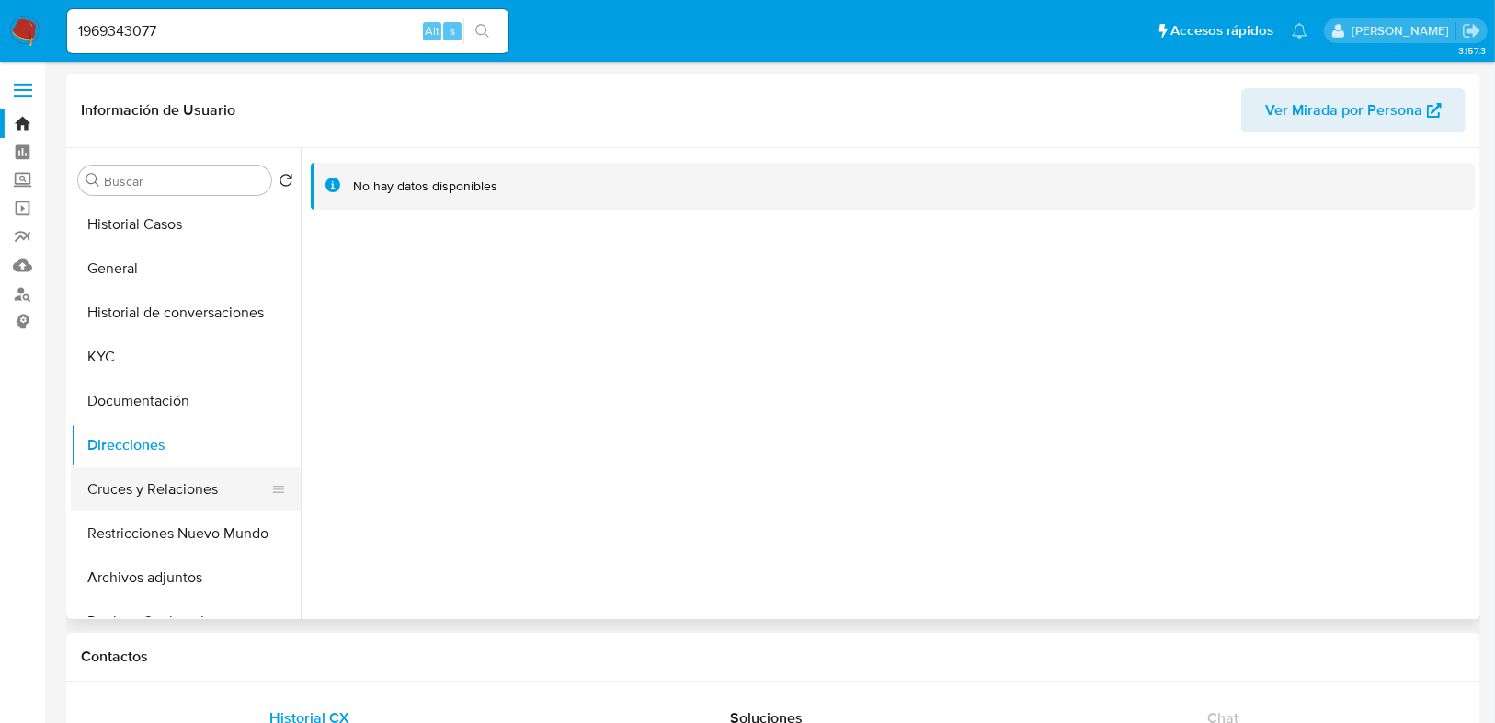
click at [158, 485] on button "Cruces y Relaciones" at bounding box center [178, 489] width 215 height 44
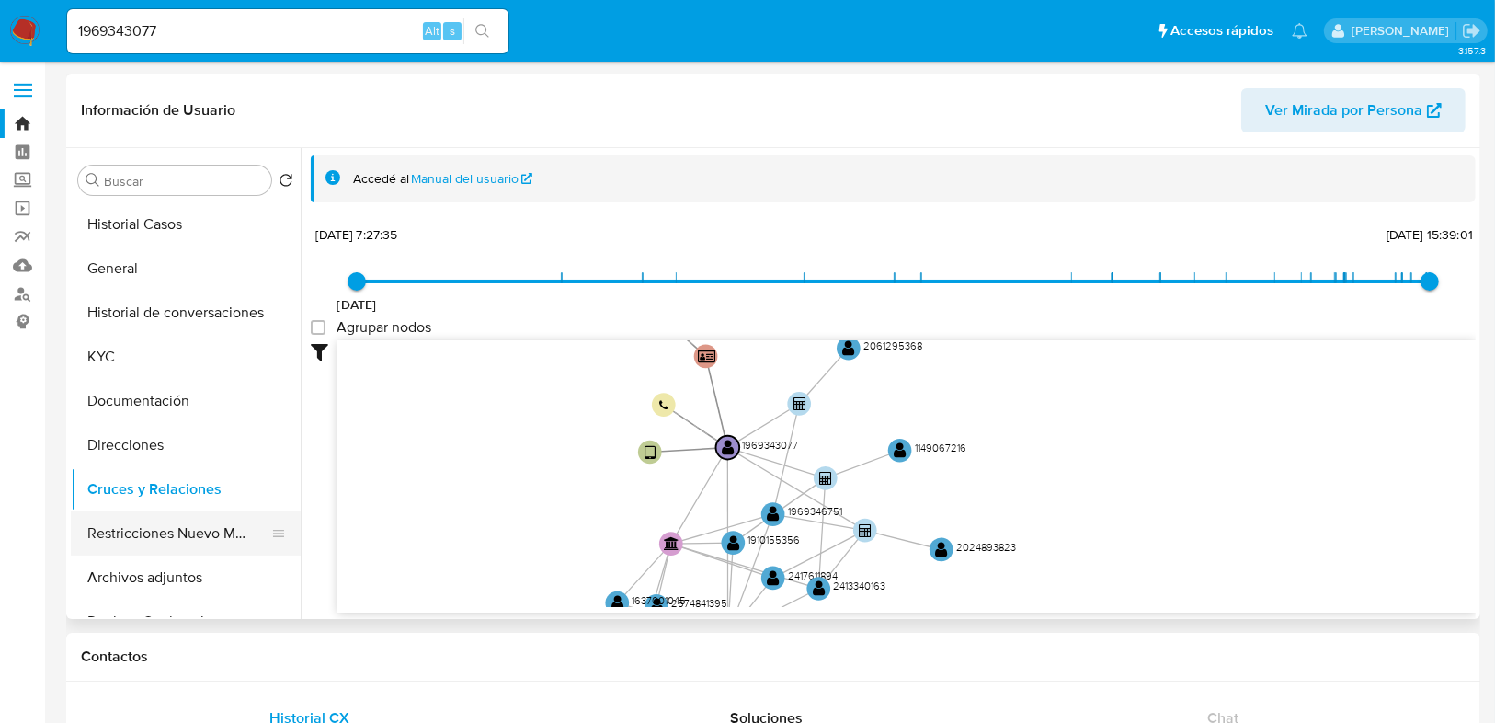
drag, startPoint x: 596, startPoint y: 395, endPoint x: 238, endPoint y: 528, distance: 381.5
click at [568, 547] on icon "device-66d3761e303be505db4fa6f8  user-1969343077  1969343077 person-b5c13f49b…" at bounding box center [907, 473] width 1139 height 267
click at [126, 541] on button "Restricciones Nuevo Mundo" at bounding box center [178, 533] width 215 height 44
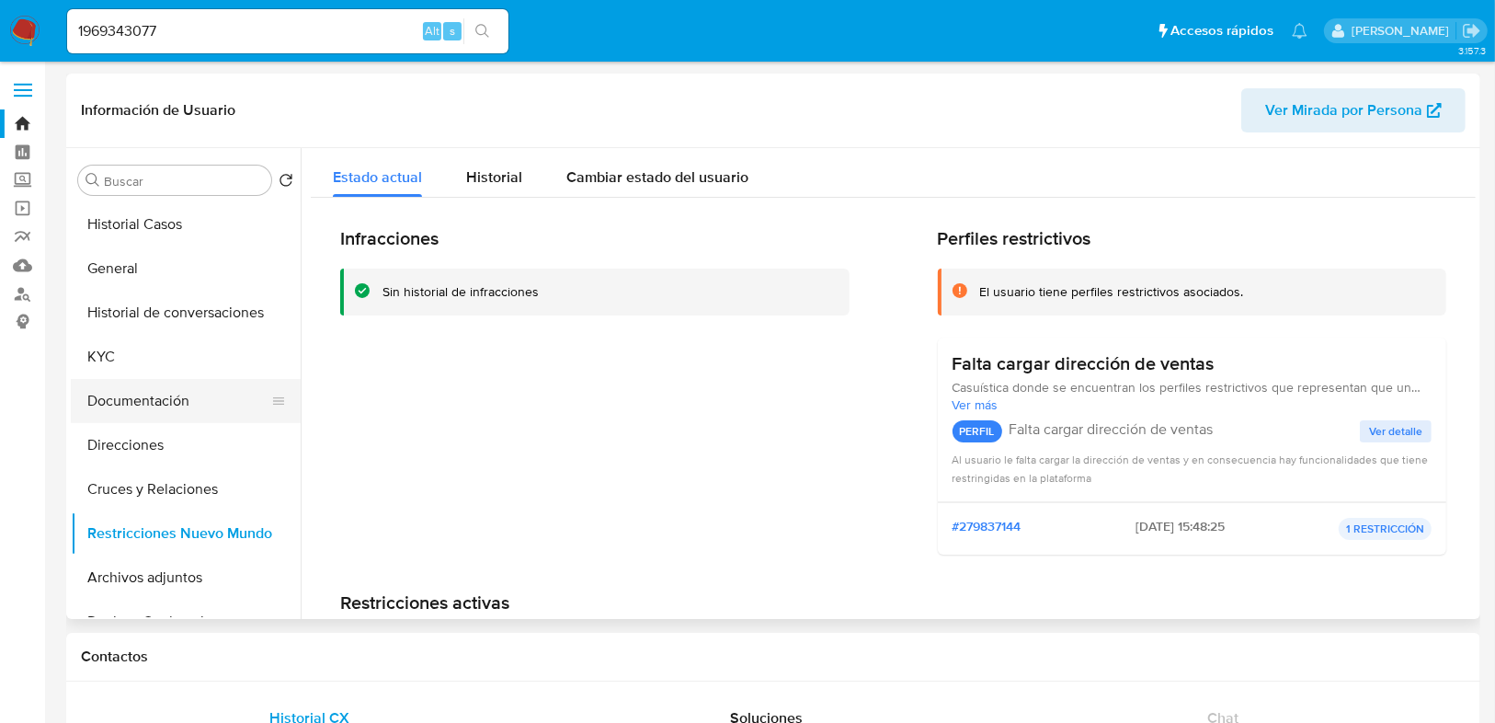
click at [173, 405] on button "Documentación" at bounding box center [178, 401] width 215 height 44
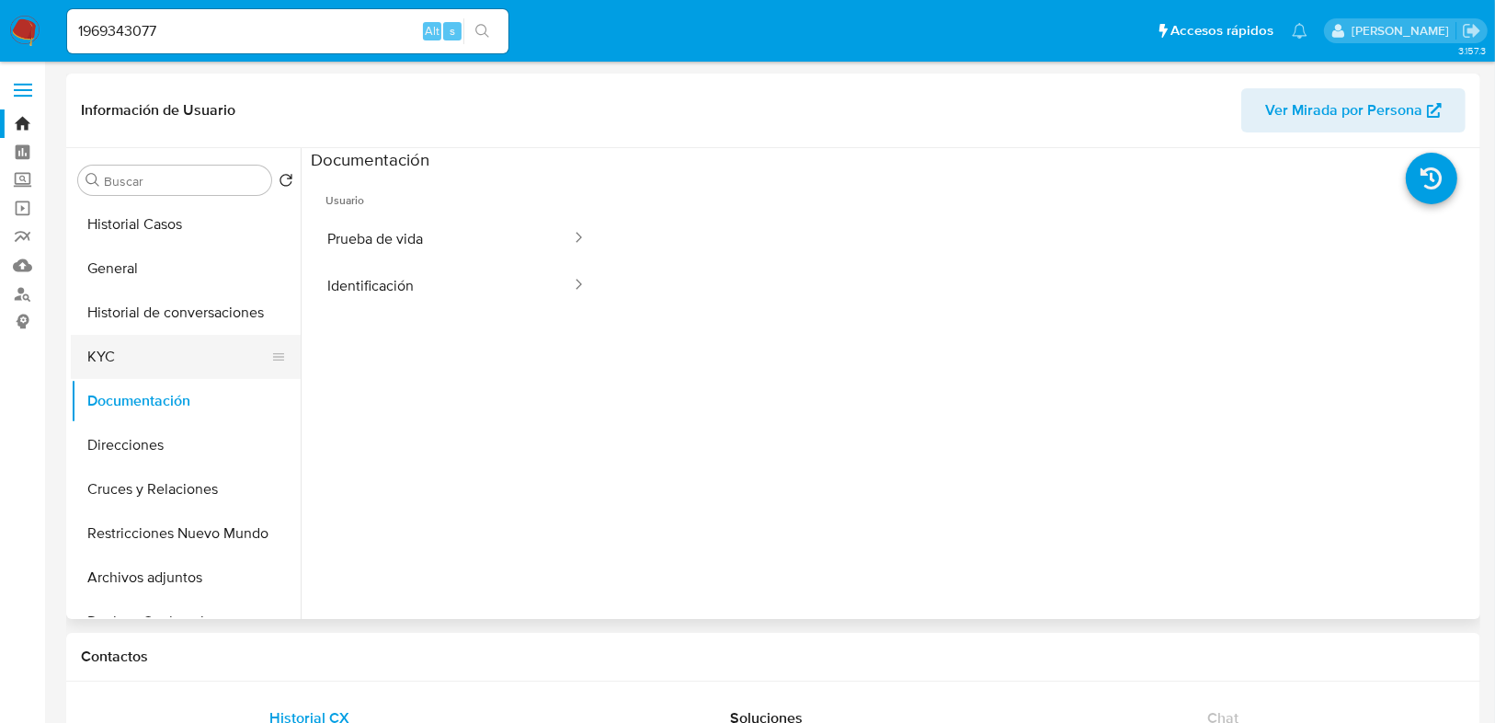
click at [179, 352] on button "KYC" at bounding box center [178, 357] width 215 height 44
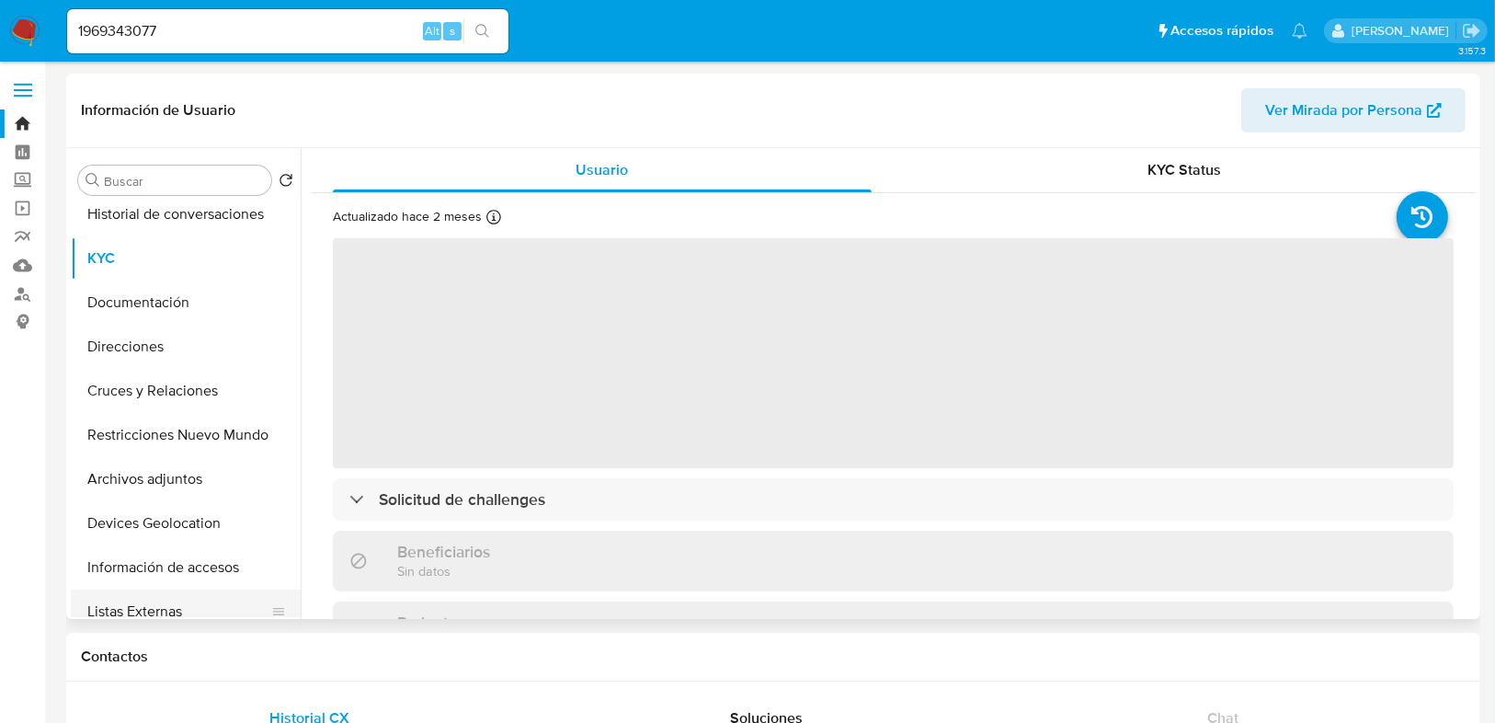
scroll to position [221, 0]
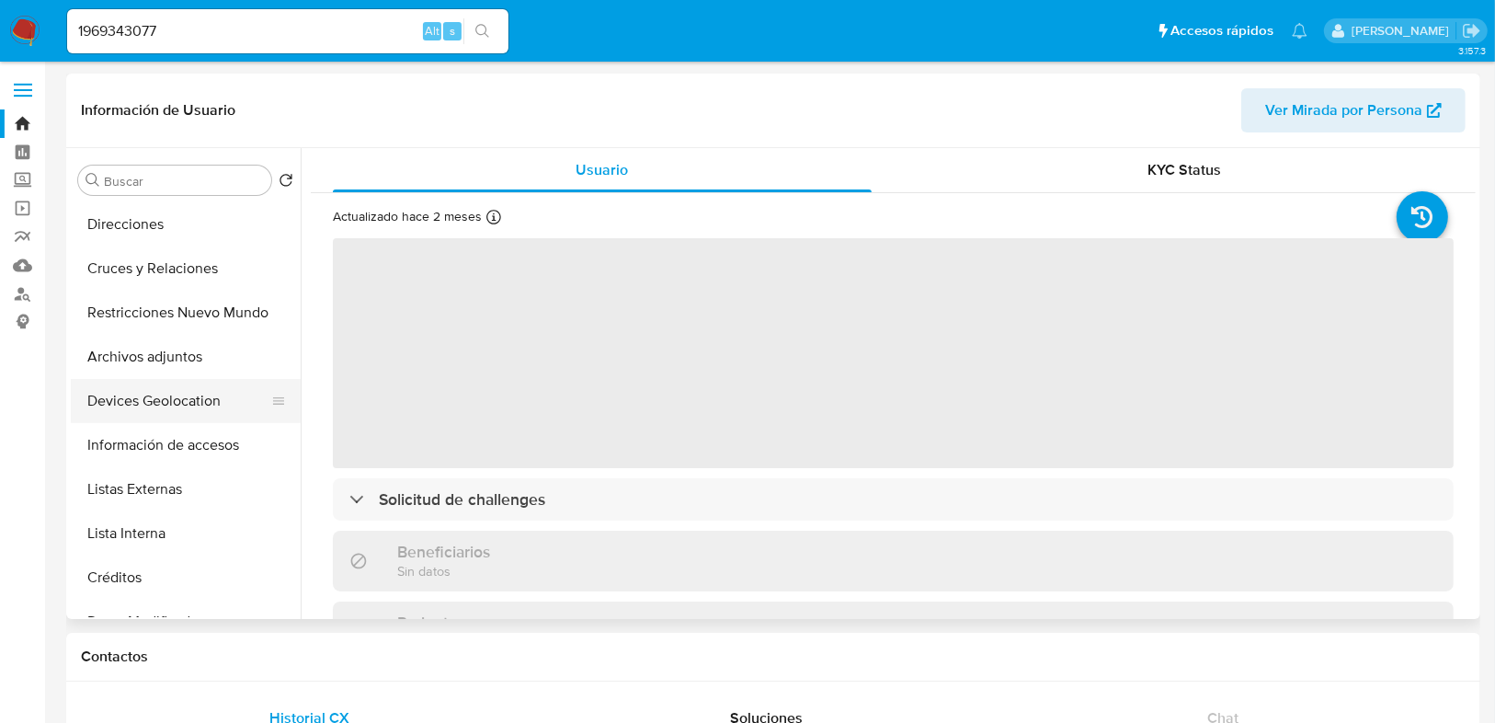
click at [160, 389] on button "Devices Geolocation" at bounding box center [178, 401] width 215 height 44
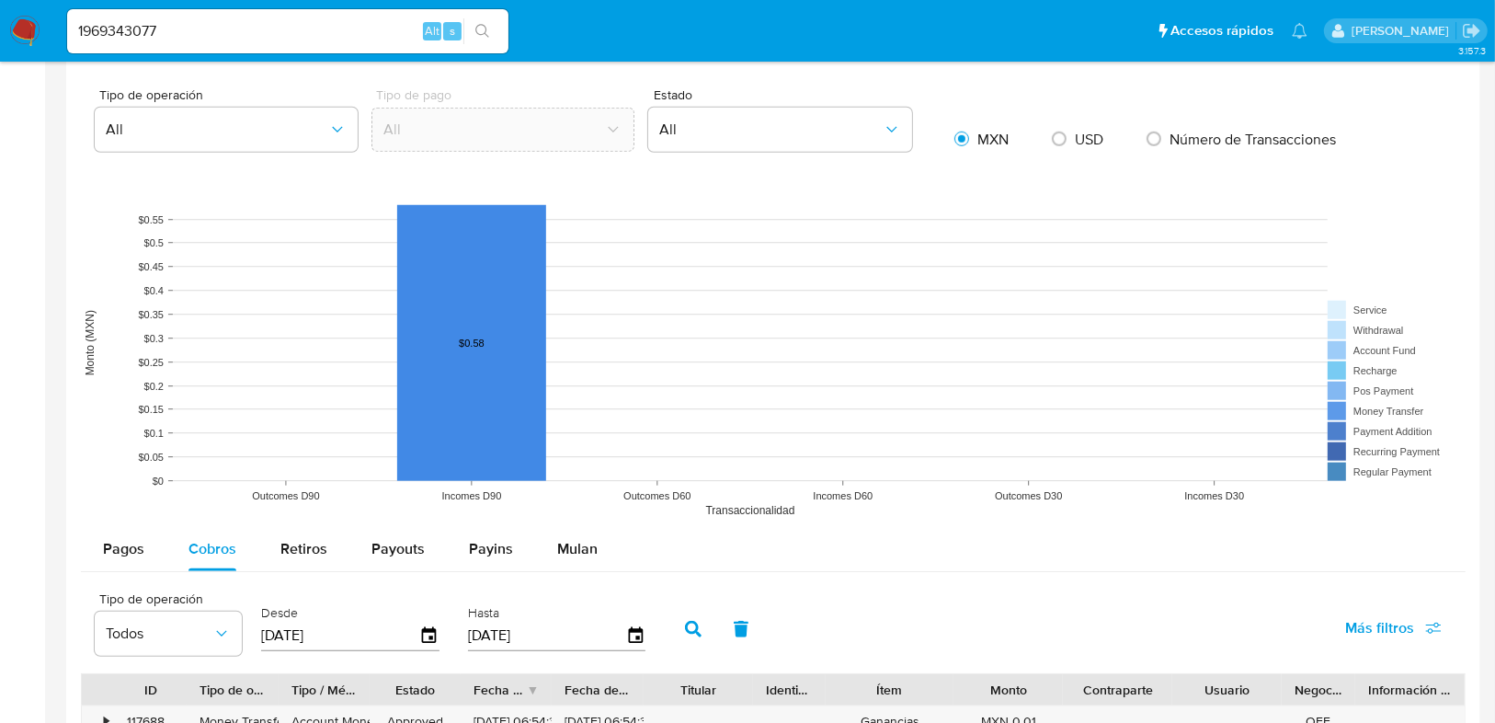
scroll to position [1471, 0]
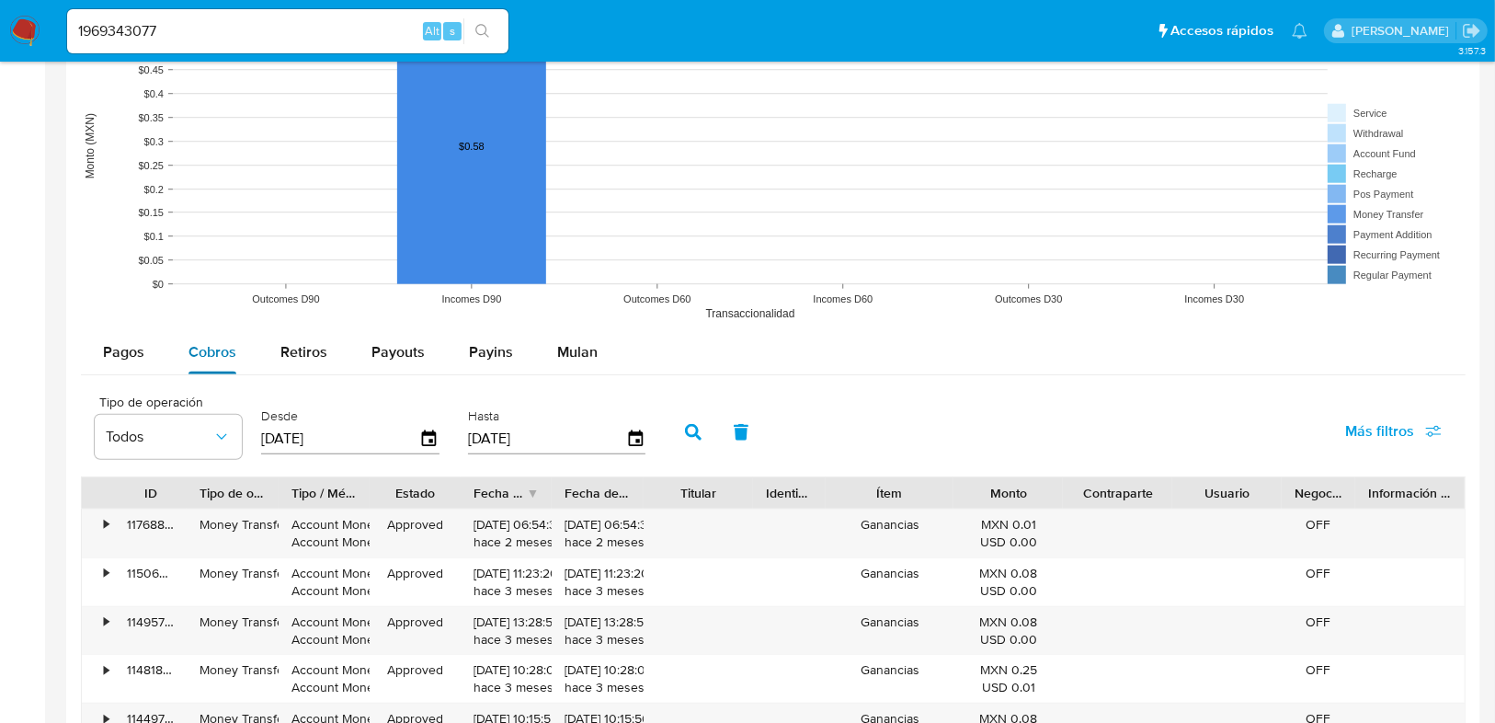
click at [207, 353] on span "Cobros" at bounding box center [213, 351] width 48 height 21
drag, startPoint x: 350, startPoint y: 429, endPoint x: 269, endPoint y: 429, distance: 80.9
click at [269, 429] on input "12/06/2025" at bounding box center [340, 438] width 158 height 29
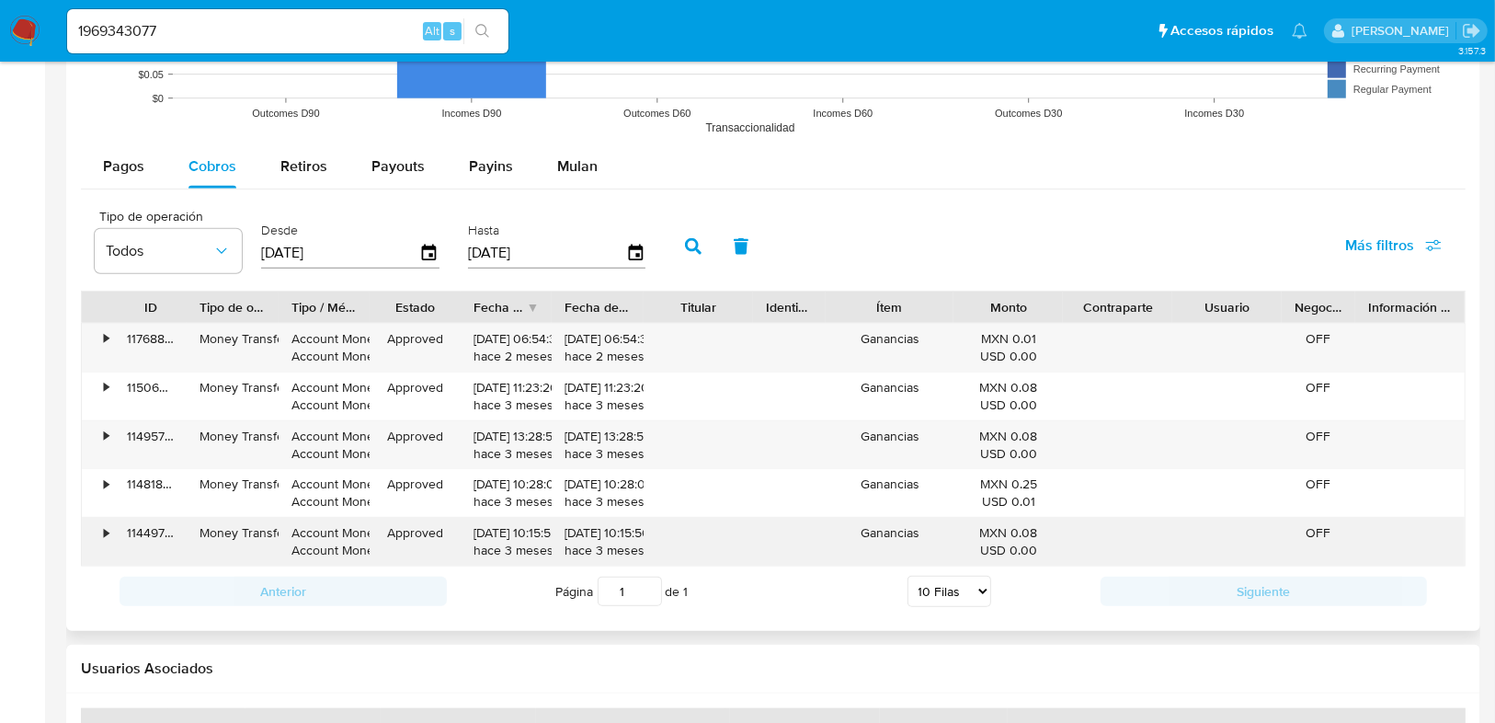
scroll to position [1619, 0]
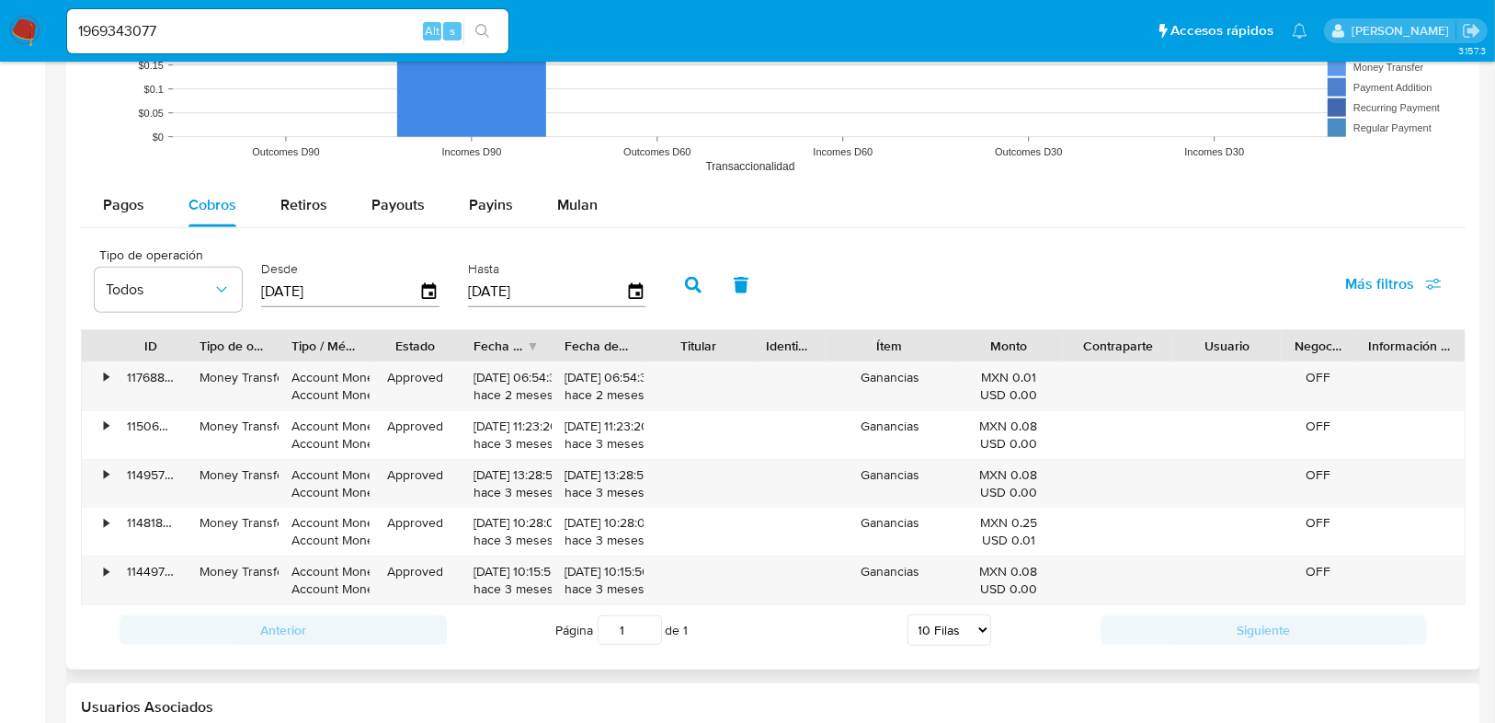
type input "10/__/____"
type input "01/01/2025"
click at [675, 280] on button "button" at bounding box center [693, 285] width 48 height 44
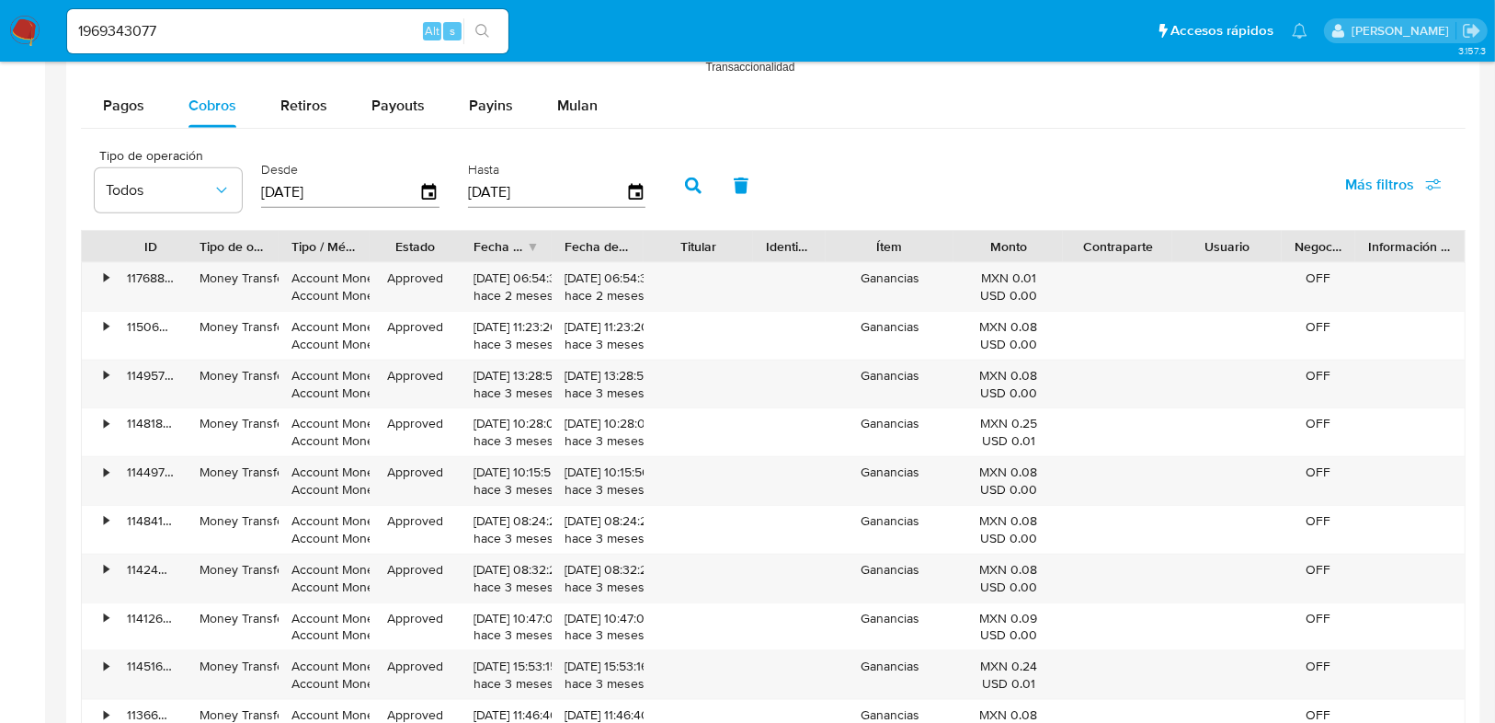
scroll to position [1913, 0]
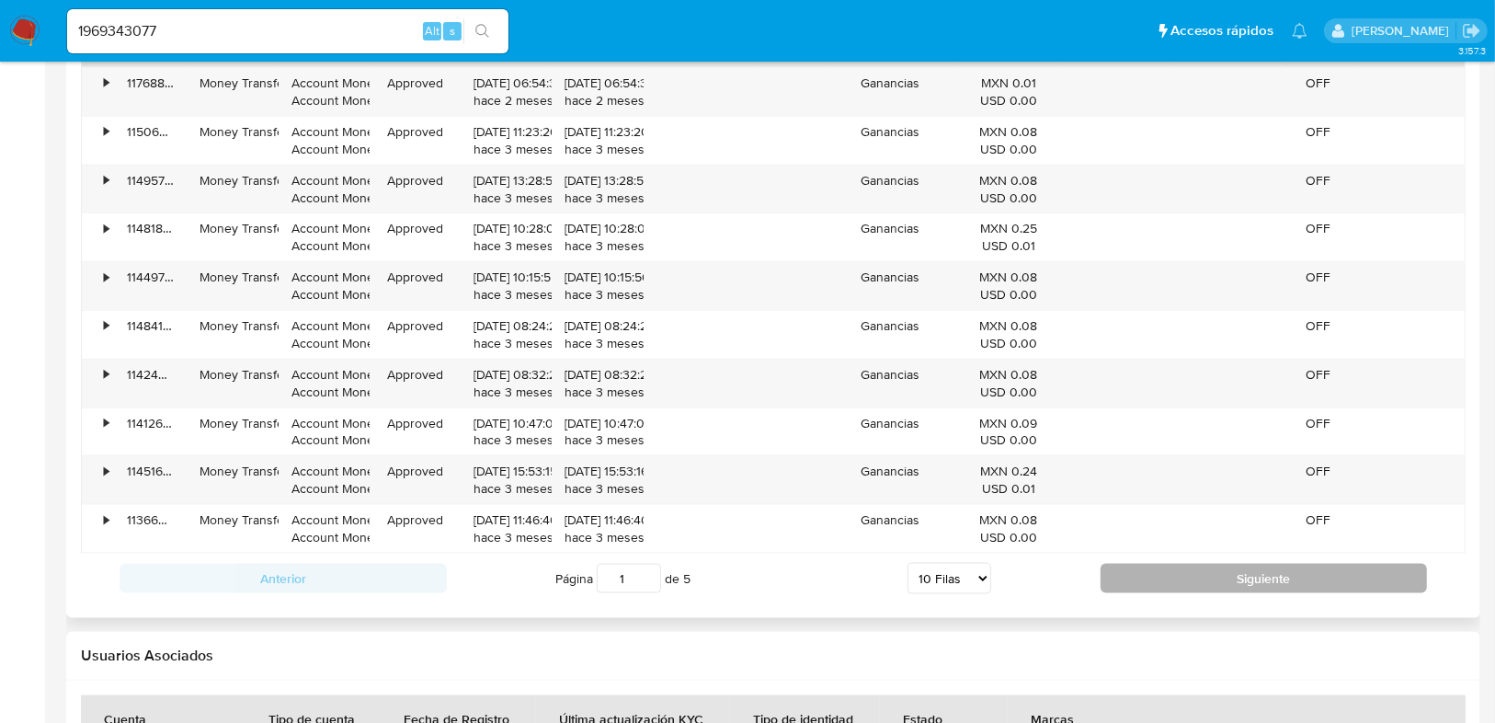
click at [1229, 564] on button "Siguiente" at bounding box center [1264, 578] width 327 height 29
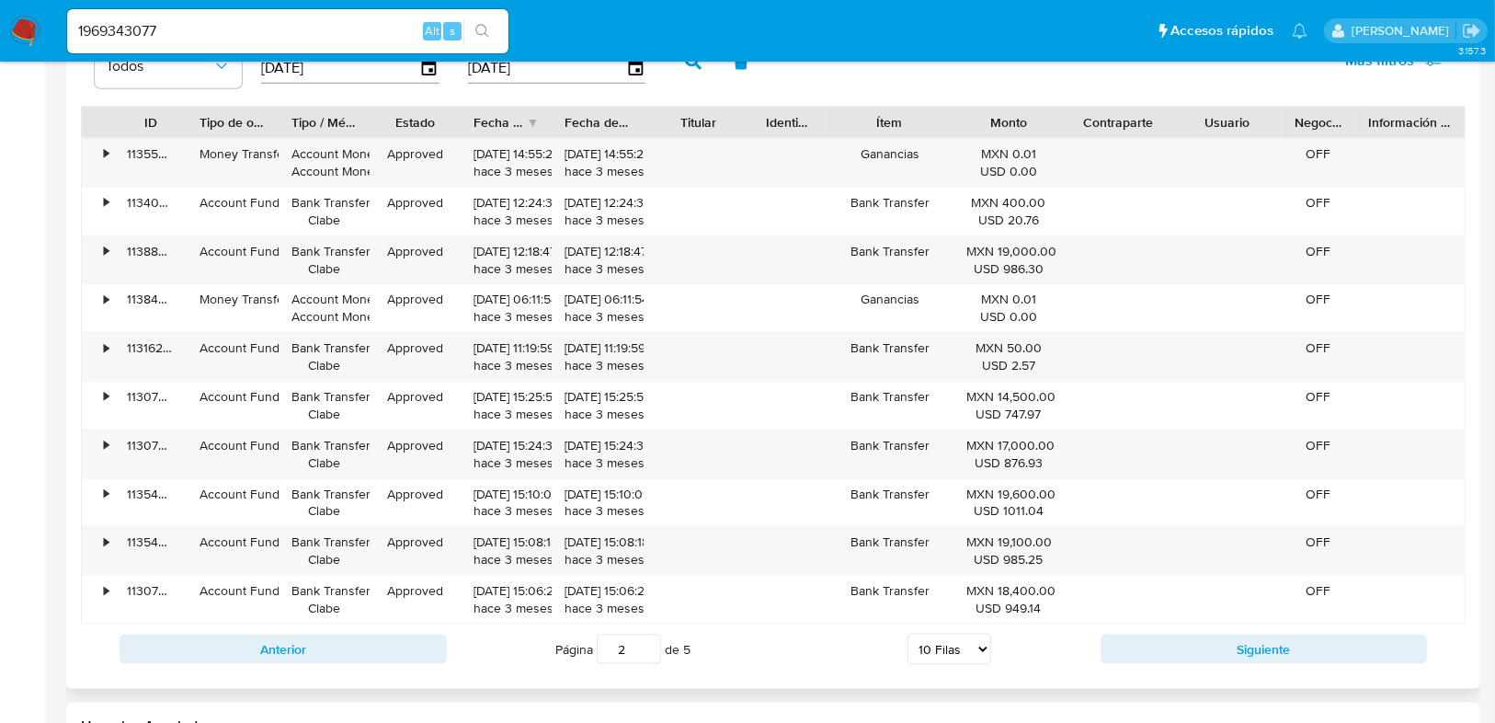
scroll to position [1766, 0]
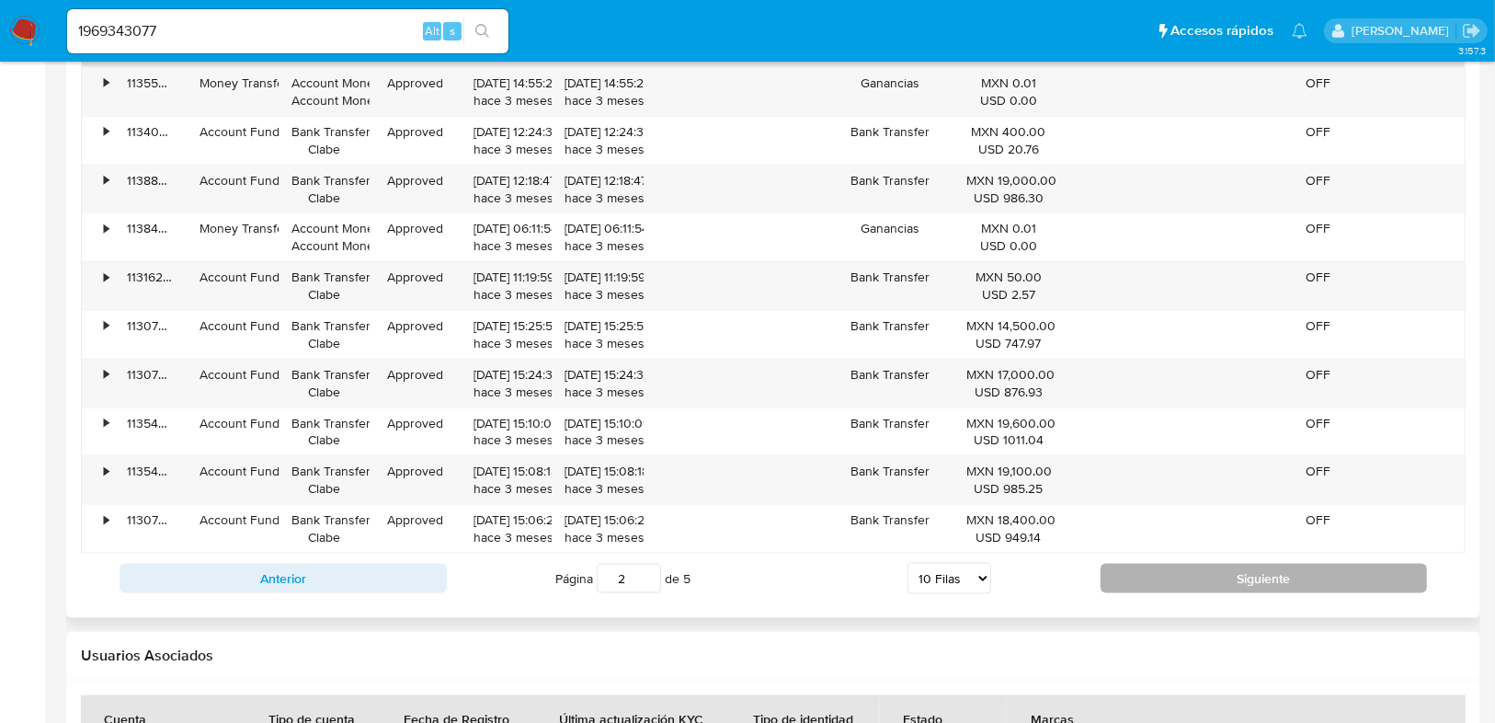
click at [1240, 569] on button "Siguiente" at bounding box center [1264, 578] width 327 height 29
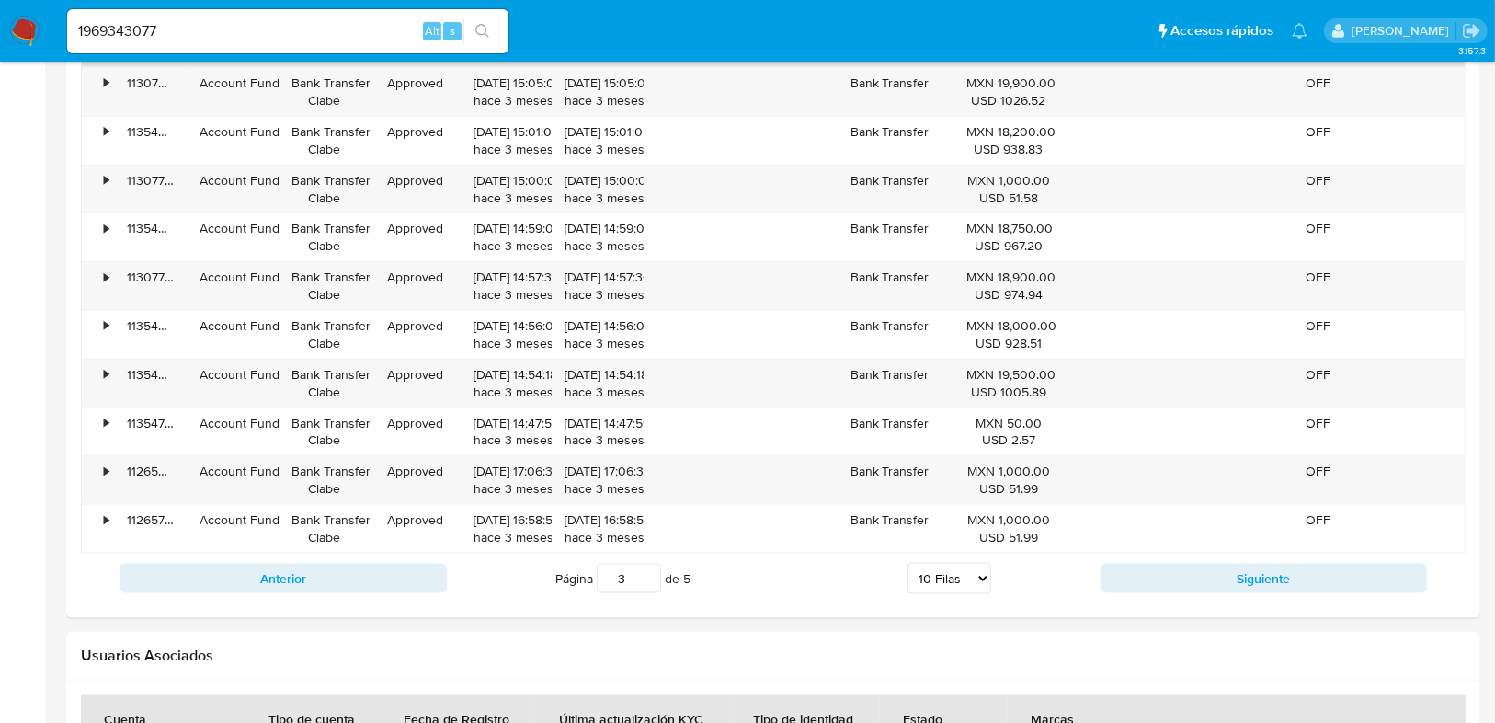
scroll to position [1839, 0]
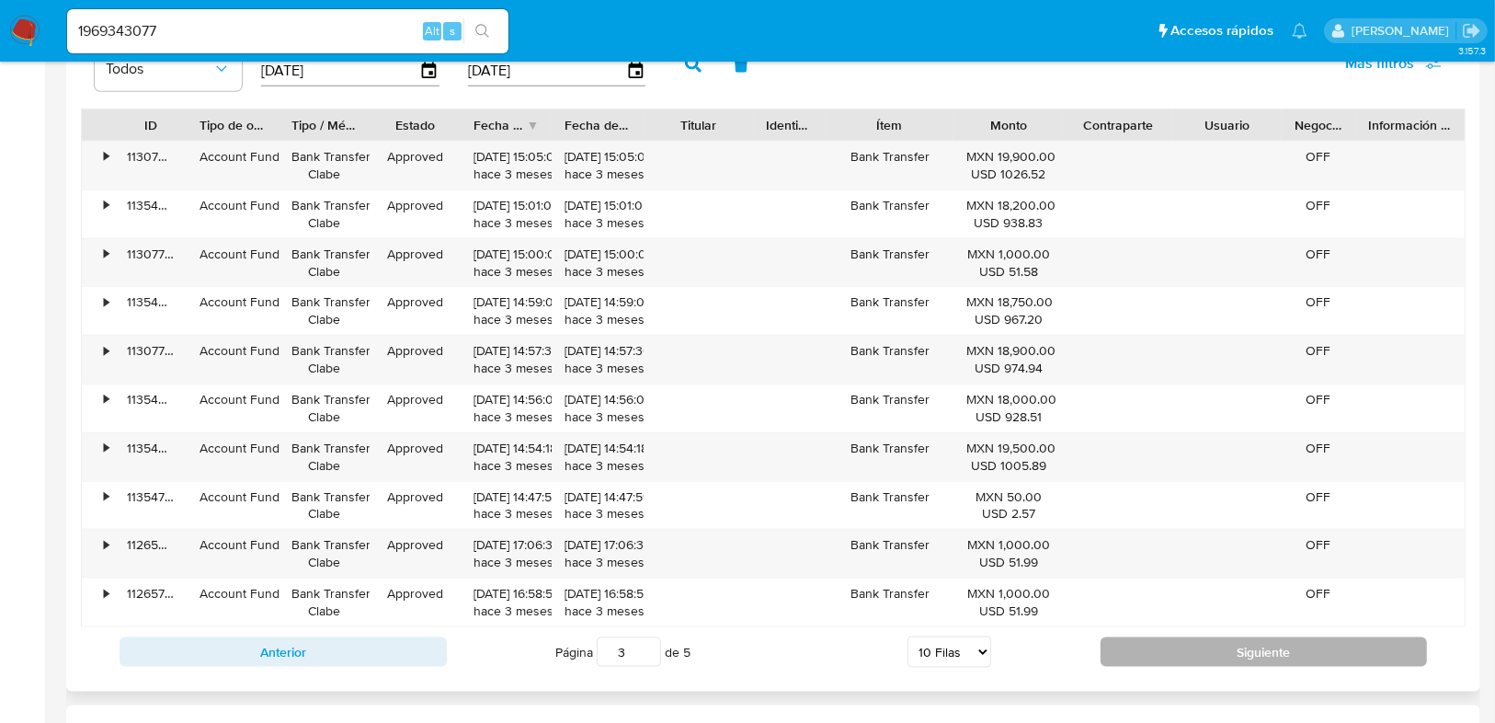
click at [1270, 638] on button "Siguiente" at bounding box center [1264, 651] width 327 height 29
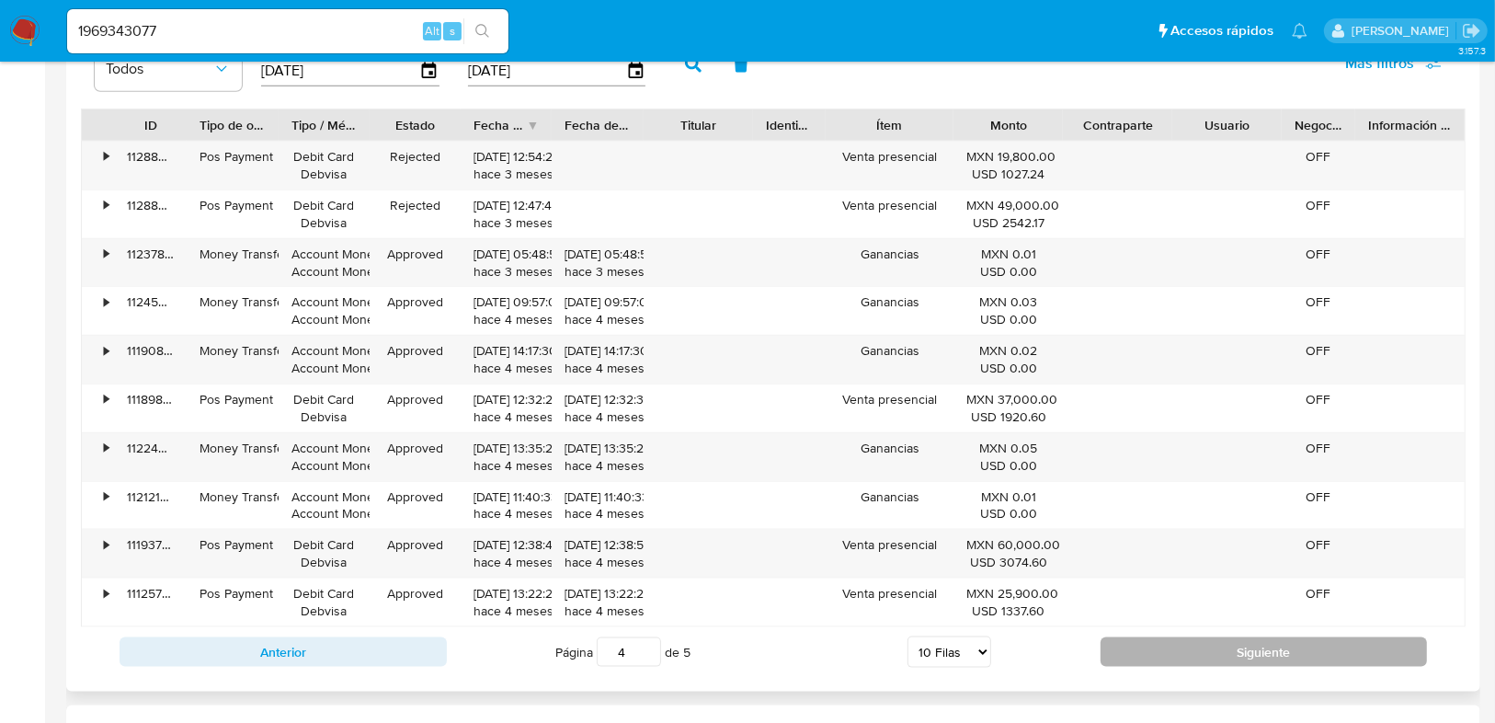
click at [1257, 647] on button "Siguiente" at bounding box center [1264, 651] width 327 height 29
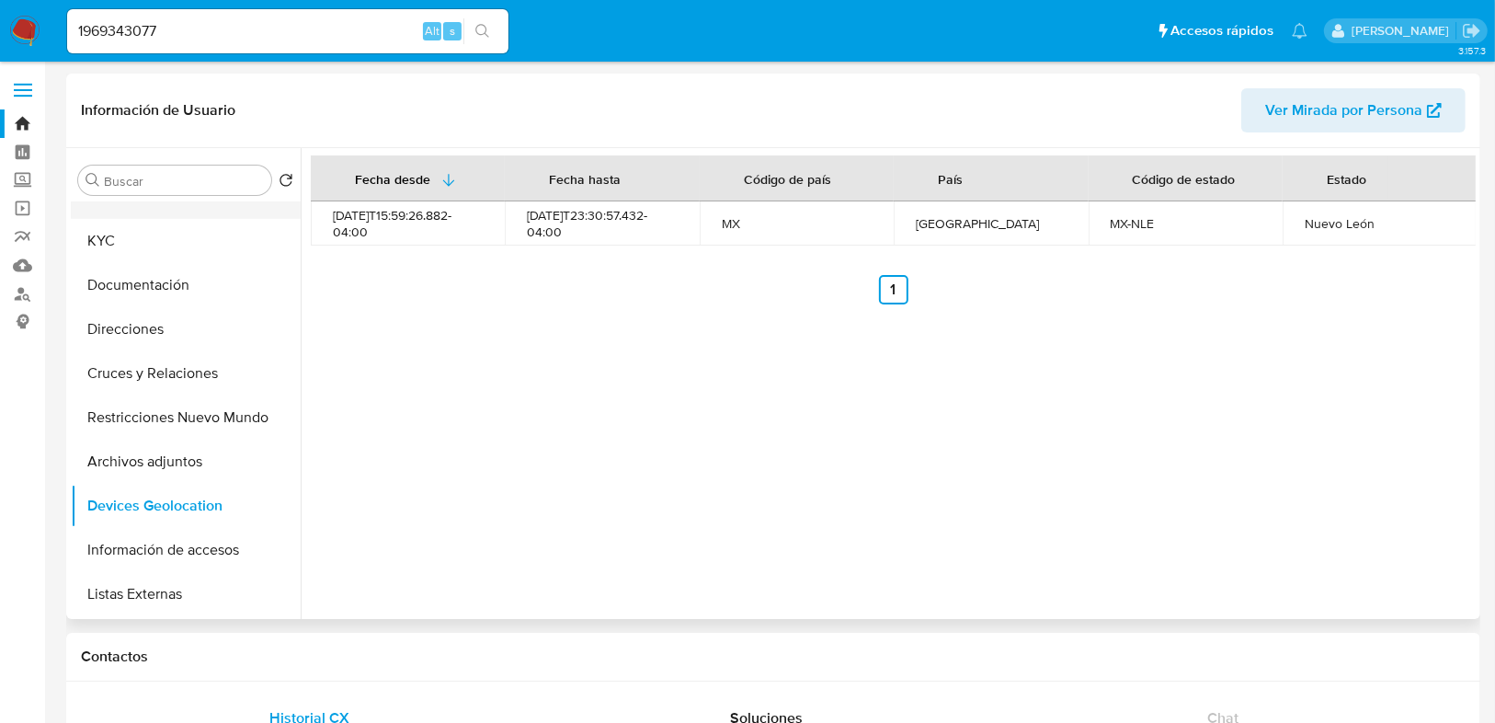
scroll to position [0, 0]
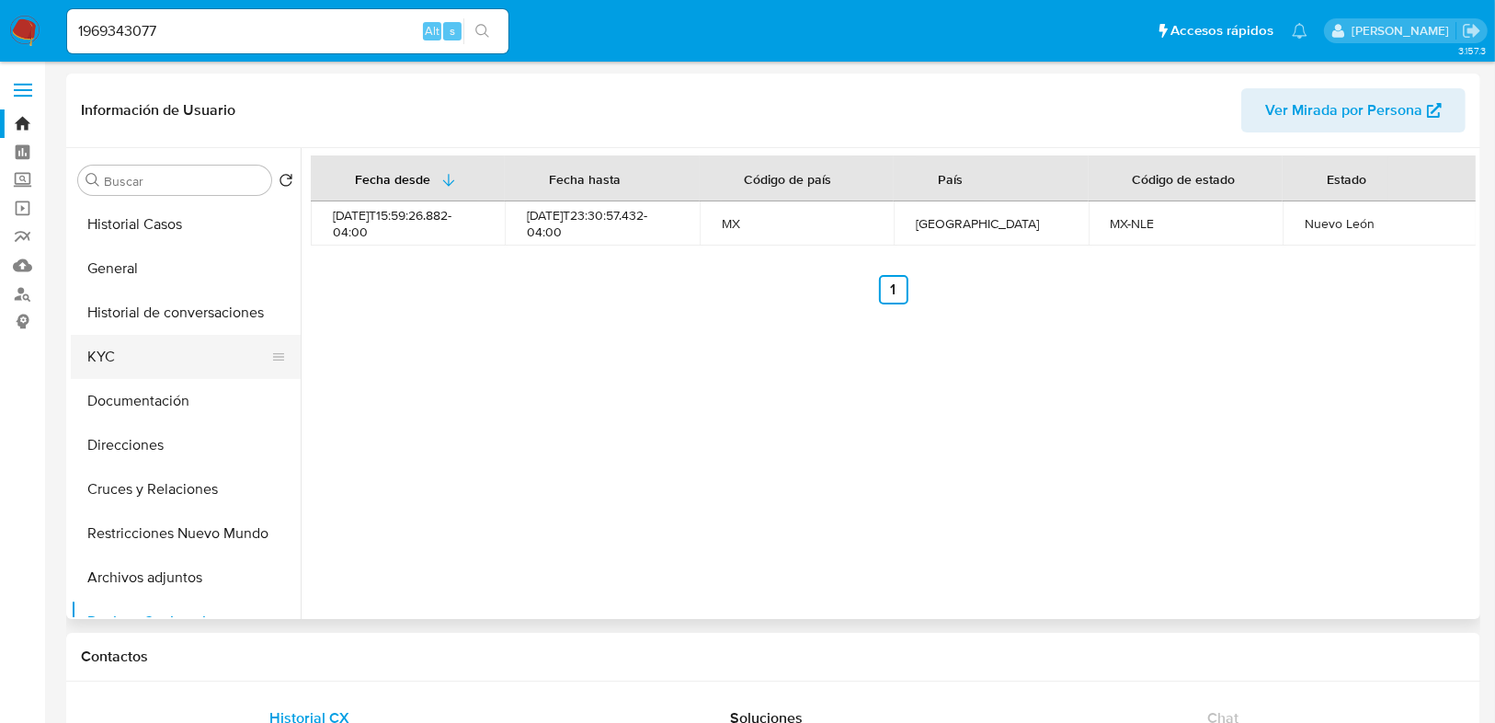
click at [103, 356] on button "KYC" at bounding box center [178, 357] width 215 height 44
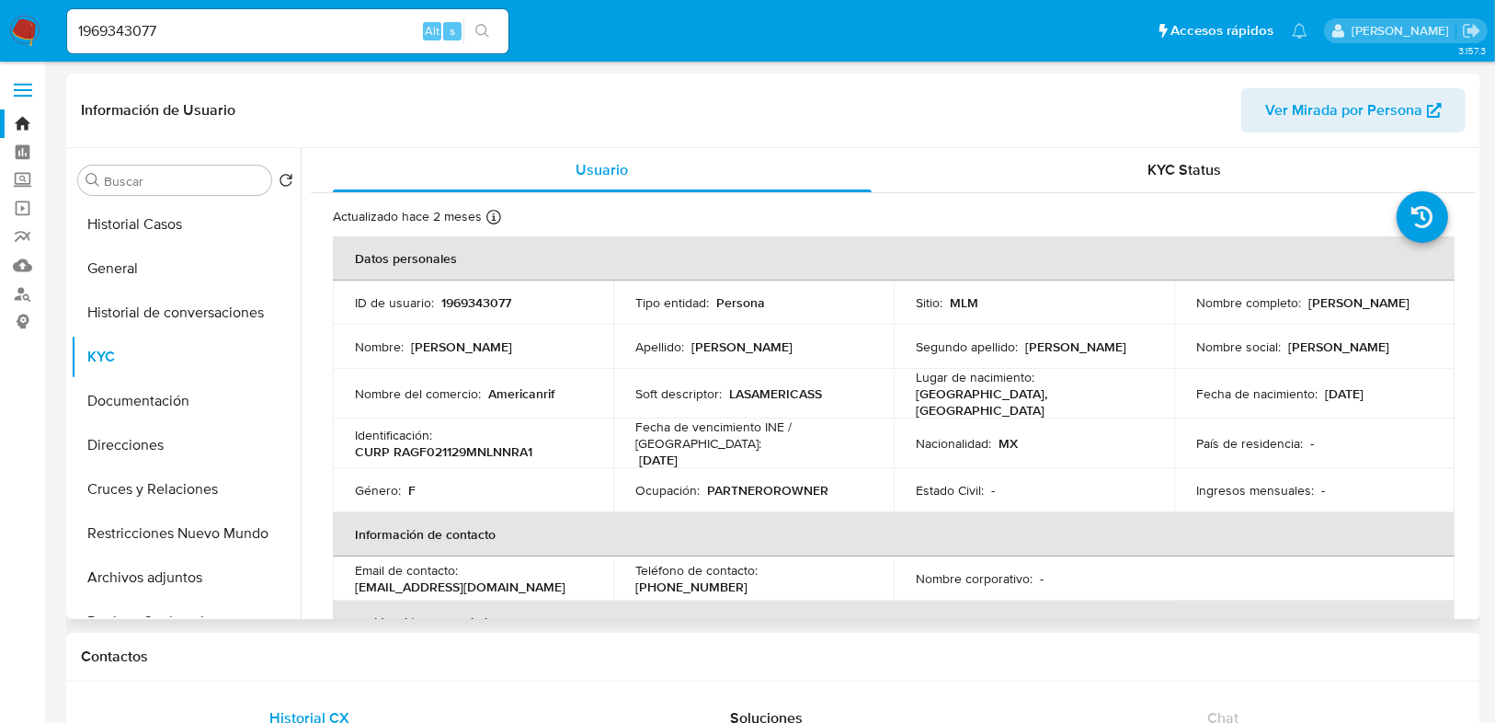
click at [1188, 310] on td "Nombre completo : Fernanda Nohely Rangel Gonzalez" at bounding box center [1314, 302] width 280 height 44
drag, startPoint x: 1193, startPoint y: 312, endPoint x: 1413, endPoint y: 310, distance: 220.7
click at [1413, 310] on div "Nombre completo : Fernanda Nohely Rangel Gonzalez" at bounding box center [1314, 302] width 236 height 17
copy p "Fernanda Nohely Rangel Gonzalez"
click at [123, 279] on button "General" at bounding box center [178, 268] width 215 height 44
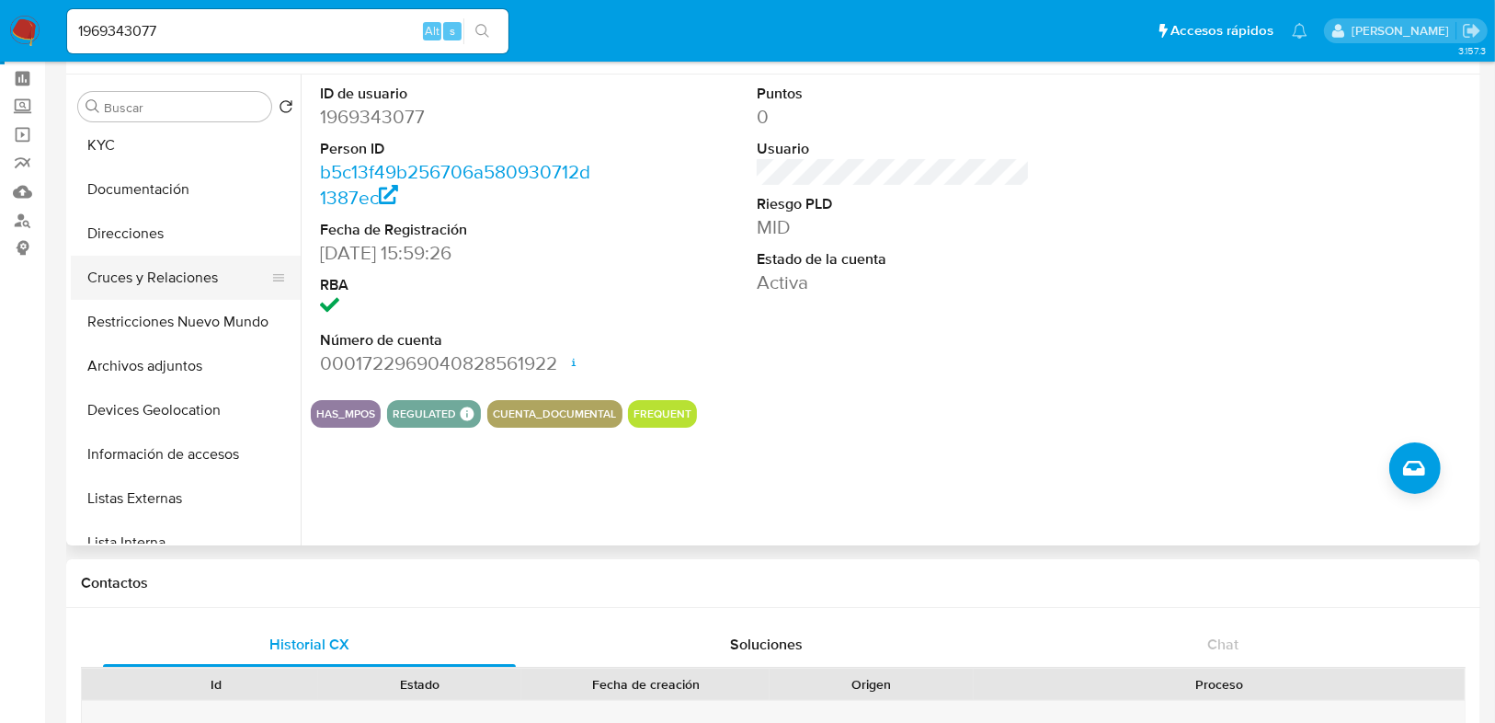
scroll to position [147, 0]
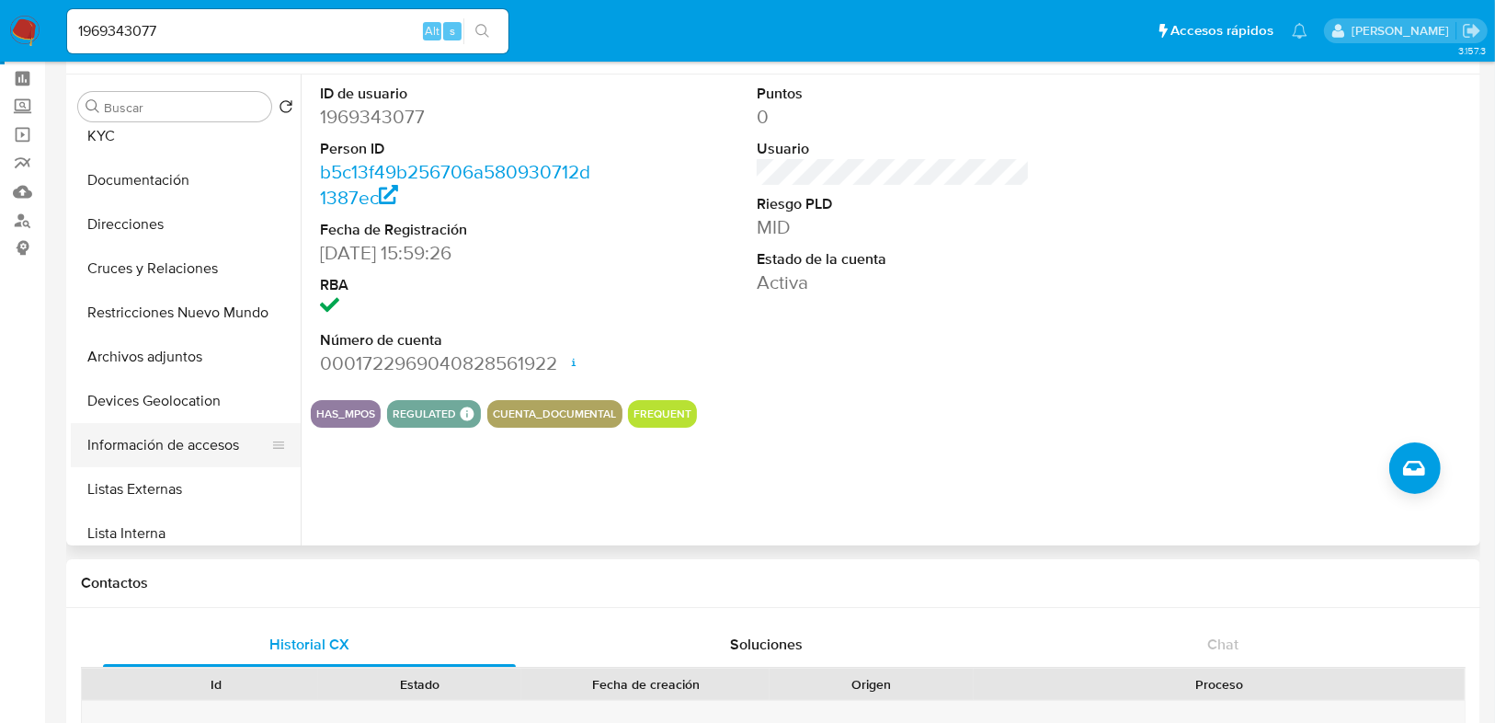
click at [152, 454] on button "Información de accesos" at bounding box center [178, 445] width 215 height 44
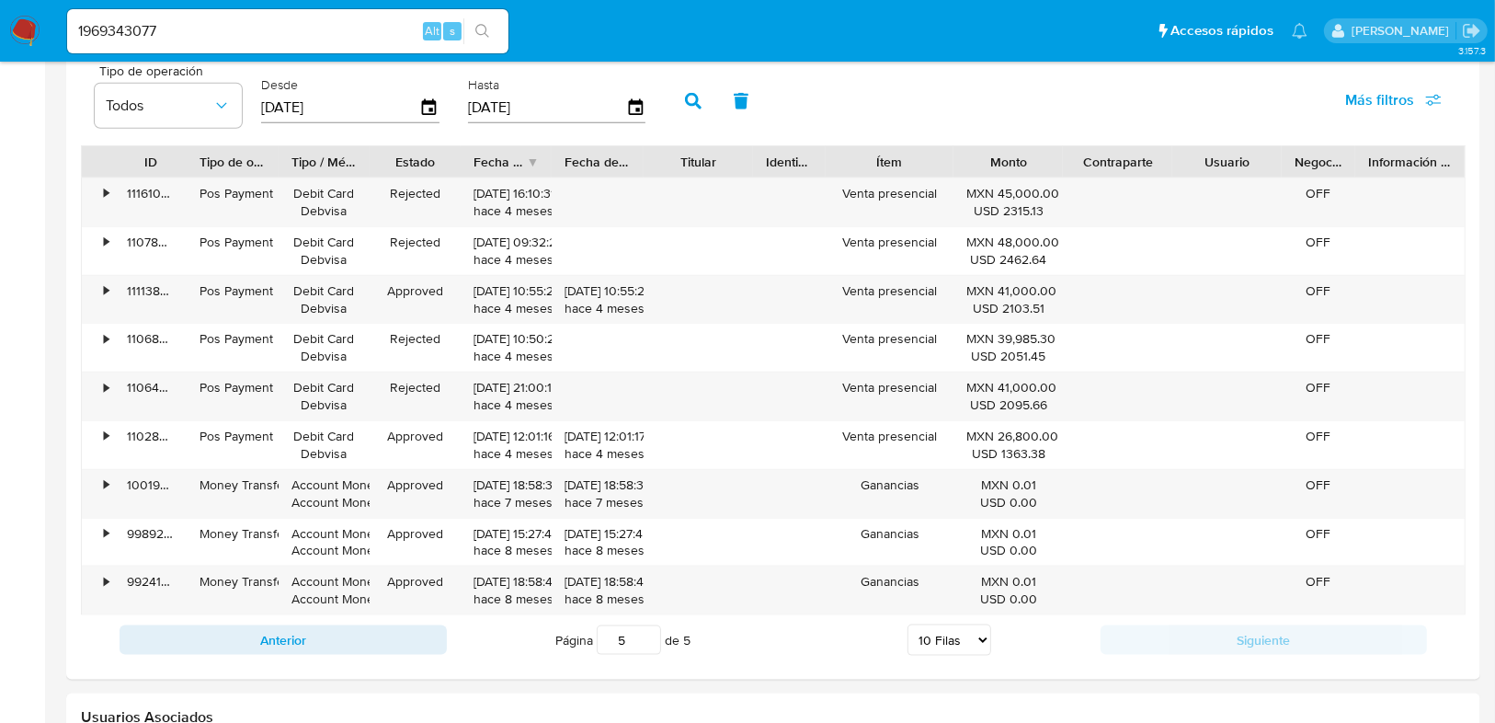
scroll to position [1986, 0]
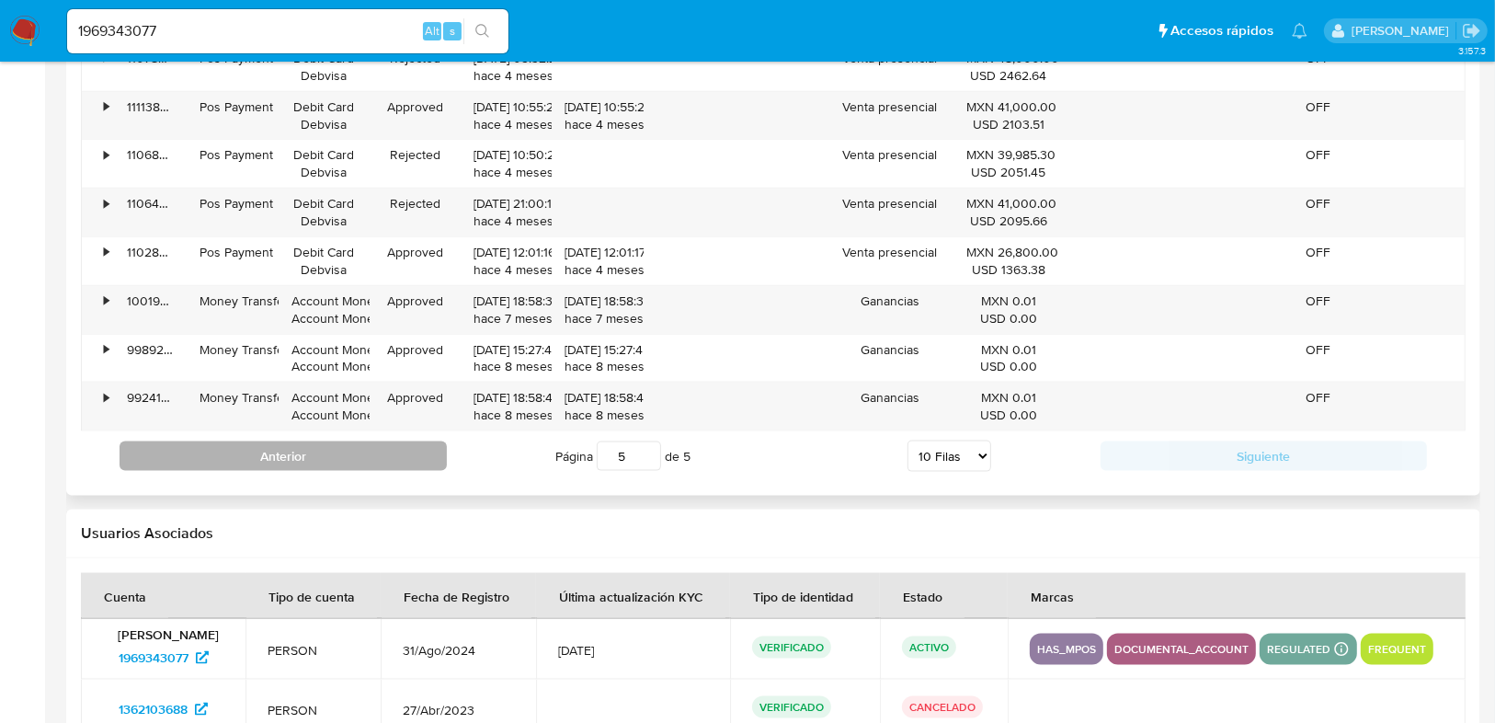
click at [293, 447] on button "Anterior" at bounding box center [283, 455] width 327 height 29
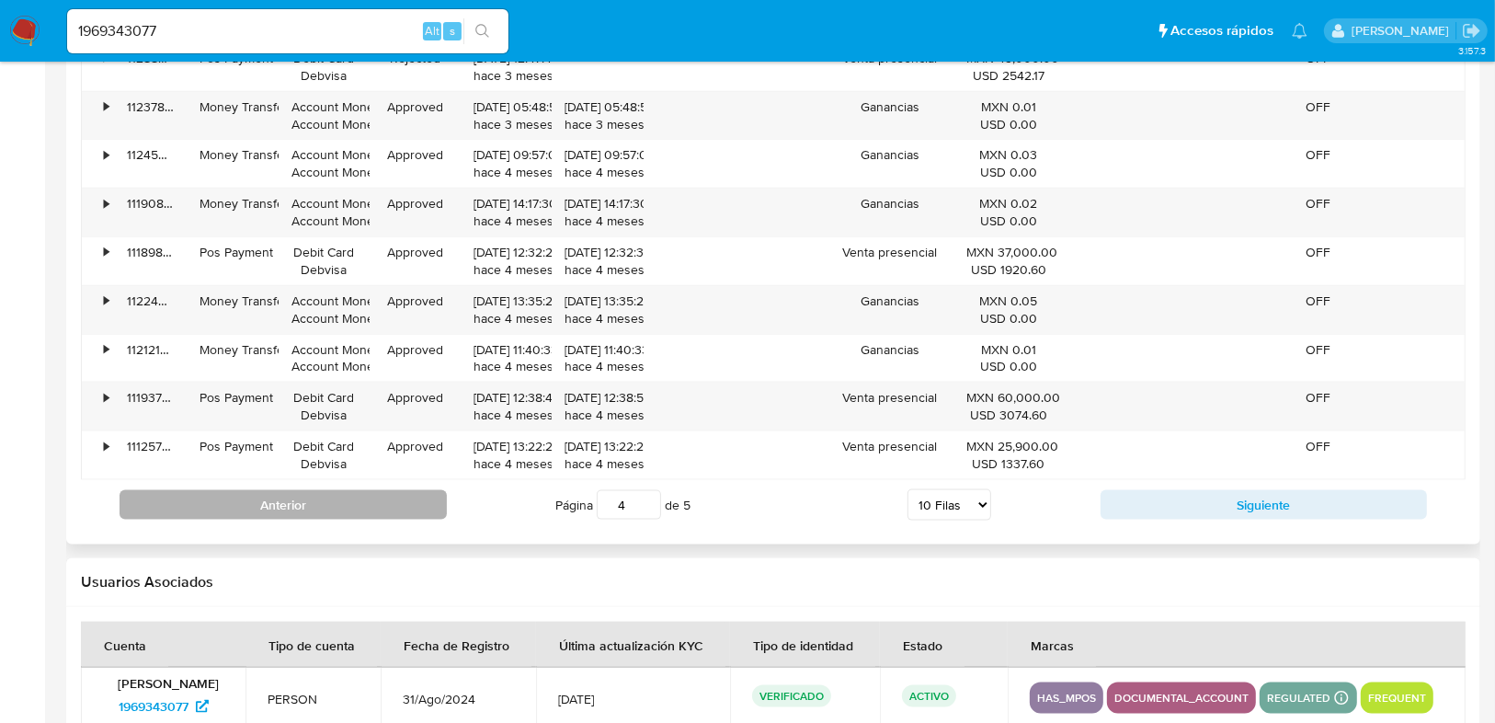
click at [293, 447] on div "Debit Card Debvisa" at bounding box center [324, 455] width 65 height 35
click at [315, 501] on button "Anterior" at bounding box center [283, 504] width 327 height 29
type input "3"
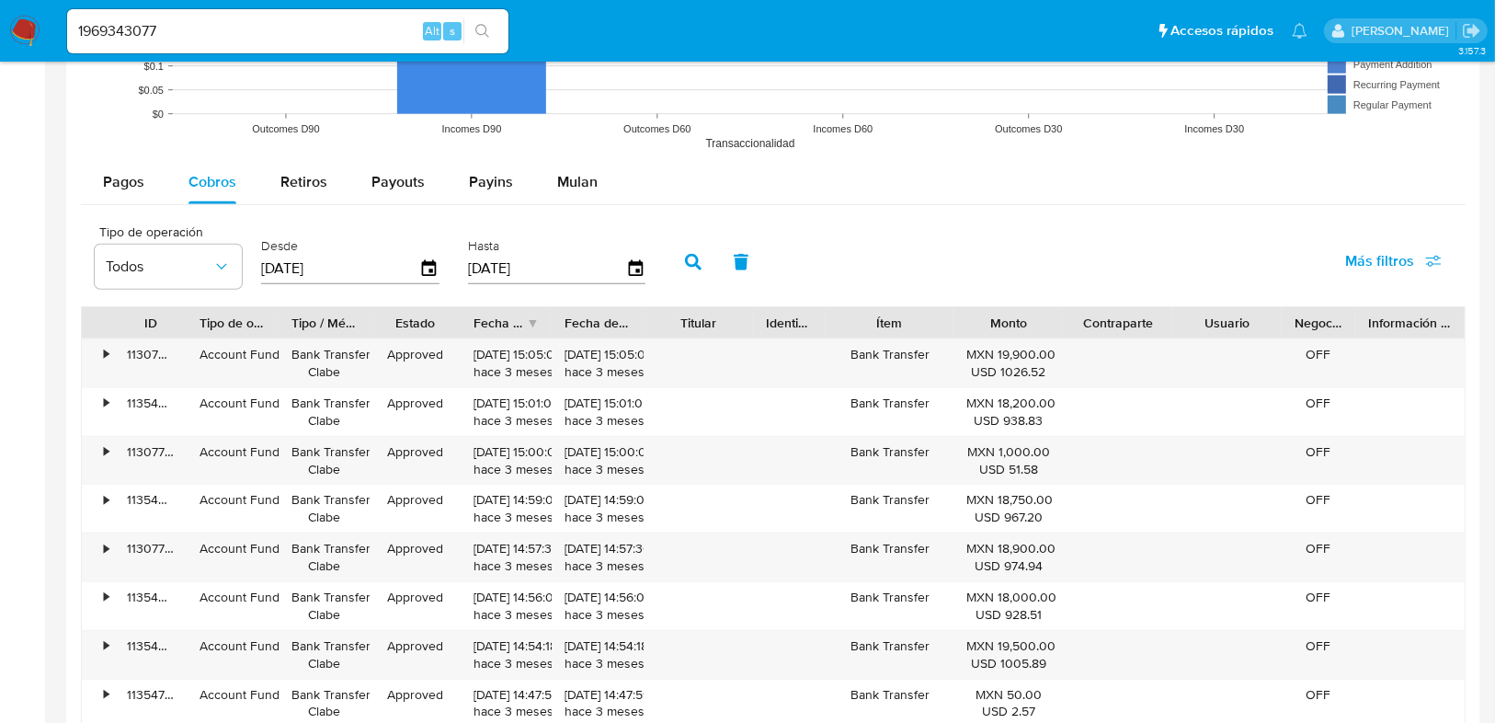
scroll to position [1596, 0]
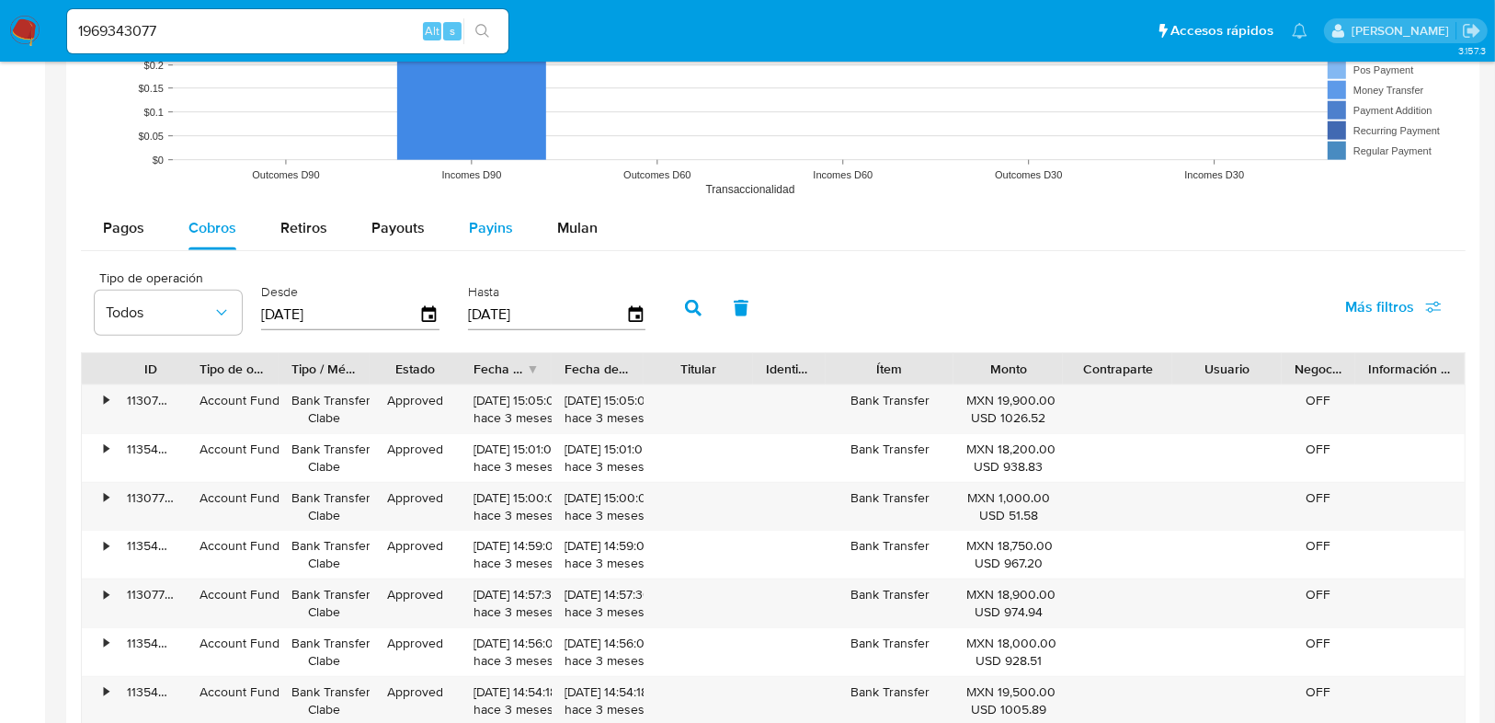
drag, startPoint x: 399, startPoint y: 210, endPoint x: 474, endPoint y: 222, distance: 75.4
click at [399, 211] on div "Payouts" at bounding box center [398, 228] width 53 height 44
select select "10"
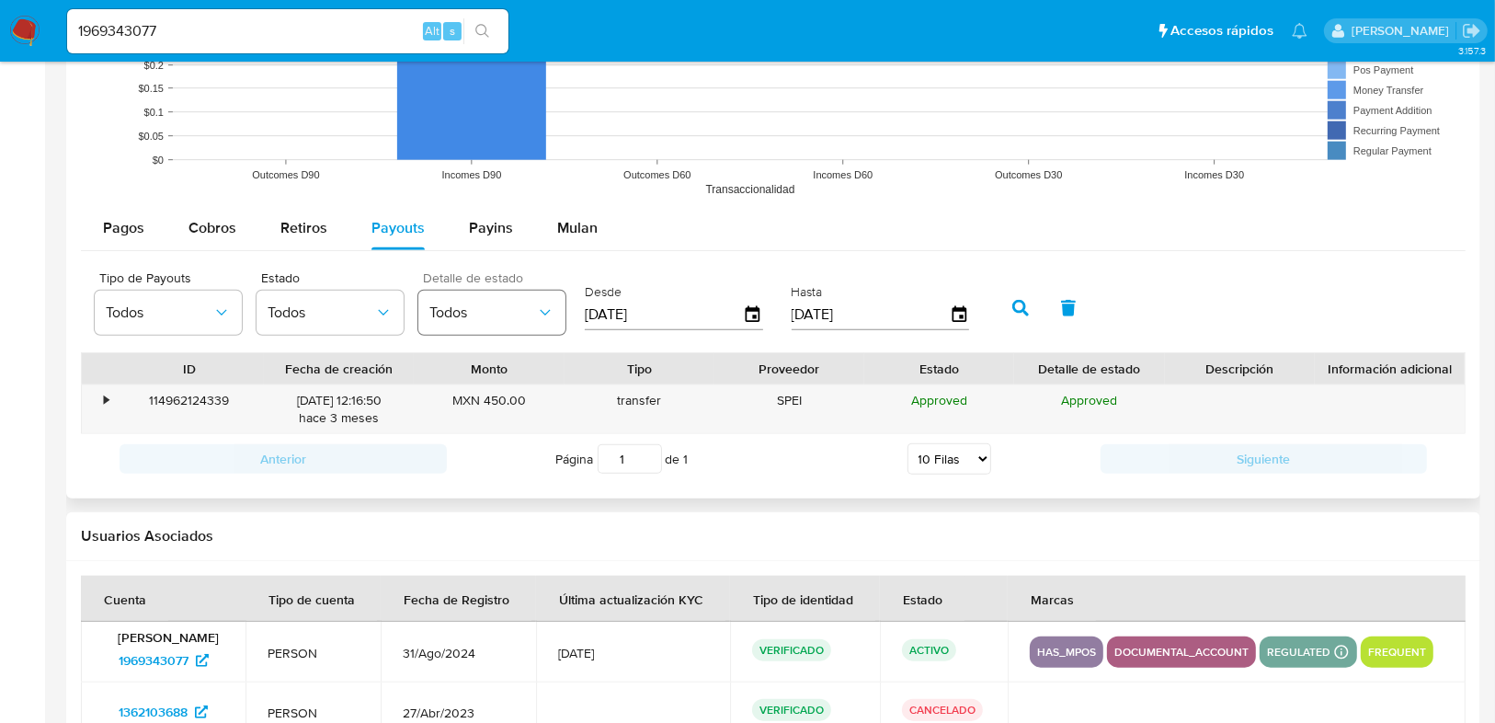
drag, startPoint x: 621, startPoint y: 313, endPoint x: 560, endPoint y: 315, distance: 60.8
click at [566, 314] on div "Tipo de Payouts Todos Estado Todos Detalle de estado Todos Desde 12/06/2025 Has…" at bounding box center [537, 306] width 902 height 74
type input "0_/__/____"
type input "01/01/2025"
click at [1018, 301] on icon "button" at bounding box center [1021, 308] width 17 height 17
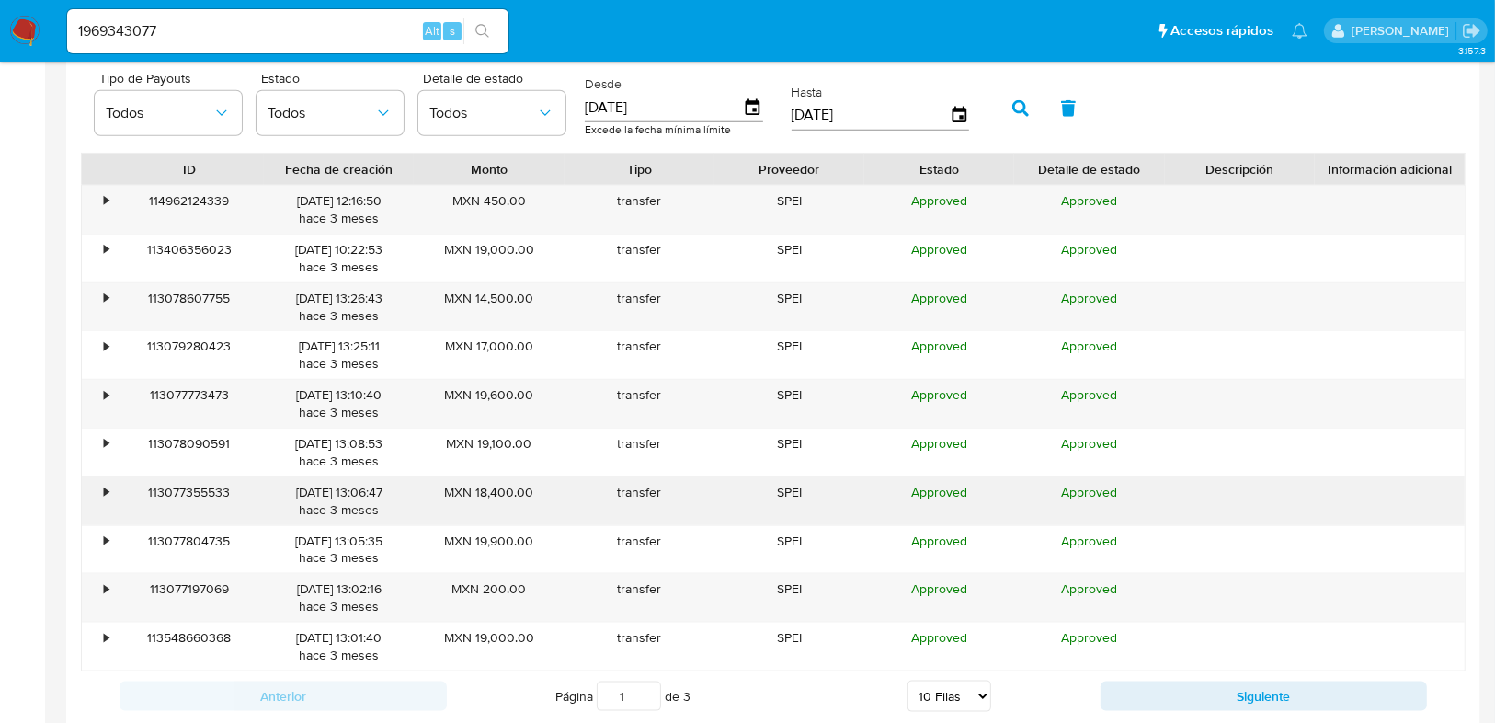
scroll to position [1816, 0]
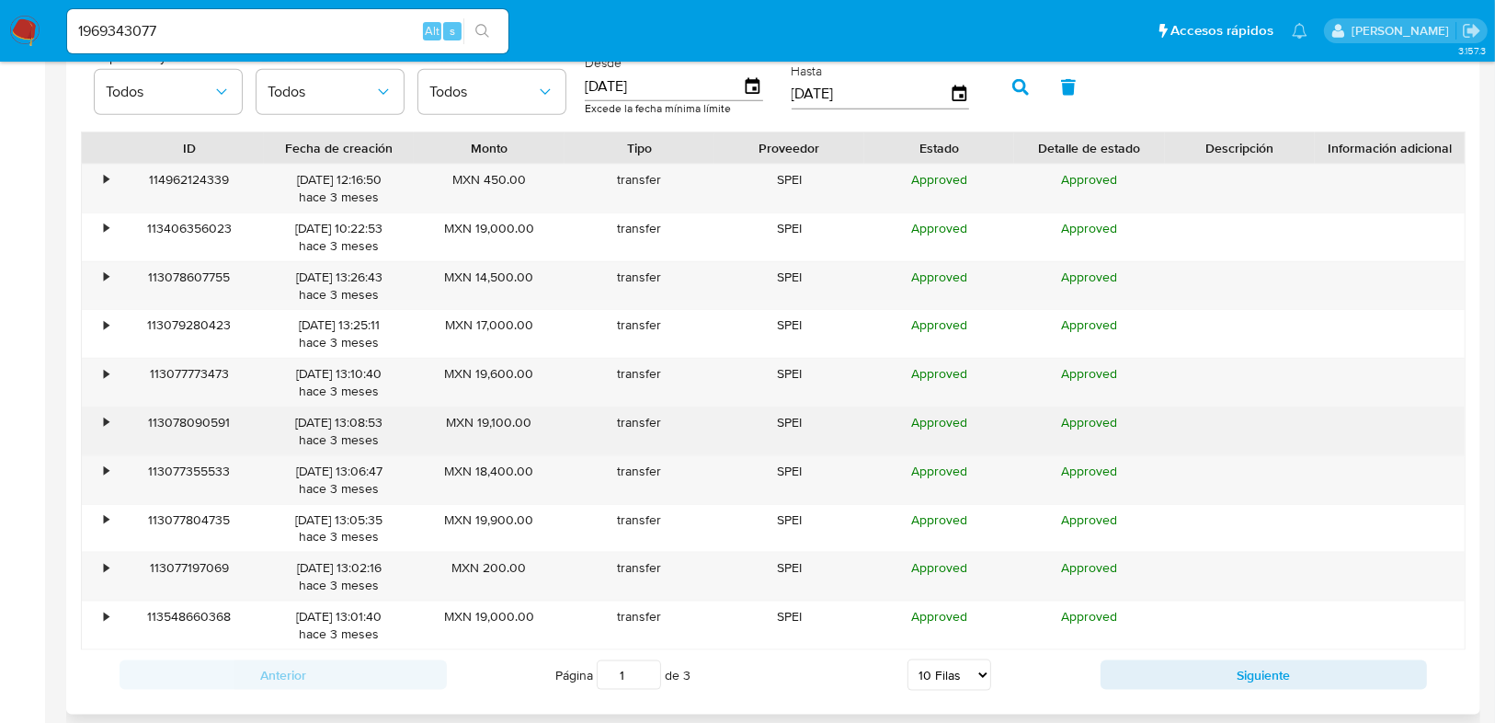
click at [108, 417] on div "• 113078090591 01/06/2025 13:08:53 hace 3 meses MXN 19,100.00 transfer SPEI App…" at bounding box center [773, 431] width 1383 height 48
click at [106, 417] on div "•" at bounding box center [106, 422] width 5 height 17
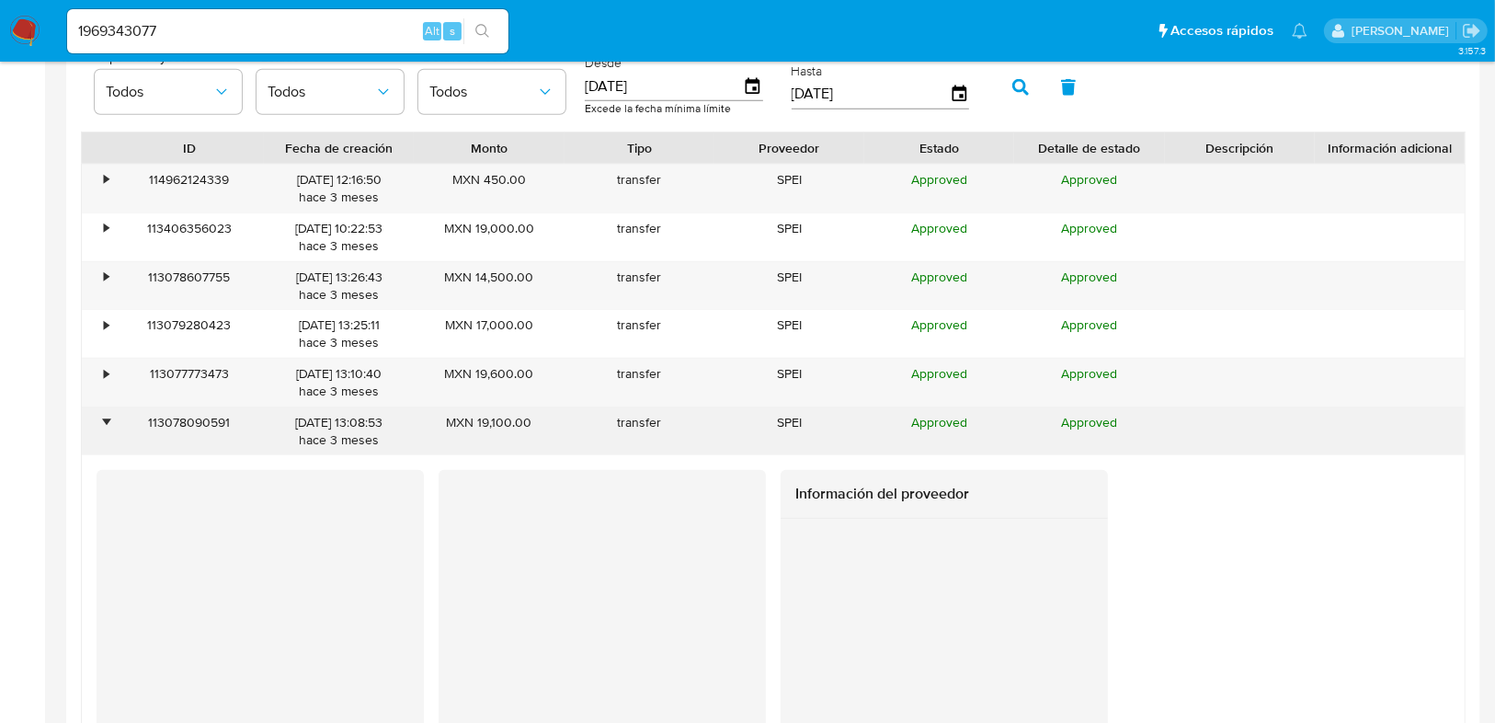
click at [106, 417] on div "•" at bounding box center [106, 422] width 5 height 17
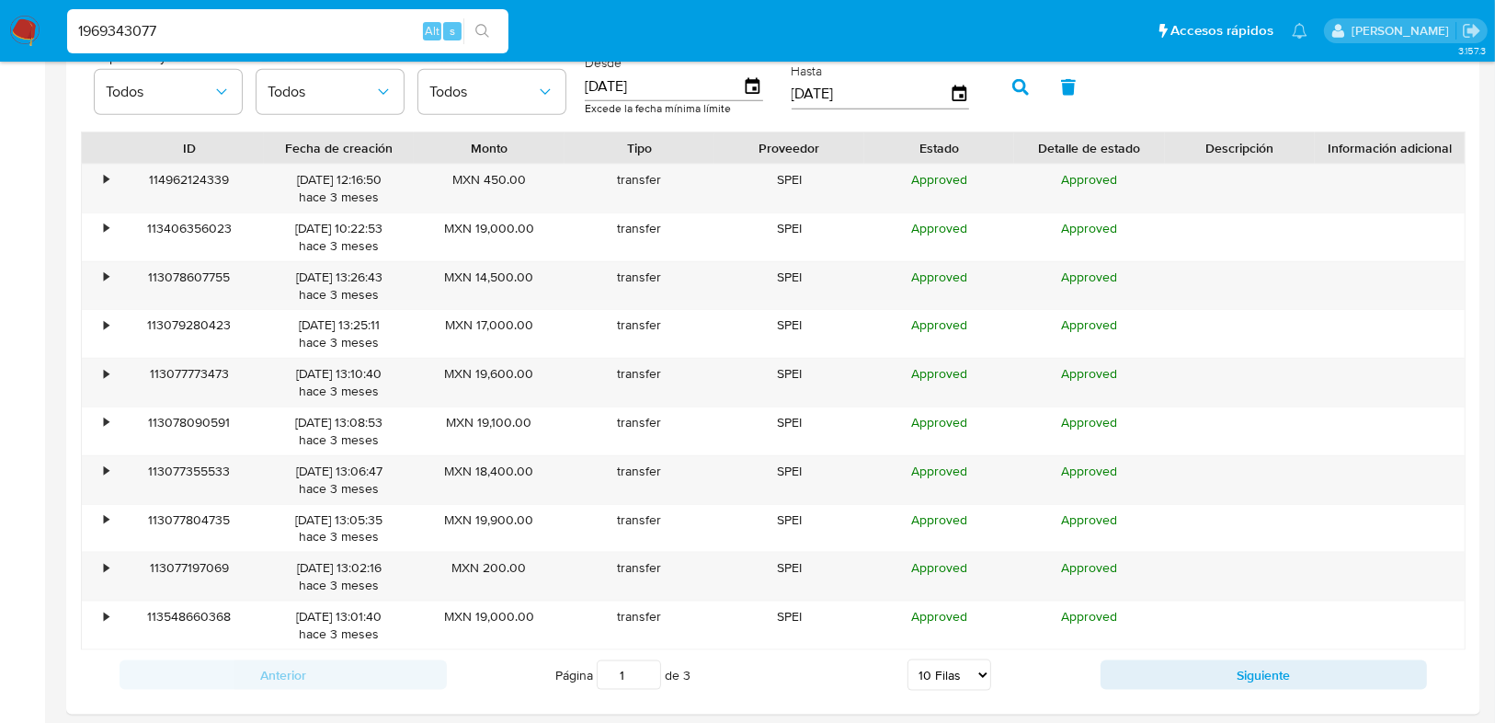
drag, startPoint x: 206, startPoint y: 40, endPoint x: 48, endPoint y: 17, distance: 159.8
click at [48, 14] on nav "Pausado Ver notificaciones 1969343077 Alt s Accesos rápidos Presiona las siguie…" at bounding box center [747, 31] width 1495 height 62
paste input "• 1843506571"
click at [110, 31] on input "• 1843506571" at bounding box center [287, 31] width 441 height 24
type input "1843506571"
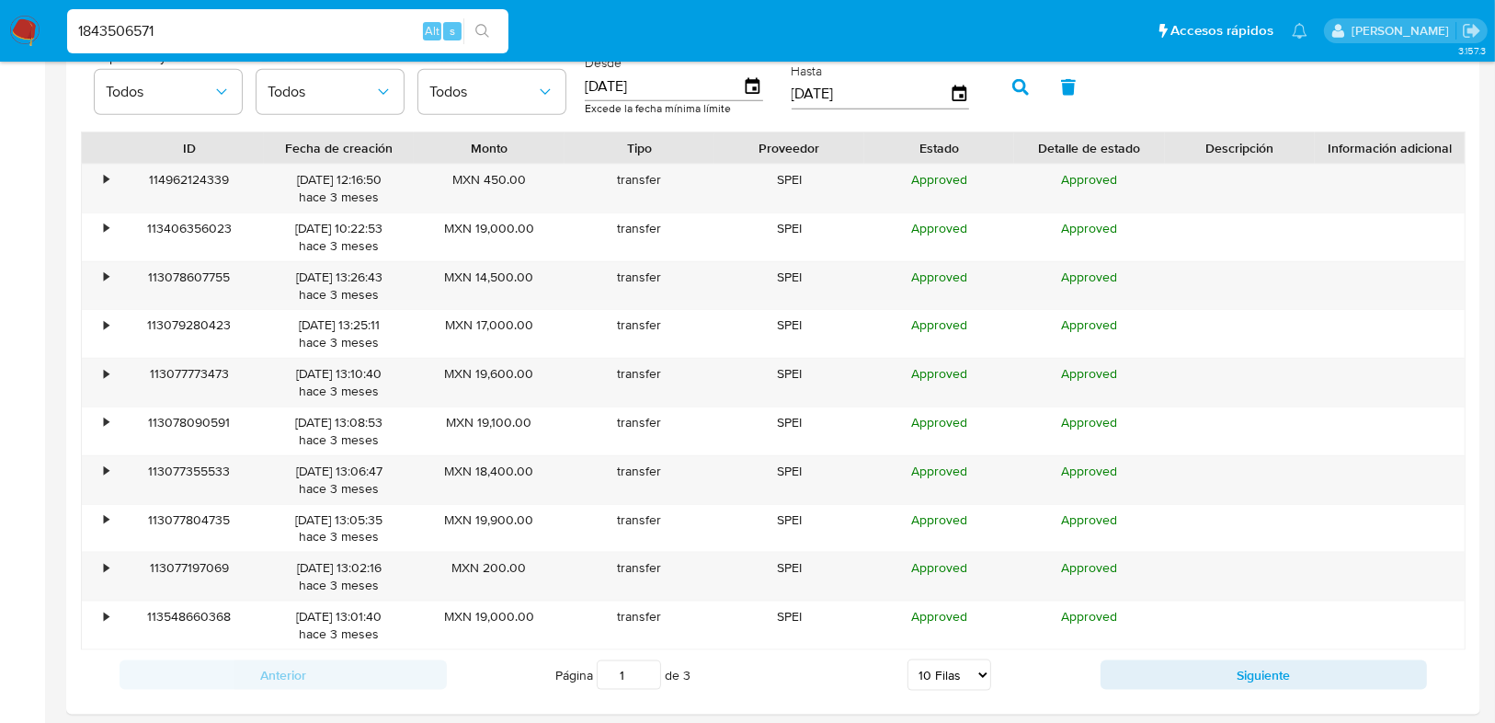
click at [481, 24] on icon "search-icon" at bounding box center [482, 31] width 14 height 14
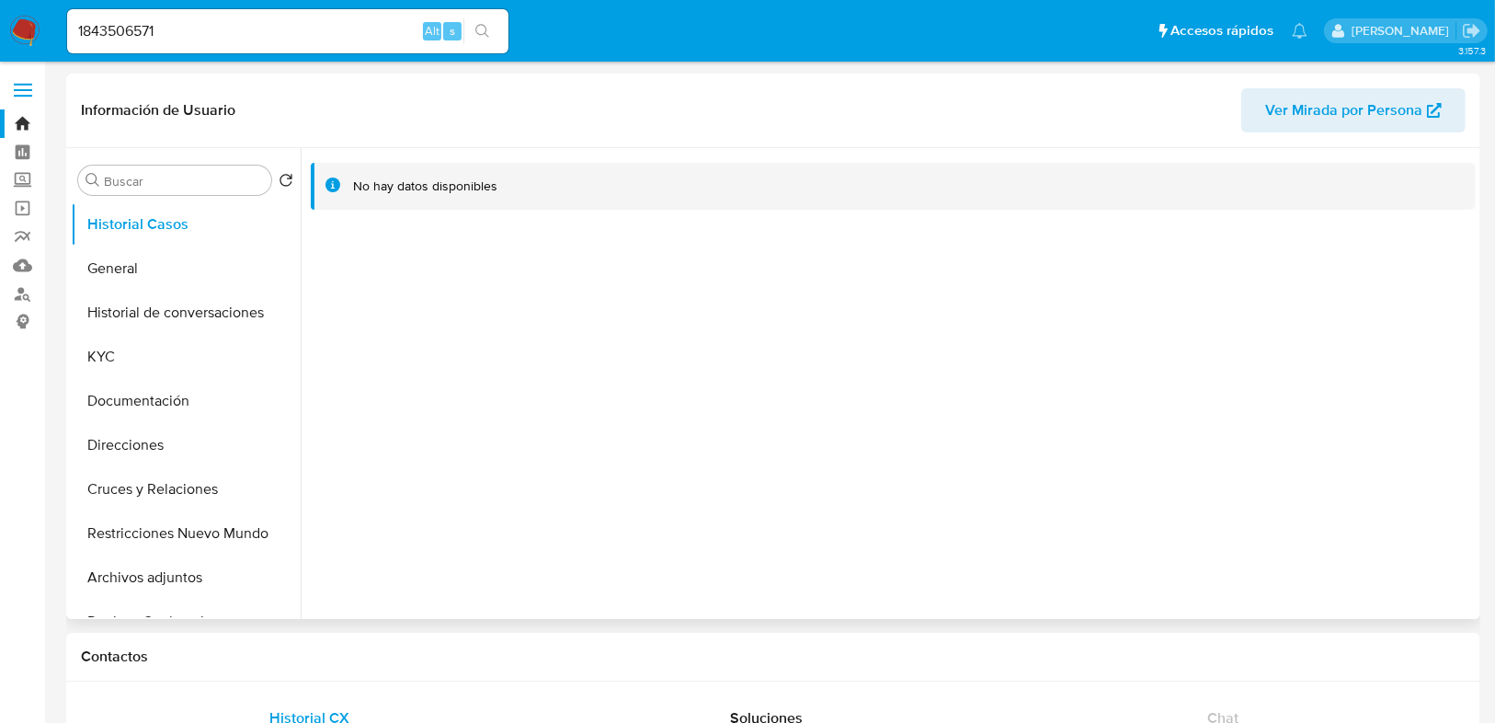
select select "10"
click at [111, 272] on button "General" at bounding box center [178, 268] width 215 height 44
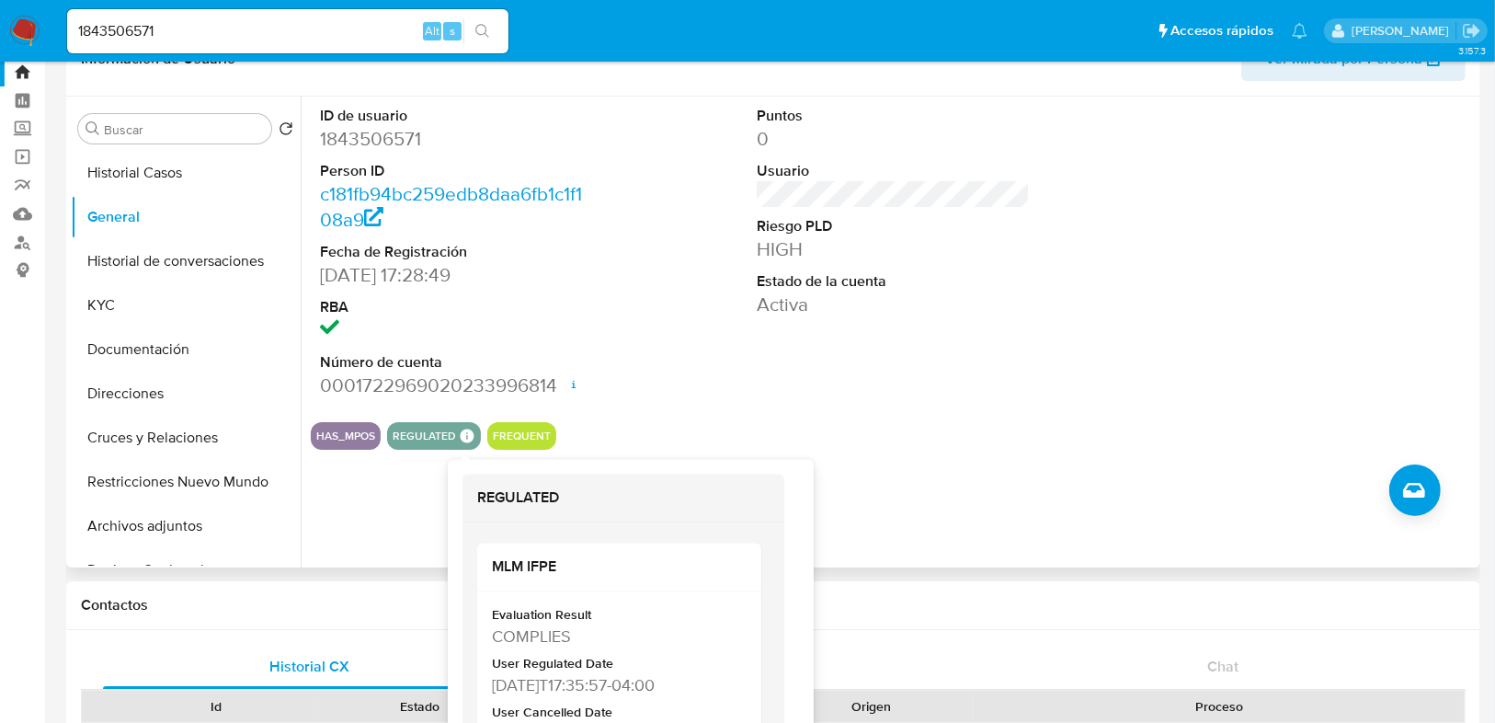
scroll to position [74, 0]
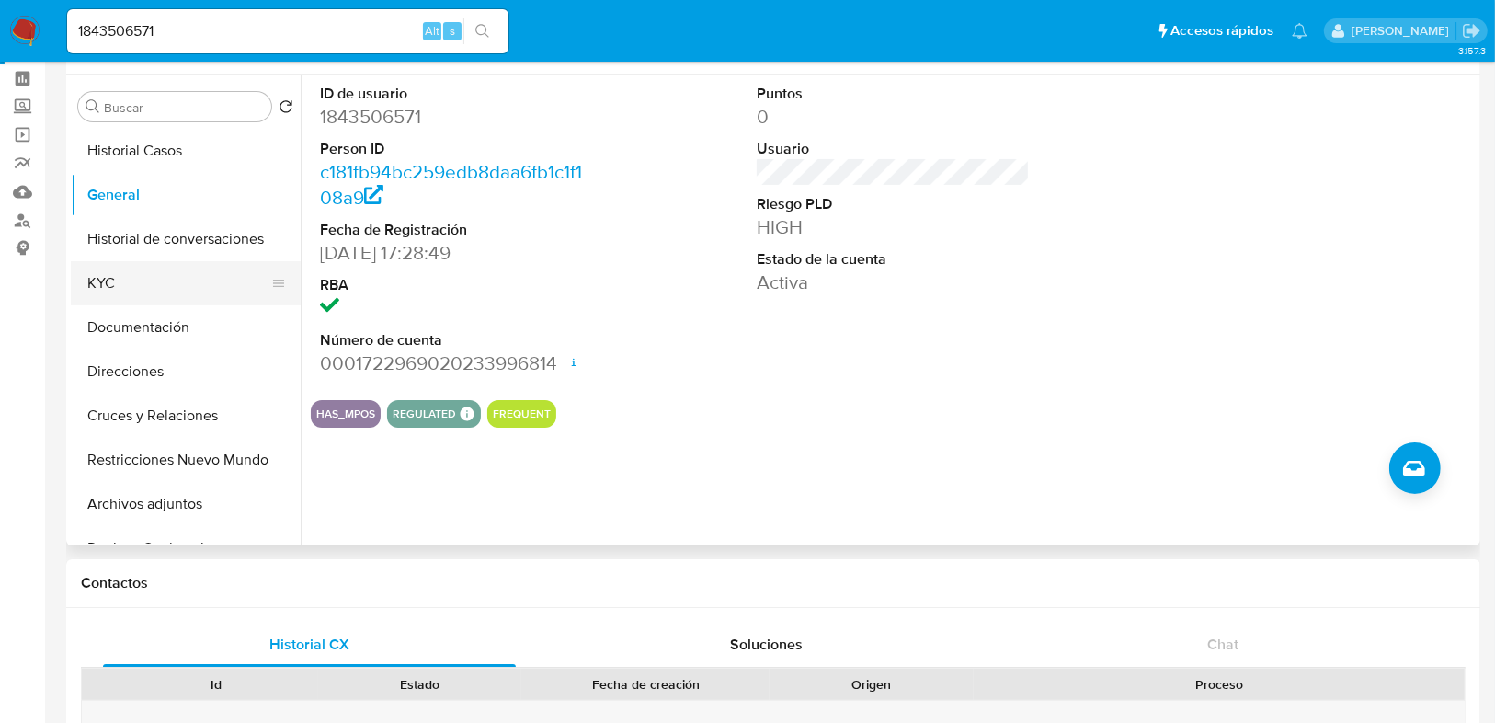
click at [122, 291] on button "KYC" at bounding box center [178, 283] width 215 height 44
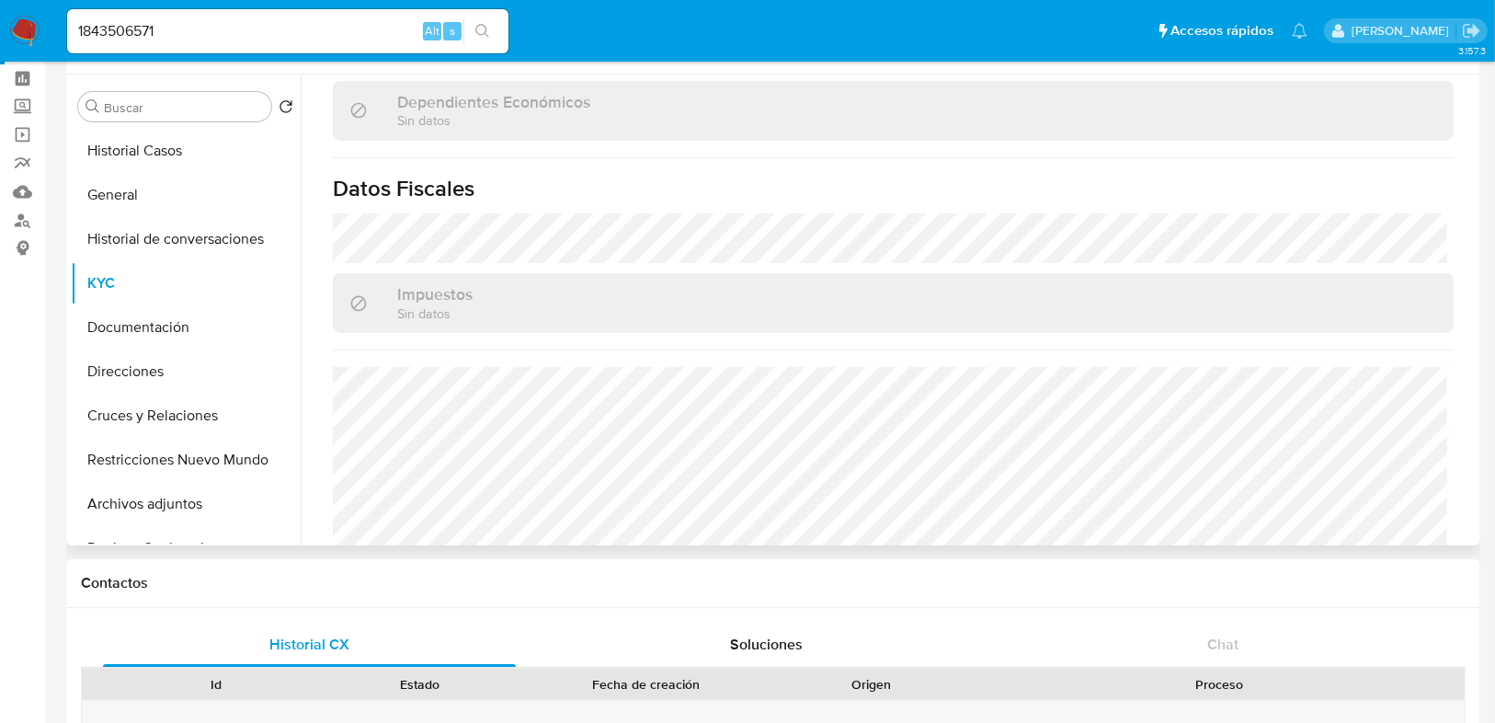
scroll to position [1155, 0]
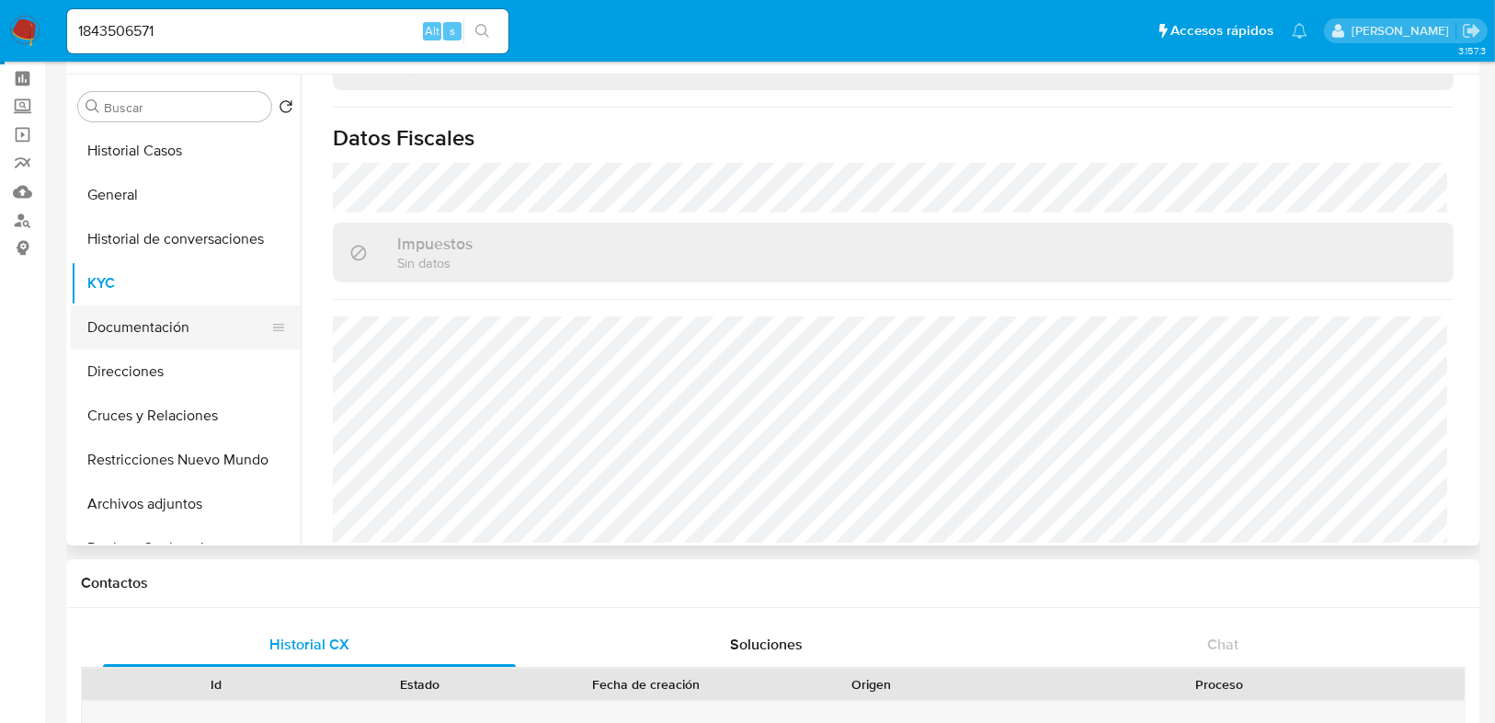
click at [194, 326] on button "Documentación" at bounding box center [178, 327] width 215 height 44
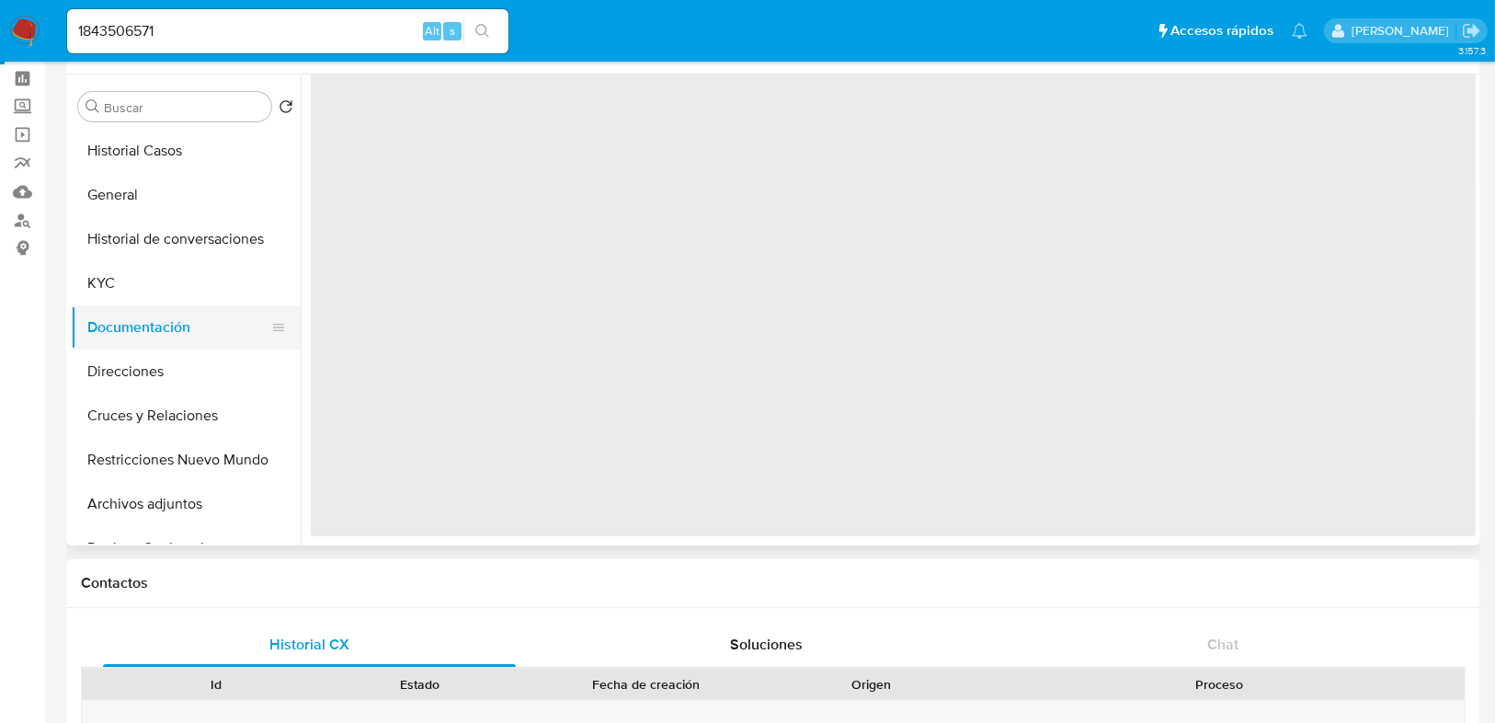
scroll to position [0, 0]
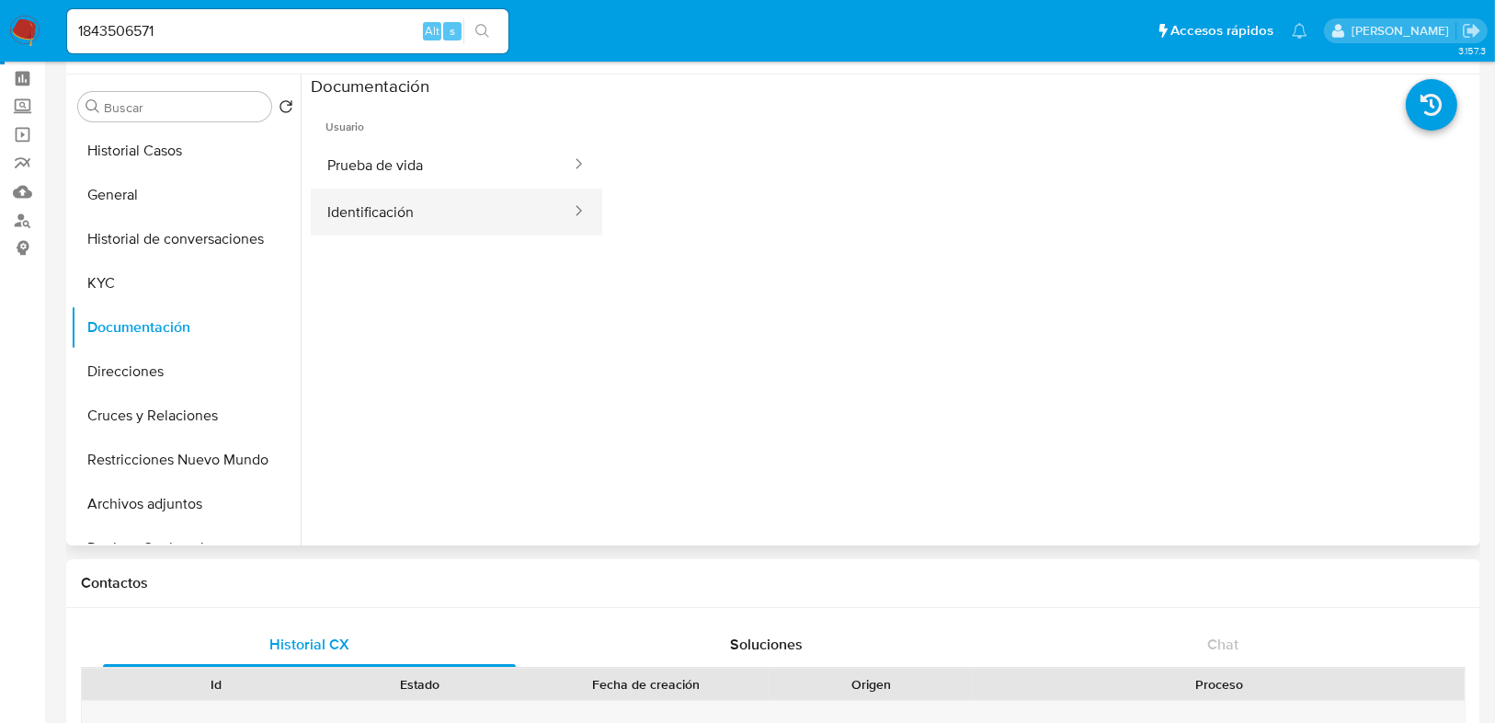
click at [427, 218] on button "Identificación" at bounding box center [442, 212] width 262 height 47
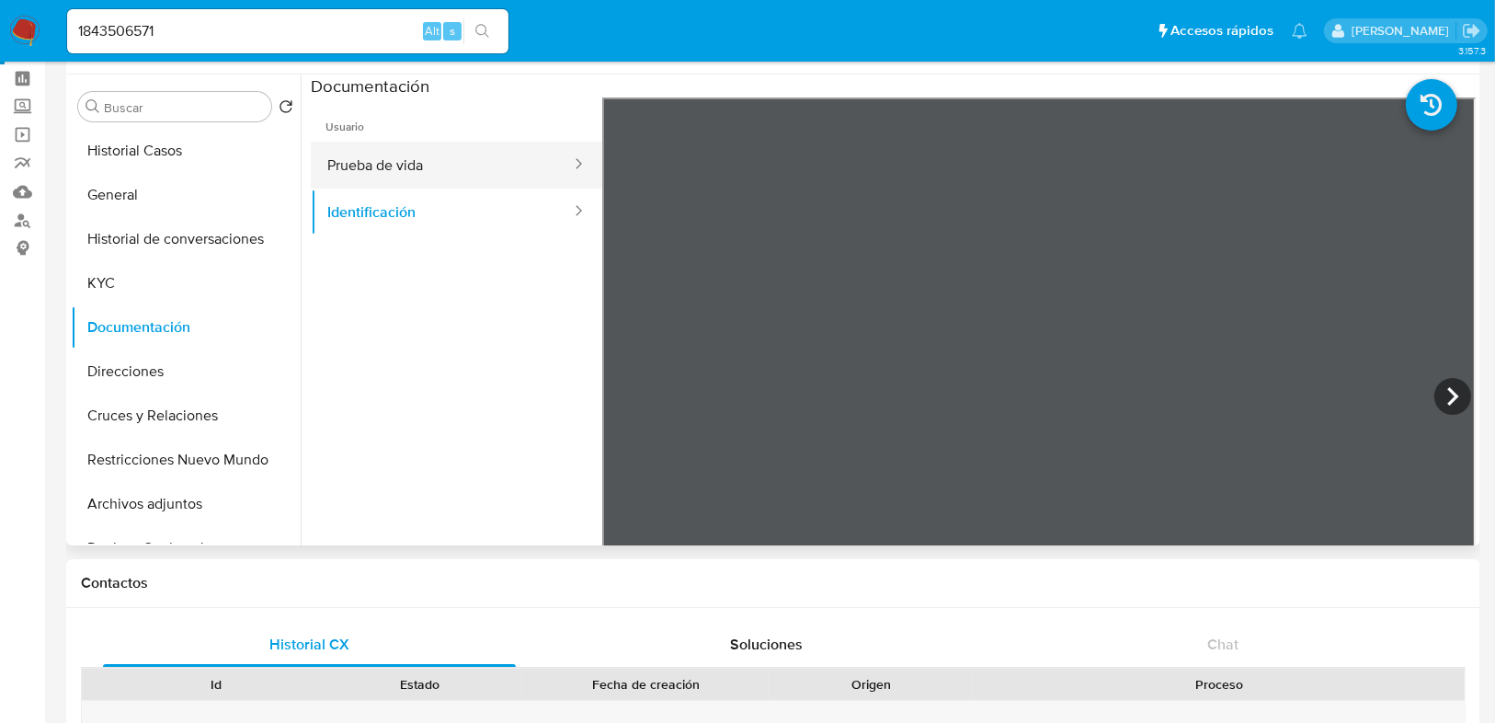
click at [374, 163] on button "Prueba de vida" at bounding box center [442, 165] width 262 height 47
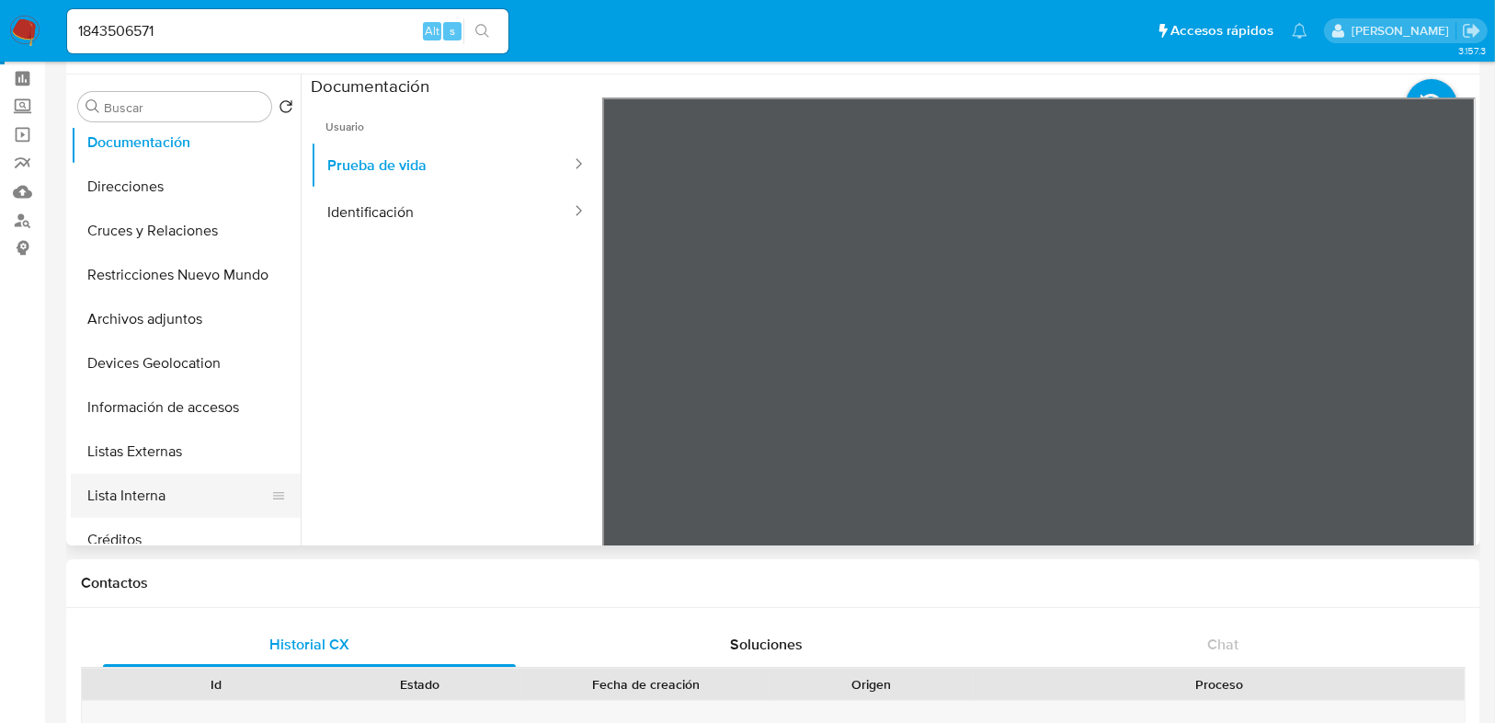
scroll to position [294, 0]
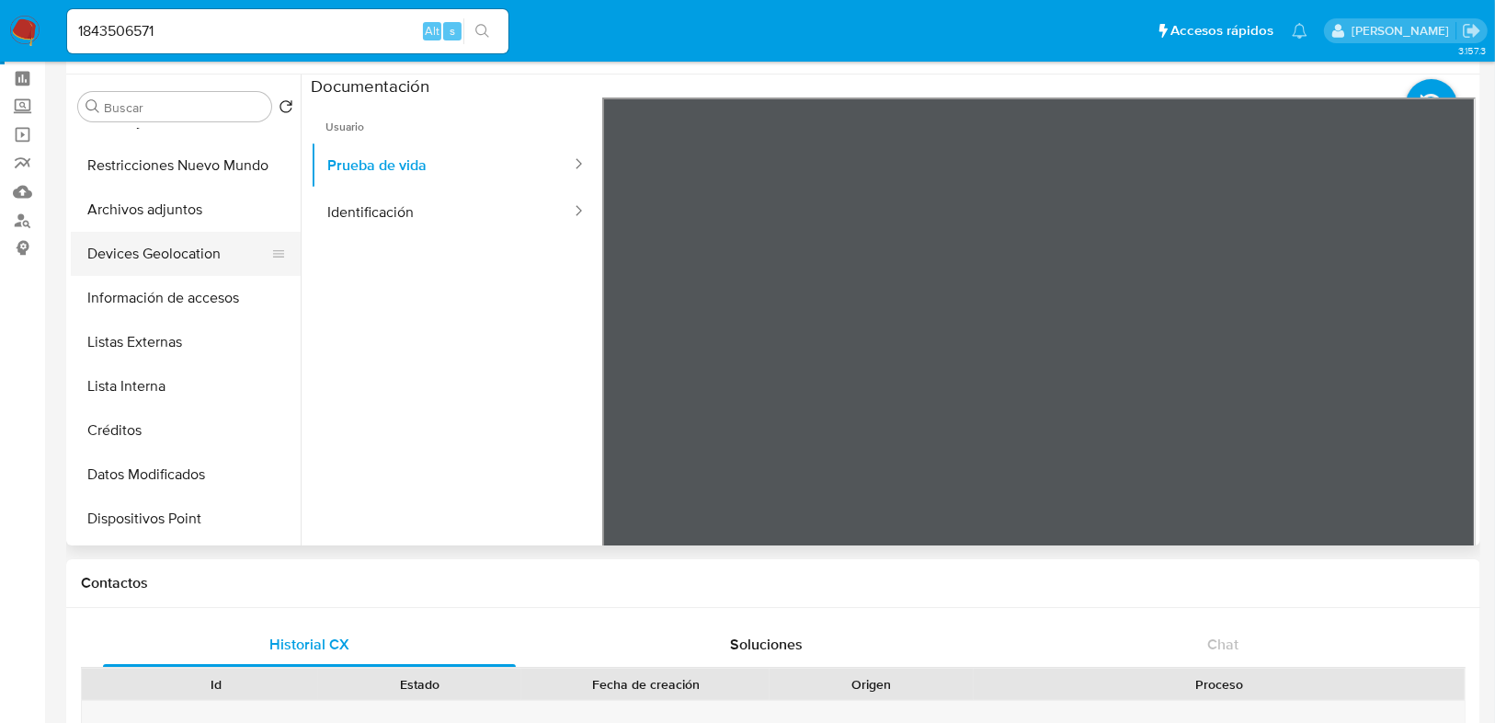
click at [183, 268] on button "Devices Geolocation" at bounding box center [178, 254] width 215 height 44
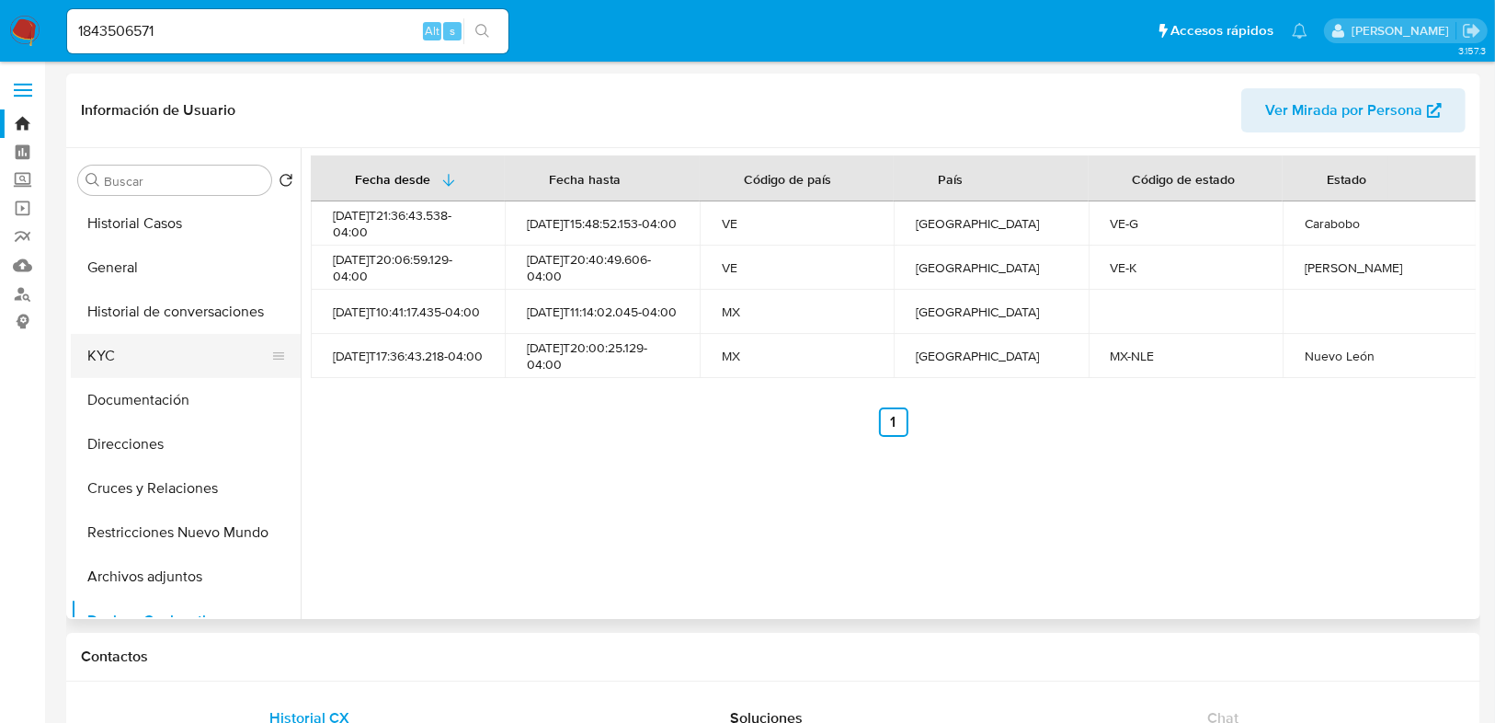
scroll to position [0, 0]
click at [133, 360] on button "KYC" at bounding box center [178, 357] width 215 height 44
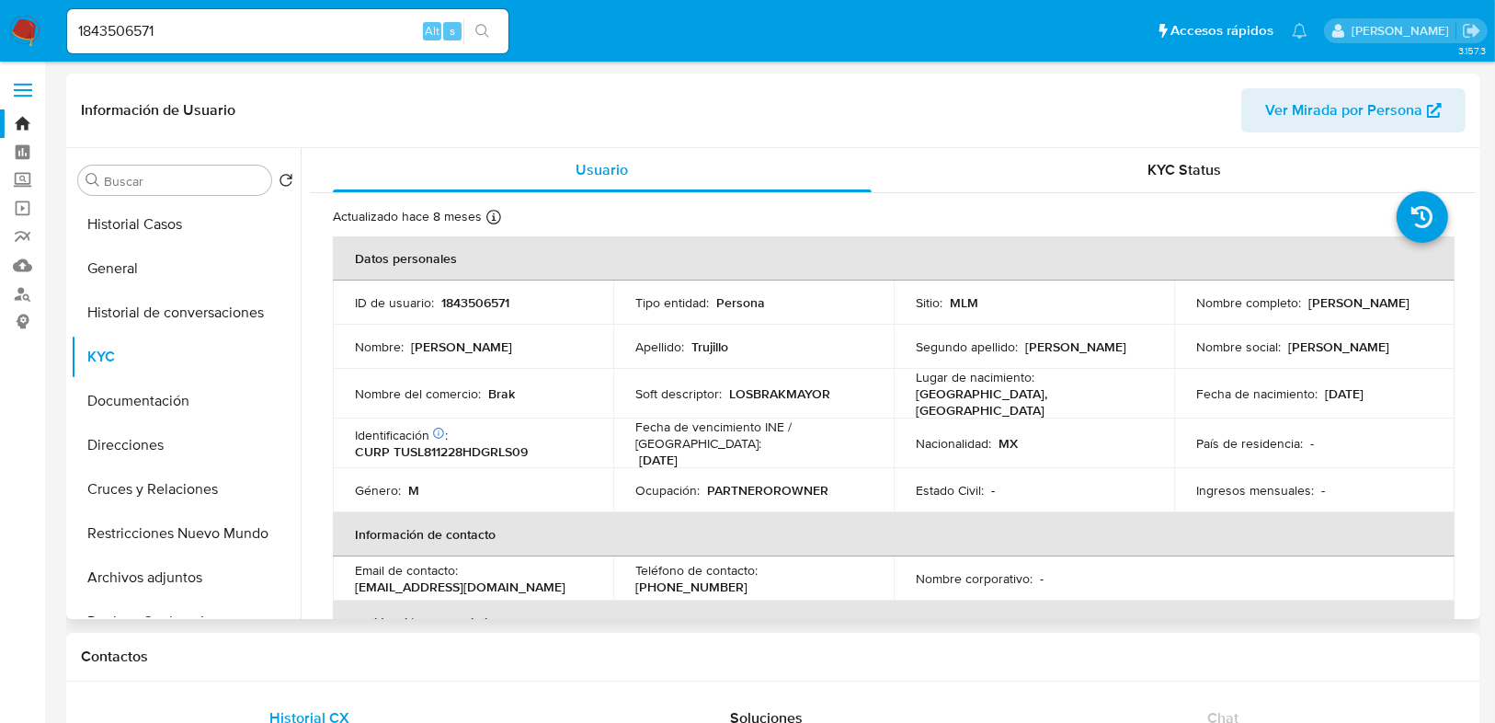
drag, startPoint x: 1191, startPoint y: 315, endPoint x: 1325, endPoint y: 308, distance: 134.4
click at [1325, 308] on div "Nombre completo : Jose Luis Trujillo Salas" at bounding box center [1314, 302] width 236 height 17
copy p "Jose Luis Trujillo Salas"
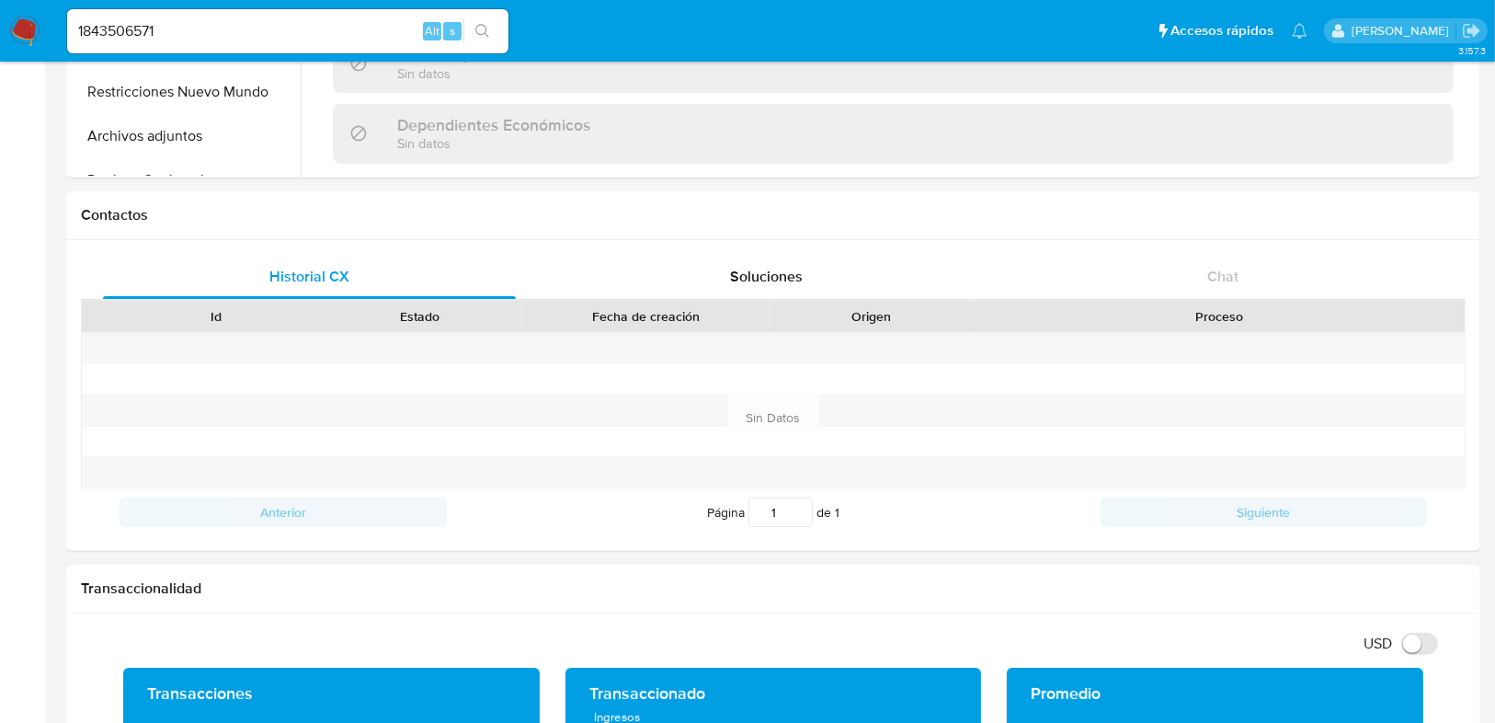
scroll to position [809, 0]
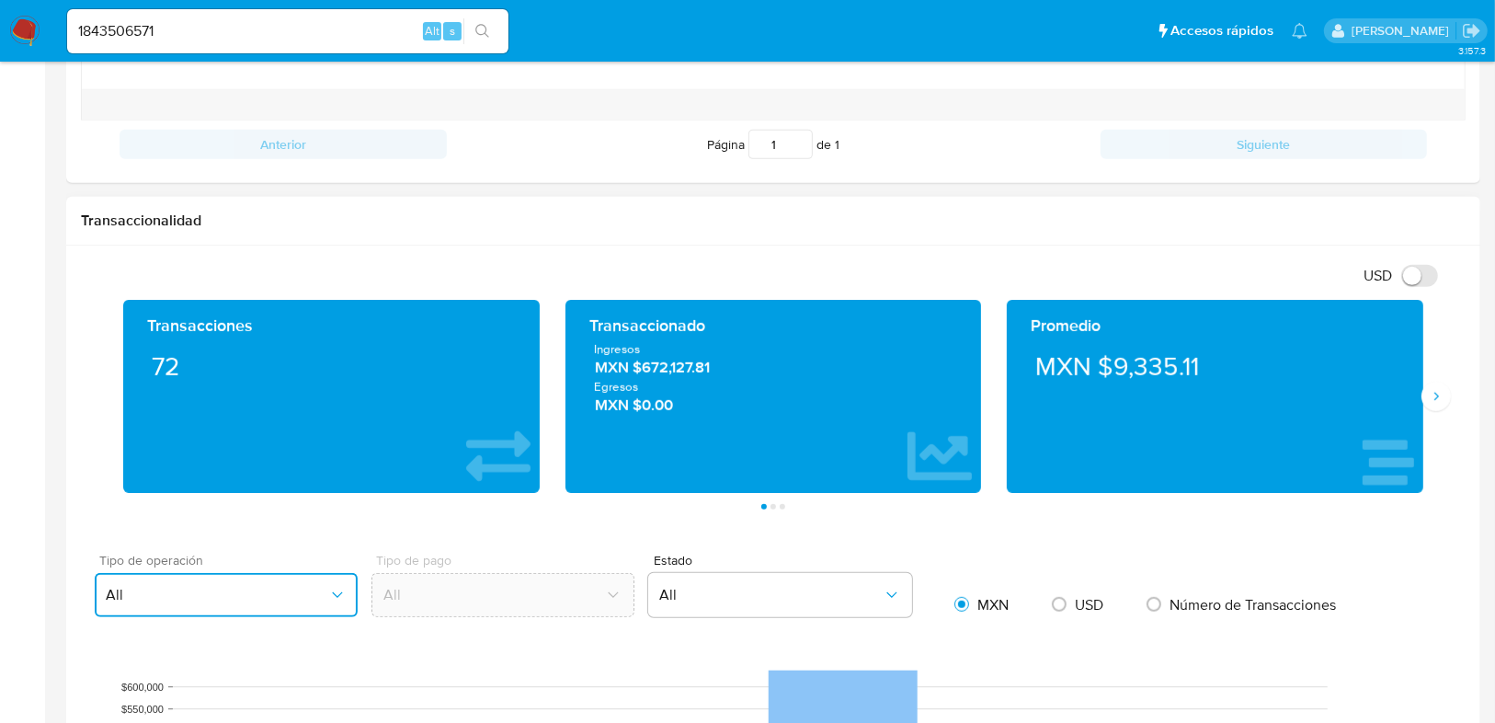
drag, startPoint x: 335, startPoint y: 571, endPoint x: 325, endPoint y: 566, distance: 11.1
click at [332, 573] on button "All" at bounding box center [226, 595] width 263 height 44
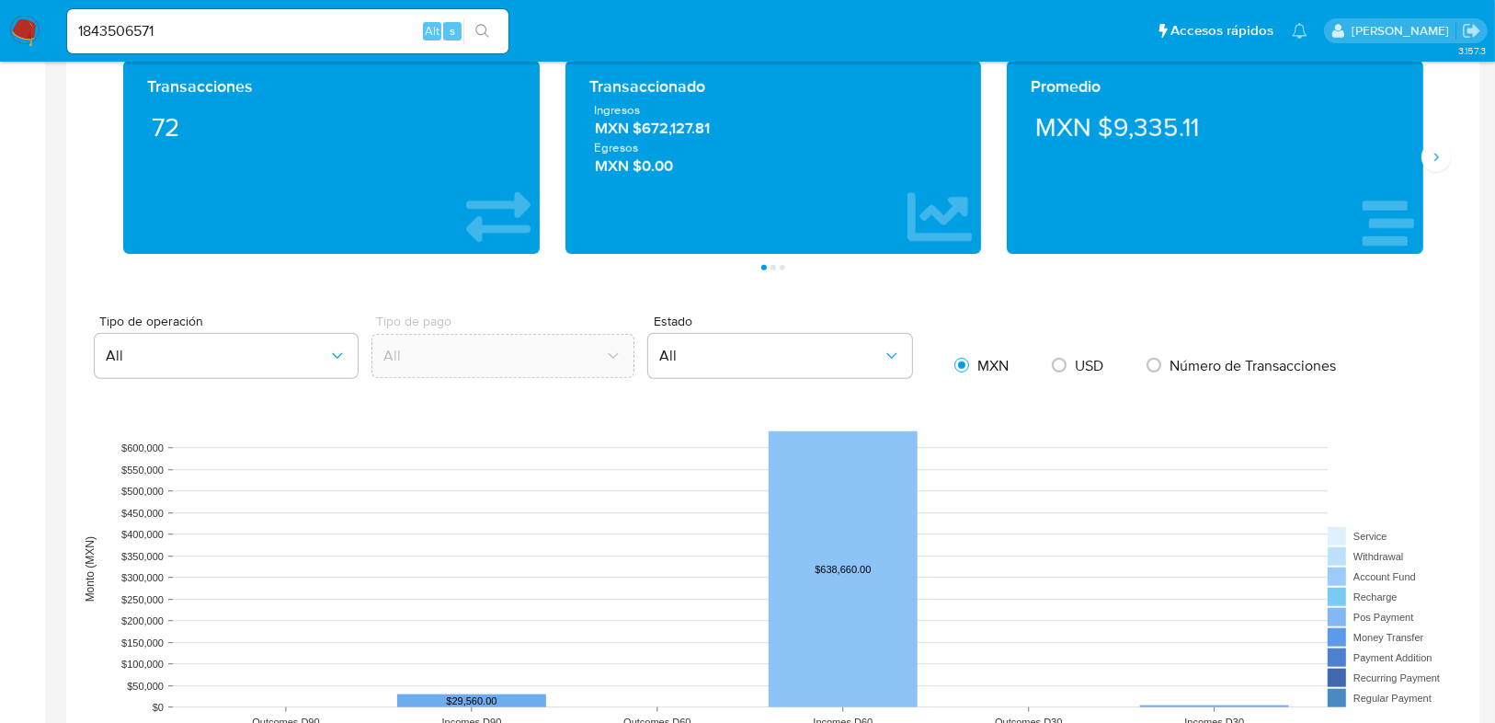
scroll to position [1324, 0]
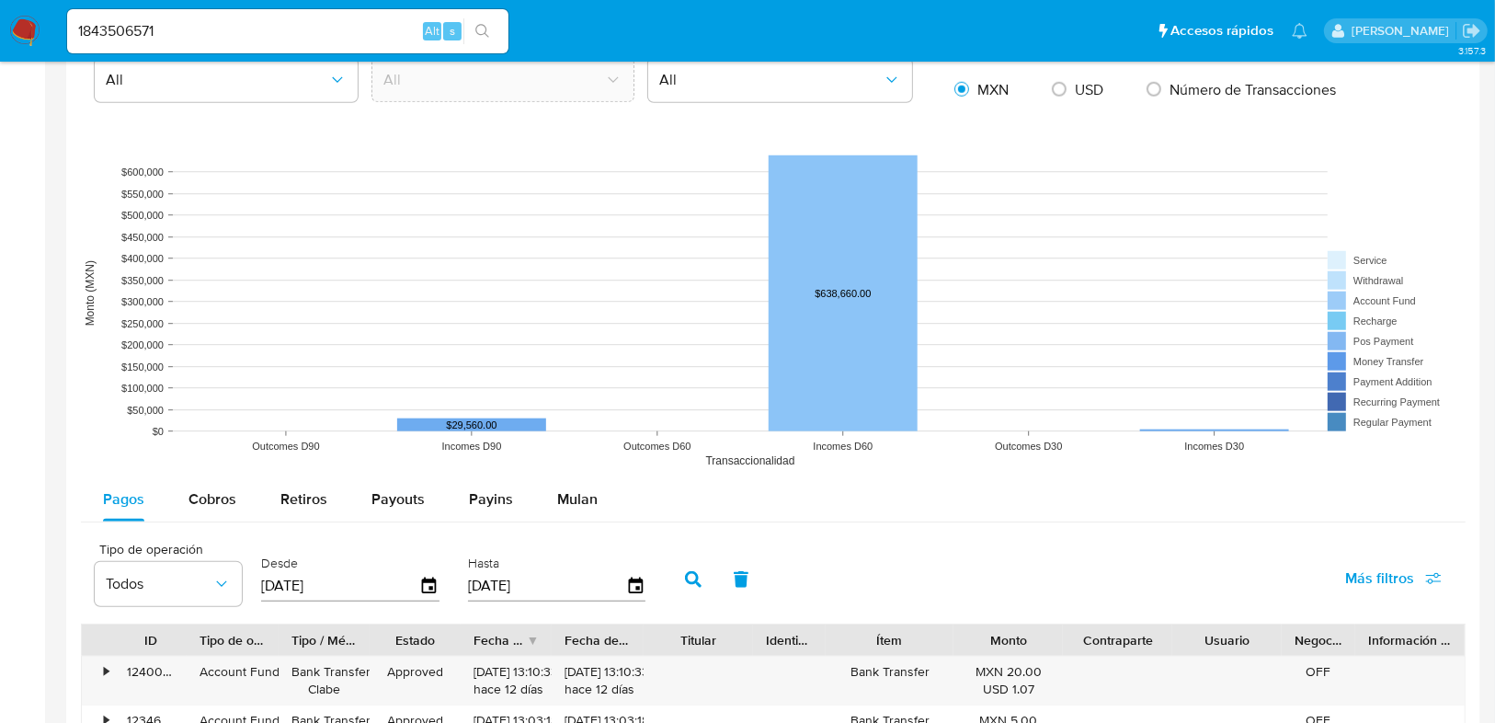
click at [207, 499] on span "Cobros" at bounding box center [213, 498] width 48 height 21
select select "10"
drag, startPoint x: 347, startPoint y: 590, endPoint x: 230, endPoint y: 588, distance: 116.8
click at [230, 588] on div "Tipo de operación Todos Desde 12/06/2025 Hasta 09/09/2025" at bounding box center [375, 578] width 578 height 74
type input "0_/__/____"
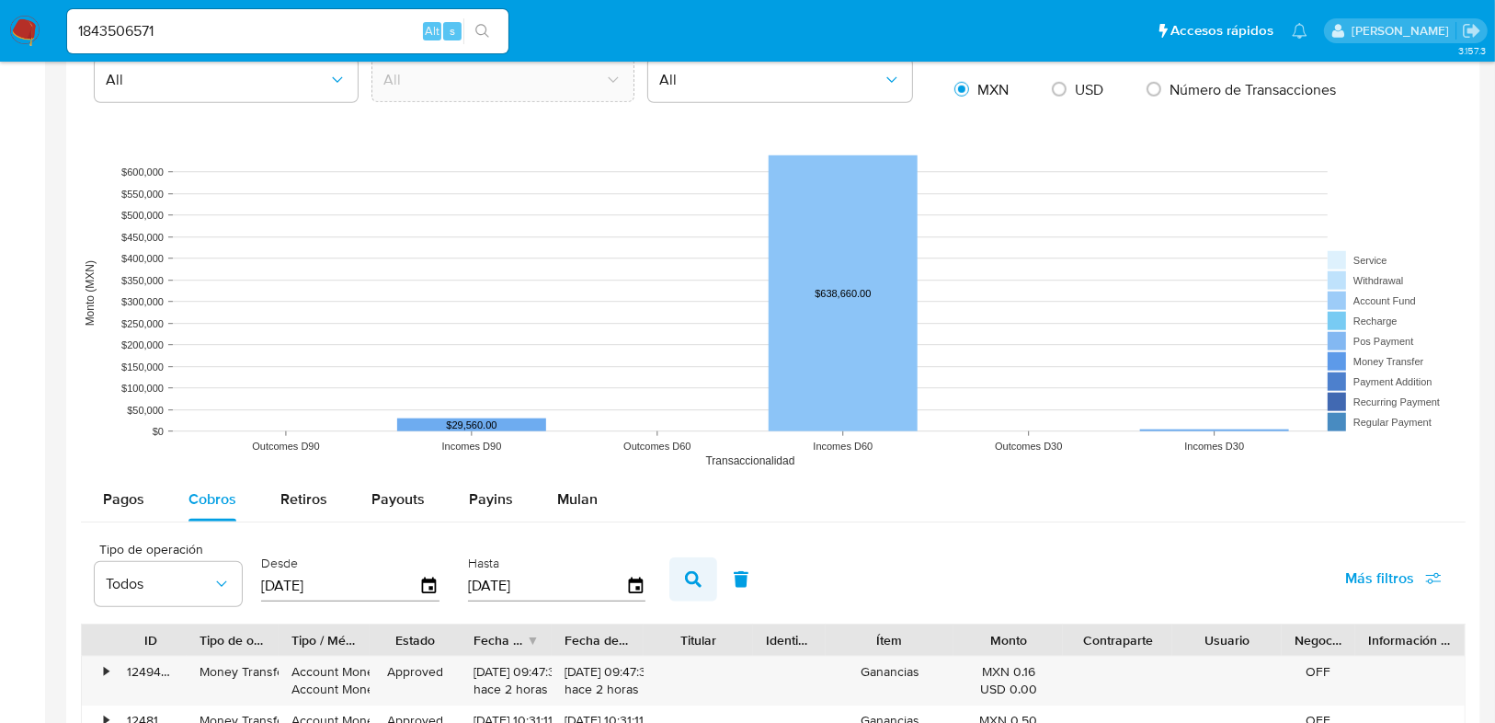
type input "01/01/2025"
click at [685, 574] on icon "button" at bounding box center [693, 579] width 17 height 17
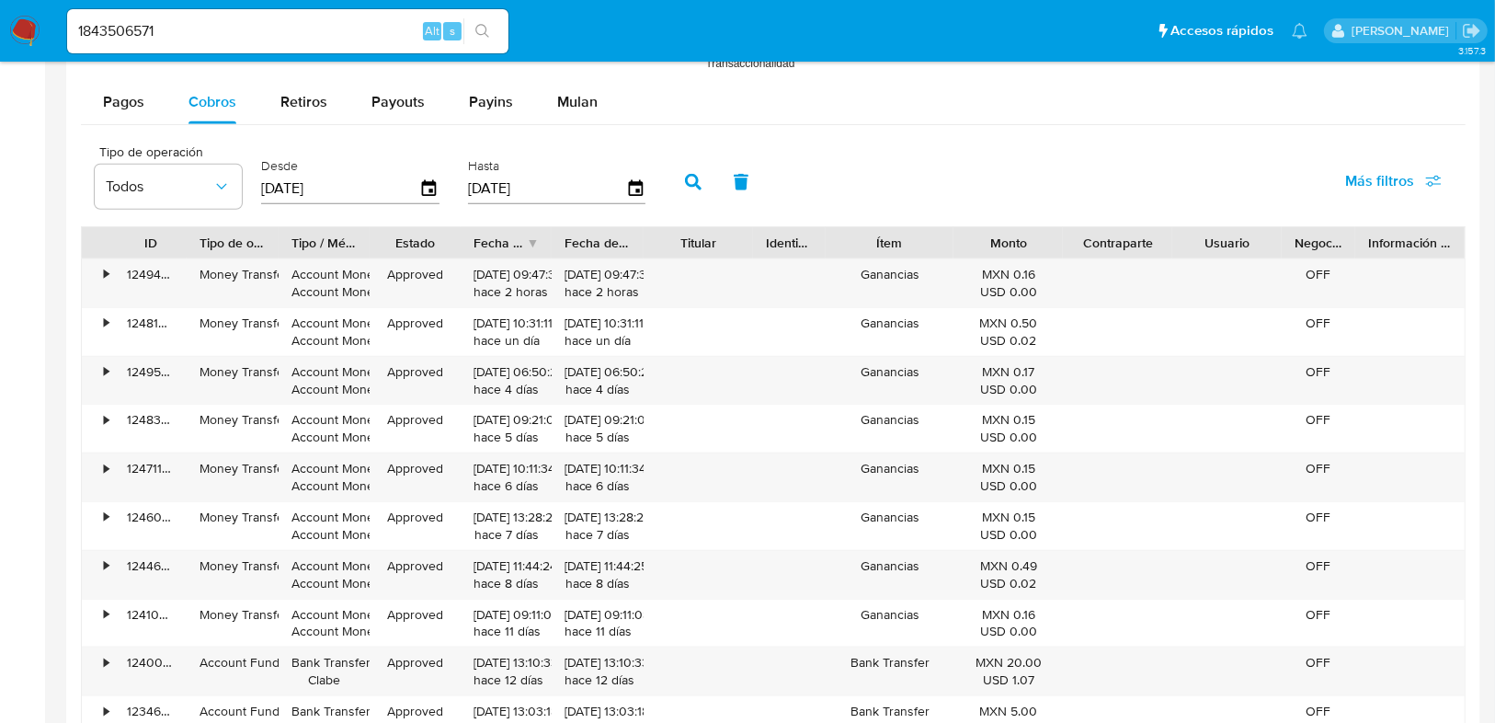
scroll to position [1839, 0]
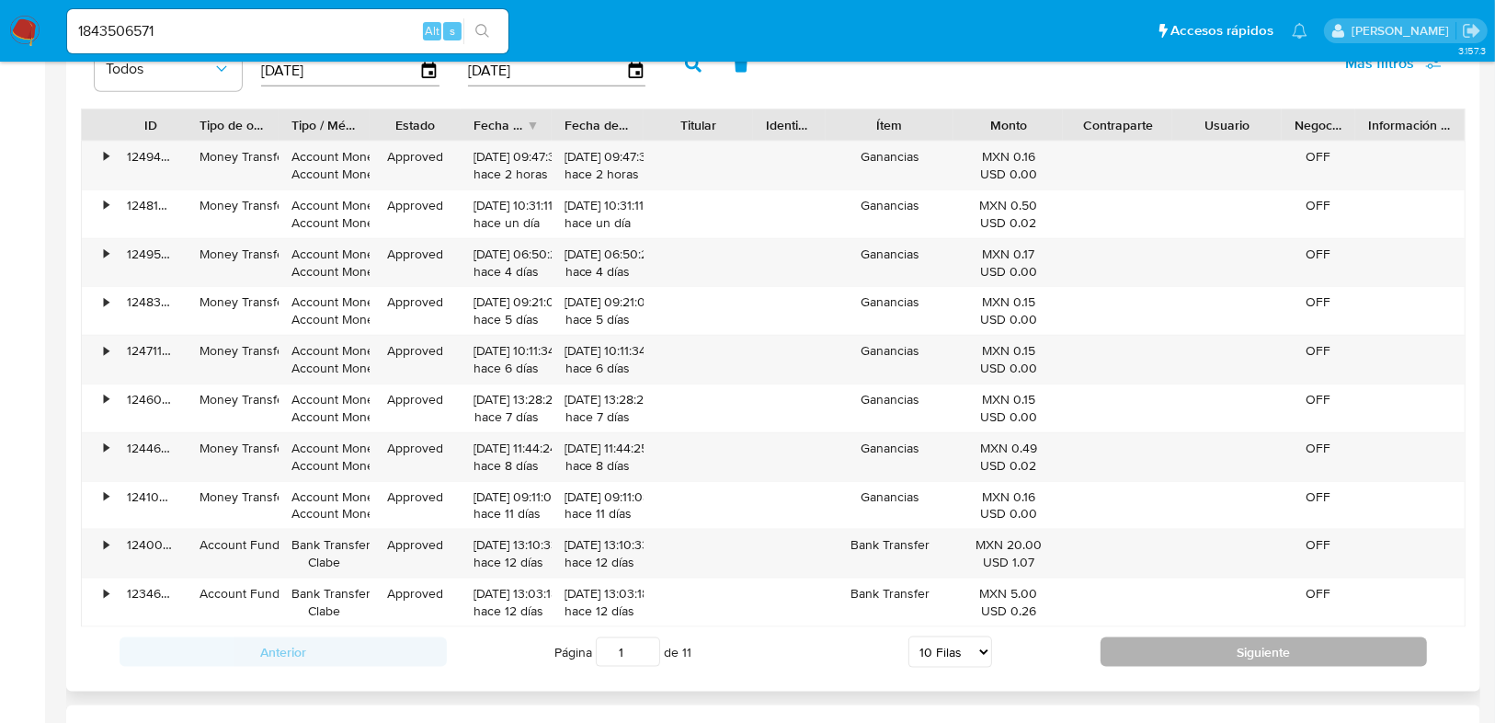
click at [1230, 642] on button "Siguiente" at bounding box center [1264, 651] width 327 height 29
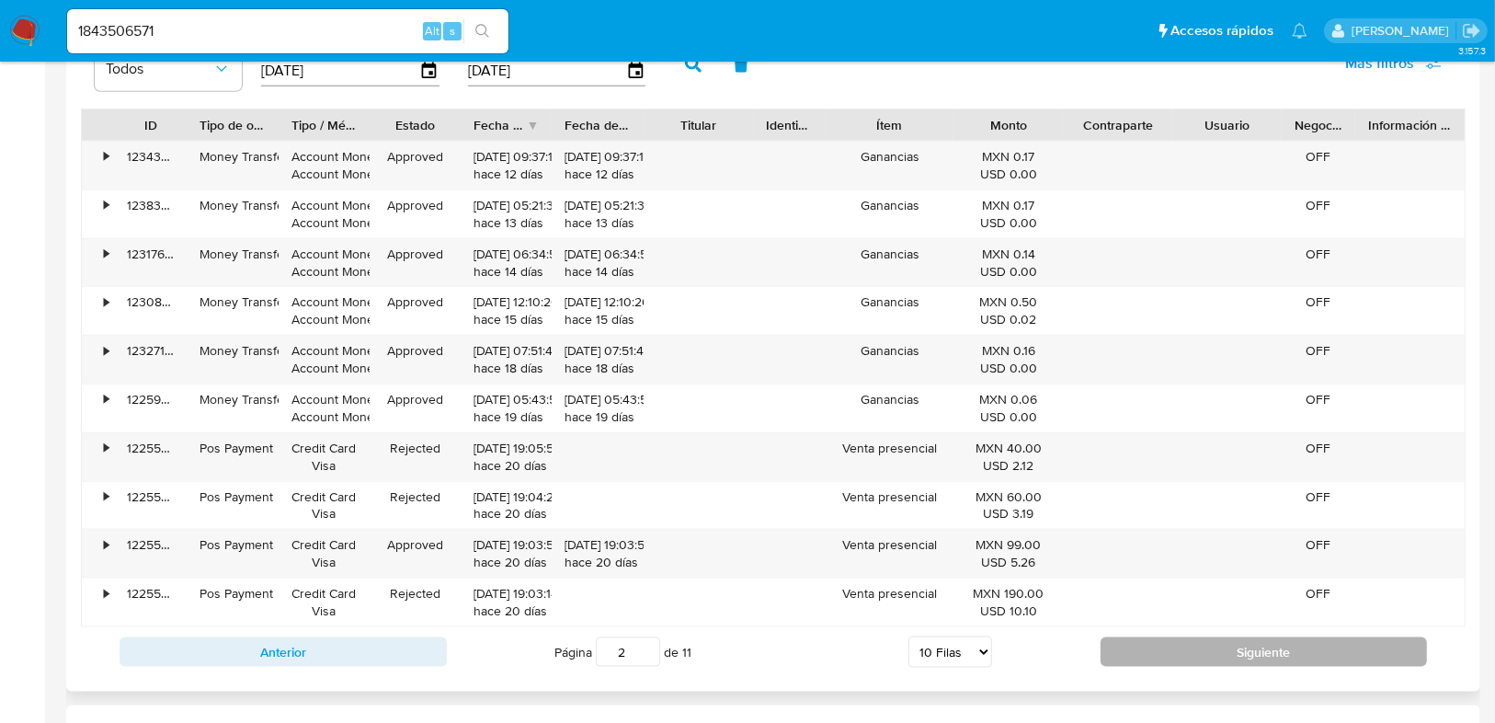
click at [1230, 642] on button "Siguiente" at bounding box center [1264, 651] width 327 height 29
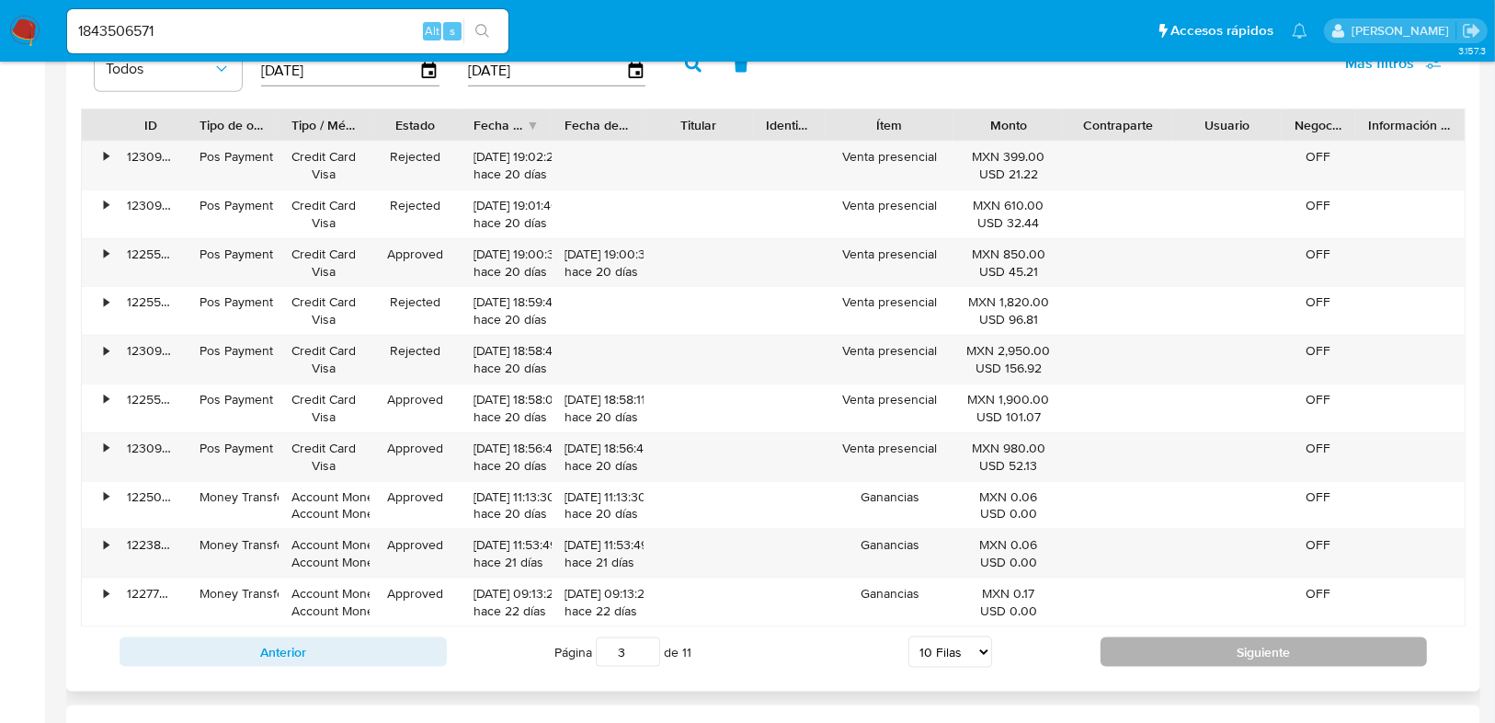
click at [1230, 642] on button "Siguiente" at bounding box center [1264, 651] width 327 height 29
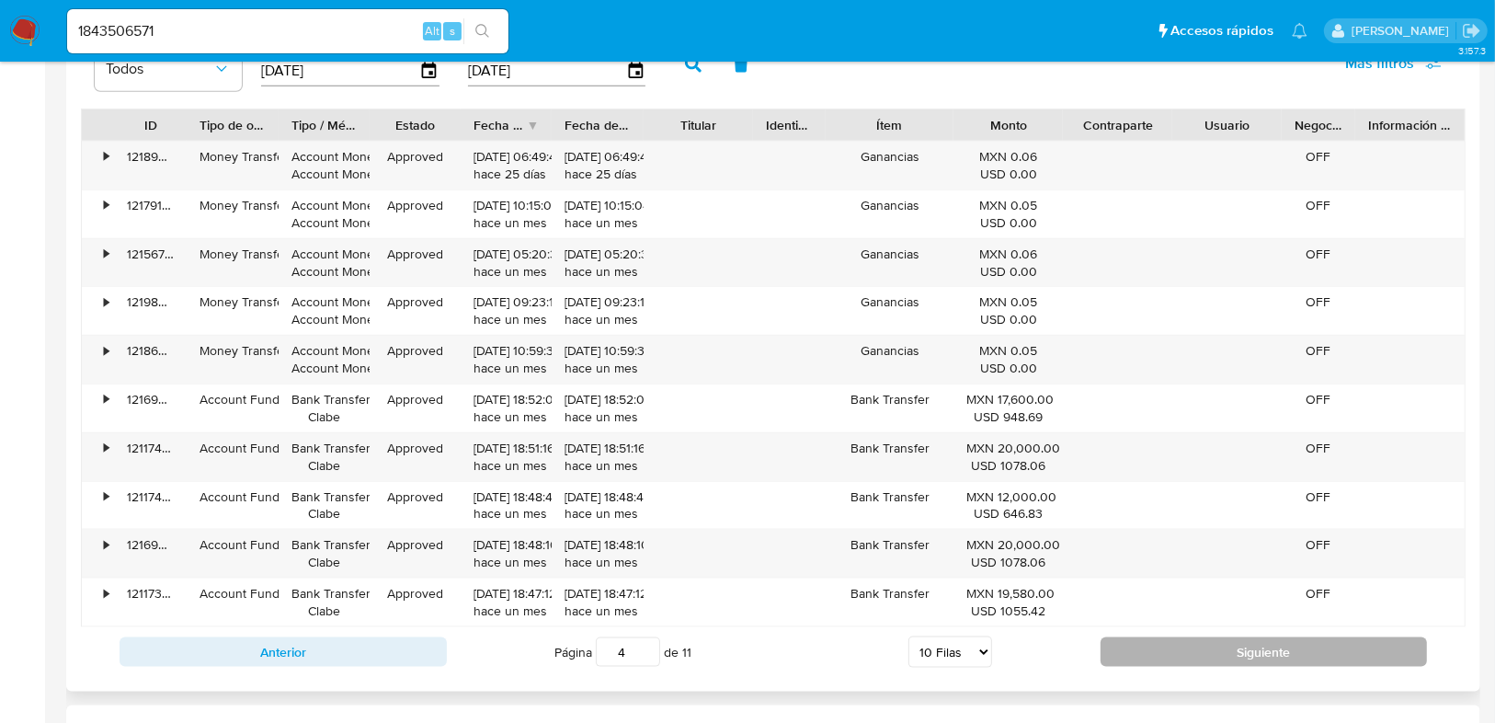
click at [1233, 641] on button "Siguiente" at bounding box center [1264, 651] width 327 height 29
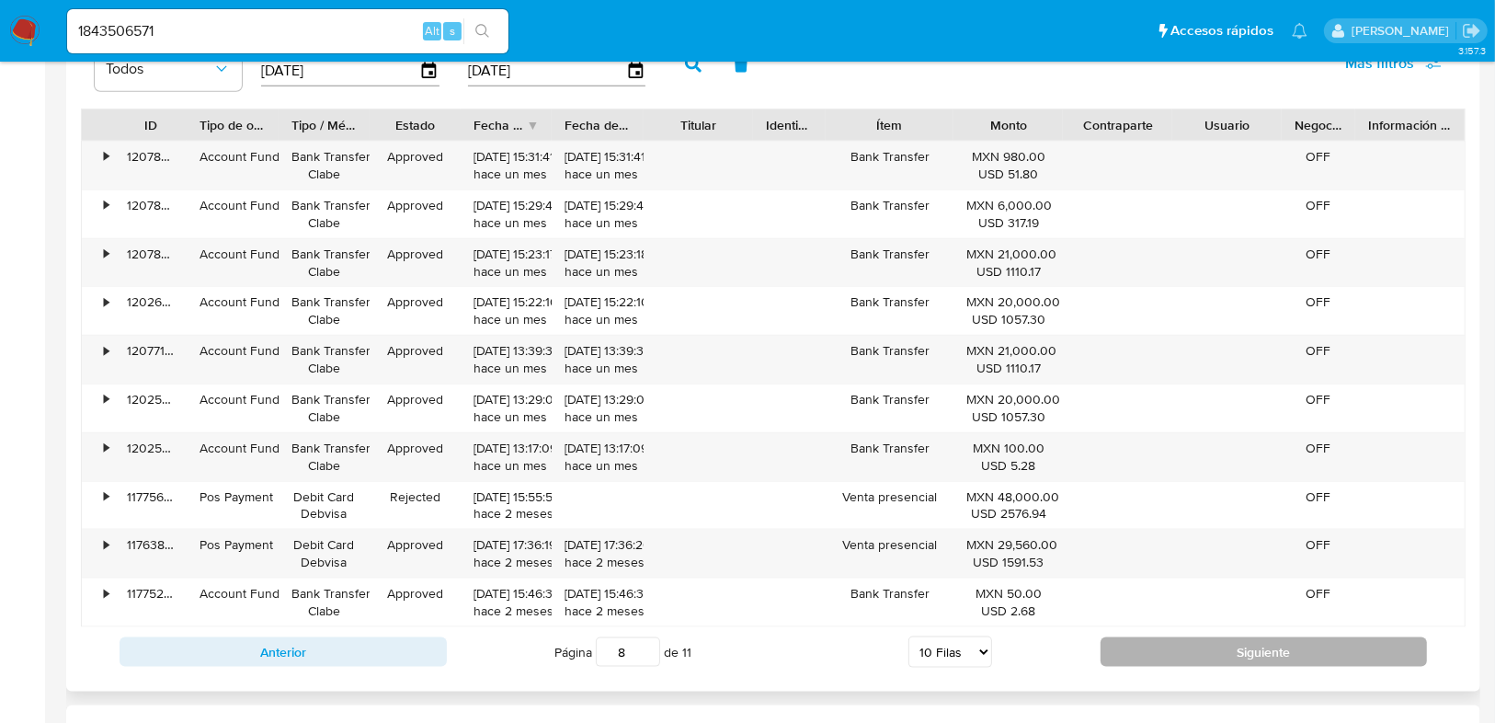
click at [1233, 641] on button "Siguiente" at bounding box center [1264, 651] width 327 height 29
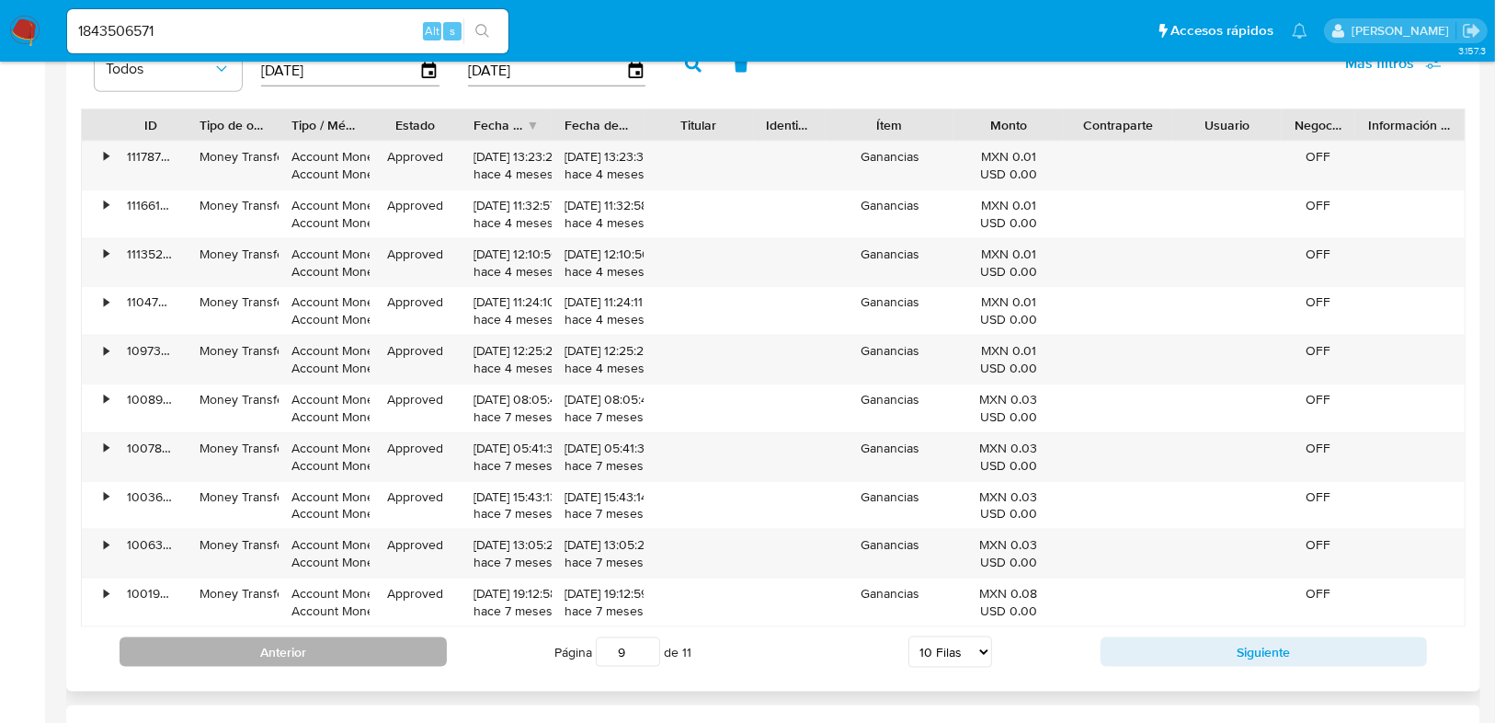
click at [263, 637] on button "Anterior" at bounding box center [283, 651] width 327 height 29
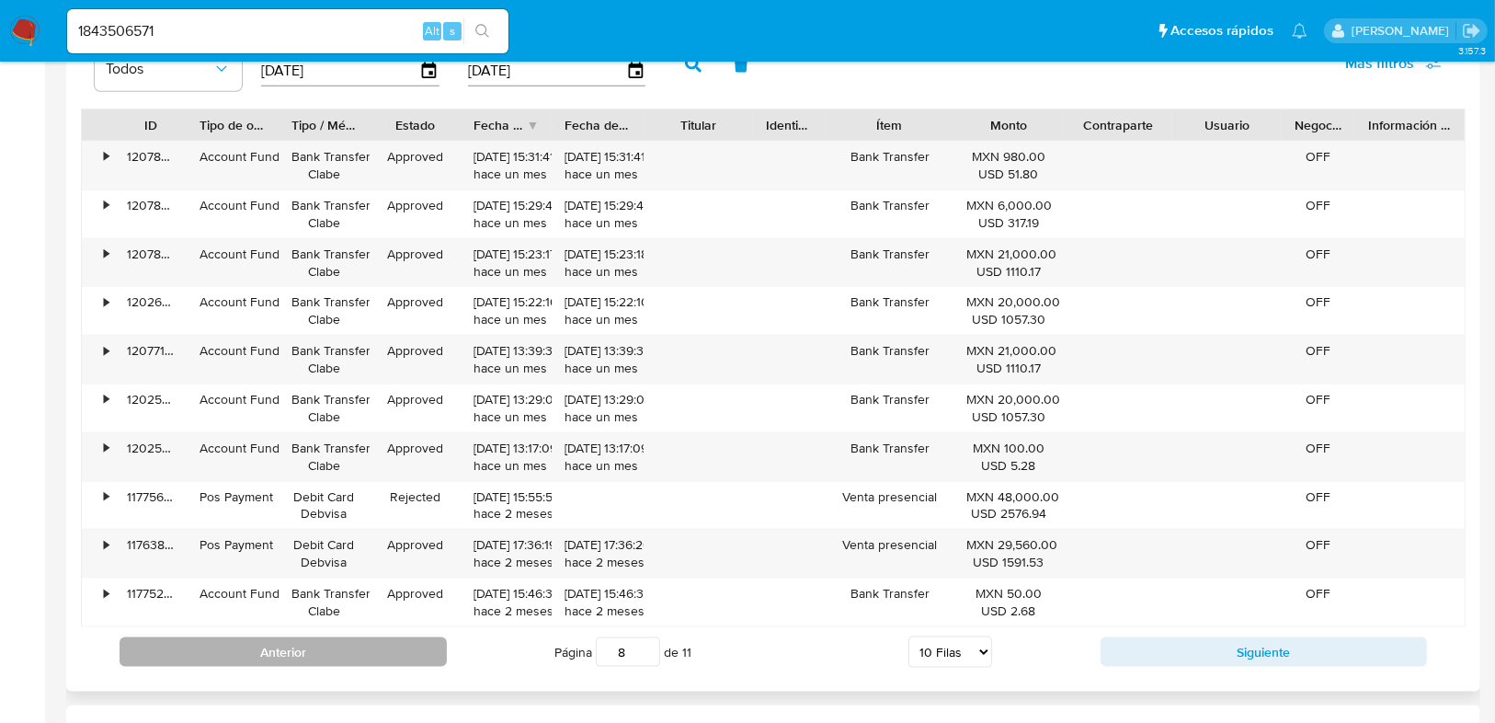
click at [291, 644] on button "Anterior" at bounding box center [283, 651] width 327 height 29
type input "7"
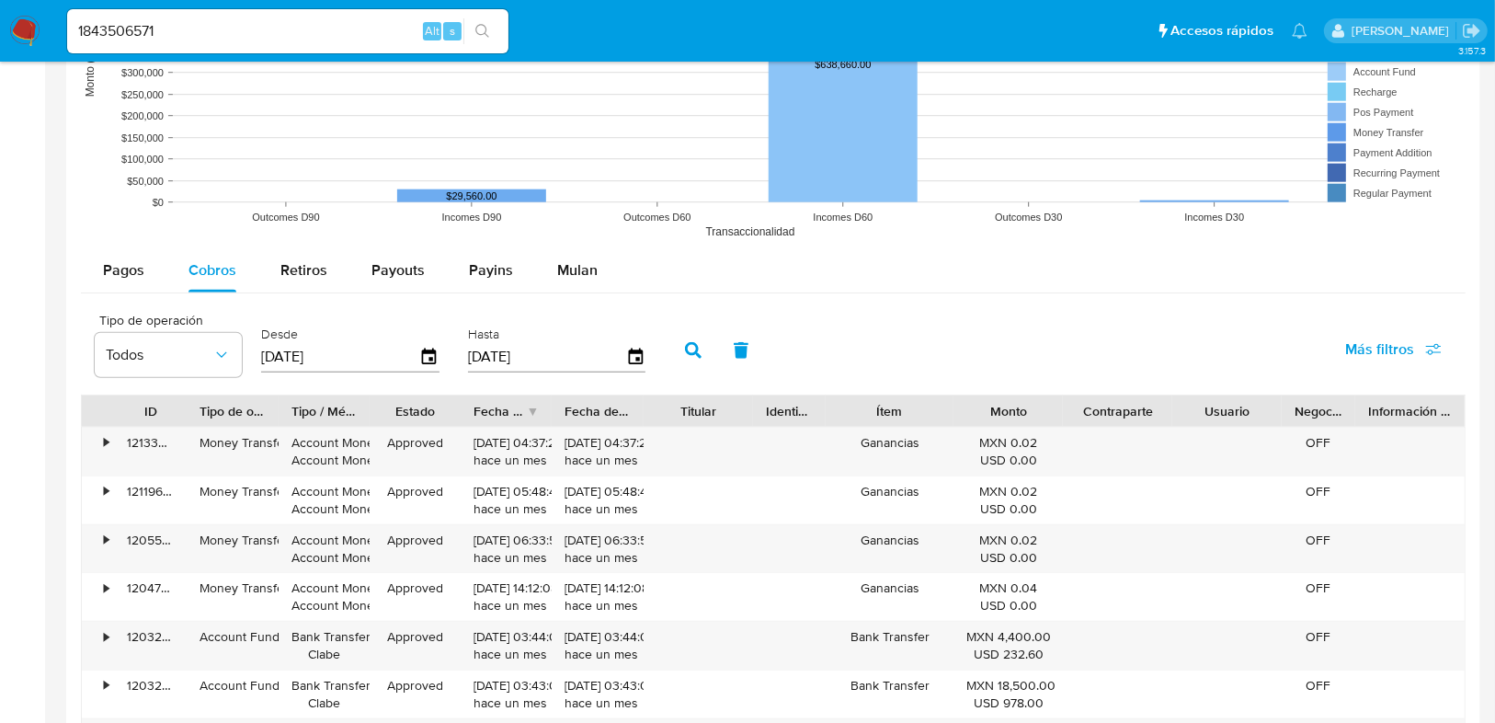
scroll to position [1545, 0]
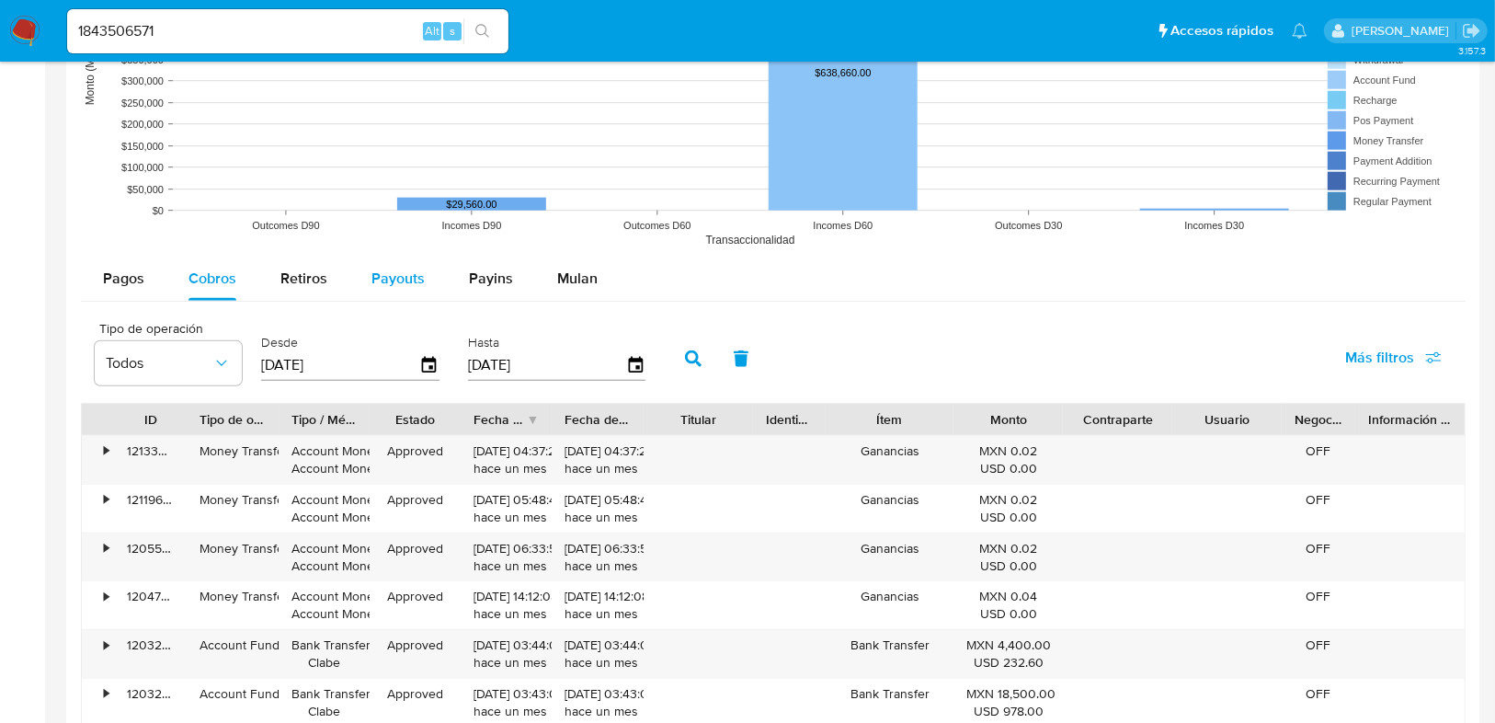
click at [392, 289] on div "Payouts" at bounding box center [398, 279] width 53 height 44
select select "10"
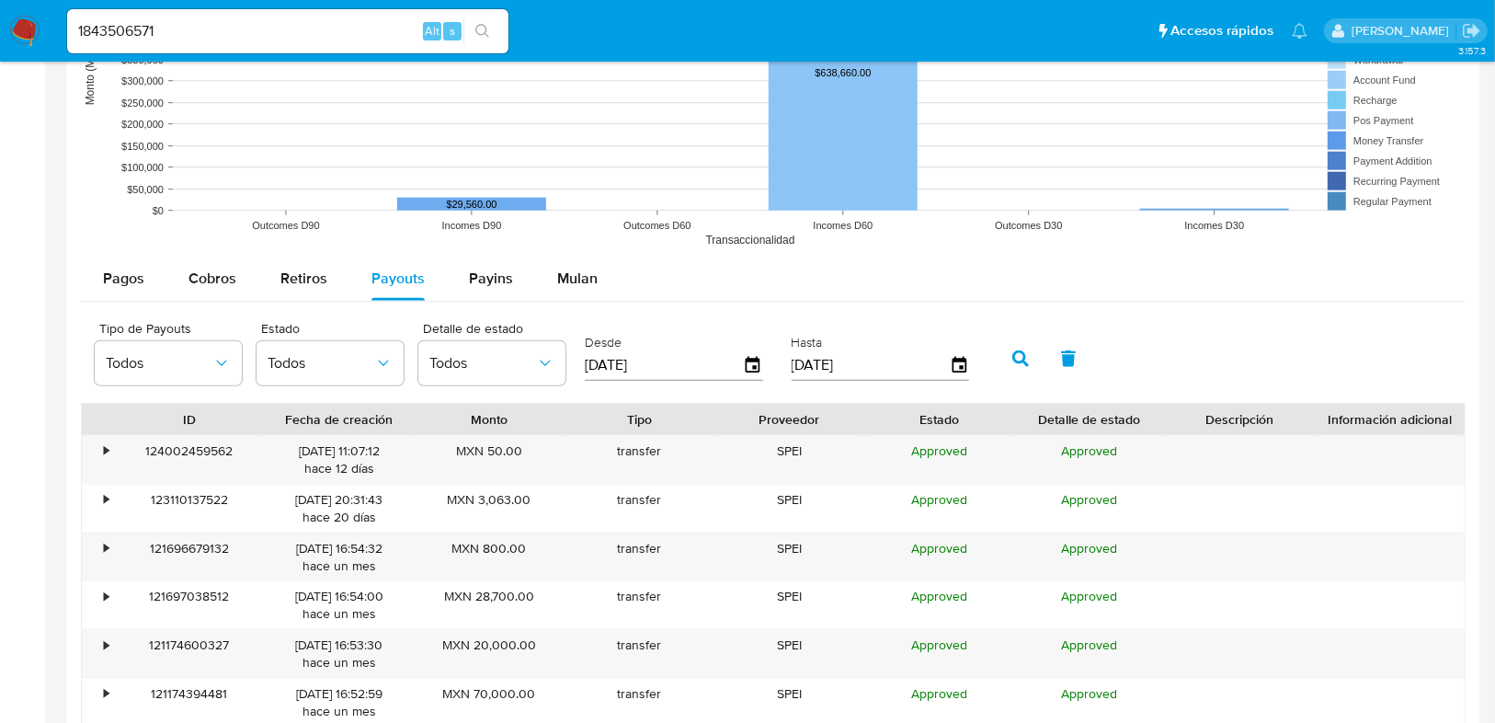
drag, startPoint x: 624, startPoint y: 369, endPoint x: 585, endPoint y: 369, distance: 38.6
click at [585, 369] on input "12/06/2025" at bounding box center [664, 364] width 158 height 29
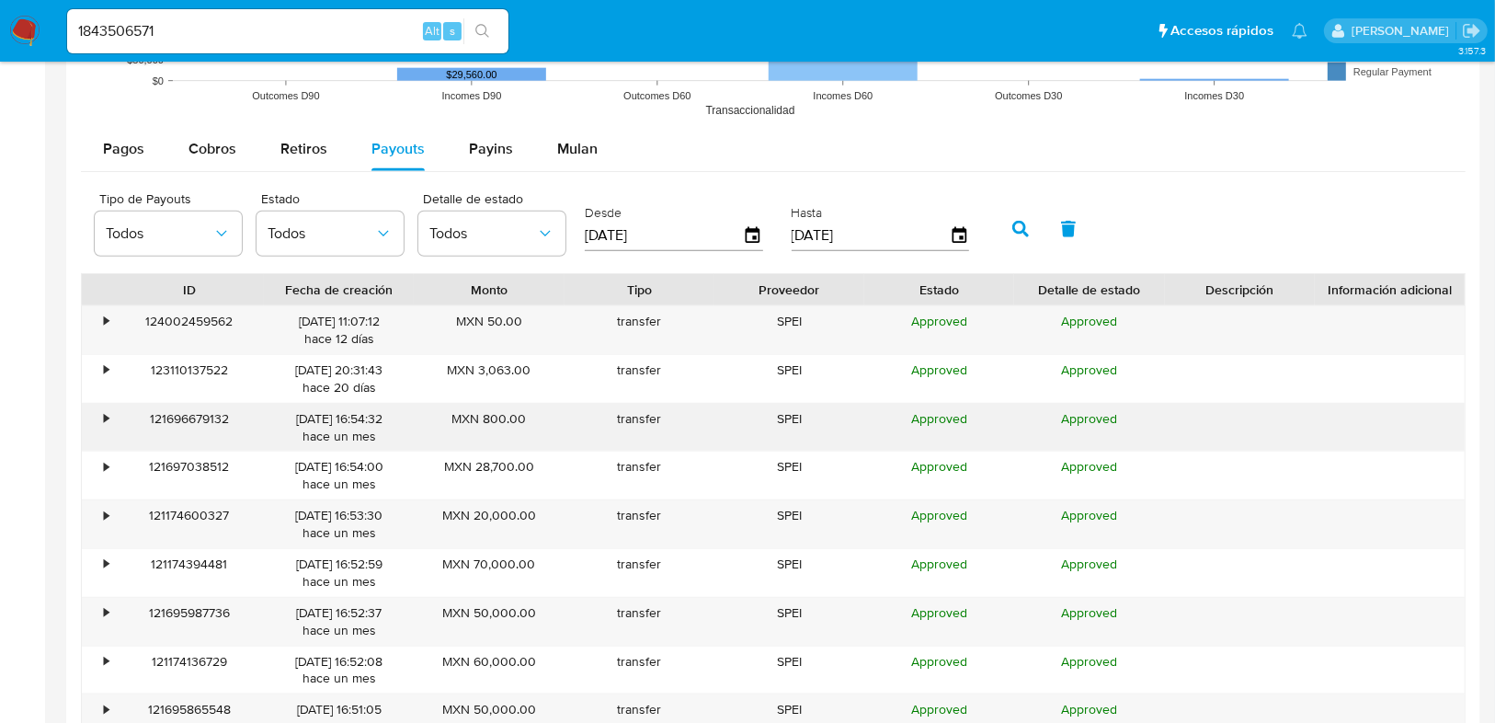
scroll to position [1766, 0]
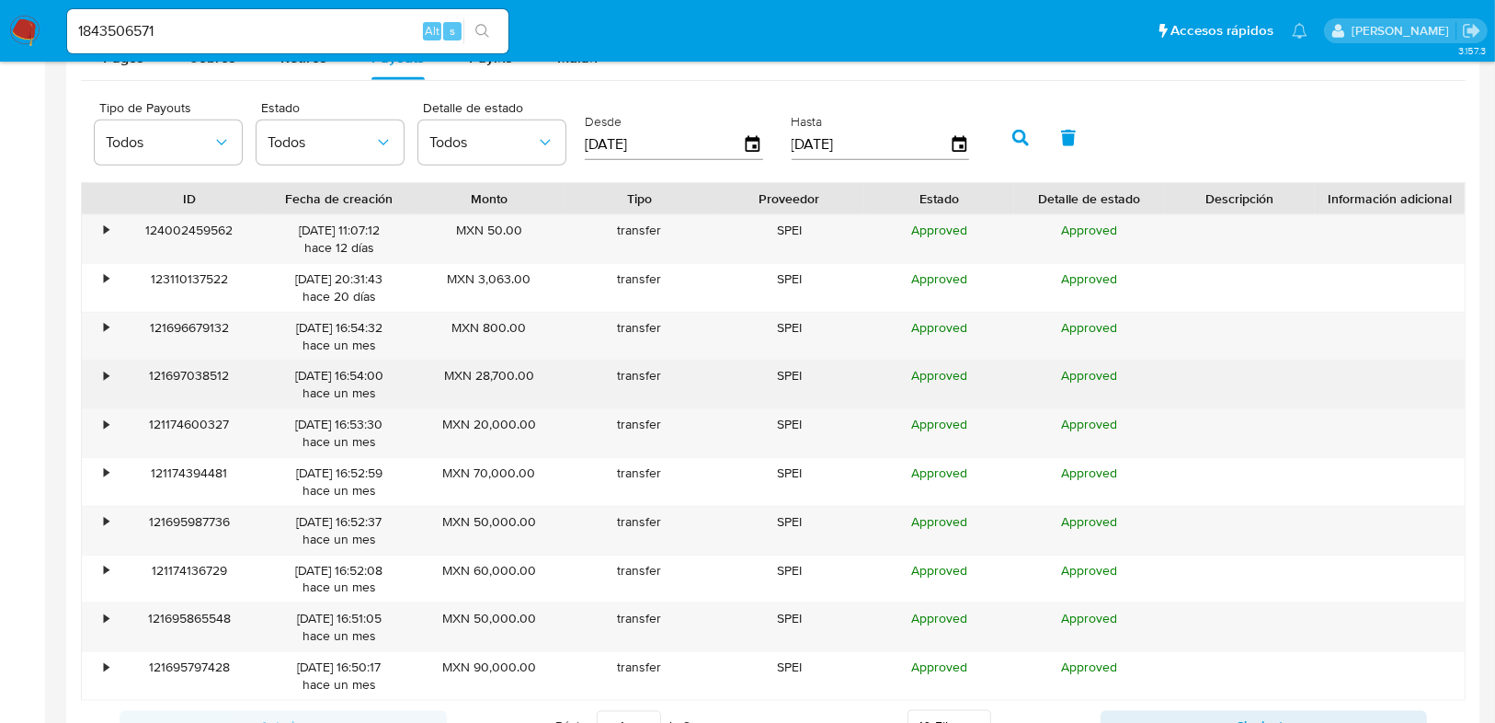
click at [97, 367] on div "•" at bounding box center [98, 384] width 32 height 48
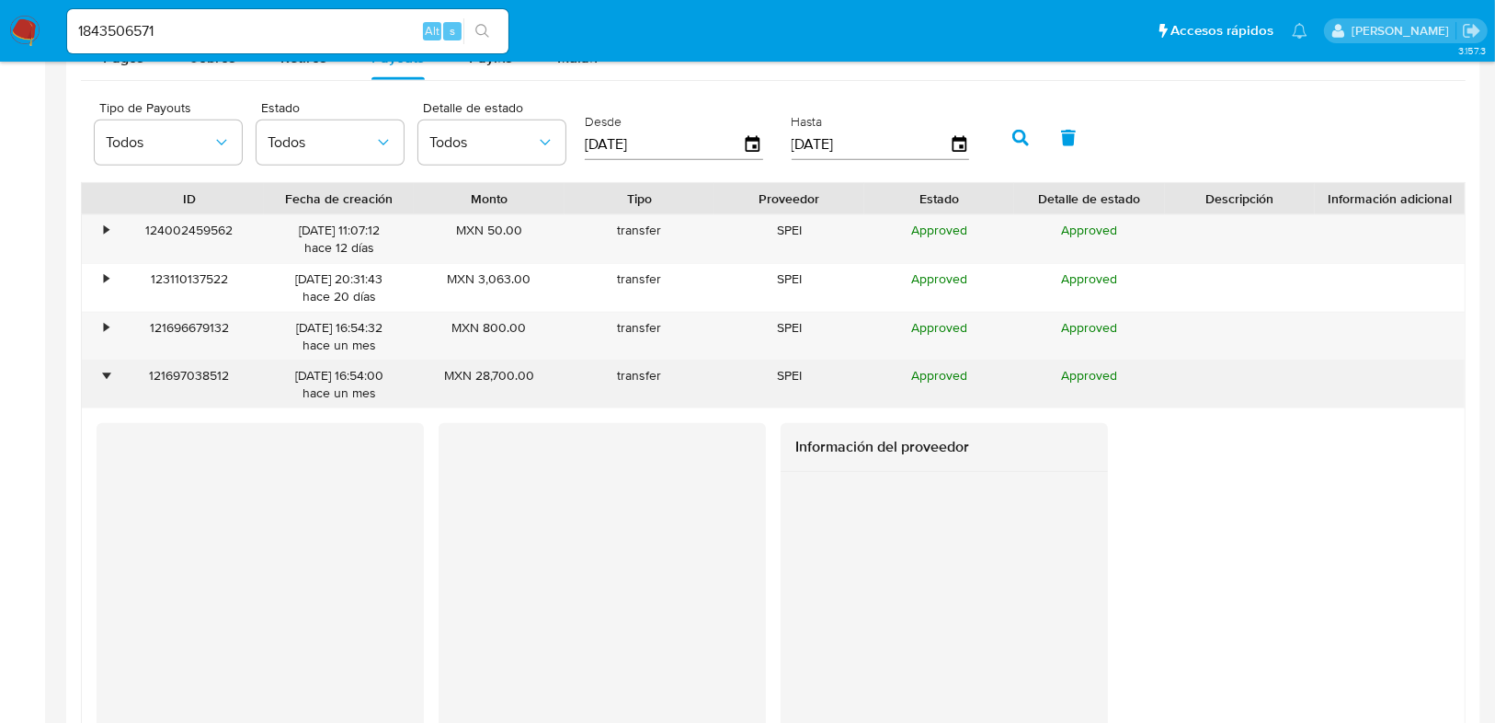
click at [104, 371] on div "•" at bounding box center [106, 375] width 5 height 17
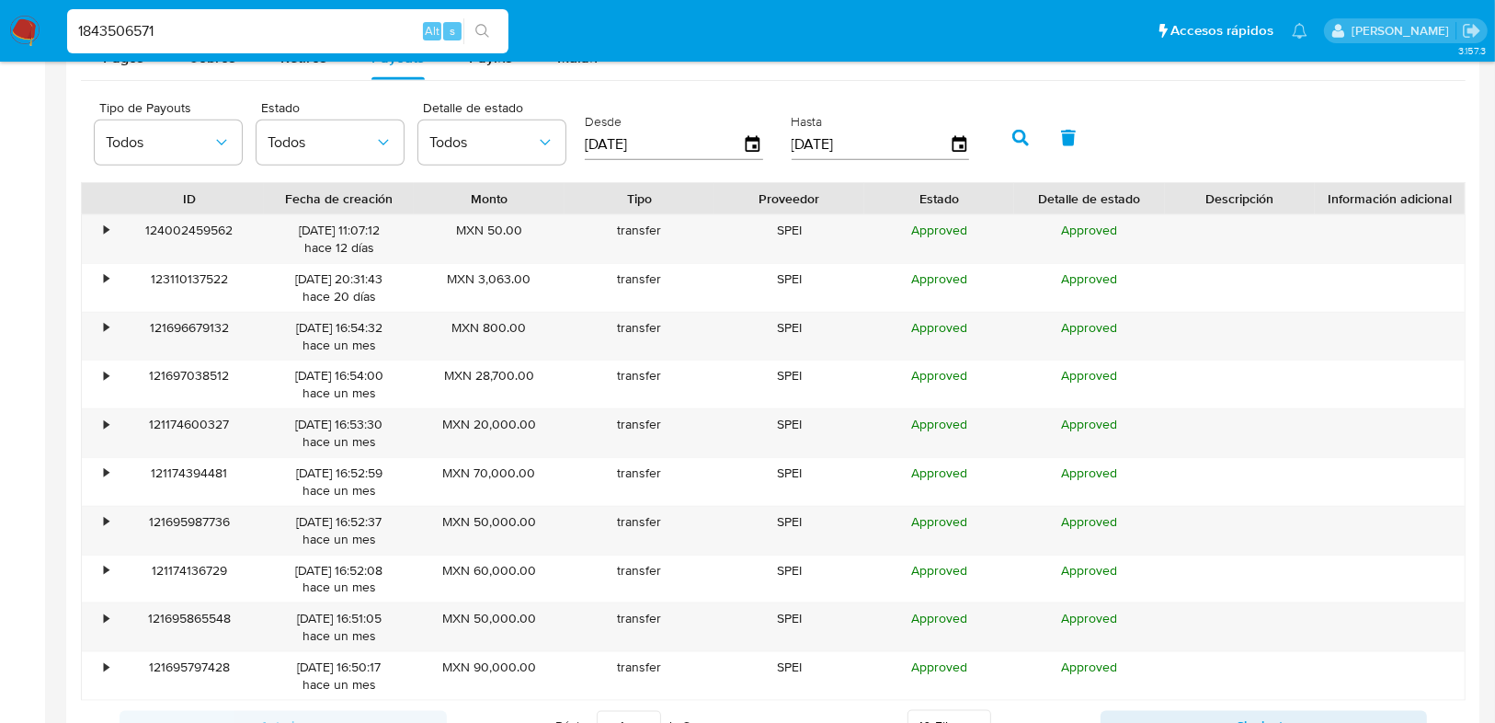
drag, startPoint x: 182, startPoint y: 33, endPoint x: -50, endPoint y: 34, distance: 231.8
paste input "• 2413340163"
click at [111, 33] on input "• 2413340163" at bounding box center [287, 31] width 441 height 24
click at [200, 33] on input "2413340163" at bounding box center [287, 31] width 441 height 24
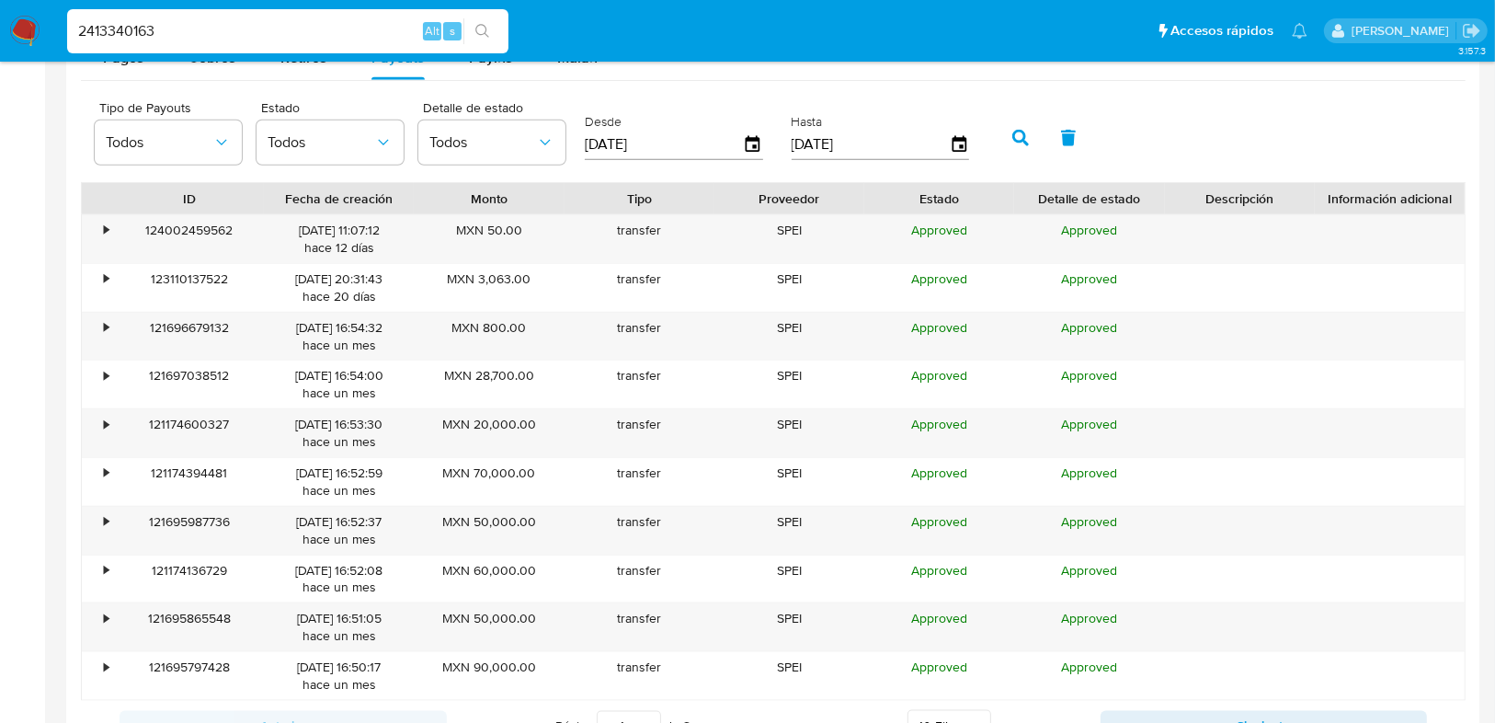
type input "2413340163"
click at [488, 34] on button "search-icon" at bounding box center [482, 31] width 38 height 26
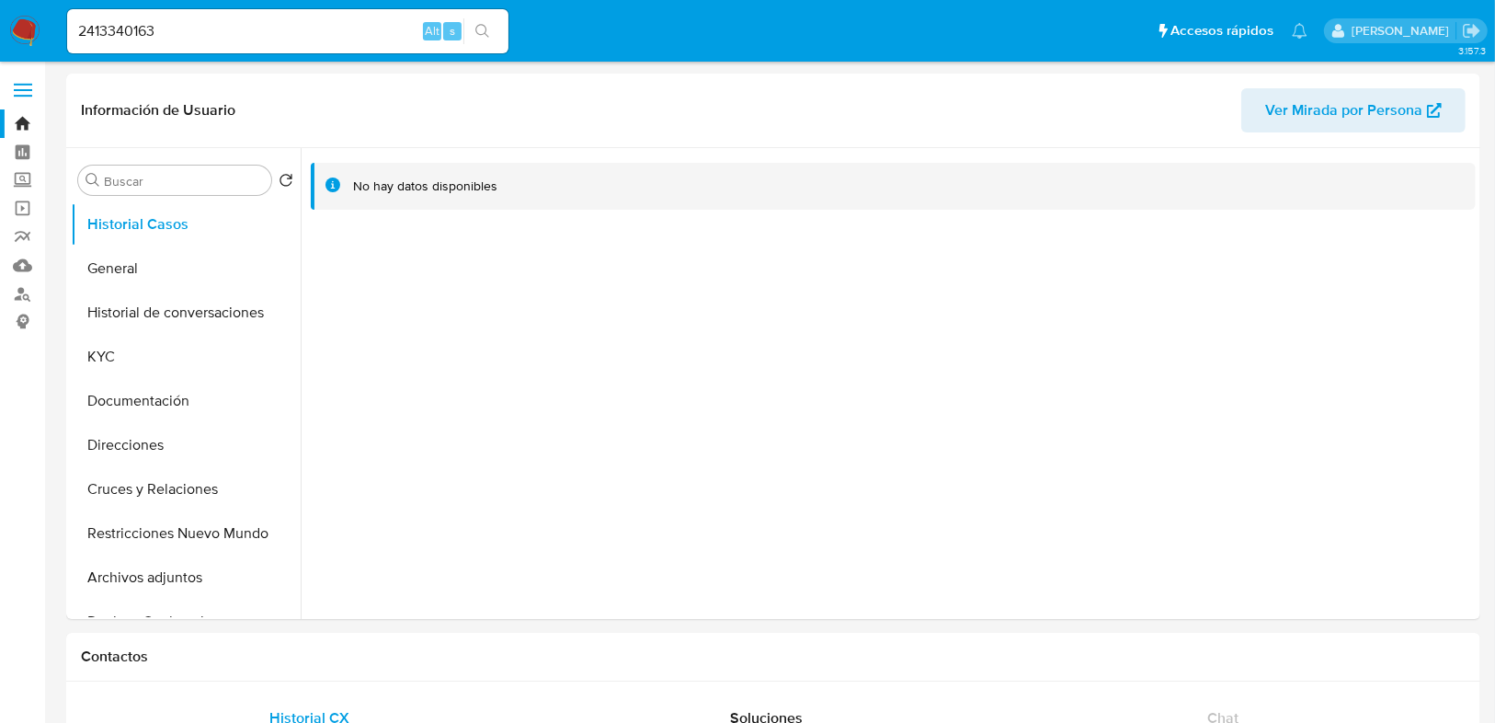
select select "10"
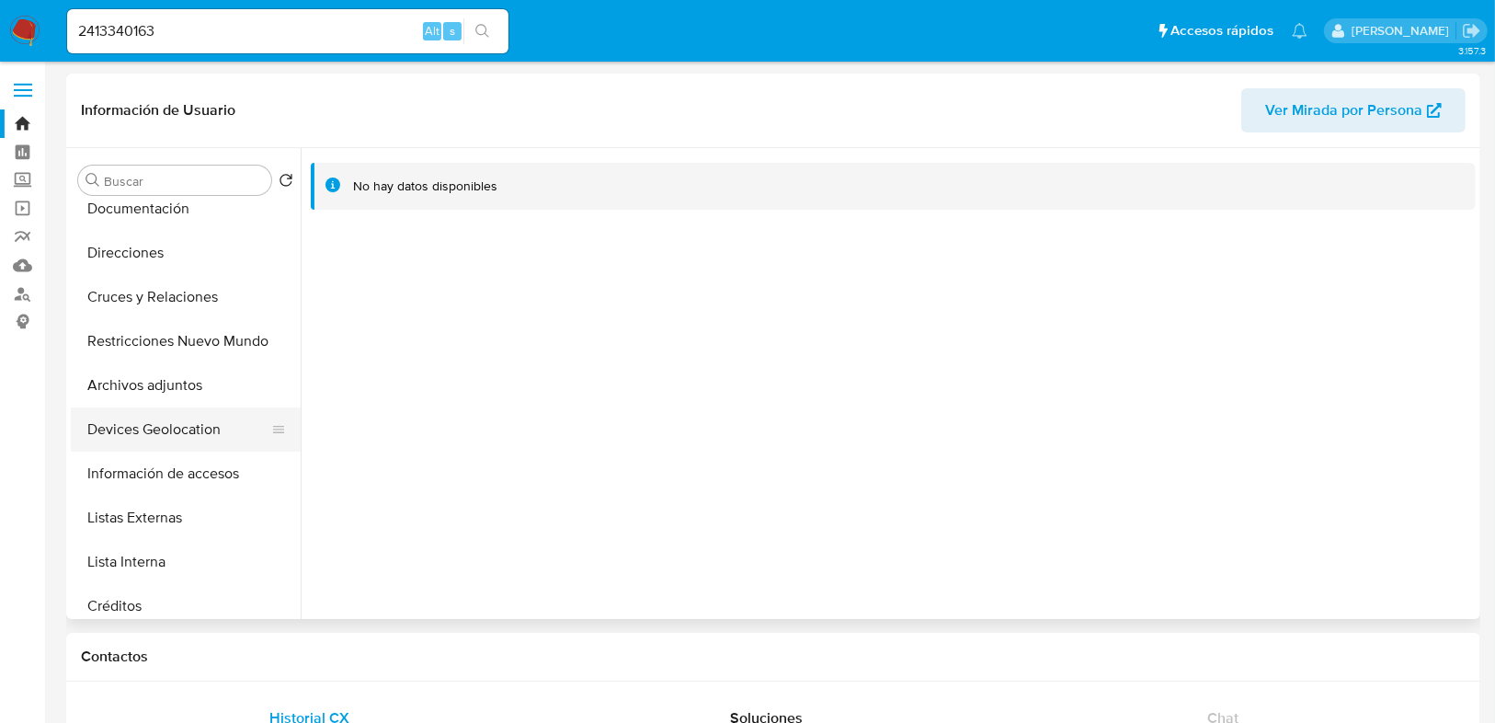
scroll to position [221, 0]
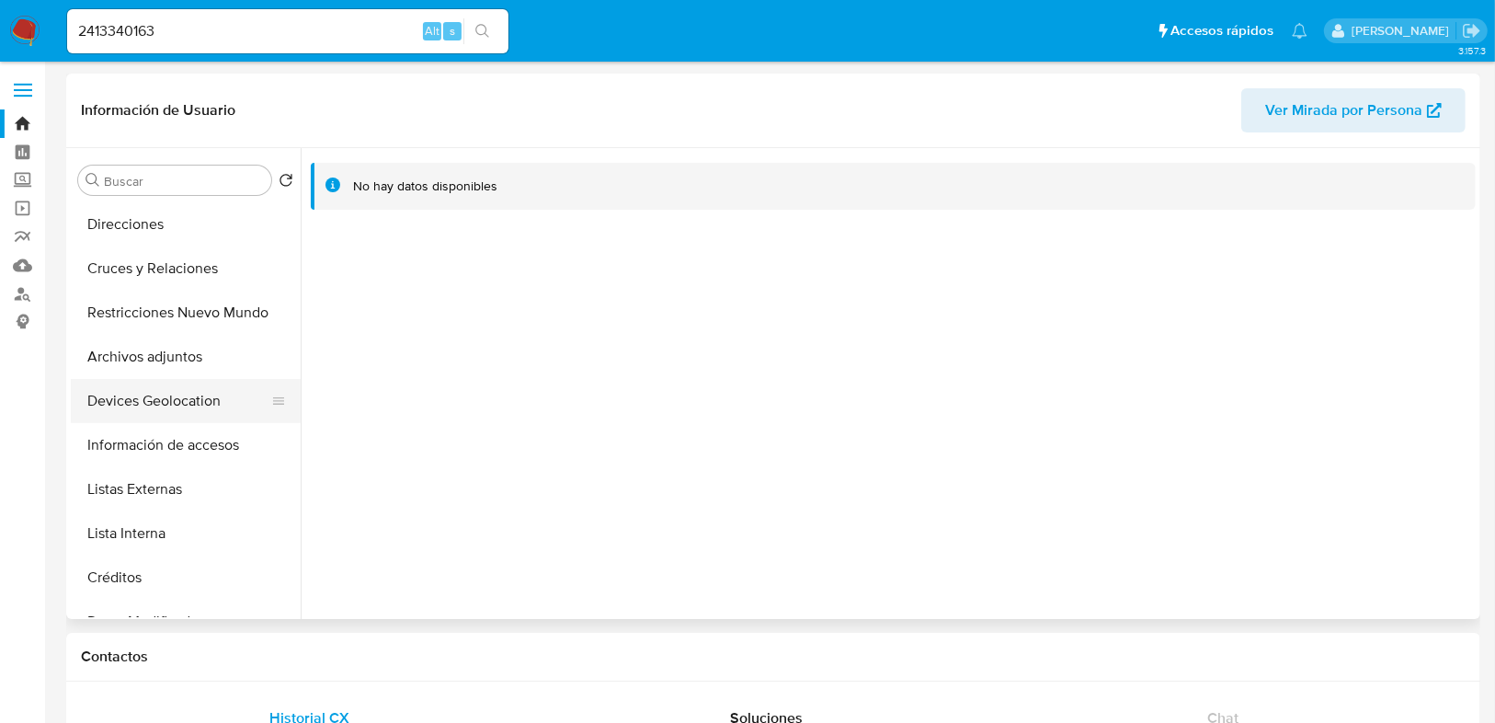
click at [173, 420] on button "Devices Geolocation" at bounding box center [178, 401] width 215 height 44
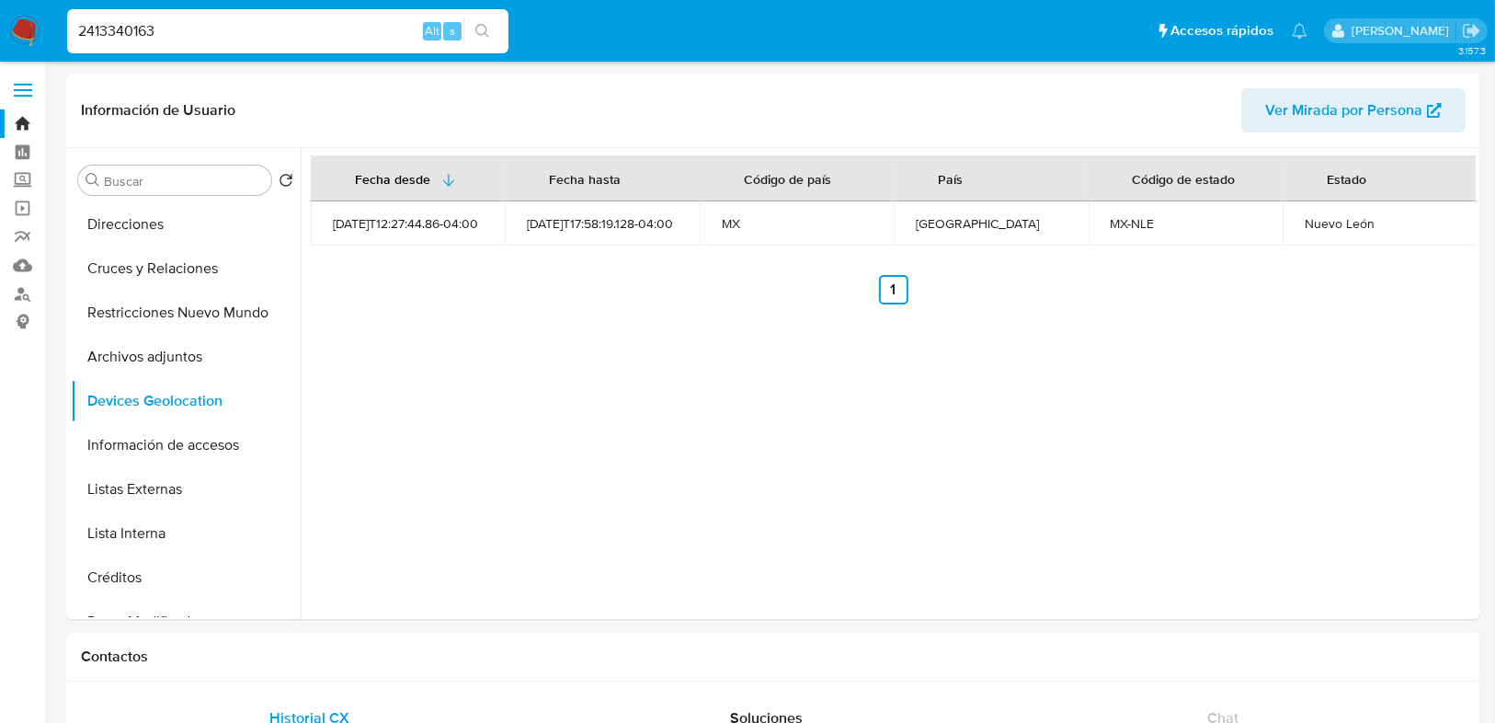
drag, startPoint x: 182, startPoint y: 30, endPoint x: 51, endPoint y: 30, distance: 131.5
click at [51, 30] on nav "Pausado Ver notificaciones 2413340163 Alt s Accesos rápidos Presiona las siguie…" at bounding box center [747, 31] width 1495 height 62
click at [178, 35] on input "2413340163" at bounding box center [287, 31] width 441 height 24
click at [180, 29] on input "2413340163" at bounding box center [287, 31] width 441 height 24
drag, startPoint x: 175, startPoint y: 29, endPoint x: 77, endPoint y: 29, distance: 97.5
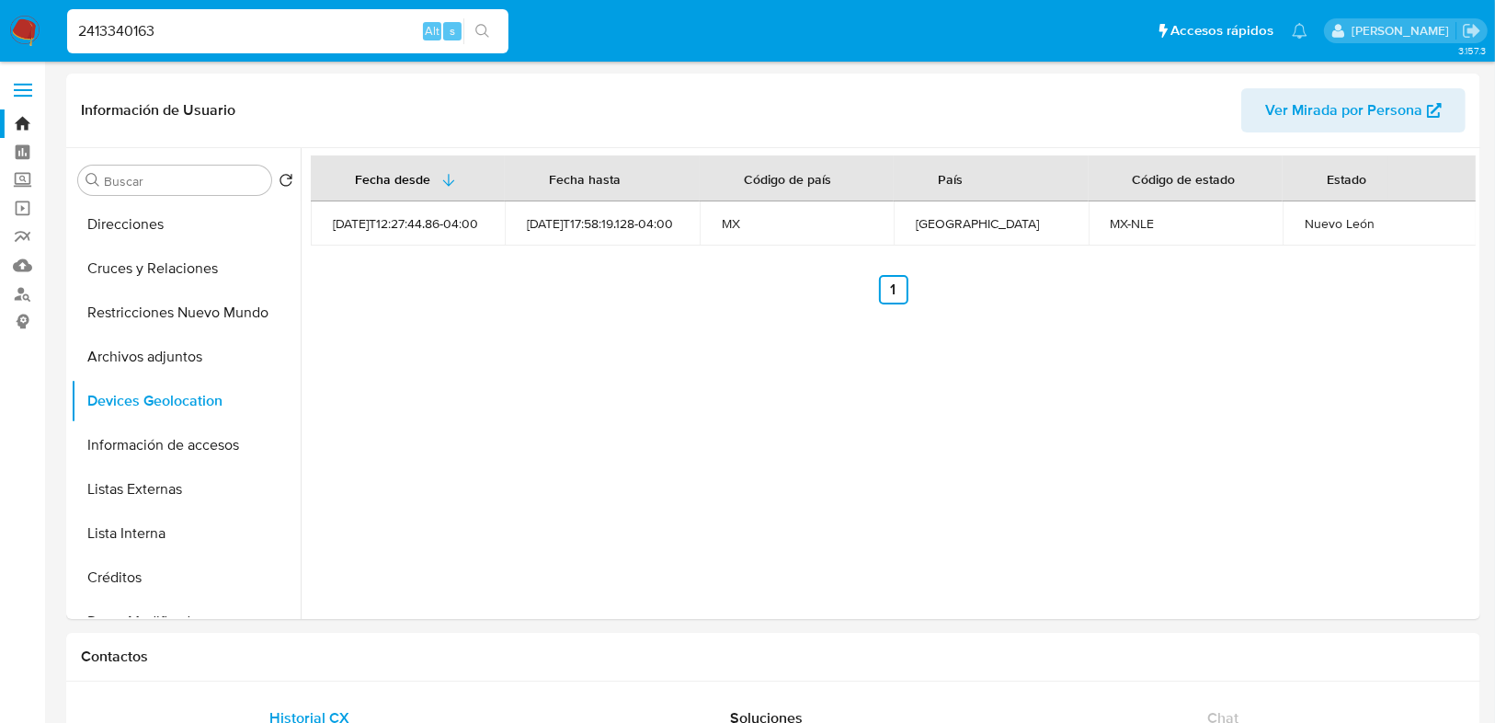
click at [78, 29] on input "2413340163" at bounding box center [287, 31] width 441 height 24
click at [114, 31] on input "2413340163" at bounding box center [287, 31] width 441 height 24
drag, startPoint x: 139, startPoint y: 30, endPoint x: 173, endPoint y: 26, distance: 34.3
click at [142, 30] on input "2413340163" at bounding box center [287, 31] width 441 height 24
click at [173, 26] on input "2413340163" at bounding box center [287, 31] width 441 height 24
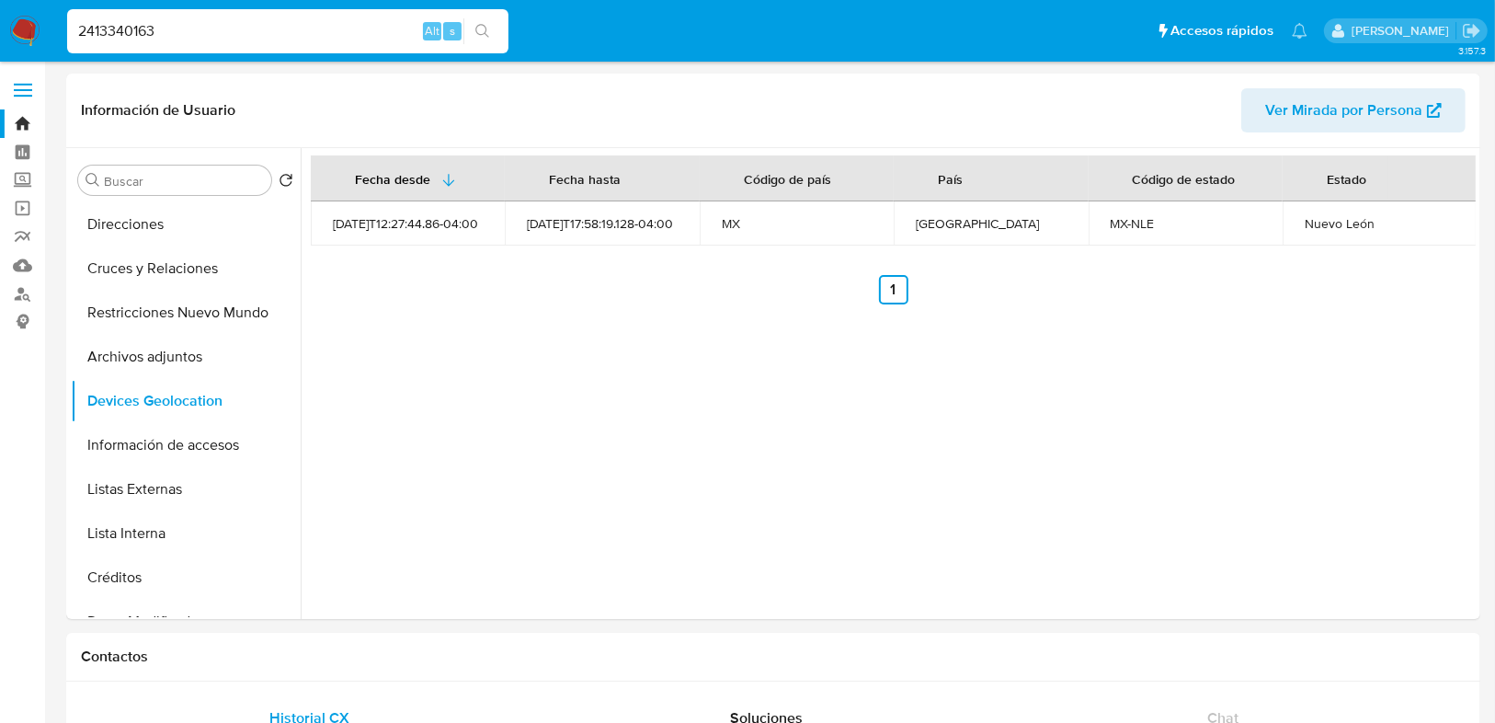
drag, startPoint x: 158, startPoint y: 35, endPoint x: 74, endPoint y: 31, distance: 84.7
click at [74, 31] on input "2413340163" at bounding box center [287, 31] width 441 height 24
paste input "• 1843506571"
click at [109, 32] on input "• 1843506571" at bounding box center [287, 31] width 441 height 24
click at [480, 30] on icon "search-icon" at bounding box center [482, 31] width 15 height 15
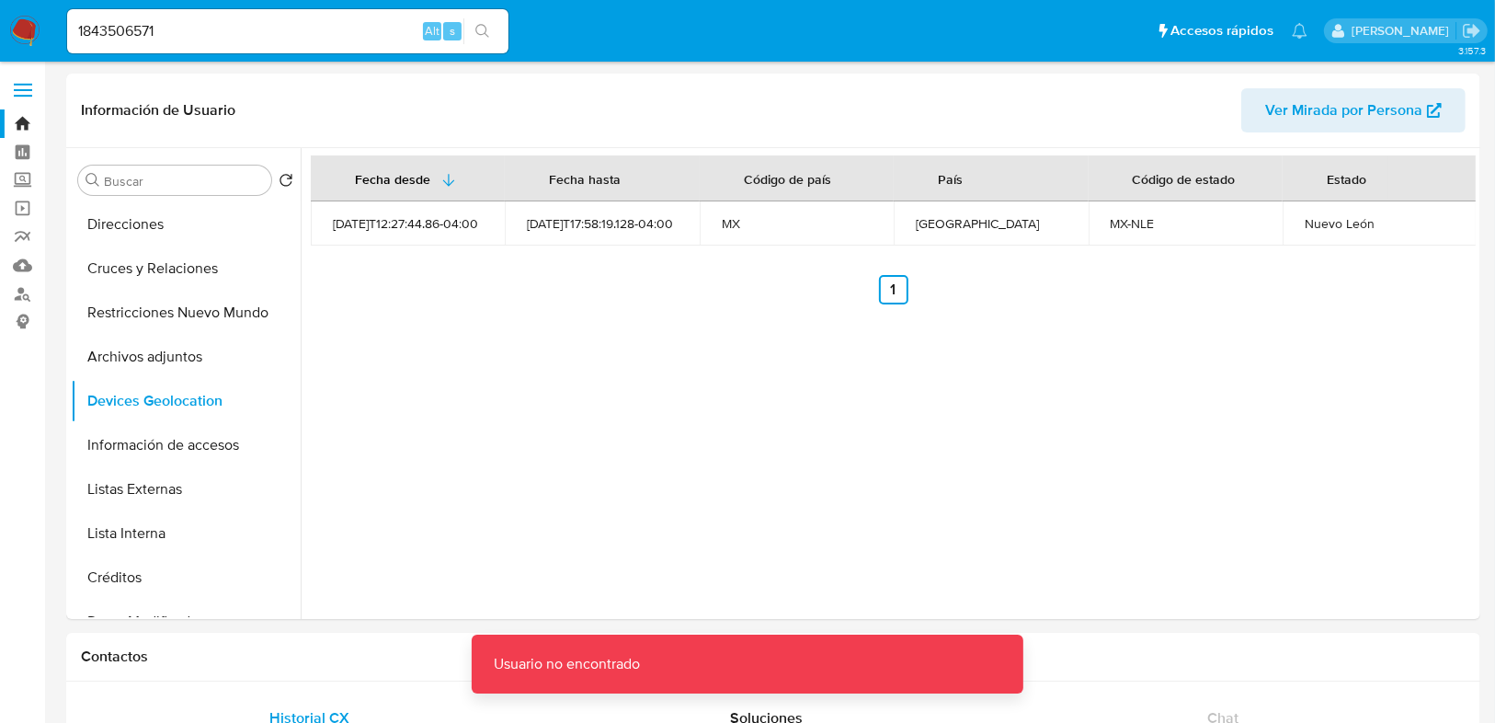
click at [181, 34] on input "1843506571" at bounding box center [287, 31] width 441 height 24
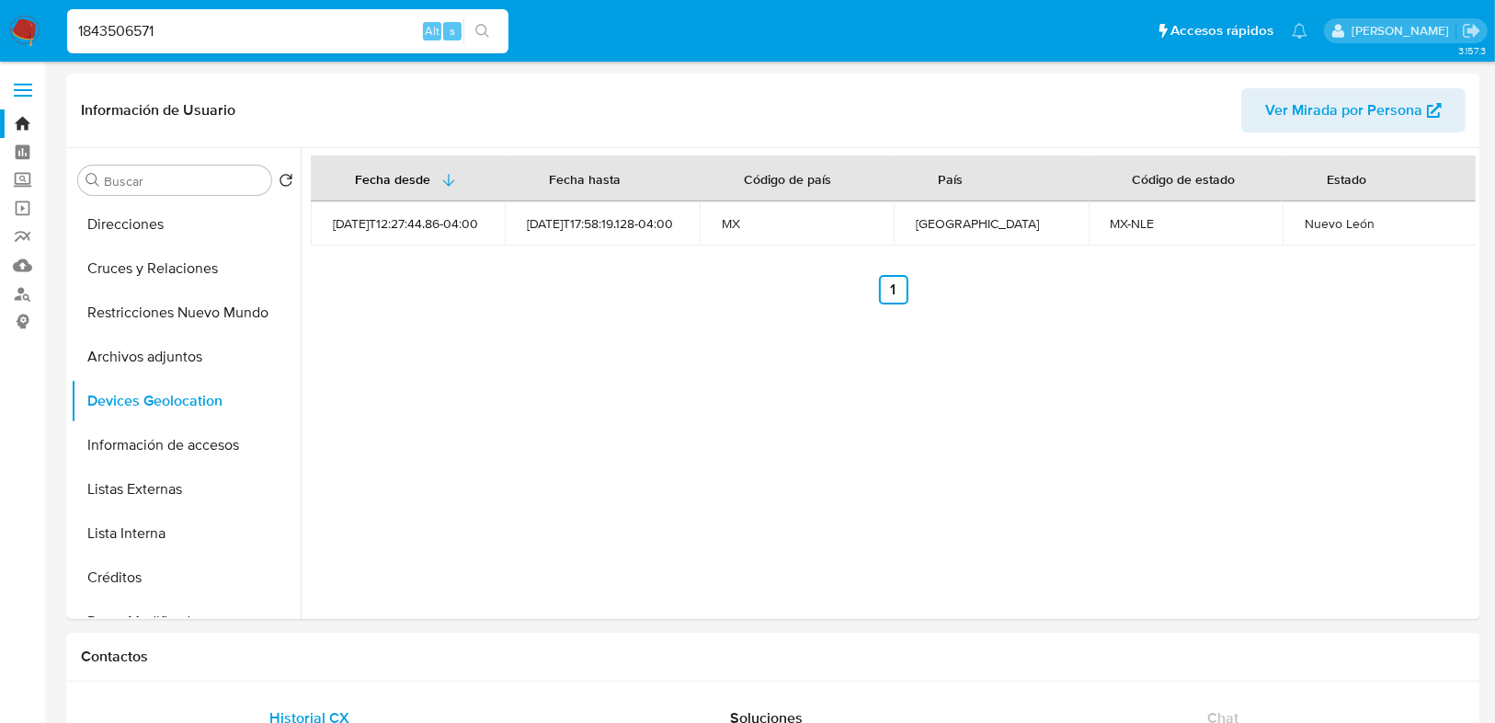
click at [80, 33] on input "1843506571" at bounding box center [287, 31] width 441 height 24
type input "1843506571"
click at [480, 27] on icon "search-icon" at bounding box center [482, 31] width 15 height 15
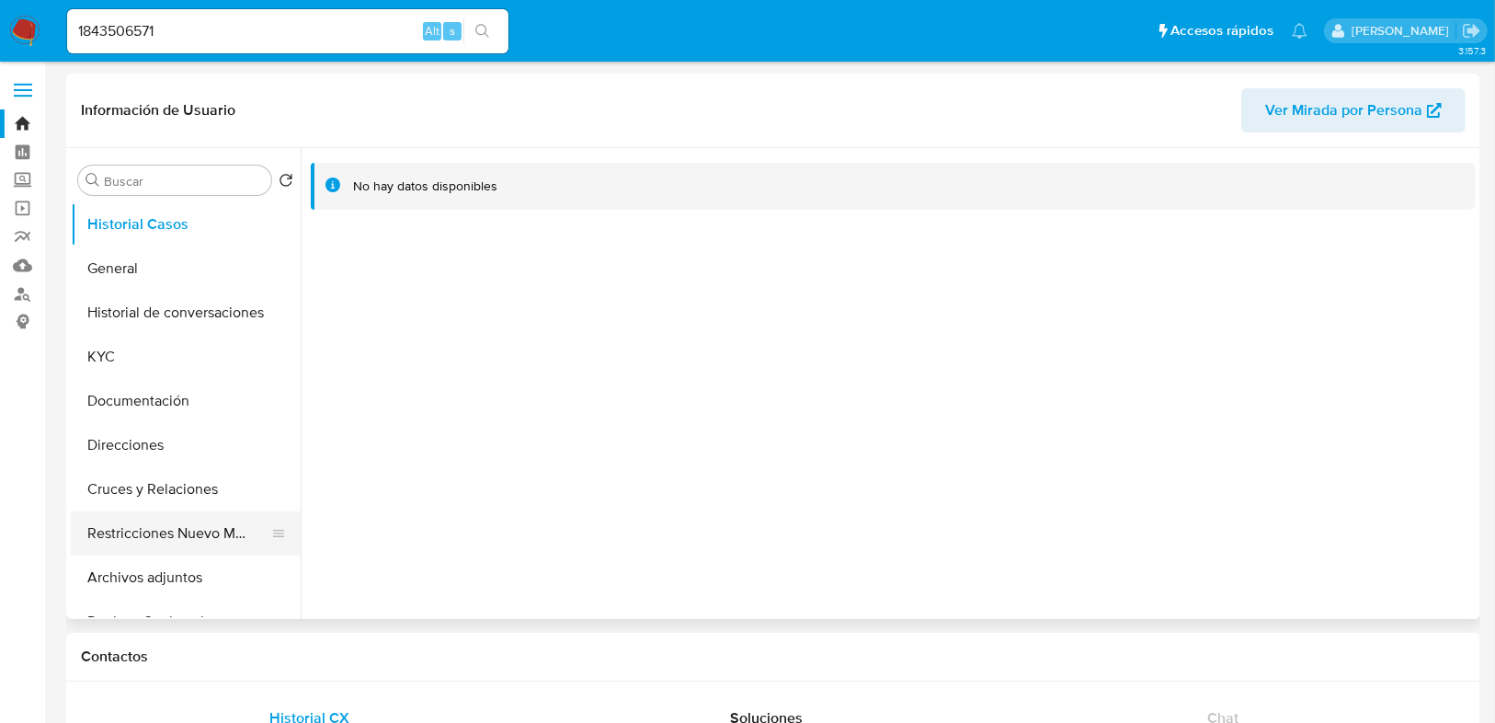
select select "10"
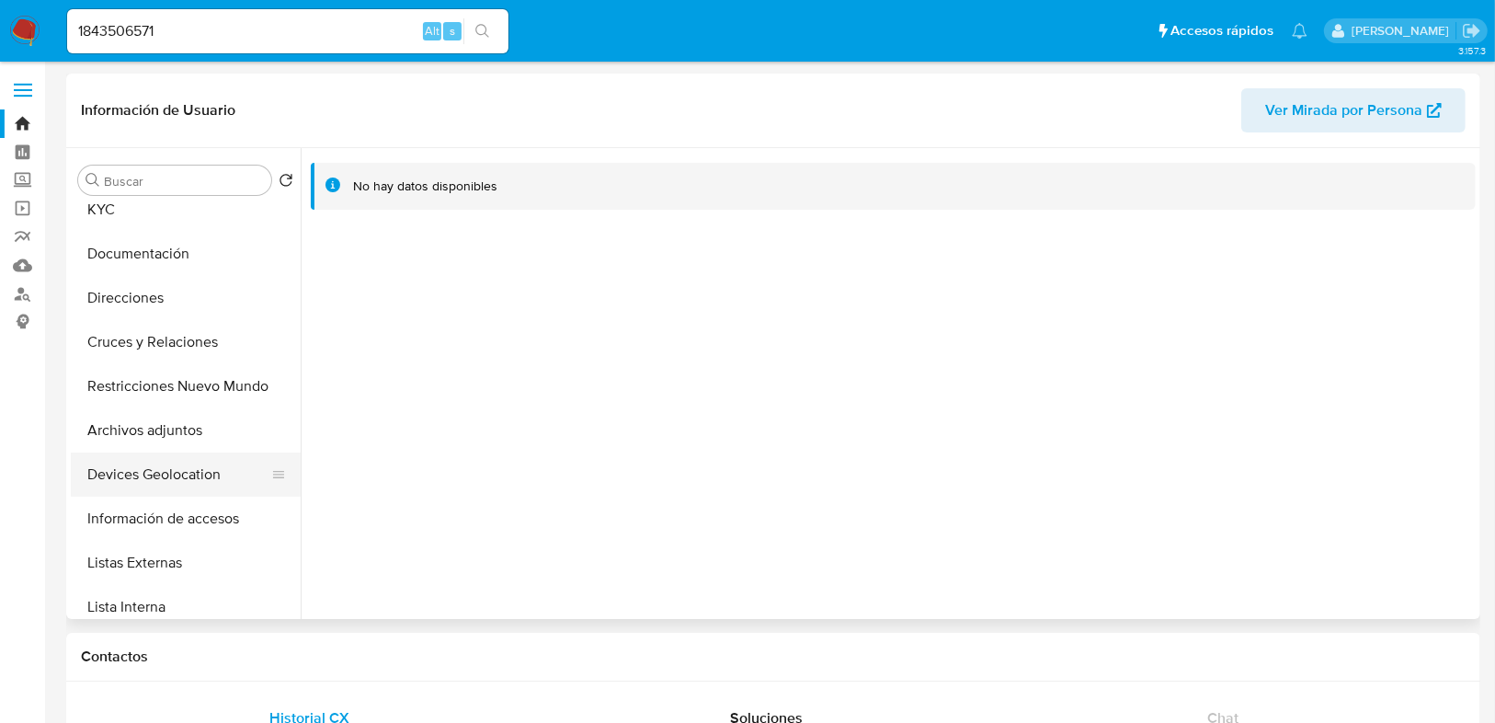
click at [167, 463] on button "Devices Geolocation" at bounding box center [178, 474] width 215 height 44
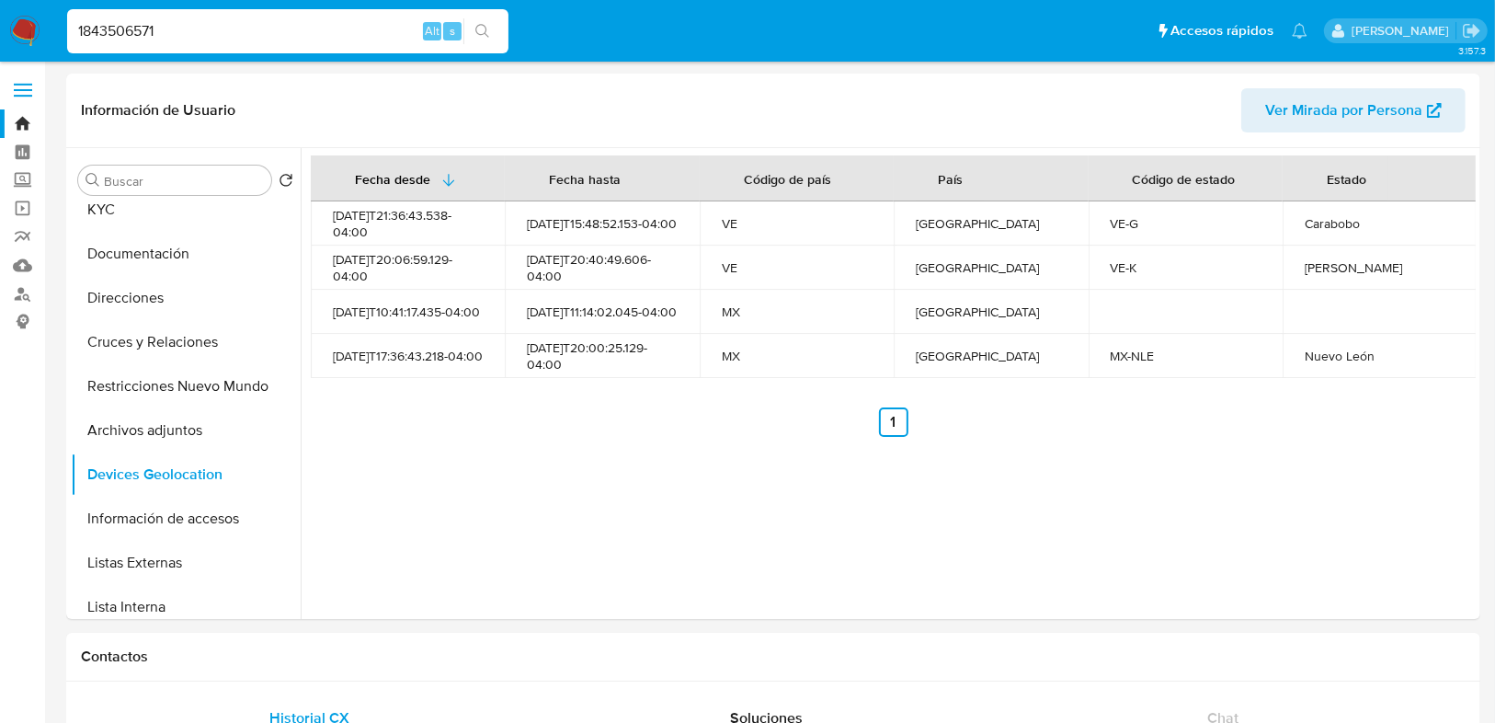
drag, startPoint x: 188, startPoint y: 29, endPoint x: 74, endPoint y: 30, distance: 113.1
click at [63, 29] on li "1843506571 Alt s" at bounding box center [288, 30] width 451 height 46
paste input "• 2413340163"
click at [104, 35] on input "• 2413340163" at bounding box center [287, 31] width 441 height 24
type input "2413340163"
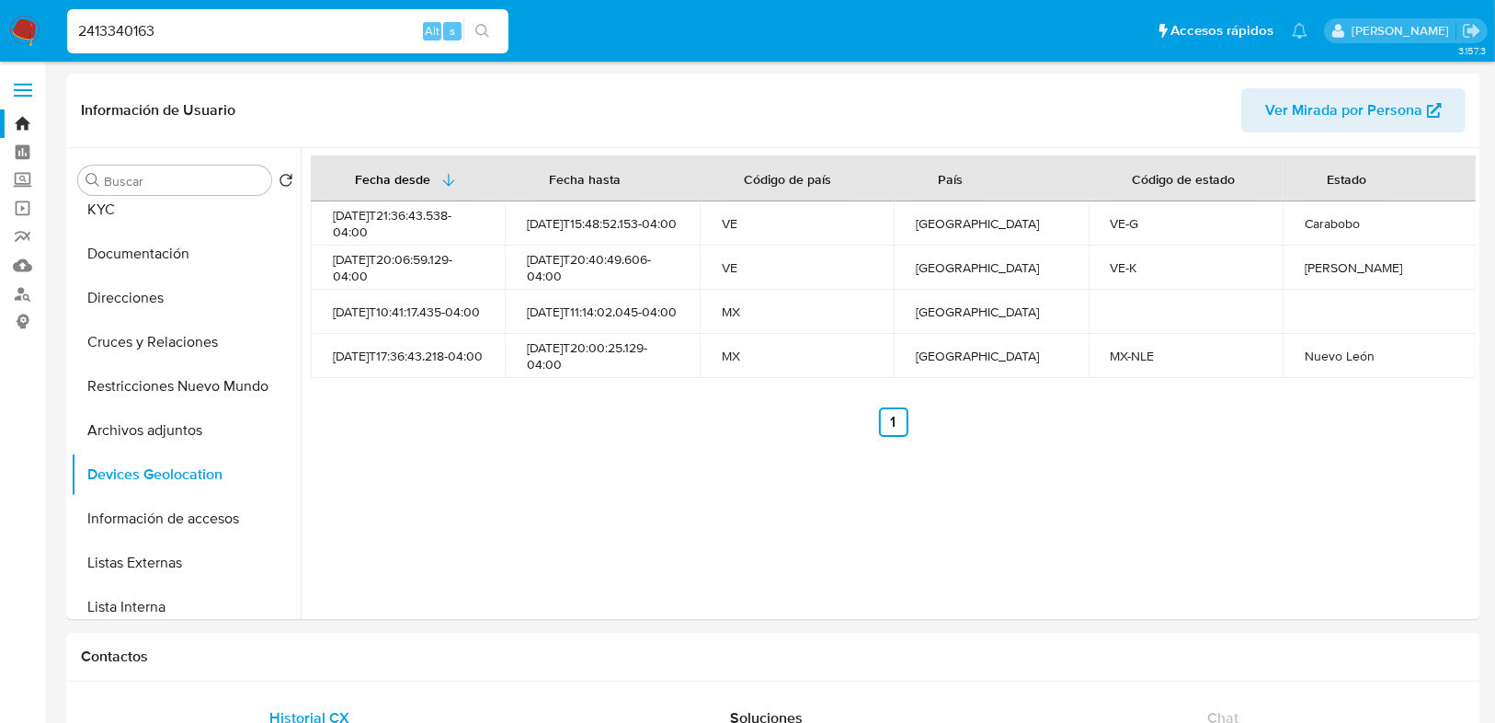
click at [482, 36] on icon "search-icon" at bounding box center [482, 31] width 15 height 15
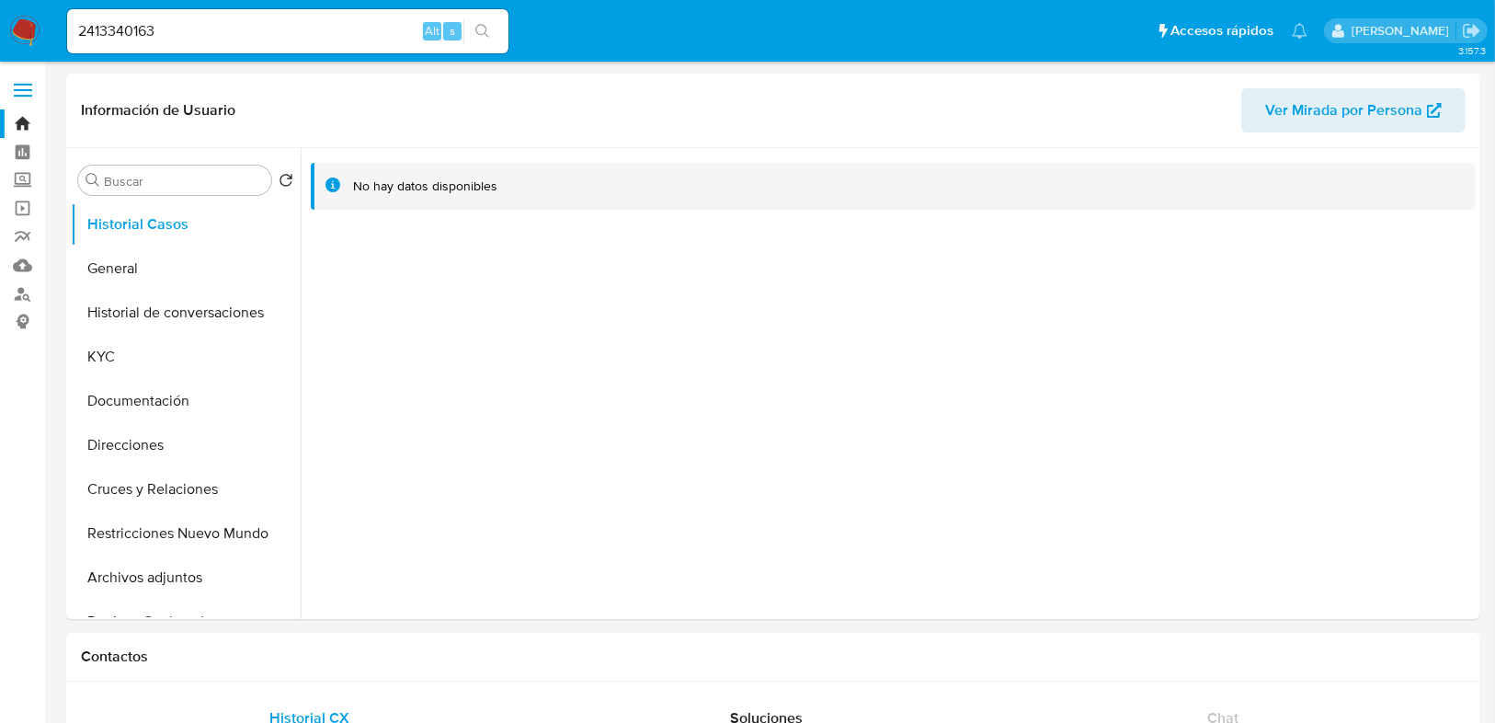
select select "10"
click at [107, 359] on button "KYC" at bounding box center [178, 357] width 215 height 44
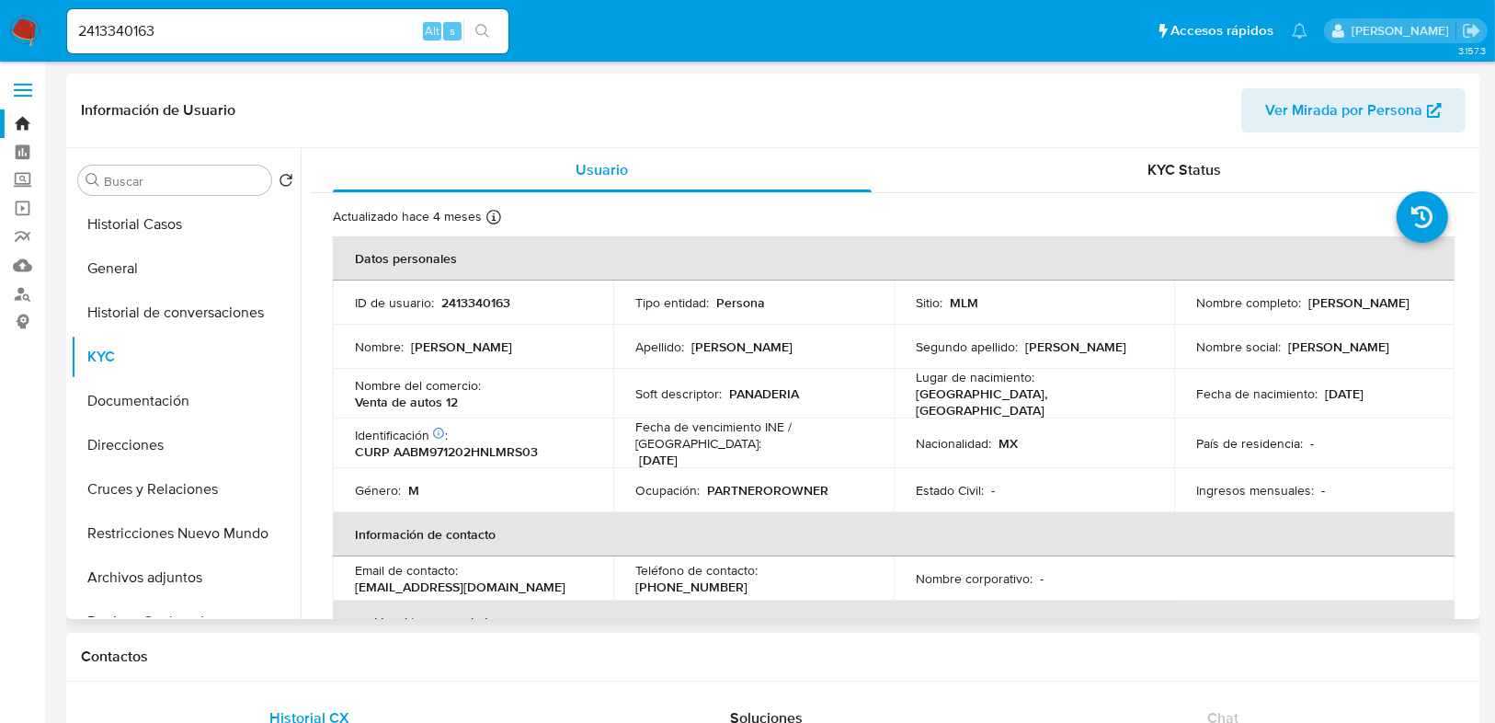
drag, startPoint x: 1194, startPoint y: 308, endPoint x: 1433, endPoint y: 308, distance: 239.1
click at [1433, 308] on td "Nombre completo : Missael Alejandro Amaro Briones" at bounding box center [1314, 302] width 280 height 44
copy p "Missael Alejandro Amaro Briones"
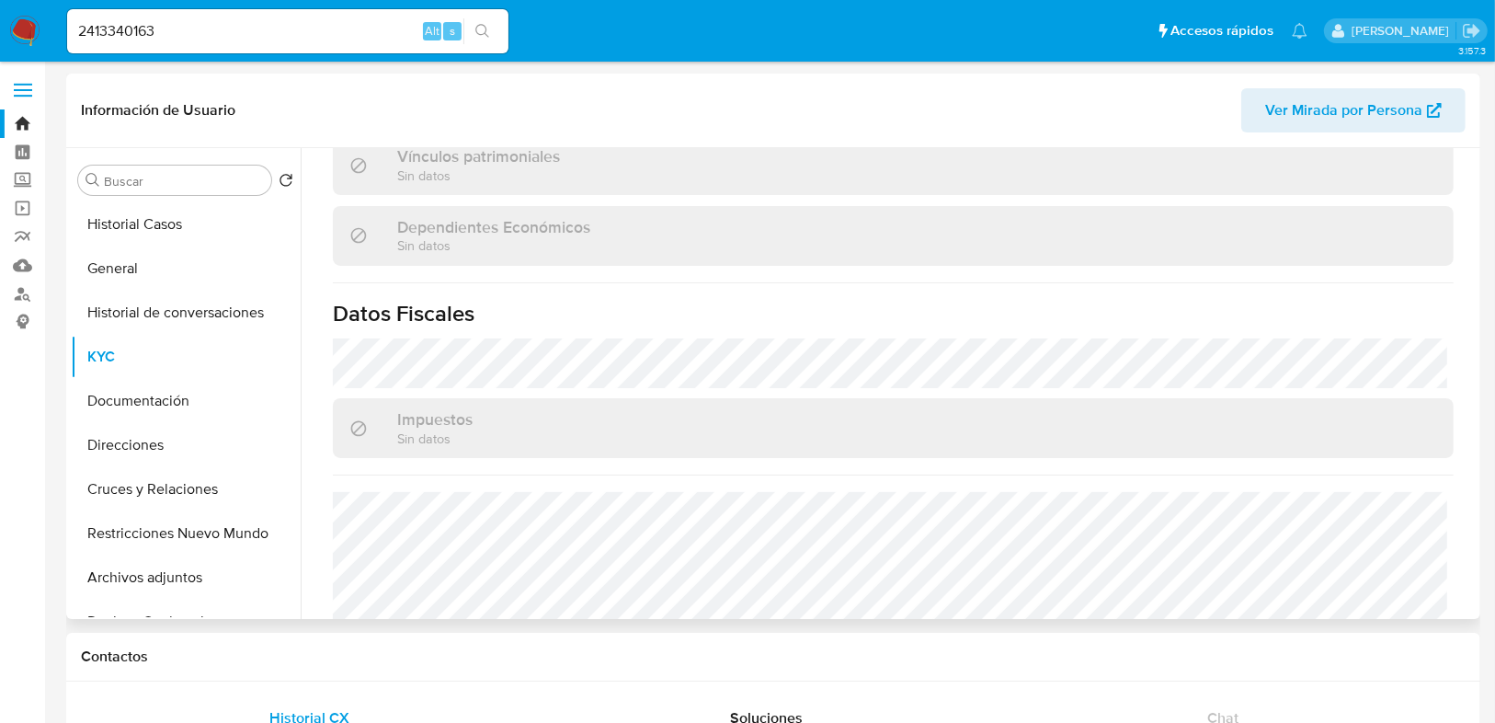
scroll to position [1155, 0]
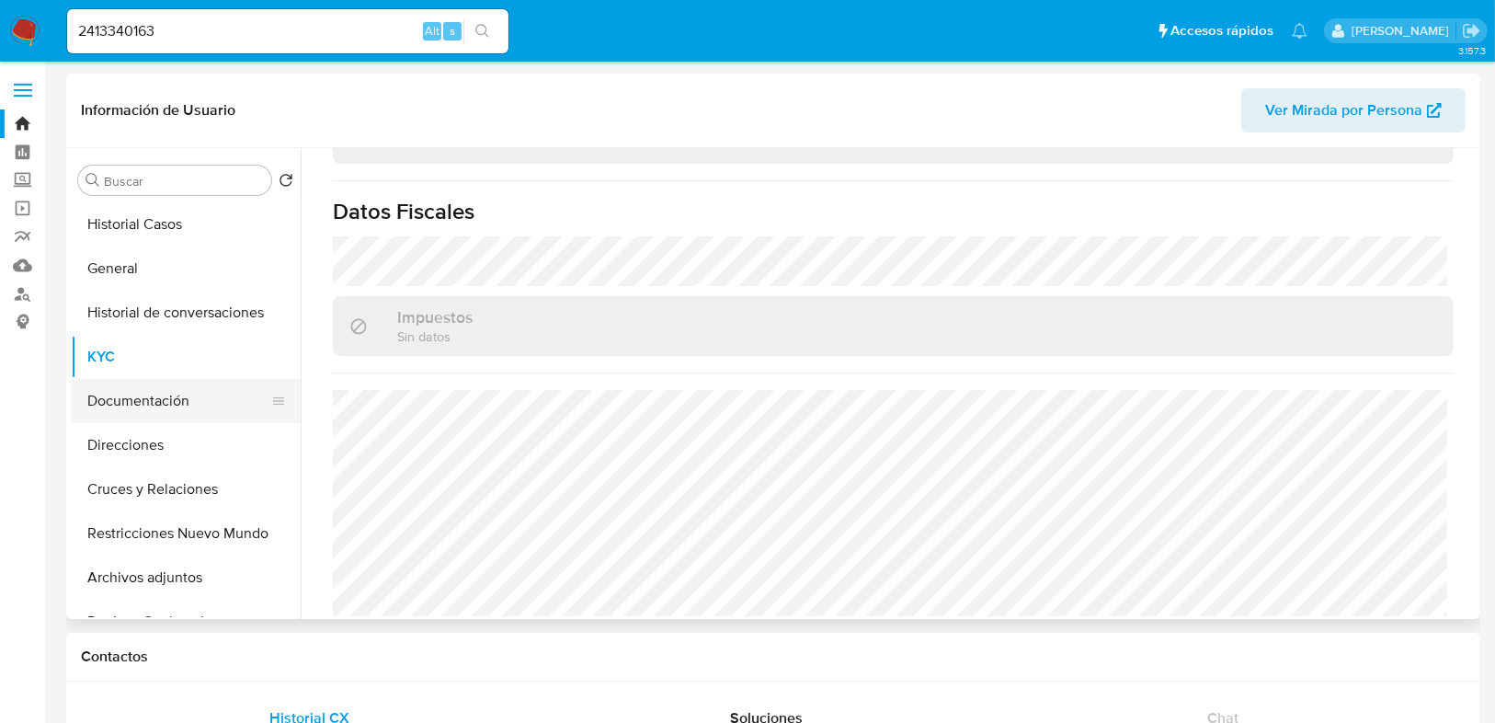
click at [114, 402] on button "Documentación" at bounding box center [178, 401] width 215 height 44
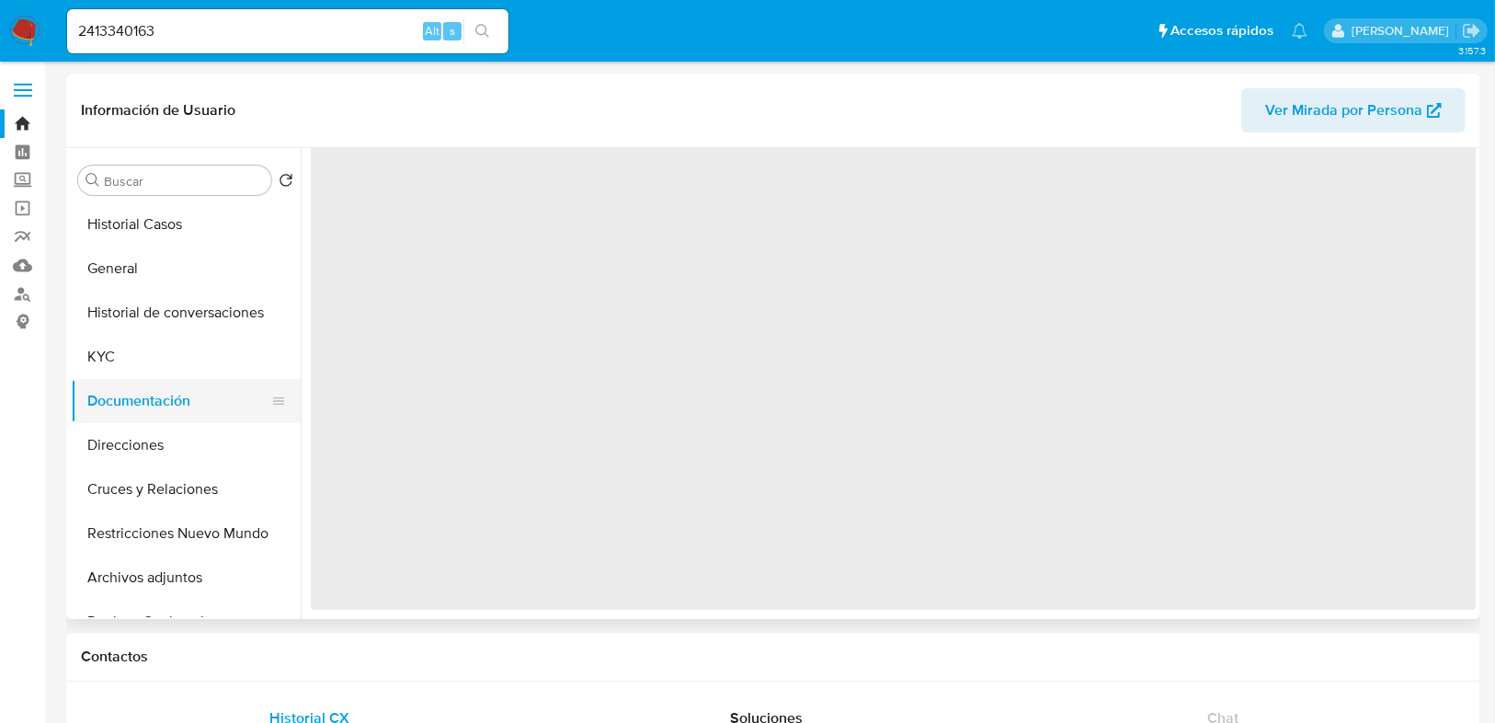
scroll to position [0, 0]
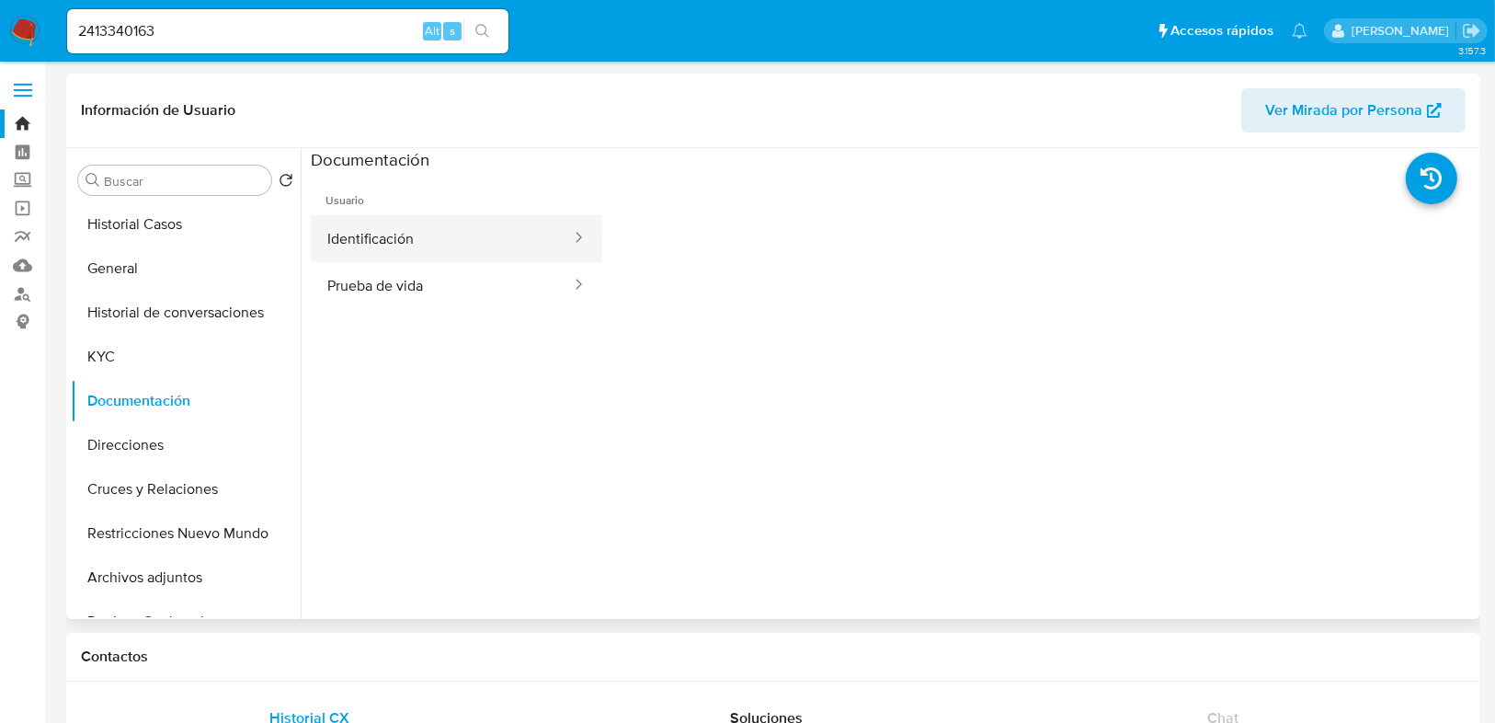
click at [417, 223] on button "Identificación" at bounding box center [442, 238] width 262 height 47
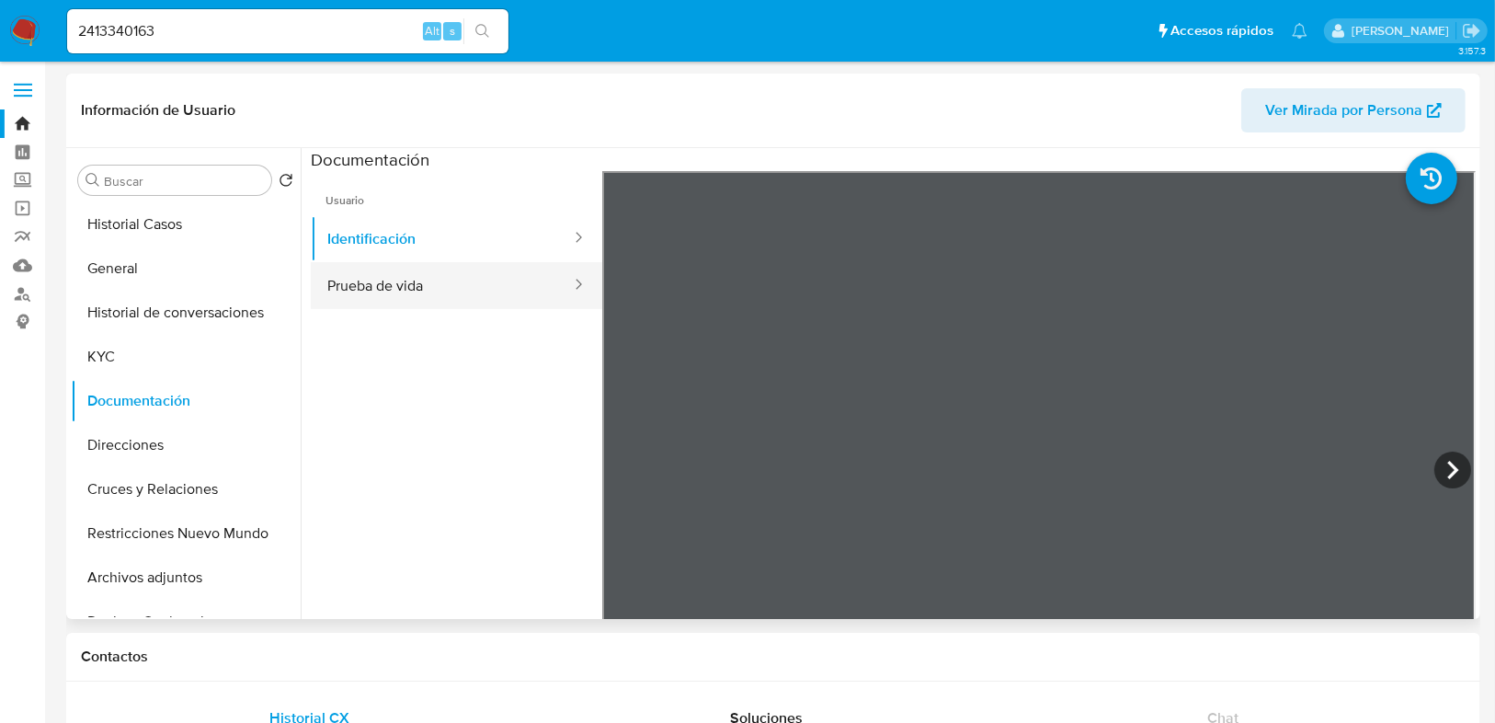
click at [399, 277] on button "Prueba de vida" at bounding box center [442, 285] width 262 height 47
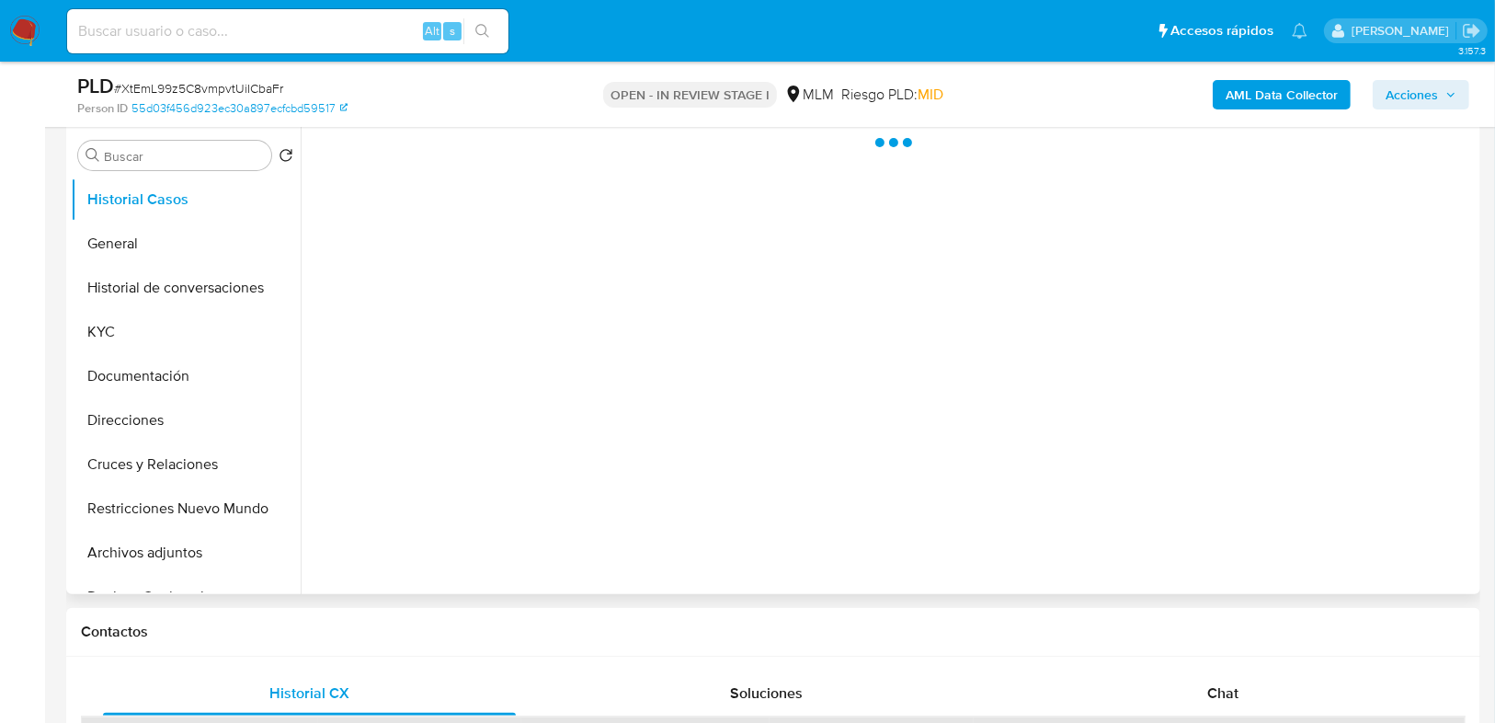
scroll to position [368, 0]
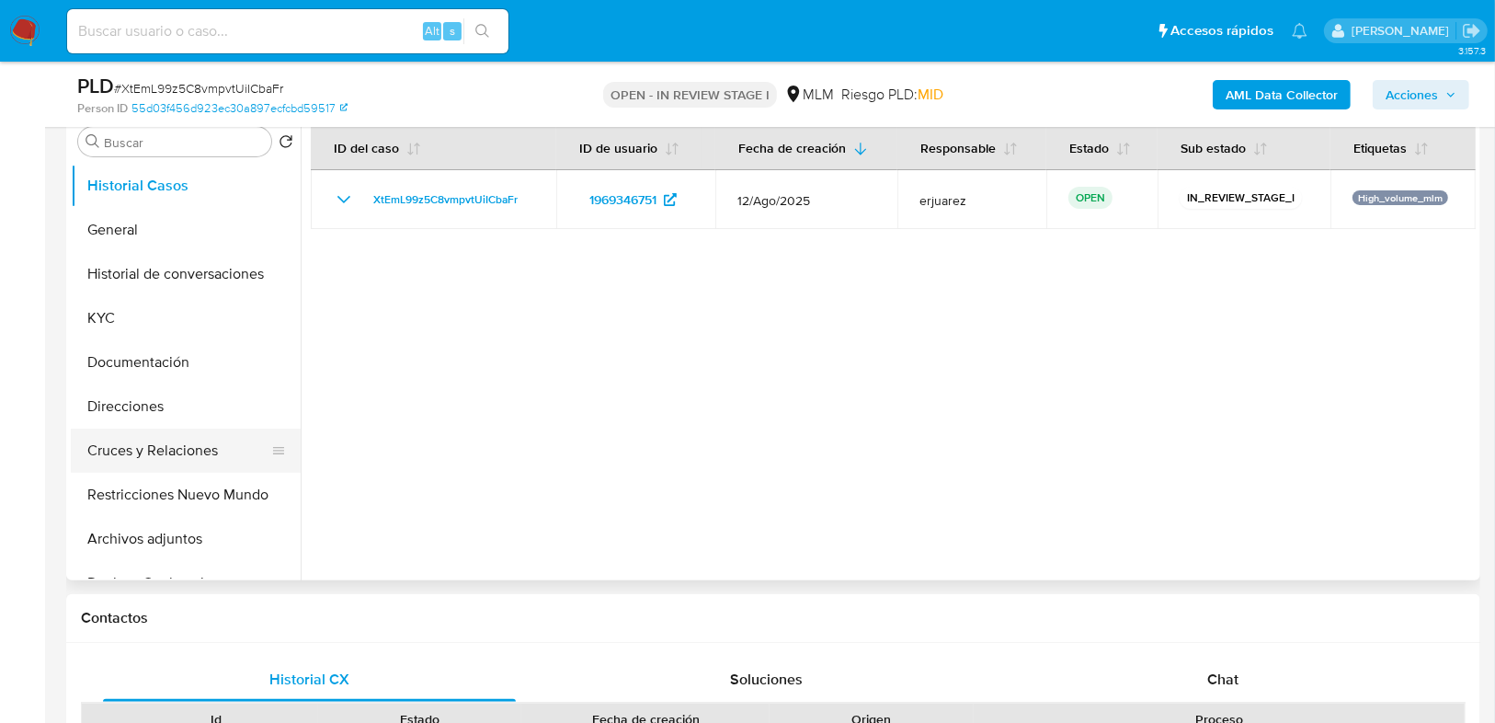
select select "10"
click at [121, 424] on button "Direcciones" at bounding box center [178, 406] width 215 height 44
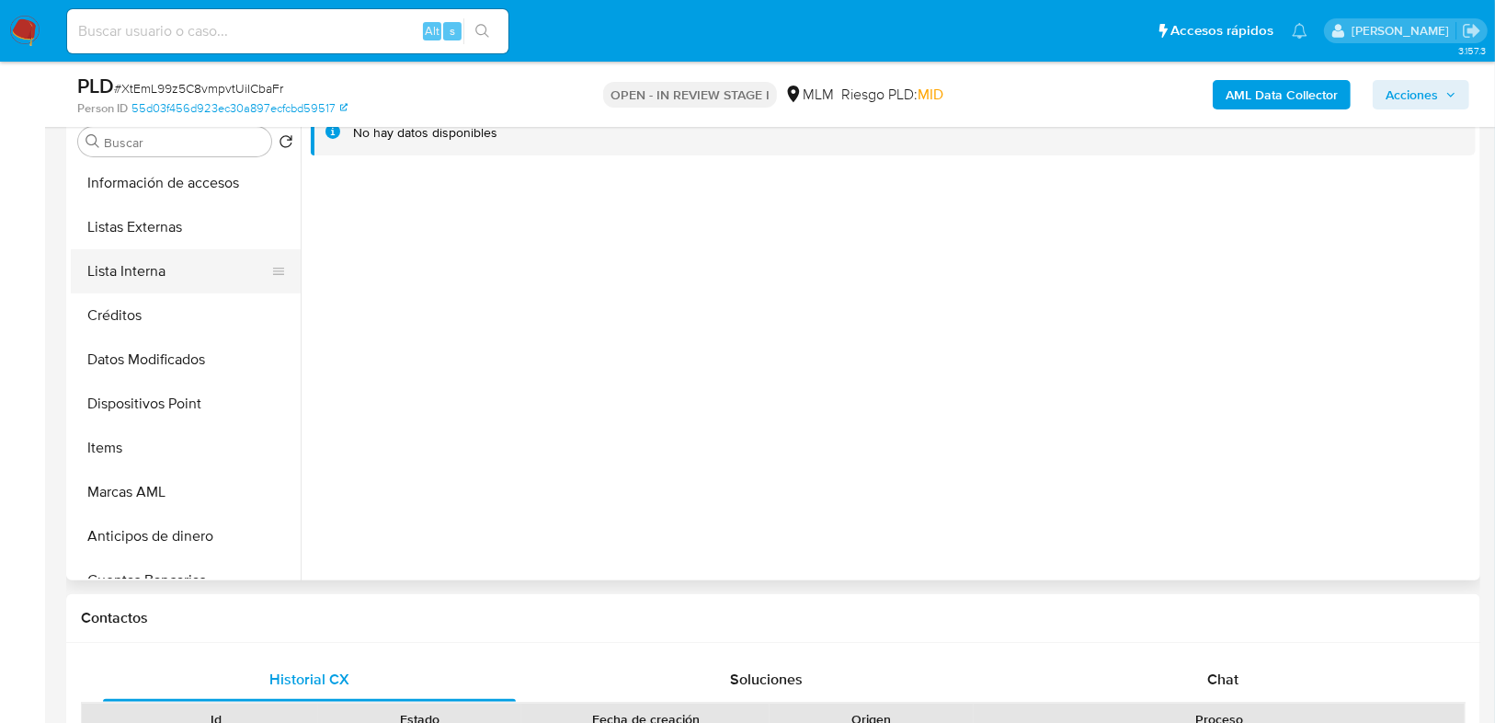
scroll to position [515, 0]
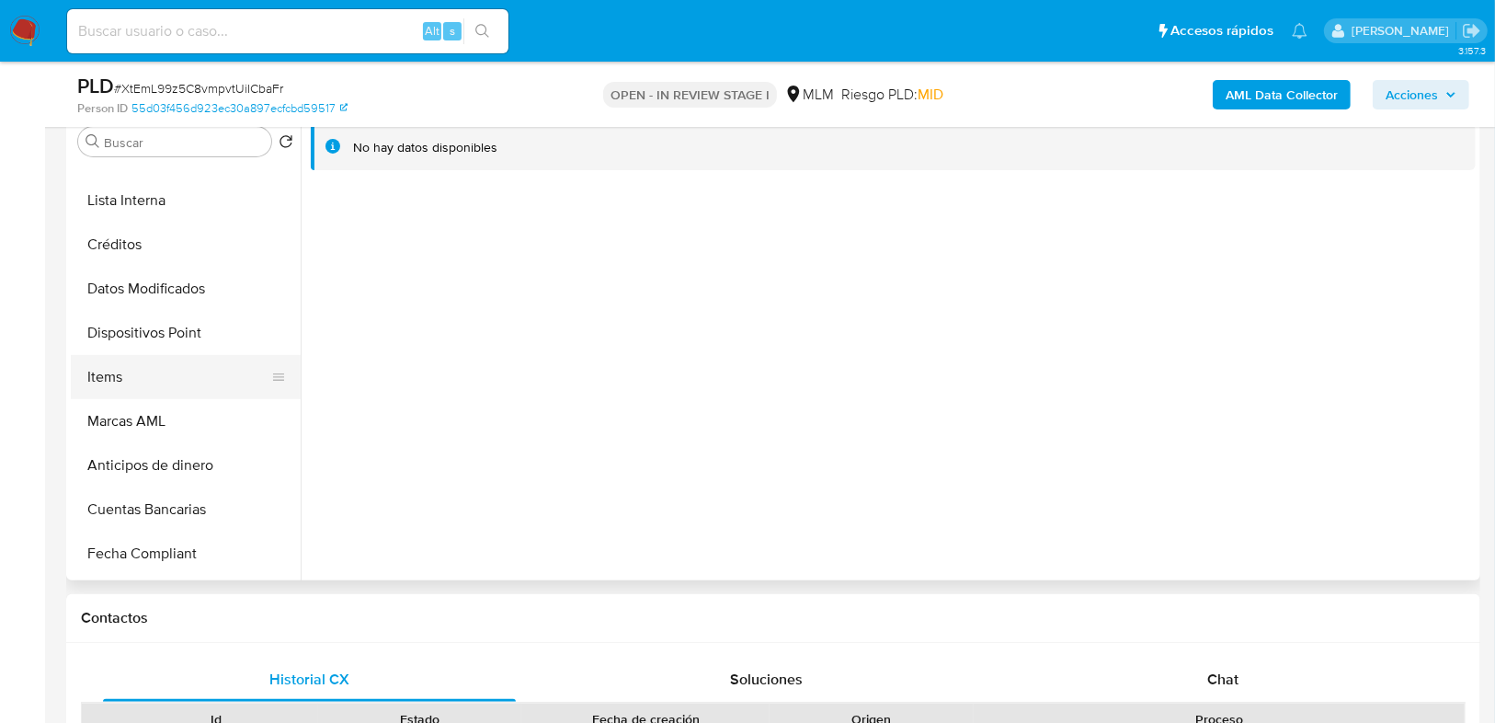
click at [115, 385] on button "Items" at bounding box center [178, 377] width 215 height 44
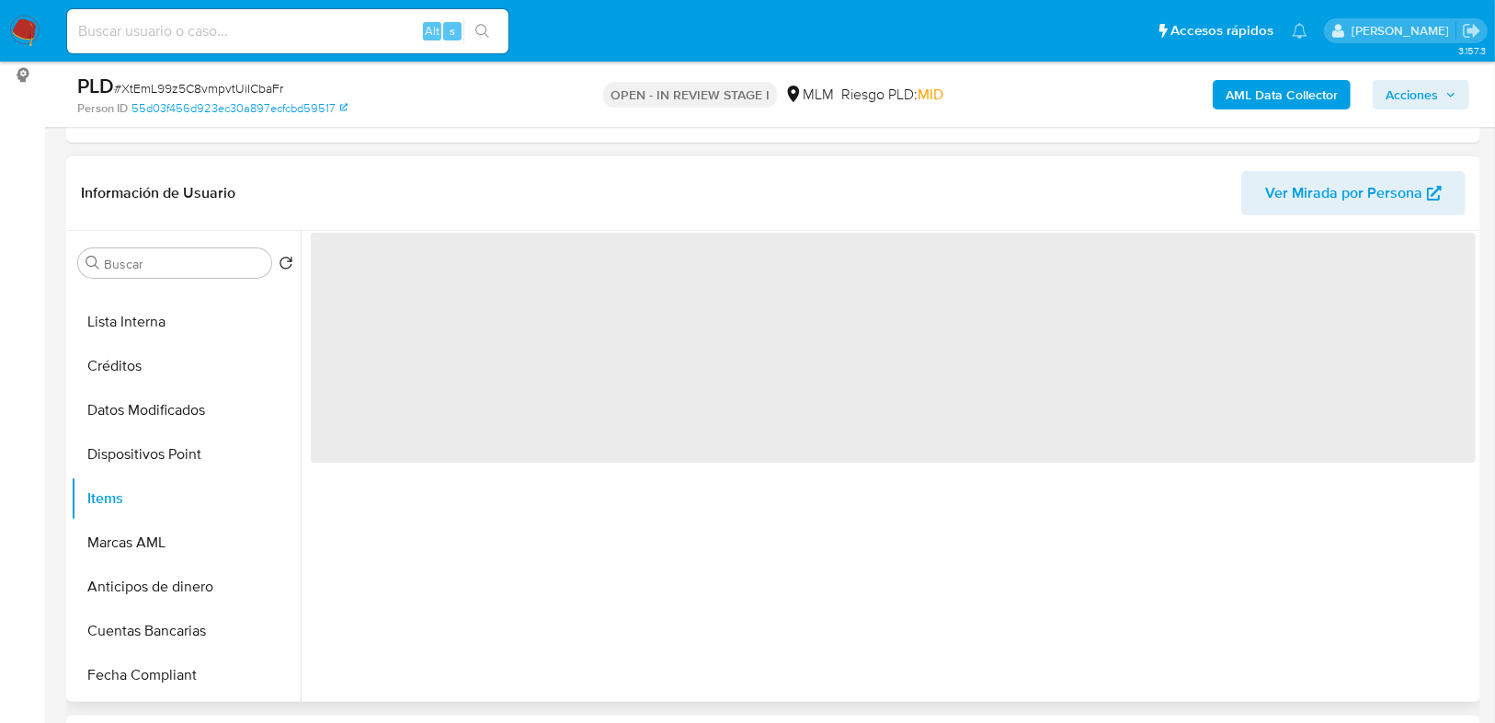
scroll to position [221, 0]
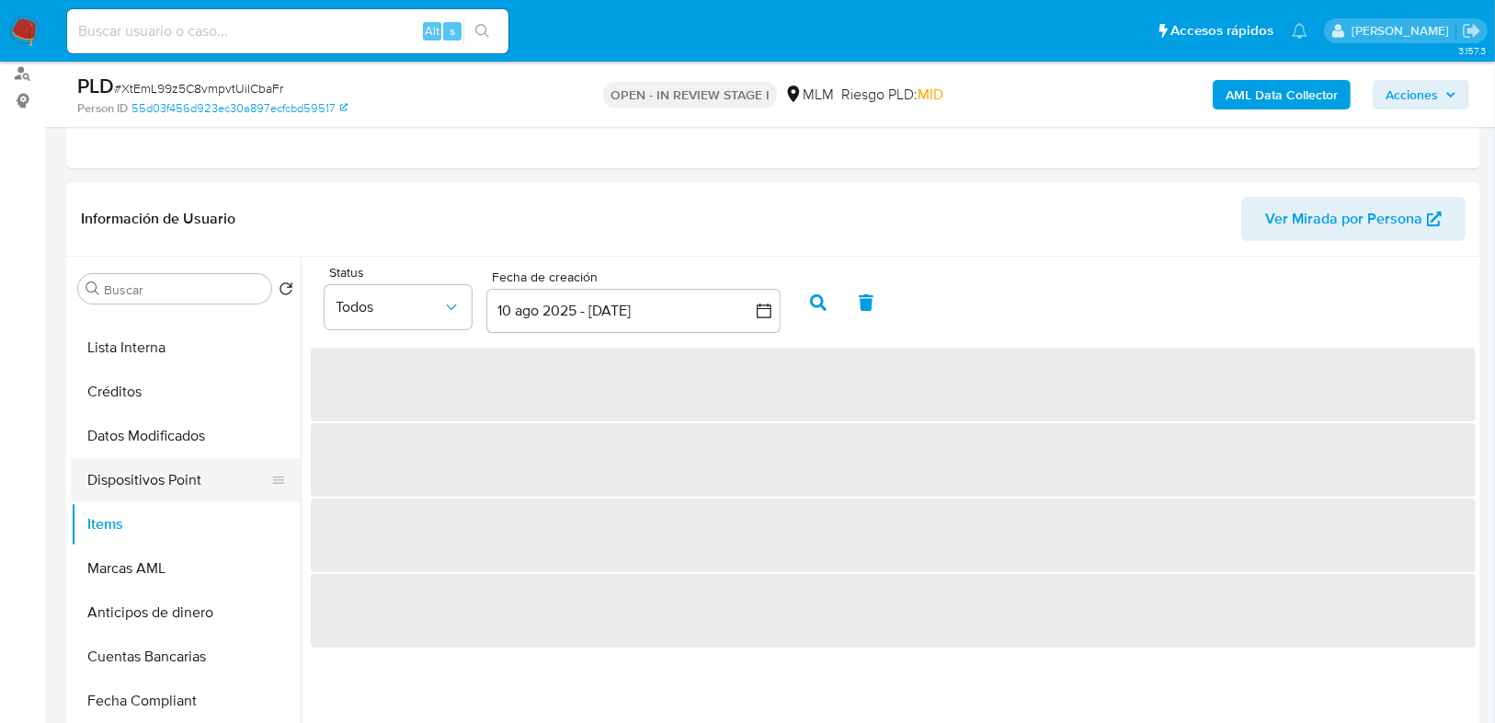
click at [150, 485] on button "Dispositivos Point" at bounding box center [178, 480] width 215 height 44
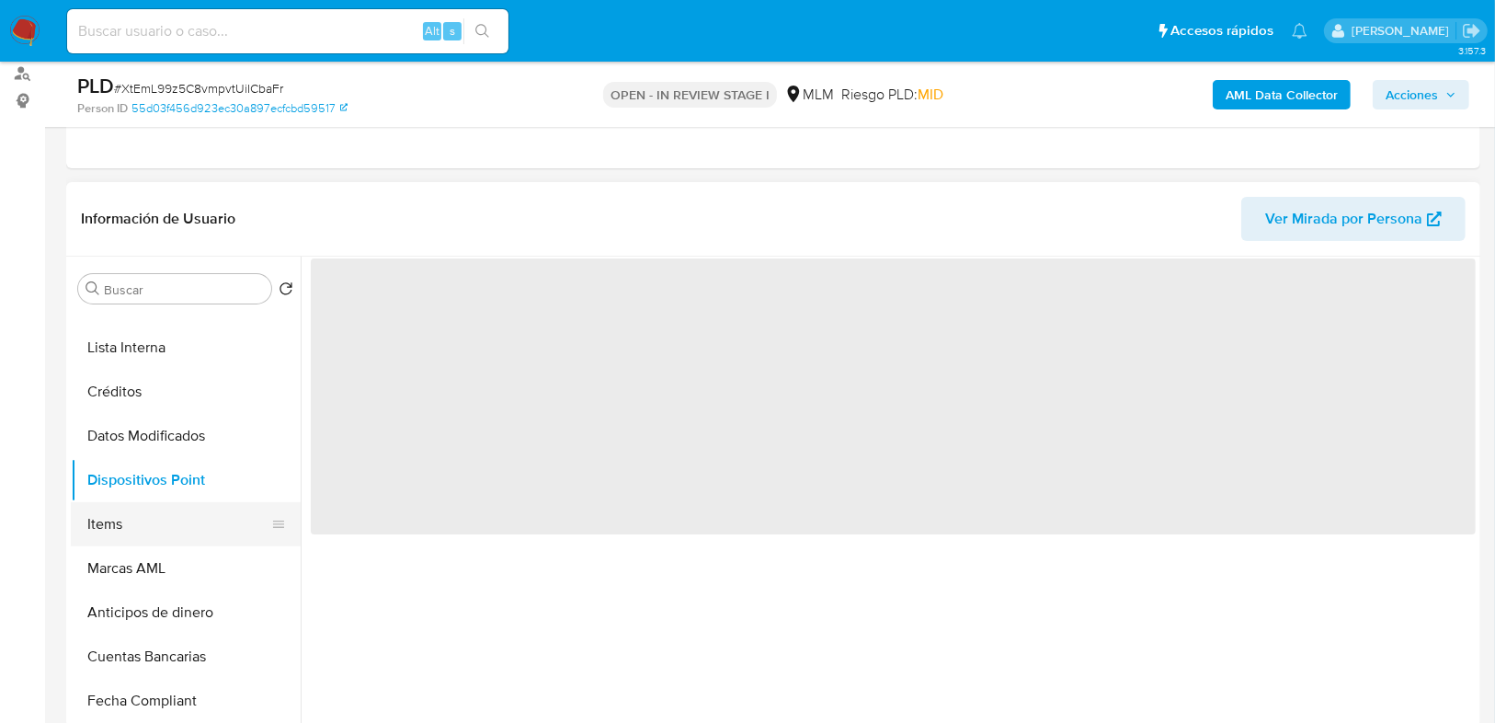
click at [135, 522] on button "Items" at bounding box center [178, 524] width 215 height 44
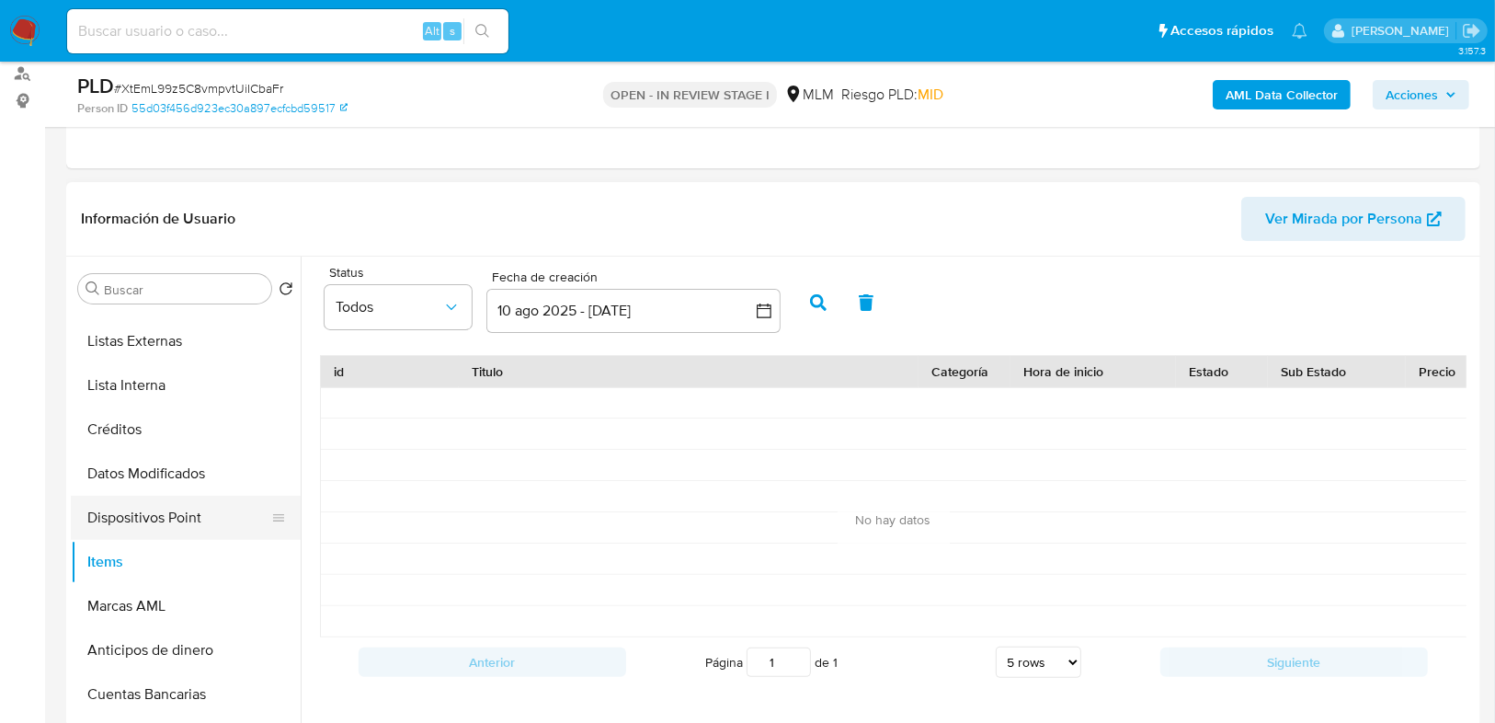
scroll to position [441, 0]
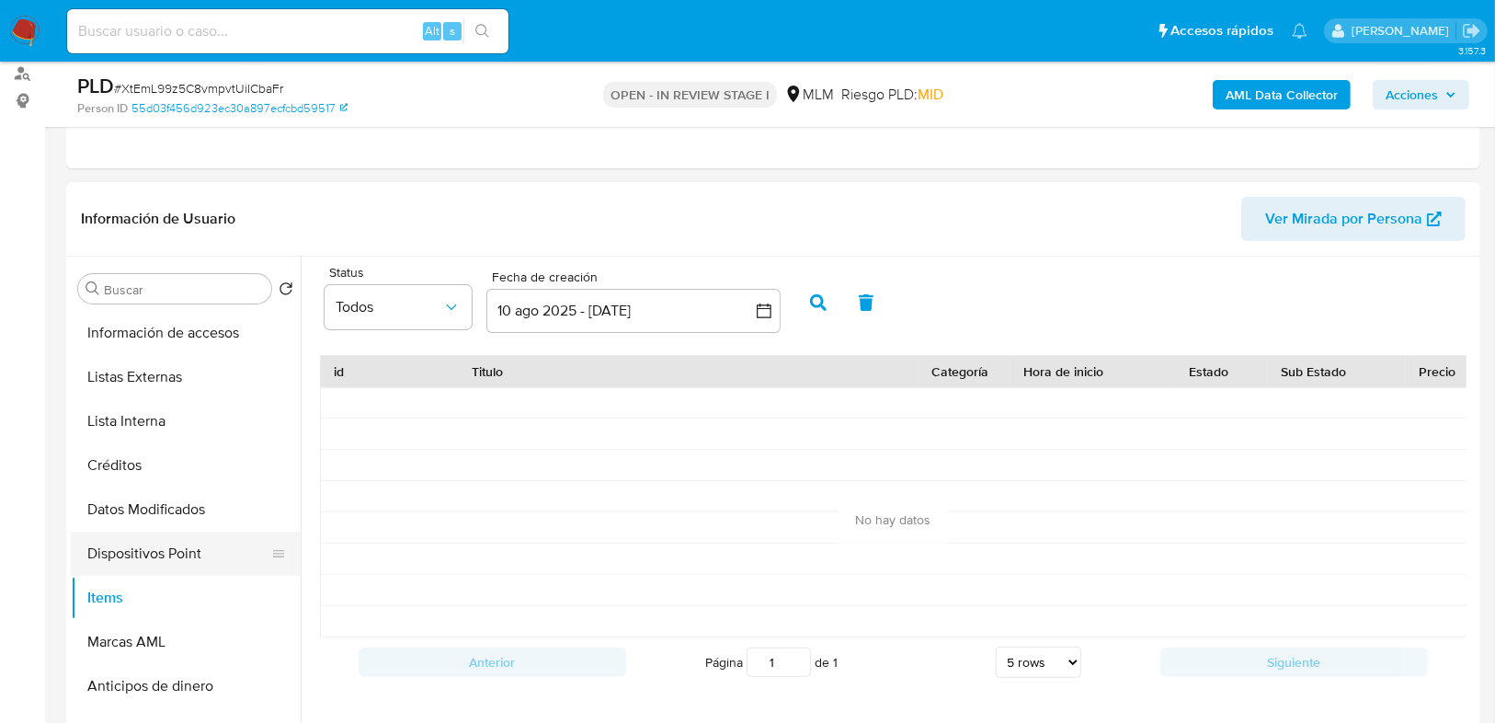
click at [129, 554] on button "Dispositivos Point" at bounding box center [178, 554] width 215 height 44
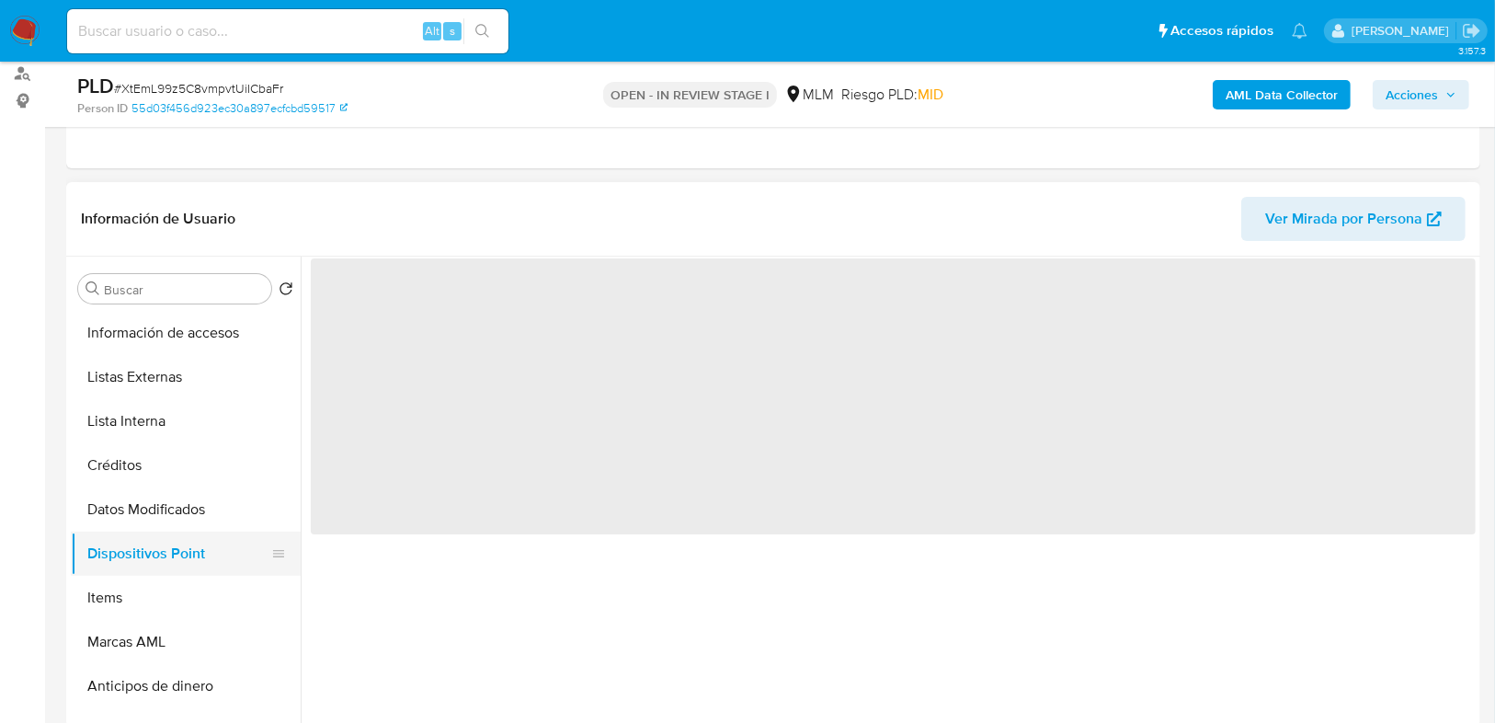
click at [135, 565] on button "Dispositivos Point" at bounding box center [178, 554] width 215 height 44
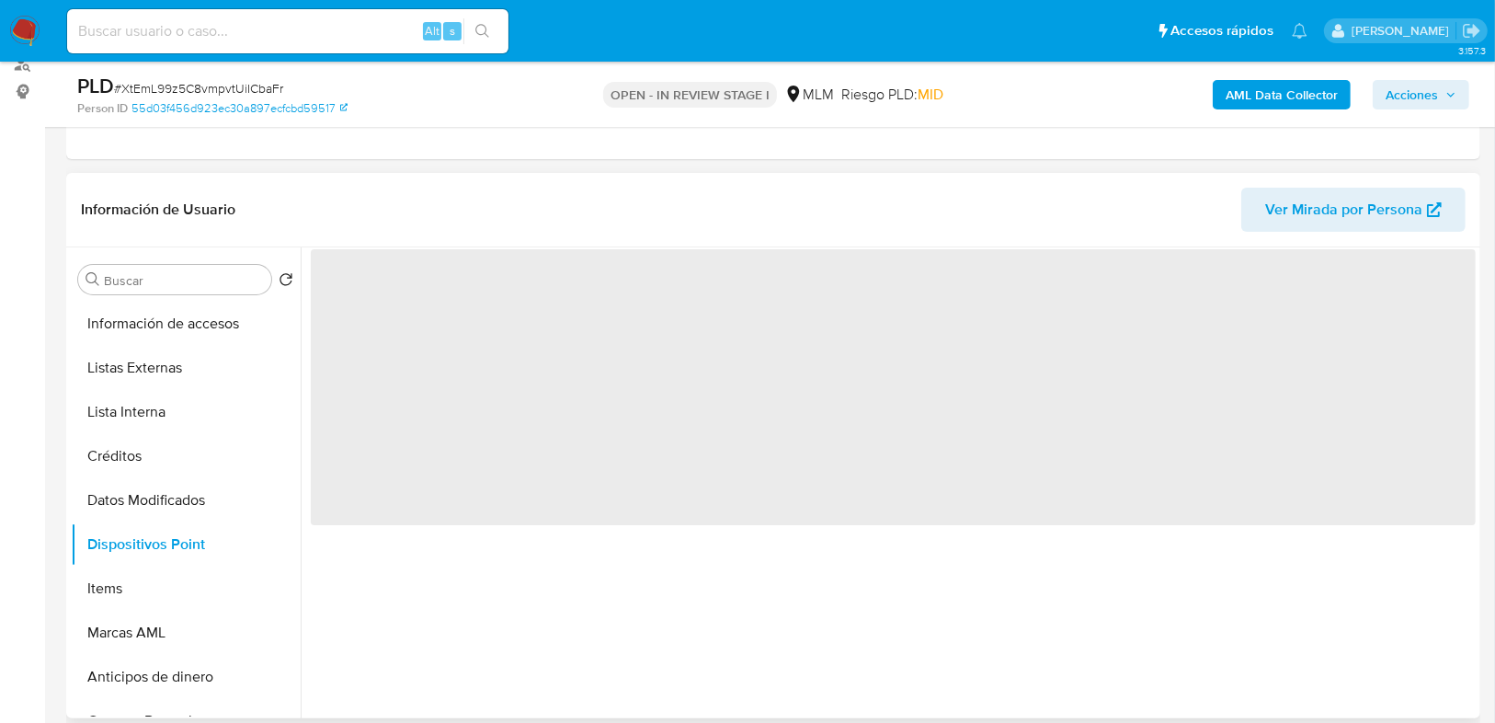
scroll to position [221, 0]
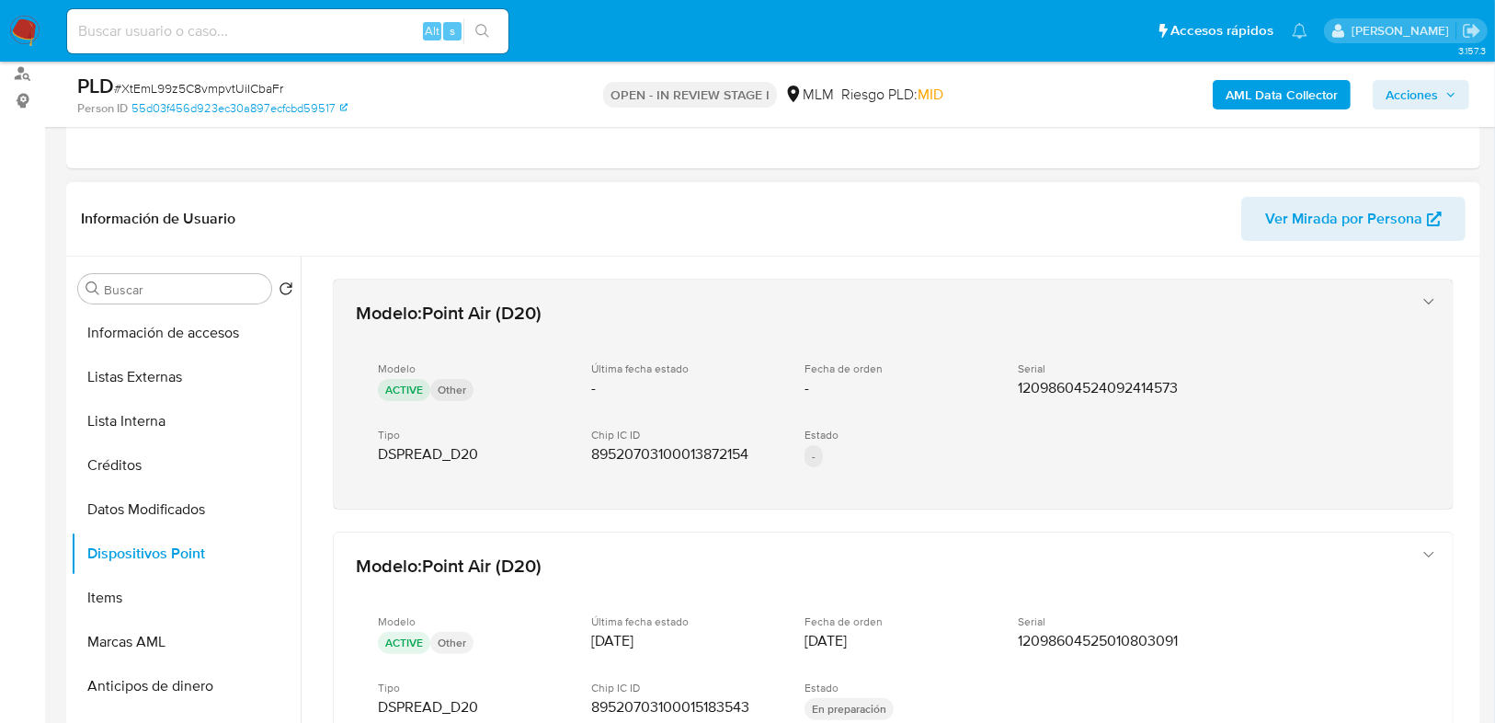
click at [401, 385] on p "ACTIVE" at bounding box center [404, 390] width 52 height 22
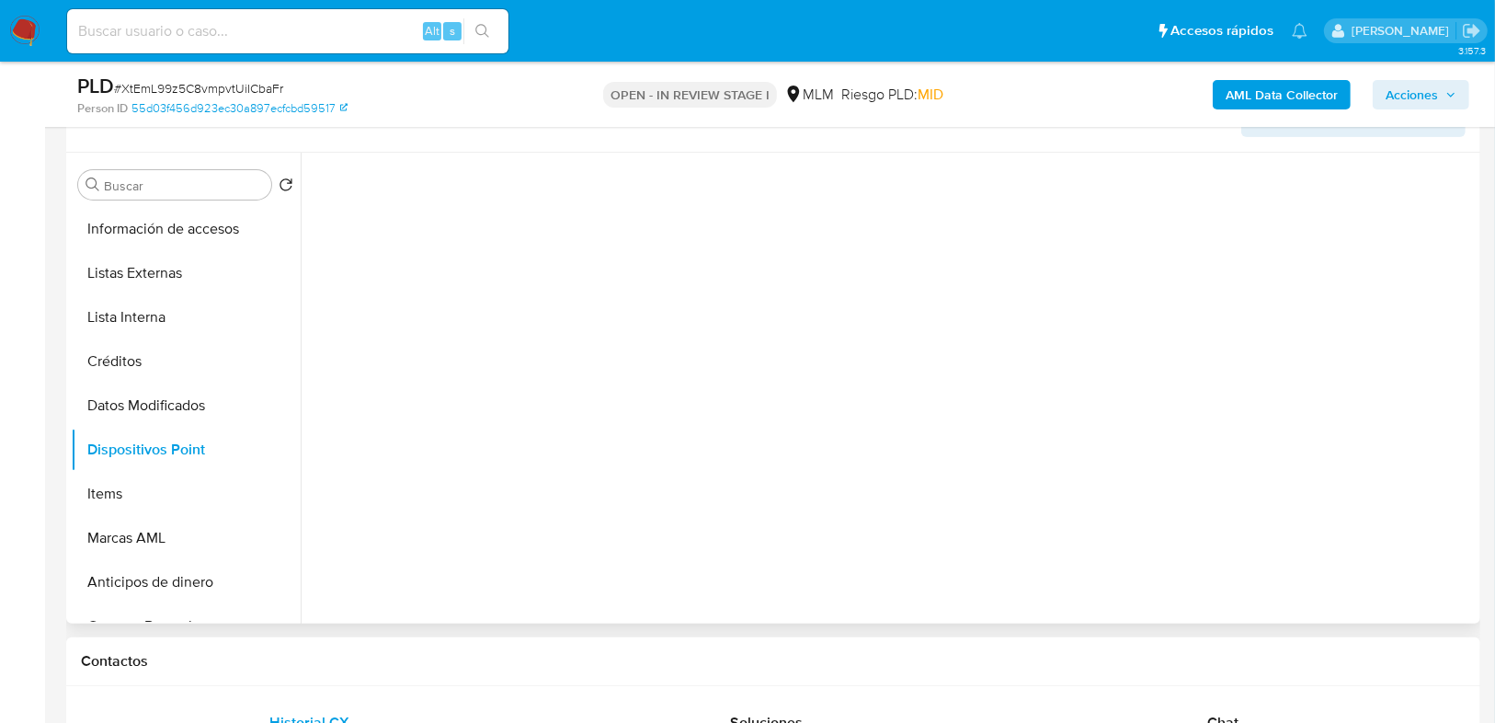
scroll to position [147, 0]
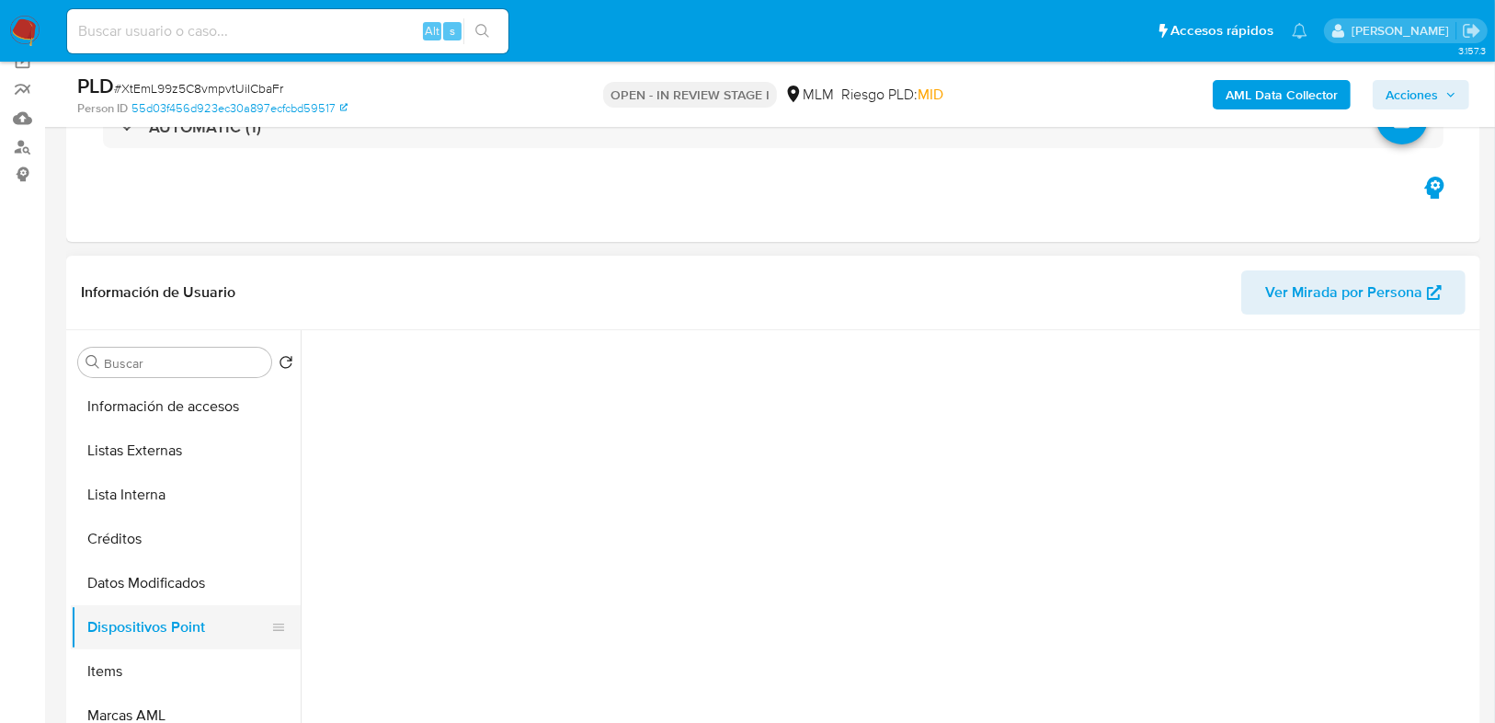
click at [109, 625] on button "Dispositivos Point" at bounding box center [178, 627] width 215 height 44
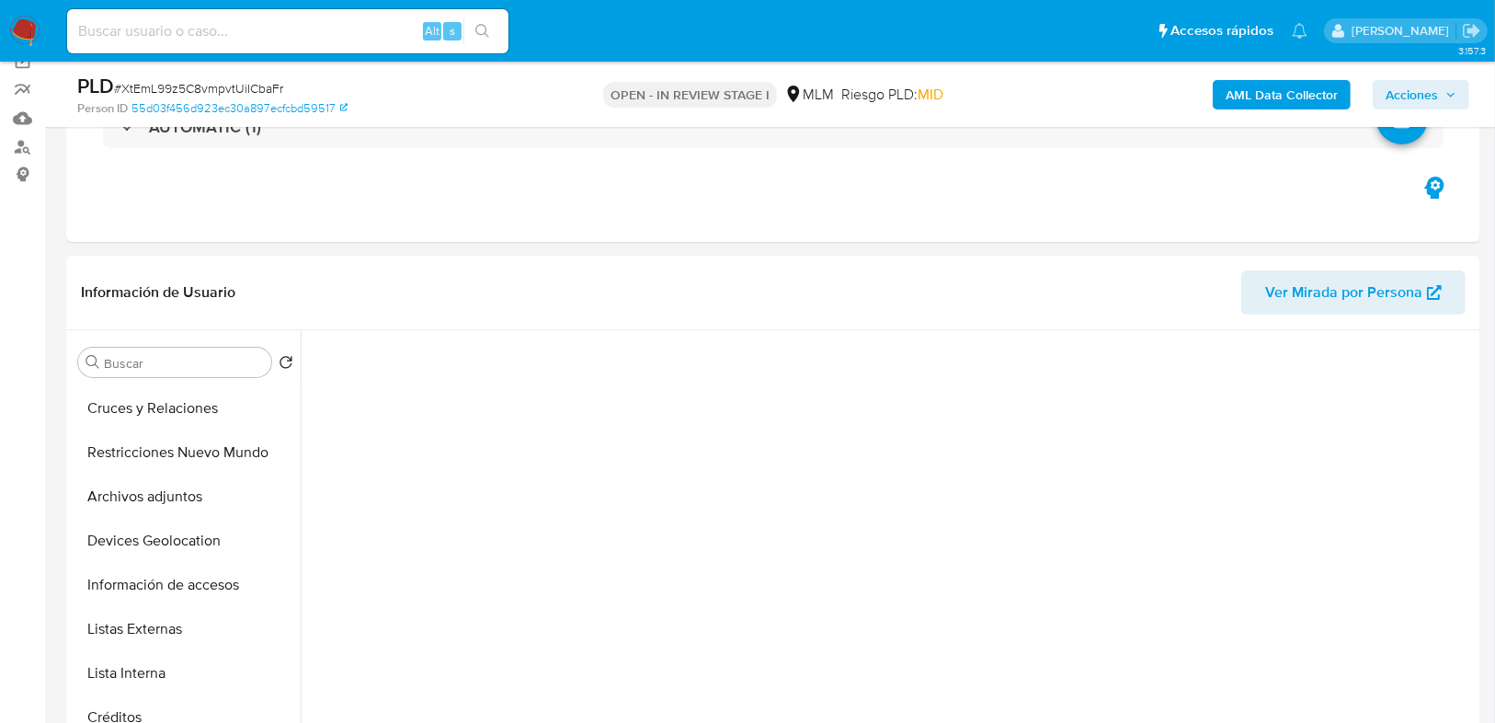
scroll to position [262, 0]
click at [943, 524] on div at bounding box center [888, 565] width 1175 height 471
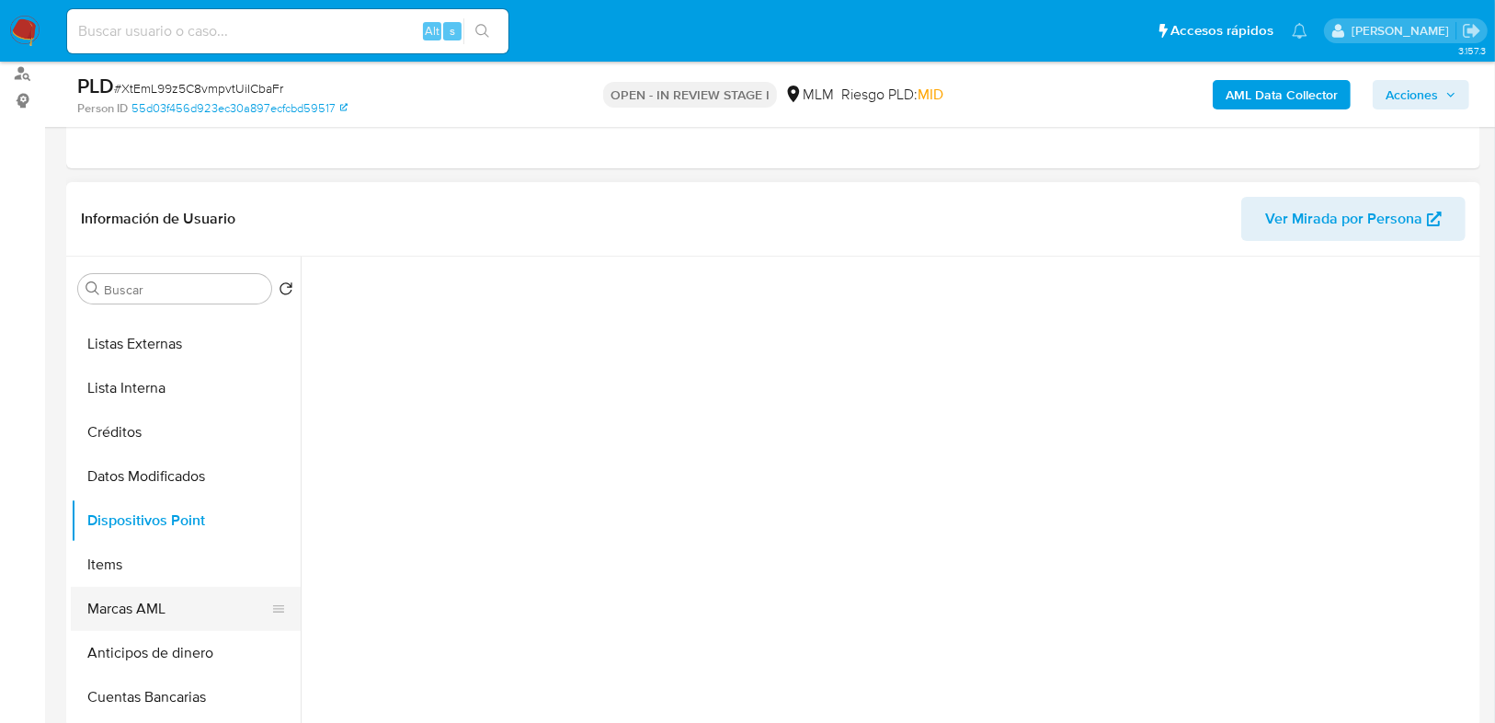
scroll to position [483, 0]
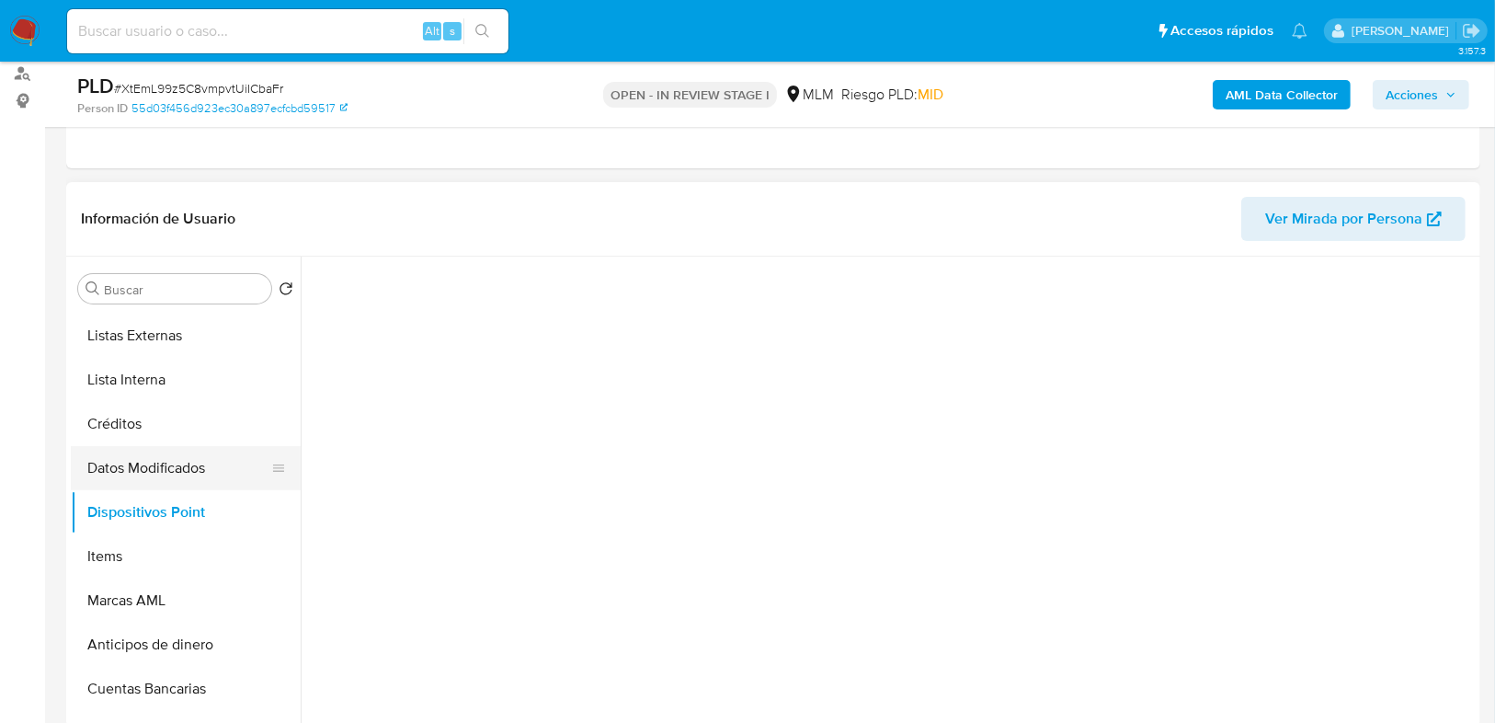
click at [143, 473] on button "Datos Modificados" at bounding box center [178, 468] width 215 height 44
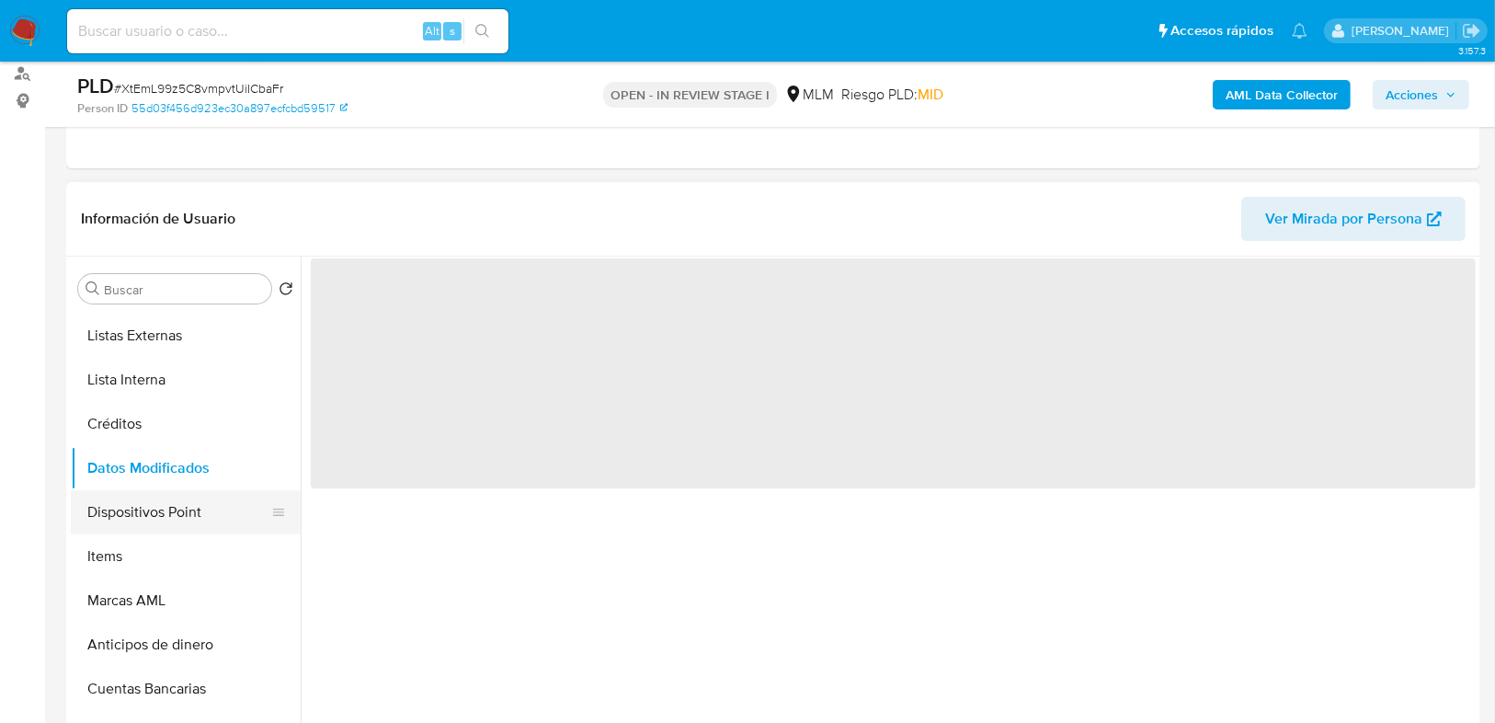
click at [141, 513] on button "Dispositivos Point" at bounding box center [178, 512] width 215 height 44
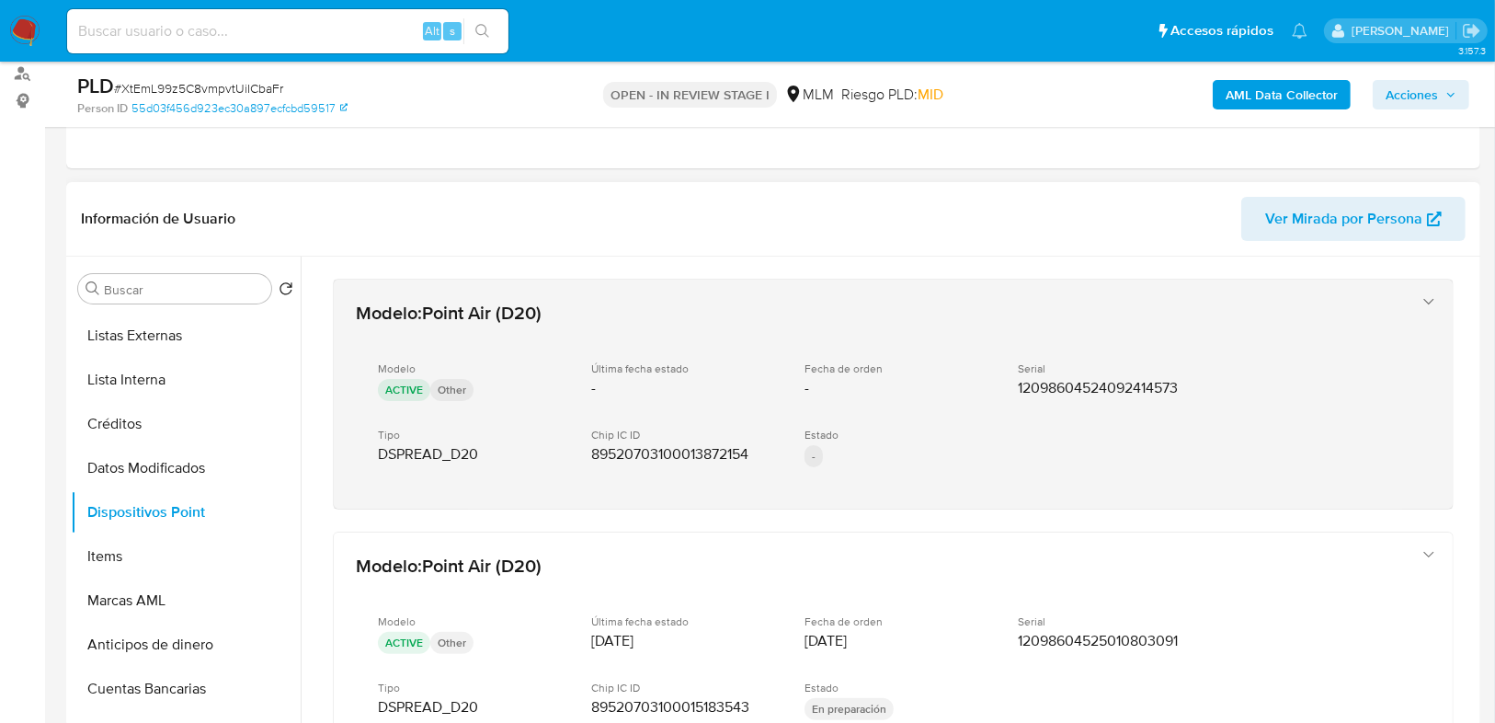
click at [1422, 300] on icon "button" at bounding box center [1429, 301] width 18 height 18
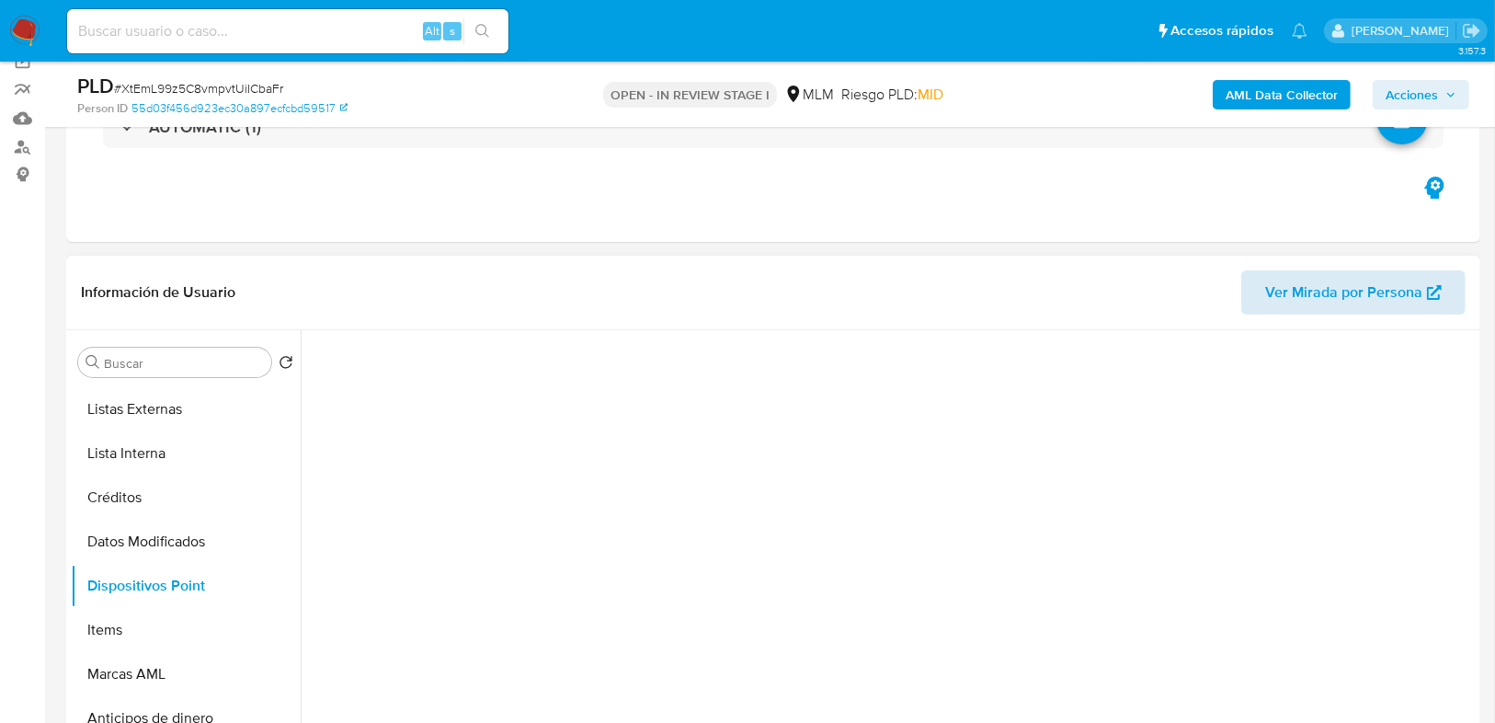
scroll to position [221, 0]
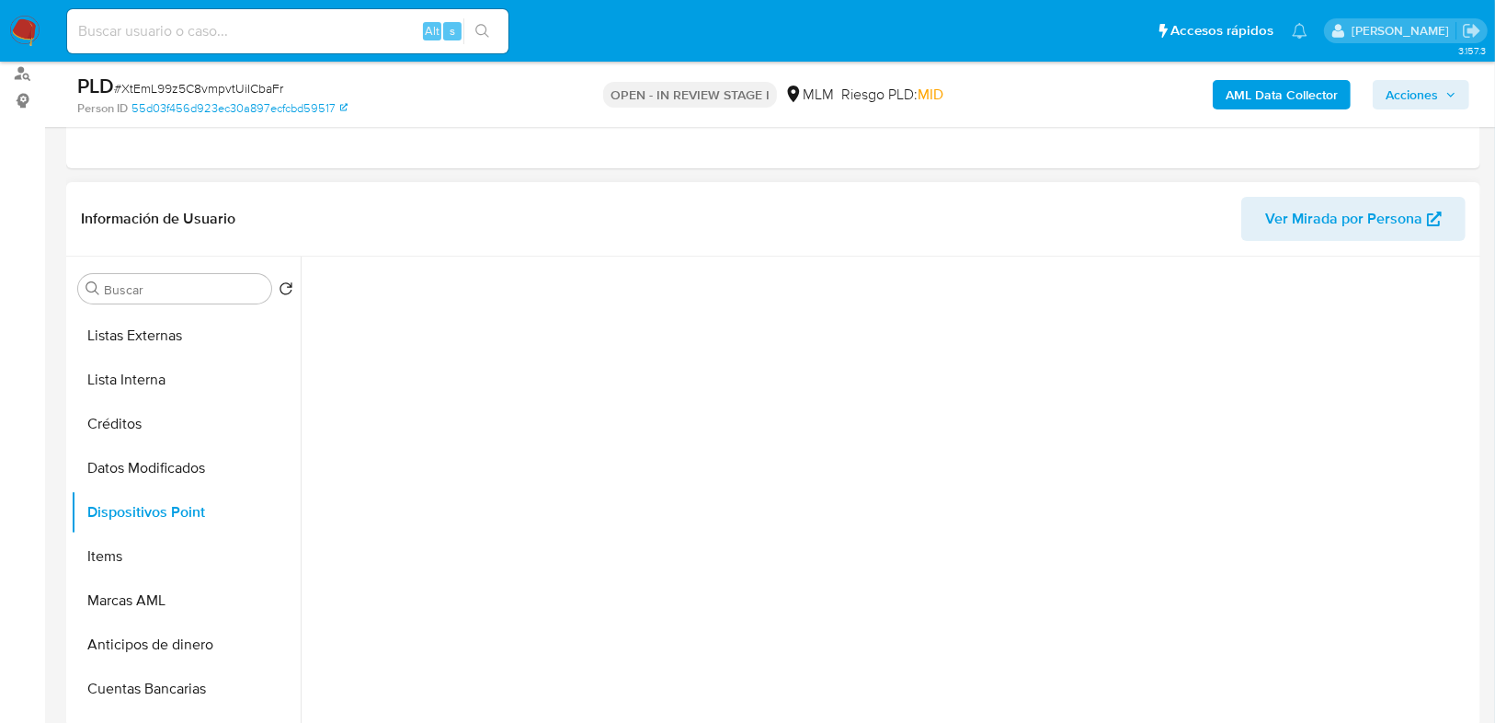
click at [1318, 213] on span "Ver Mirada por Persona" at bounding box center [1343, 219] width 157 height 44
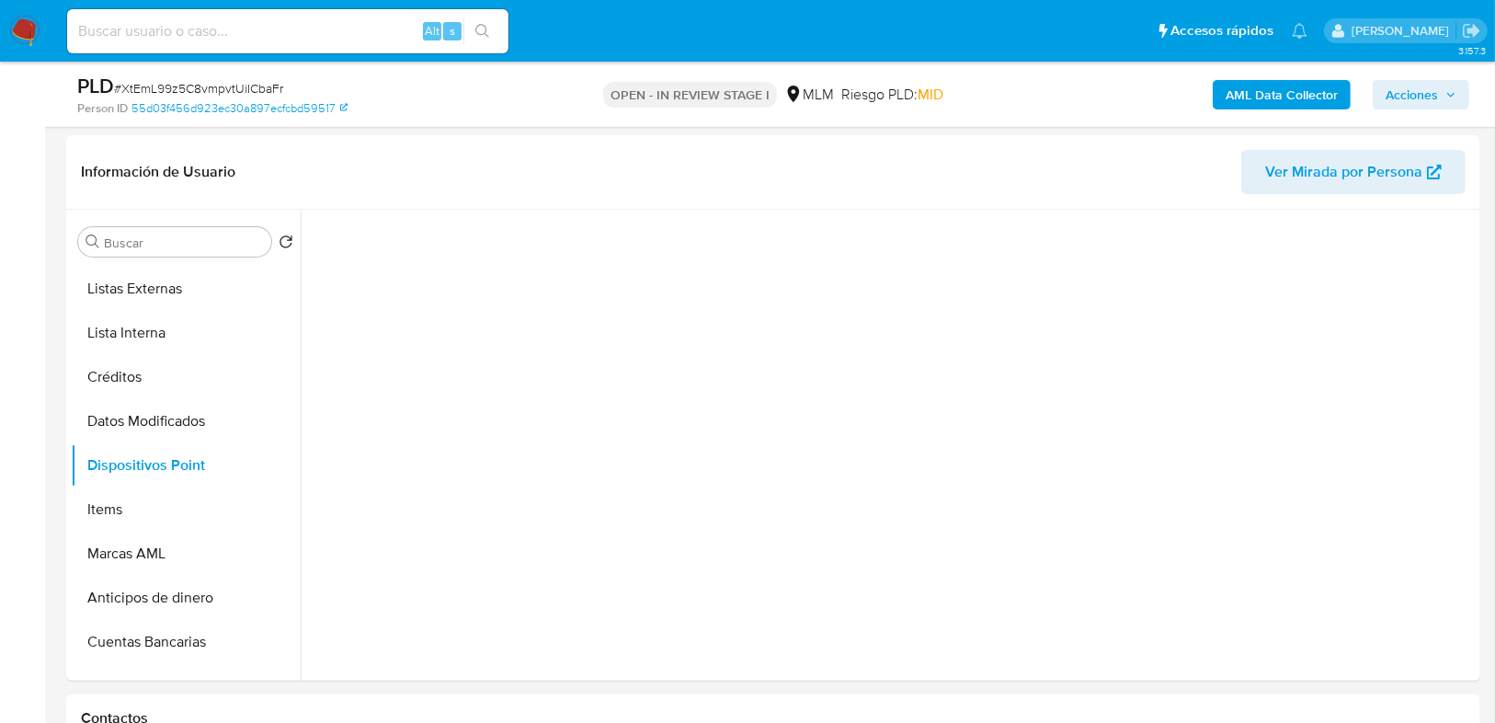
scroll to position [294, 0]
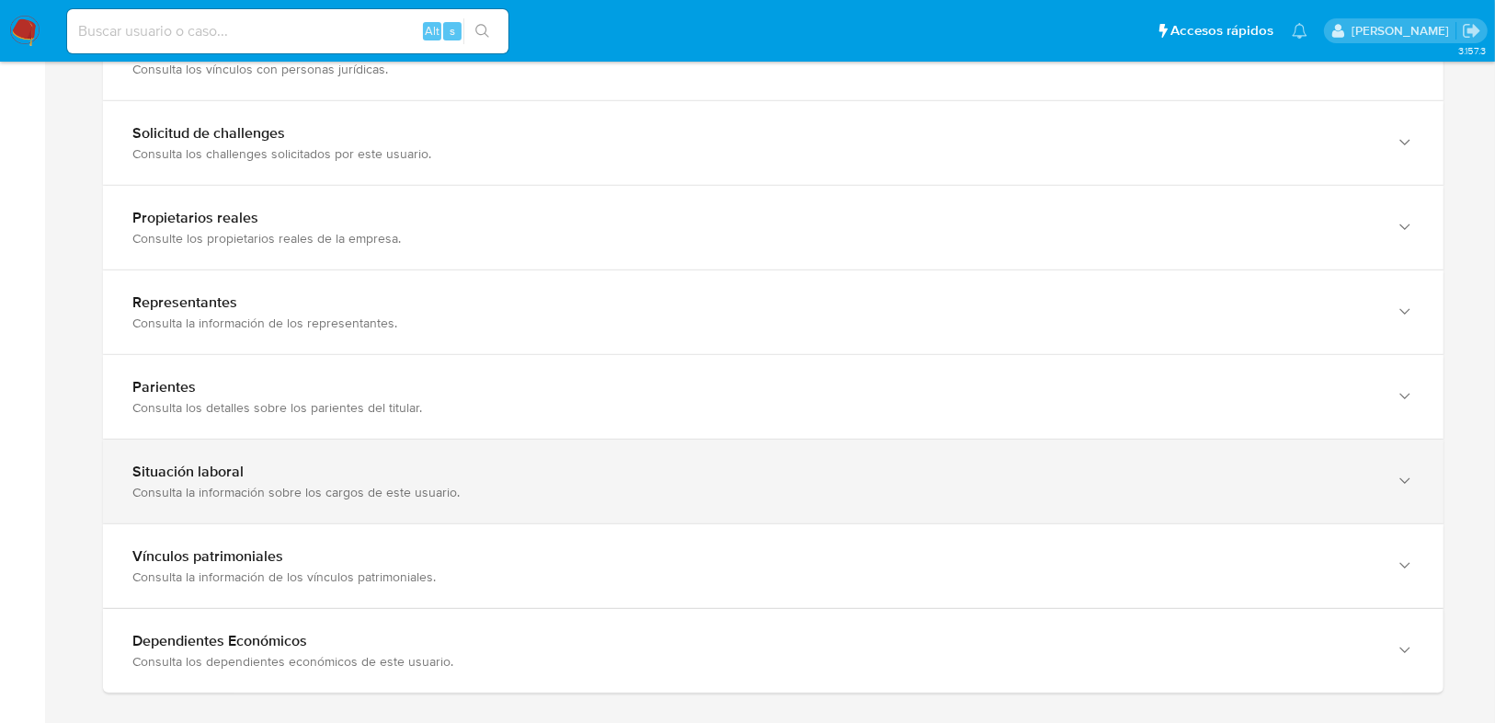
scroll to position [1348, 0]
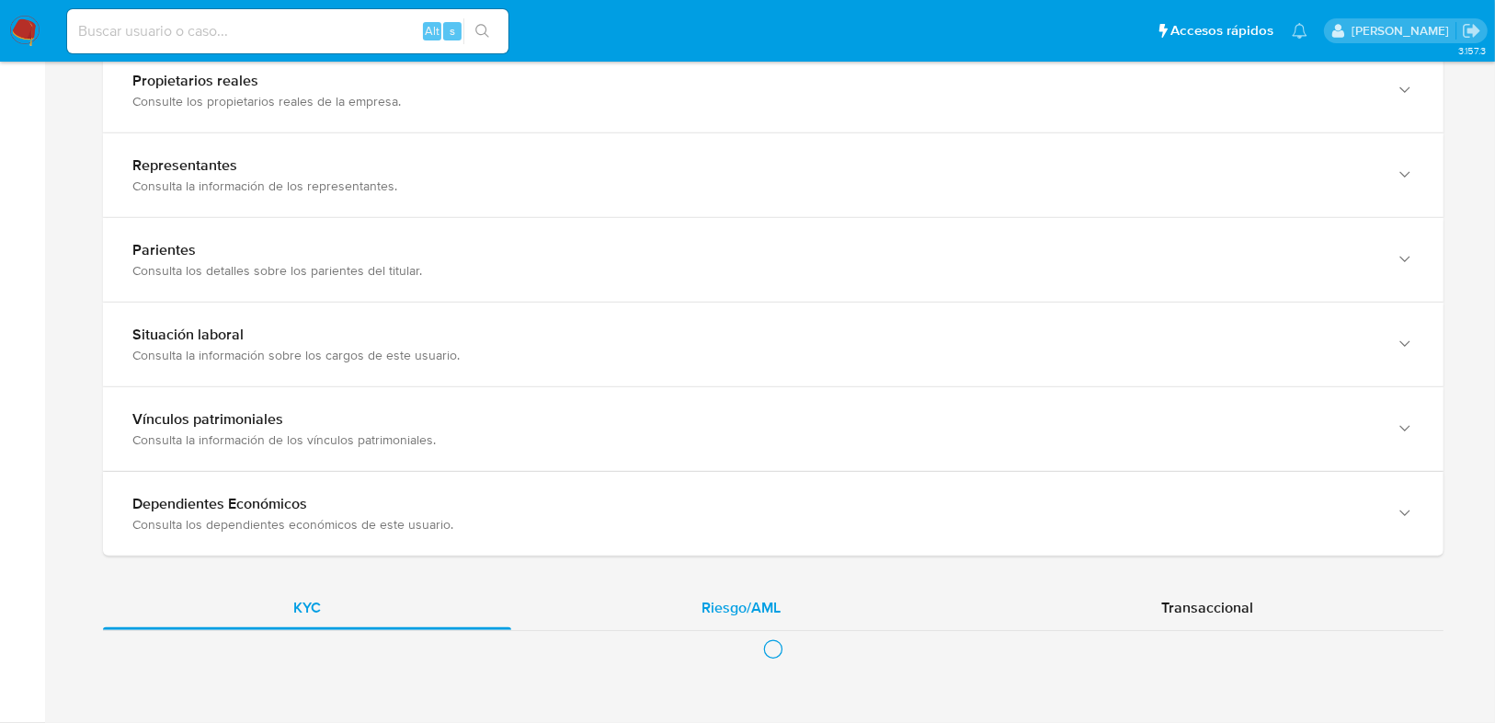
drag, startPoint x: 720, startPoint y: 556, endPoint x: 732, endPoint y: 554, distance: 12.3
click at [723, 586] on div "Riesgo/AML" at bounding box center [741, 608] width 460 height 44
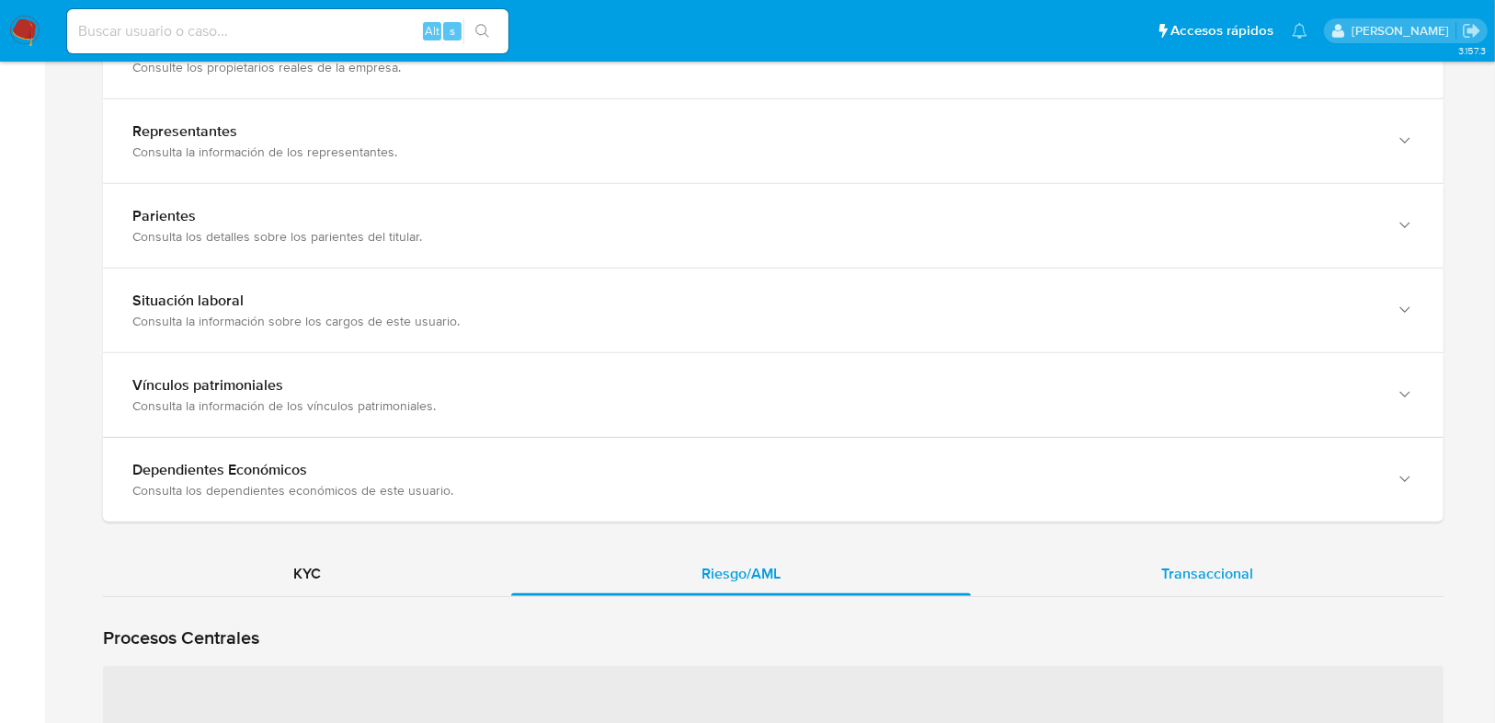
click at [1146, 566] on div "Transaccional" at bounding box center [1207, 574] width 473 height 44
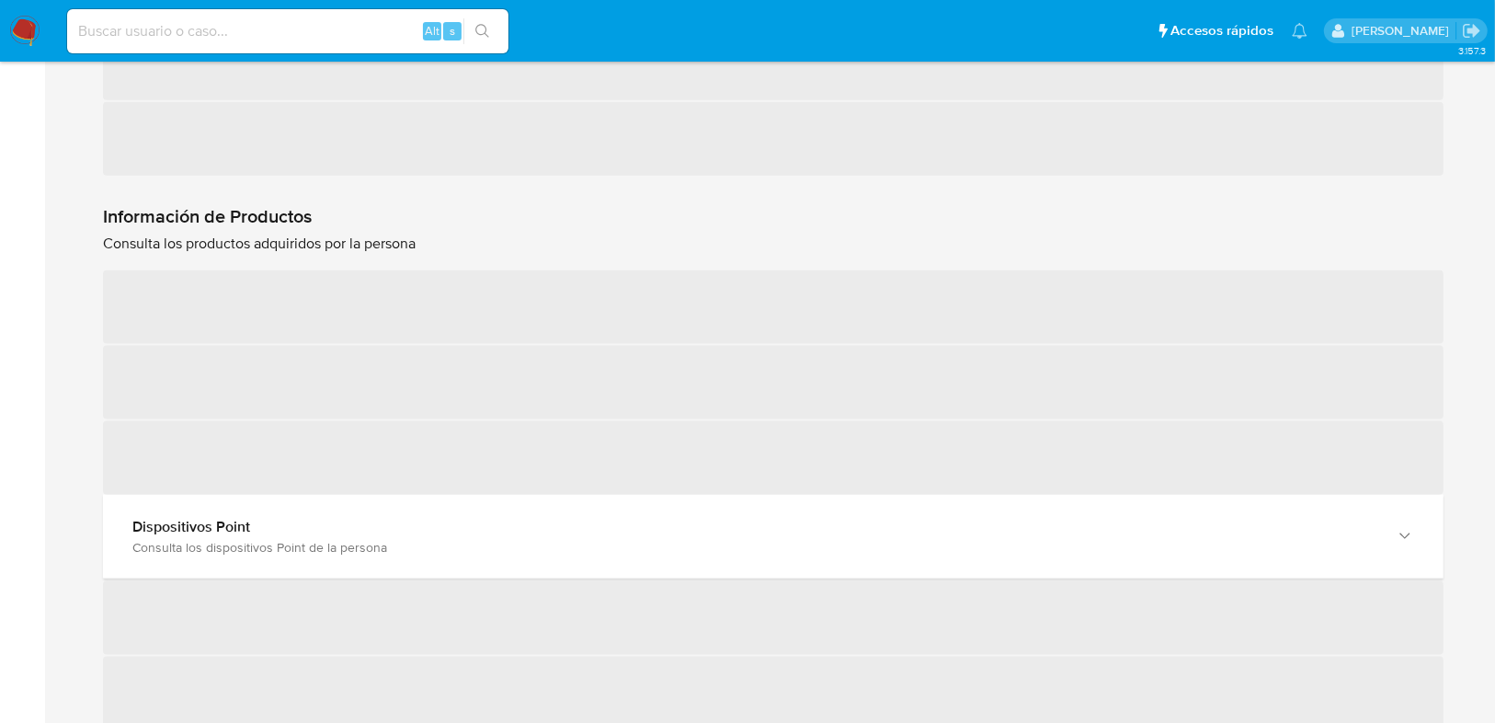
scroll to position [2010, 0]
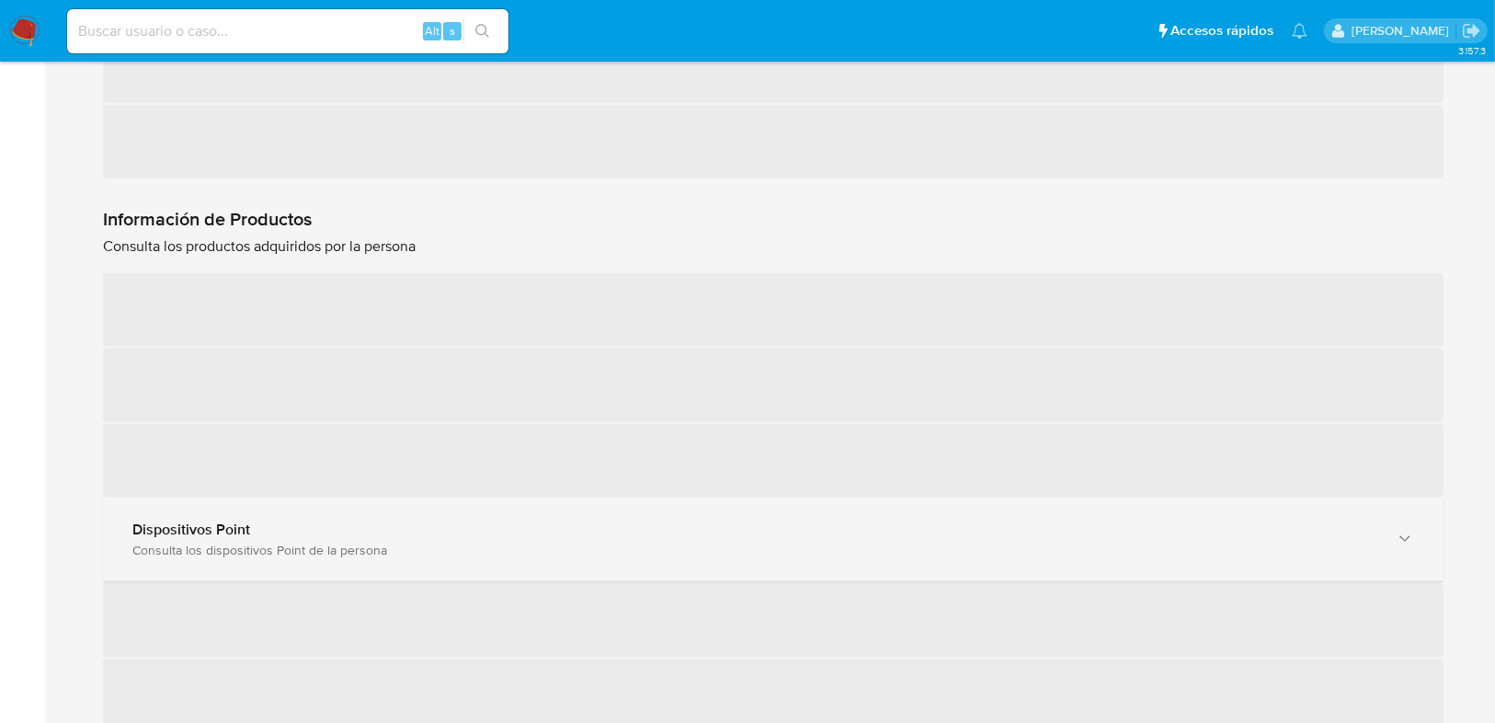
click at [303, 549] on div "Consulta los dispositivos Point de la persona" at bounding box center [754, 550] width 1245 height 17
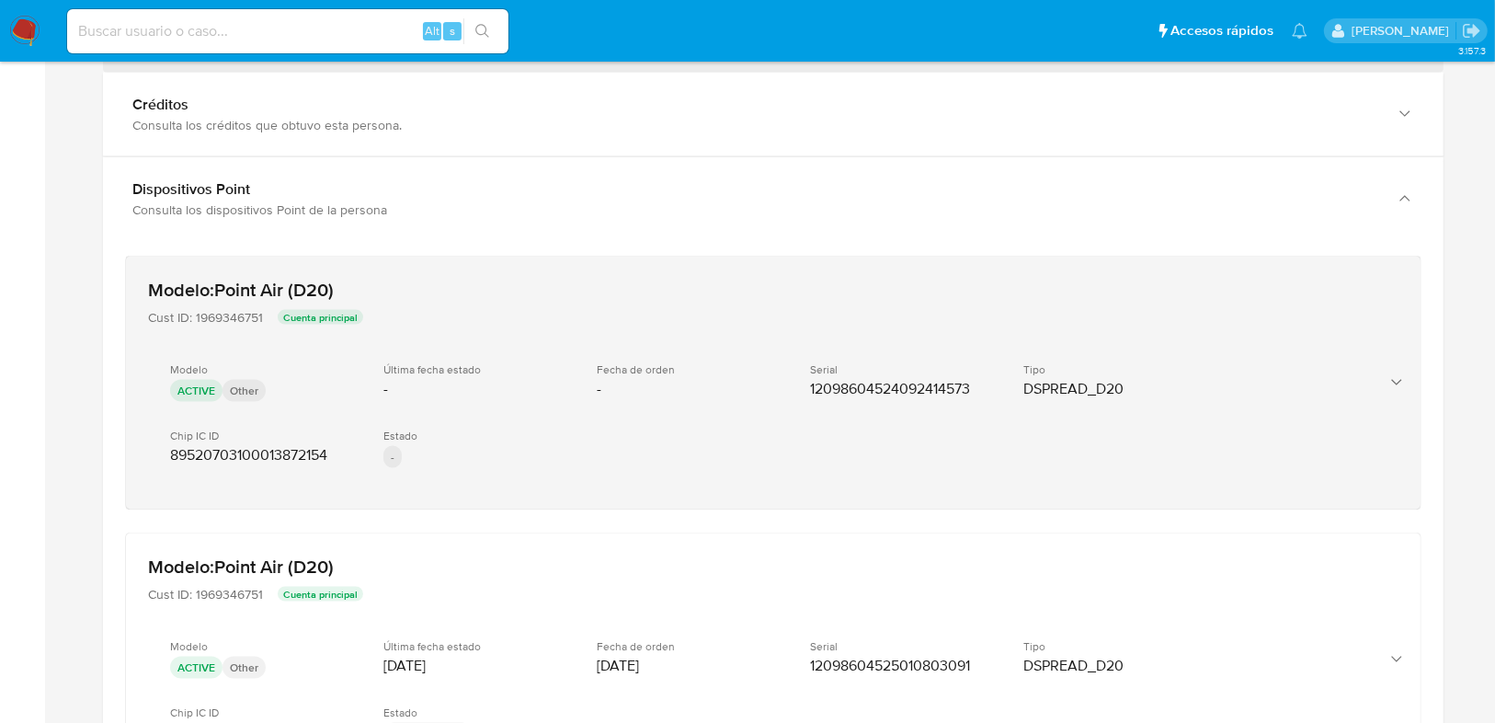
scroll to position [2378, 0]
click at [1399, 373] on icon "button" at bounding box center [1397, 382] width 18 height 18
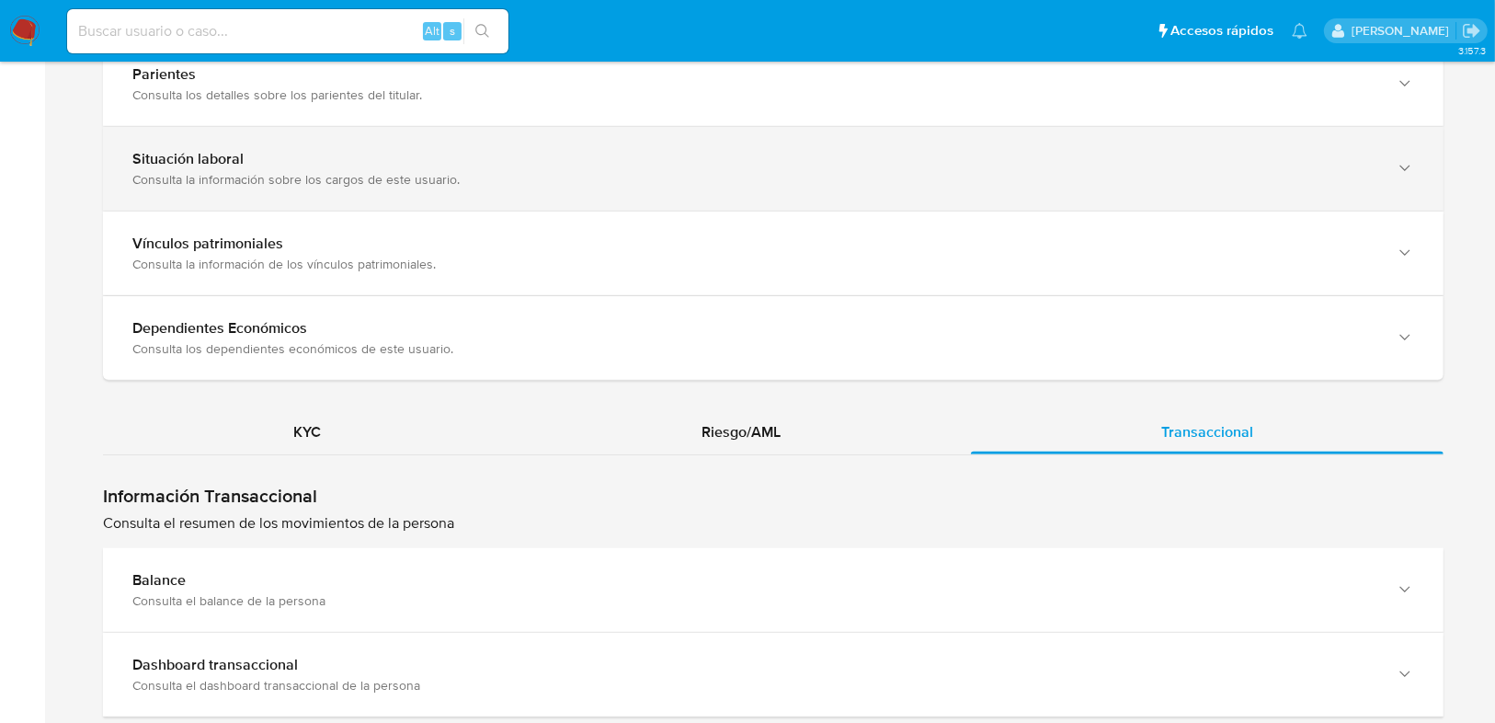
scroll to position [1122, 0]
